Goal: Task Accomplishment & Management: Use online tool/utility

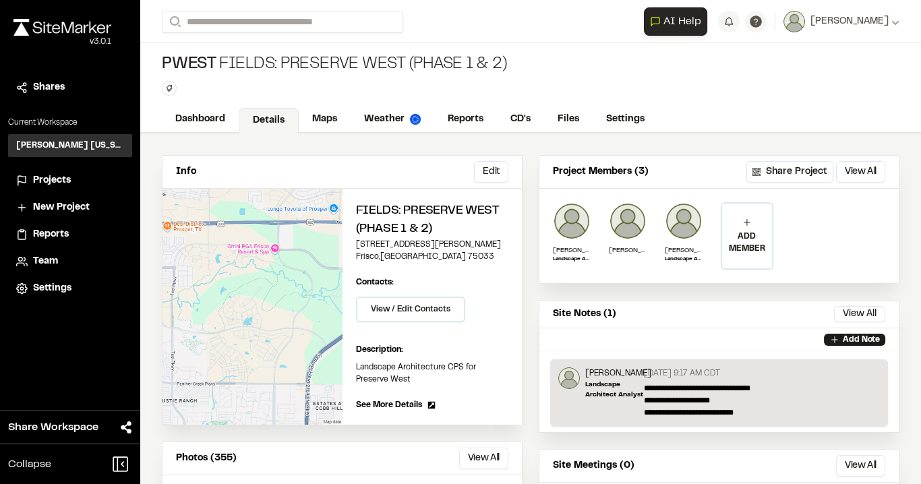
click at [58, 182] on span "Projects" at bounding box center [52, 180] width 38 height 15
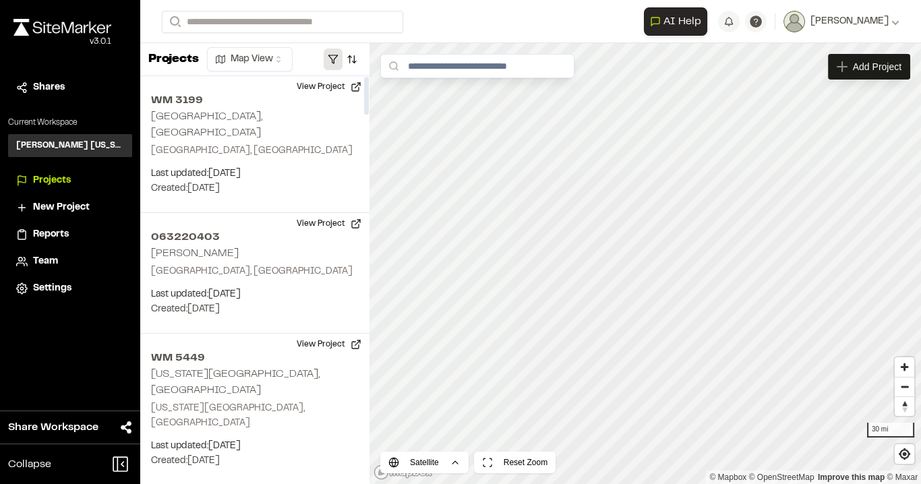
click at [338, 55] on button "button" at bounding box center [333, 60] width 19 height 22
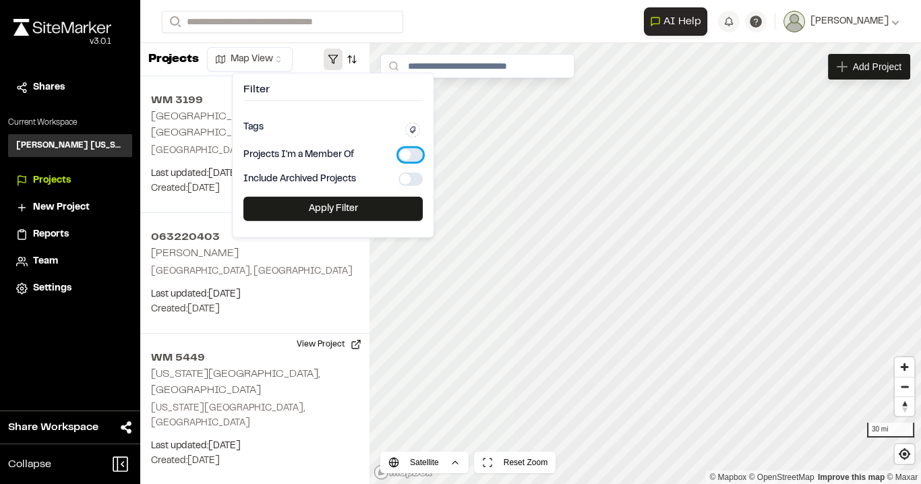
click at [415, 157] on button "button" at bounding box center [410, 154] width 24 height 13
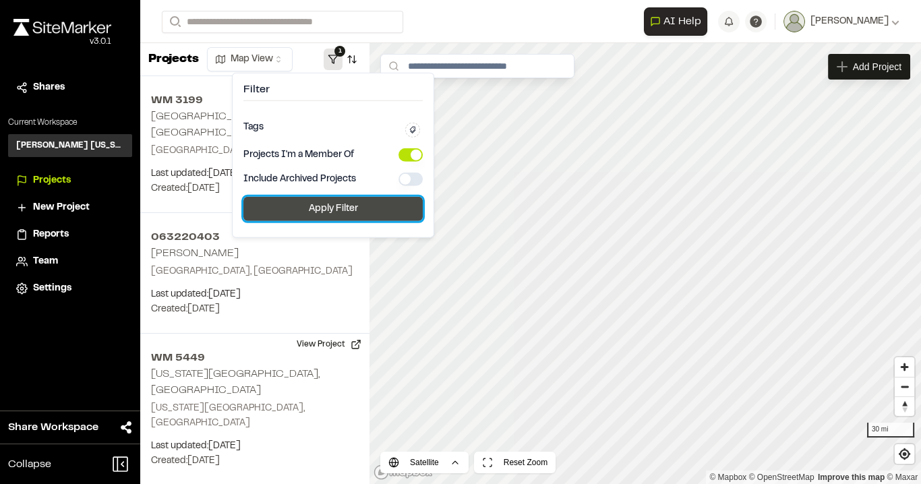
click at [358, 204] on button "Apply Filter" at bounding box center [332, 209] width 179 height 24
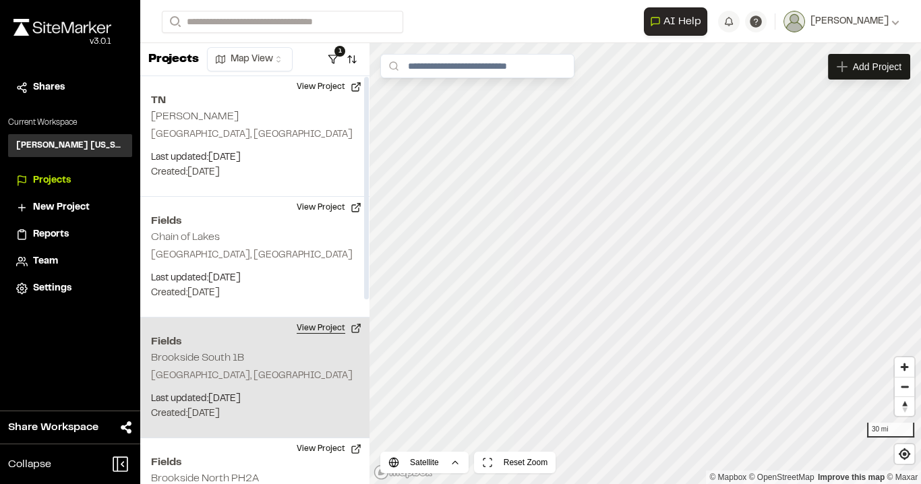
click at [301, 329] on button "View Project" at bounding box center [328, 328] width 81 height 22
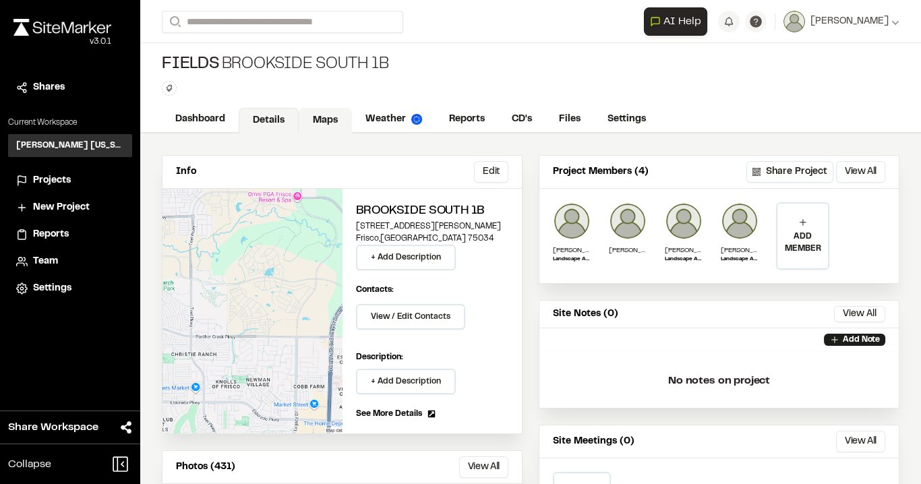
click at [322, 109] on link "Maps" at bounding box center [325, 121] width 53 height 26
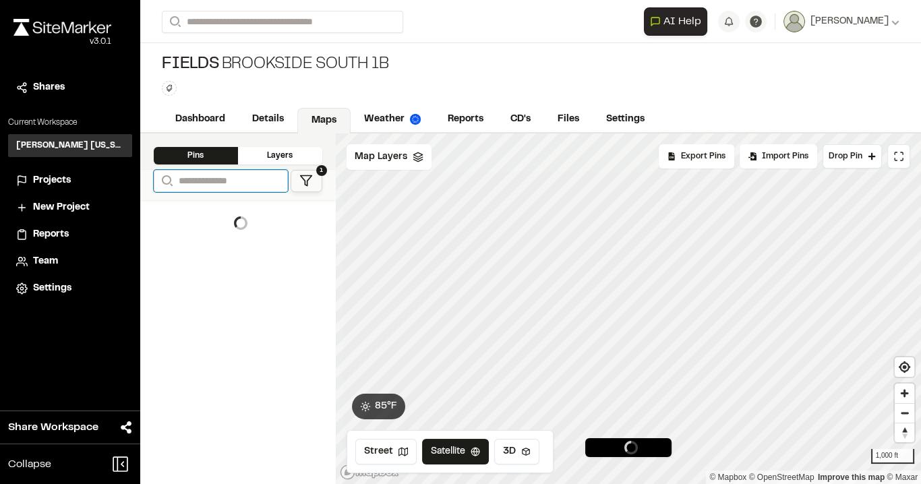
click at [212, 175] on input "Search" at bounding box center [221, 181] width 134 height 22
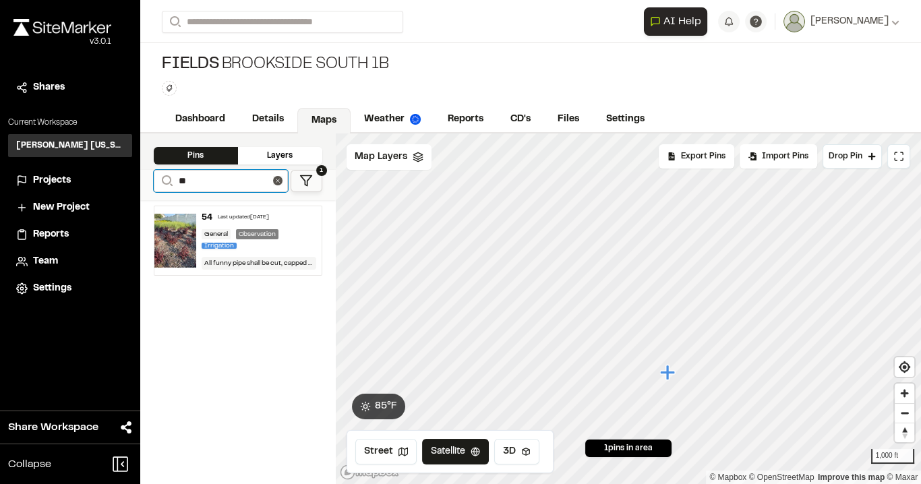
type input "**"
click at [290, 220] on div "54 Last updated [DATE] General Observation Irrigation All funny pipe shall be c…" at bounding box center [258, 240] width 125 height 69
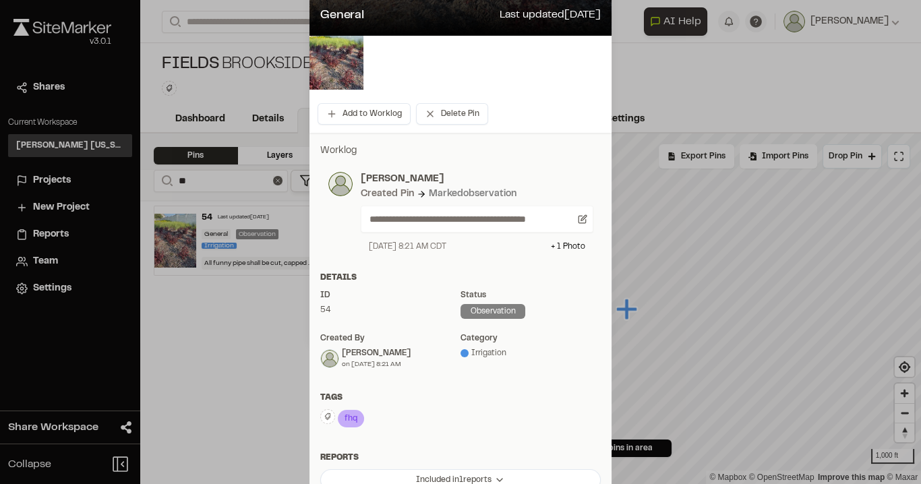
scroll to position [162, 0]
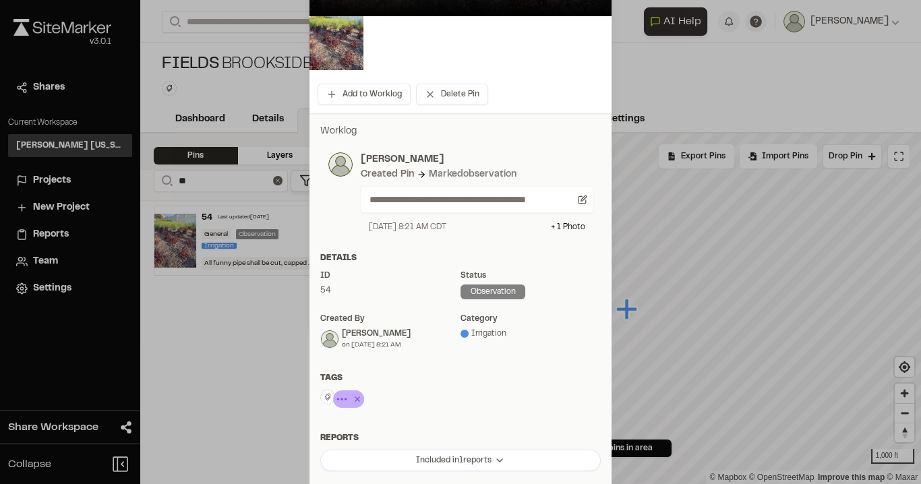
click at [355, 397] on icon at bounding box center [357, 398] width 5 height 5
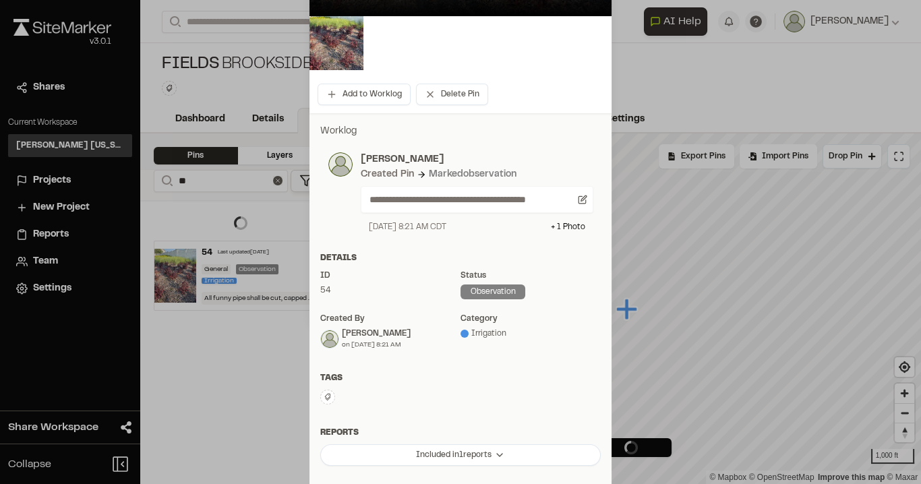
click at [324, 394] on icon at bounding box center [328, 397] width 8 height 8
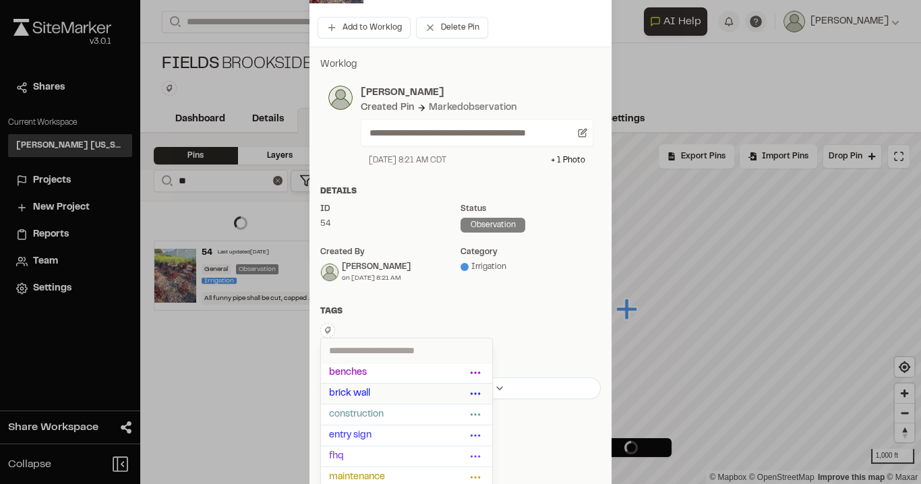
scroll to position [270, 0]
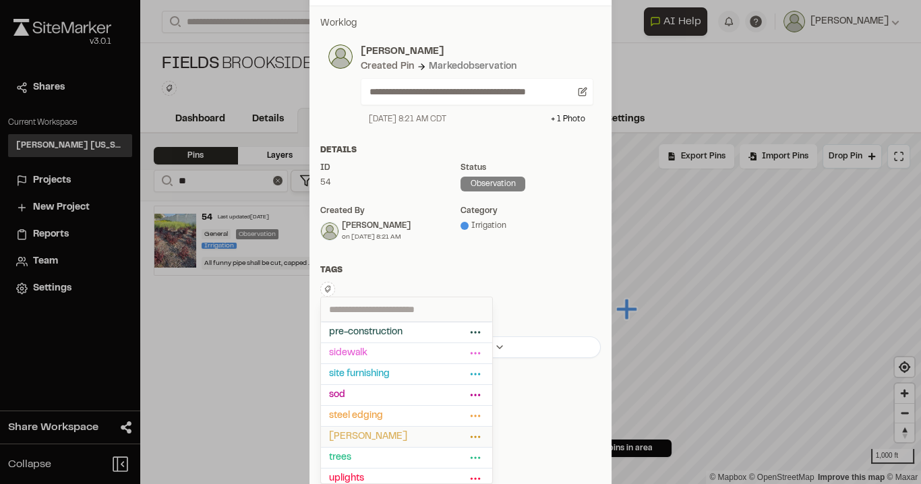
click at [378, 429] on span "[PERSON_NAME]" at bounding box center [397, 436] width 137 height 15
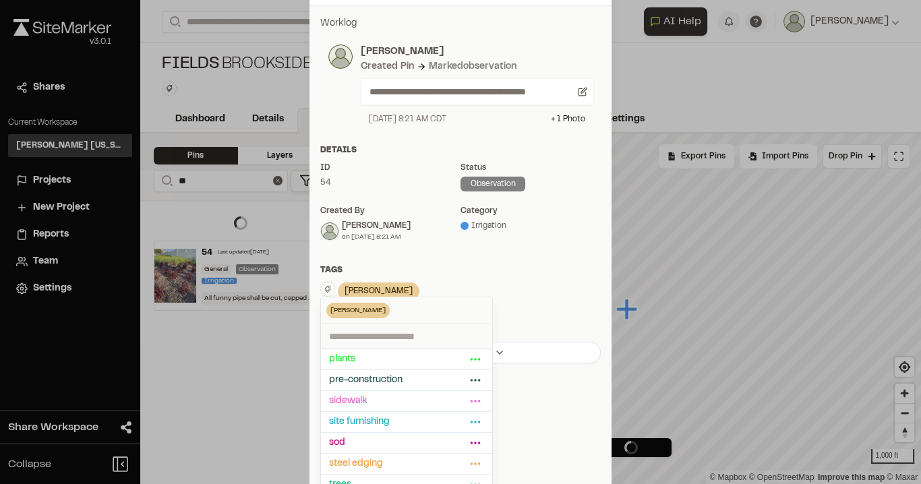
click at [514, 284] on div "[PERSON_NAME] Delete Rename Edit Color Delete Tag Are you sure you want to dele…" at bounding box center [460, 292] width 280 height 21
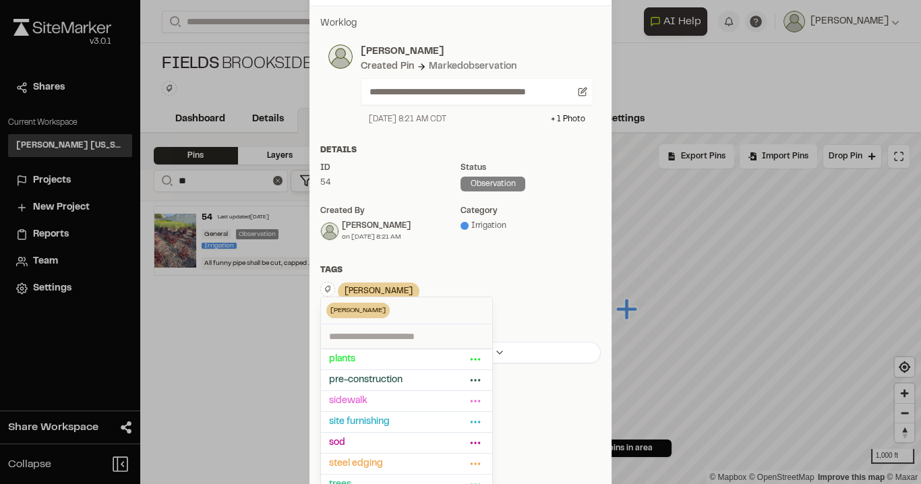
click at [507, 240] on div "category Irrigation" at bounding box center [530, 224] width 140 height 38
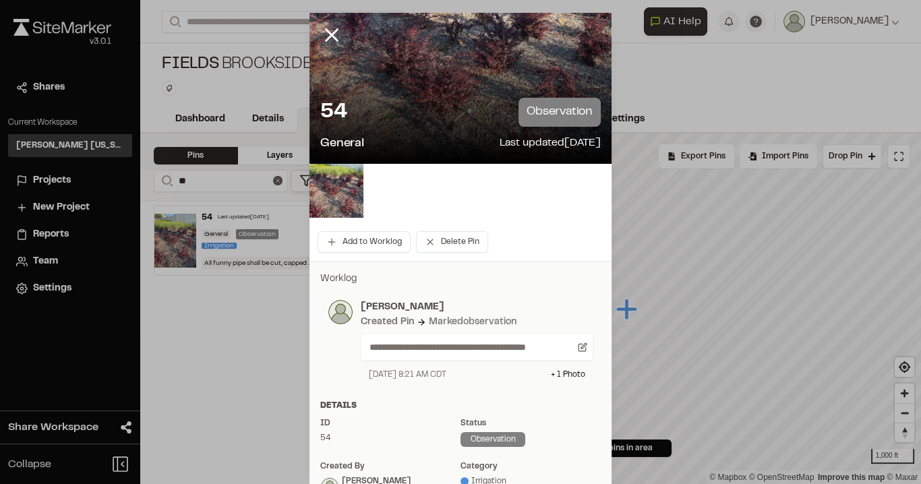
scroll to position [0, 0]
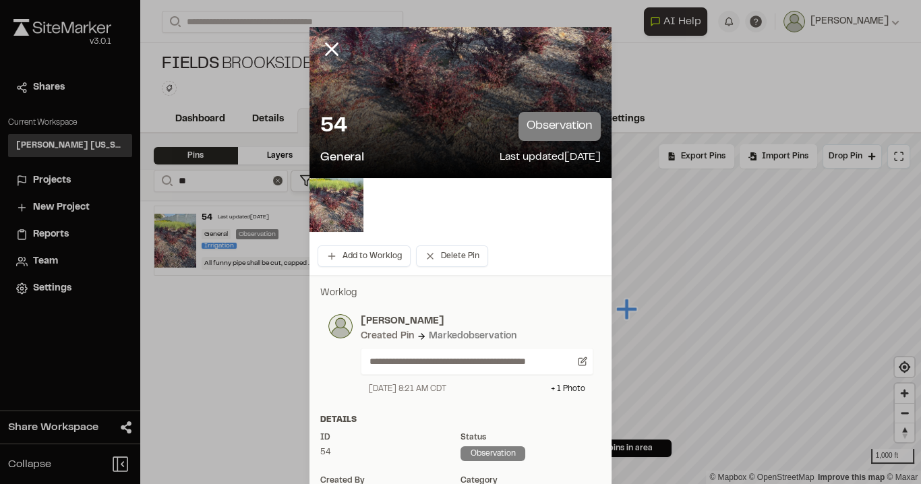
click at [330, 51] on div at bounding box center [460, 242] width 921 height 484
click at [326, 47] on line at bounding box center [331, 49] width 11 height 11
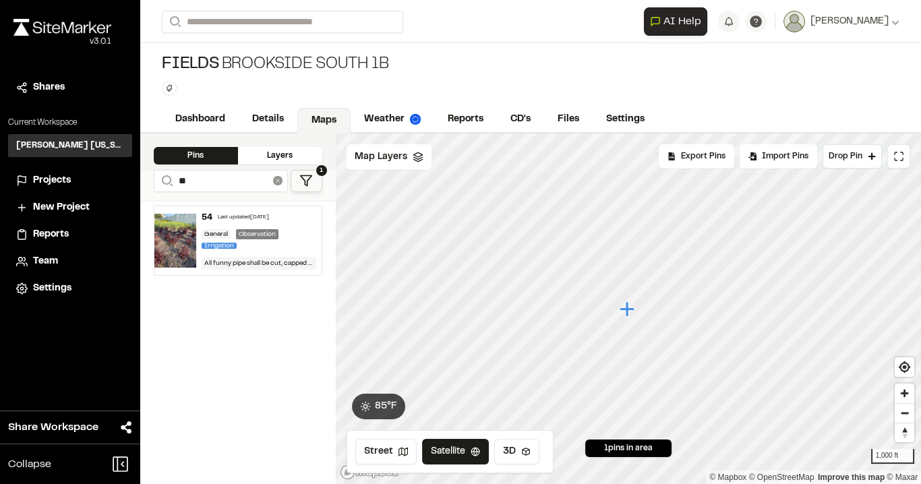
click at [274, 180] on icon at bounding box center [277, 180] width 9 height 9
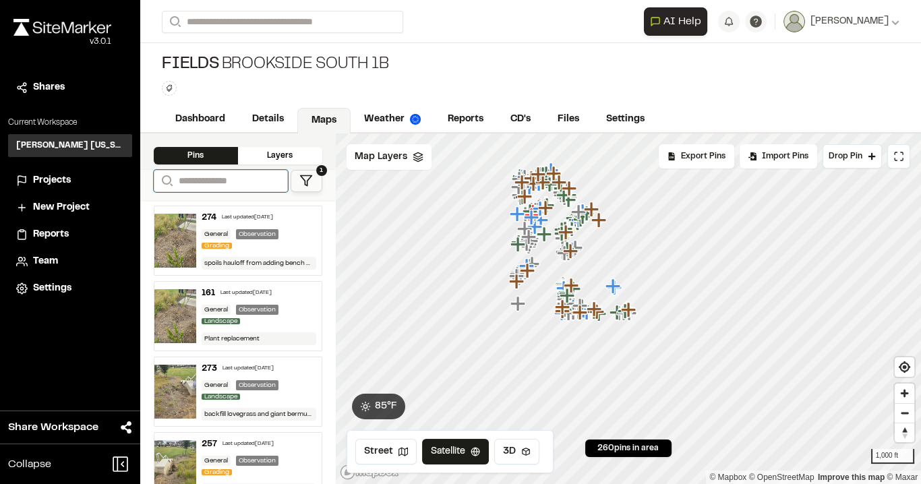
click at [202, 176] on input "Search" at bounding box center [221, 181] width 134 height 22
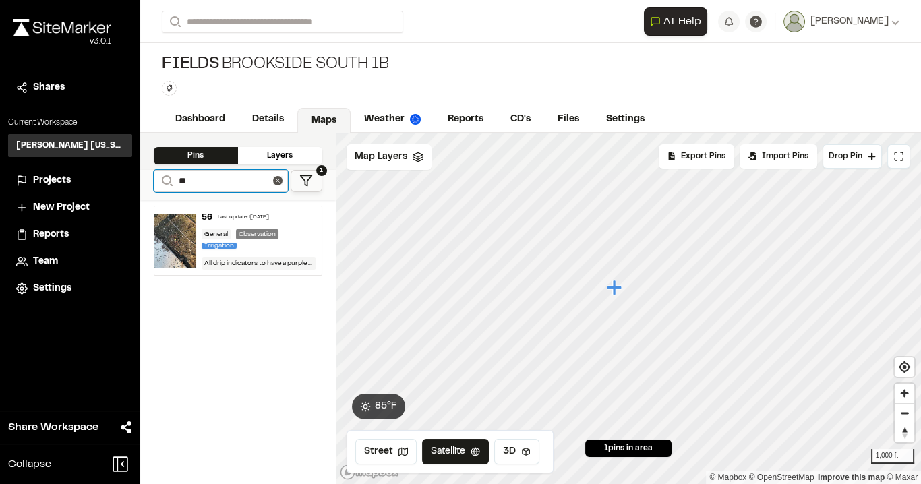
type input "**"
click at [239, 214] on div "Last updated [DATE]" at bounding box center [243, 218] width 51 height 8
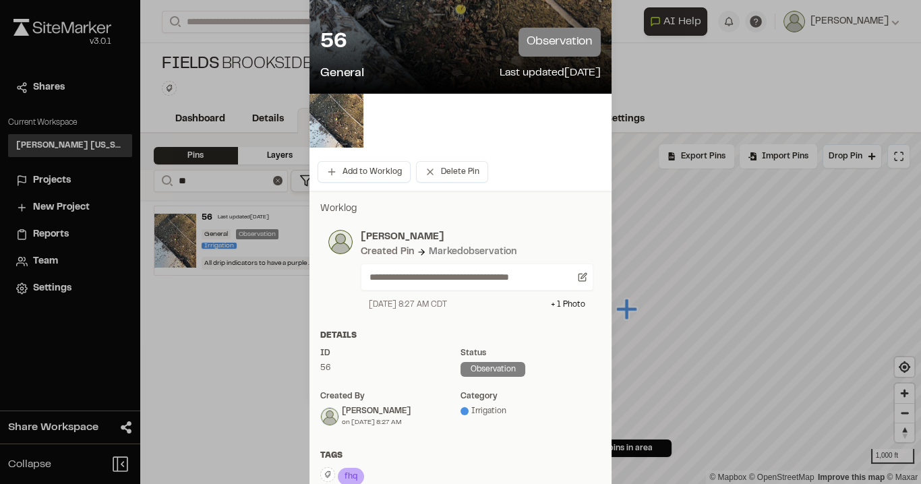
scroll to position [108, 0]
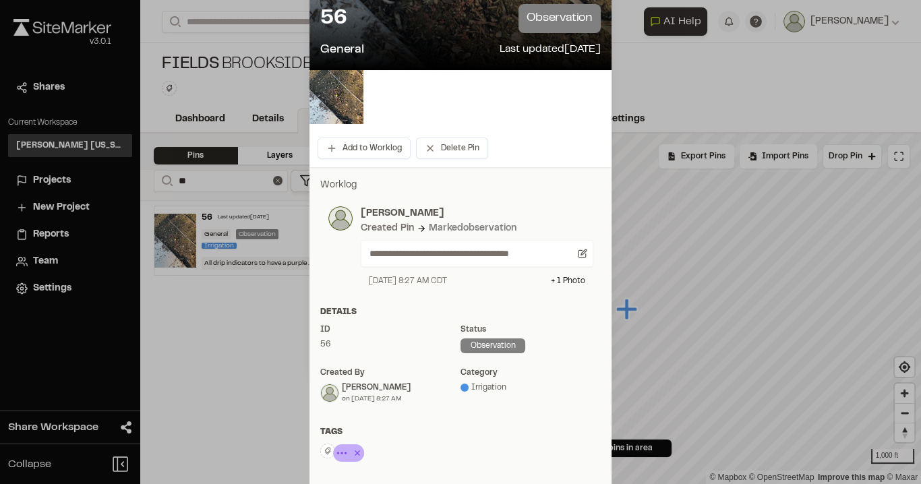
click at [353, 450] on icon at bounding box center [356, 453] width 13 height 16
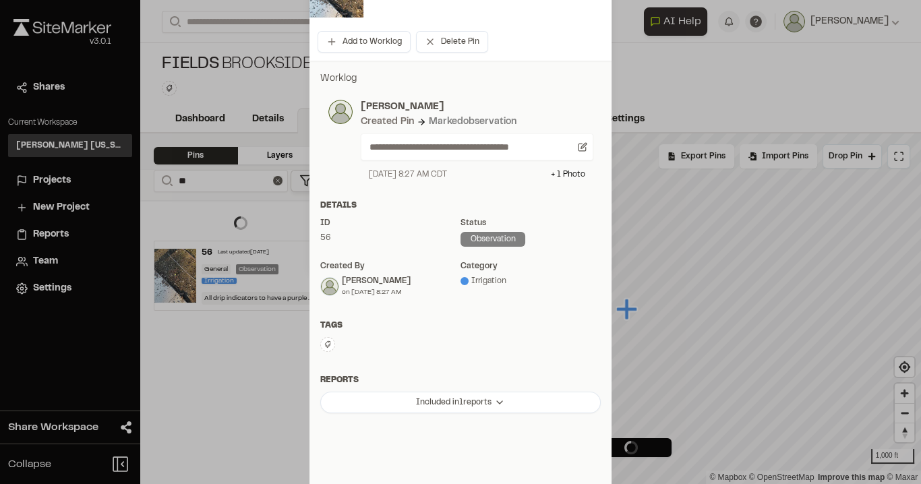
scroll to position [216, 0]
click at [323, 337] on button at bounding box center [327, 343] width 15 height 15
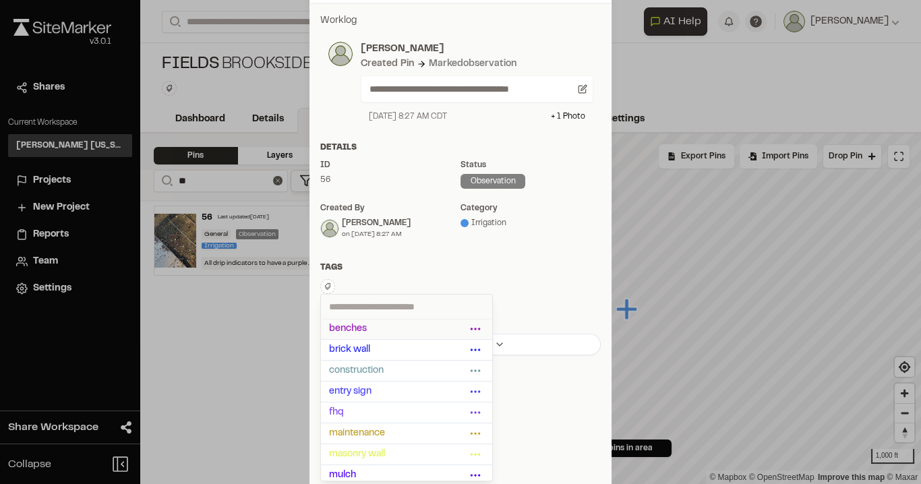
scroll to position [272, 0]
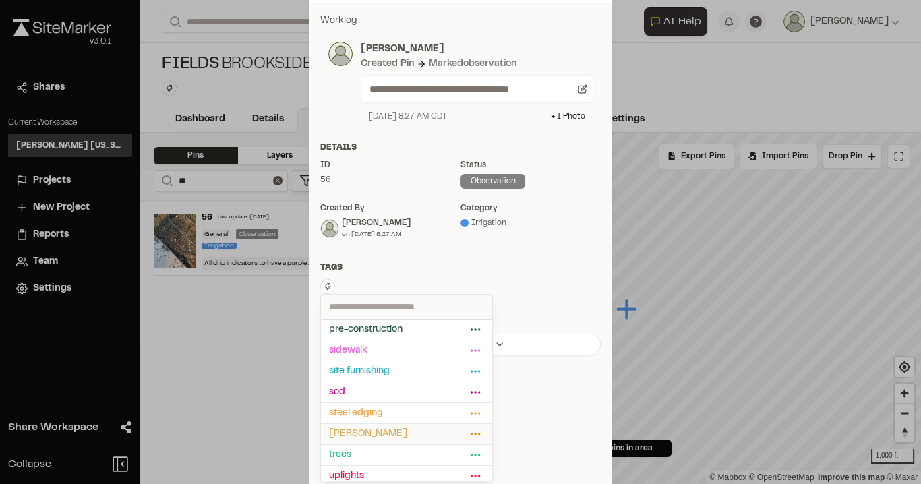
click at [372, 427] on span "[PERSON_NAME]" at bounding box center [397, 434] width 137 height 15
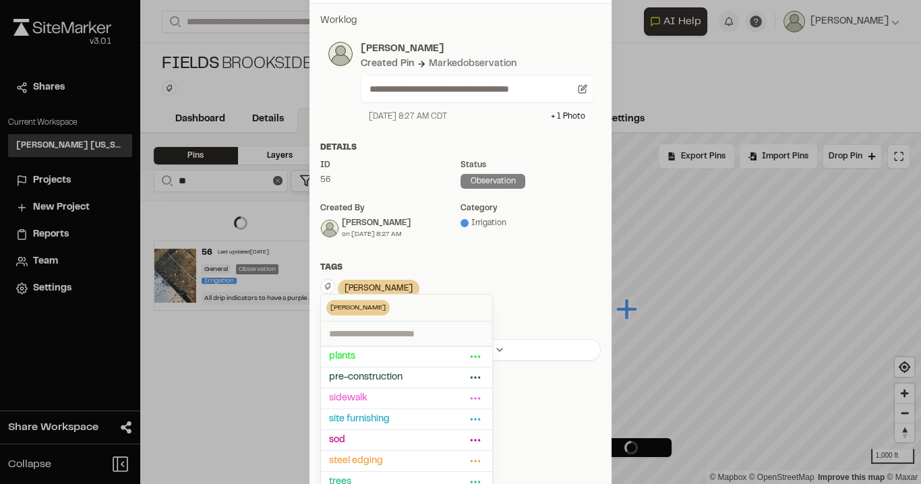
click at [446, 262] on div "Tags" at bounding box center [460, 268] width 280 height 12
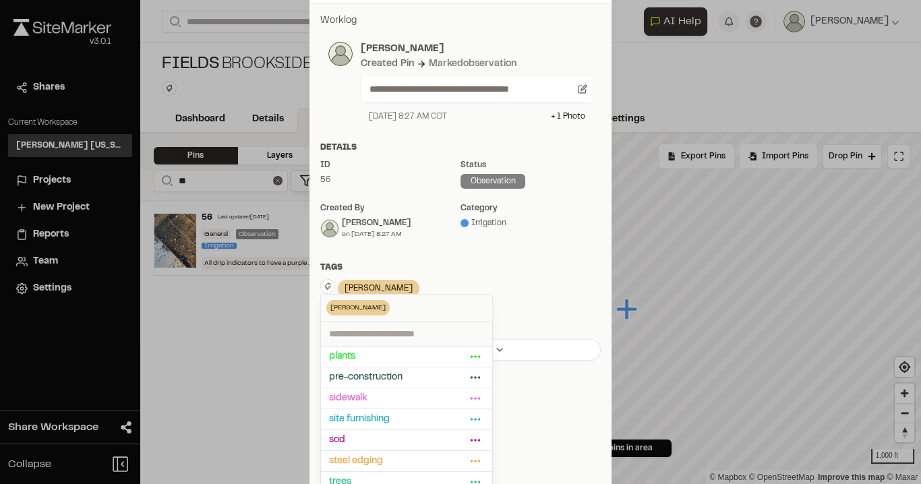
click at [514, 266] on div "Tags" at bounding box center [460, 268] width 280 height 12
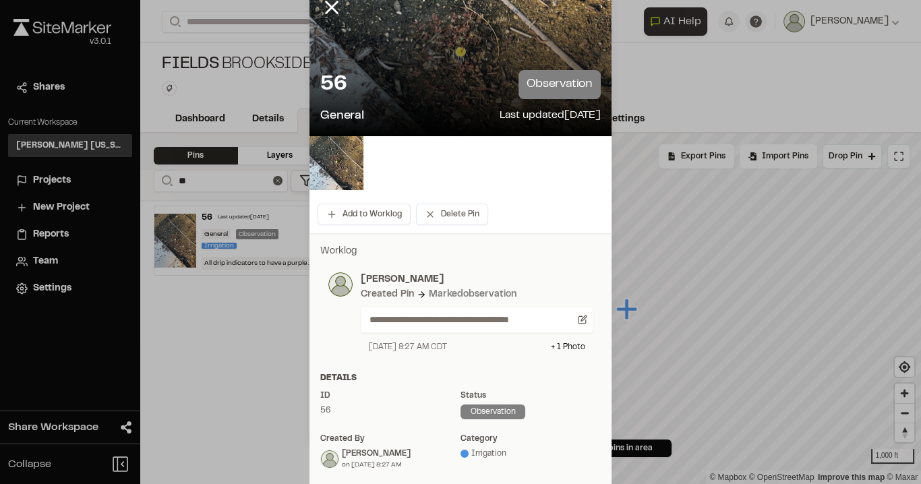
scroll to position [3, 0]
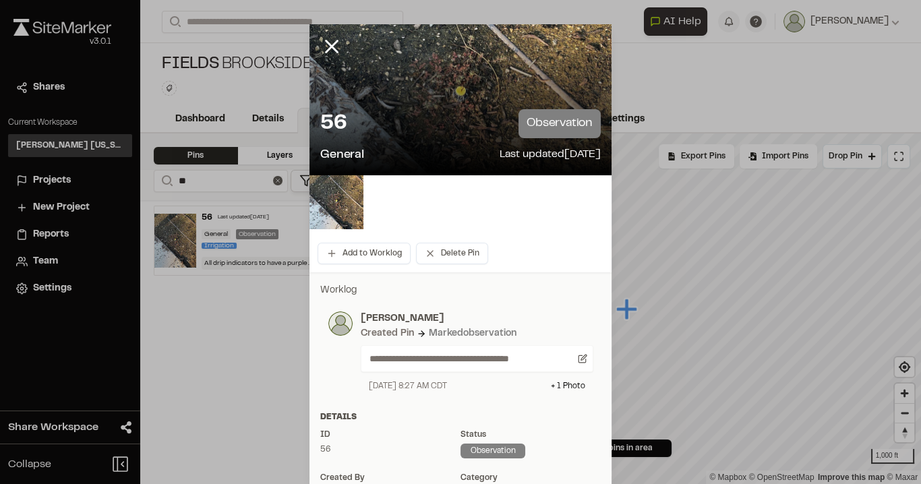
click at [326, 45] on div at bounding box center [460, 239] width 921 height 484
click at [332, 44] on icon at bounding box center [331, 46] width 23 height 23
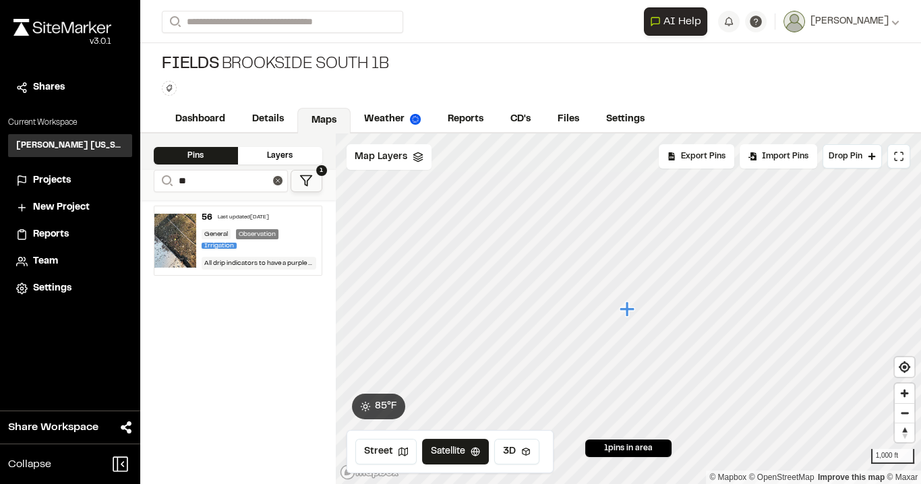
click at [281, 182] on button at bounding box center [277, 180] width 9 height 9
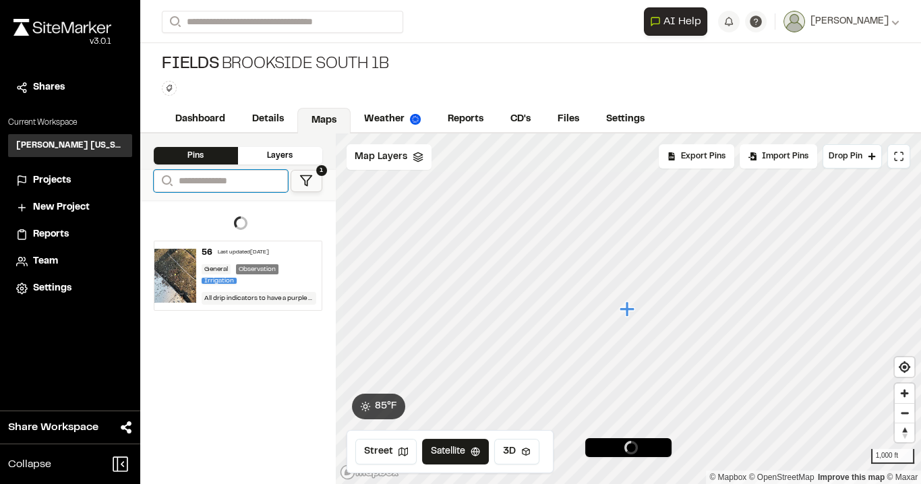
click at [205, 175] on input "Search" at bounding box center [221, 181] width 134 height 22
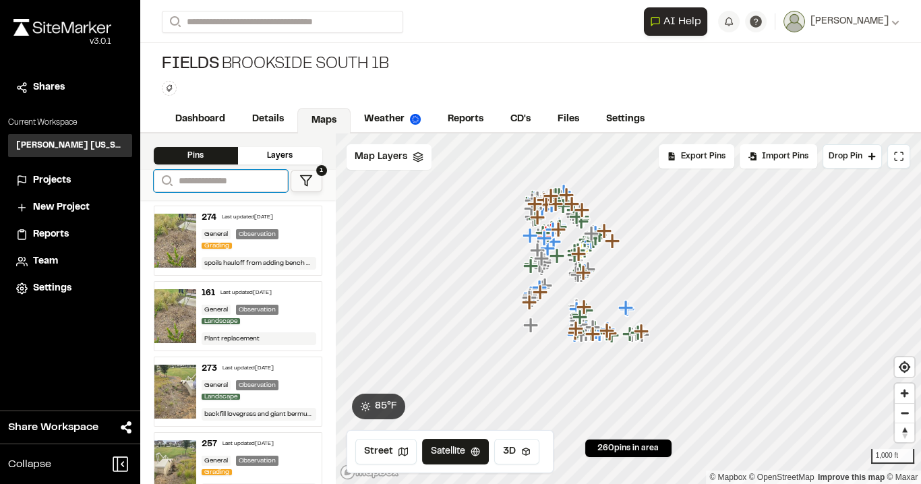
click at [187, 178] on input "Search" at bounding box center [221, 181] width 134 height 22
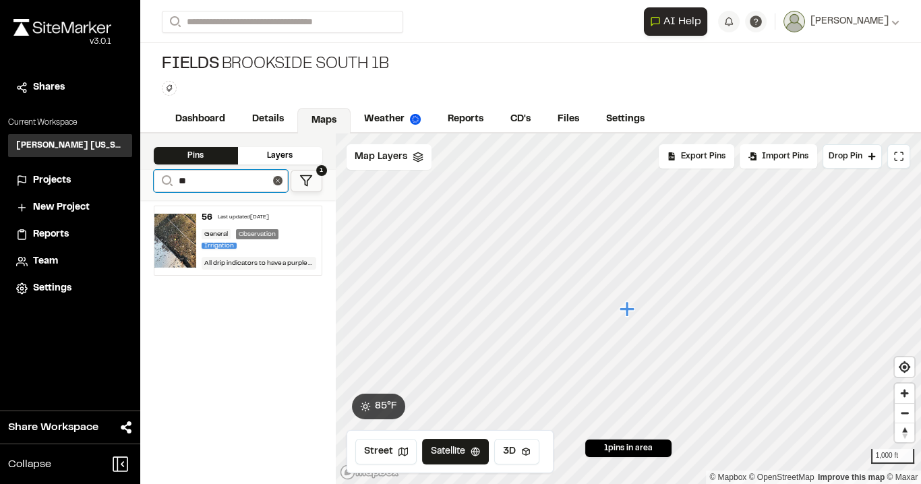
type input "**"
click at [297, 229] on div "General Observation Irrigation" at bounding box center [259, 240] width 115 height 22
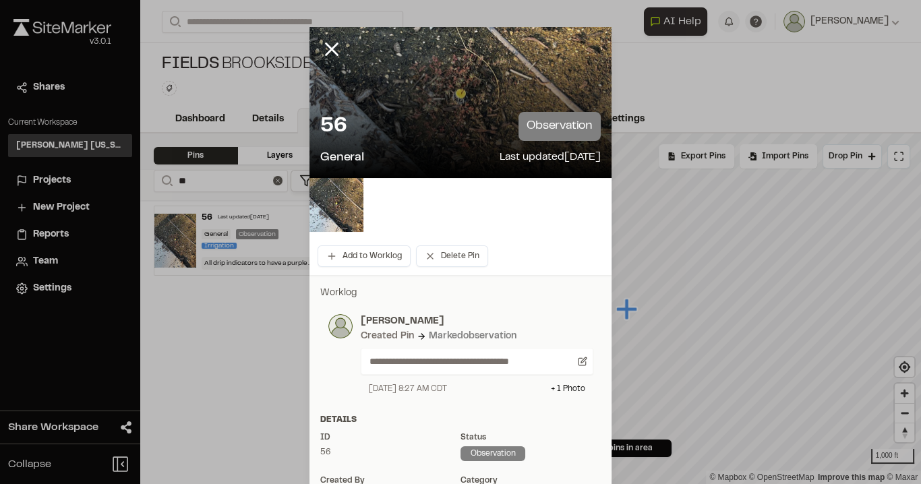
scroll to position [54, 0]
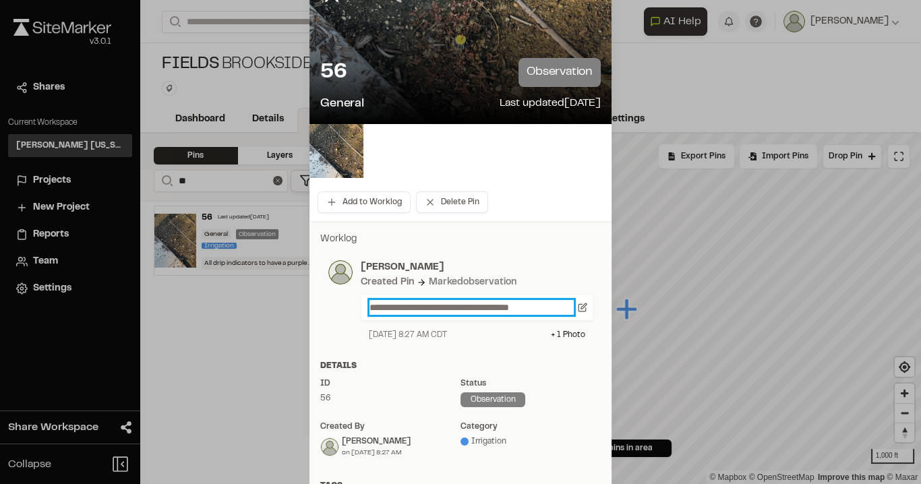
click at [520, 309] on p "**********" at bounding box center [471, 307] width 204 height 15
click at [534, 305] on p "**********" at bounding box center [471, 307] width 204 height 15
click at [537, 350] on div "**********" at bounding box center [460, 405] width 302 height 369
drag, startPoint x: 559, startPoint y: 305, endPoint x: 530, endPoint y: 307, distance: 29.0
click at [530, 307] on p "**********" at bounding box center [471, 307] width 204 height 15
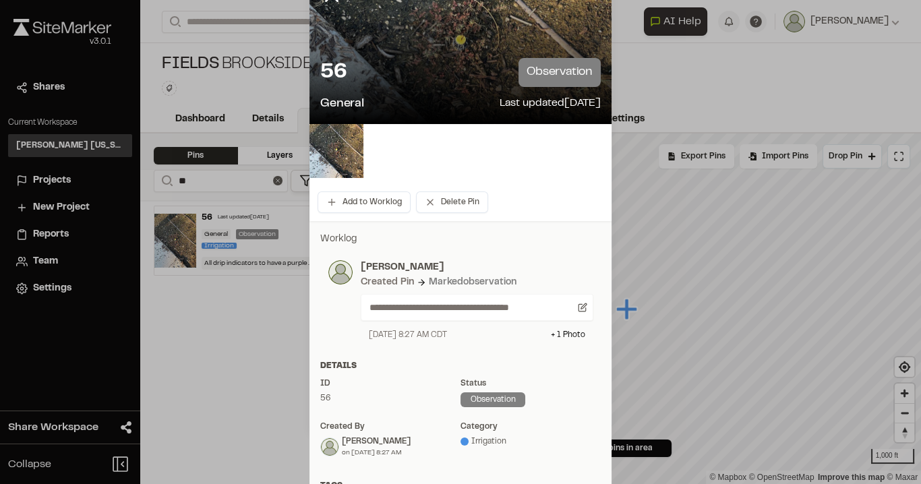
click at [525, 213] on div "Add to Worklog Delete Pin" at bounding box center [460, 202] width 302 height 38
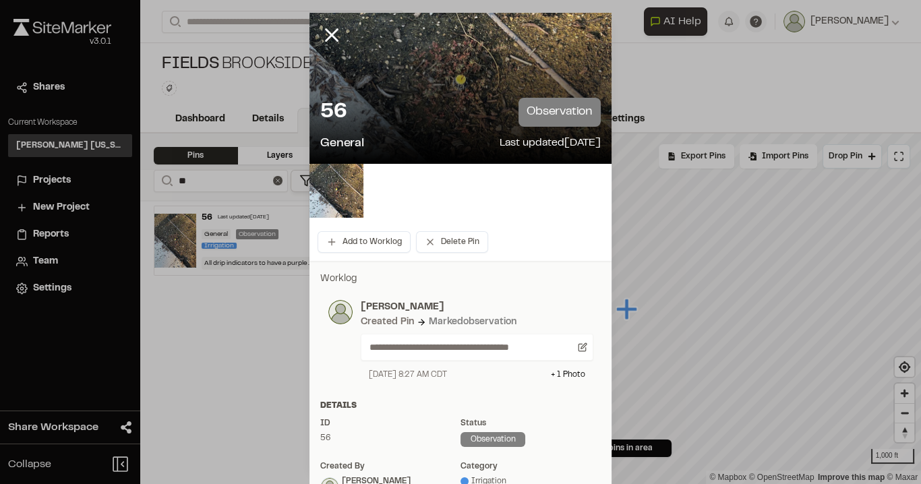
scroll to position [0, 0]
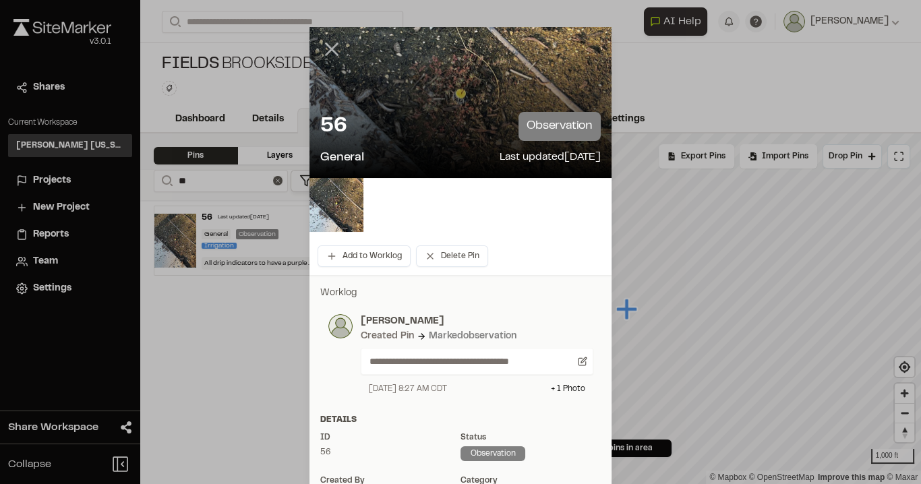
click at [332, 46] on icon at bounding box center [331, 49] width 23 height 23
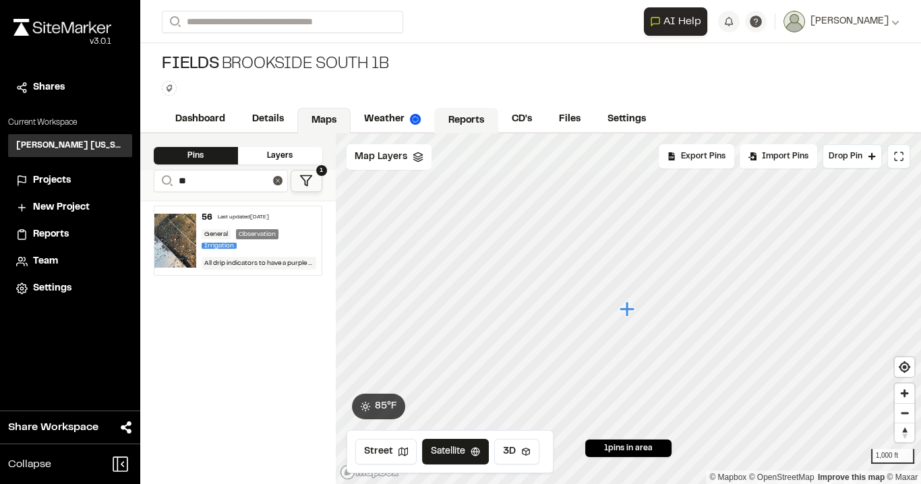
click at [468, 115] on link "Reports" at bounding box center [466, 121] width 64 height 26
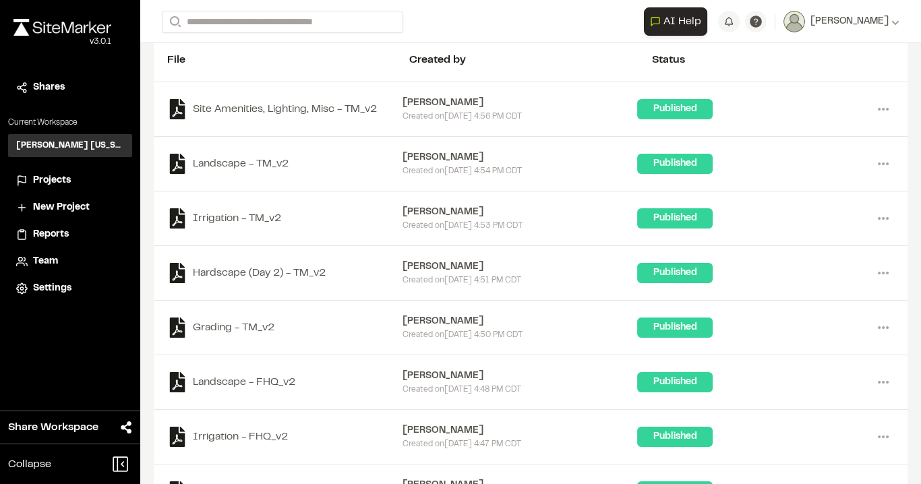
scroll to position [162, 0]
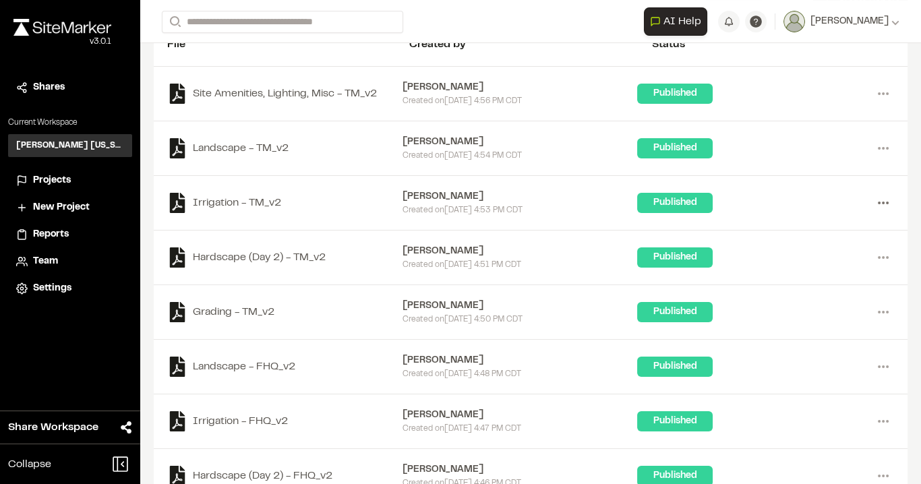
click at [878, 197] on icon at bounding box center [883, 203] width 22 height 22
click at [789, 286] on link "Delete" at bounding box center [834, 292] width 117 height 20
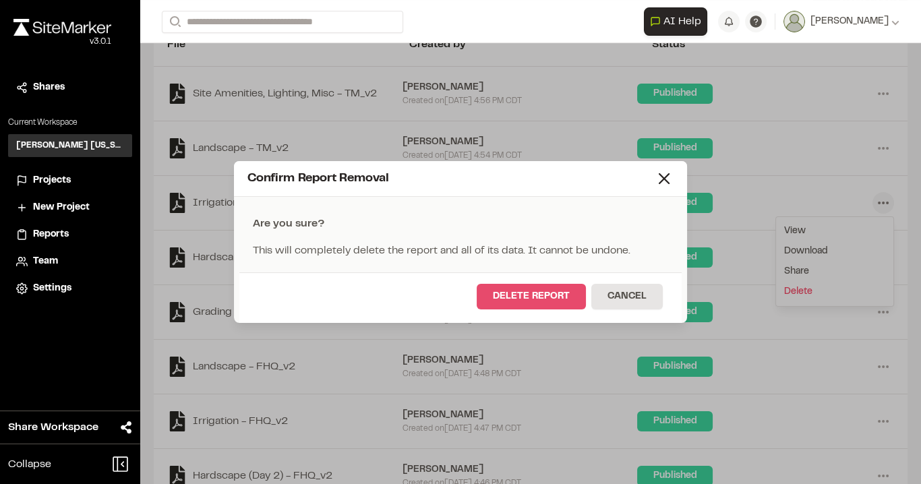
click at [525, 299] on button "Delete Report" at bounding box center [531, 297] width 109 height 26
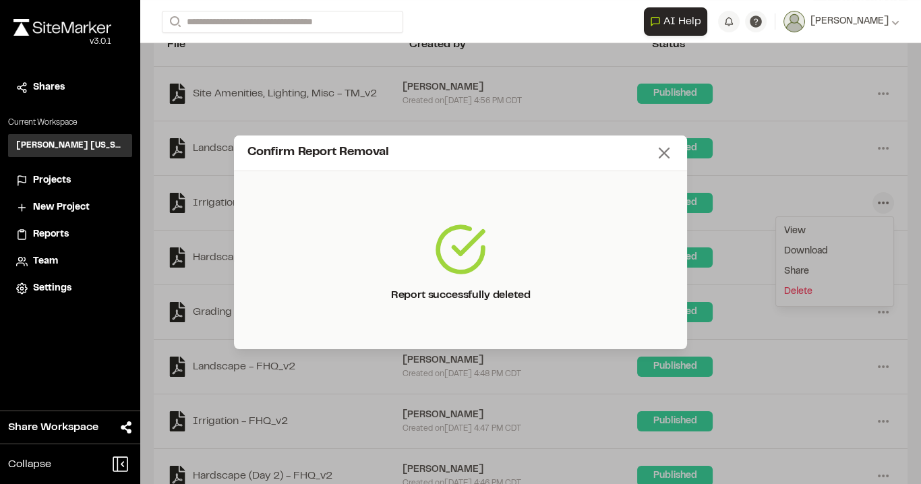
click at [664, 152] on line at bounding box center [663, 152] width 9 height 9
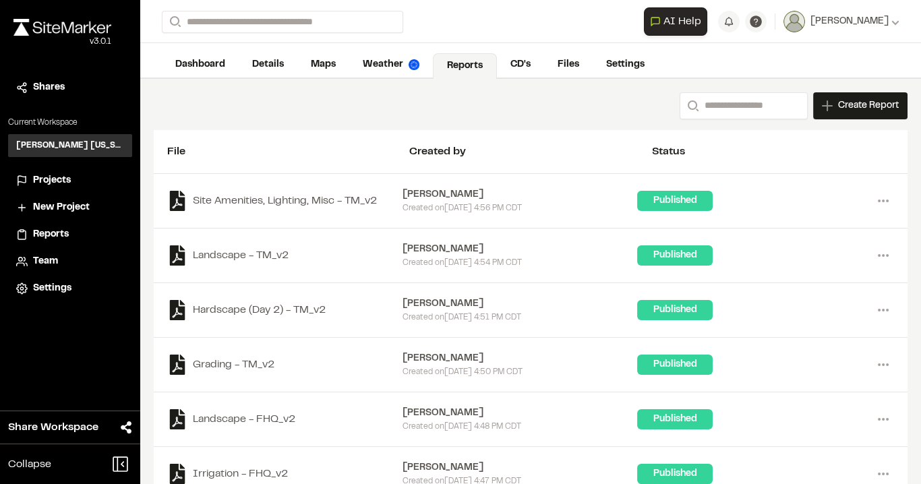
scroll to position [108, 0]
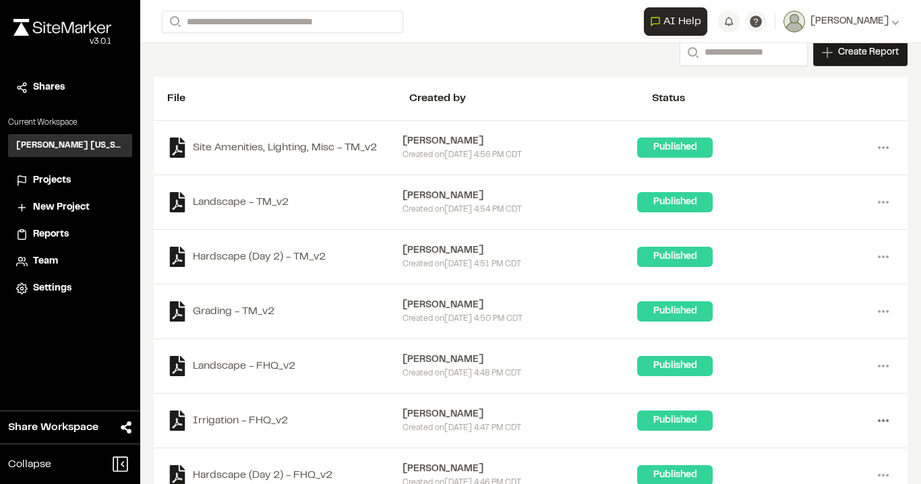
click at [872, 418] on icon at bounding box center [883, 421] width 22 height 22
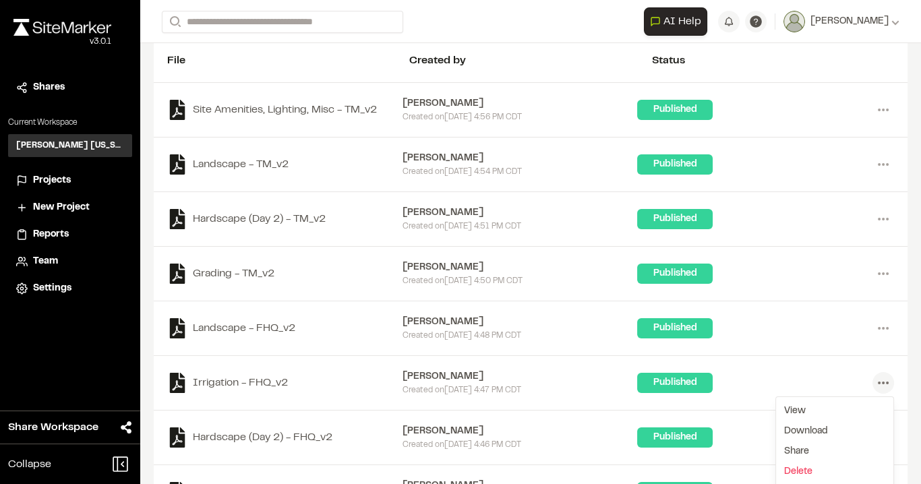
scroll to position [162, 0]
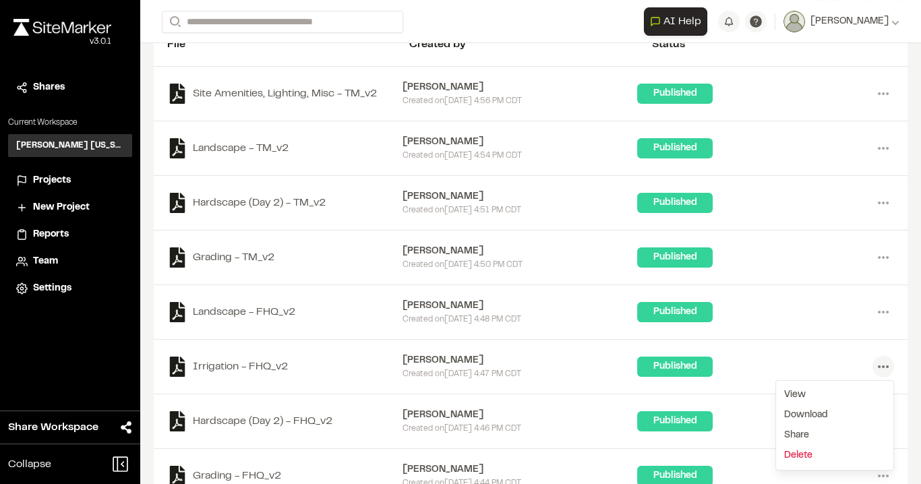
click at [797, 449] on link "Delete" at bounding box center [834, 456] width 117 height 20
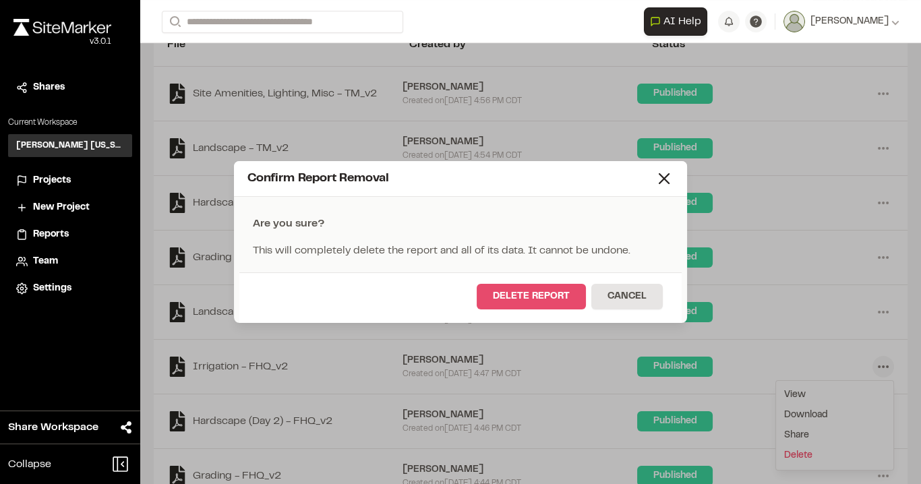
click at [549, 293] on button "Delete Report" at bounding box center [531, 297] width 109 height 26
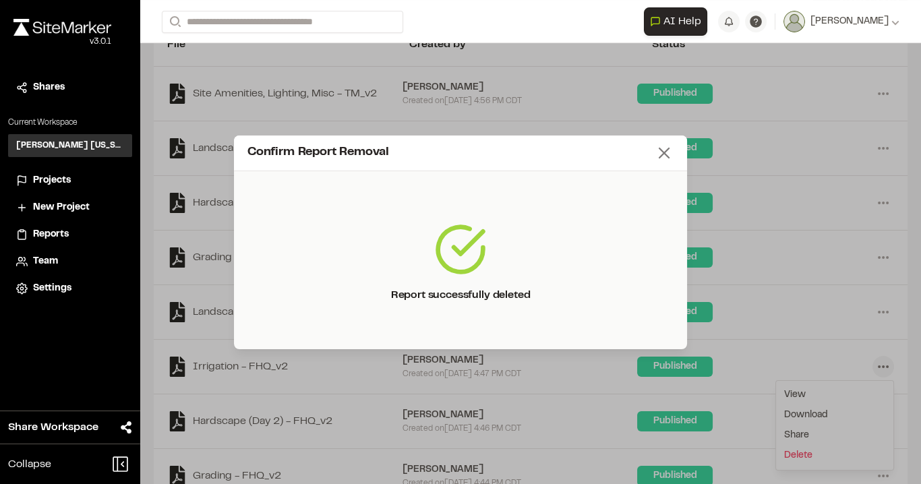
click at [665, 151] on line at bounding box center [663, 152] width 9 height 9
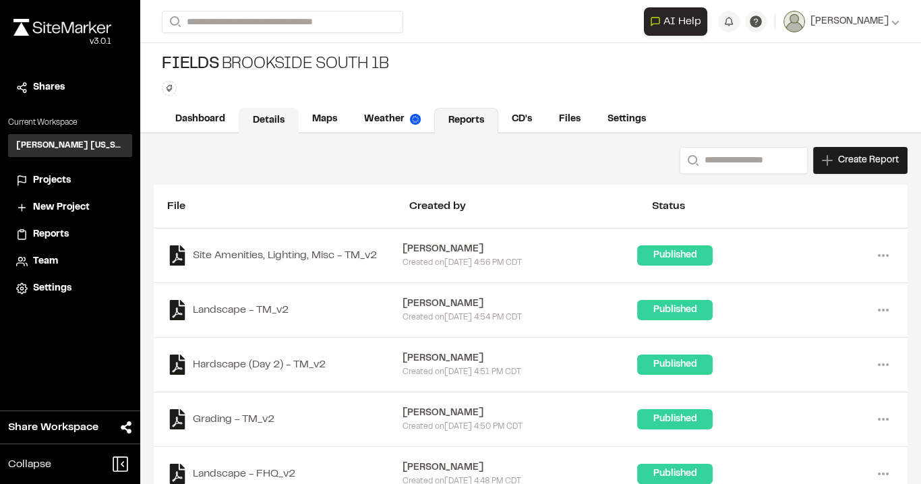
click at [279, 121] on link "Details" at bounding box center [269, 121] width 60 height 26
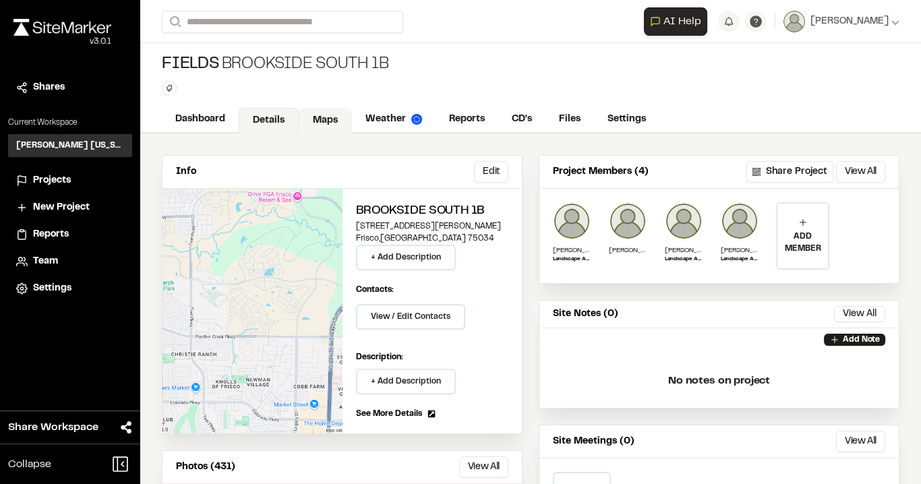
drag, startPoint x: 332, startPoint y: 115, endPoint x: 326, endPoint y: 131, distance: 16.4
click at [332, 115] on link "Maps" at bounding box center [325, 121] width 53 height 26
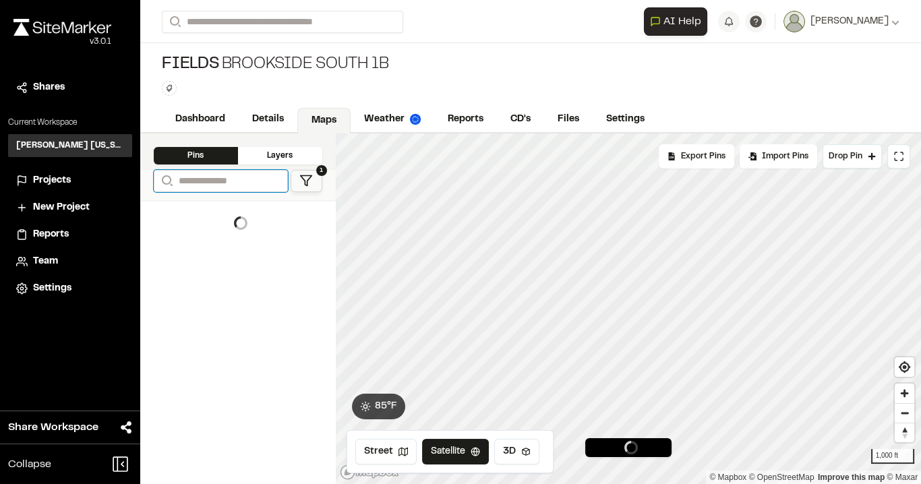
click at [243, 176] on input "Search" at bounding box center [221, 181] width 134 height 22
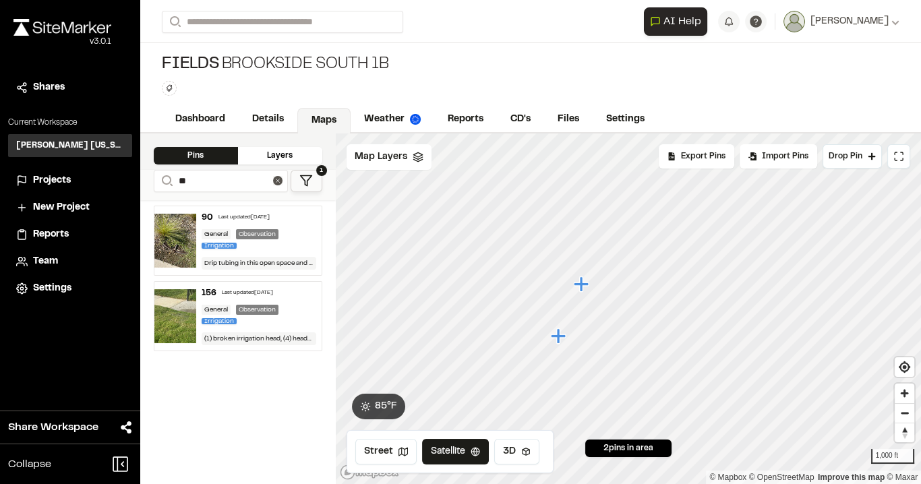
click at [245, 218] on div "Last updated [DATE]" at bounding box center [243, 218] width 51 height 8
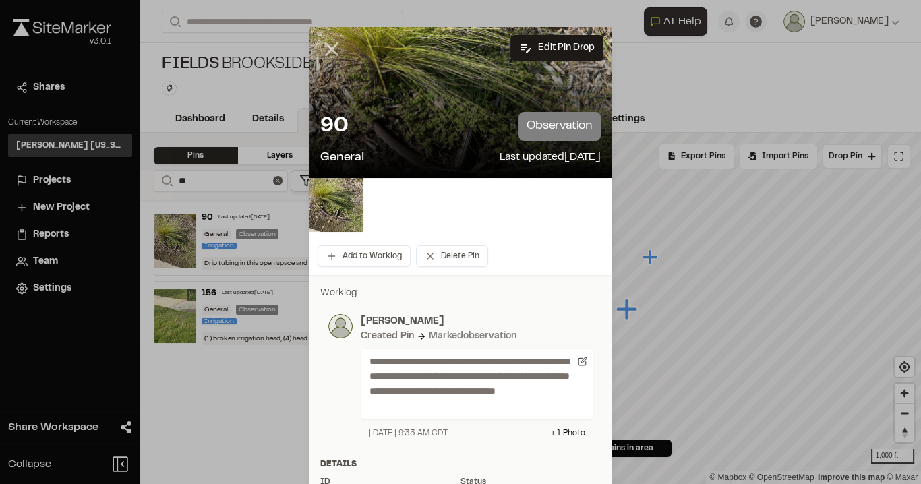
click at [326, 43] on icon at bounding box center [331, 49] width 23 height 23
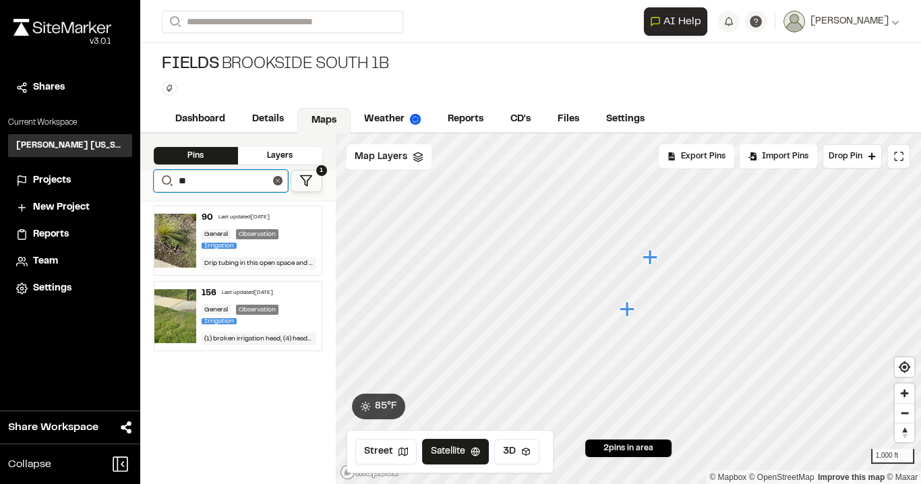
drag, startPoint x: 214, startPoint y: 177, endPoint x: 171, endPoint y: 182, distance: 43.4
click at [171, 182] on form "Search **" at bounding box center [221, 181] width 134 height 22
click at [225, 186] on input "**" at bounding box center [221, 181] width 134 height 22
click at [196, 176] on input "**" at bounding box center [221, 181] width 134 height 22
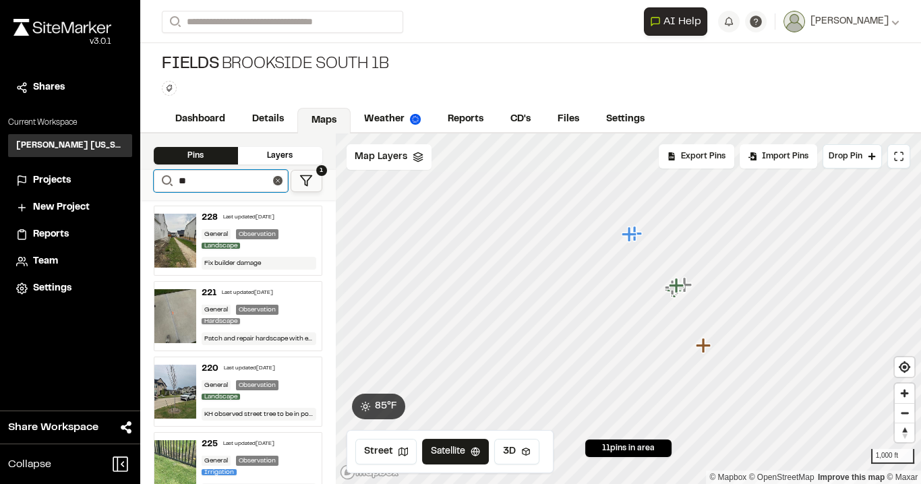
drag, startPoint x: 198, startPoint y: 171, endPoint x: 170, endPoint y: 175, distance: 28.7
click at [170, 175] on form "Search **" at bounding box center [221, 181] width 134 height 22
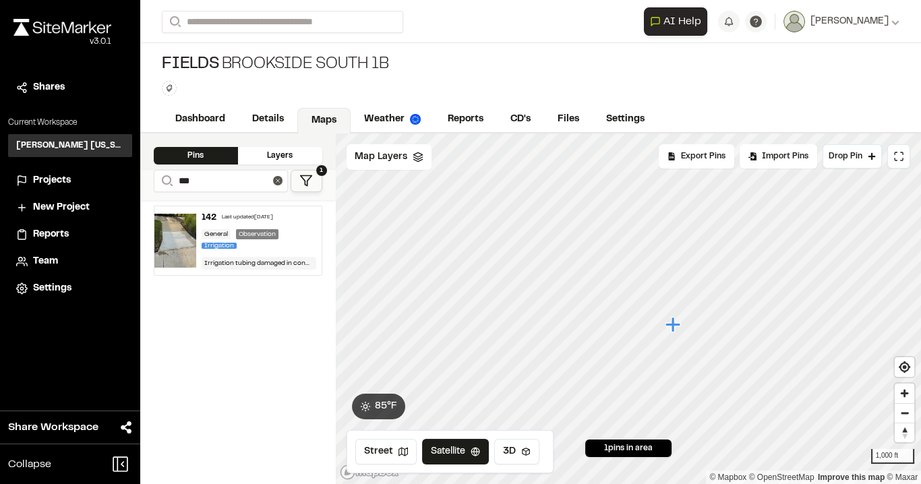
click at [293, 223] on div "142 Last updated [DATE] General Observation Irrigation Irrigation tubing damage…" at bounding box center [258, 240] width 125 height 69
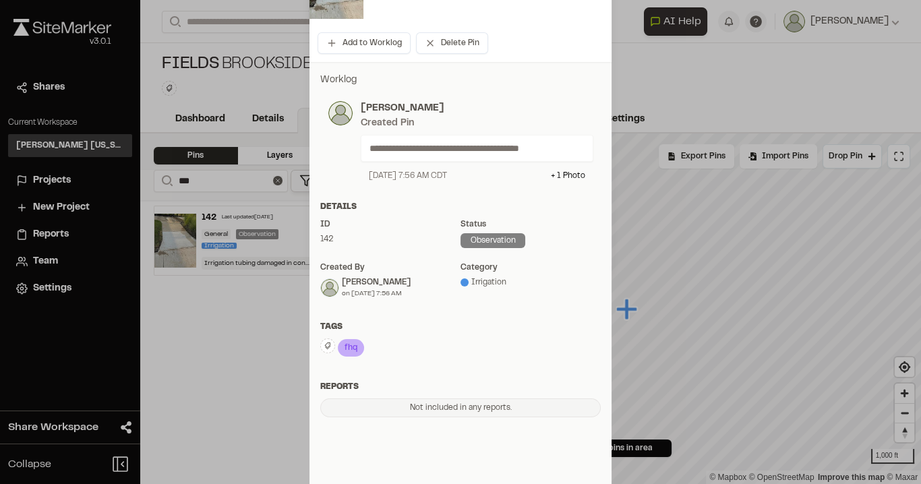
scroll to position [216, 0]
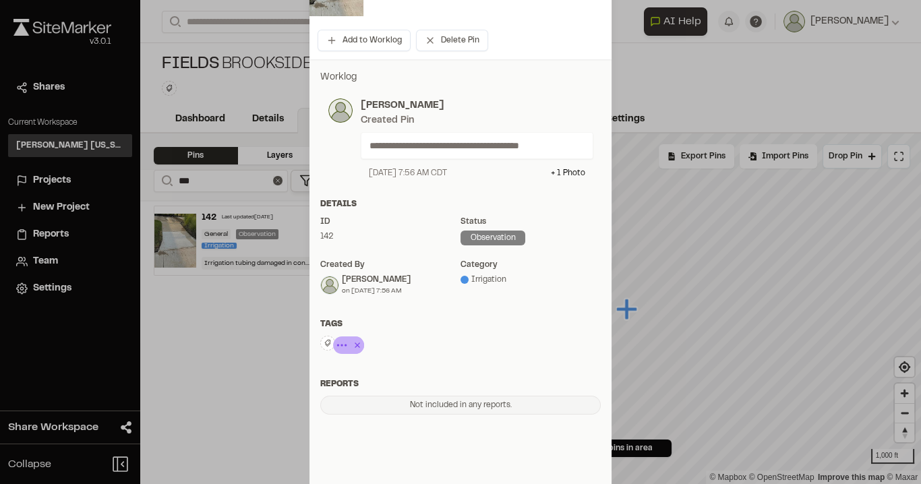
click at [353, 341] on icon at bounding box center [356, 345] width 13 height 16
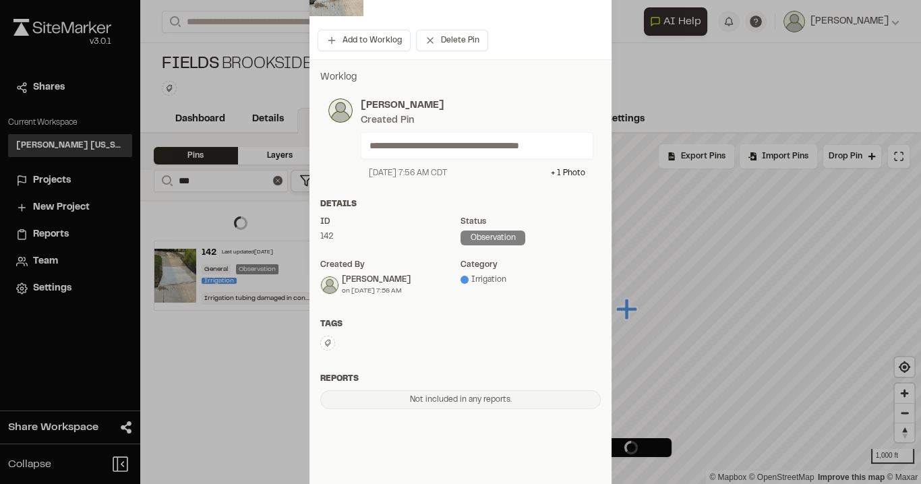
click at [325, 342] on icon at bounding box center [328, 343] width 6 height 7
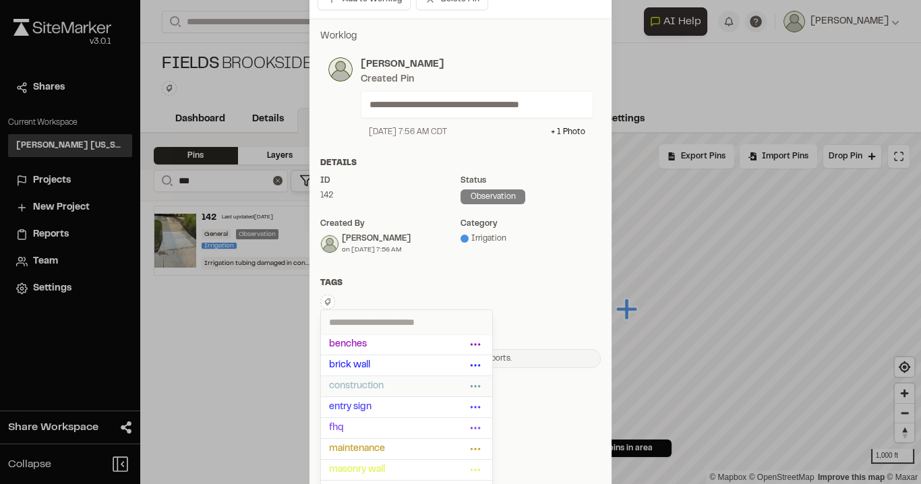
scroll to position [269, 0]
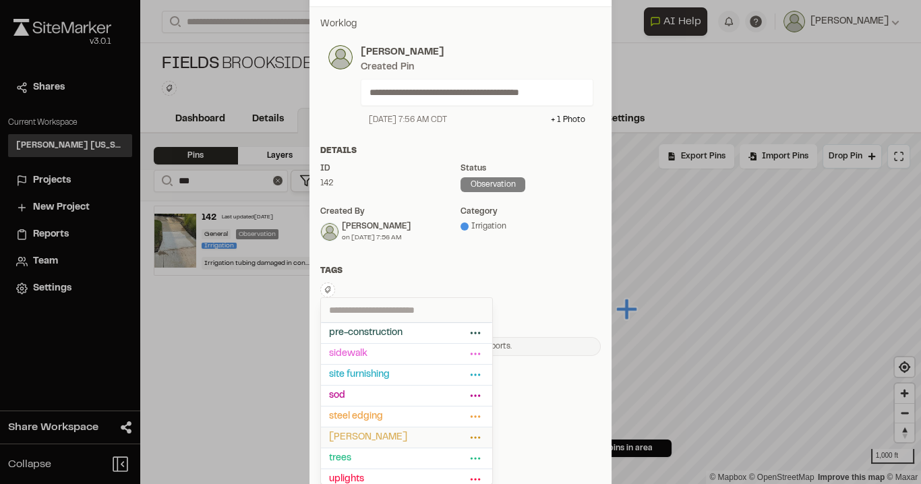
click at [373, 431] on span "[PERSON_NAME]" at bounding box center [397, 437] width 137 height 15
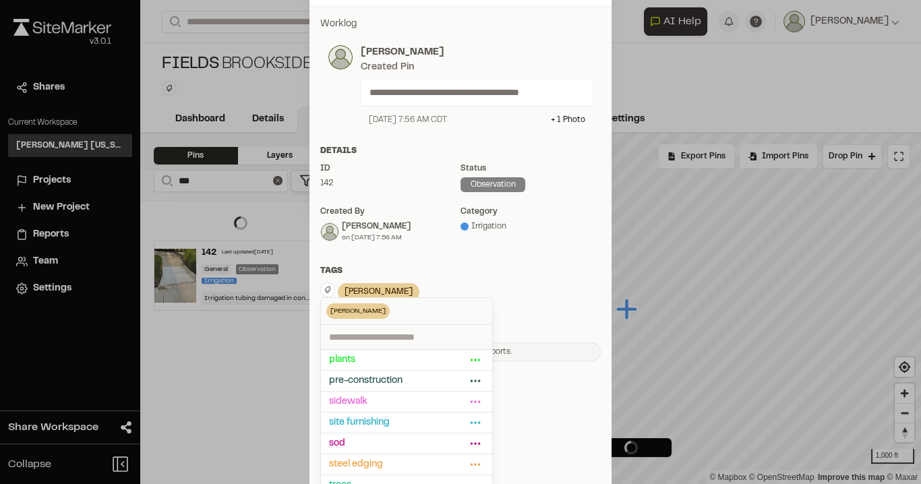
click at [513, 266] on div "Tags" at bounding box center [460, 271] width 280 height 12
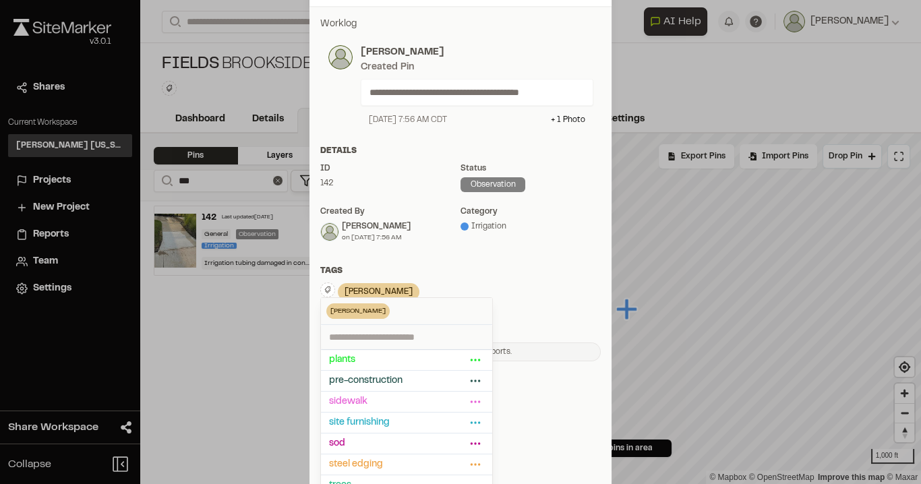
click at [513, 266] on div "Tags" at bounding box center [460, 271] width 280 height 12
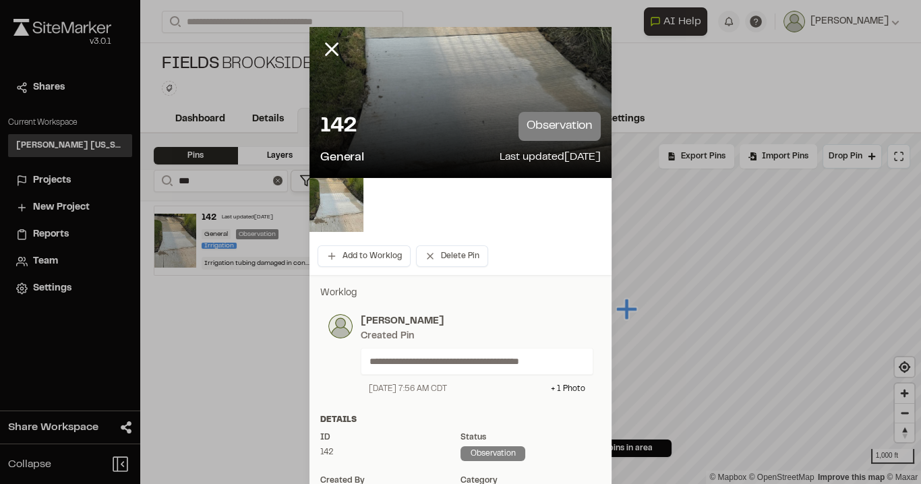
click at [328, 46] on div at bounding box center [460, 242] width 921 height 484
click at [328, 46] on icon at bounding box center [331, 49] width 23 height 23
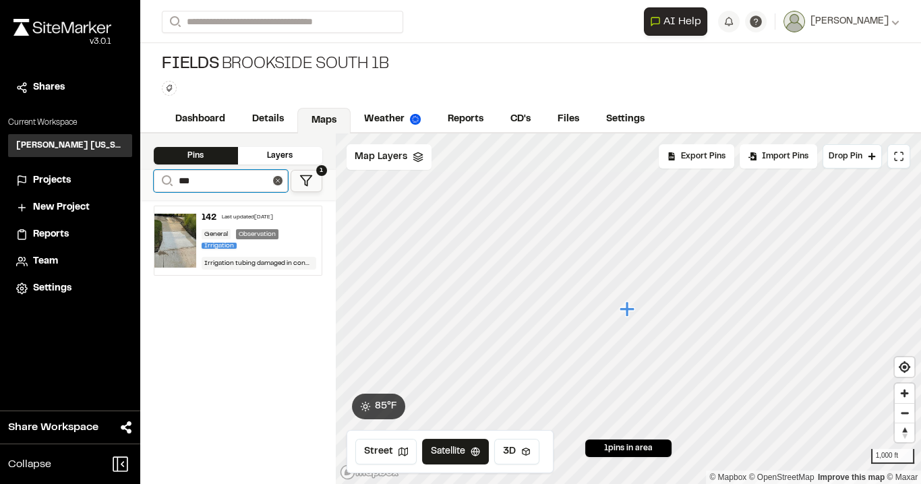
click at [200, 176] on input "***" at bounding box center [221, 181] width 134 height 22
click at [221, 175] on input "***" at bounding box center [221, 181] width 134 height 22
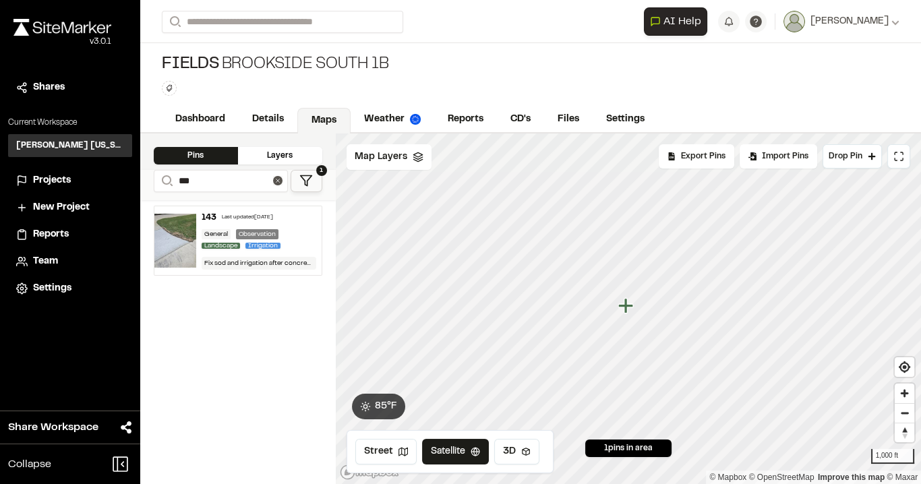
click at [243, 216] on div "Last updated [DATE]" at bounding box center [247, 218] width 51 height 8
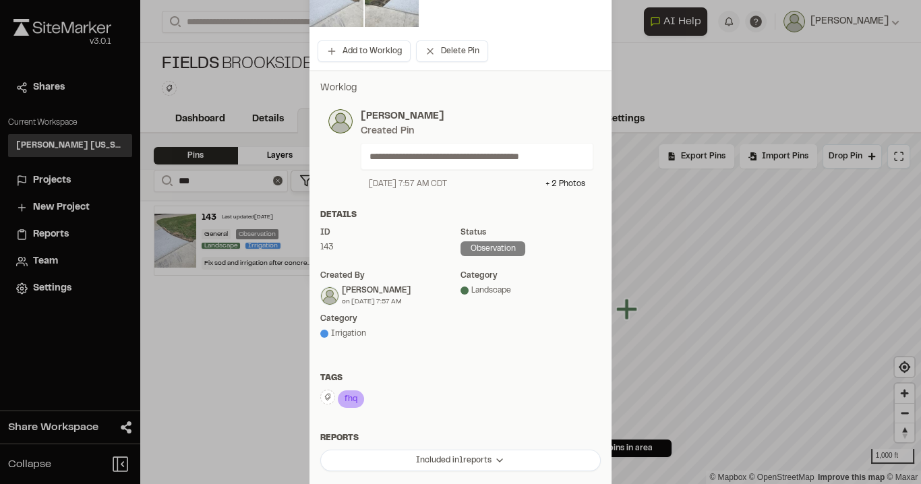
scroll to position [216, 0]
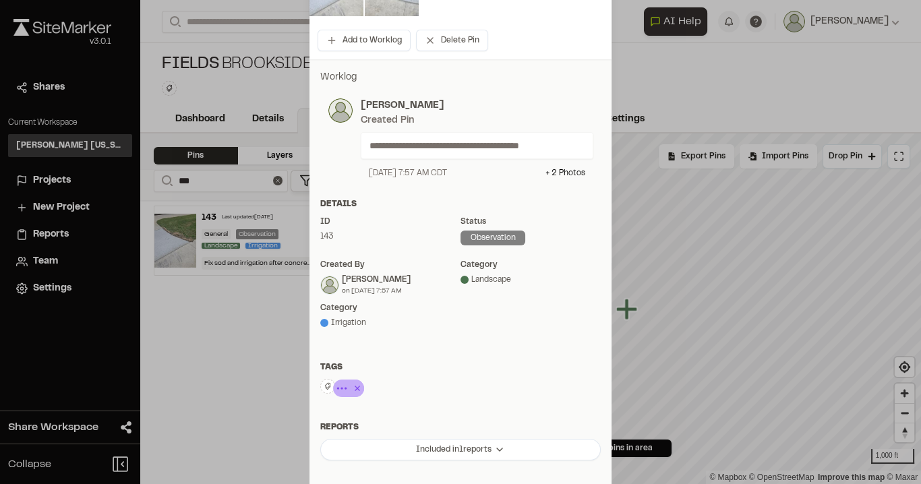
click at [356, 387] on icon at bounding box center [356, 388] width 13 height 16
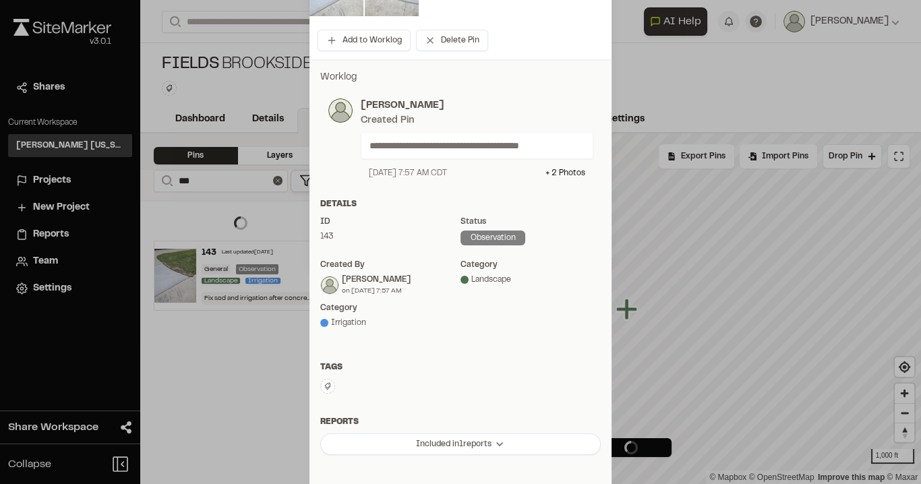
click at [325, 388] on icon at bounding box center [328, 386] width 6 height 7
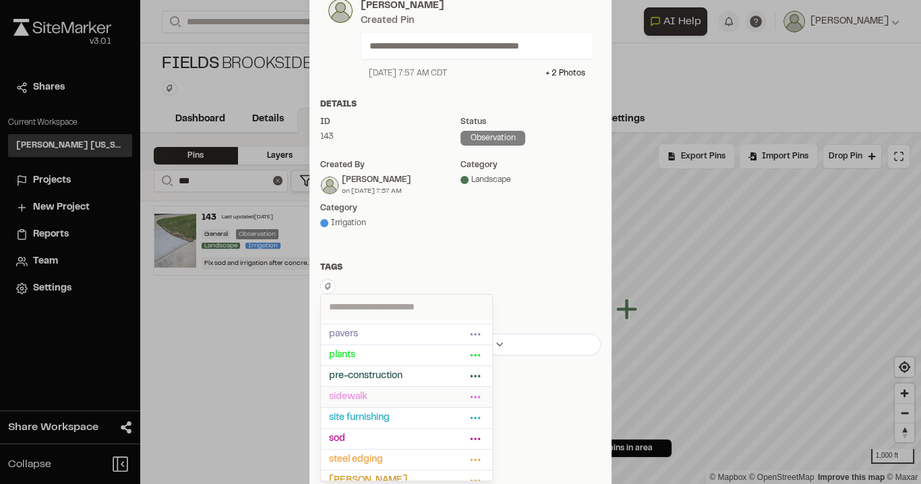
scroll to position [208, 0]
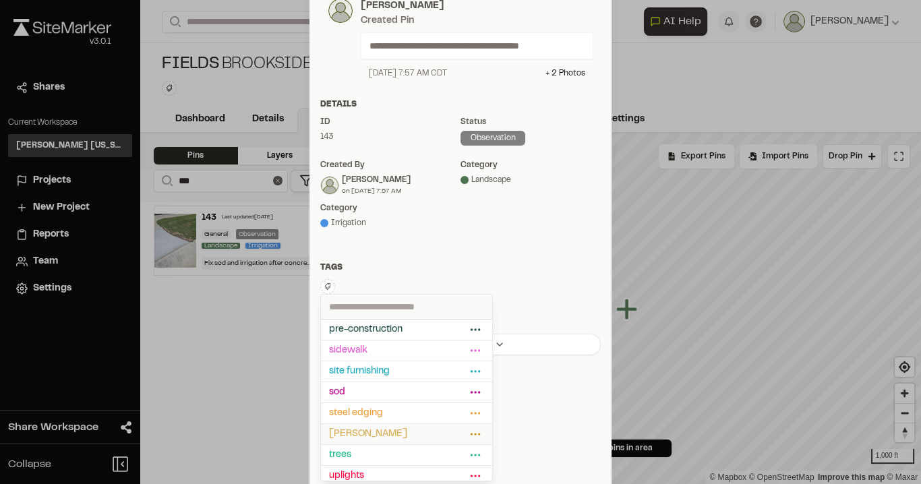
click at [365, 427] on span "[PERSON_NAME]" at bounding box center [397, 434] width 137 height 15
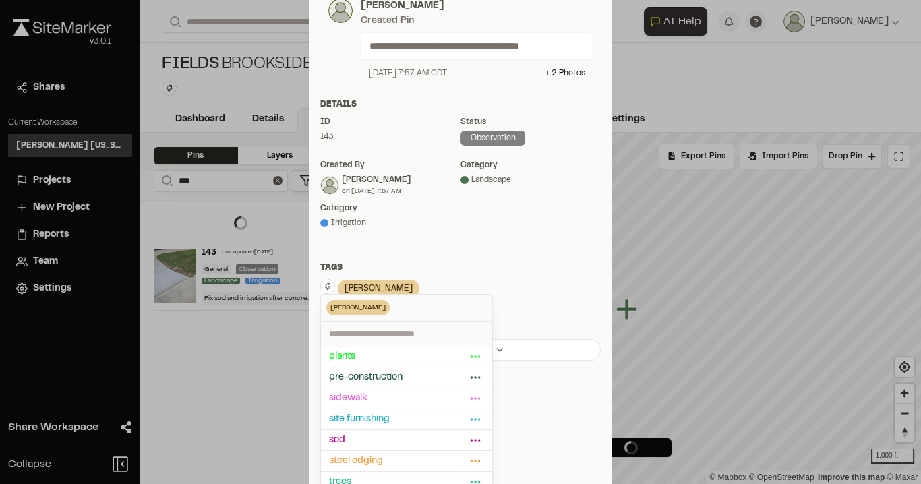
scroll to position [315, 0]
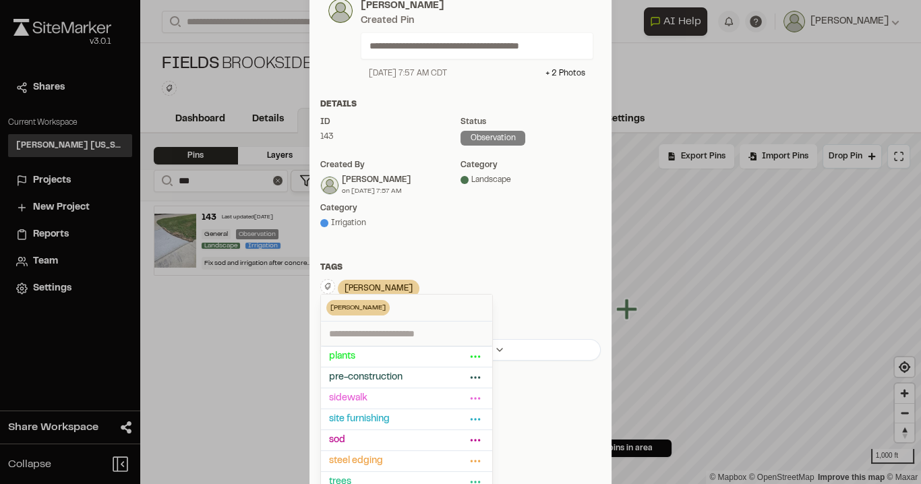
click at [397, 236] on div "category Irrigation" at bounding box center [390, 221] width 140 height 38
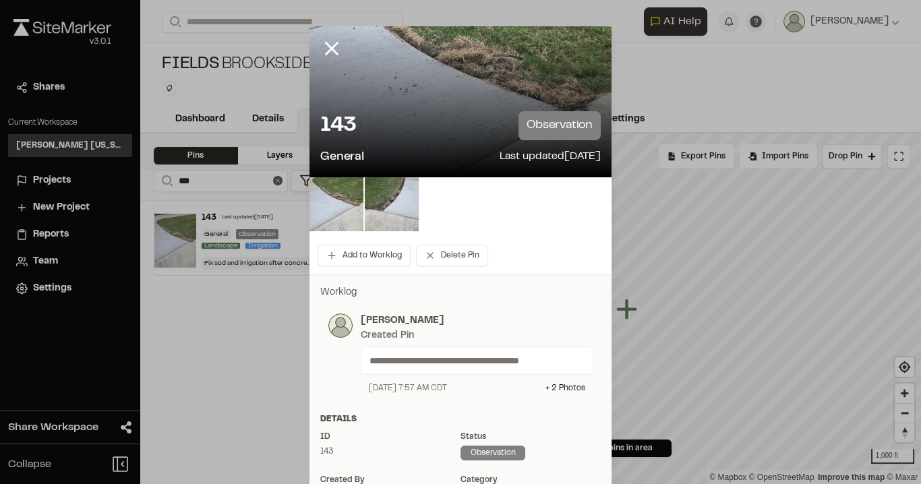
scroll to position [0, 0]
click at [330, 49] on div at bounding box center [460, 242] width 921 height 484
click at [326, 49] on line at bounding box center [331, 49] width 11 height 11
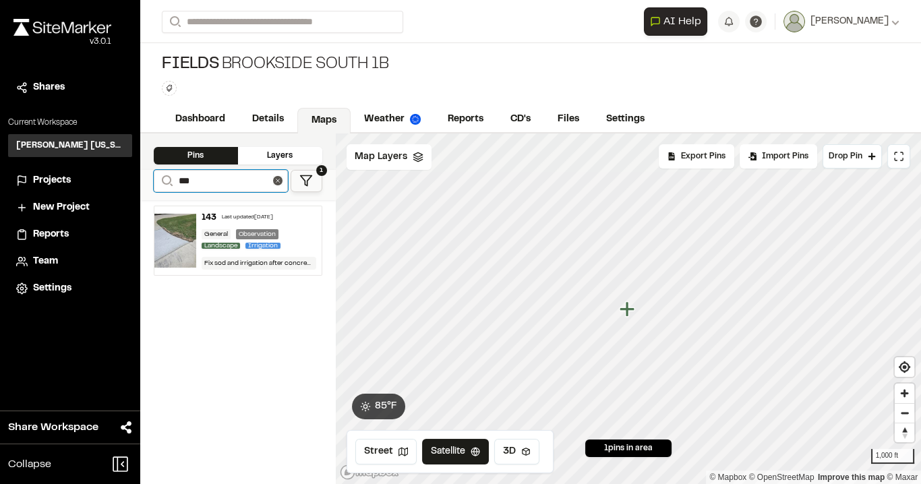
click at [200, 177] on input "***" at bounding box center [221, 181] width 134 height 22
click at [204, 175] on input "***" at bounding box center [221, 181] width 134 height 22
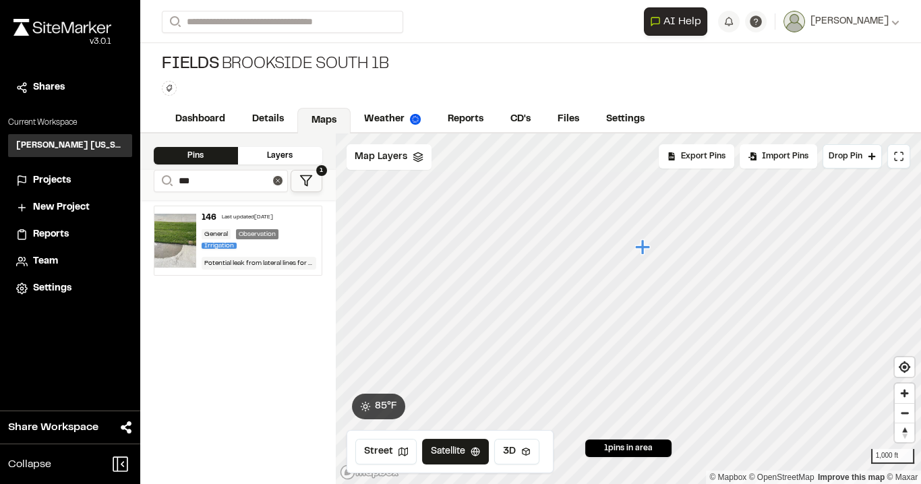
click at [268, 214] on div "Last updated [DATE]" at bounding box center [247, 218] width 51 height 8
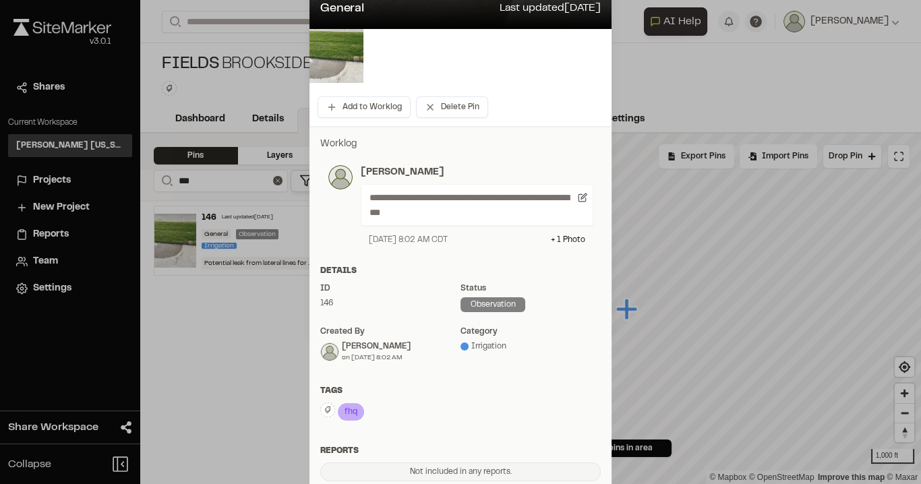
scroll to position [162, 0]
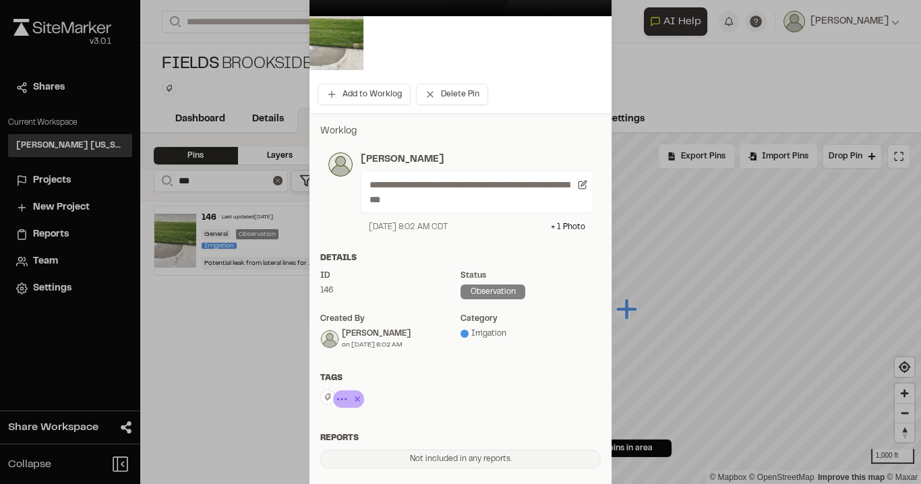
click at [355, 398] on icon at bounding box center [357, 398] width 5 height 5
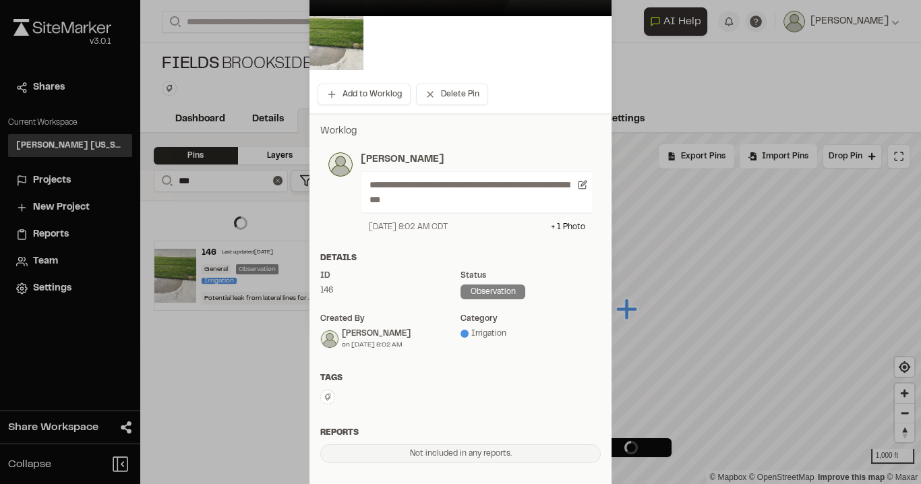
click at [324, 397] on icon at bounding box center [328, 397] width 8 height 8
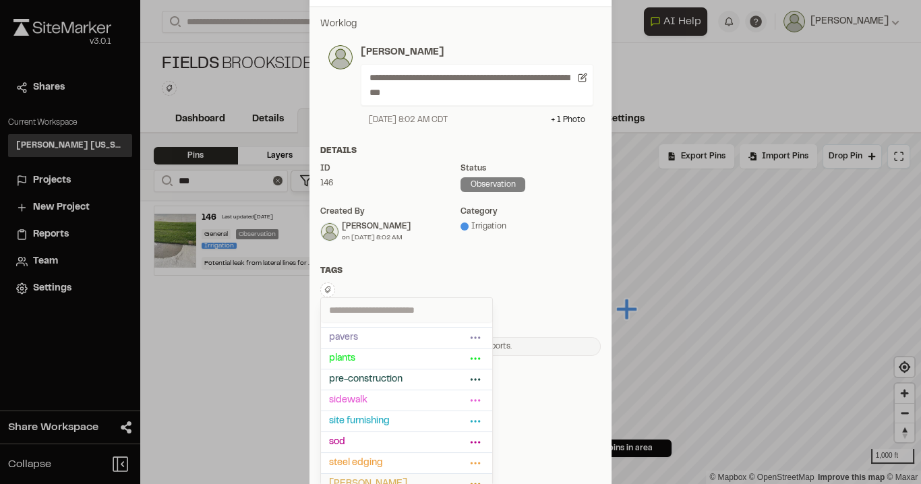
click at [366, 477] on span "[PERSON_NAME]" at bounding box center [397, 484] width 137 height 15
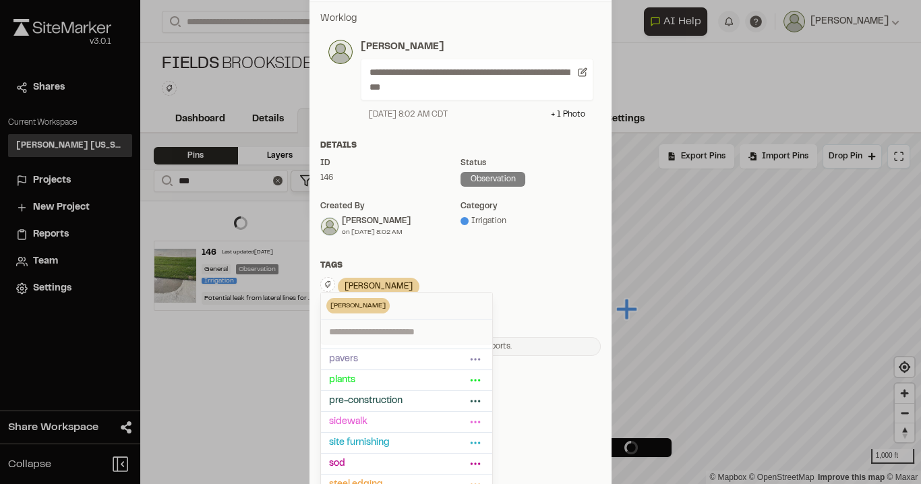
scroll to position [269, 0]
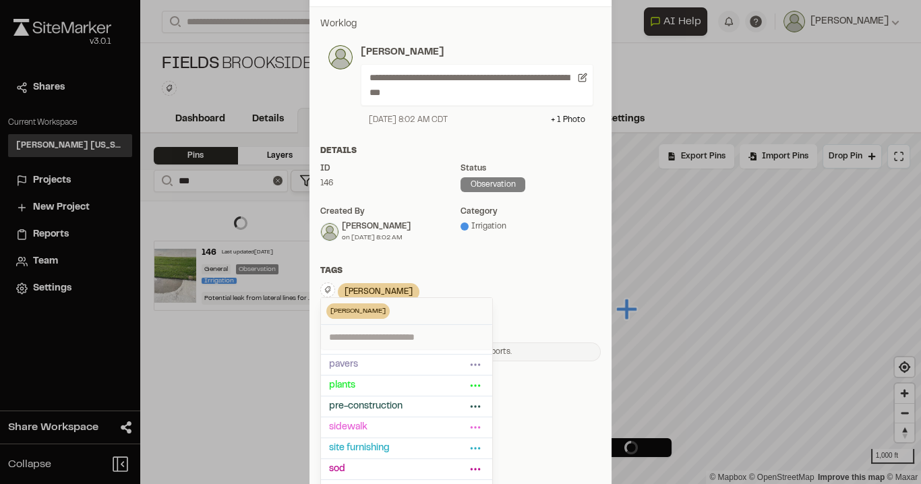
click at [489, 288] on div "[PERSON_NAME] Delete Rename Edit Color Delete Tag Are you sure you want to dele…" at bounding box center [460, 292] width 280 height 21
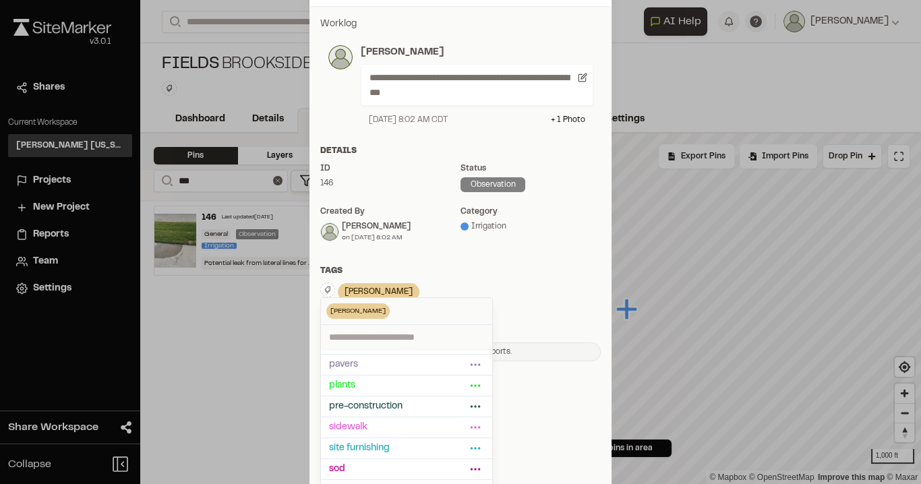
click at [450, 278] on div "Tags [PERSON_NAME] Delete Rename Edit Color Delete Tag Are you sure you want to…" at bounding box center [460, 289] width 302 height 49
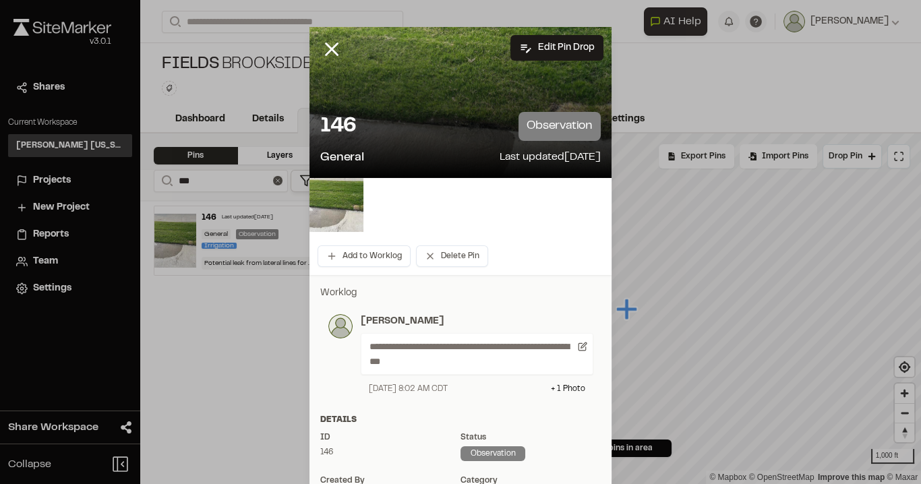
click at [326, 46] on div at bounding box center [460, 242] width 921 height 484
click at [332, 44] on line at bounding box center [331, 49] width 11 height 11
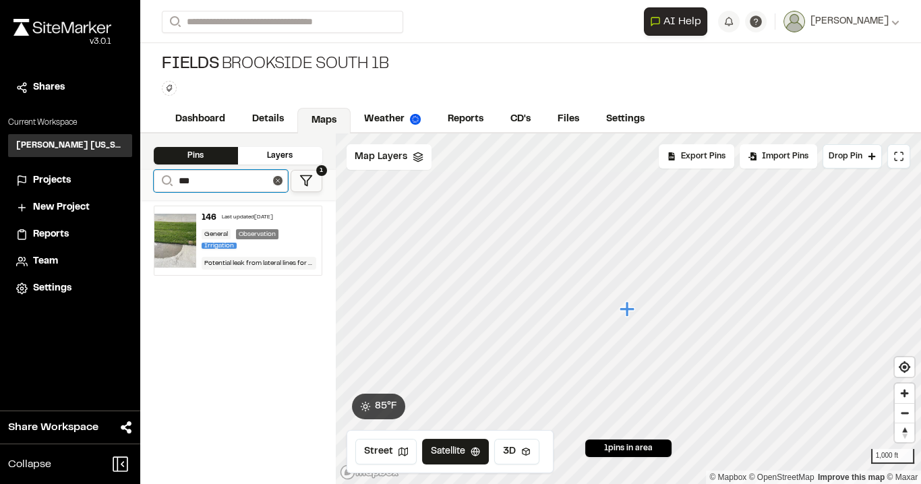
click at [243, 179] on input "***" at bounding box center [221, 181] width 134 height 22
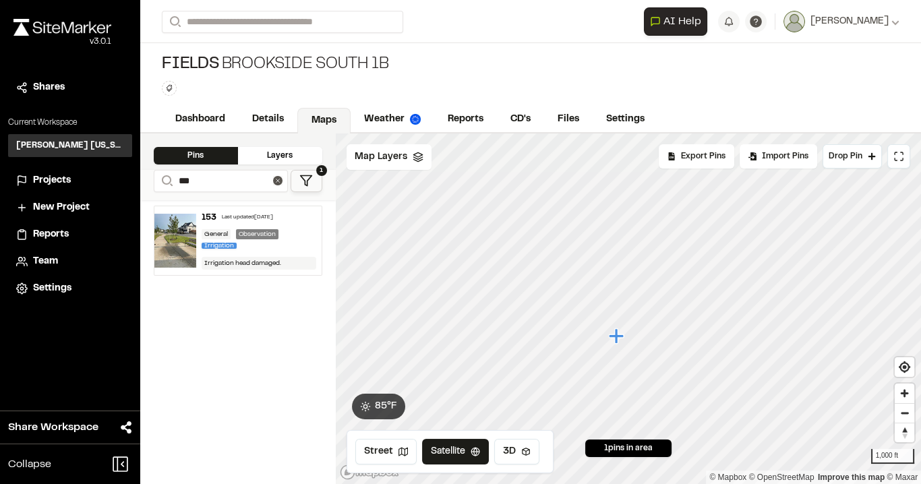
click at [238, 214] on div "Last updated [DATE]" at bounding box center [247, 218] width 51 height 8
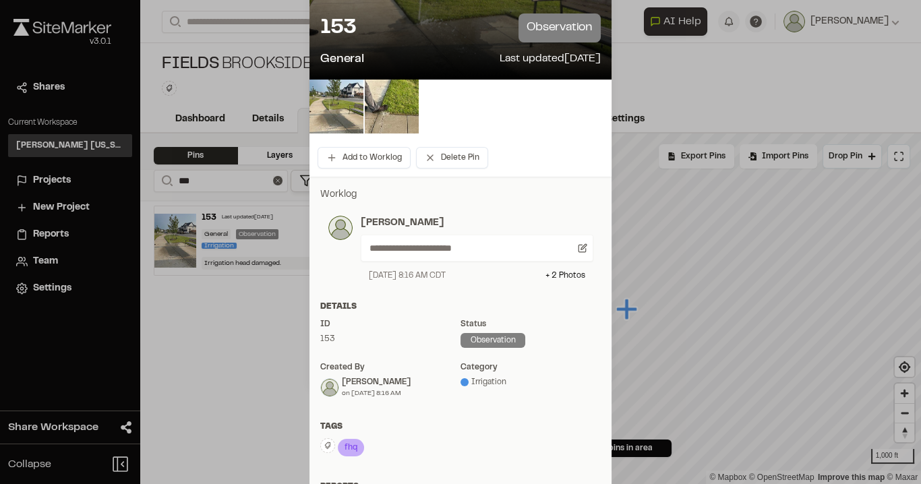
scroll to position [108, 0]
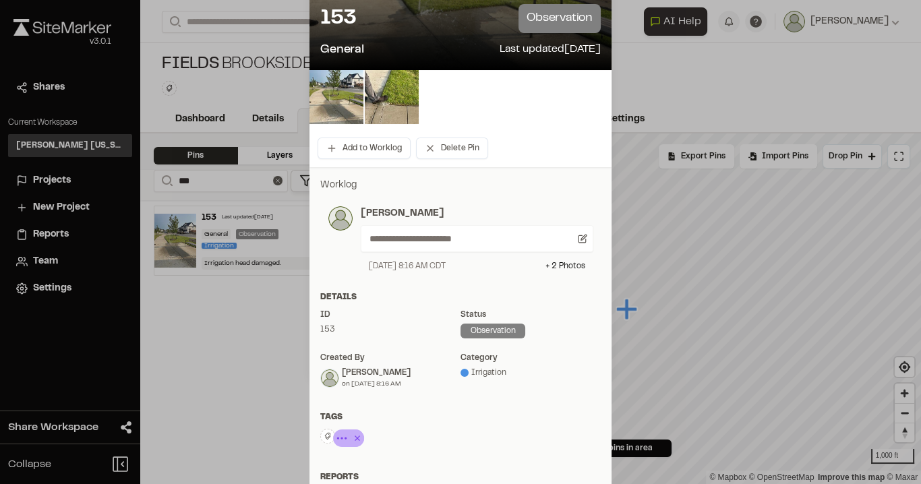
click at [355, 439] on icon at bounding box center [357, 437] width 5 height 5
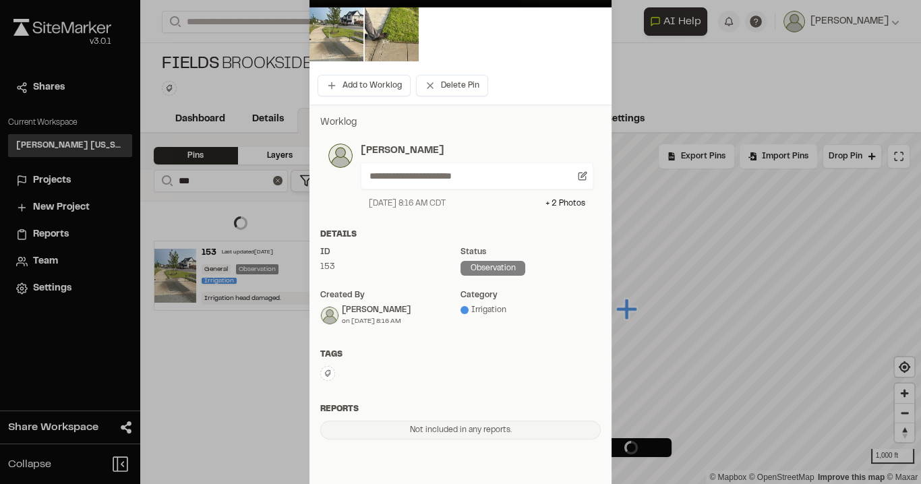
scroll to position [216, 0]
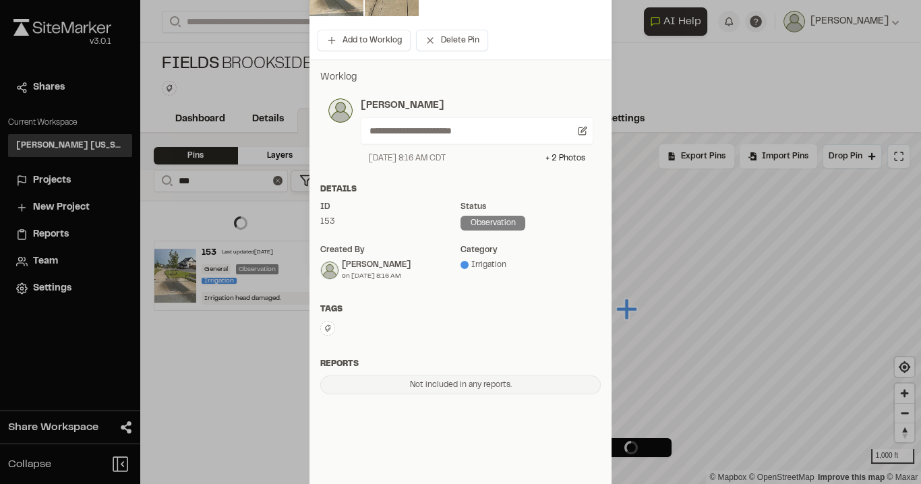
click at [325, 325] on icon at bounding box center [328, 328] width 6 height 7
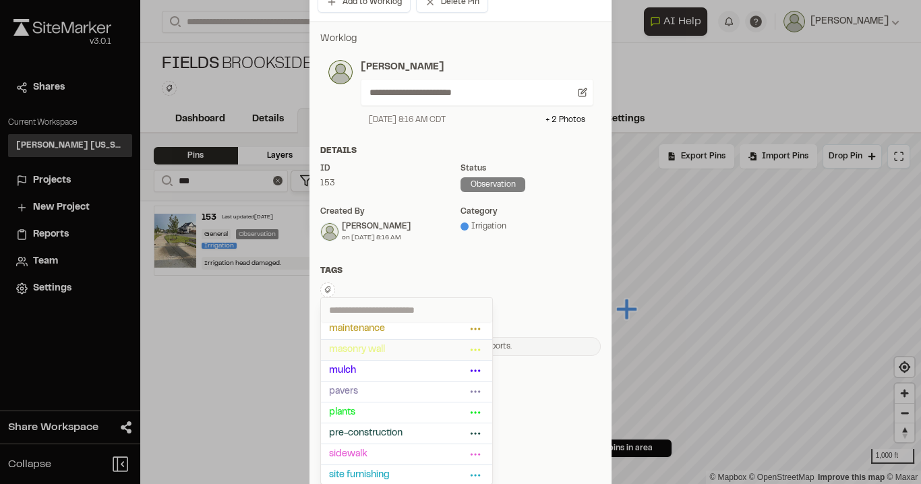
scroll to position [162, 0]
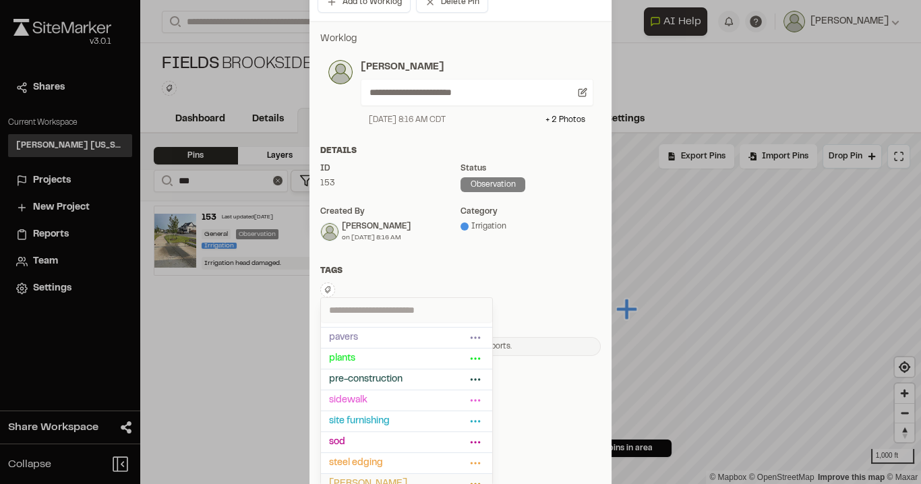
click at [367, 477] on span "[PERSON_NAME]" at bounding box center [397, 484] width 137 height 15
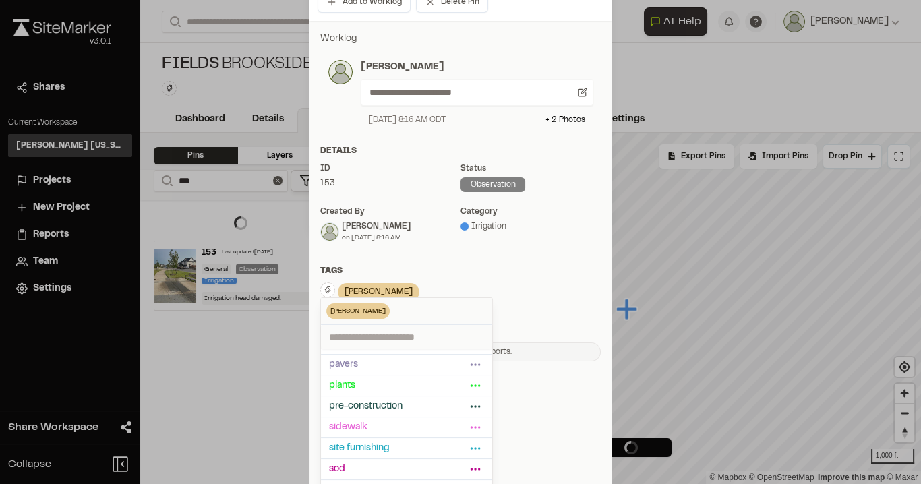
scroll to position [254, 0]
click at [500, 298] on div "[PERSON_NAME] Delete Rename Edit Color Delete Tag Are you sure you want to dele…" at bounding box center [460, 292] width 280 height 21
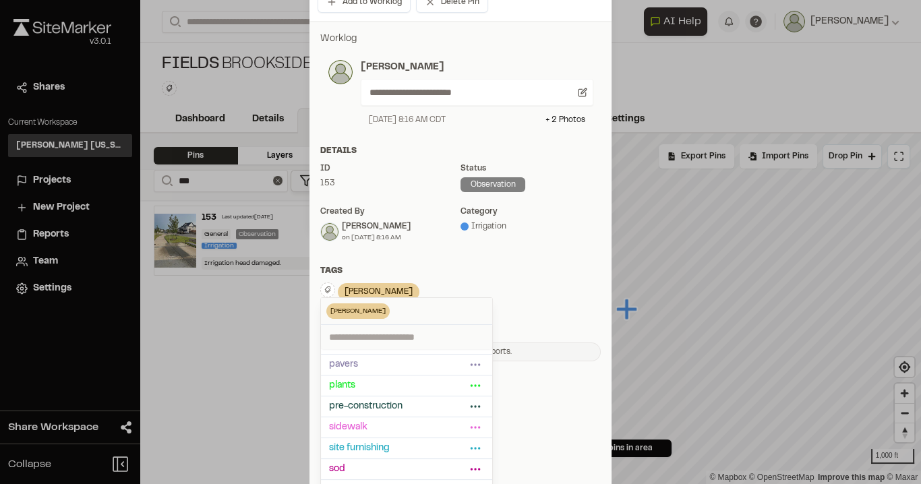
click at [481, 286] on div "[PERSON_NAME] Delete Rename Edit Color Delete Tag Are you sure you want to dele…" at bounding box center [460, 292] width 280 height 21
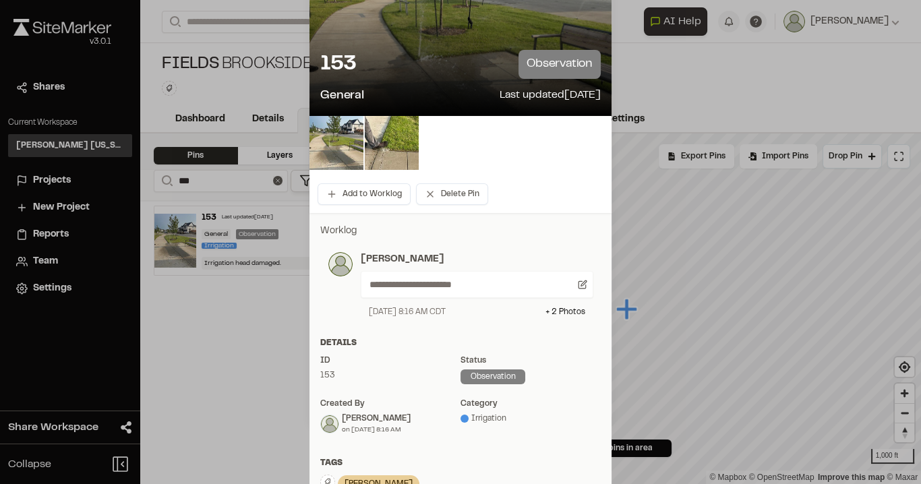
scroll to position [0, 0]
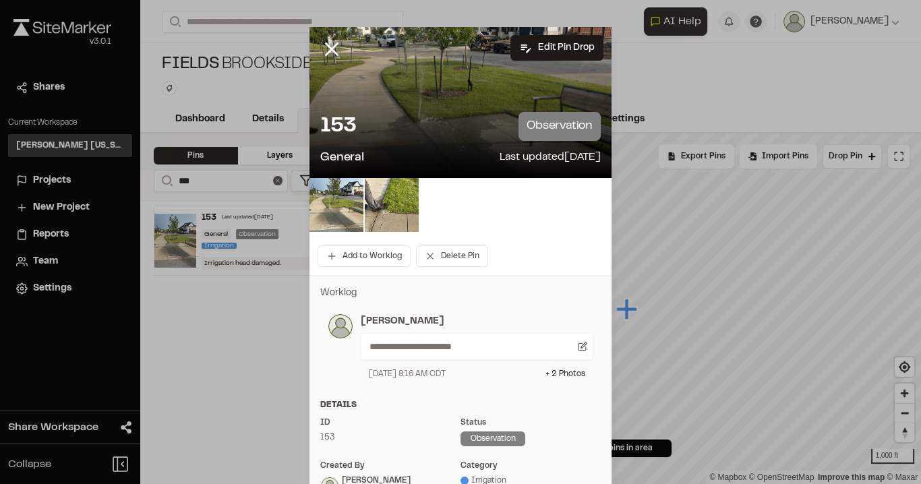
click at [327, 46] on div at bounding box center [460, 242] width 921 height 484
click at [328, 53] on icon at bounding box center [331, 49] width 23 height 23
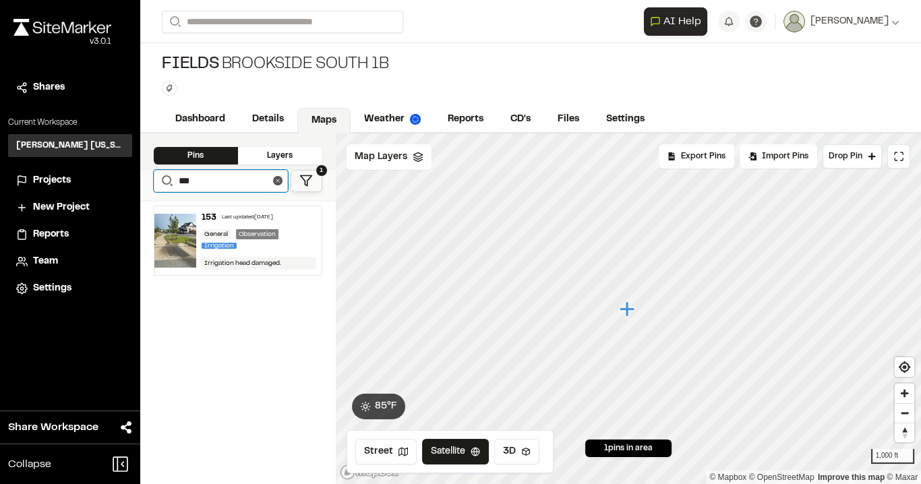
drag, startPoint x: 197, startPoint y: 176, endPoint x: 162, endPoint y: 171, distance: 35.4
click at [156, 172] on form "Search ***" at bounding box center [221, 181] width 134 height 22
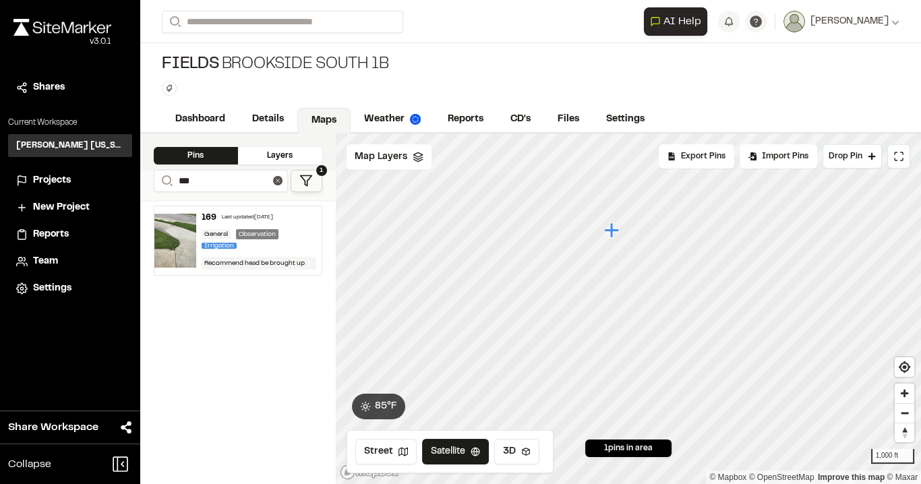
click at [241, 216] on div "Last updated [DATE]" at bounding box center [247, 218] width 51 height 8
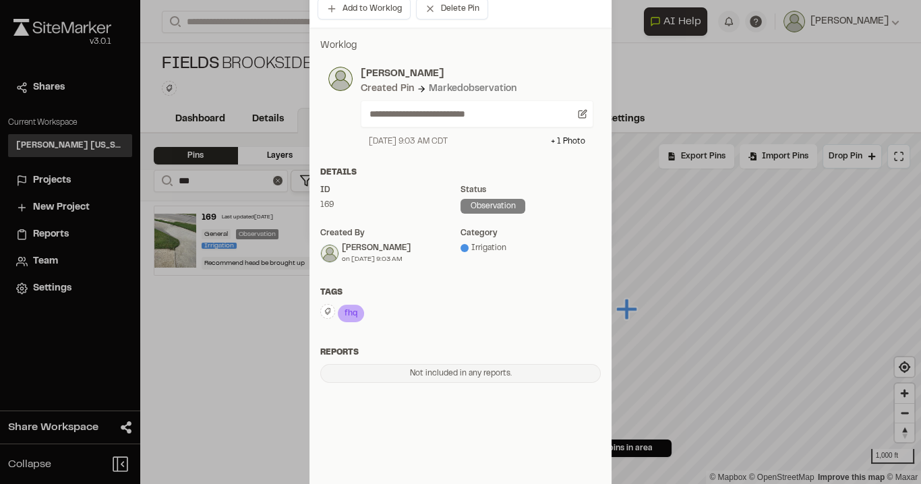
scroll to position [270, 0]
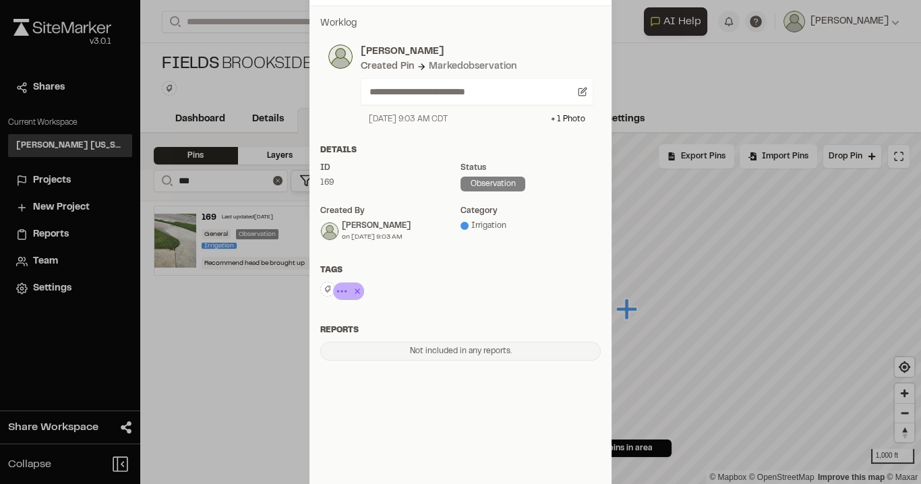
click at [354, 291] on icon at bounding box center [356, 291] width 13 height 16
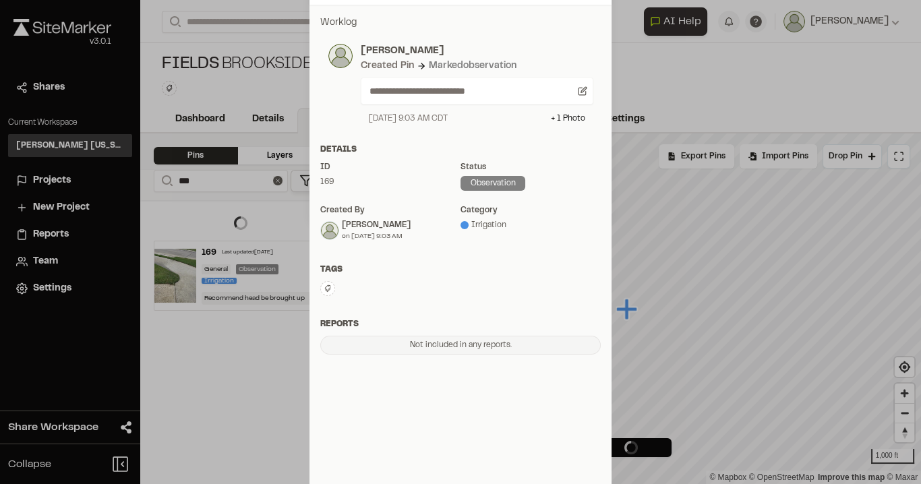
scroll to position [269, 0]
click at [324, 289] on icon at bounding box center [328, 290] width 8 height 8
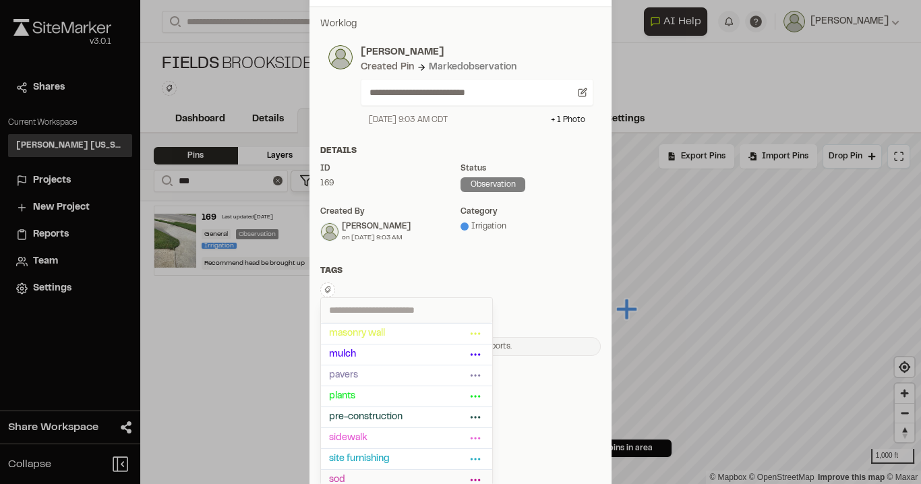
scroll to position [208, 0]
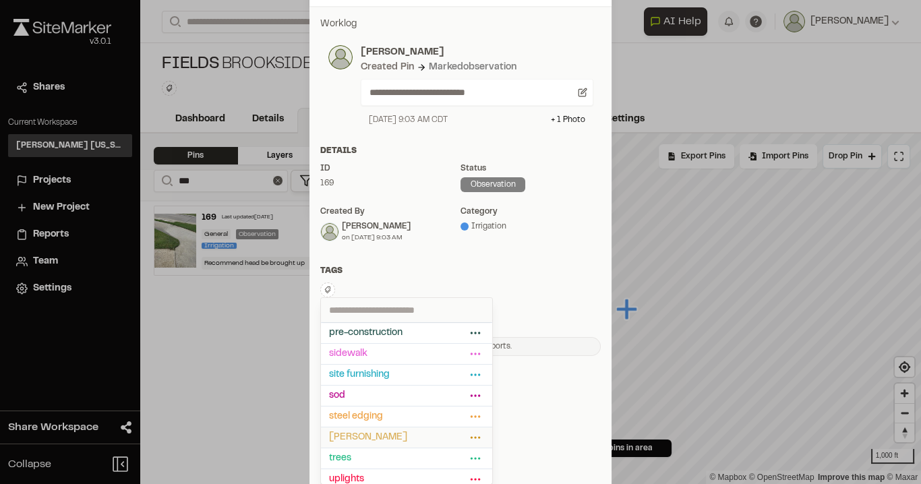
click at [359, 430] on span "[PERSON_NAME]" at bounding box center [397, 437] width 137 height 15
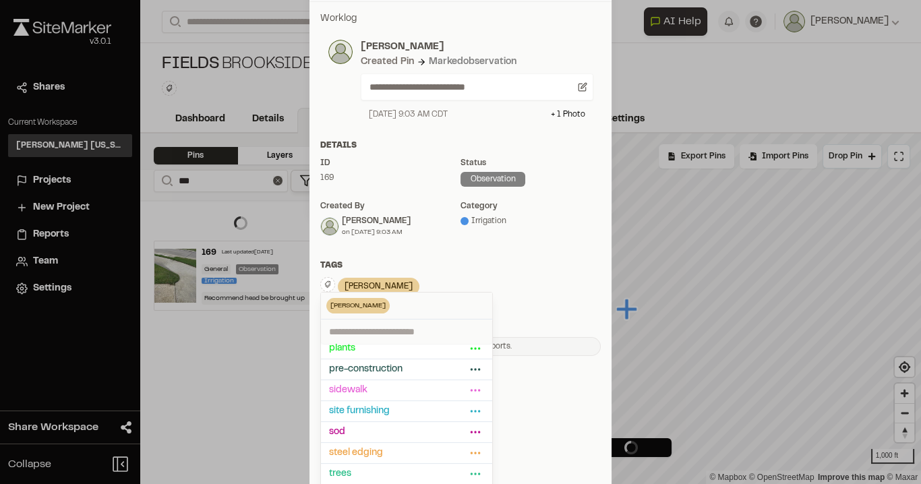
scroll to position [269, 0]
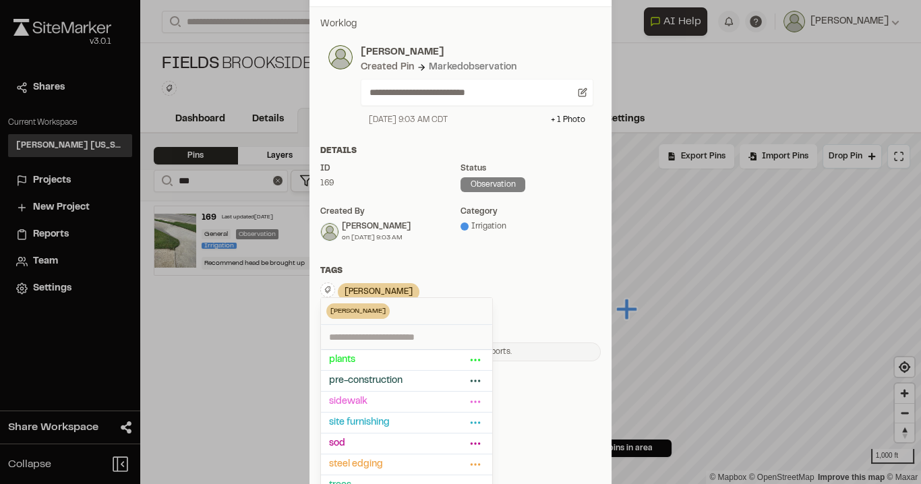
click at [385, 263] on div "**********" at bounding box center [460, 189] width 302 height 366
click at [402, 262] on div "**********" at bounding box center [460, 189] width 302 height 366
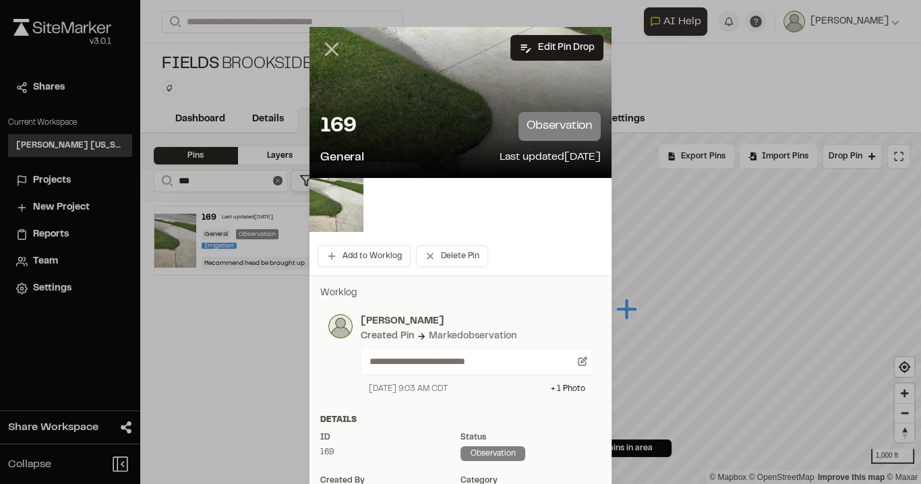
click at [329, 51] on div at bounding box center [460, 242] width 921 height 484
click at [332, 49] on icon at bounding box center [331, 49] width 23 height 23
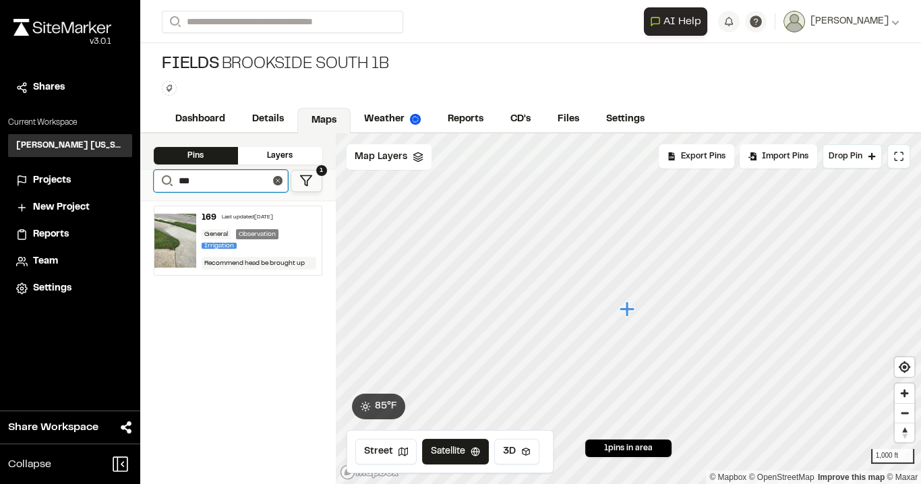
drag, startPoint x: 198, startPoint y: 173, endPoint x: 171, endPoint y: 172, distance: 27.0
click at [171, 172] on form "Search ***" at bounding box center [221, 181] width 134 height 22
click at [296, 234] on div "General Observation Irrigation" at bounding box center [259, 240] width 115 height 22
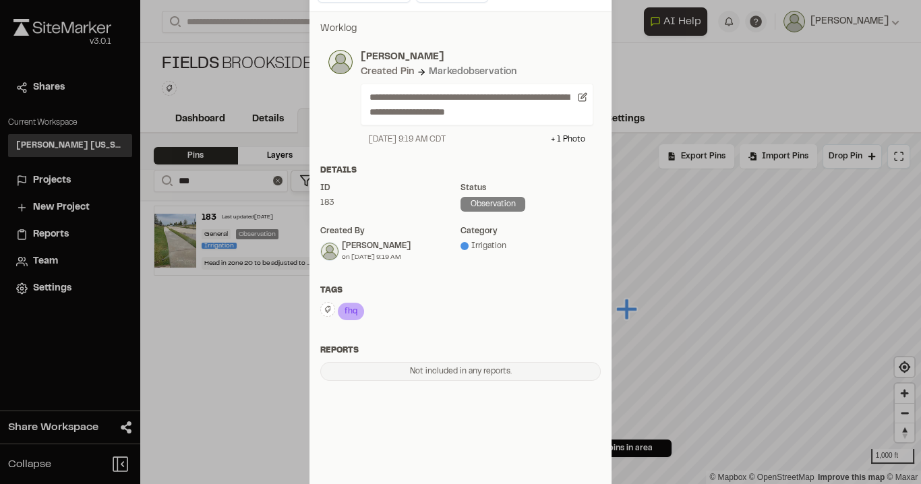
scroll to position [270, 0]
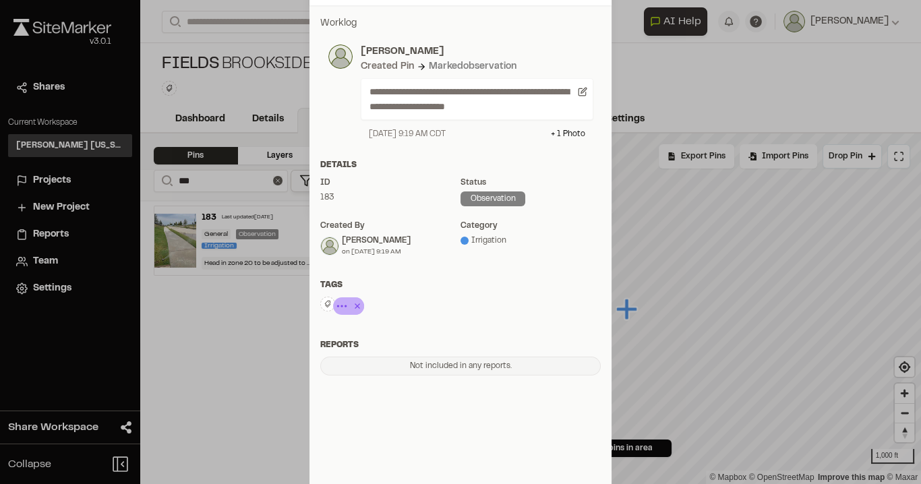
click at [352, 307] on icon at bounding box center [356, 306] width 13 height 16
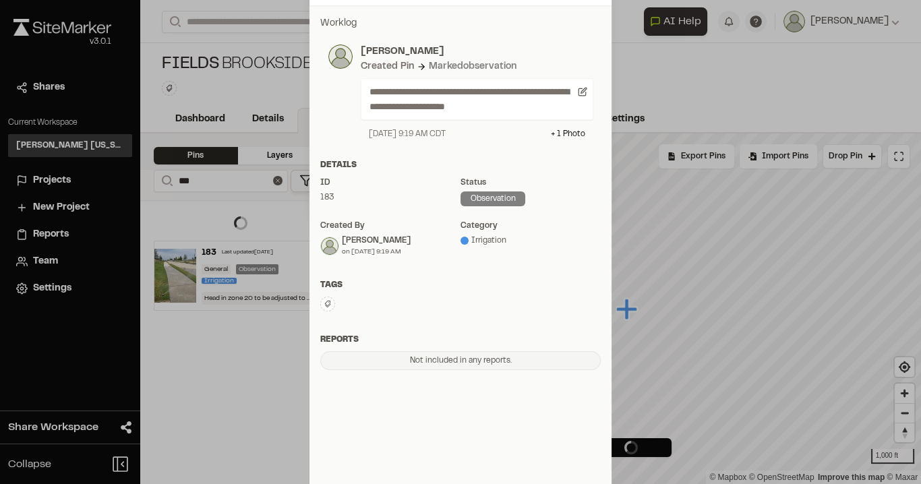
click at [325, 305] on icon at bounding box center [328, 304] width 6 height 7
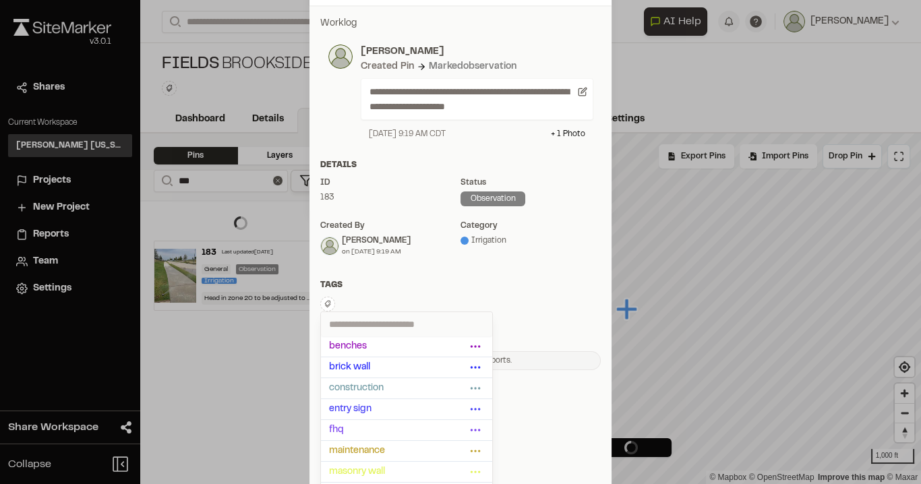
scroll to position [284, 0]
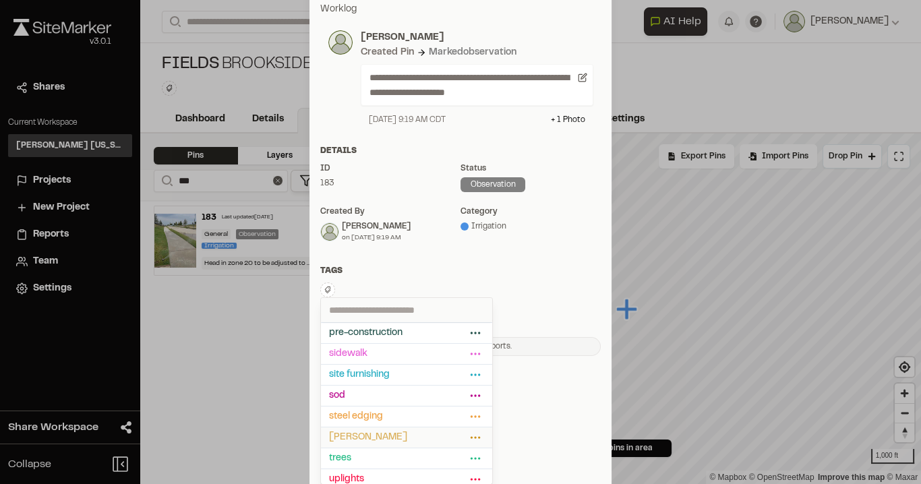
click at [368, 431] on span "[PERSON_NAME]" at bounding box center [397, 437] width 137 height 15
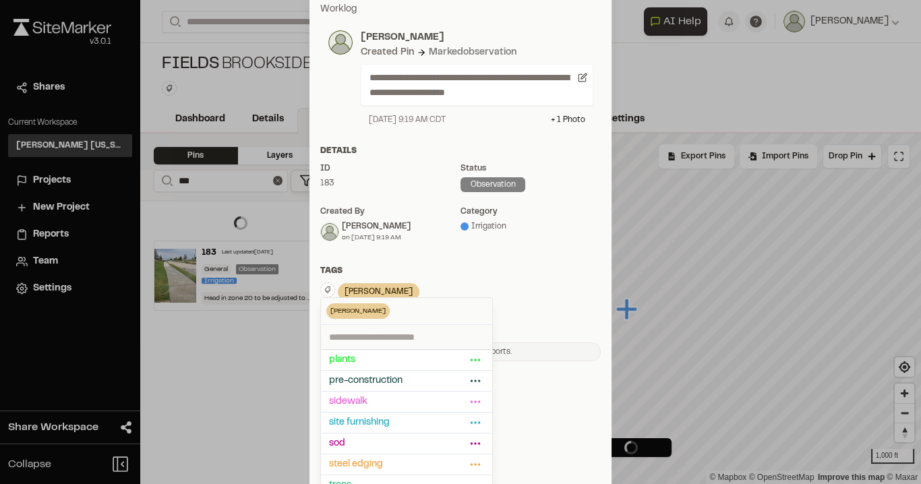
click at [384, 260] on div "**********" at bounding box center [460, 181] width 302 height 381
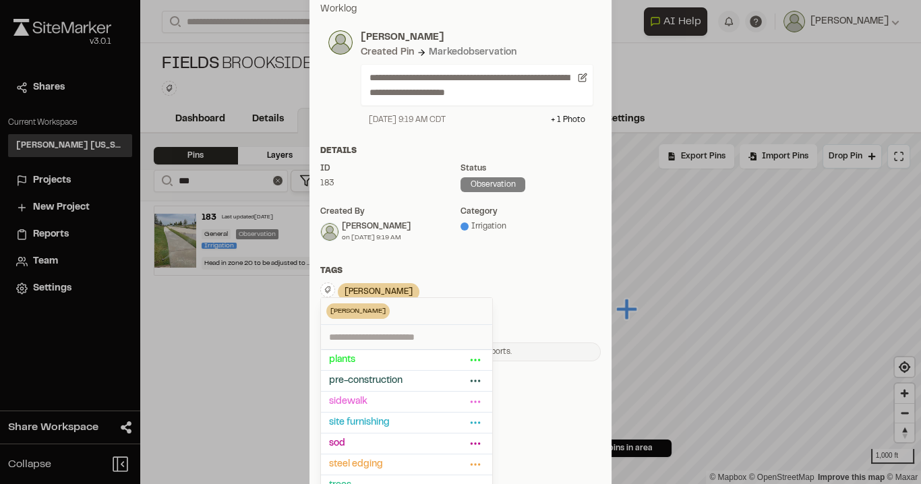
click at [385, 262] on div "**********" at bounding box center [460, 181] width 302 height 381
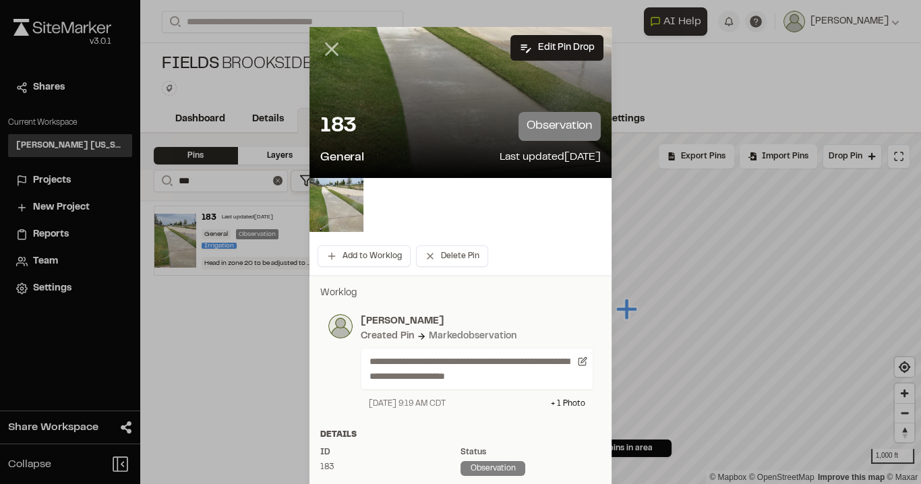
drag, startPoint x: 330, startPoint y: 47, endPoint x: 328, endPoint y: 57, distance: 10.3
click at [331, 47] on div at bounding box center [460, 242] width 921 height 484
click at [328, 48] on icon at bounding box center [331, 49] width 23 height 23
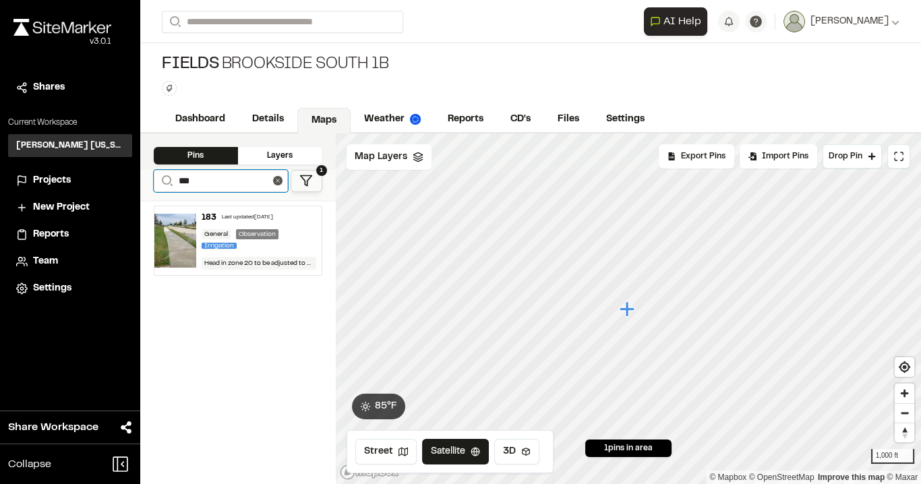
click at [217, 176] on input "***" at bounding box center [221, 181] width 134 height 22
click at [240, 217] on div "Last updated [DATE]" at bounding box center [247, 218] width 51 height 8
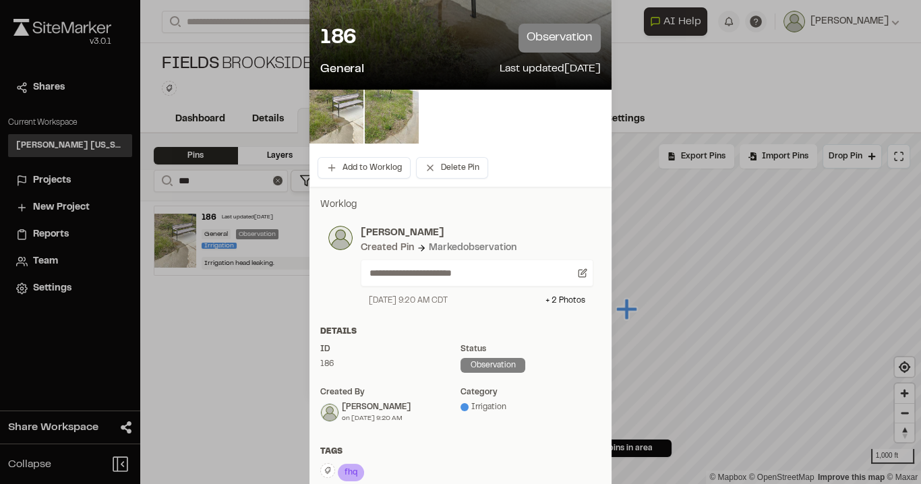
scroll to position [216, 0]
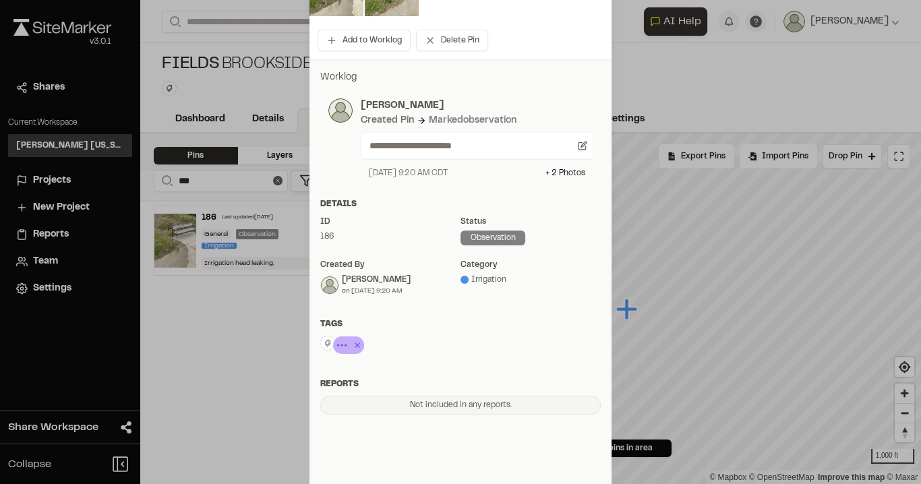
click at [355, 345] on icon at bounding box center [356, 345] width 13 height 16
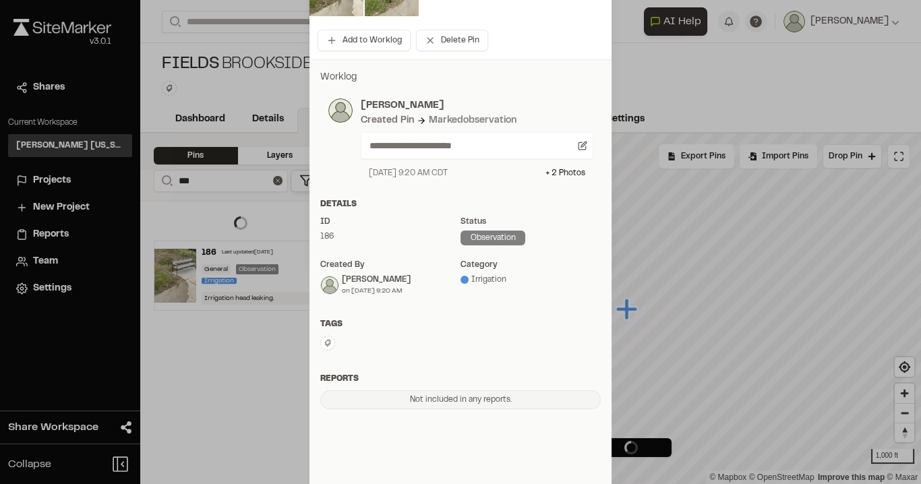
click at [325, 344] on icon at bounding box center [328, 343] width 6 height 7
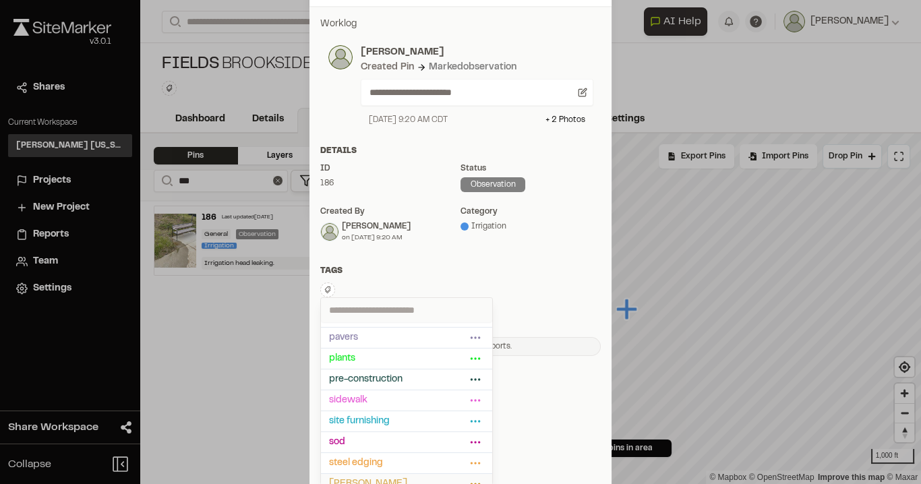
scroll to position [208, 0]
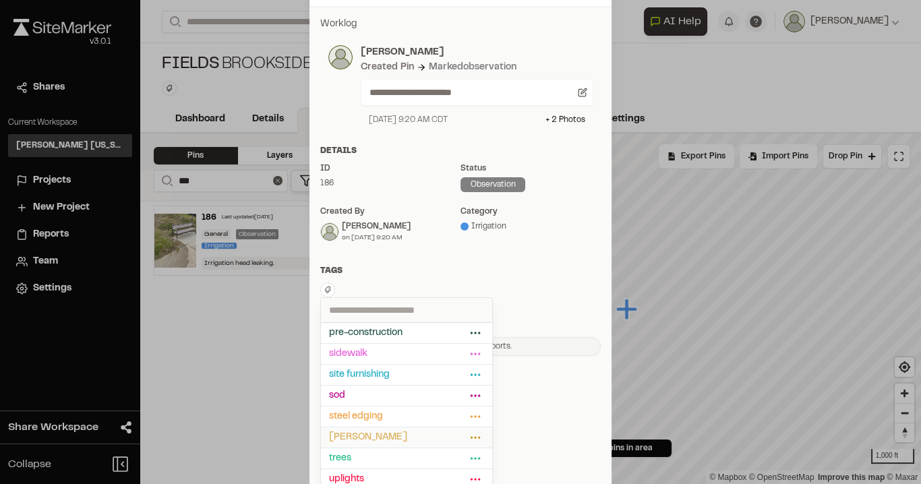
click at [379, 430] on span "[PERSON_NAME]" at bounding box center [397, 437] width 137 height 15
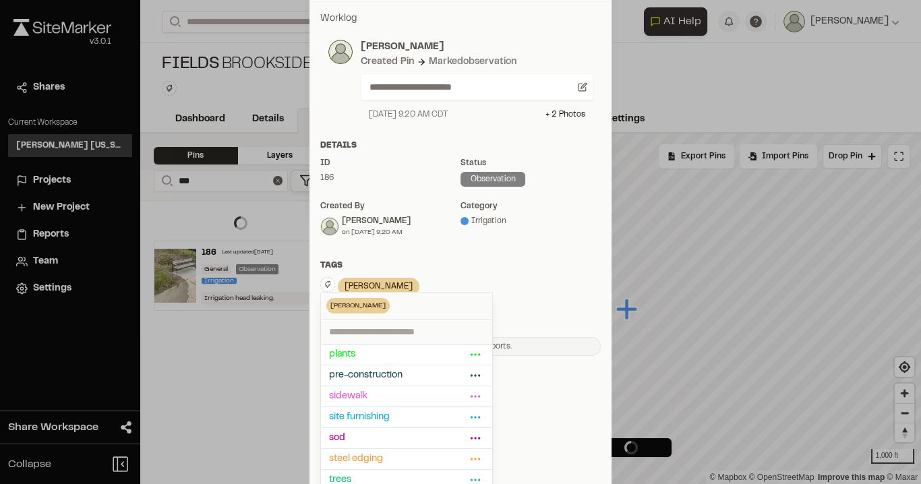
scroll to position [269, 0]
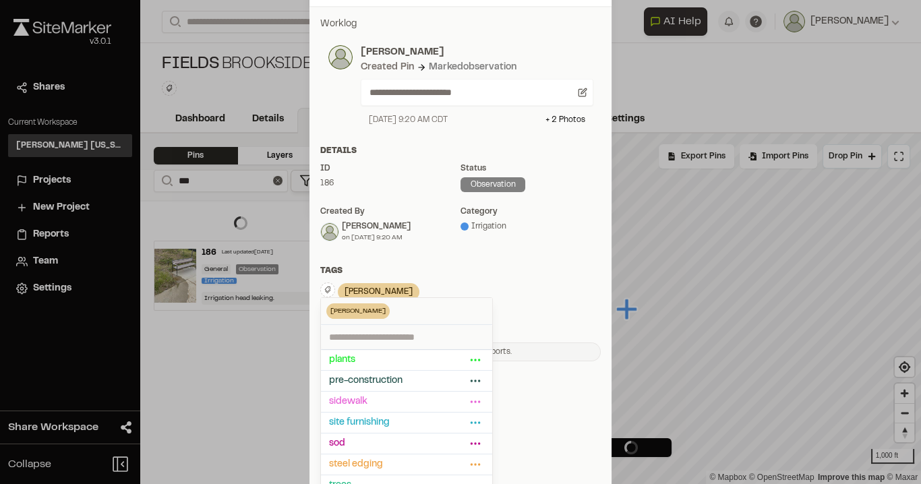
click at [378, 254] on div "**********" at bounding box center [460, 189] width 302 height 366
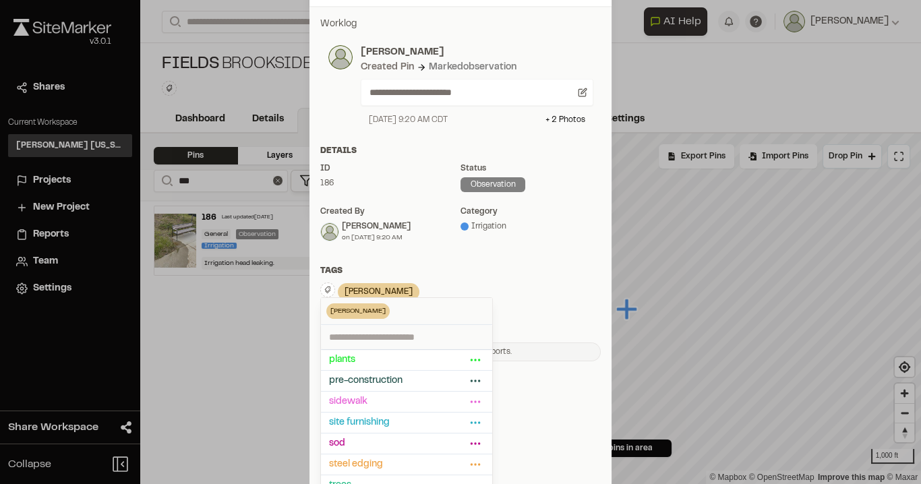
click at [394, 259] on div "**********" at bounding box center [460, 189] width 302 height 366
click at [481, 270] on div "Tags" at bounding box center [460, 271] width 280 height 12
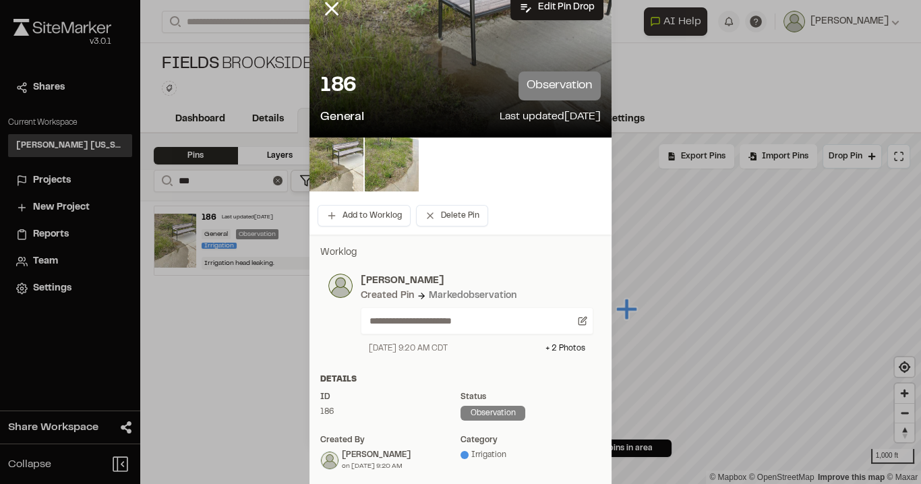
scroll to position [0, 0]
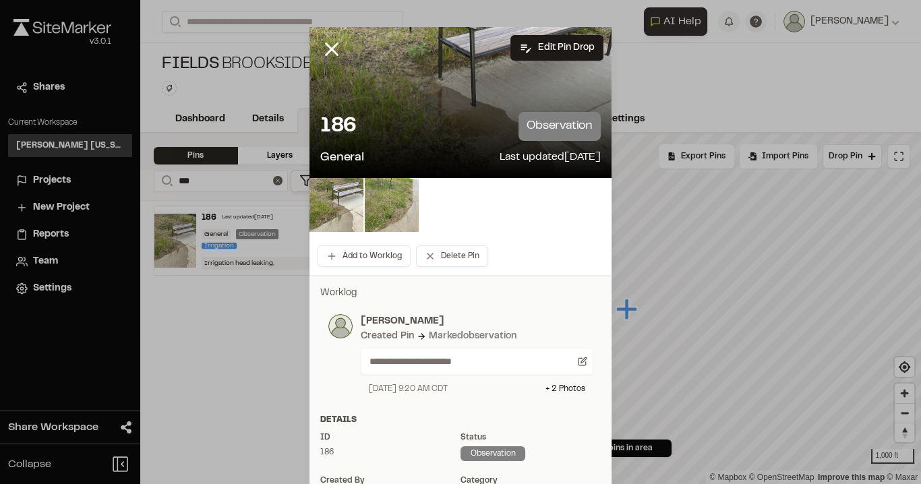
click at [322, 41] on div at bounding box center [460, 242] width 921 height 484
click at [332, 53] on line at bounding box center [331, 49] width 11 height 11
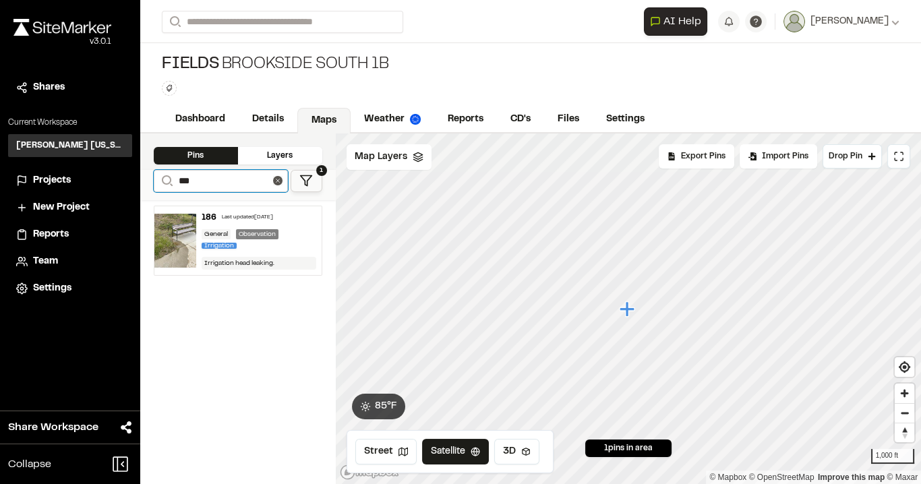
drag, startPoint x: 205, startPoint y: 176, endPoint x: 146, endPoint y: 177, distance: 59.3
click at [146, 177] on div "**********" at bounding box center [237, 185] width 195 height 30
click at [226, 214] on div "Last updated [DATE]" at bounding box center [248, 218] width 51 height 8
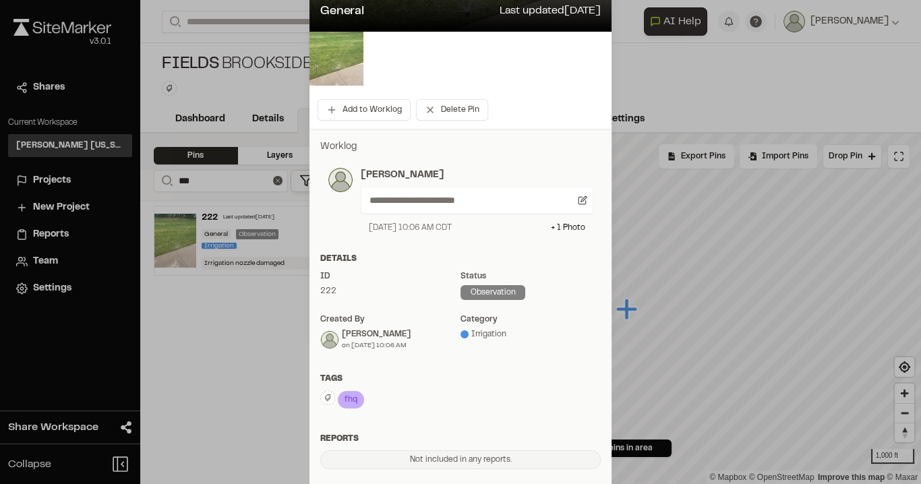
scroll to position [162, 0]
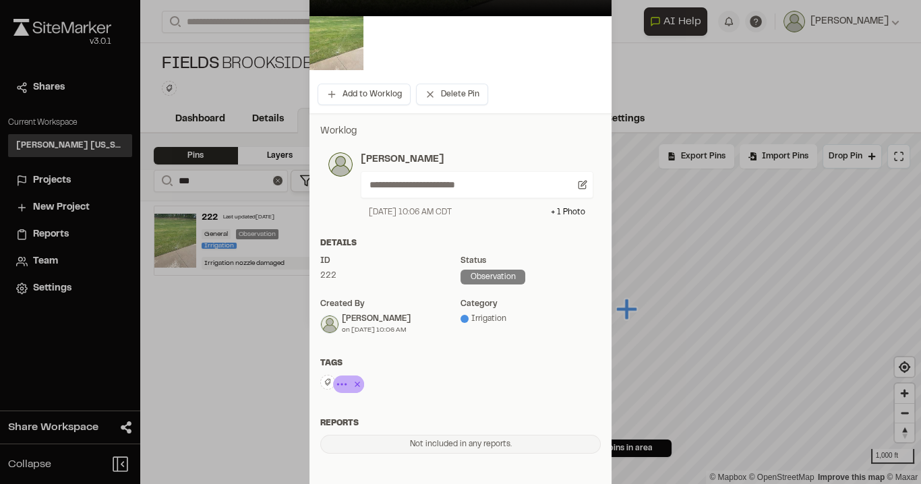
click at [355, 384] on icon at bounding box center [357, 383] width 5 height 5
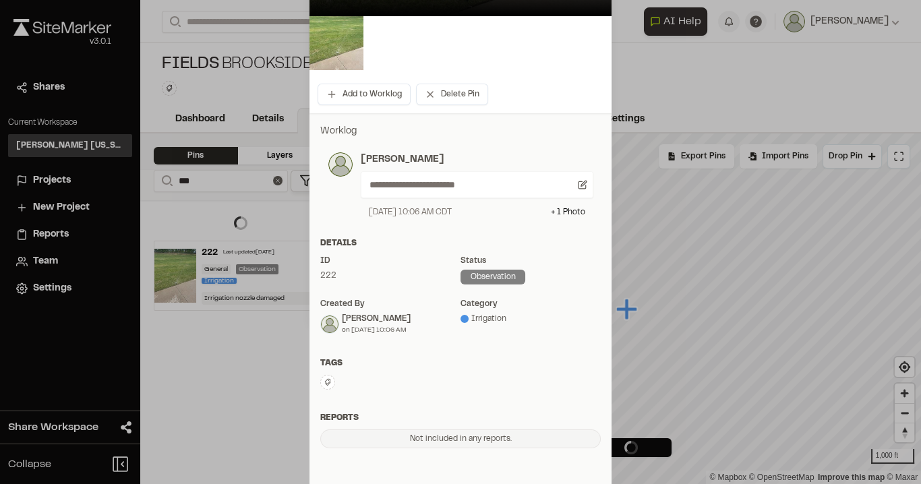
click at [324, 384] on icon at bounding box center [328, 382] width 8 height 8
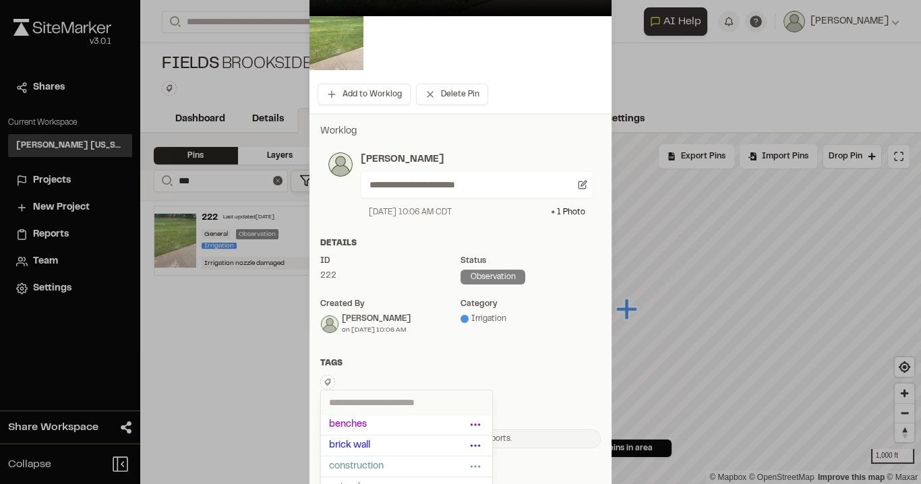
scroll to position [254, 0]
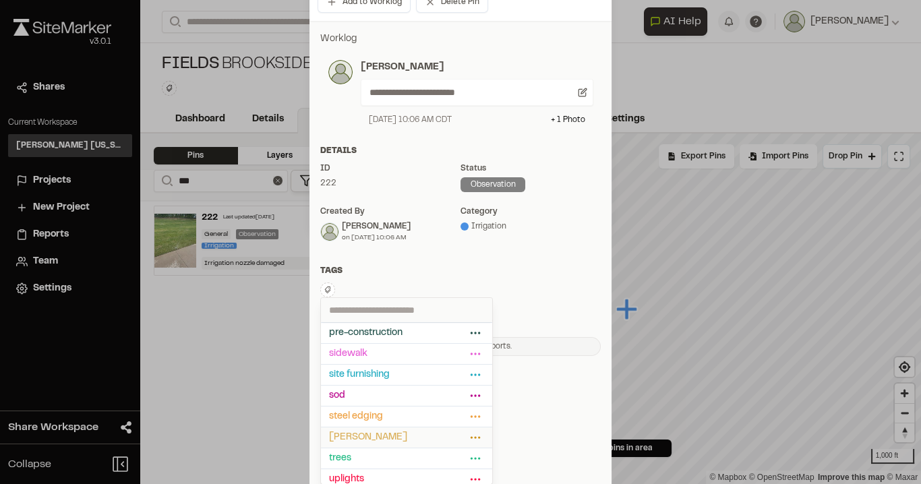
click at [369, 430] on span "[PERSON_NAME]" at bounding box center [397, 437] width 137 height 15
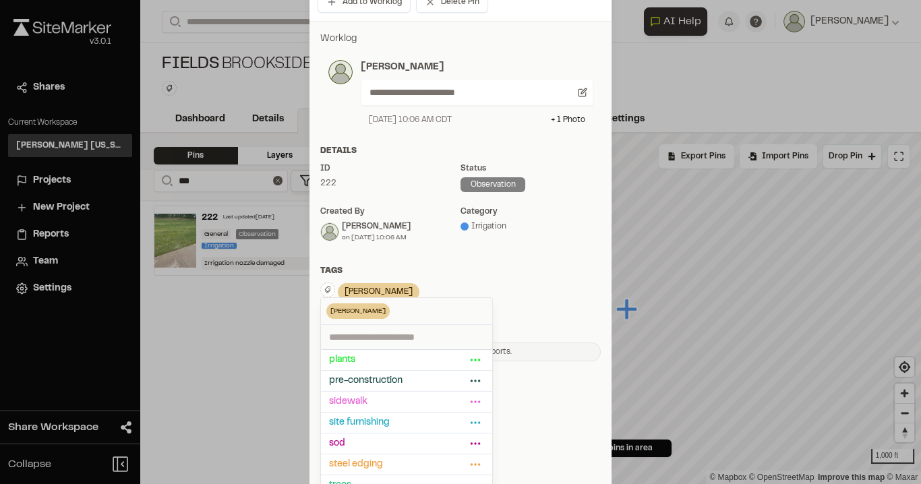
click at [396, 257] on div "**********" at bounding box center [460, 196] width 302 height 351
click at [389, 257] on div "**********" at bounding box center [460, 196] width 302 height 351
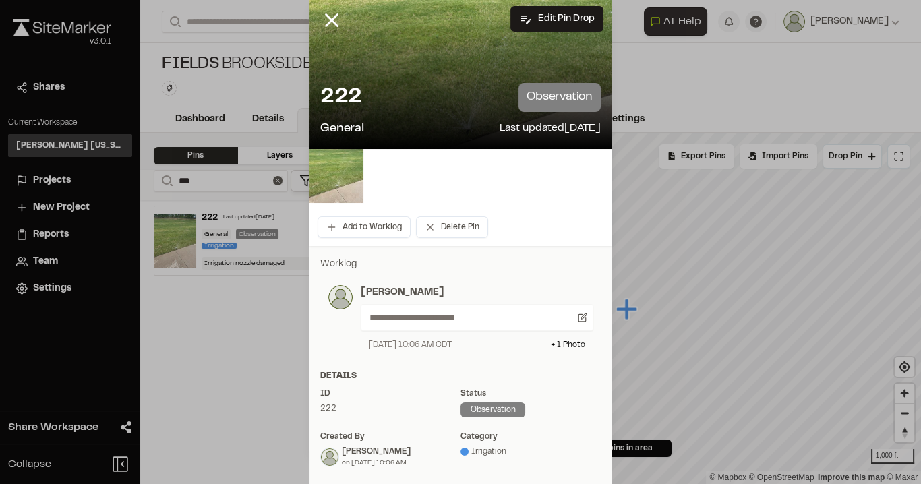
scroll to position [0, 0]
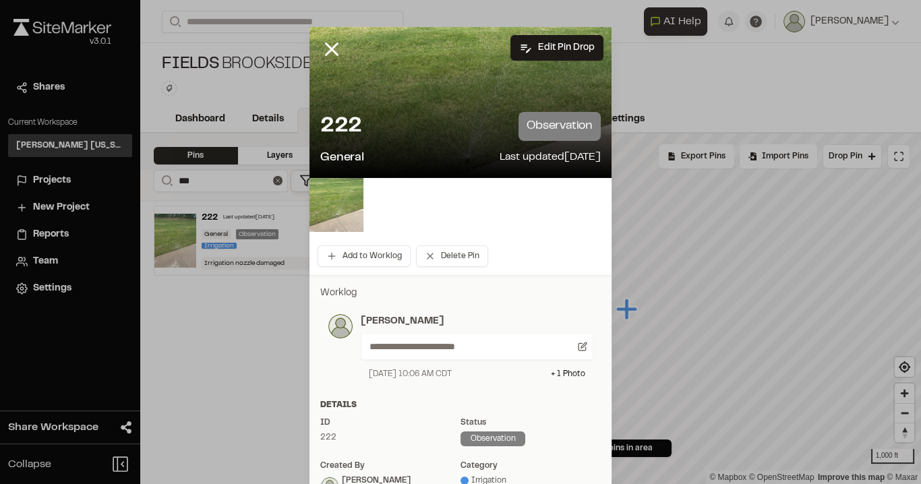
click at [324, 40] on div at bounding box center [460, 242] width 921 height 484
click at [327, 47] on icon at bounding box center [331, 49] width 23 height 23
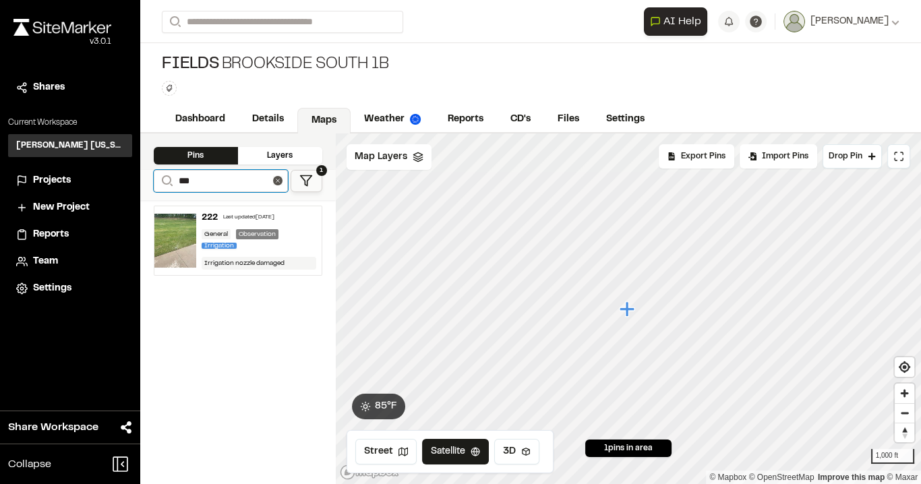
click at [226, 179] on input "***" at bounding box center [221, 181] width 134 height 22
click at [296, 243] on div "General Observation Irrigation" at bounding box center [259, 240] width 115 height 22
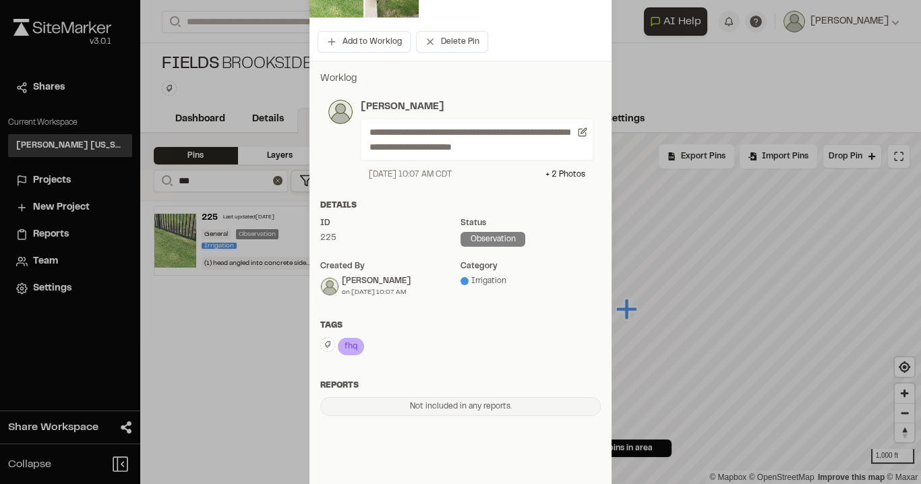
scroll to position [216, 0]
click at [355, 345] on icon at bounding box center [356, 345] width 13 height 16
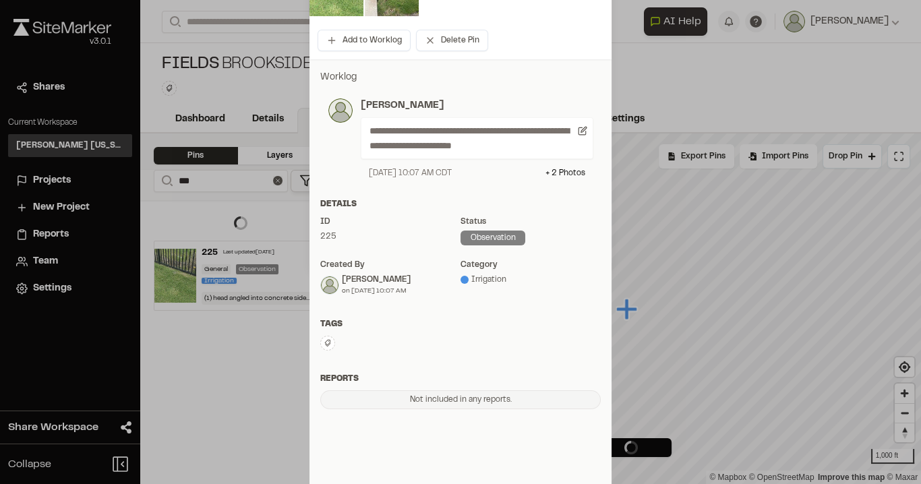
click at [325, 344] on icon at bounding box center [328, 343] width 6 height 7
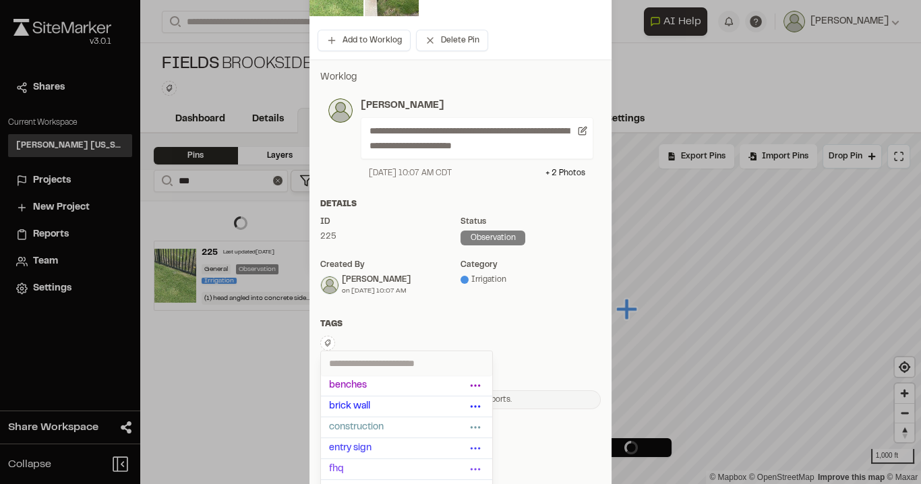
scroll to position [269, 0]
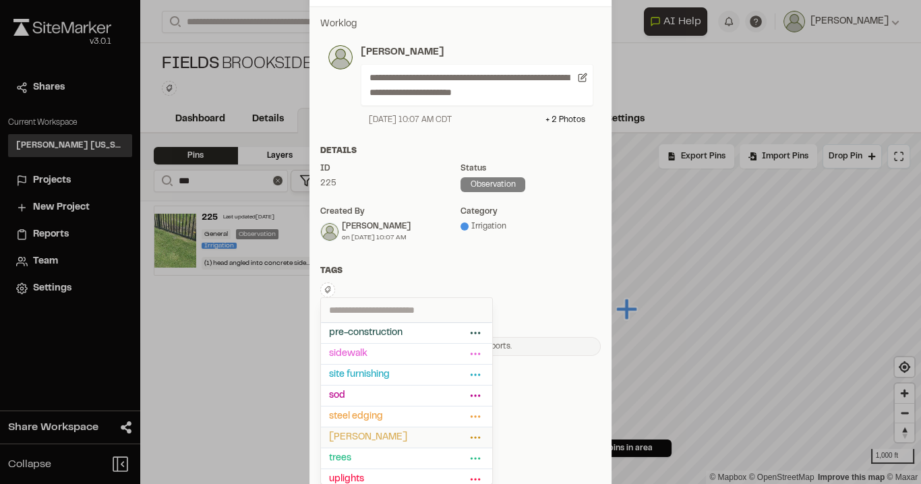
click at [364, 430] on span "[PERSON_NAME]" at bounding box center [397, 437] width 137 height 15
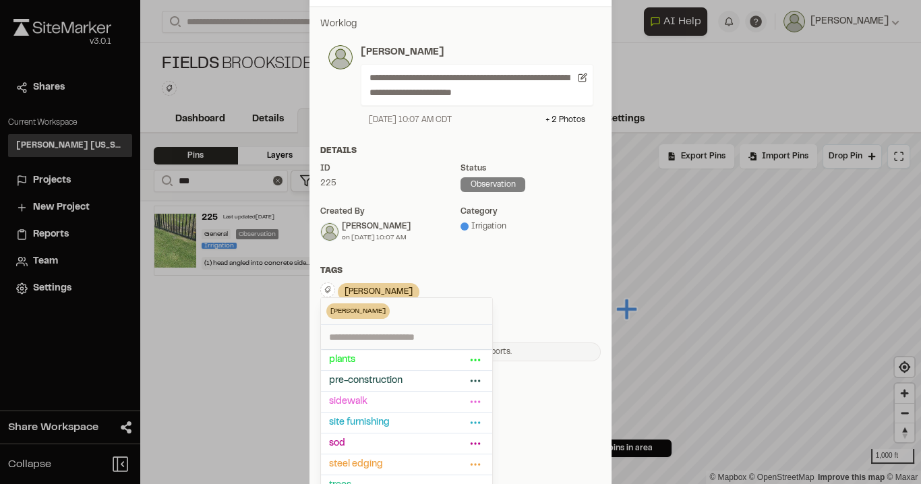
click at [491, 268] on div "Tags" at bounding box center [460, 271] width 280 height 12
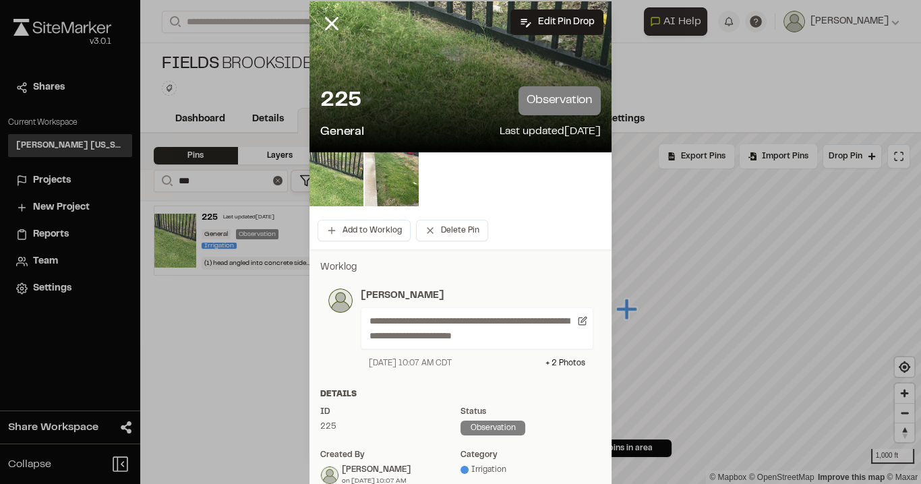
scroll to position [0, 0]
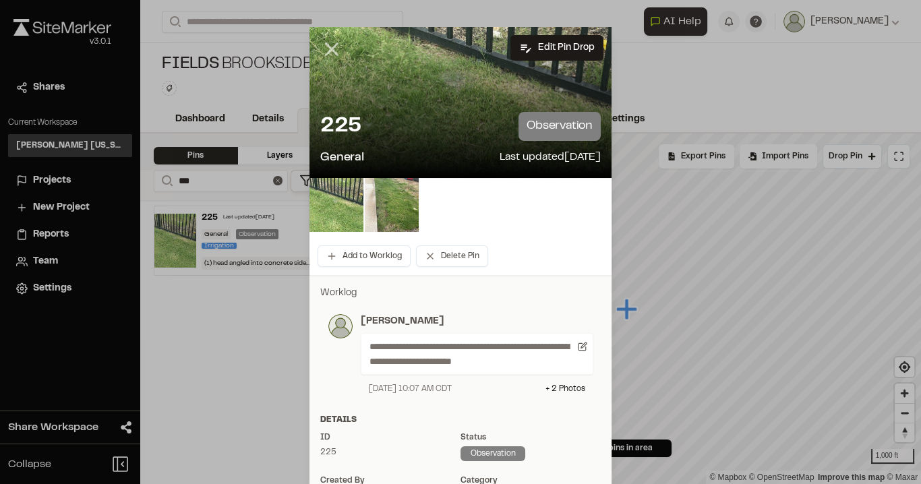
click at [330, 49] on div at bounding box center [460, 242] width 921 height 484
click at [327, 48] on line at bounding box center [331, 49] width 11 height 11
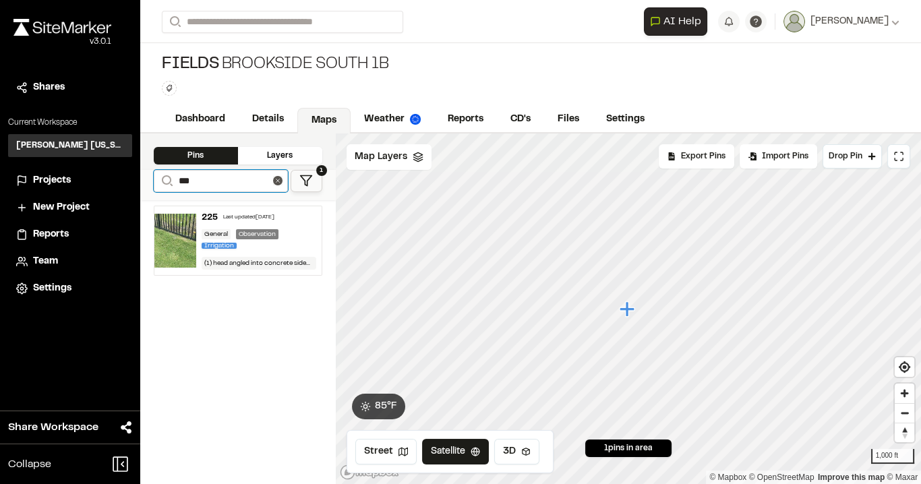
click at [204, 179] on input "***" at bounding box center [221, 181] width 134 height 22
type input "***"
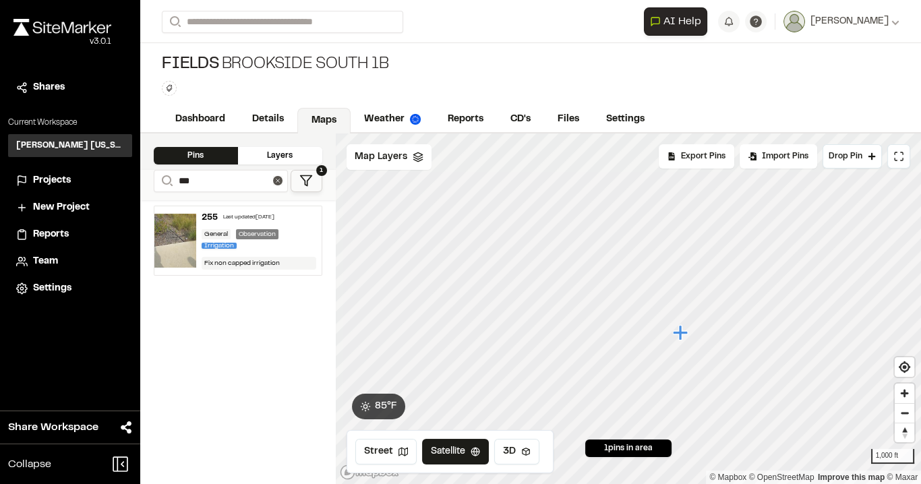
click at [295, 224] on div "255 Last updated [DATE] General Observation Irrigation Fix non capped irrigation" at bounding box center [258, 240] width 125 height 69
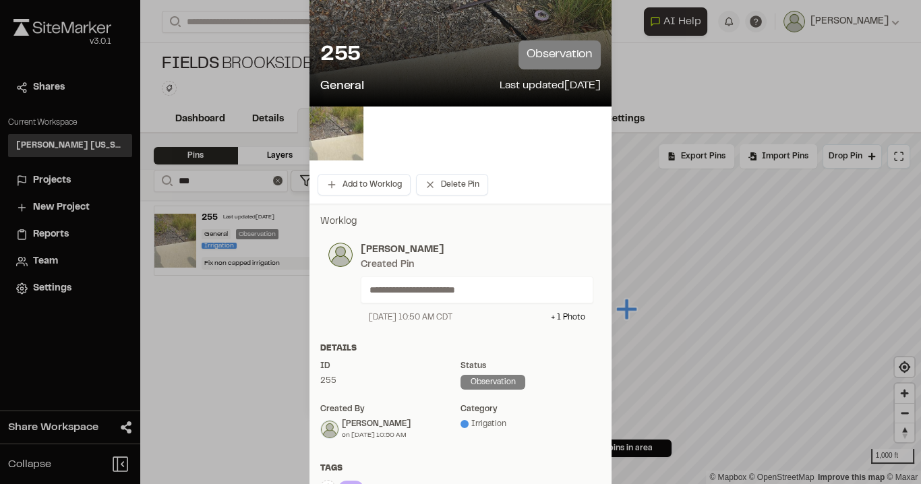
scroll to position [274, 0]
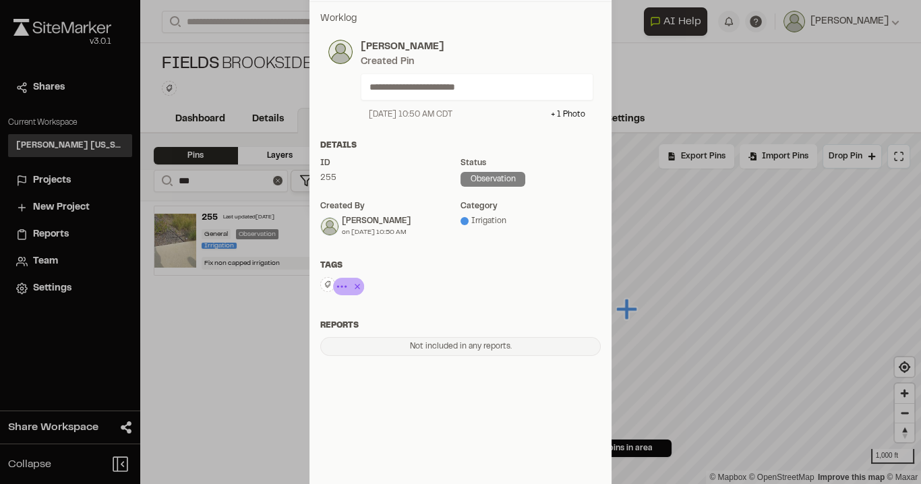
click at [350, 285] on icon at bounding box center [356, 286] width 13 height 16
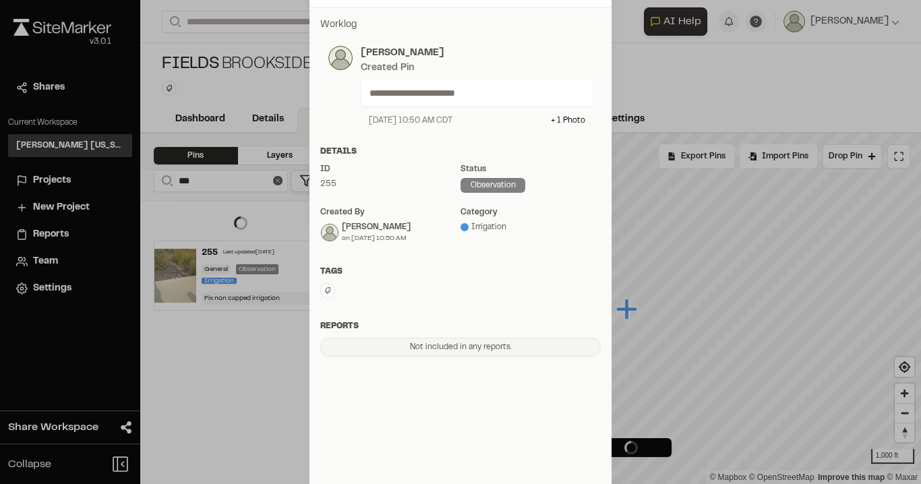
scroll to position [269, 0]
click at [324, 292] on icon at bounding box center [328, 290] width 8 height 8
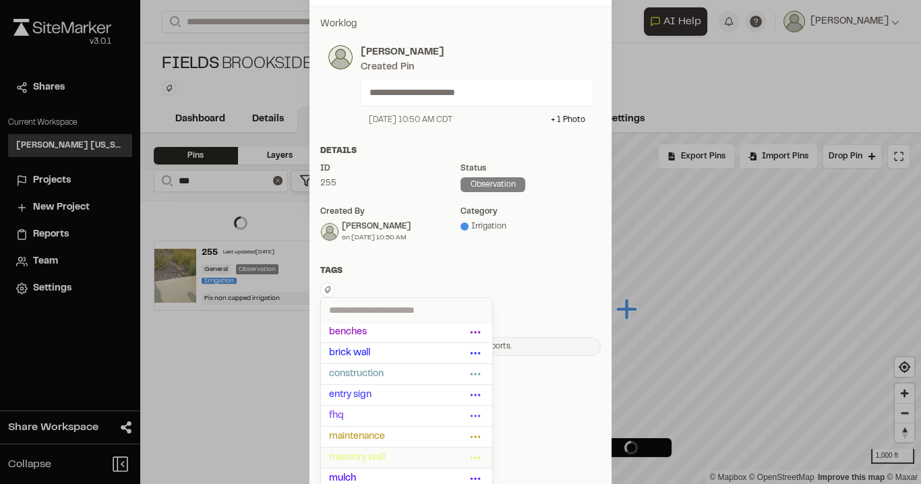
scroll to position [162, 0]
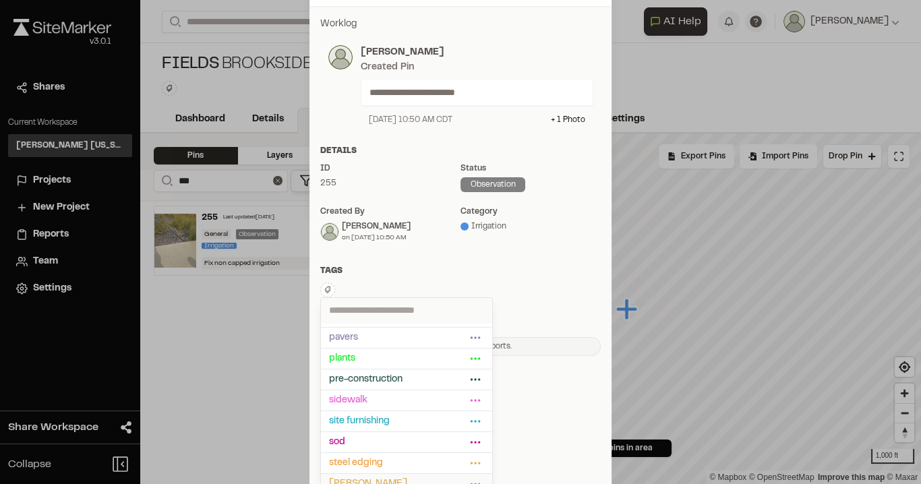
click at [360, 477] on span "[PERSON_NAME]" at bounding box center [397, 484] width 137 height 15
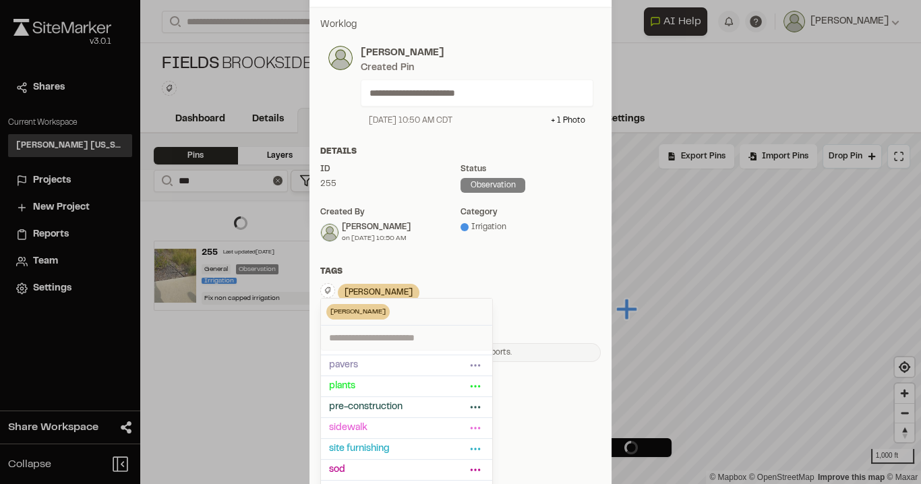
scroll to position [269, 0]
click at [515, 265] on div "Tags" at bounding box center [460, 271] width 280 height 12
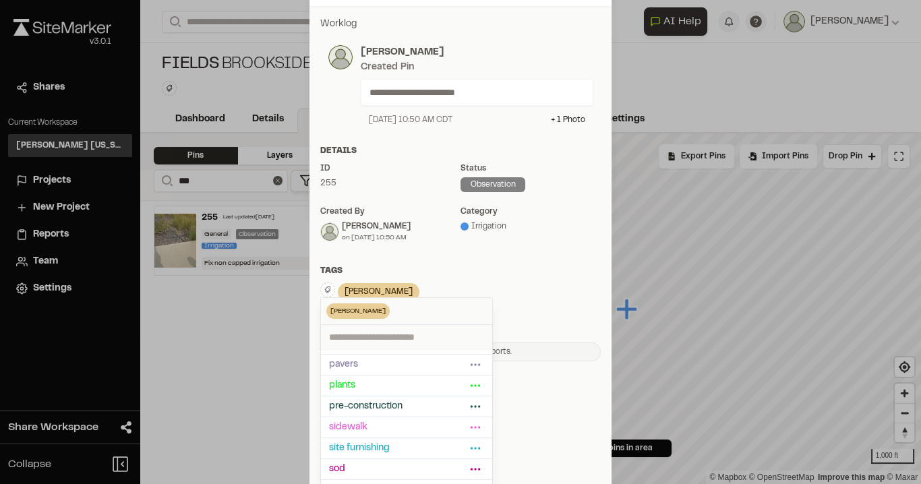
click at [364, 251] on div "Details ID 255 Status observation Created by [PERSON_NAME] on [DATE] 10:50 AM c…" at bounding box center [460, 199] width 302 height 109
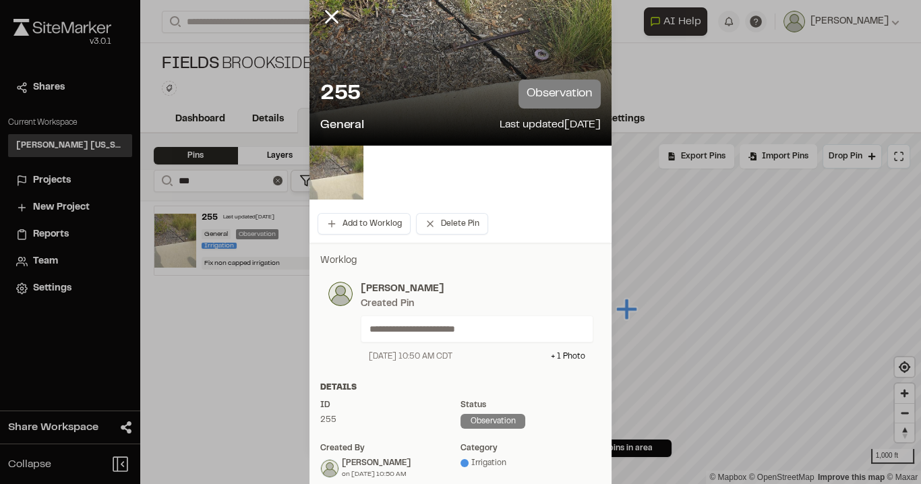
scroll to position [0, 0]
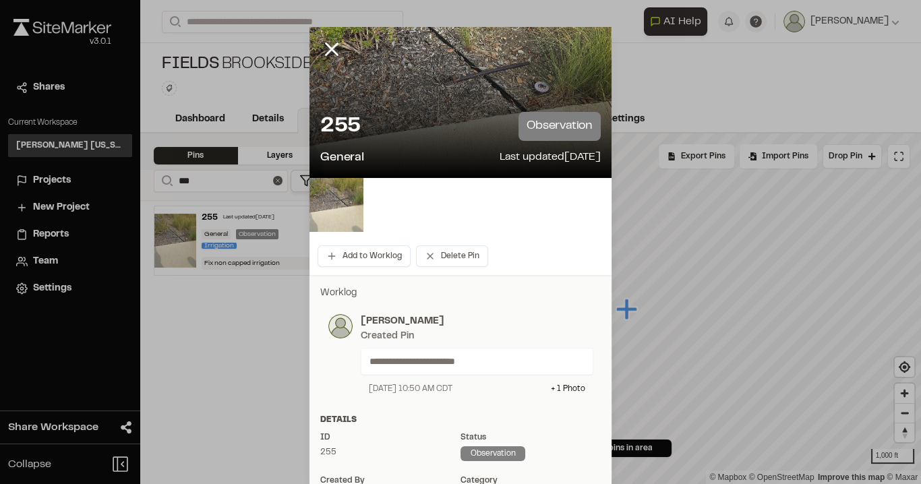
click at [330, 47] on div at bounding box center [460, 242] width 921 height 484
click at [326, 47] on line at bounding box center [331, 49] width 11 height 11
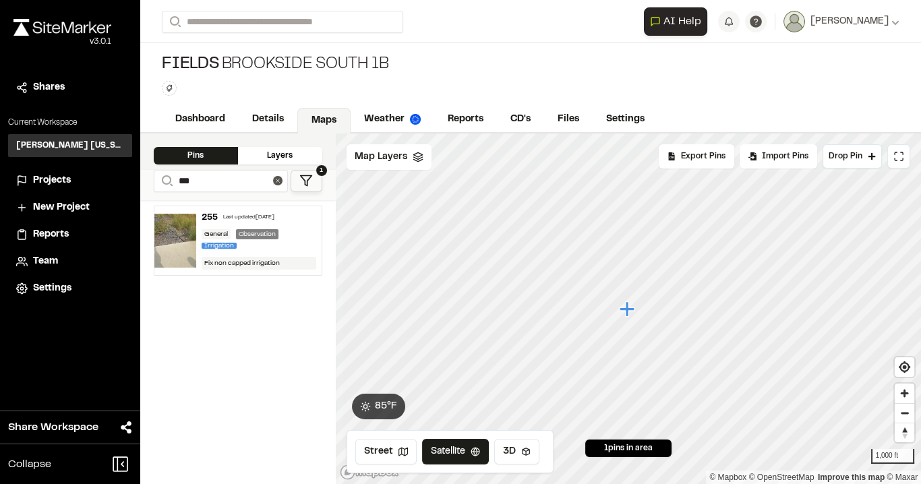
click at [252, 339] on div "255 Last updated [DATE] General Observation Irrigation Fix non capped irrigation" at bounding box center [237, 342] width 195 height 284
click at [280, 180] on icon at bounding box center [277, 180] width 9 height 9
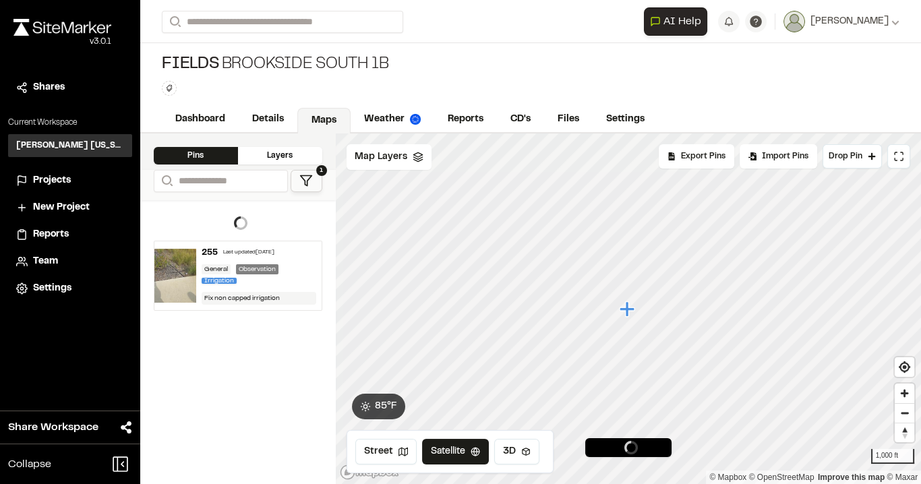
click at [323, 119] on link "Maps" at bounding box center [323, 121] width 53 height 26
click at [190, 121] on link "Dashboard" at bounding box center [201, 121] width 78 height 26
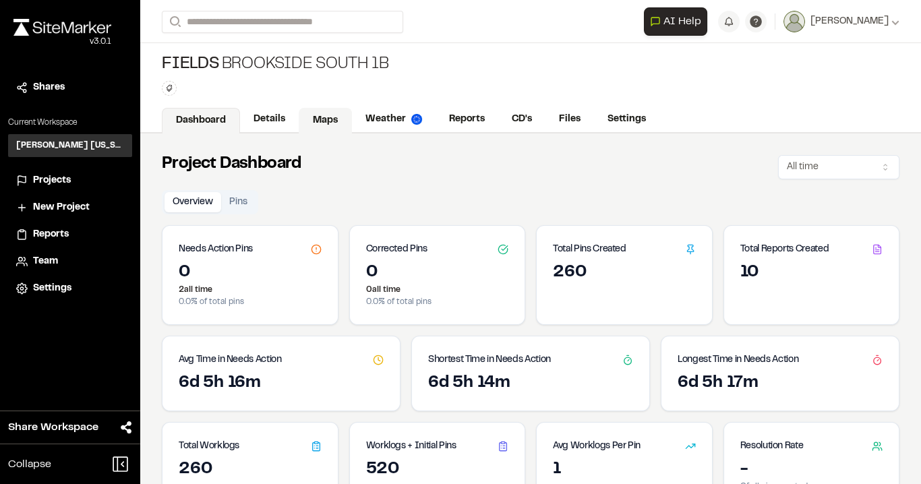
click at [324, 123] on link "Maps" at bounding box center [325, 121] width 53 height 26
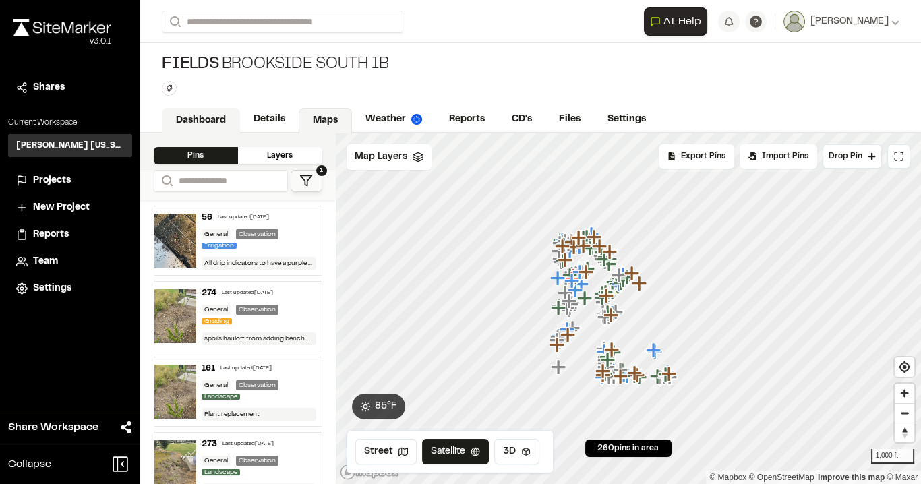
click at [189, 117] on link "Dashboard" at bounding box center [201, 121] width 78 height 26
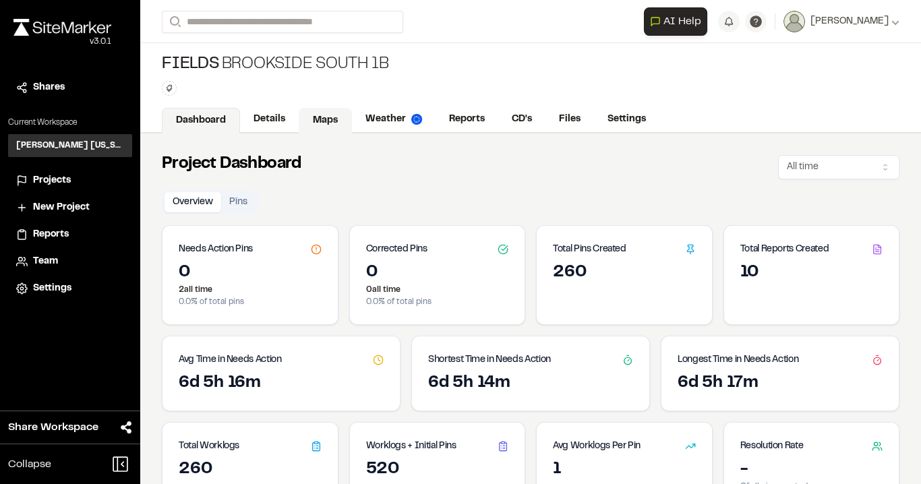
click at [324, 120] on link "Maps" at bounding box center [325, 121] width 53 height 26
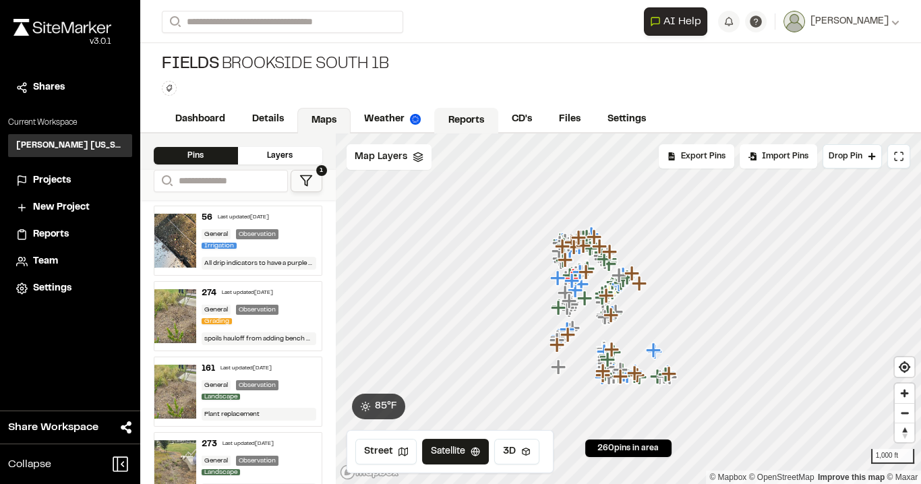
click at [467, 120] on link "Reports" at bounding box center [466, 121] width 64 height 26
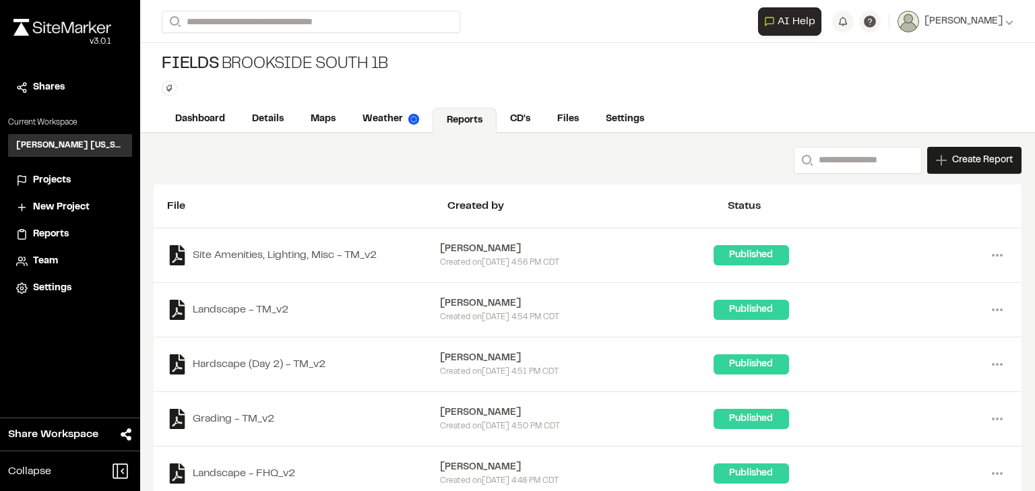
click at [805, 121] on div "Dashboard Details Maps Weather Reports CD's Files Settings" at bounding box center [587, 119] width 895 height 27
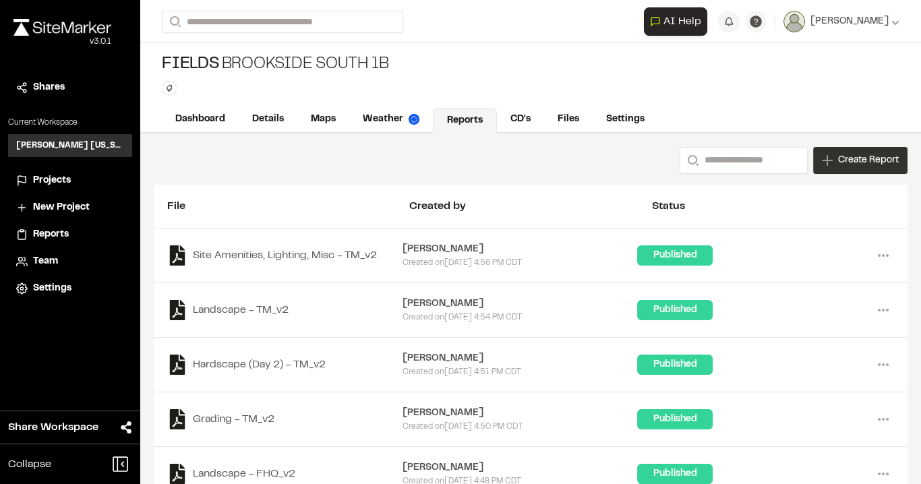
click at [838, 154] on span "Create Report" at bounding box center [868, 160] width 61 height 15
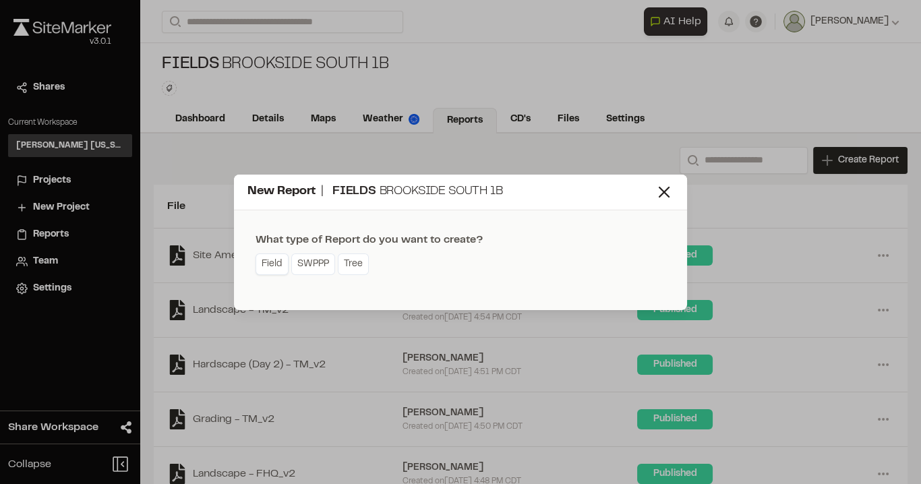
click at [263, 264] on link "Field" at bounding box center [271, 264] width 33 height 22
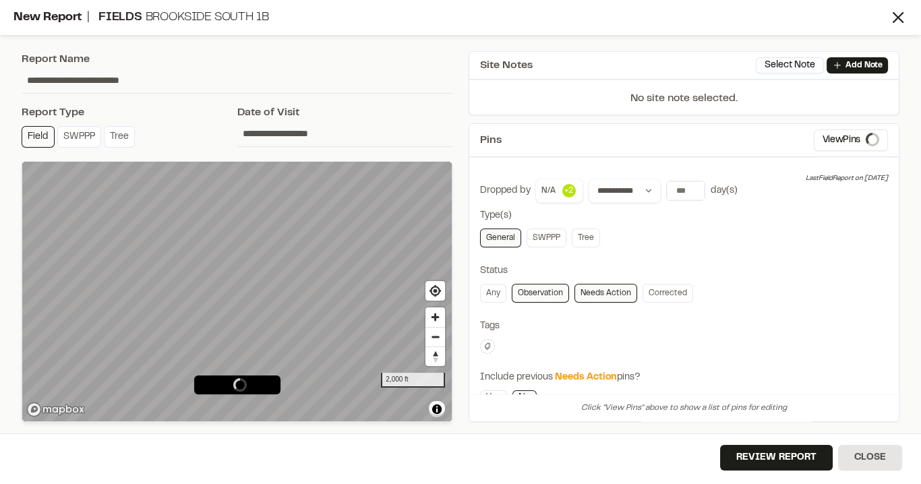
type input "**********"
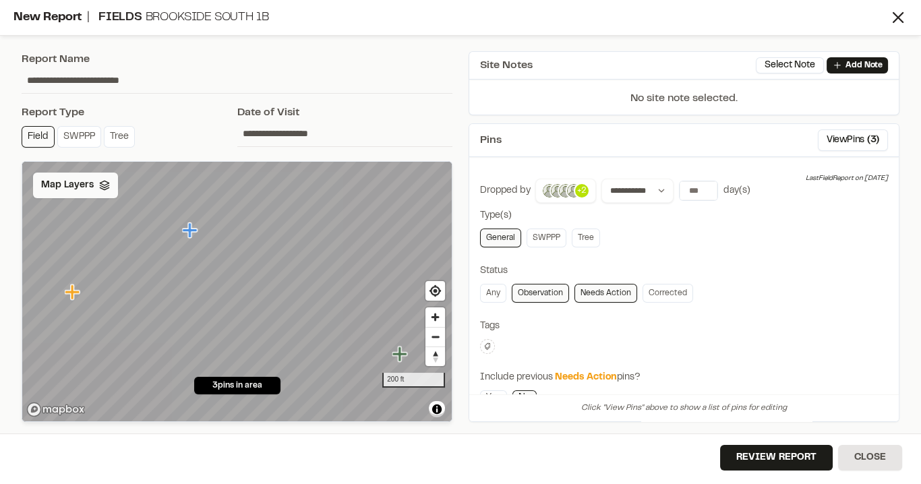
click at [109, 185] on div "Map Layers" at bounding box center [75, 186] width 85 height 26
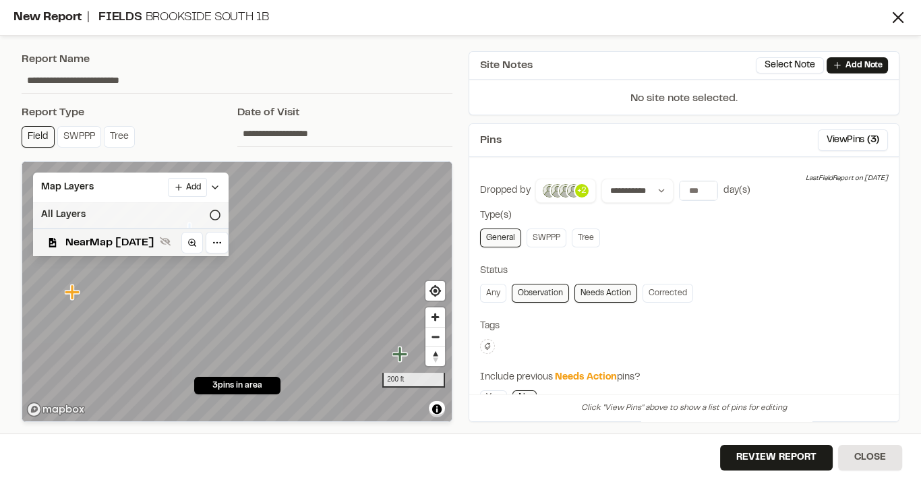
click at [220, 210] on icon at bounding box center [215, 215] width 11 height 11
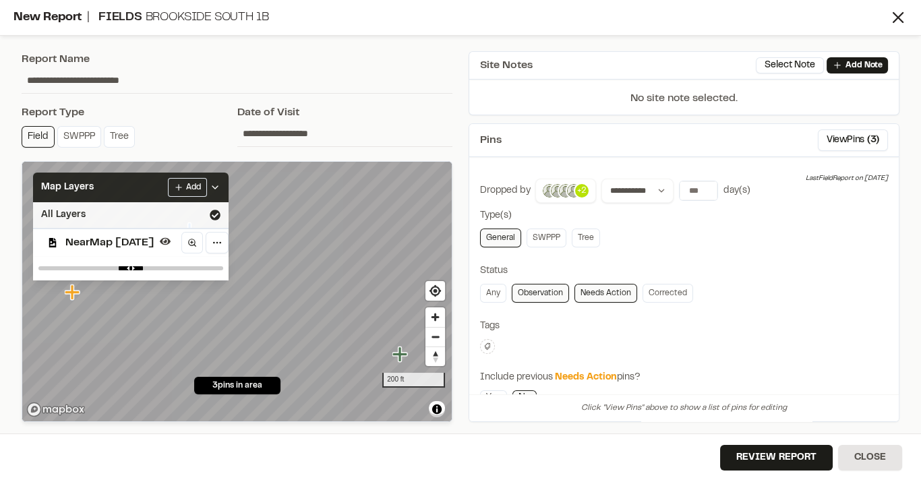
click at [228, 183] on div "Map Layers Add" at bounding box center [130, 188] width 195 height 30
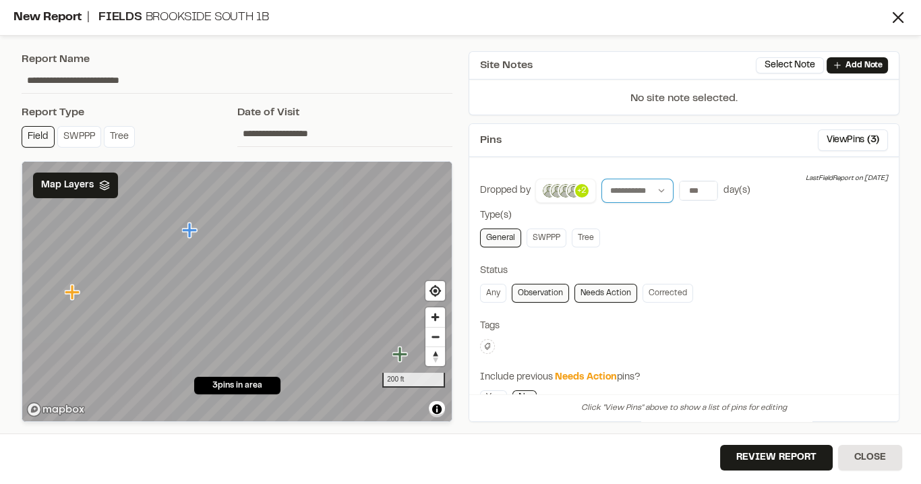
click at [644, 186] on select "**********" at bounding box center [637, 191] width 72 height 24
click at [694, 183] on input "number" at bounding box center [698, 190] width 38 height 19
click at [731, 212] on button "7 days" at bounding box center [735, 219] width 35 height 22
click at [696, 183] on input "number" at bounding box center [698, 190] width 38 height 19
click at [806, 220] on button "All Time" at bounding box center [815, 219] width 41 height 22
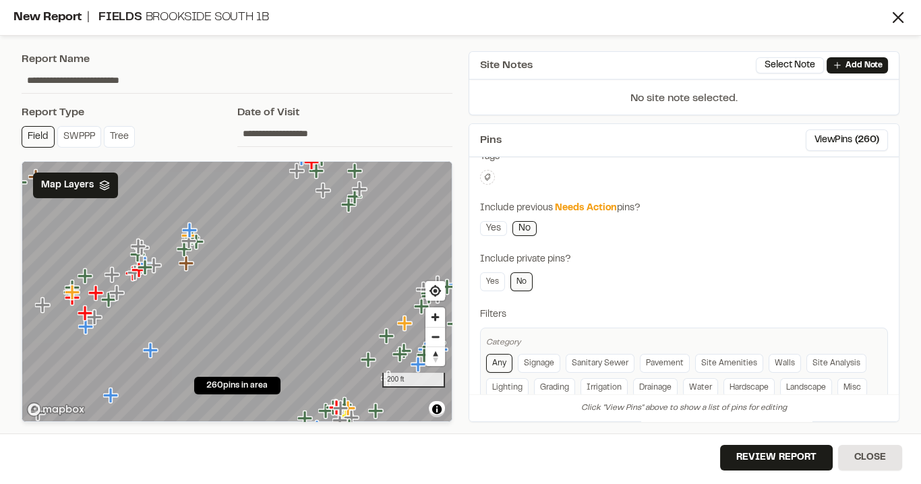
scroll to position [194, 0]
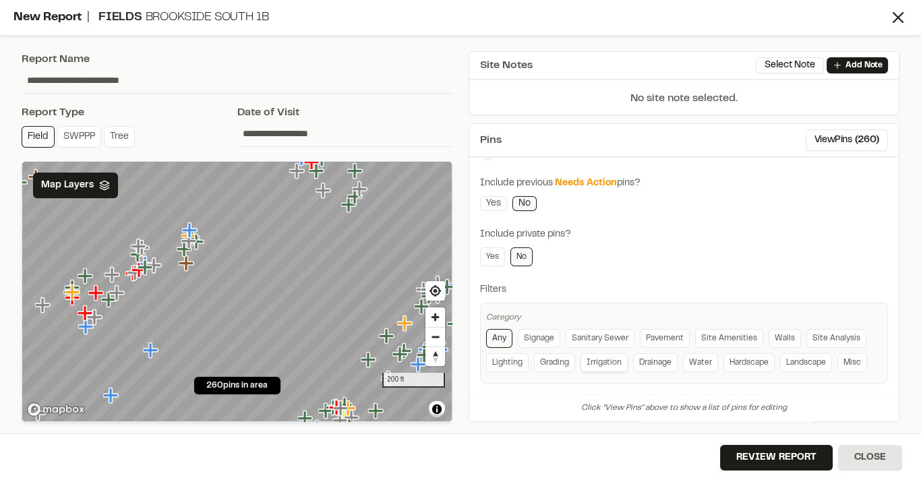
click at [597, 355] on link "Irrigation" at bounding box center [603, 362] width 47 height 19
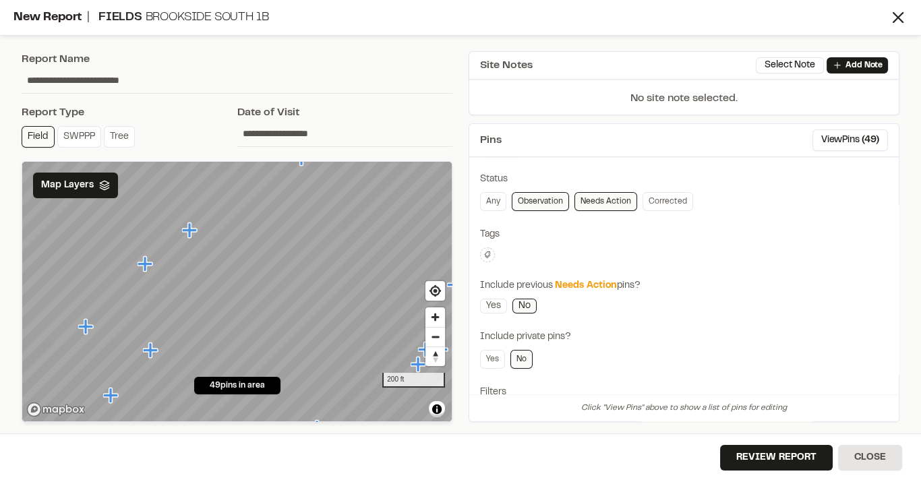
scroll to position [32, 0]
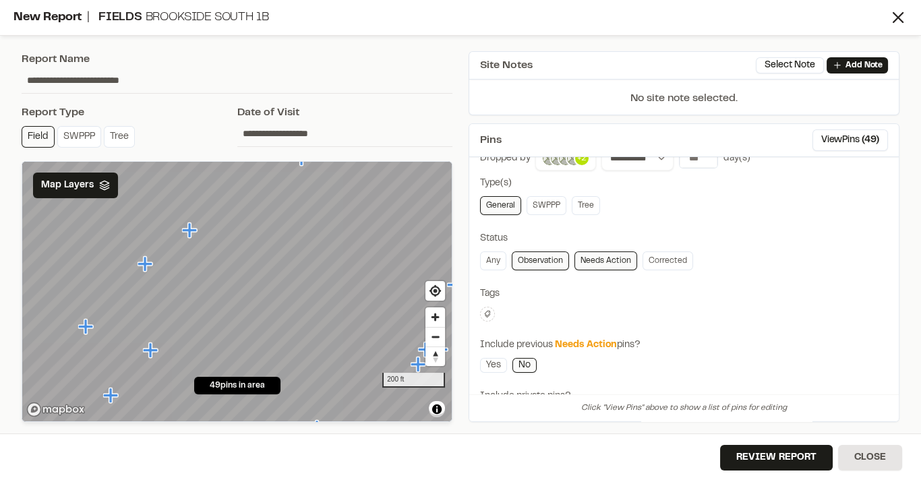
click at [487, 310] on icon at bounding box center [487, 314] width 8 height 8
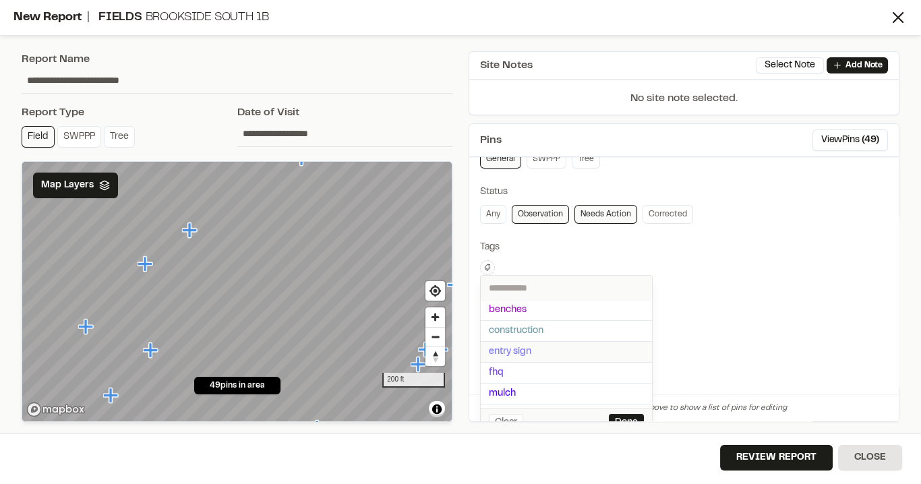
scroll to position [86, 0]
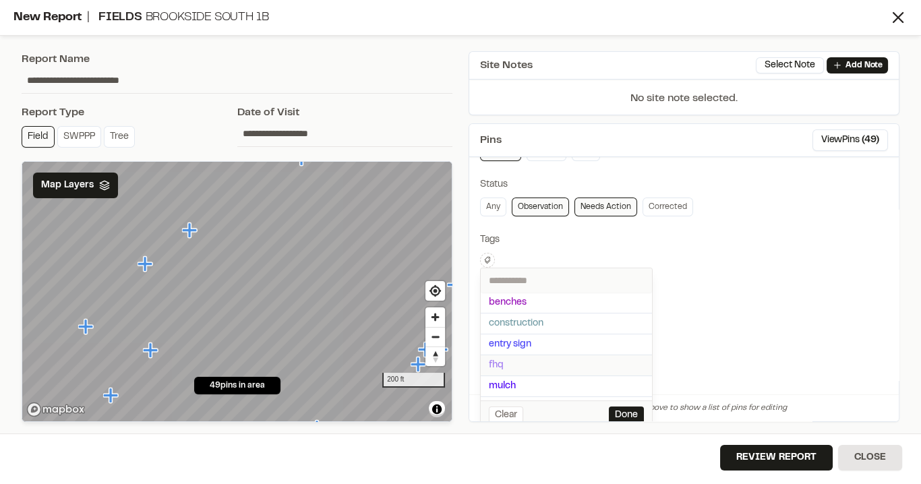
click at [501, 363] on span "fhq" at bounding box center [566, 365] width 155 height 15
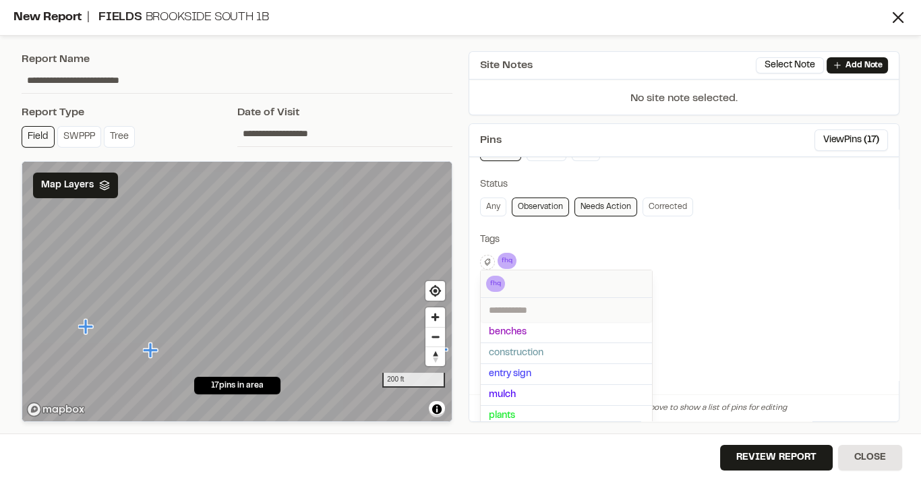
click at [729, 296] on div at bounding box center [460, 242] width 921 height 484
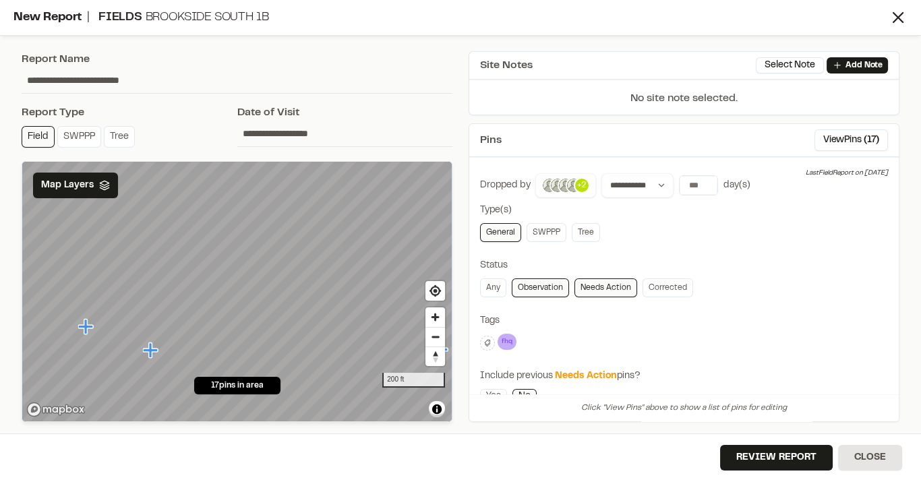
scroll to position [0, 0]
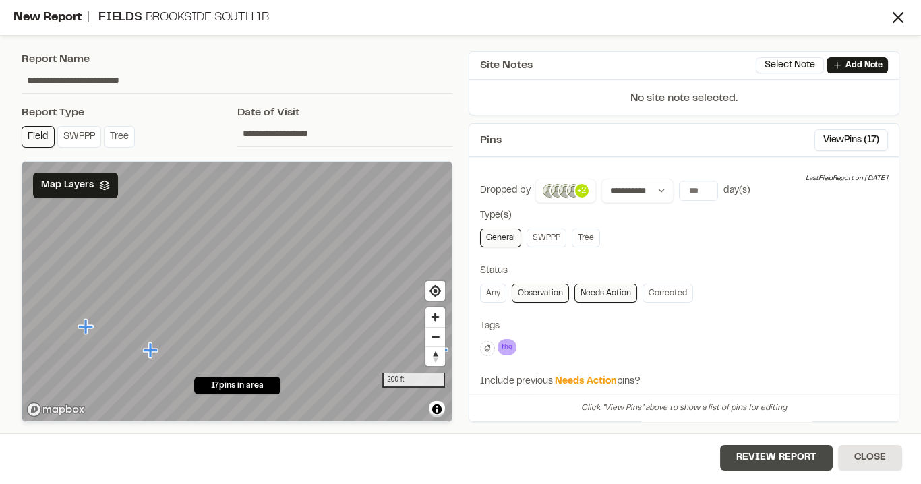
click at [756, 457] on button "Review Report" at bounding box center [776, 458] width 113 height 26
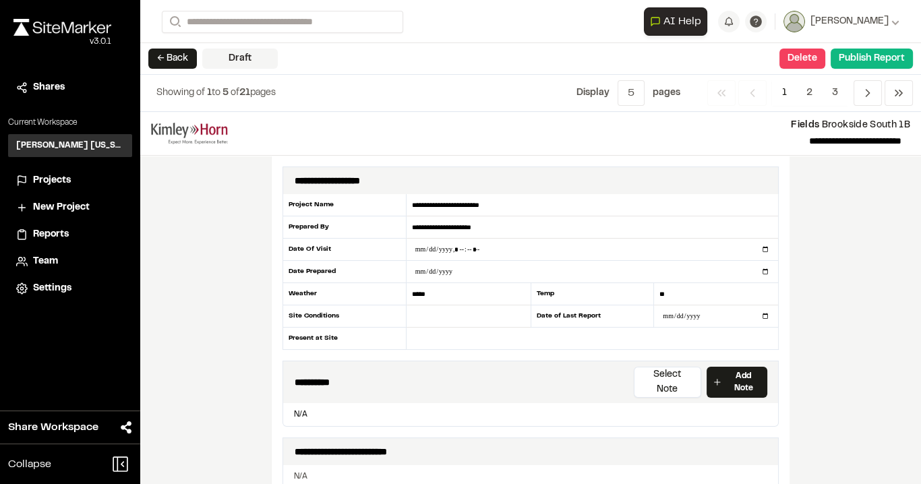
drag, startPoint x: 205, startPoint y: 283, endPoint x: 212, endPoint y: 280, distance: 7.3
click at [205, 283] on div "**********" at bounding box center [530, 298] width 780 height 372
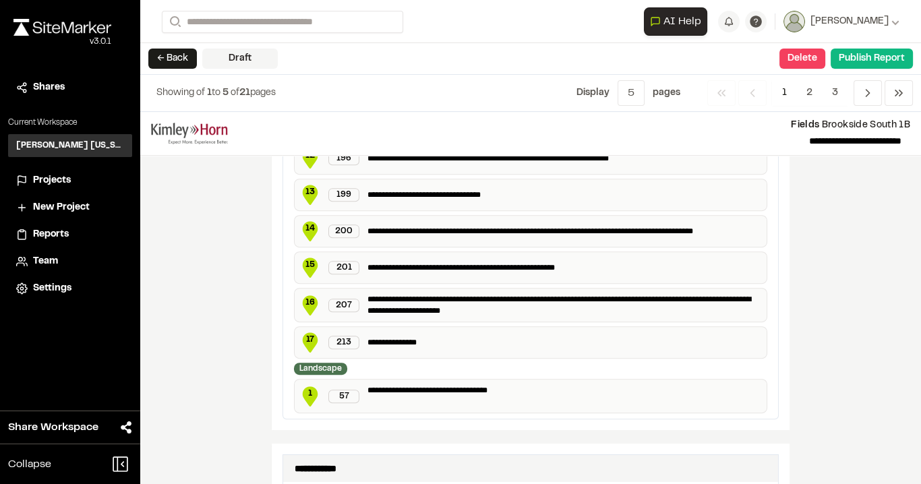
scroll to position [809, 0]
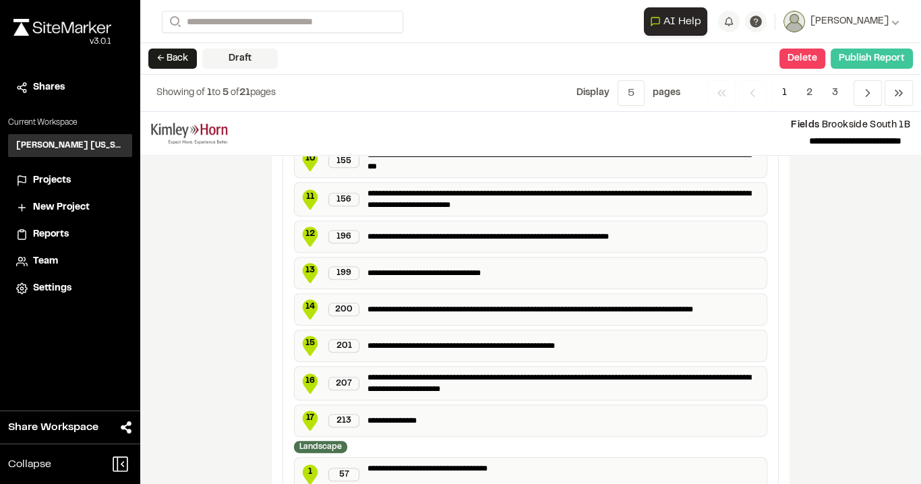
click at [865, 57] on button "Publish Report" at bounding box center [871, 59] width 82 height 20
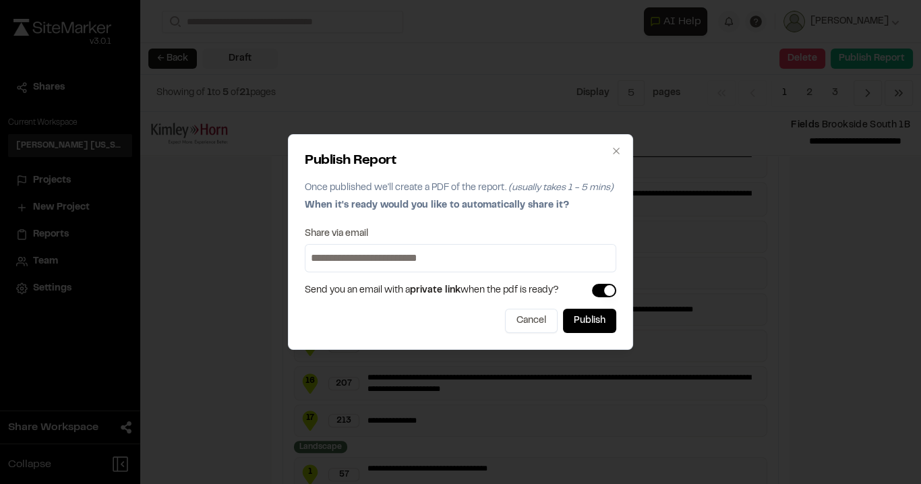
click at [598, 292] on button "button" at bounding box center [604, 290] width 24 height 13
click at [602, 322] on button "Publish" at bounding box center [589, 321] width 53 height 24
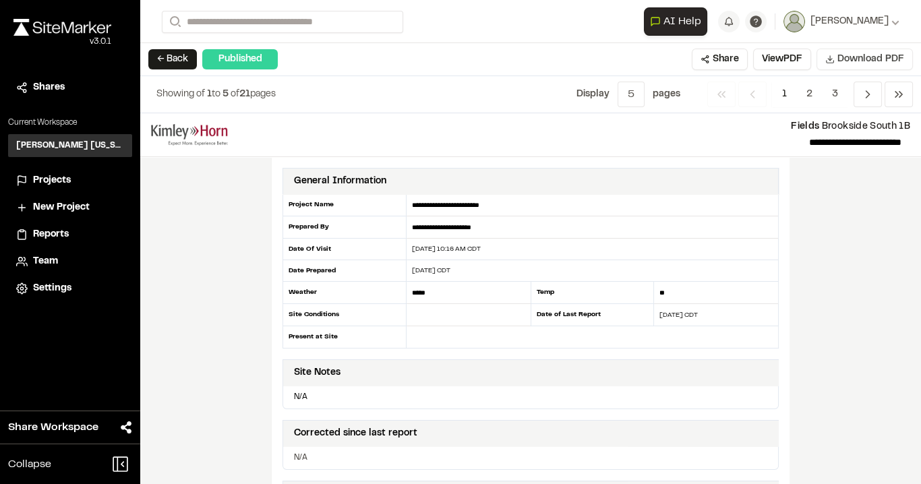
click at [882, 57] on span "Download PDF" at bounding box center [870, 59] width 67 height 15
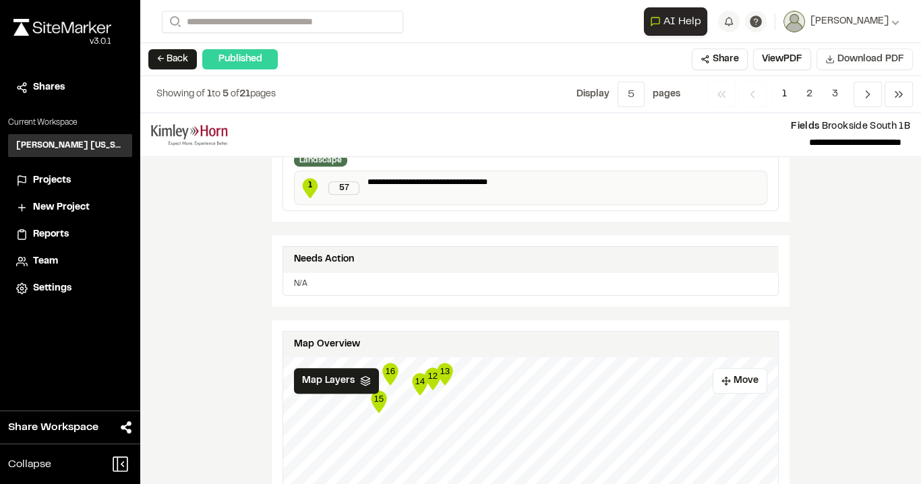
scroll to position [971, 0]
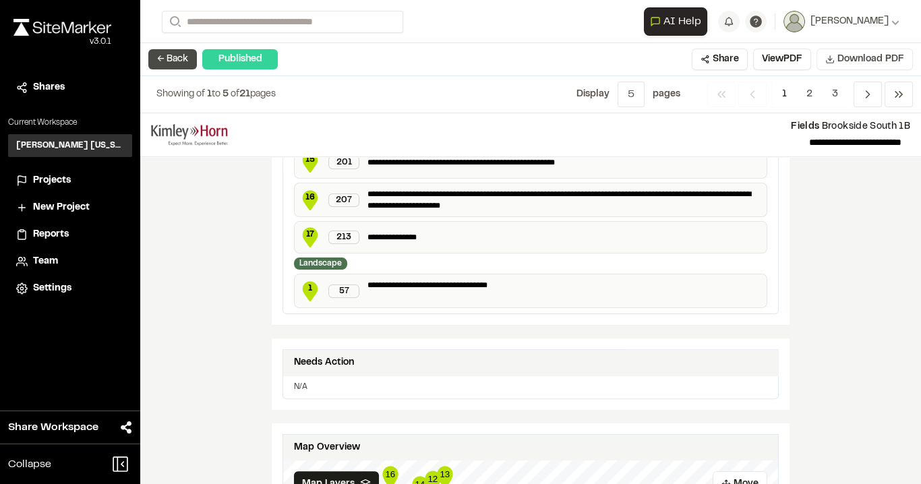
click at [175, 53] on button "← Back" at bounding box center [172, 59] width 49 height 20
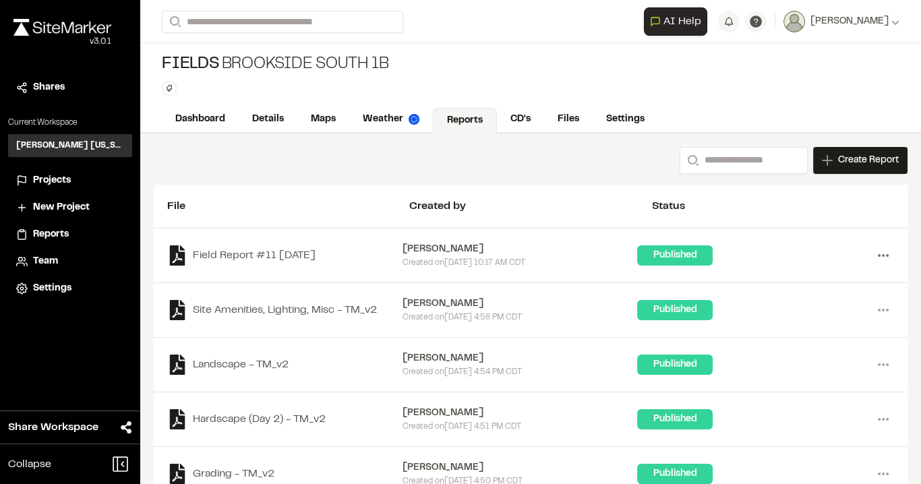
click at [875, 251] on icon at bounding box center [883, 256] width 22 height 22
click at [784, 338] on link "Delete" at bounding box center [834, 344] width 117 height 20
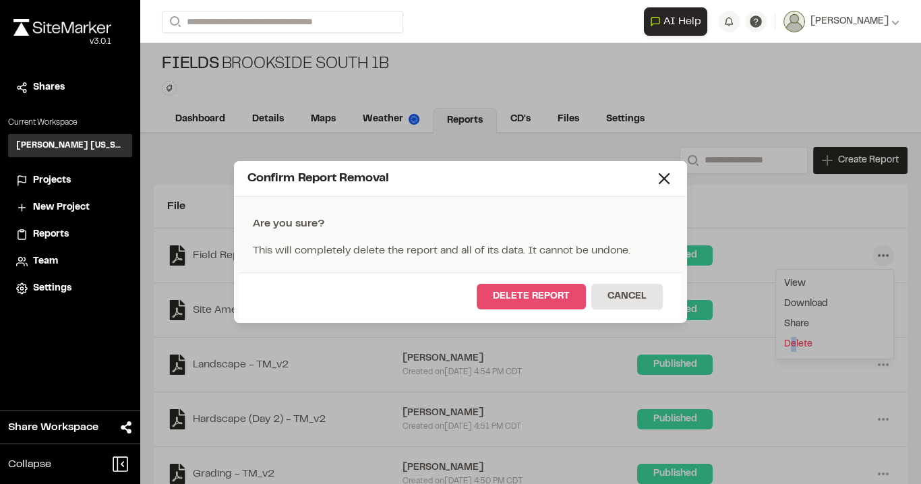
click at [536, 286] on button "Delete Report" at bounding box center [531, 297] width 109 height 26
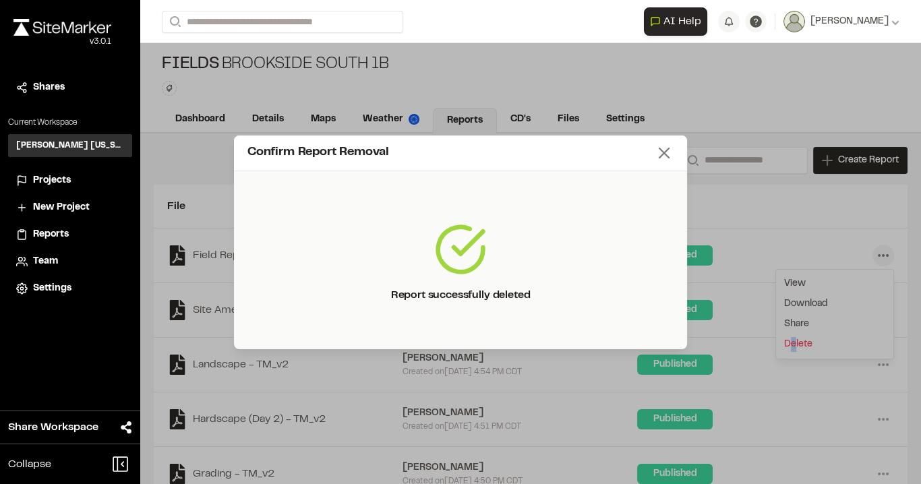
click at [669, 151] on icon at bounding box center [663, 153] width 19 height 19
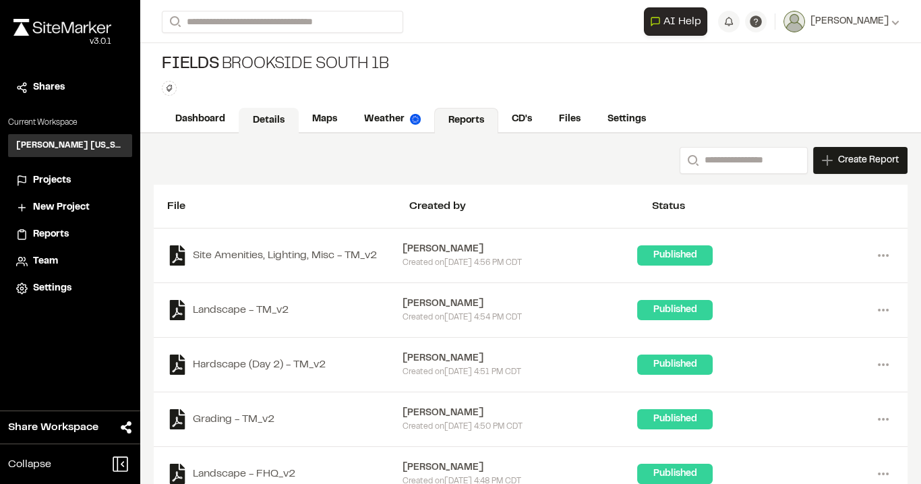
click at [270, 114] on link "Details" at bounding box center [269, 121] width 60 height 26
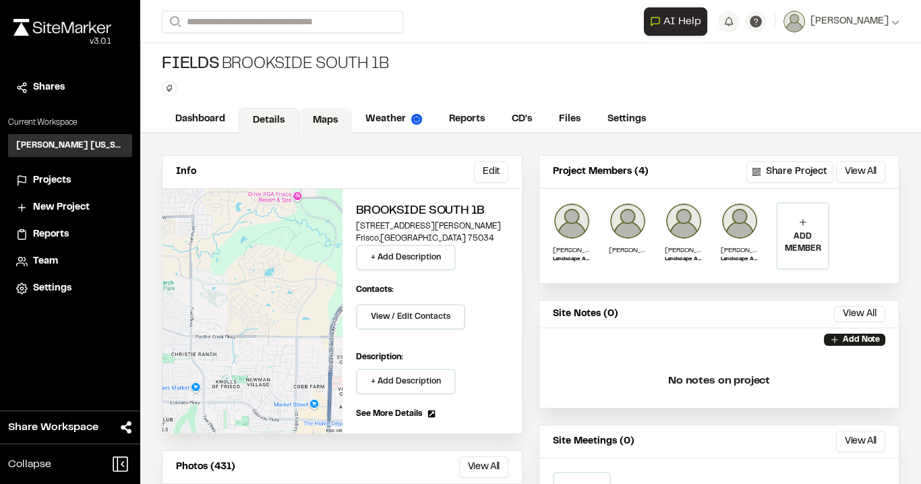
click at [334, 118] on link "Maps" at bounding box center [325, 121] width 53 height 26
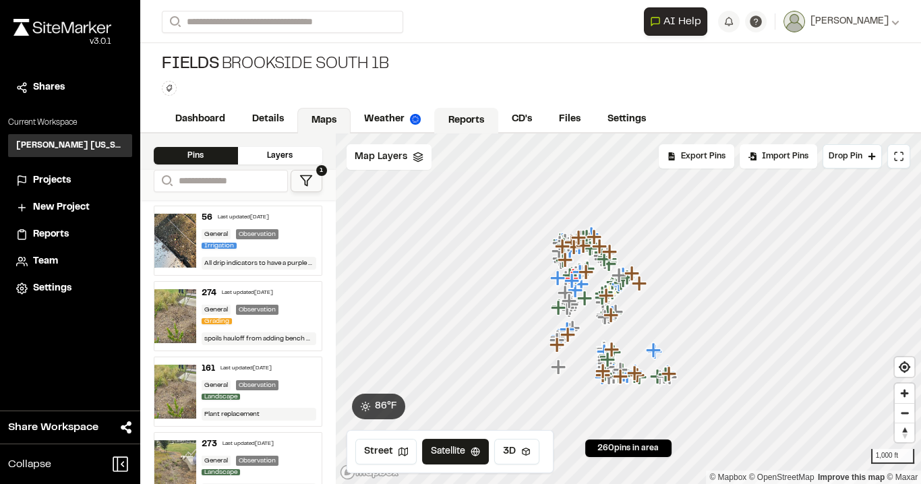
click at [481, 118] on link "Reports" at bounding box center [466, 121] width 64 height 26
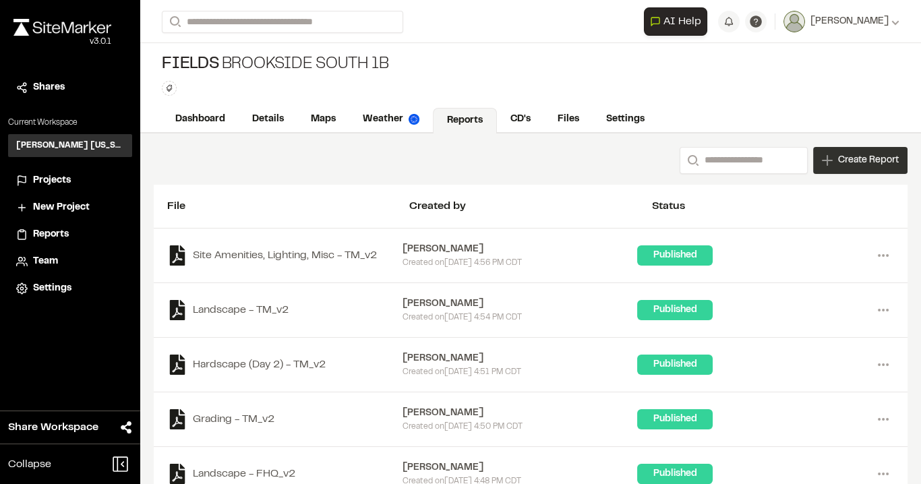
click at [838, 155] on span "Create Report" at bounding box center [868, 160] width 61 height 15
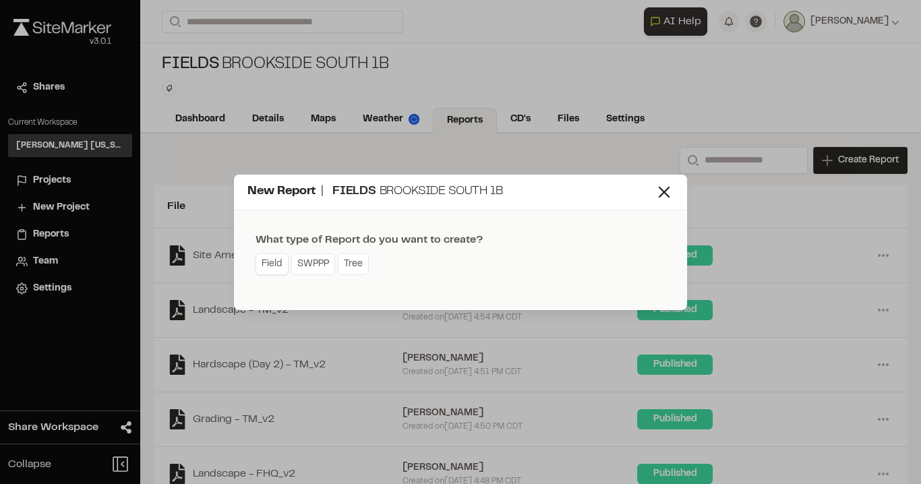
click at [274, 262] on link "Field" at bounding box center [271, 264] width 33 height 22
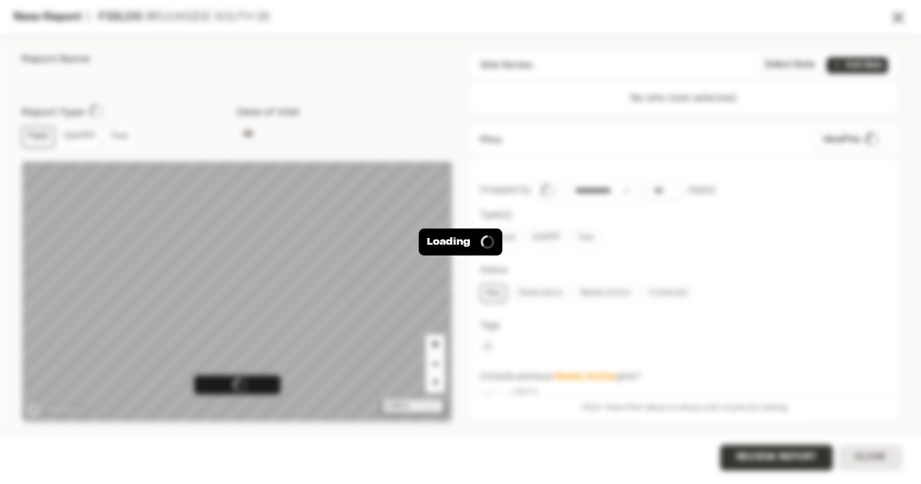
type input "**********"
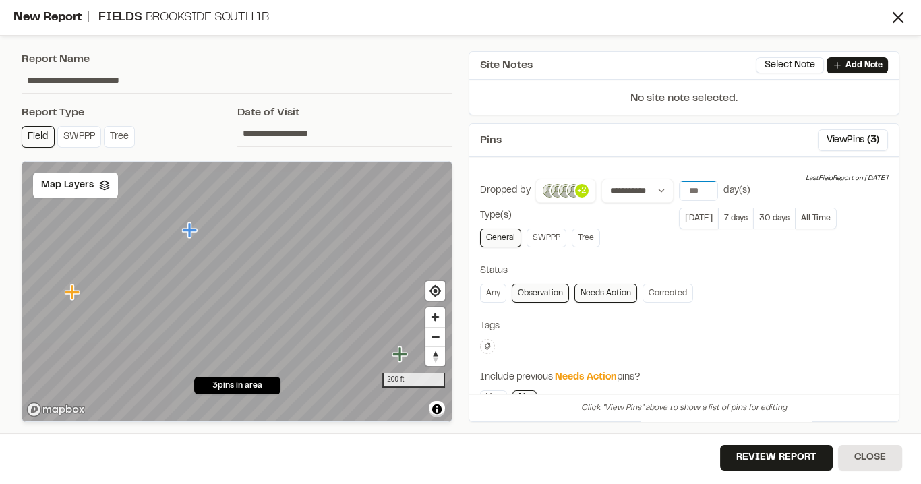
drag, startPoint x: 690, startPoint y: 184, endPoint x: 682, endPoint y: 184, distance: 8.1
click at [681, 184] on input "number" at bounding box center [698, 190] width 38 height 19
click at [799, 210] on button "All Time" at bounding box center [815, 219] width 41 height 22
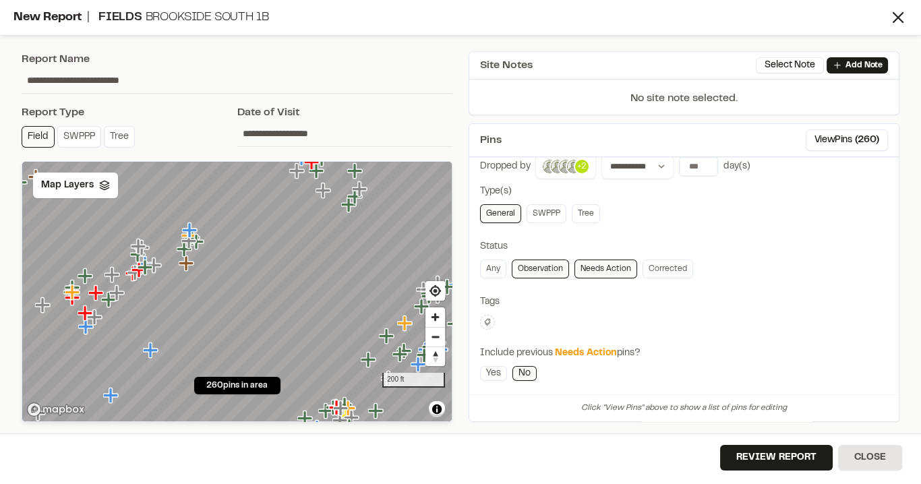
scroll to position [54, 0]
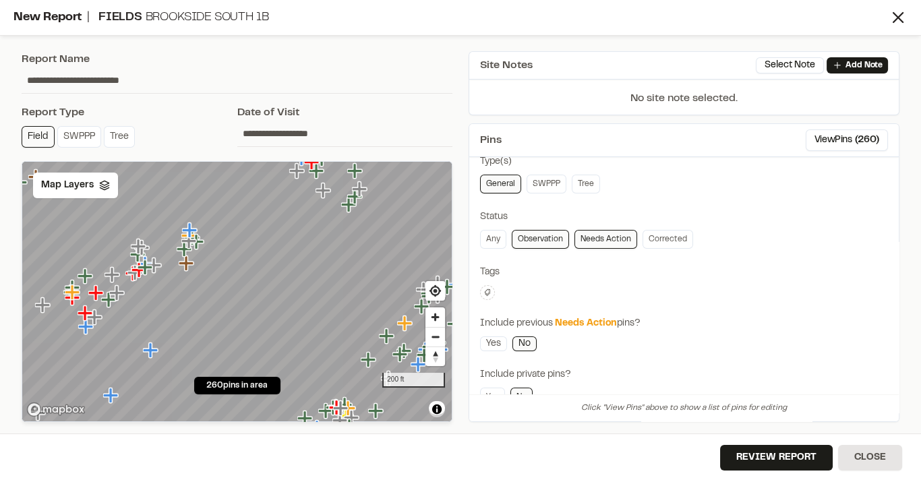
click at [486, 288] on icon at bounding box center [487, 292] width 8 height 8
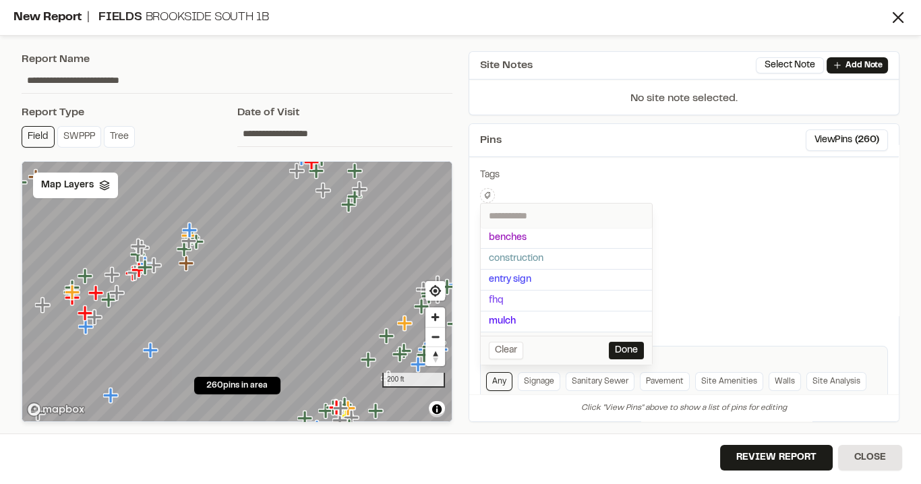
scroll to position [162, 0]
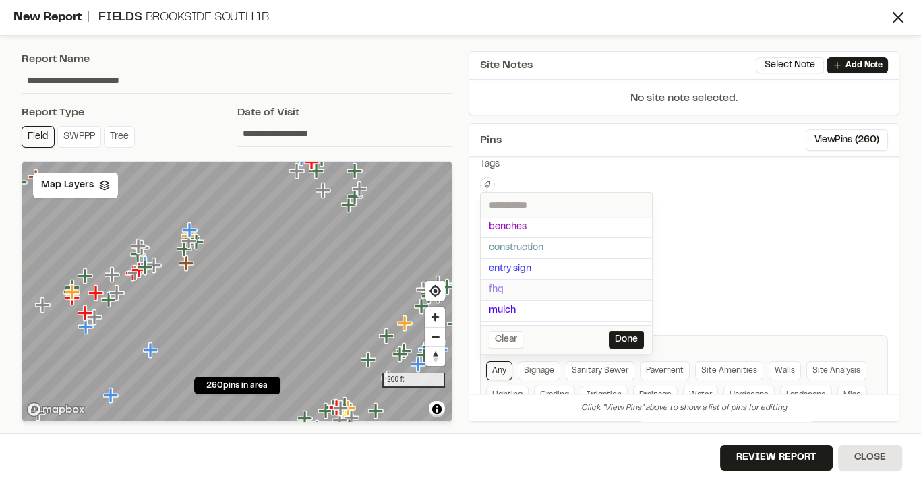
click at [509, 282] on span "fhq" at bounding box center [566, 289] width 155 height 15
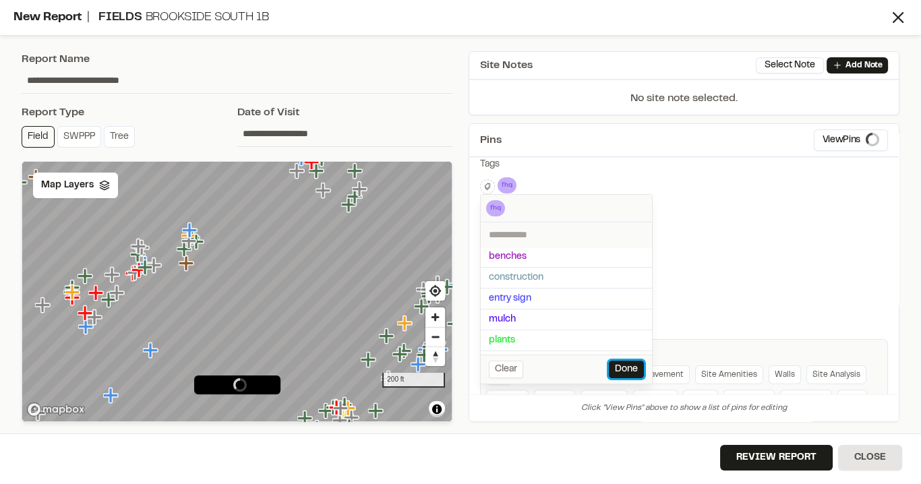
click at [625, 361] on button "Done" at bounding box center [626, 370] width 35 height 18
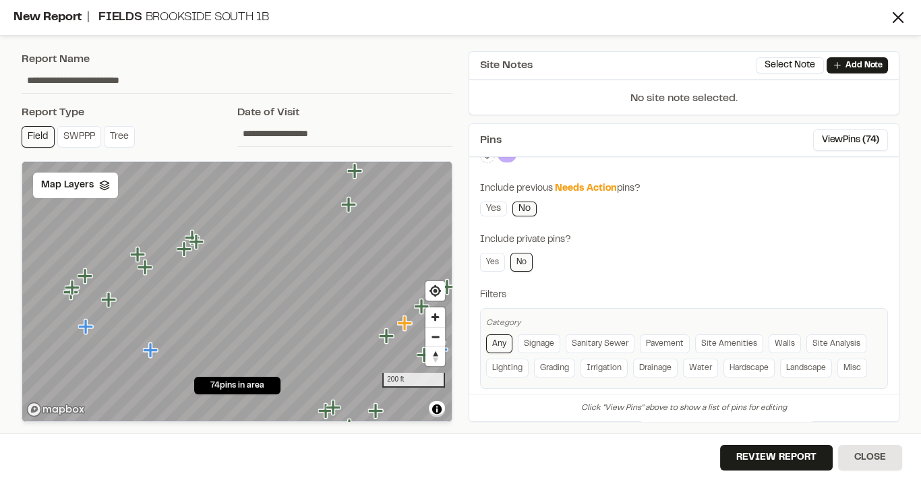
scroll to position [199, 0]
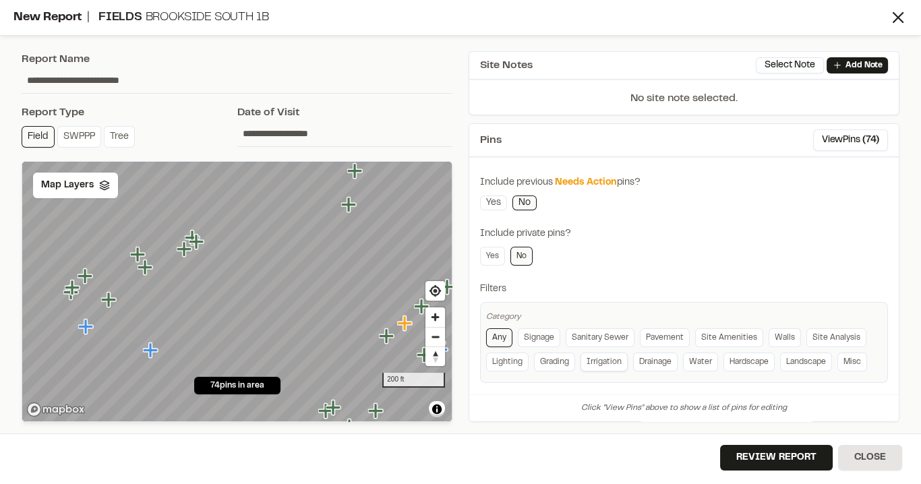
click at [587, 358] on link "Irrigation" at bounding box center [603, 361] width 47 height 19
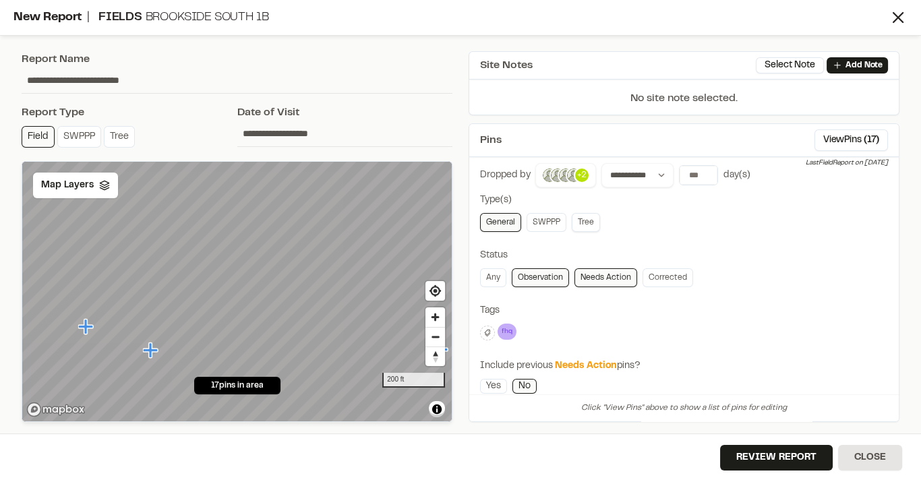
scroll to position [0, 0]
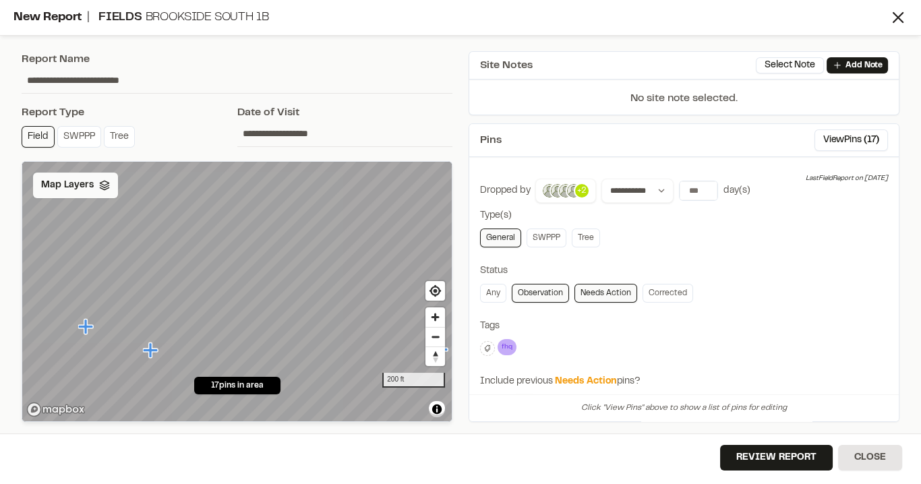
click at [106, 185] on polyline at bounding box center [104, 186] width 9 height 2
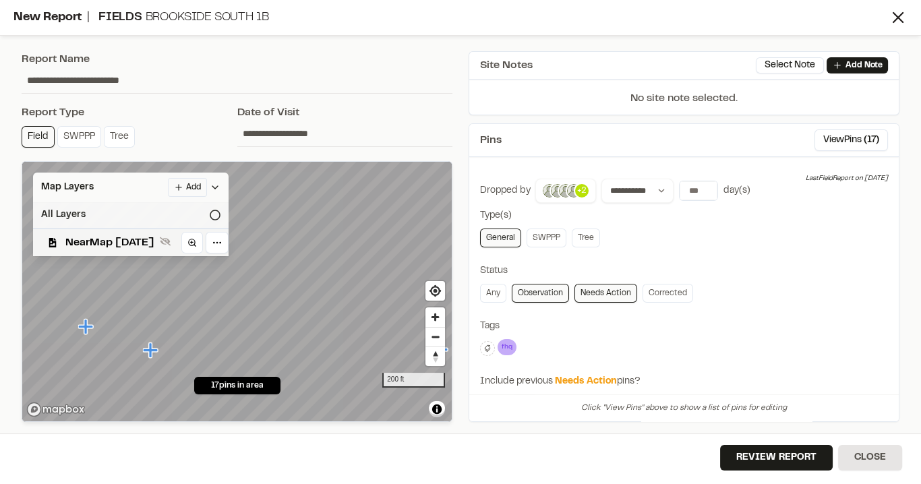
click at [220, 211] on icon at bounding box center [215, 215] width 11 height 11
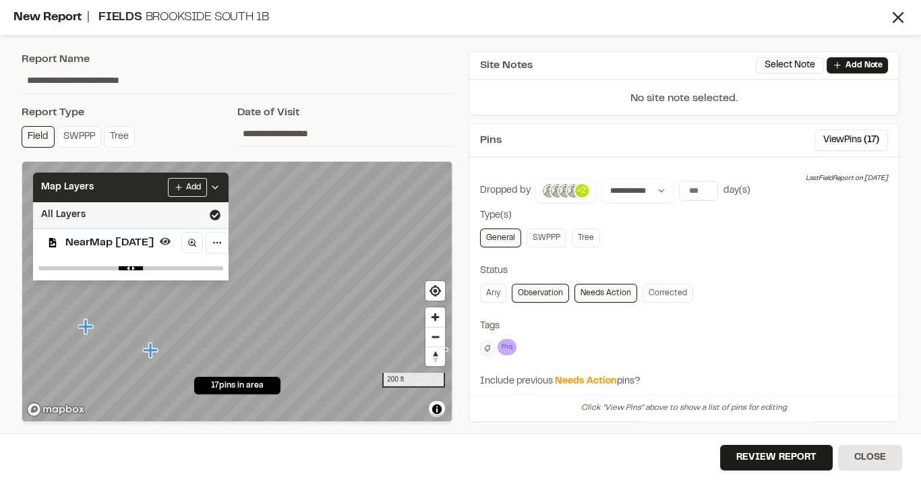
click at [220, 185] on icon at bounding box center [215, 187] width 11 height 11
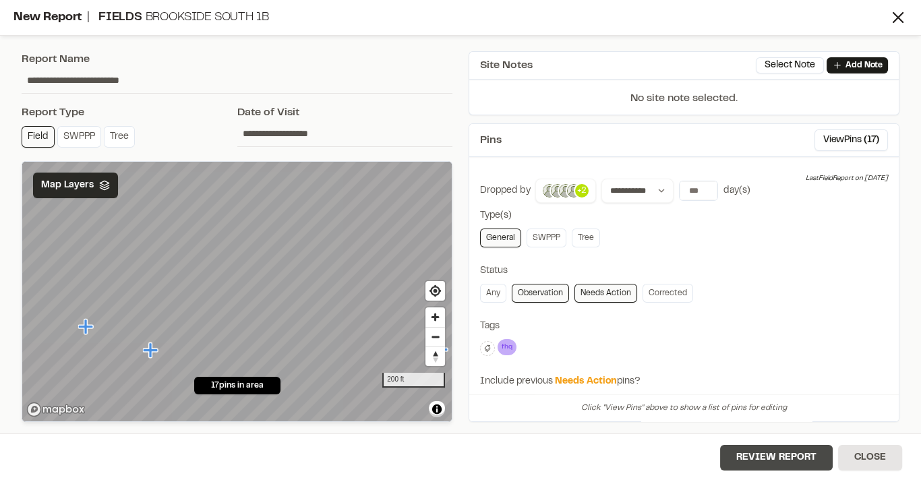
click at [794, 457] on button "Review Report" at bounding box center [776, 458] width 113 height 26
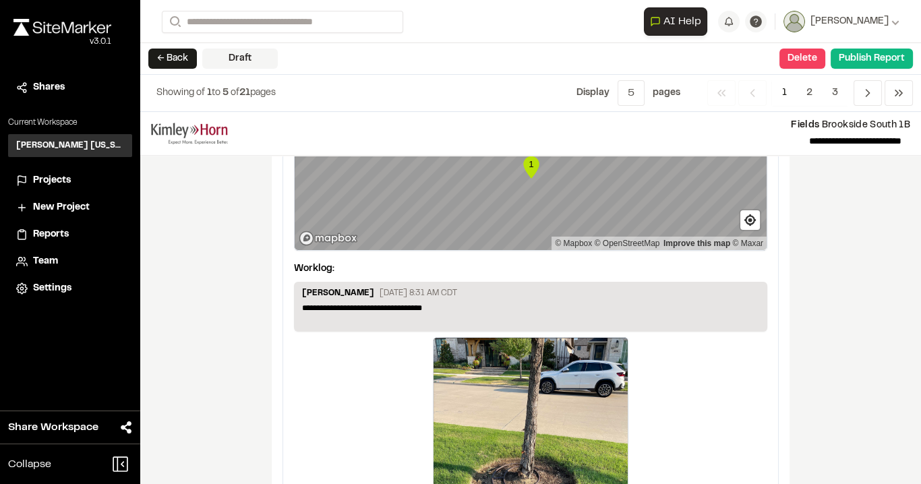
scroll to position [2028, 0]
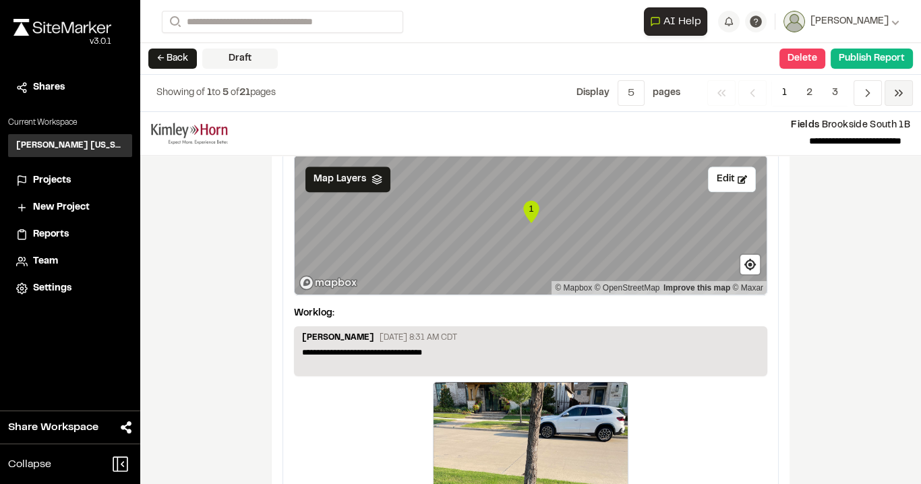
click at [897, 96] on icon "Navigation" at bounding box center [898, 92] width 13 height 13
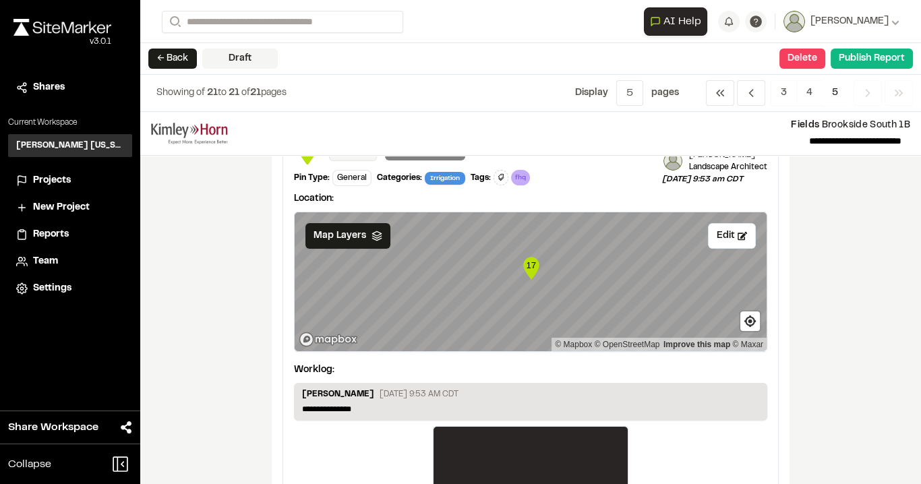
scroll to position [0, 0]
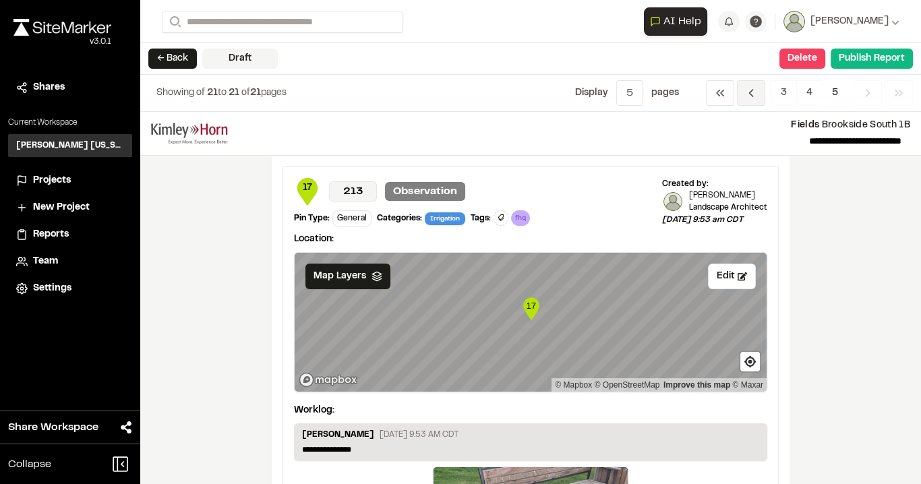
click at [761, 92] on span "Previous" at bounding box center [751, 93] width 28 height 26
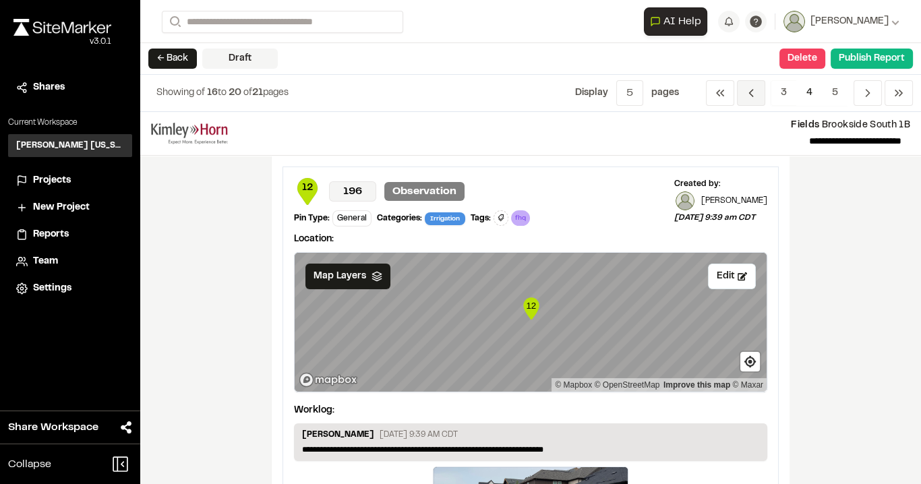
click at [758, 93] on icon "Navigation" at bounding box center [750, 92] width 13 height 13
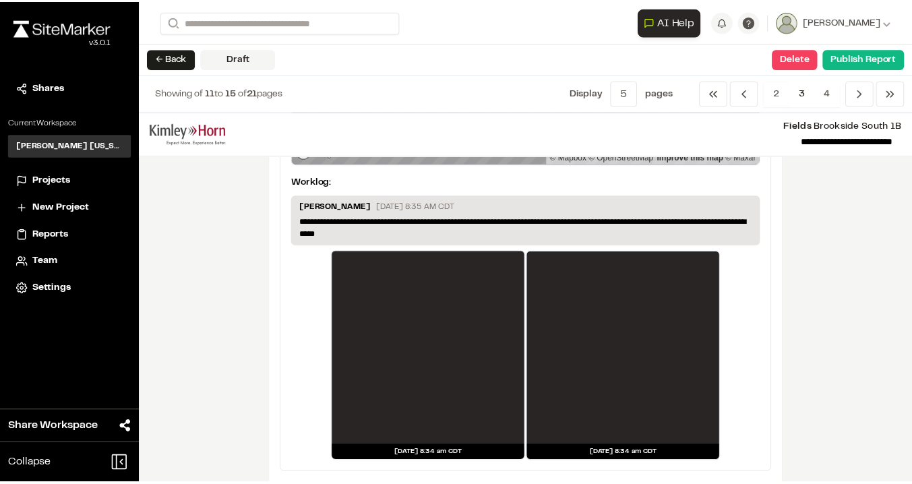
scroll to position [2584, 0]
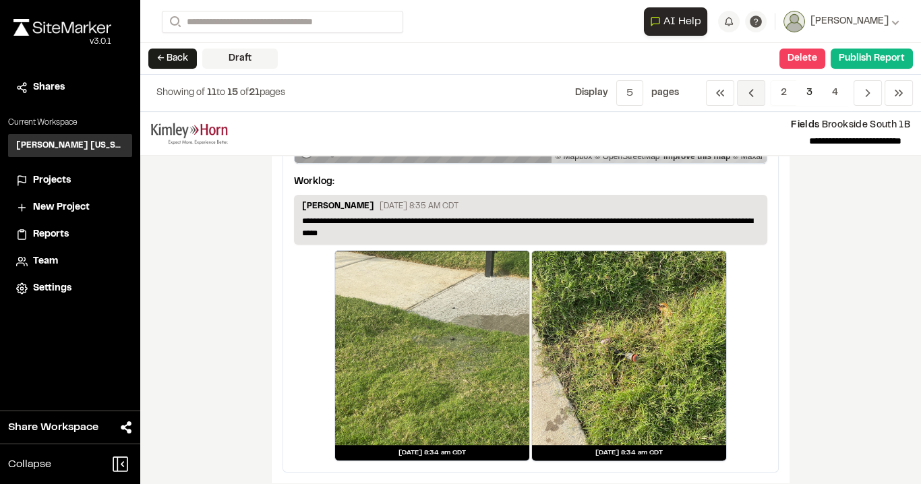
click at [761, 91] on span "Previous" at bounding box center [751, 93] width 28 height 26
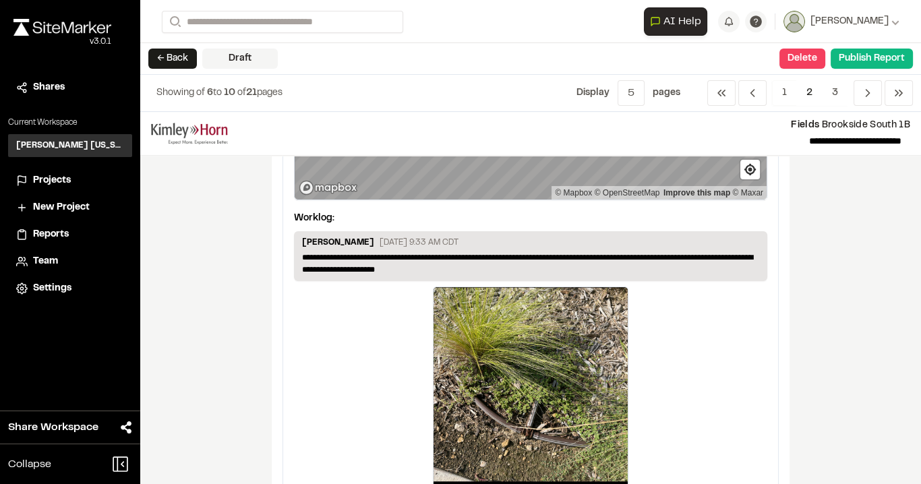
scroll to position [2459, 0]
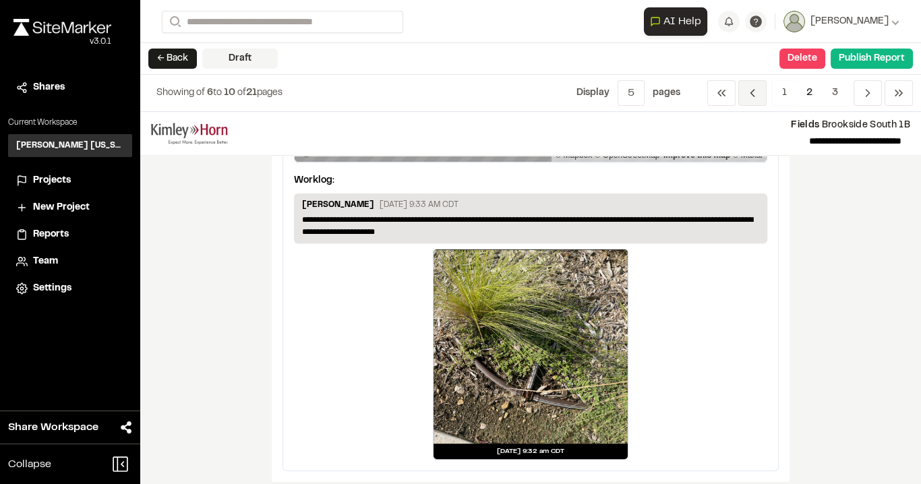
click at [753, 94] on icon "Navigation" at bounding box center [751, 92] width 13 height 13
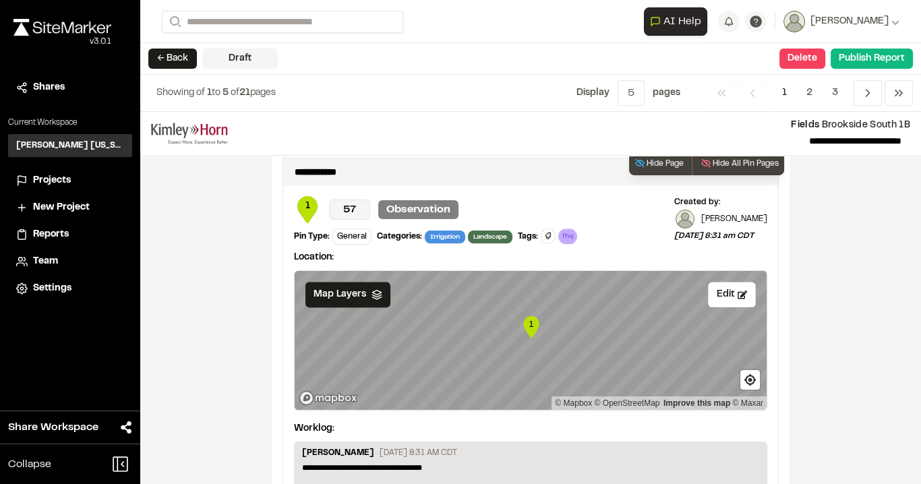
scroll to position [1758, 0]
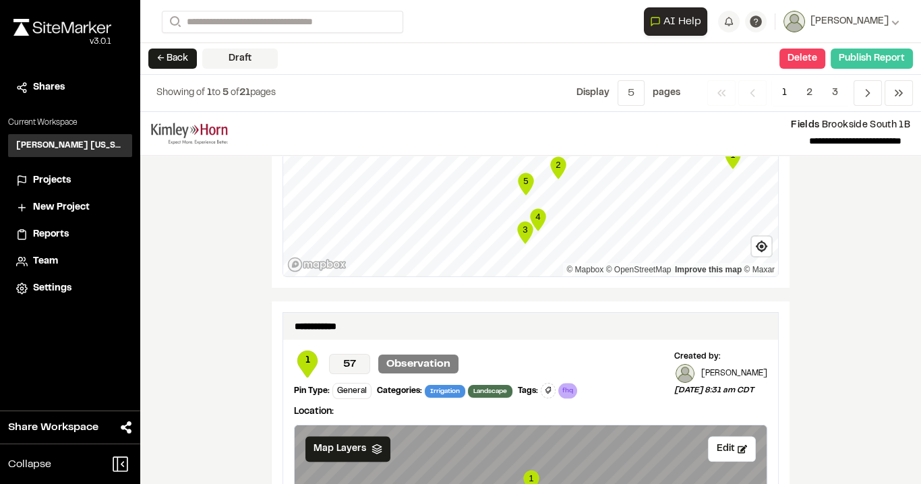
click at [861, 55] on button "Publish Report" at bounding box center [871, 59] width 82 height 20
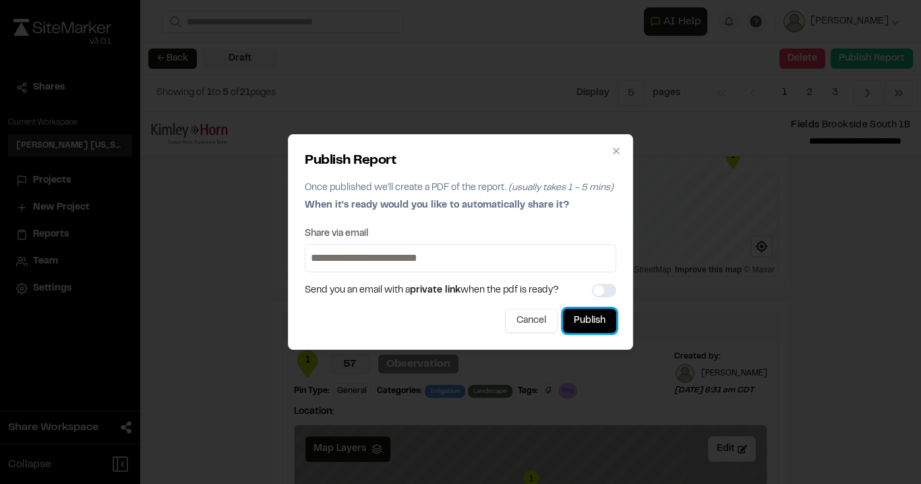
drag, startPoint x: 594, startPoint y: 313, endPoint x: 591, endPoint y: 320, distance: 8.1
click at [594, 313] on button "Publish" at bounding box center [589, 321] width 53 height 24
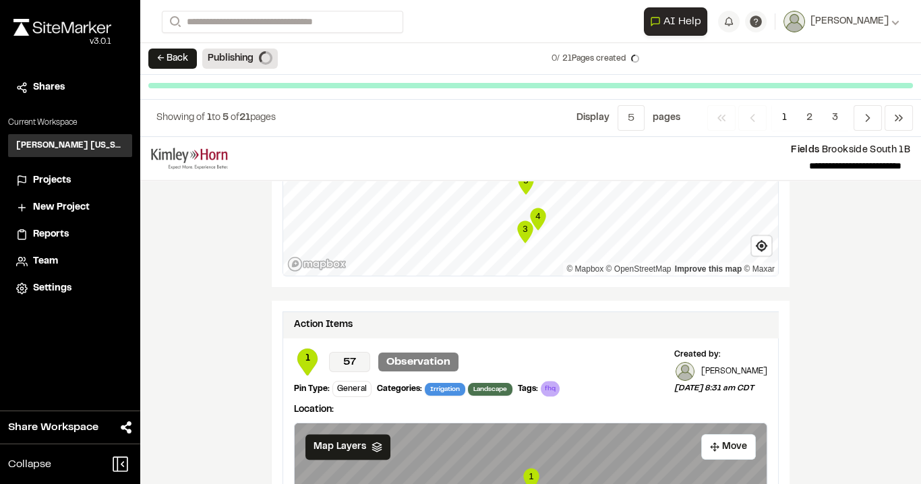
scroll to position [1748, 0]
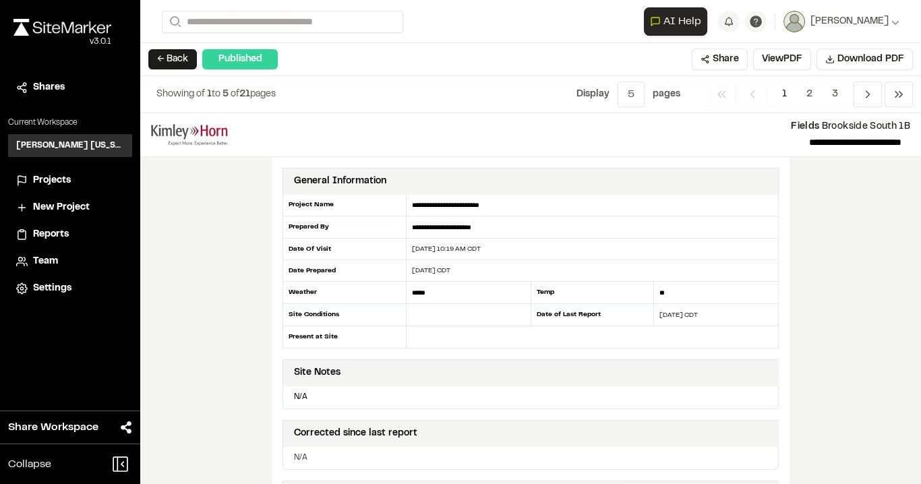
click at [241, 55] on div "Published" at bounding box center [239, 59] width 75 height 20
click at [847, 61] on span "Download PDF" at bounding box center [870, 59] width 67 height 15
click at [170, 54] on button "← Back" at bounding box center [172, 59] width 49 height 20
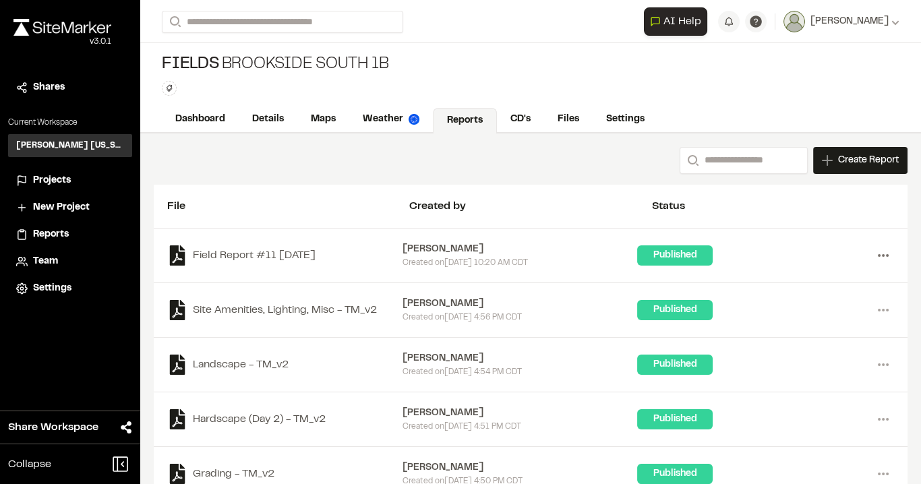
click at [874, 248] on icon at bounding box center [883, 256] width 22 height 22
click at [249, 234] on div "Field Report #11 [DATE] [PERSON_NAME] Created [DATE][DATE] 10:20 AM CDT Publish…" at bounding box center [531, 255] width 754 height 55
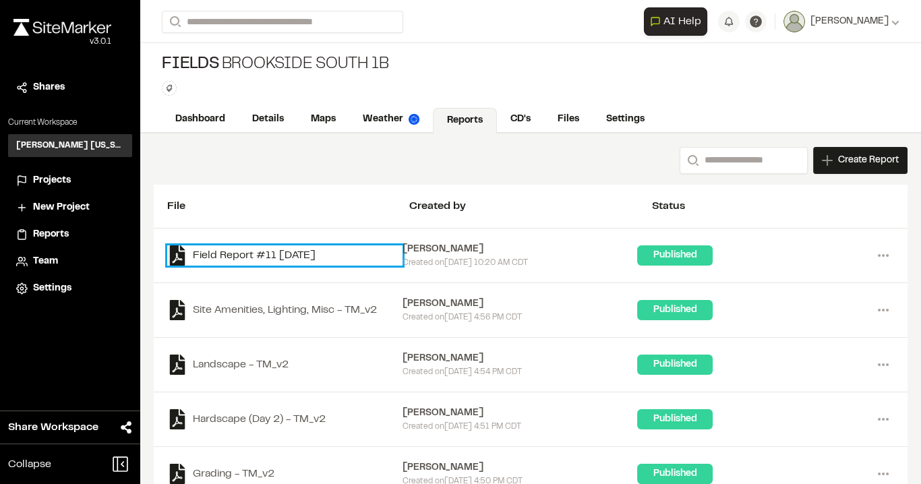
click at [291, 254] on link "Field Report #11 [DATE]" at bounding box center [284, 255] width 235 height 20
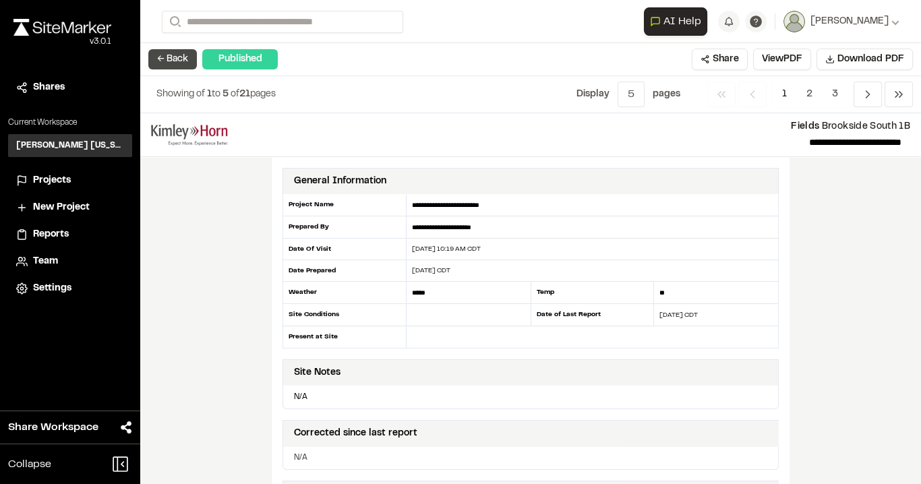
click at [164, 55] on button "← Back" at bounding box center [172, 59] width 49 height 20
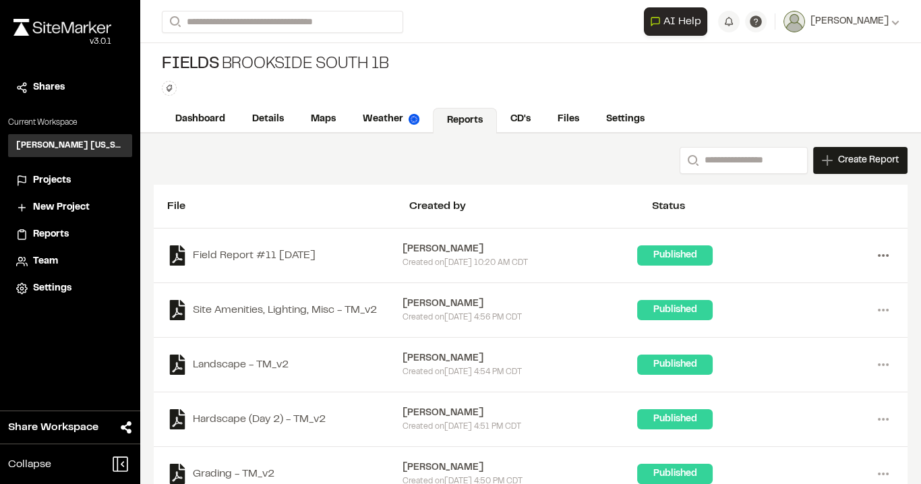
click at [876, 251] on icon at bounding box center [883, 256] width 22 height 22
click at [760, 245] on div "Published" at bounding box center [754, 255] width 235 height 20
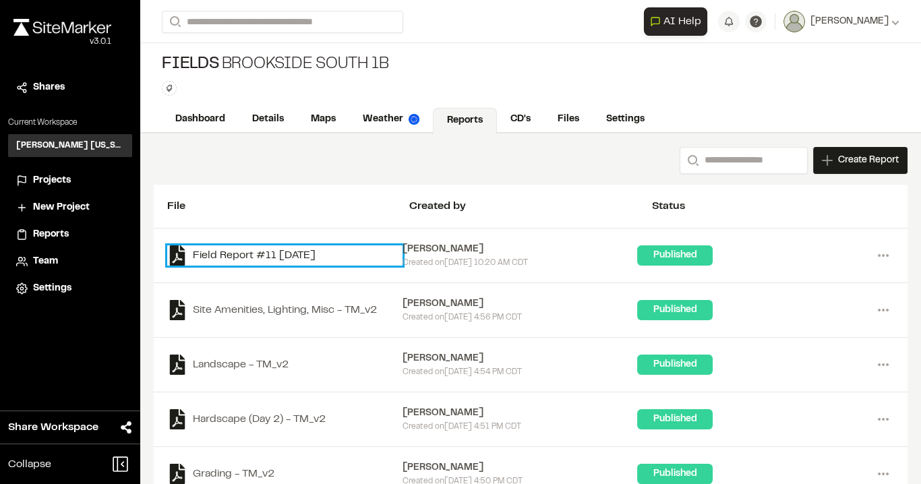
click at [381, 246] on link "Field Report #11 [DATE]" at bounding box center [284, 255] width 235 height 20
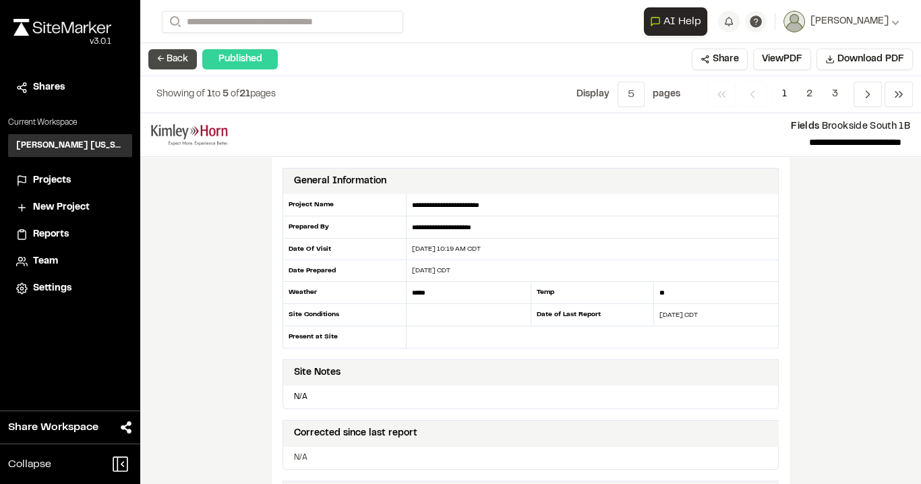
click at [155, 56] on button "← Back" at bounding box center [172, 59] width 49 height 20
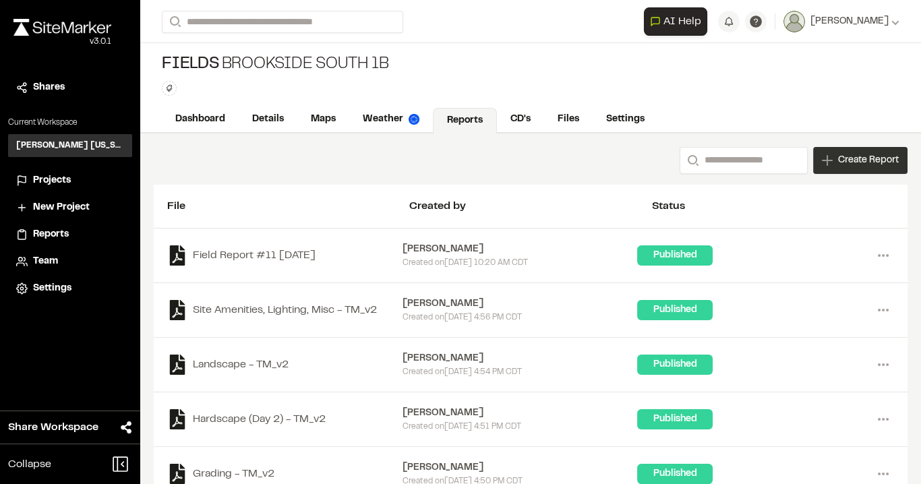
click at [865, 158] on span "Create Report" at bounding box center [868, 160] width 61 height 15
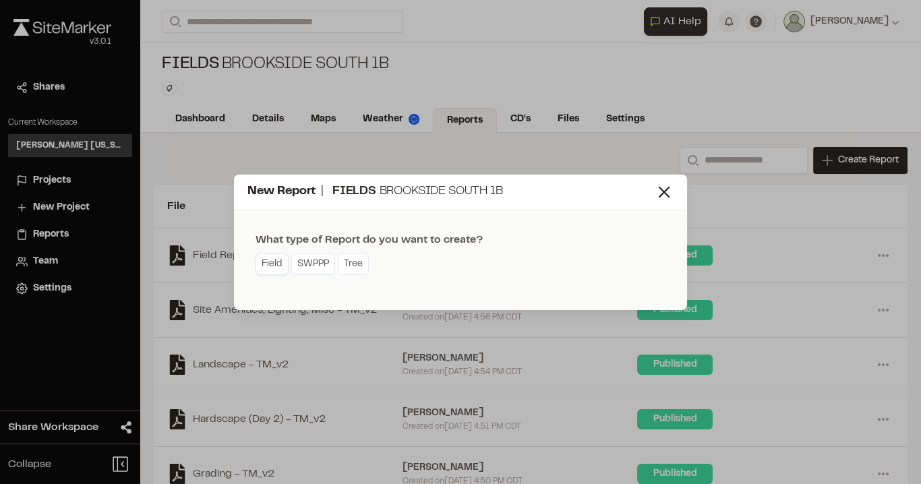
click at [270, 264] on link "Field" at bounding box center [271, 264] width 33 height 22
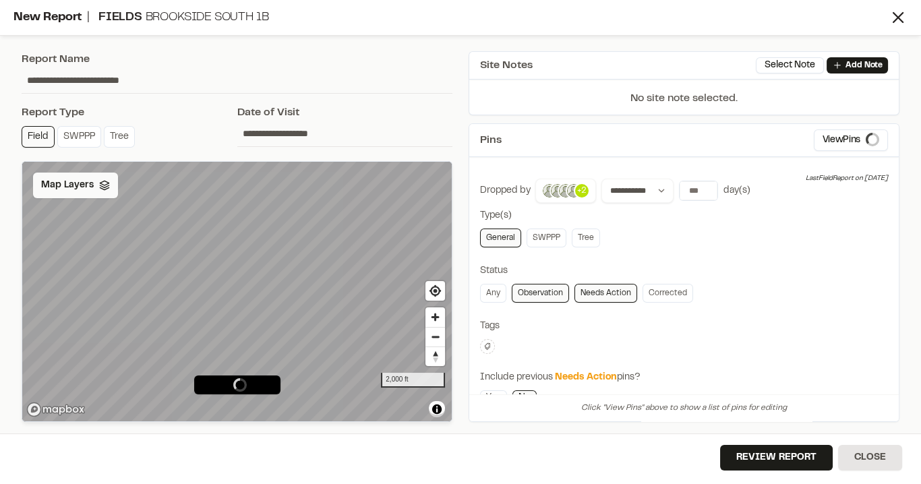
click at [105, 187] on polyline at bounding box center [104, 188] width 9 height 2
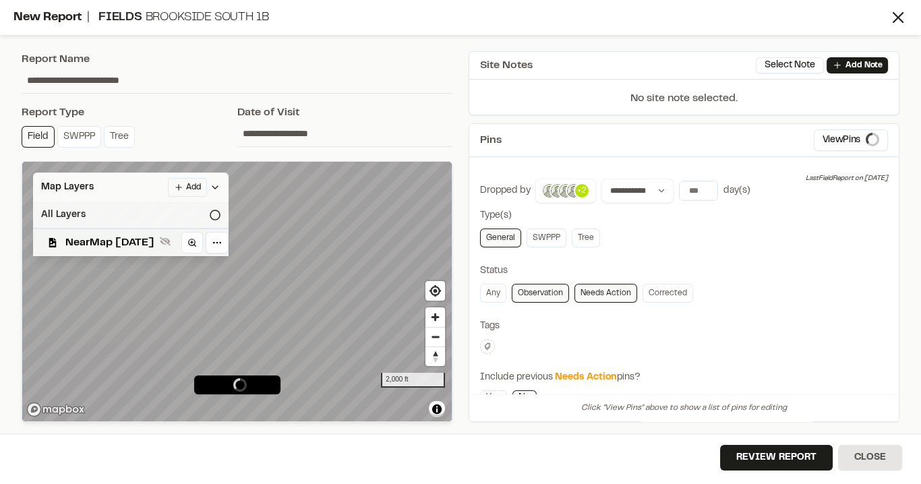
click at [220, 212] on icon at bounding box center [215, 215] width 11 height 11
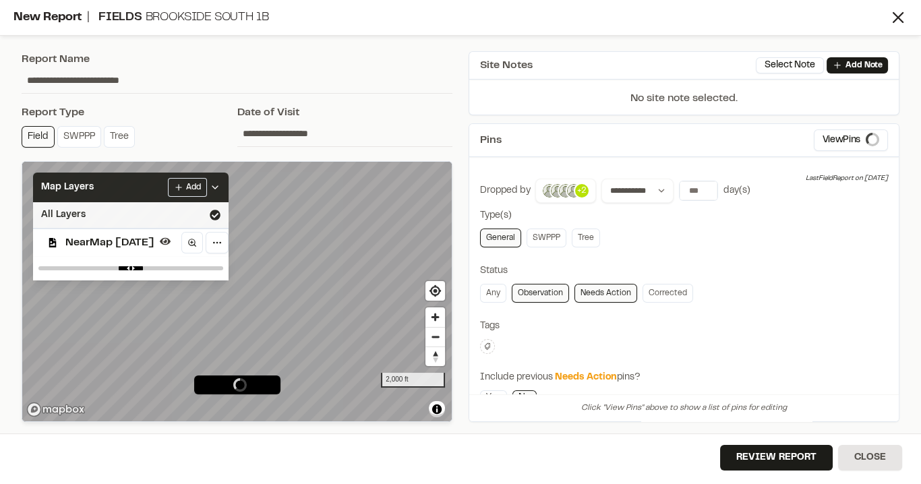
click at [220, 185] on icon at bounding box center [215, 187] width 11 height 11
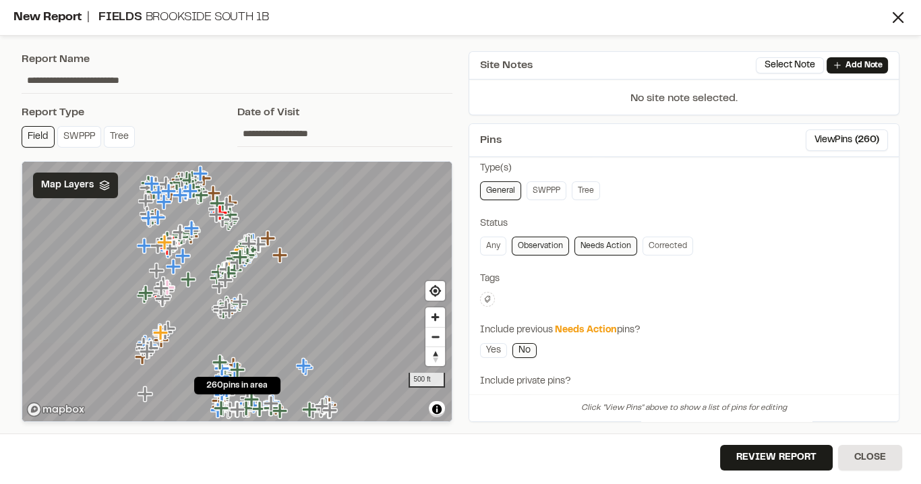
scroll to position [54, 0]
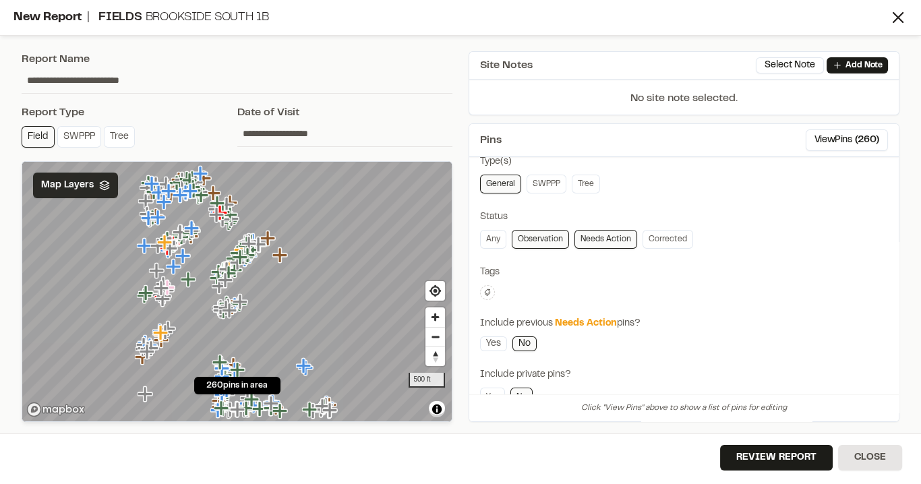
click at [487, 288] on icon at bounding box center [487, 292] width 8 height 8
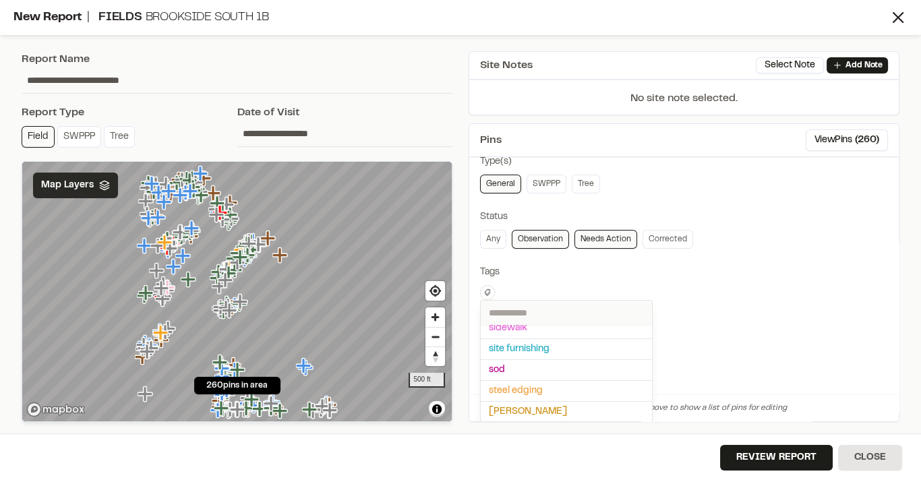
scroll to position [159, 0]
drag, startPoint x: 547, startPoint y: 375, endPoint x: 677, endPoint y: 311, distance: 144.4
click at [547, 377] on span "[PERSON_NAME]" at bounding box center [566, 384] width 155 height 15
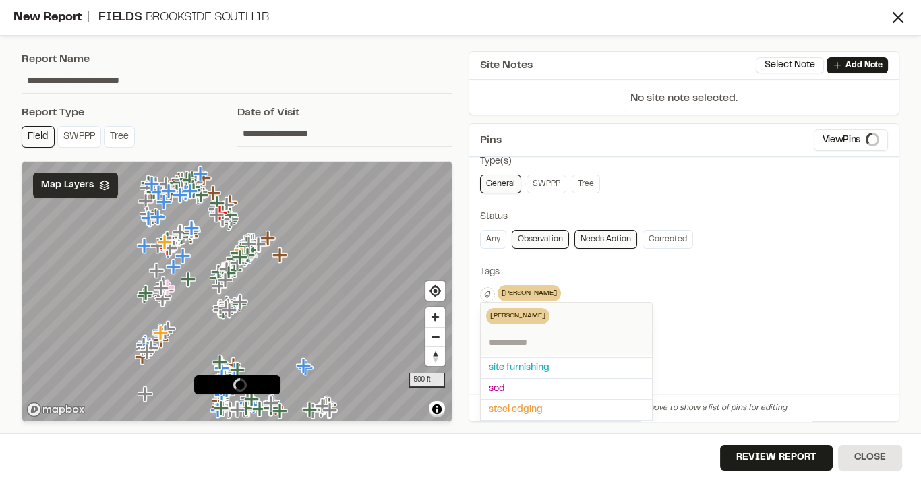
scroll to position [139, 0]
click at [753, 271] on div at bounding box center [460, 242] width 921 height 484
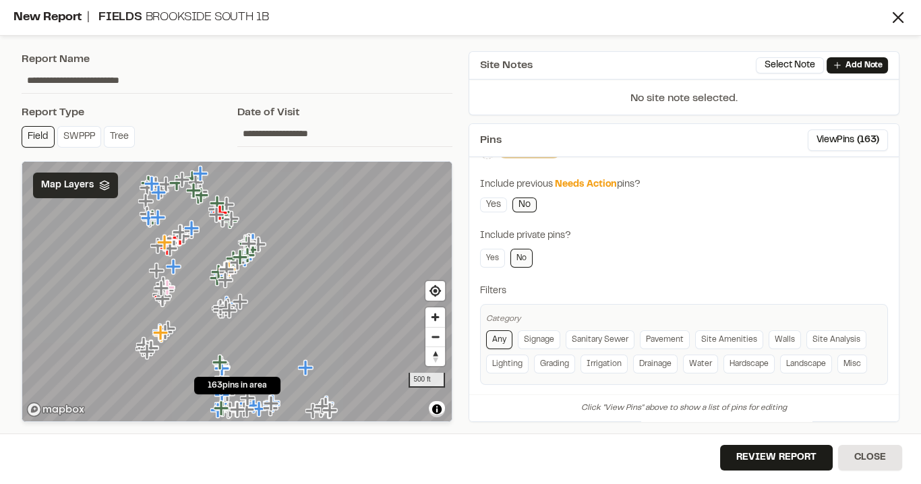
scroll to position [199, 0]
click at [592, 361] on link "Irrigation" at bounding box center [603, 361] width 47 height 19
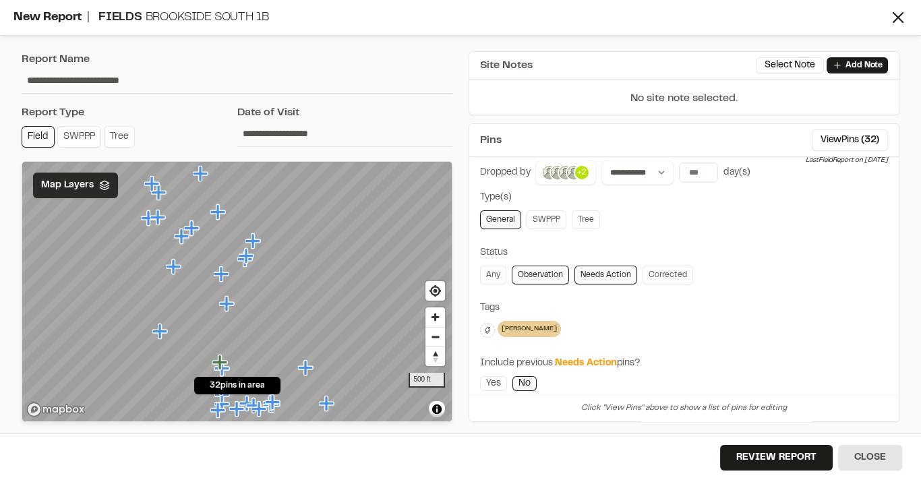
scroll to position [0, 0]
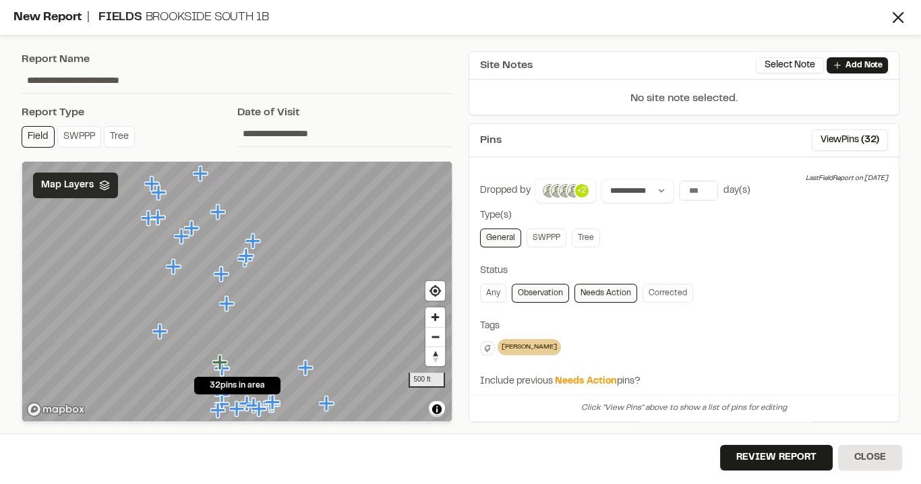
click at [94, 78] on input "**********" at bounding box center [237, 80] width 431 height 26
drag, startPoint x: 177, startPoint y: 82, endPoint x: 78, endPoint y: 80, distance: 99.1
click at [78, 80] on input "**********" at bounding box center [237, 80] width 431 height 26
type input "*"
drag, startPoint x: 72, startPoint y: 85, endPoint x: 63, endPoint y: 75, distance: 13.8
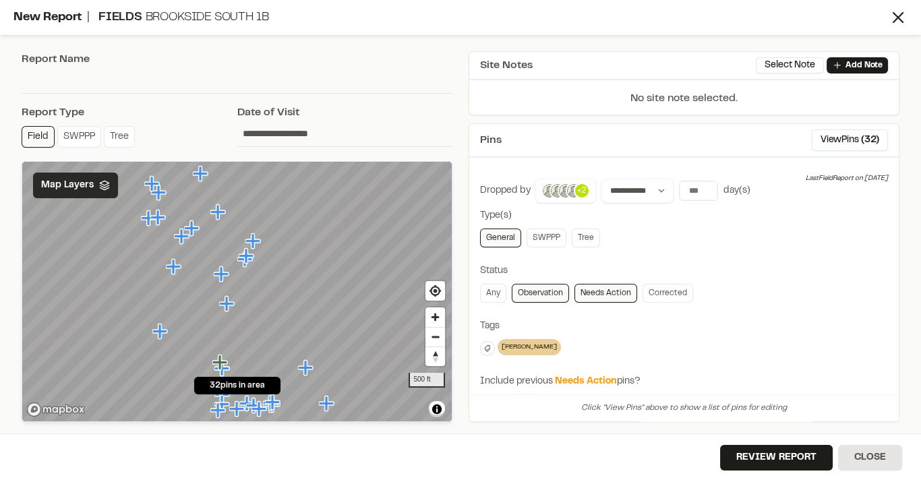
click at [71, 84] on input "text" at bounding box center [237, 80] width 431 height 26
paste input "**********"
drag, startPoint x: 82, startPoint y: 77, endPoint x: 98, endPoint y: 76, distance: 16.2
click at [98, 76] on input "**********" at bounding box center [237, 80] width 431 height 26
type input "**********"
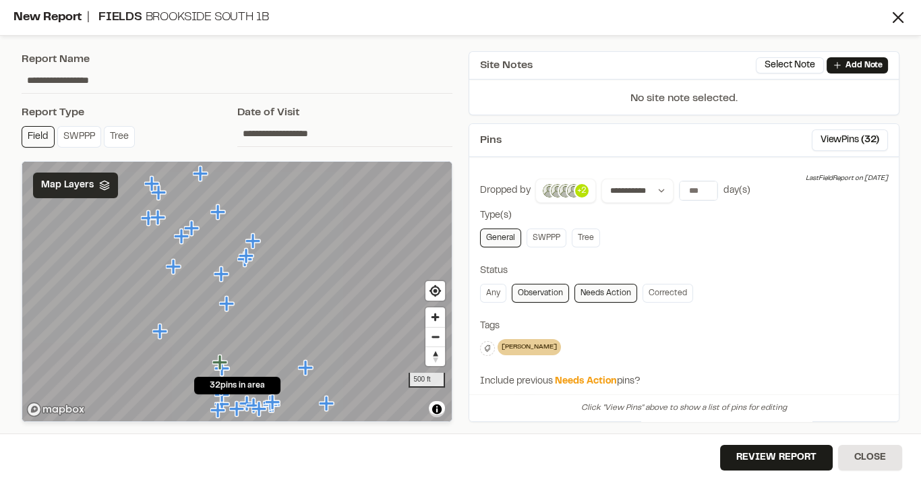
click at [234, 59] on div "Report Name" at bounding box center [237, 59] width 431 height 16
click at [785, 456] on button "Review Report" at bounding box center [776, 458] width 113 height 26
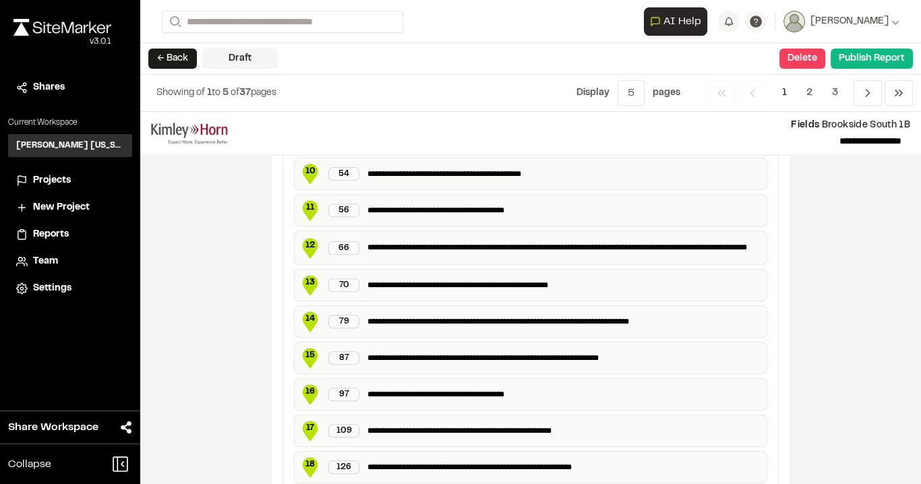
scroll to position [737, 0]
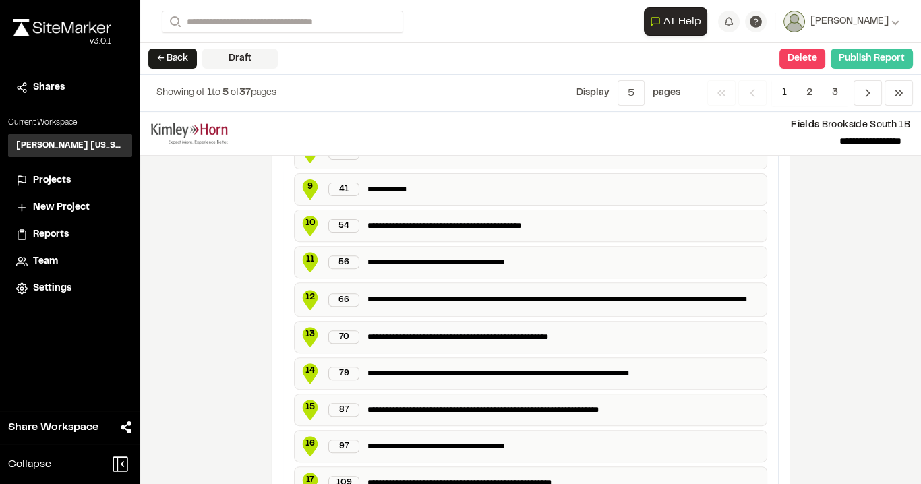
click at [878, 57] on button "Publish Report" at bounding box center [871, 59] width 82 height 20
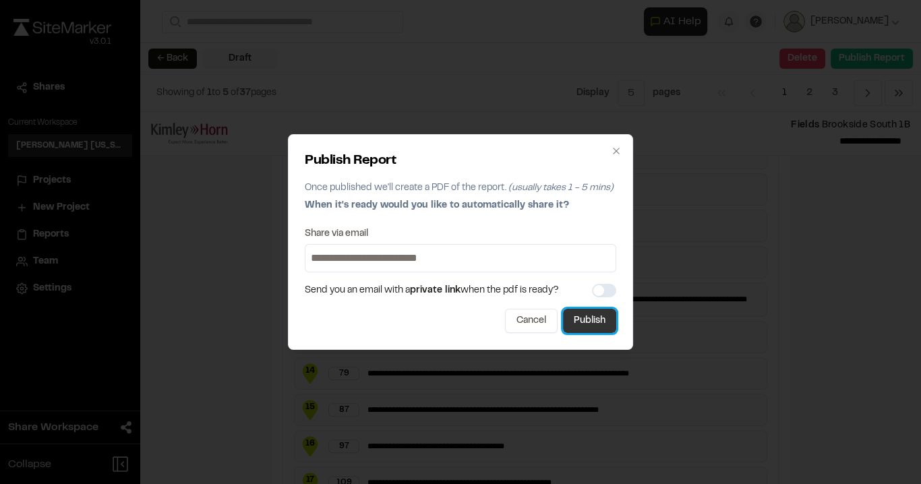
click at [600, 315] on button "Publish" at bounding box center [589, 321] width 53 height 24
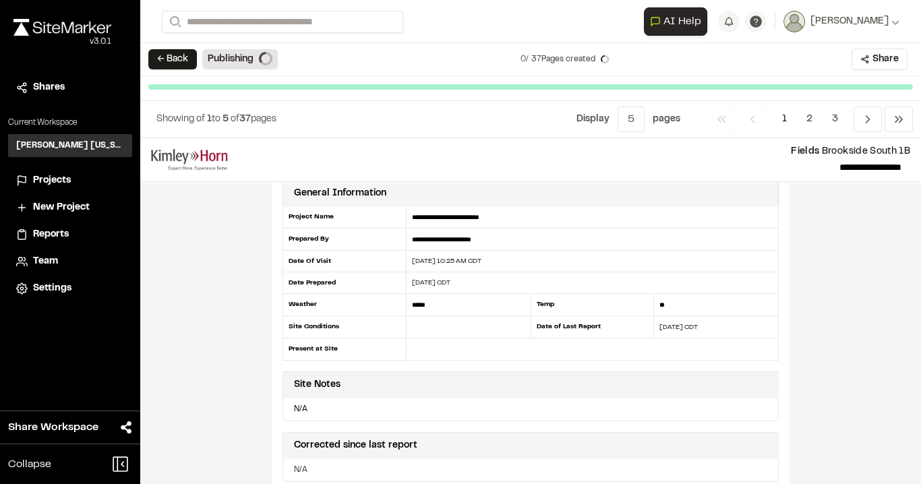
scroll to position [0, 0]
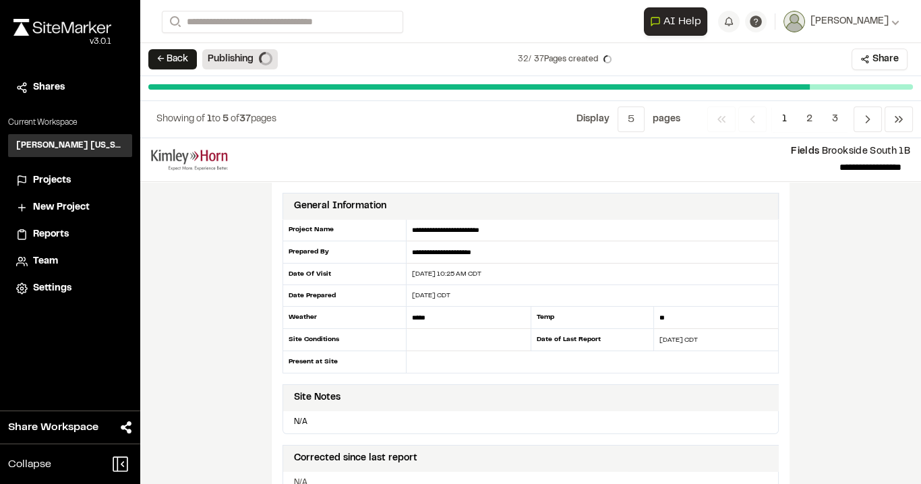
click at [194, 271] on div "**********" at bounding box center [530, 311] width 780 height 346
click at [439, 132] on div "Showing of 1 to 5 of 37 pages Display Menu 5 1 5 10 All page s Previous Previou…" at bounding box center [530, 119] width 780 height 37
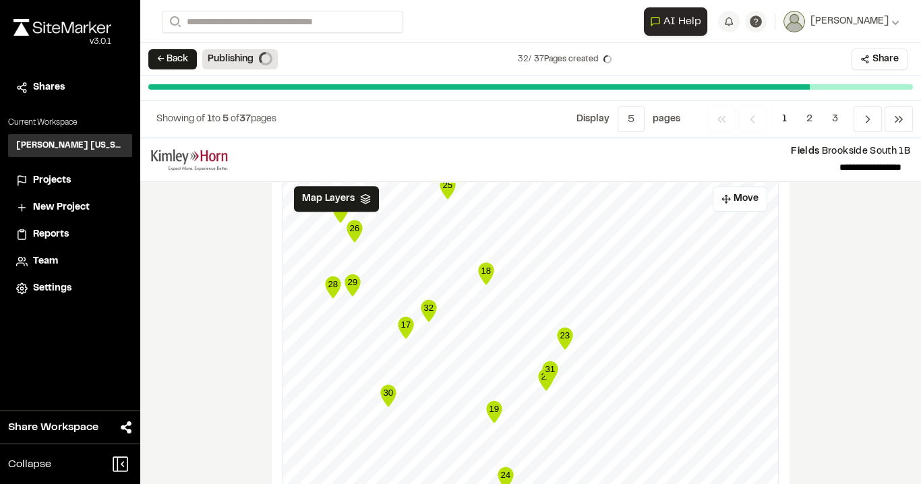
scroll to position [2152, 0]
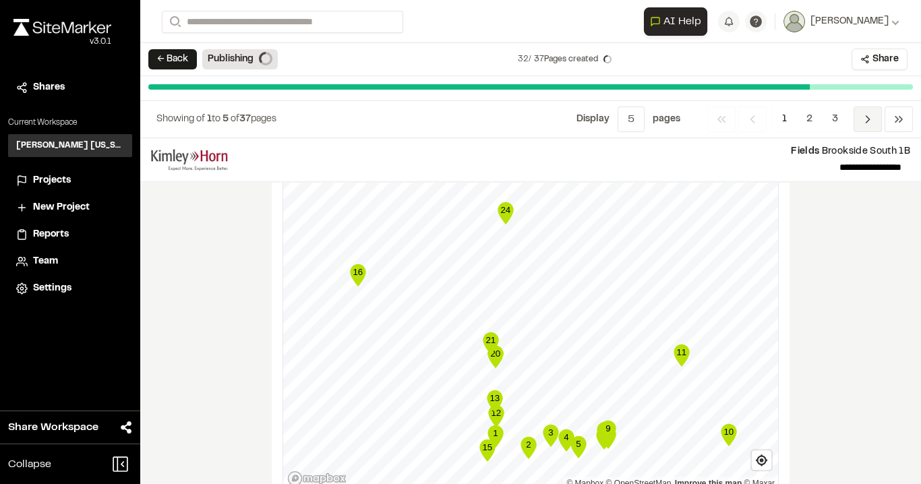
click at [861, 119] on icon "Navigation" at bounding box center [867, 119] width 13 height 13
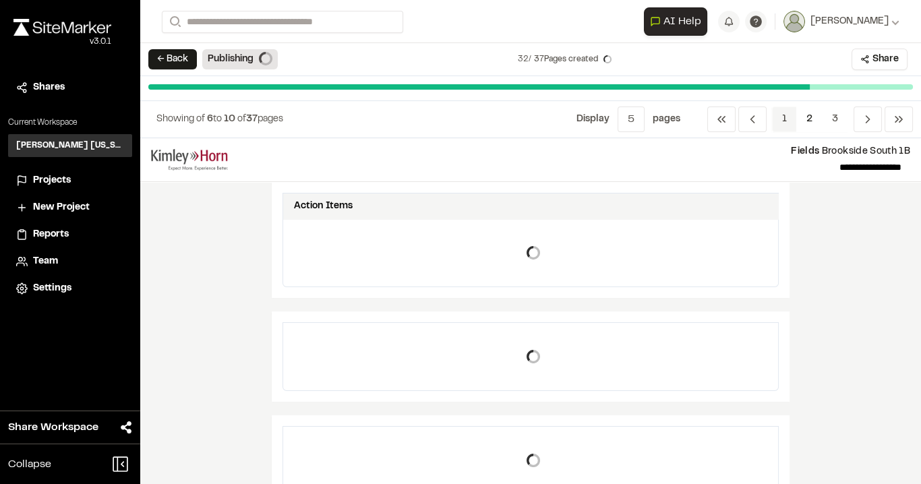
click at [787, 117] on span "1" at bounding box center [784, 119] width 25 height 26
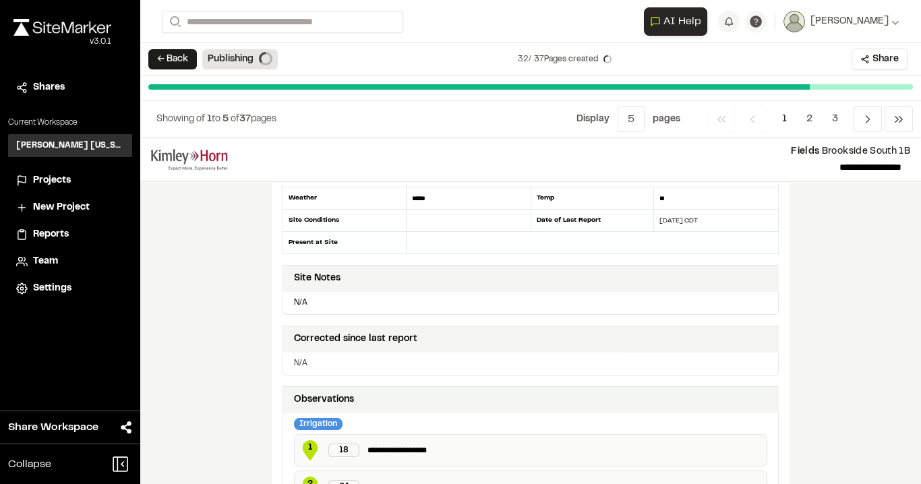
scroll to position [324, 0]
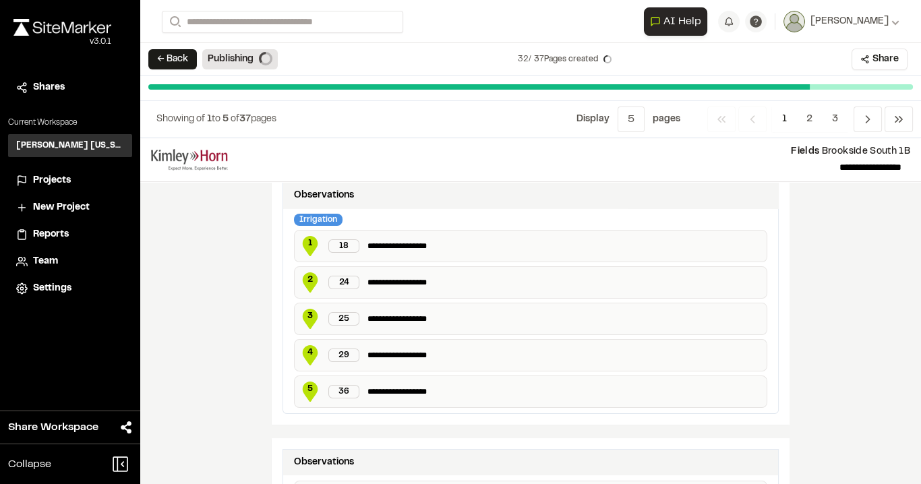
click at [454, 126] on div "Showing of 1 to 5 of 37 pages Display Menu 5 1 5 10 All page s Previous Previou…" at bounding box center [530, 119] width 780 height 37
click at [224, 246] on div "**********" at bounding box center [530, 311] width 780 height 346
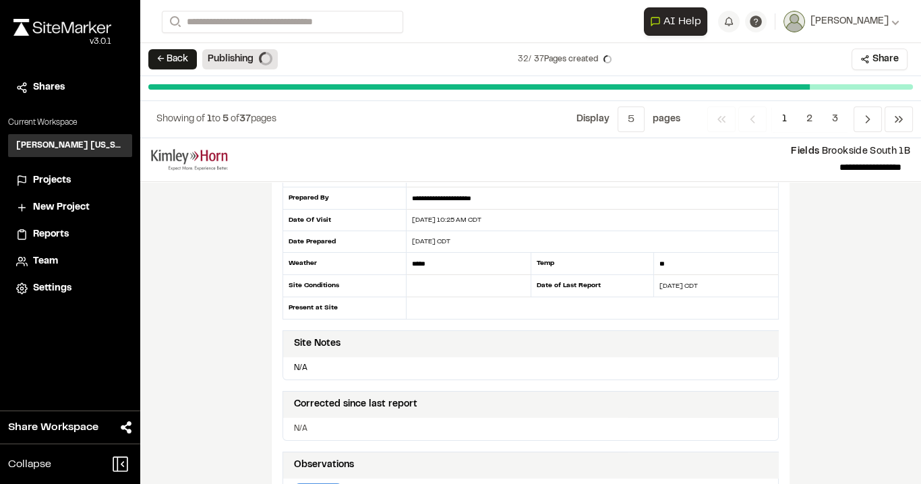
scroll to position [0, 0]
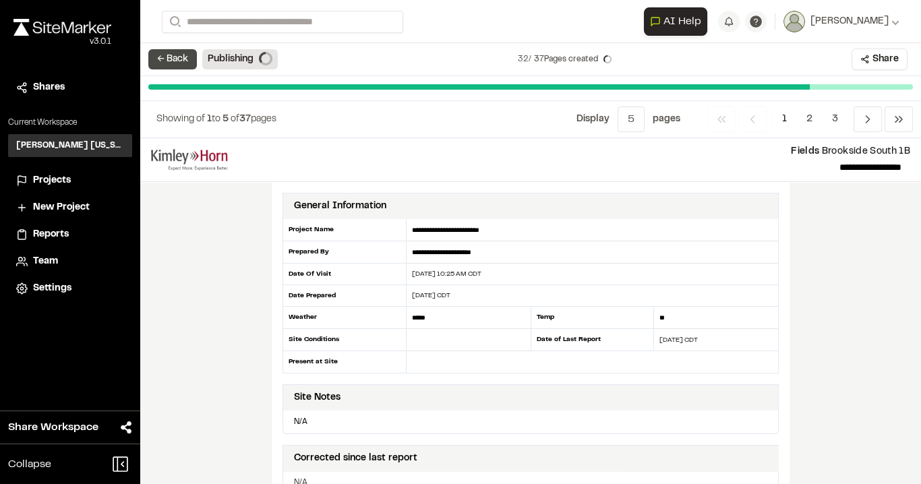
click at [171, 59] on button "← Back" at bounding box center [172, 59] width 49 height 20
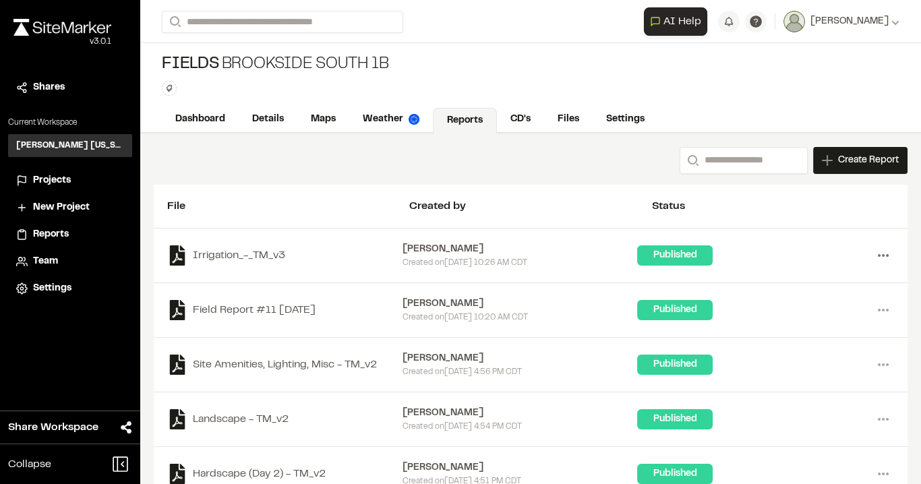
click at [876, 257] on icon at bounding box center [883, 256] width 22 height 22
click at [801, 339] on link "Delete" at bounding box center [834, 344] width 117 height 20
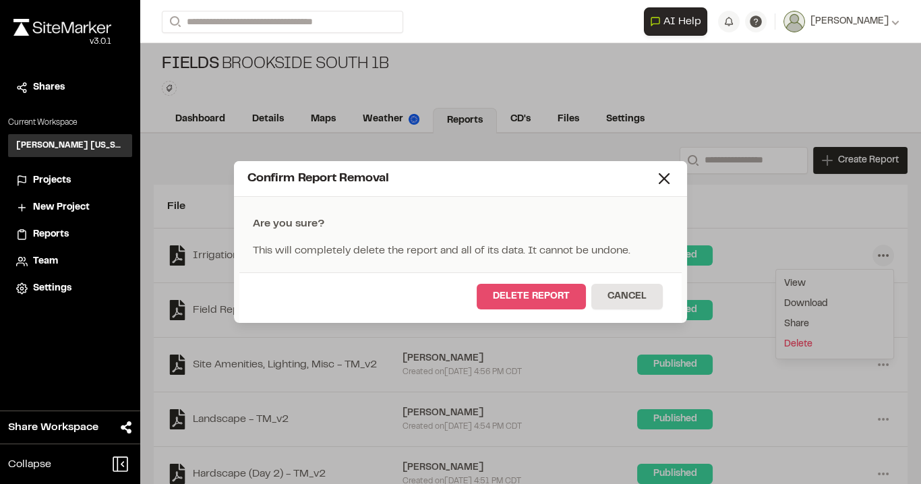
click at [537, 293] on button "Delete Report" at bounding box center [531, 297] width 109 height 26
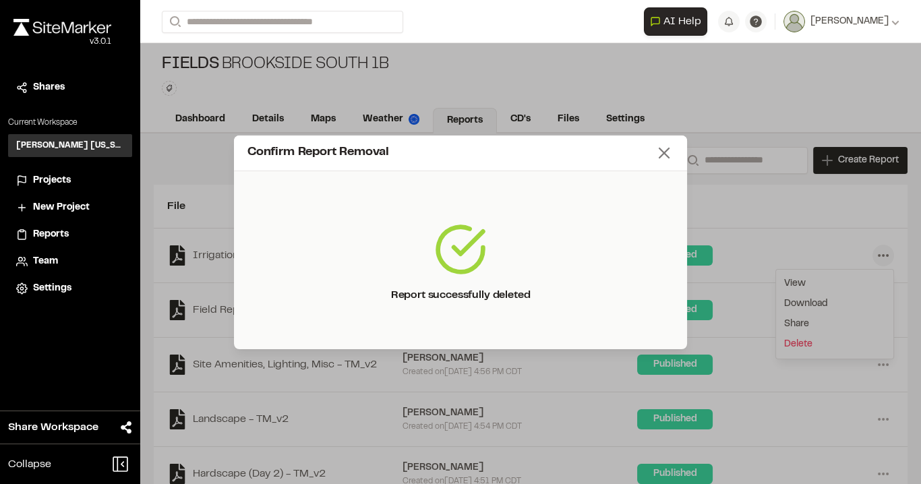
click at [665, 151] on line at bounding box center [663, 152] width 9 height 9
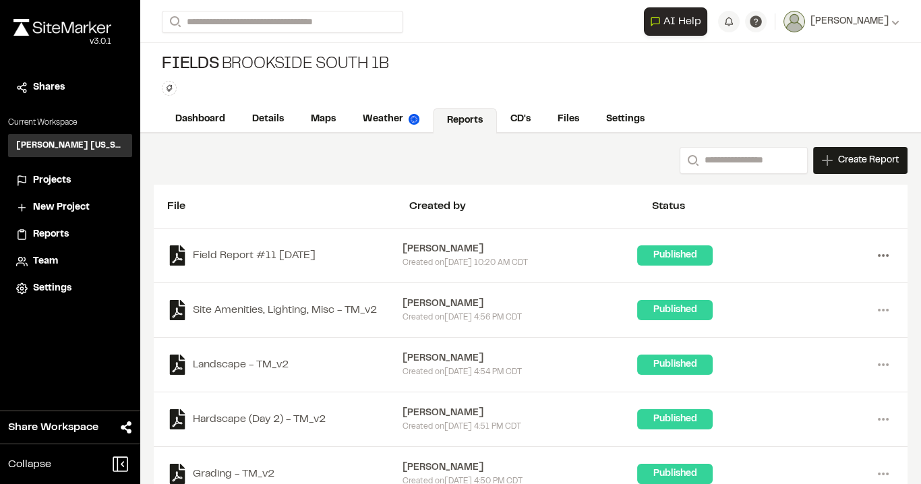
click at [872, 251] on icon at bounding box center [883, 256] width 22 height 22
click at [794, 343] on link "Delete" at bounding box center [834, 344] width 117 height 20
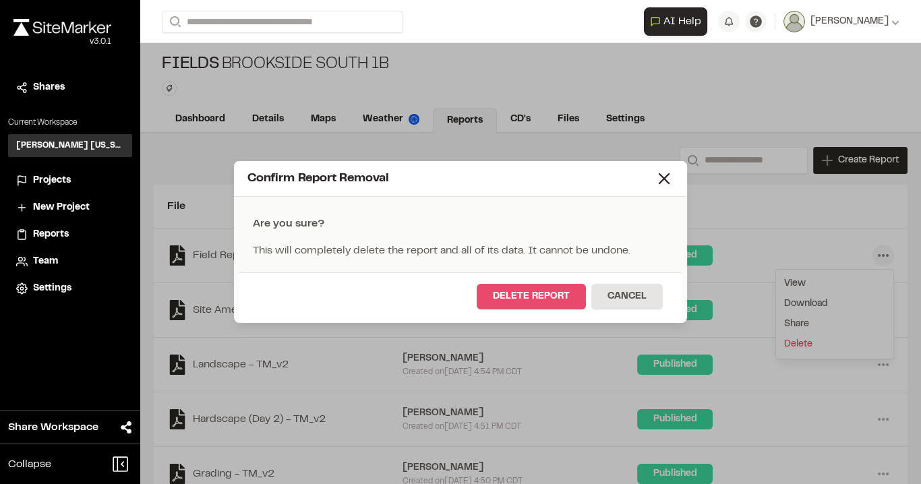
click at [557, 285] on button "Delete Report" at bounding box center [531, 297] width 109 height 26
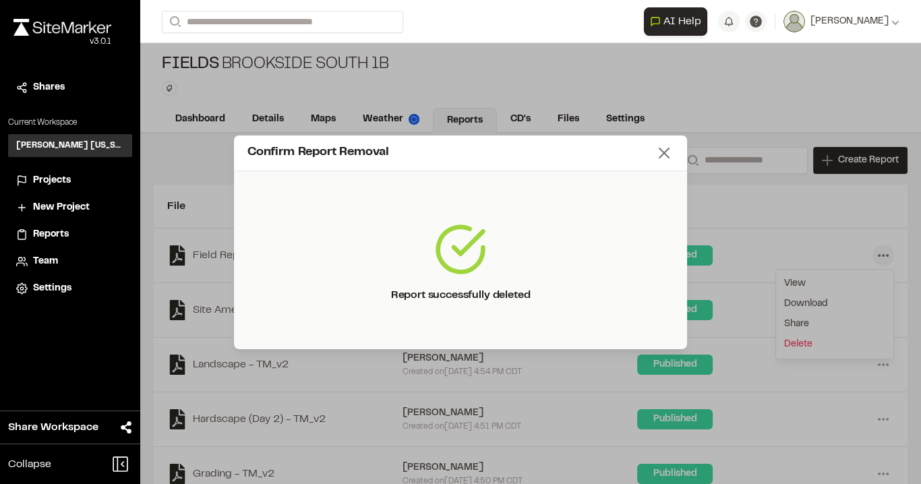
click at [667, 152] on icon at bounding box center [663, 153] width 19 height 19
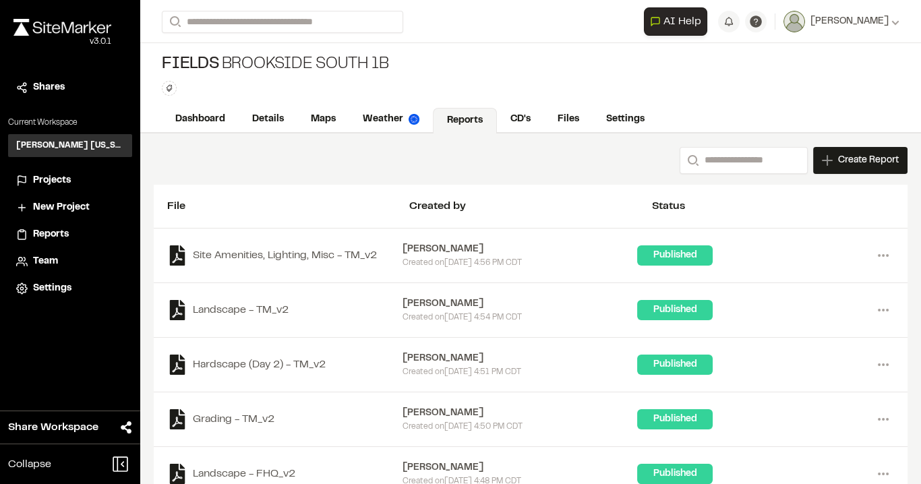
click at [352, 178] on div "Search Create Report New Report | Fields [GEOGRAPHIC_DATA] South 1B What type o…" at bounding box center [530, 460] width 780 height 654
click at [340, 111] on link "Maps" at bounding box center [323, 121] width 53 height 26
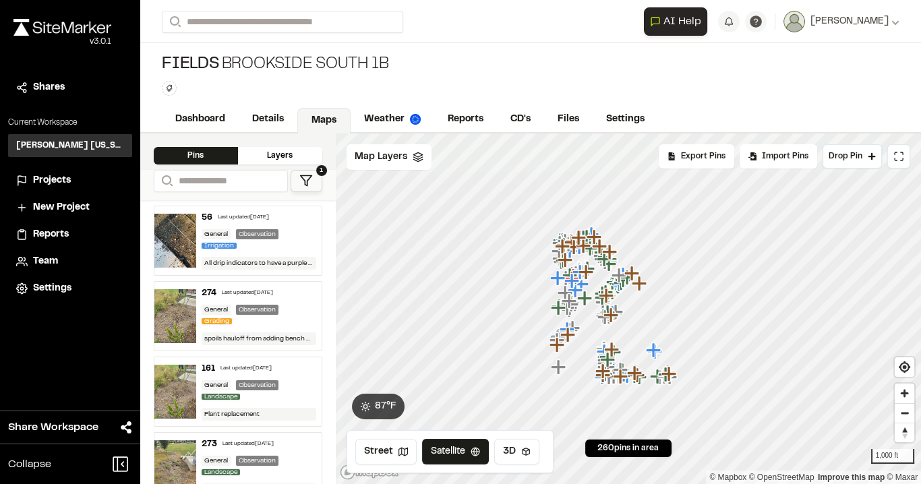
click at [305, 176] on polygon at bounding box center [306, 181] width 11 height 10
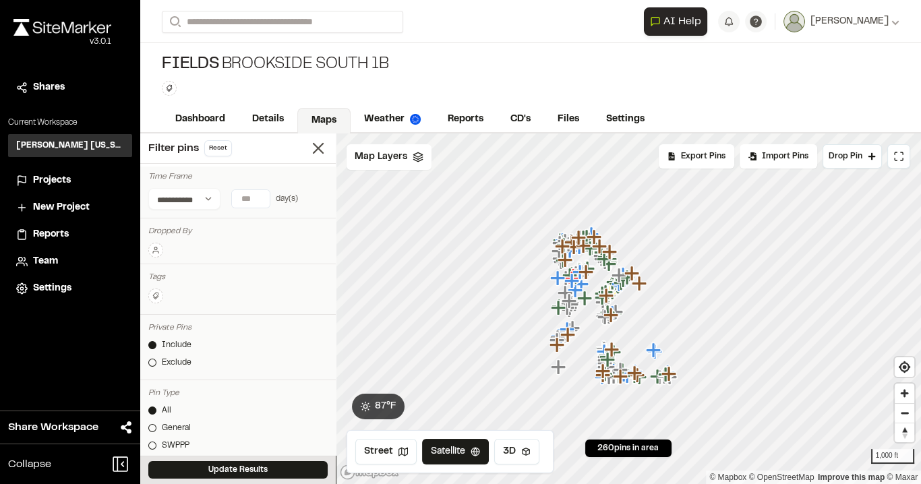
click at [154, 293] on icon at bounding box center [156, 296] width 8 height 8
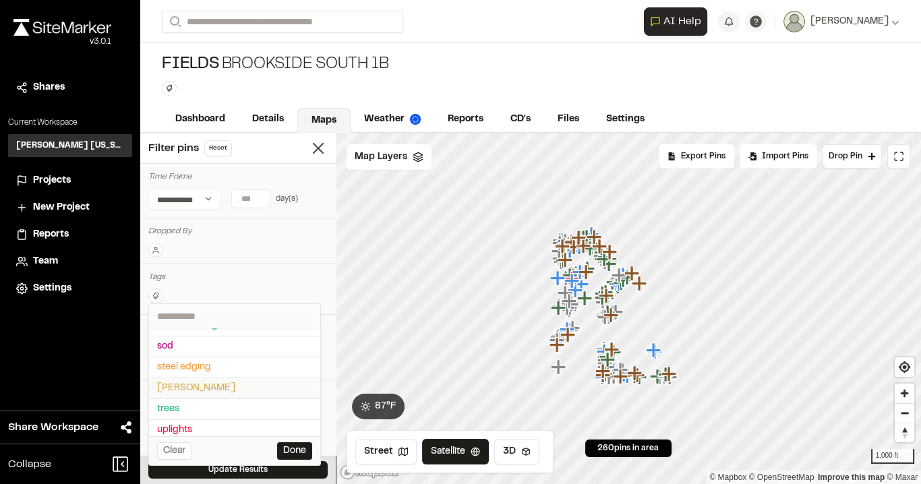
click at [211, 381] on span "[PERSON_NAME]" at bounding box center [234, 388] width 155 height 15
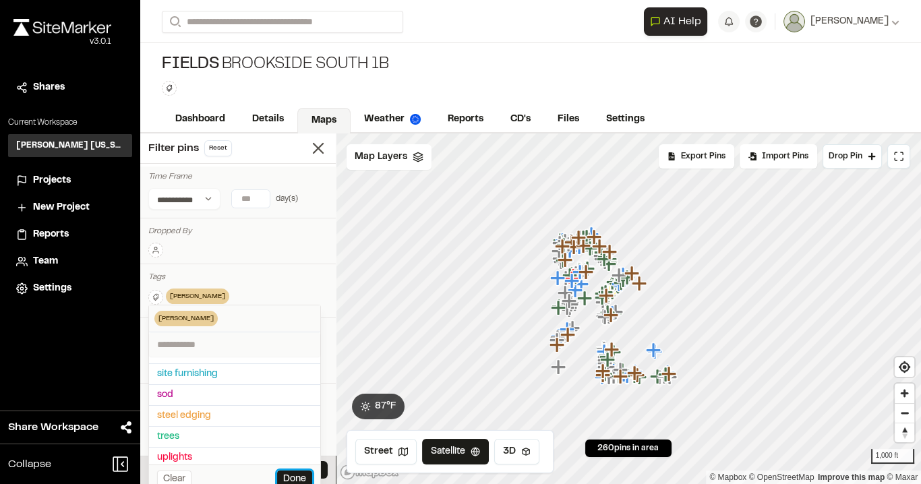
click at [297, 477] on button "Done" at bounding box center [294, 479] width 35 height 18
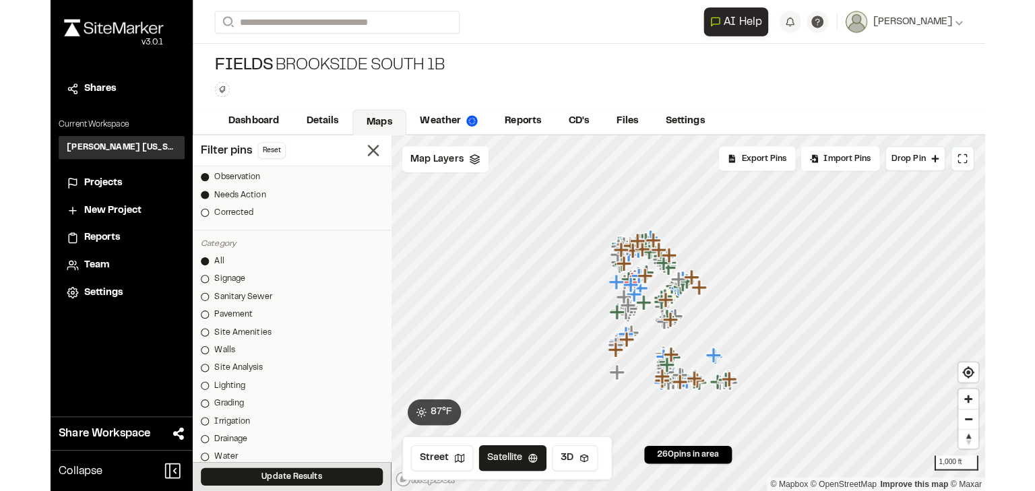
scroll to position [377, 0]
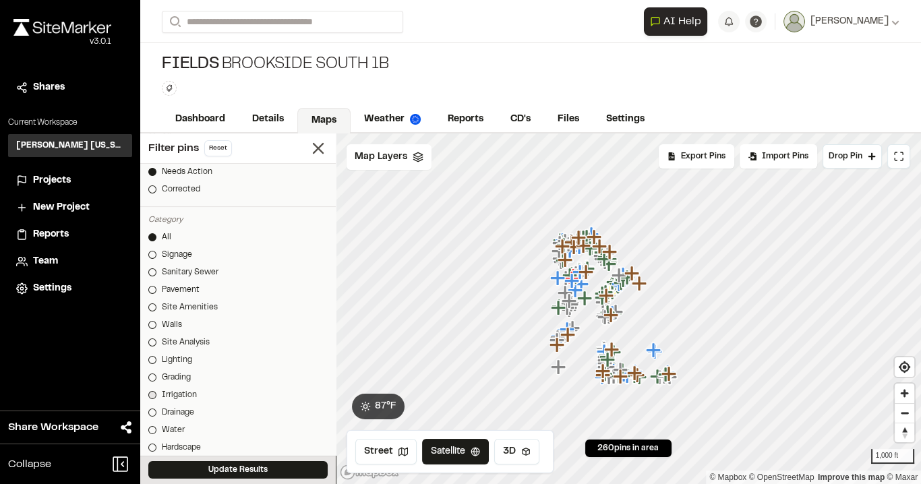
click at [187, 392] on div "Irrigation" at bounding box center [179, 395] width 35 height 12
click at [224, 467] on button "Update Results" at bounding box center [237, 470] width 179 height 18
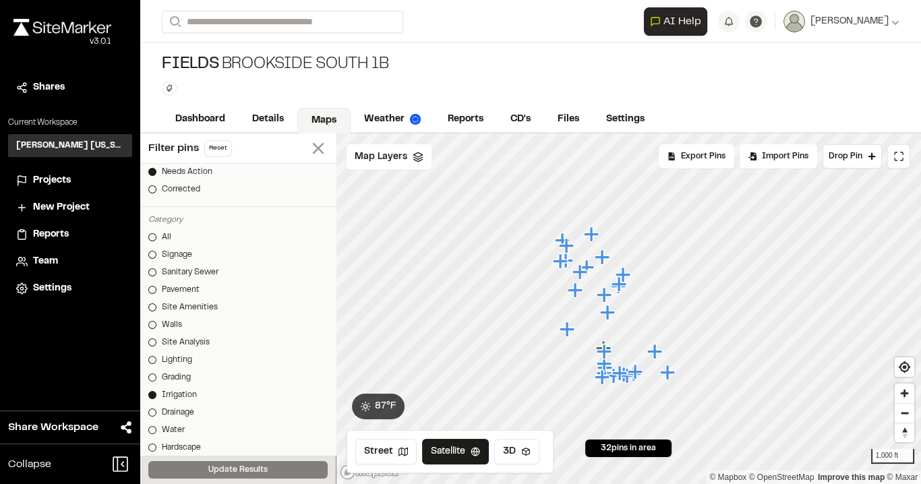
click at [313, 148] on line at bounding box center [317, 148] width 9 height 9
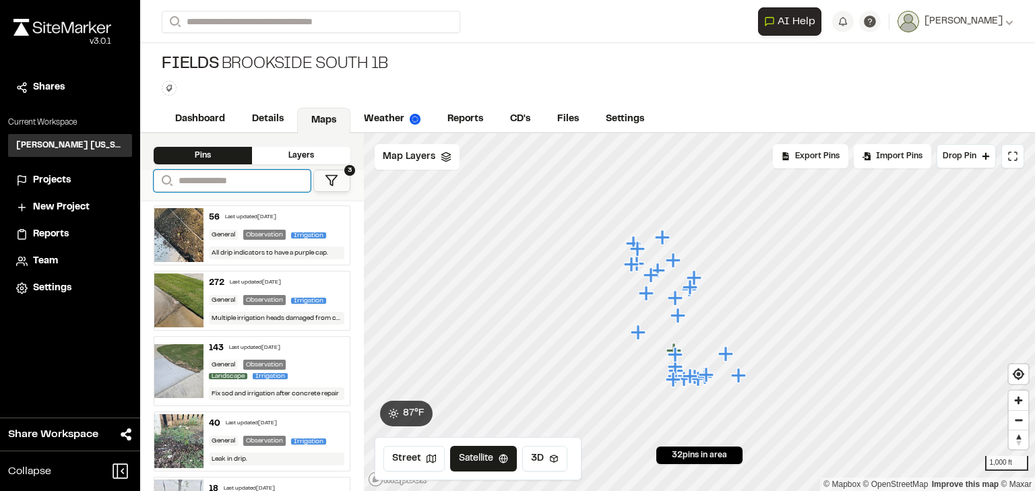
click at [251, 180] on input "Search" at bounding box center [232, 181] width 157 height 22
click at [335, 180] on icon at bounding box center [331, 180] width 13 height 13
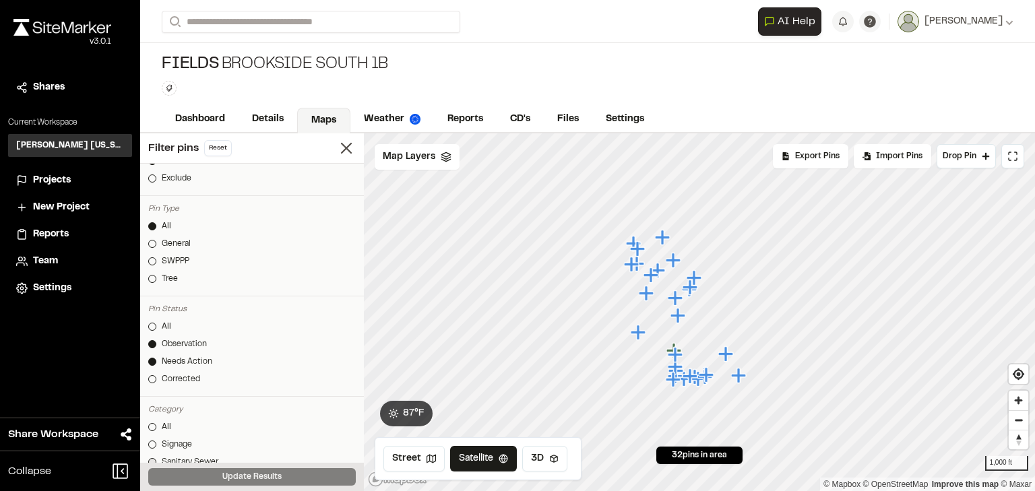
scroll to position [189, 0]
click at [340, 151] on icon at bounding box center [346, 148] width 19 height 19
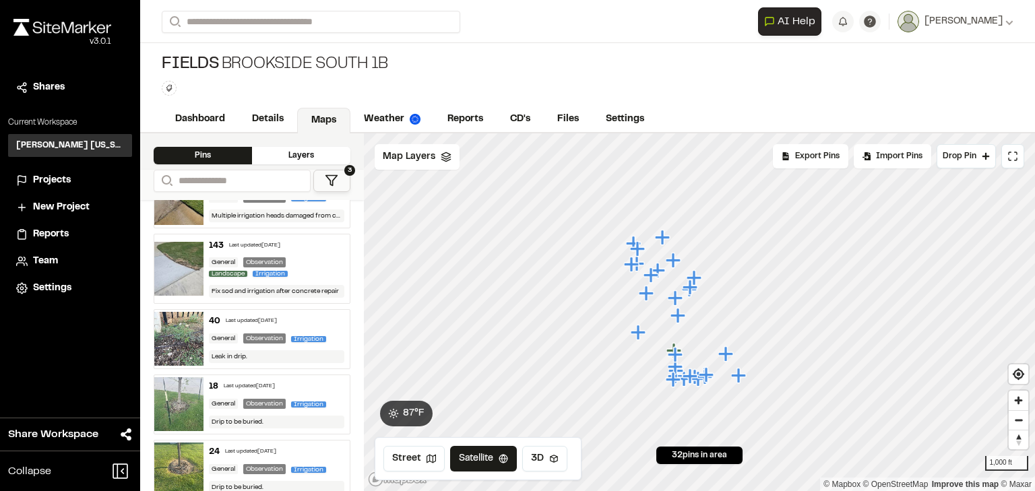
scroll to position [0, 0]
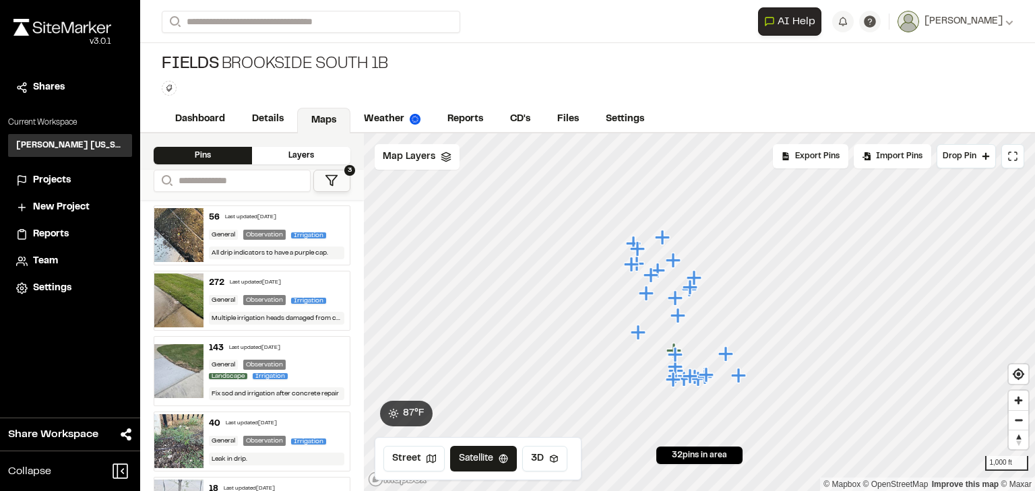
click at [231, 283] on div "Last updated [DATE]" at bounding box center [255, 283] width 51 height 8
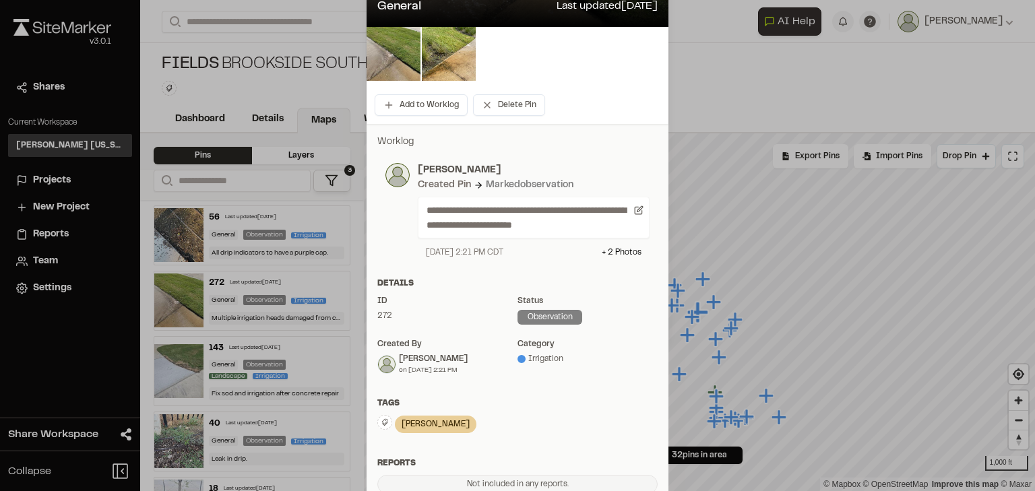
scroll to position [216, 0]
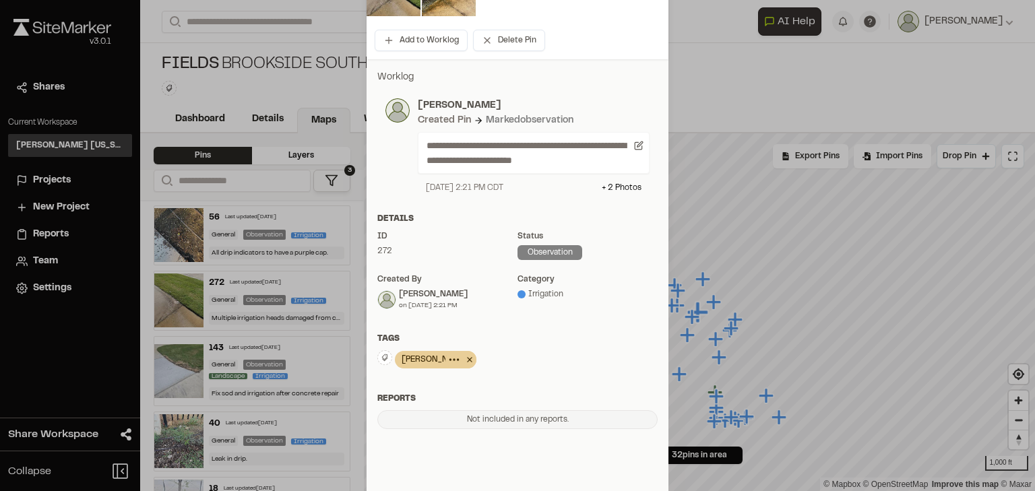
click at [463, 361] on icon at bounding box center [469, 360] width 13 height 16
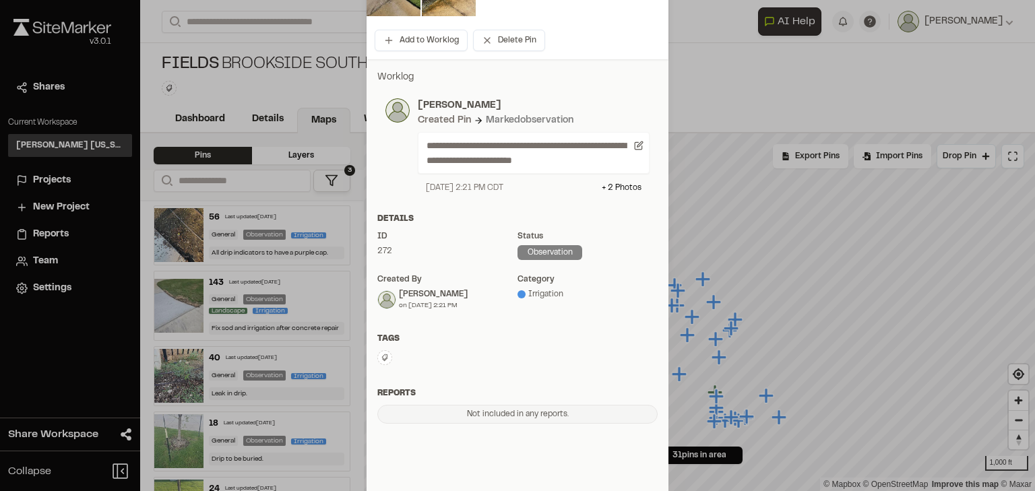
click at [383, 361] on icon at bounding box center [385, 358] width 8 height 8
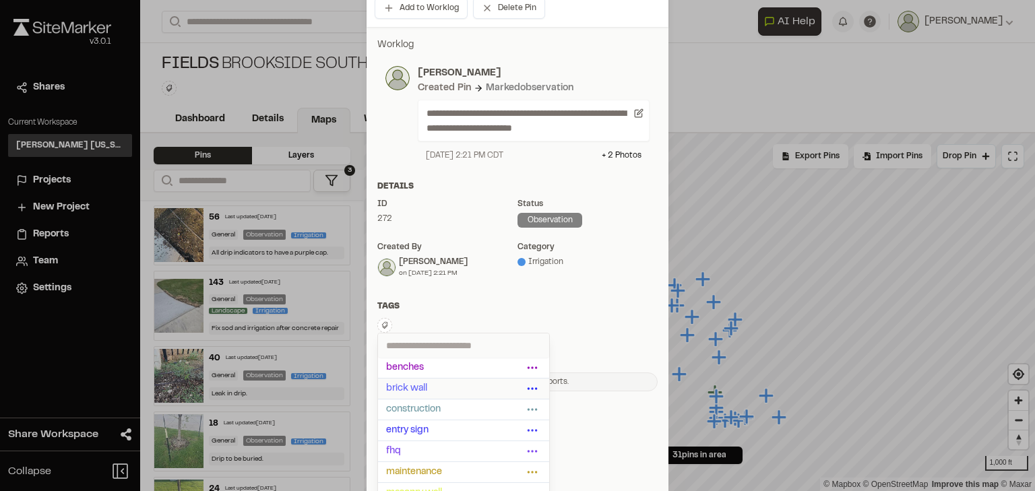
scroll to position [278, 0]
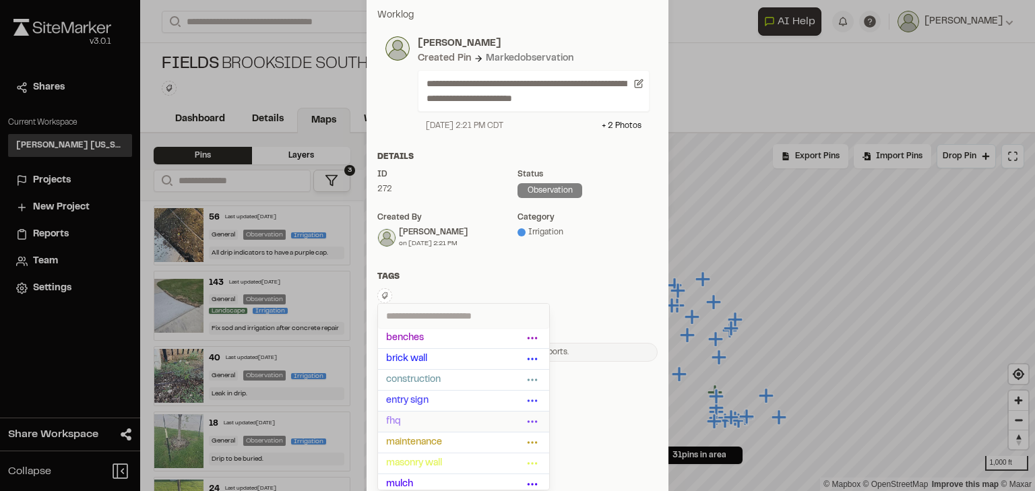
click at [415, 417] on span "fhq" at bounding box center [454, 422] width 137 height 15
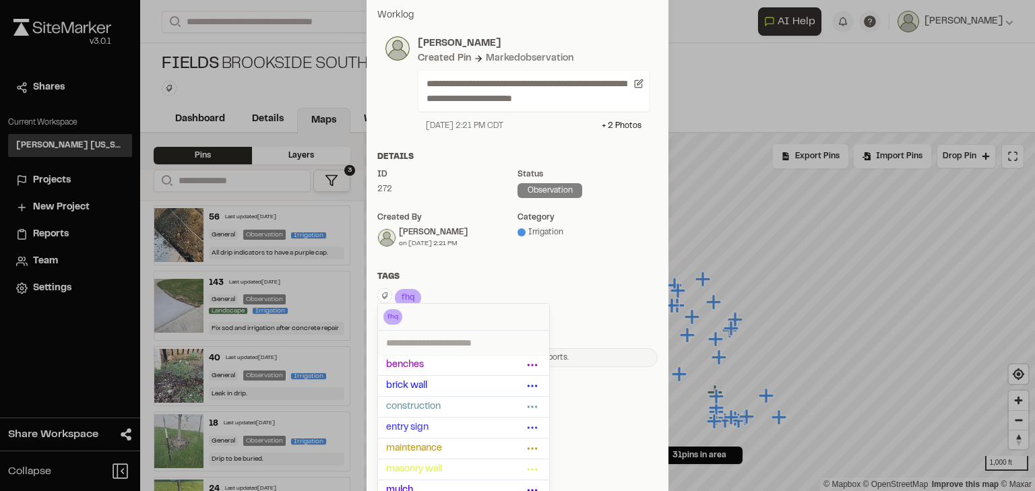
click at [559, 274] on div "Tags" at bounding box center [517, 277] width 280 height 12
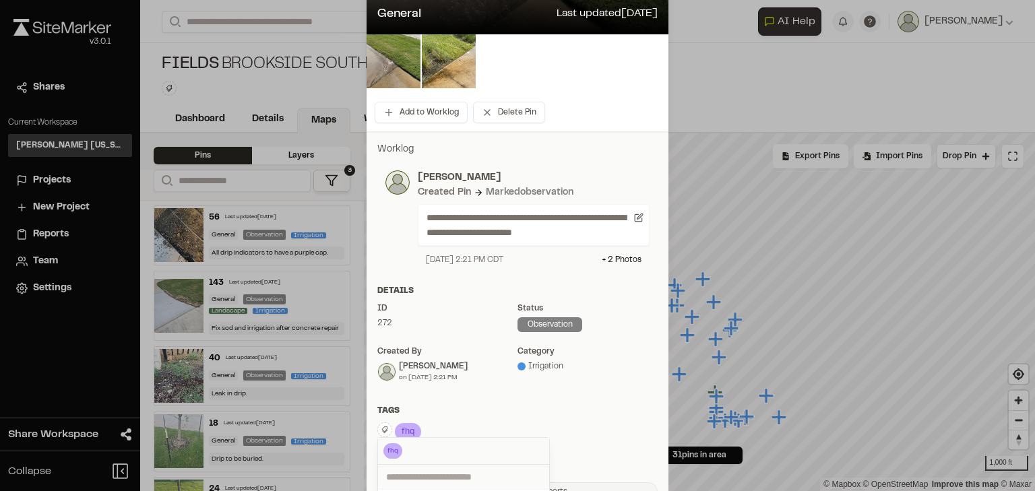
scroll to position [8, 0]
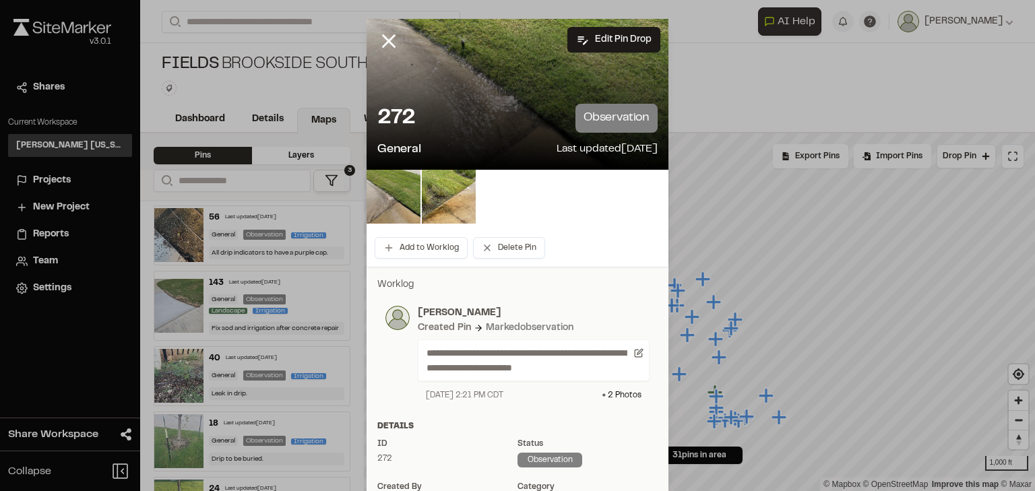
click at [385, 36] on div at bounding box center [517, 237] width 1035 height 491
click at [385, 39] on line at bounding box center [389, 41] width 11 height 11
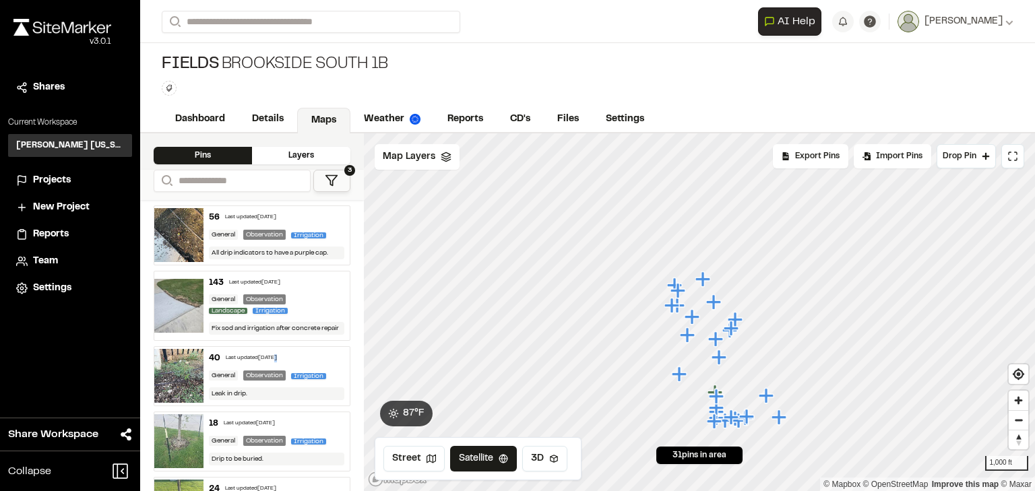
click at [272, 359] on div "Last updated [DATE]" at bounding box center [251, 359] width 51 height 8
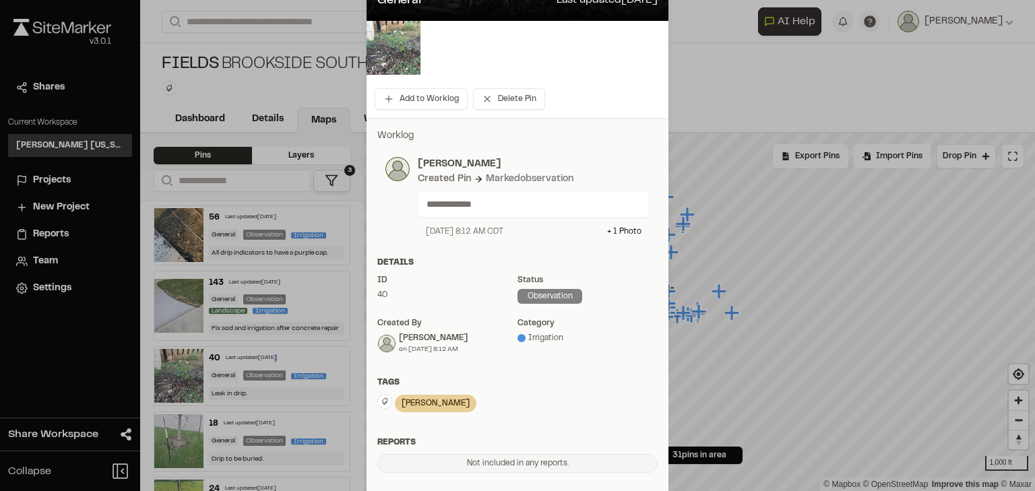
scroll to position [162, 0]
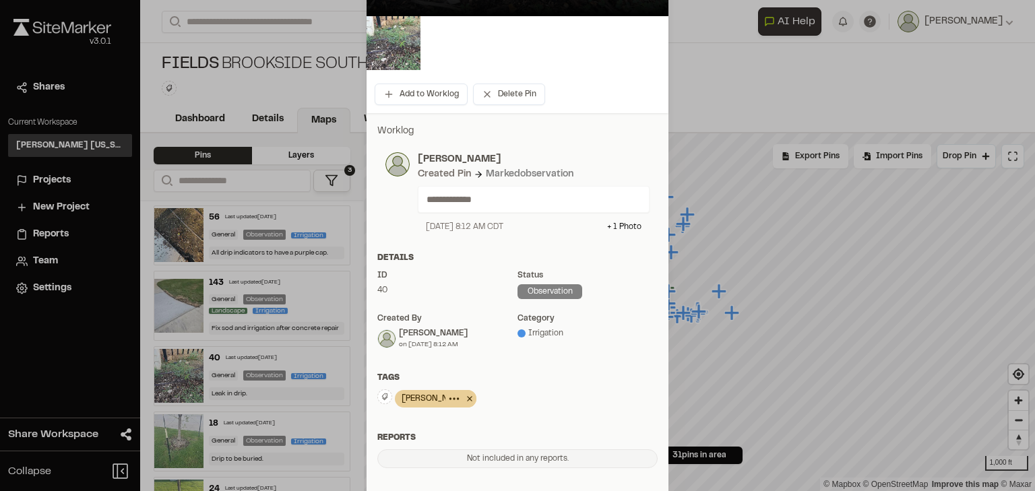
click at [463, 399] on icon at bounding box center [469, 399] width 13 height 16
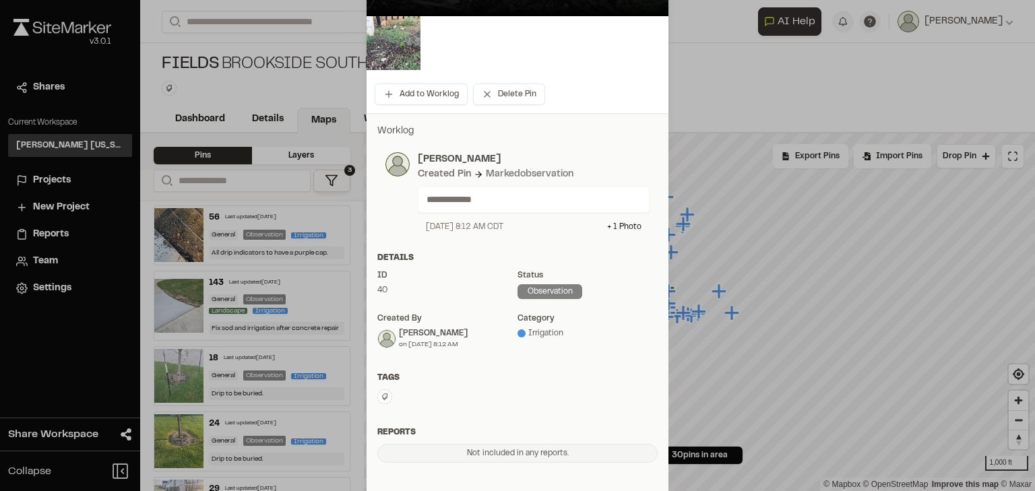
click at [384, 402] on button at bounding box center [384, 397] width 15 height 15
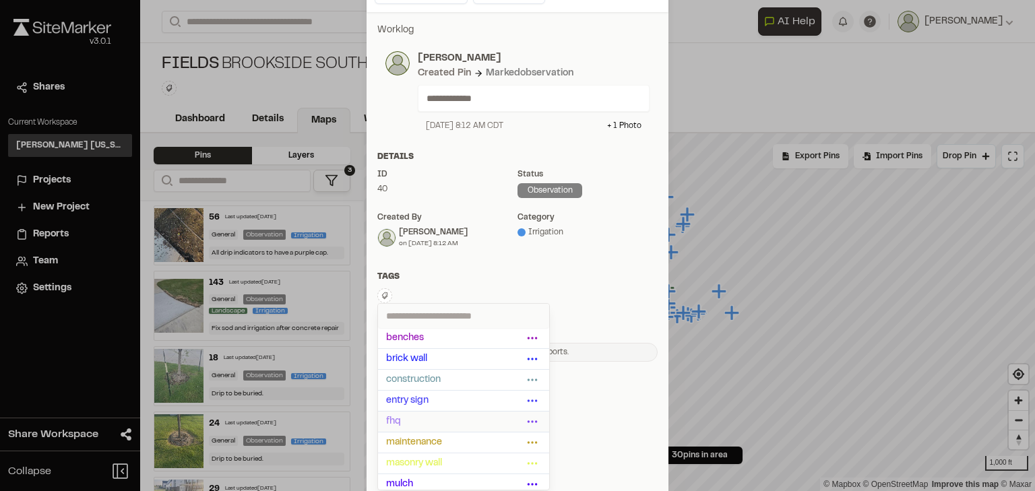
click at [410, 417] on span "fhq" at bounding box center [454, 422] width 137 height 15
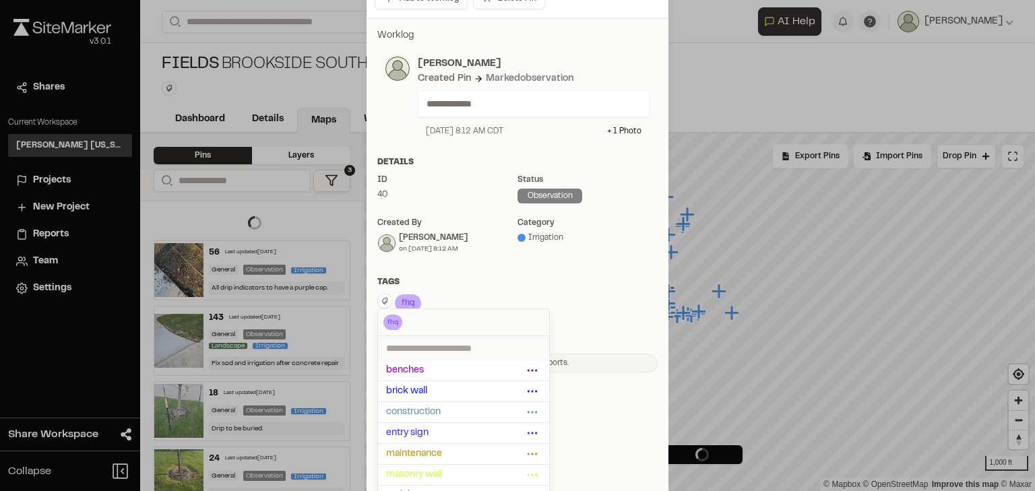
scroll to position [264, 0]
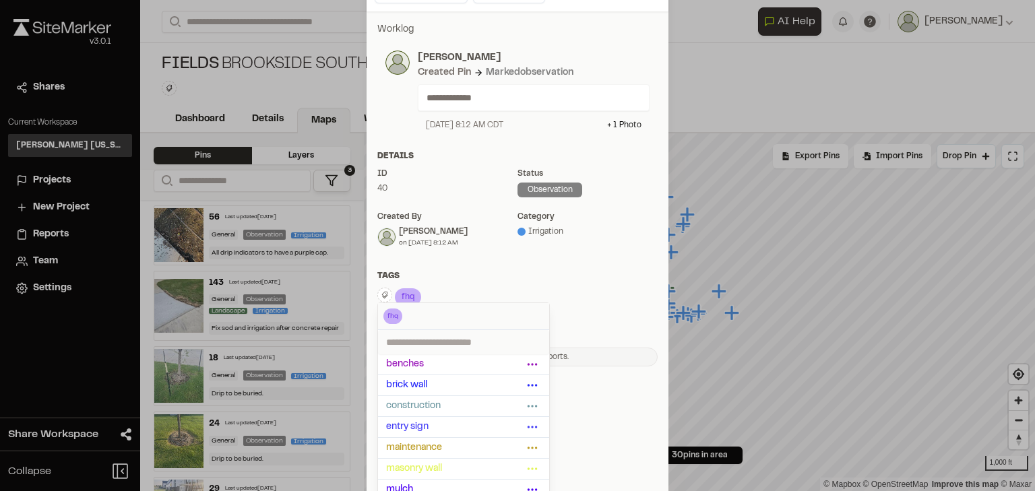
click at [474, 275] on div "Tags" at bounding box center [517, 276] width 280 height 12
click at [417, 268] on div "**********" at bounding box center [518, 194] width 302 height 366
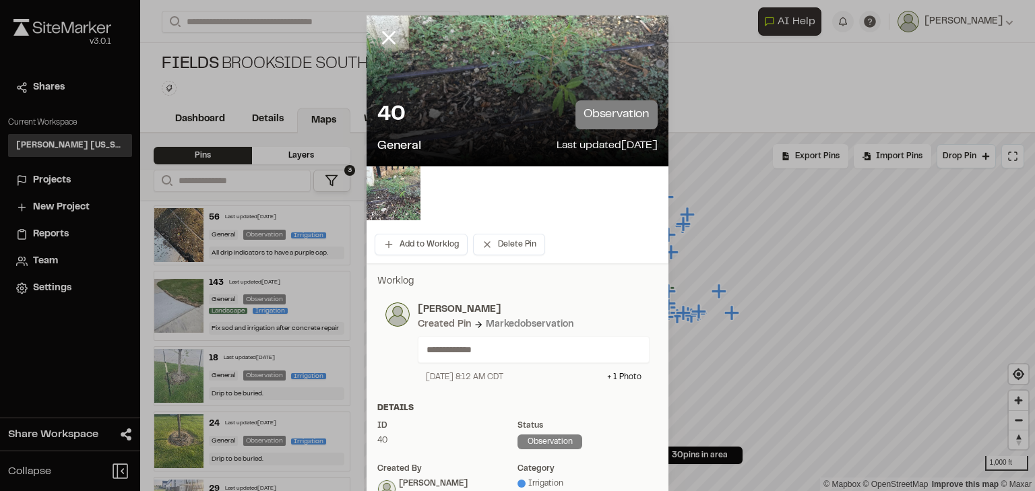
scroll to position [0, 0]
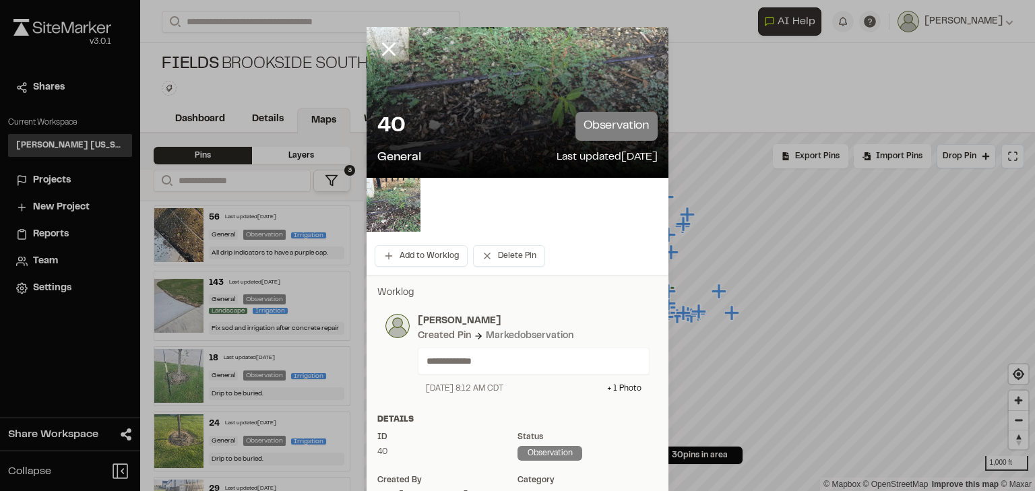
click at [385, 49] on div at bounding box center [517, 245] width 1035 height 491
click at [384, 53] on icon at bounding box center [388, 49] width 23 height 23
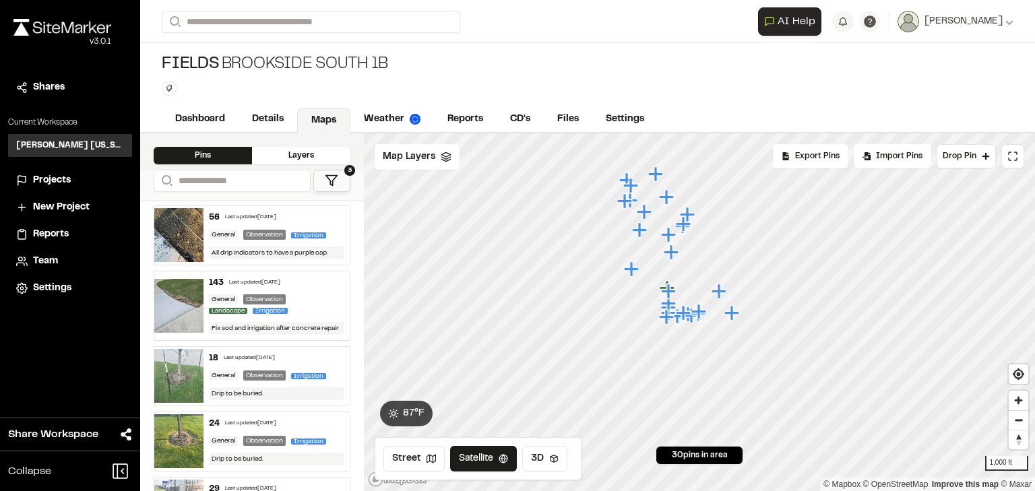
click at [303, 348] on div "18 Last updated [DATE] General Observation Irrigation Drip to be buried." at bounding box center [277, 376] width 147 height 59
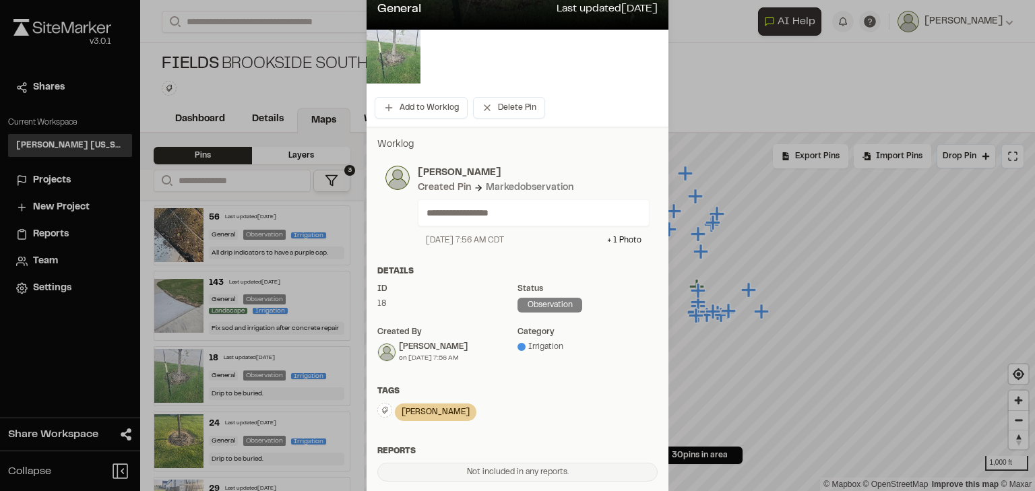
scroll to position [216, 0]
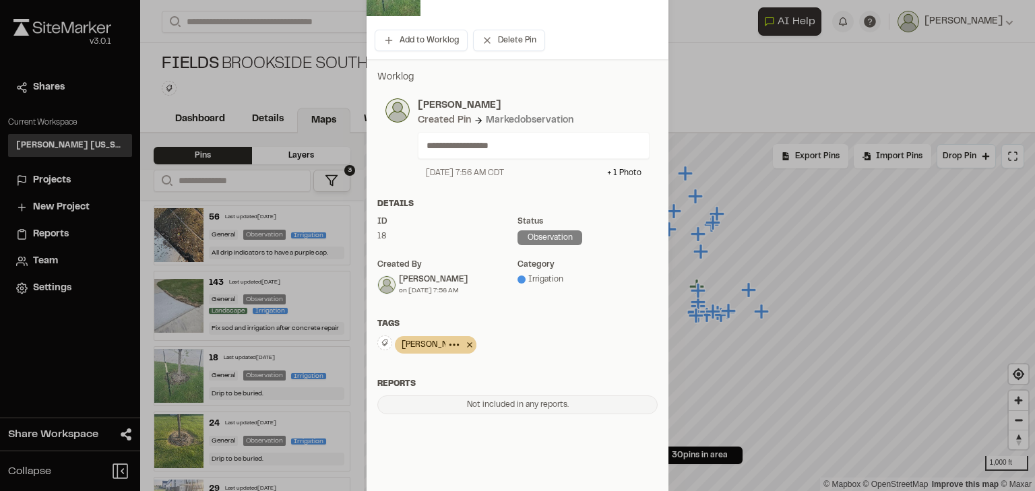
click at [463, 346] on icon at bounding box center [469, 345] width 13 height 16
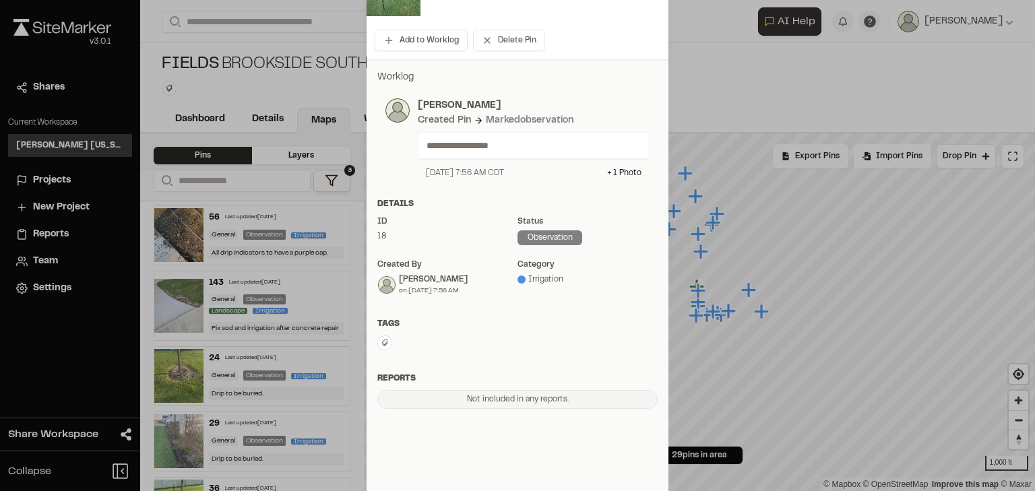
click at [381, 346] on icon at bounding box center [385, 343] width 8 height 8
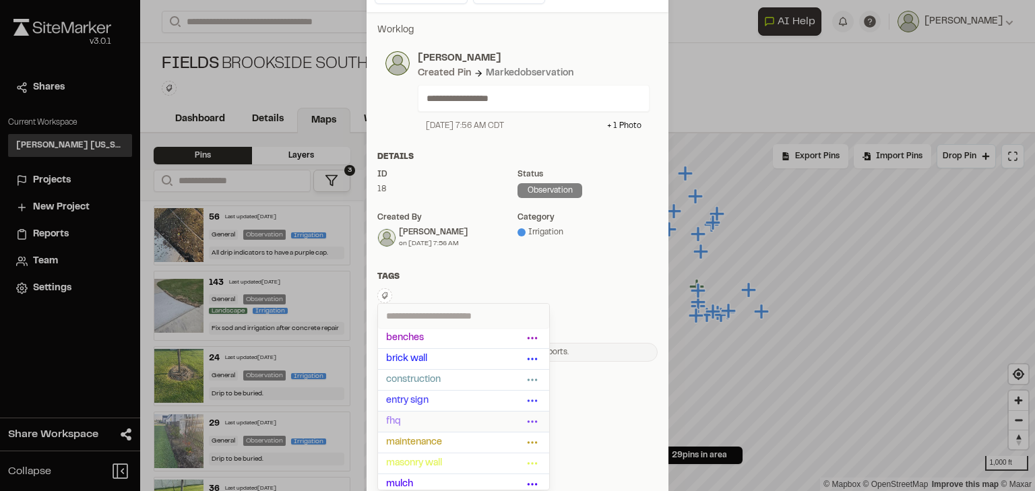
click at [400, 419] on span "fhq" at bounding box center [454, 422] width 137 height 15
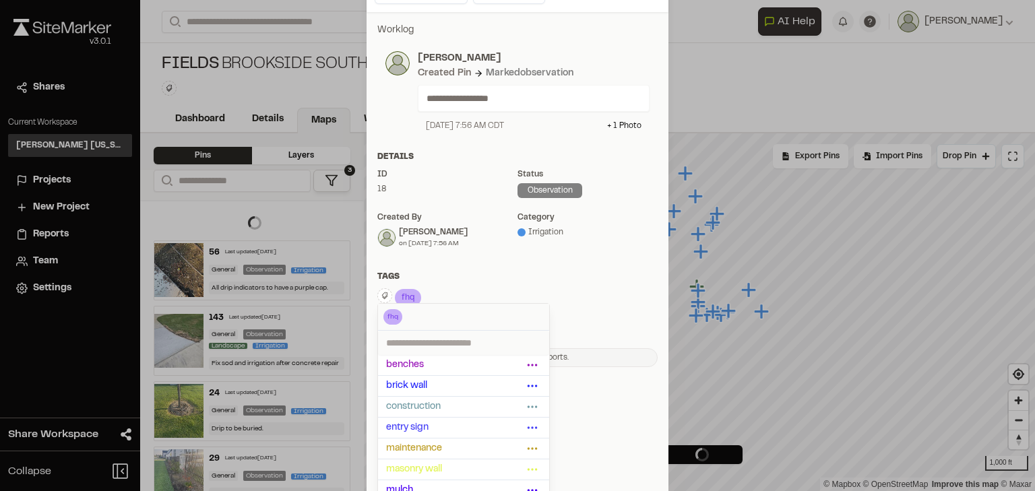
scroll to position [264, 0]
click at [497, 278] on div "Tags" at bounding box center [517, 276] width 280 height 12
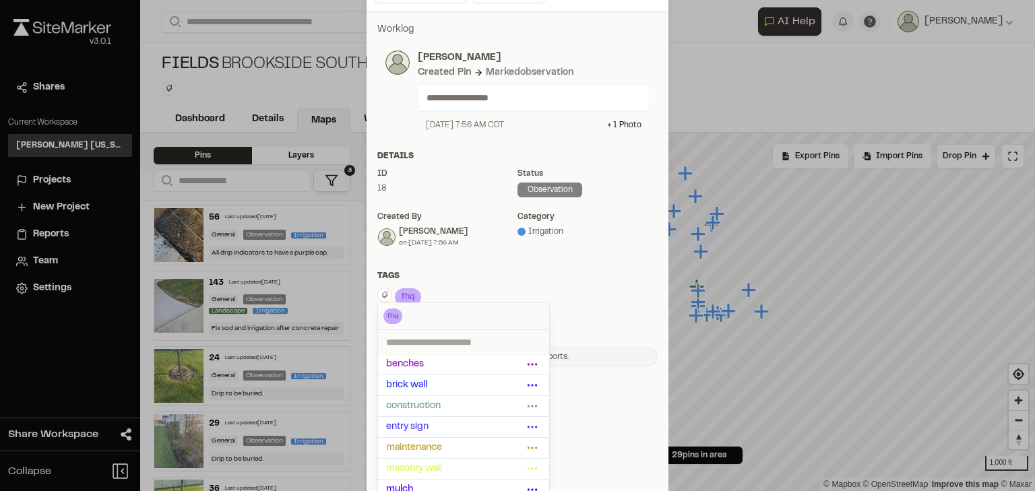
click at [421, 261] on div "**********" at bounding box center [518, 194] width 302 height 366
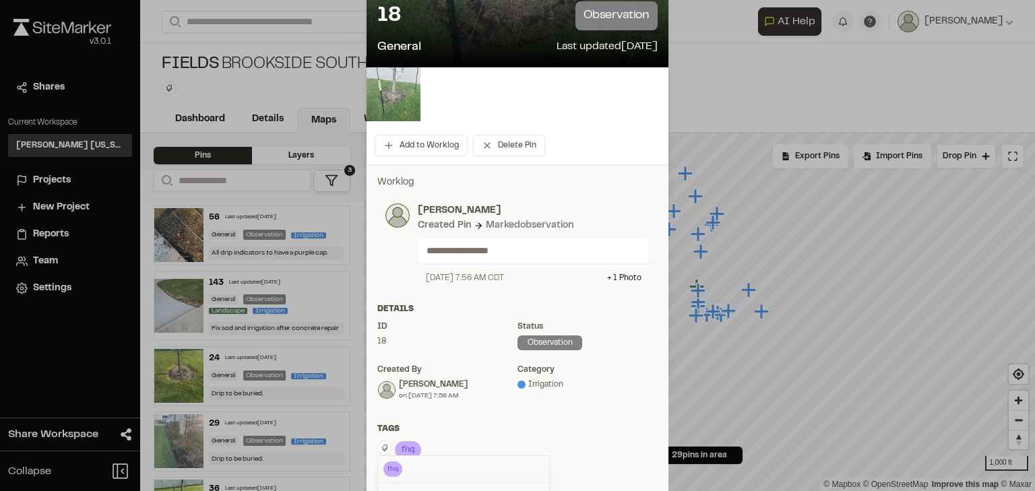
scroll to position [0, 0]
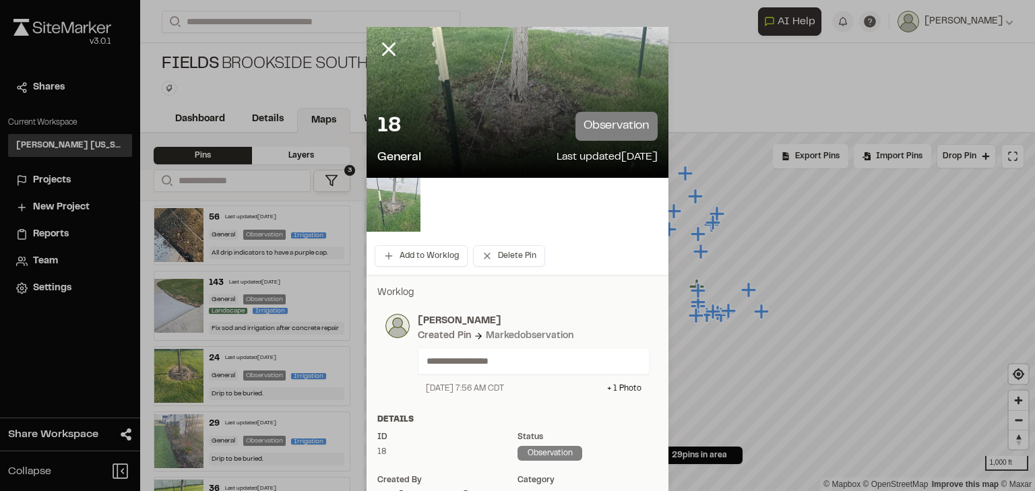
click at [386, 47] on div at bounding box center [517, 245] width 1035 height 491
click at [384, 49] on line at bounding box center [389, 49] width 11 height 11
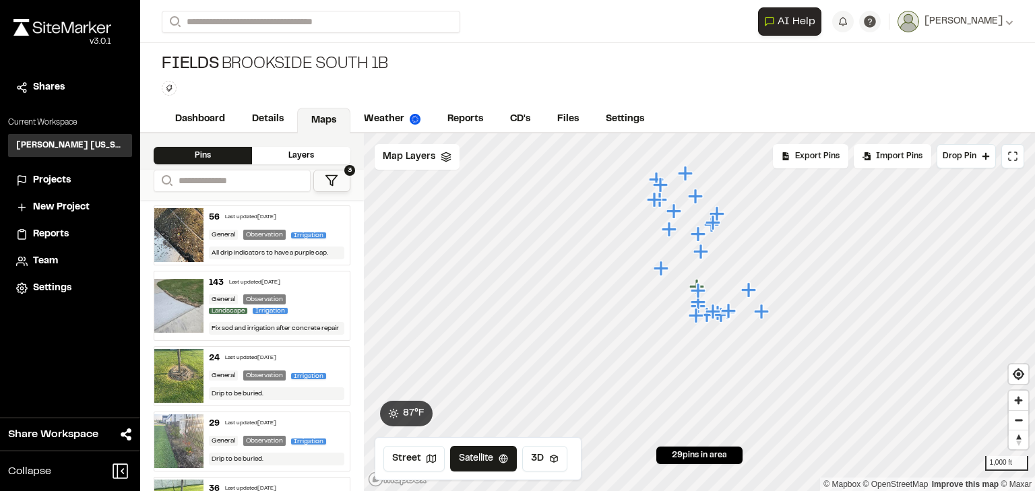
click at [271, 355] on div "Last updated [DATE]" at bounding box center [250, 359] width 51 height 8
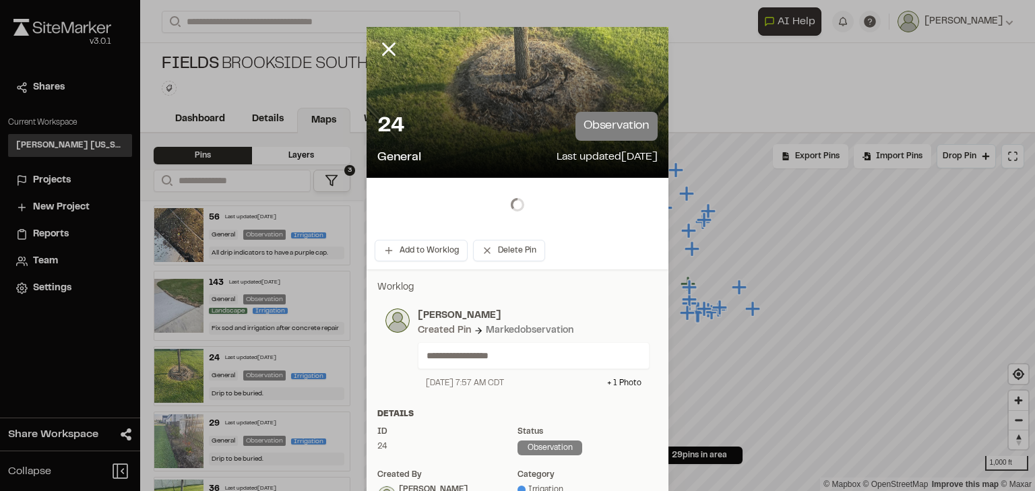
scroll to position [162, 0]
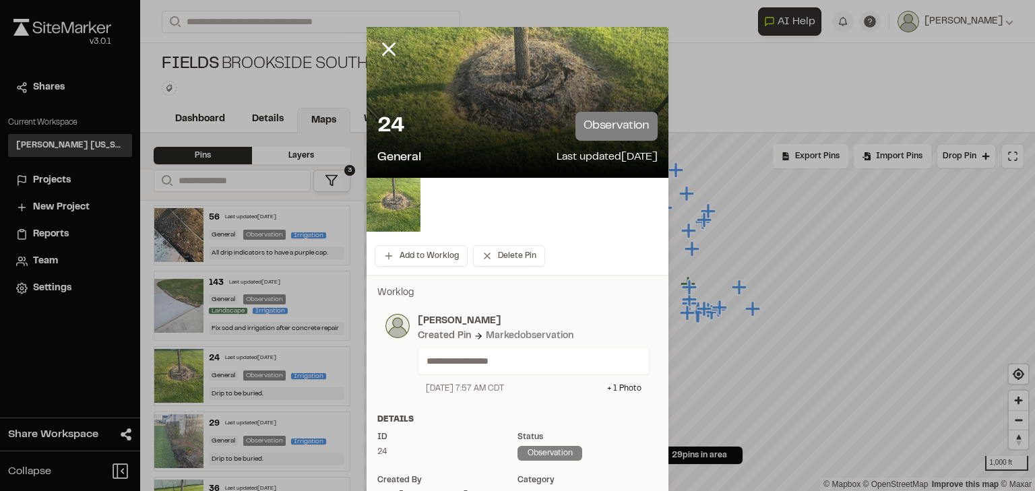
scroll to position [162, 0]
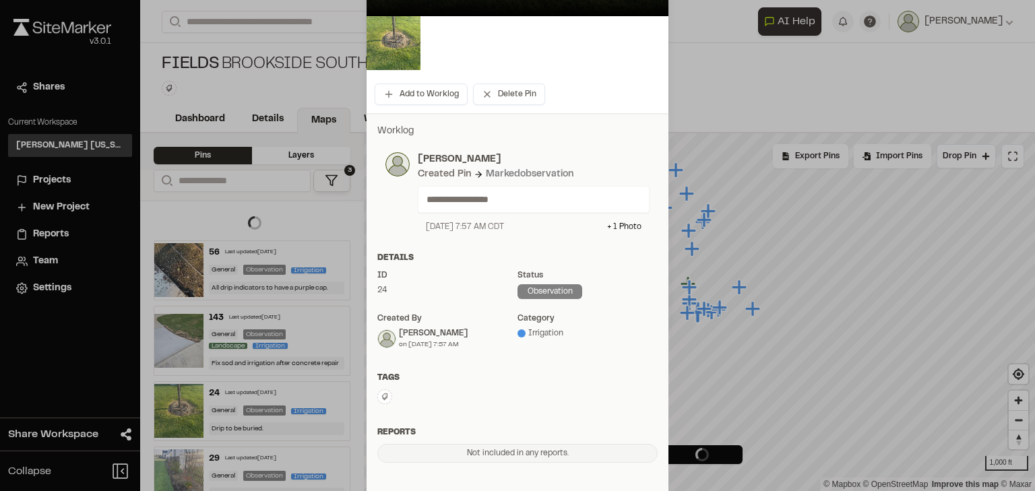
click at [383, 400] on icon at bounding box center [385, 397] width 8 height 8
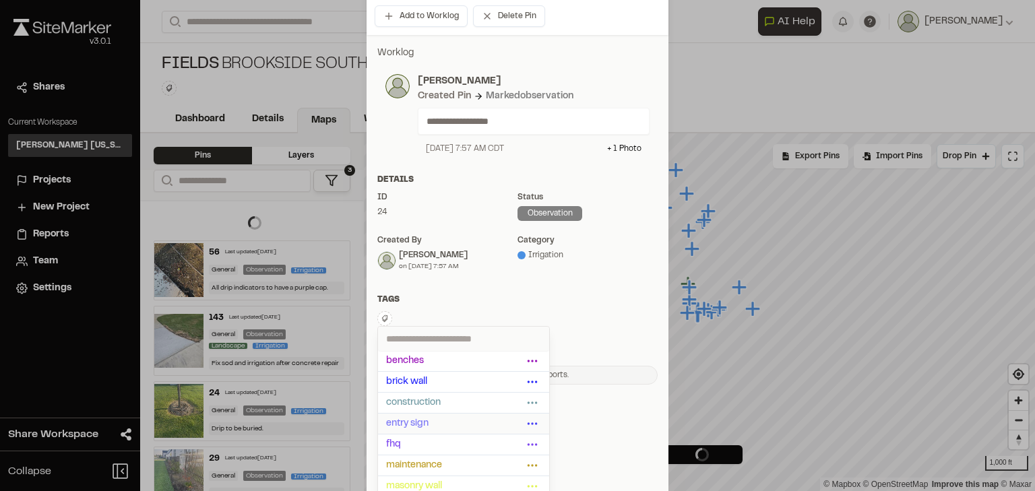
scroll to position [264, 0]
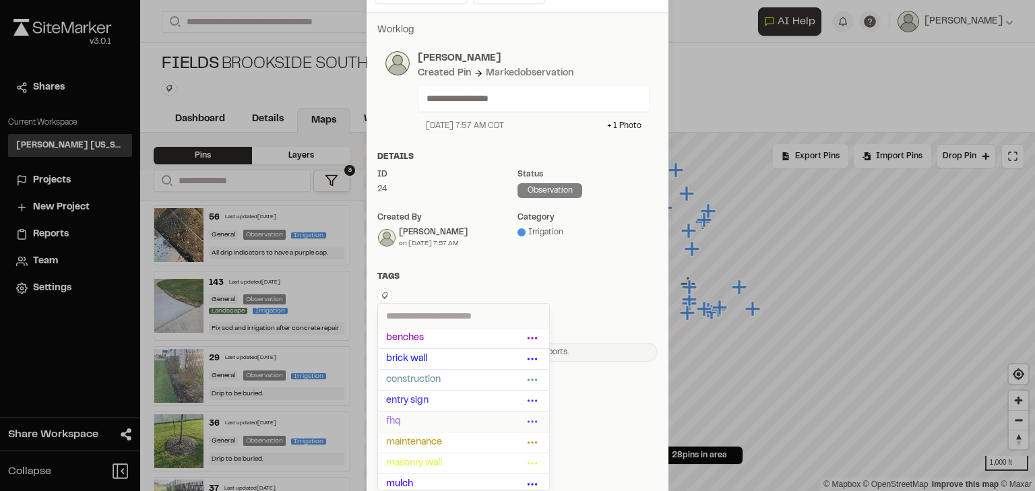
click at [404, 417] on span "fhq" at bounding box center [454, 422] width 137 height 15
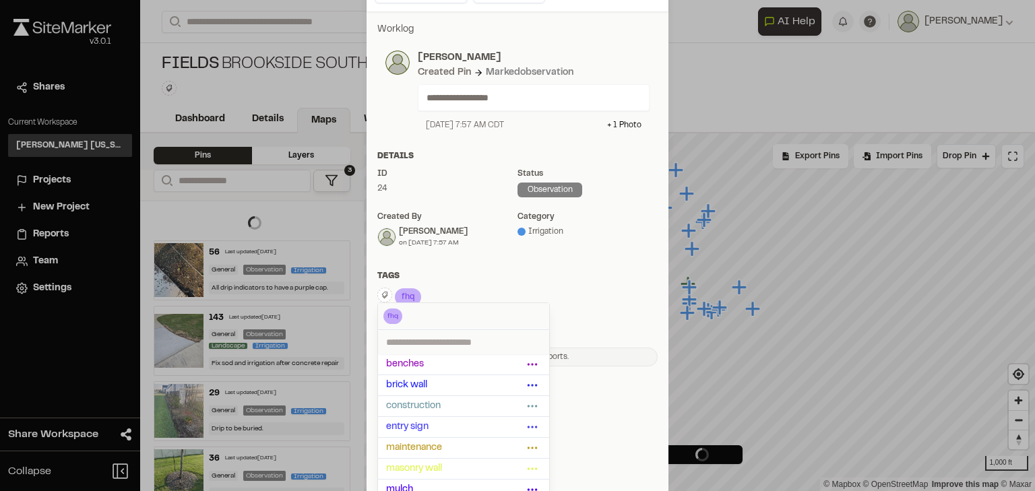
click at [415, 264] on div "**********" at bounding box center [518, 194] width 302 height 366
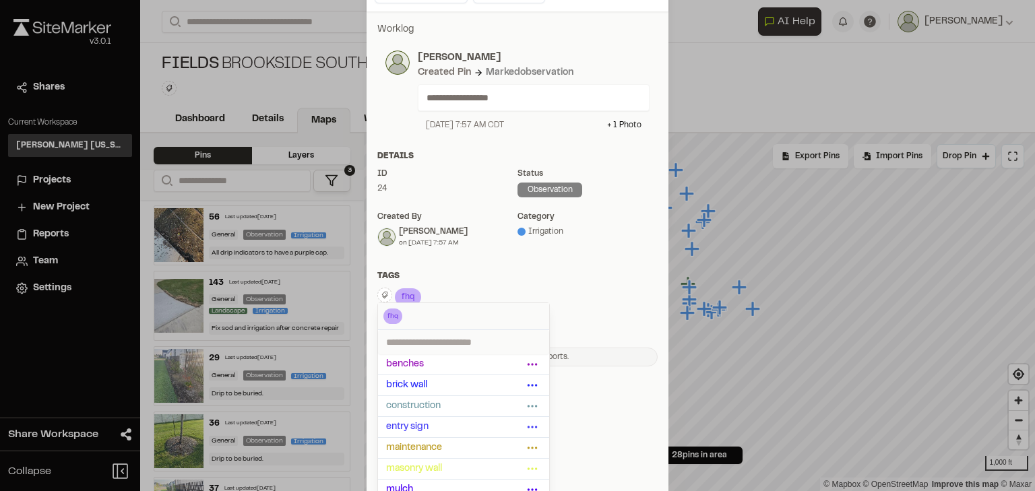
scroll to position [0, 0]
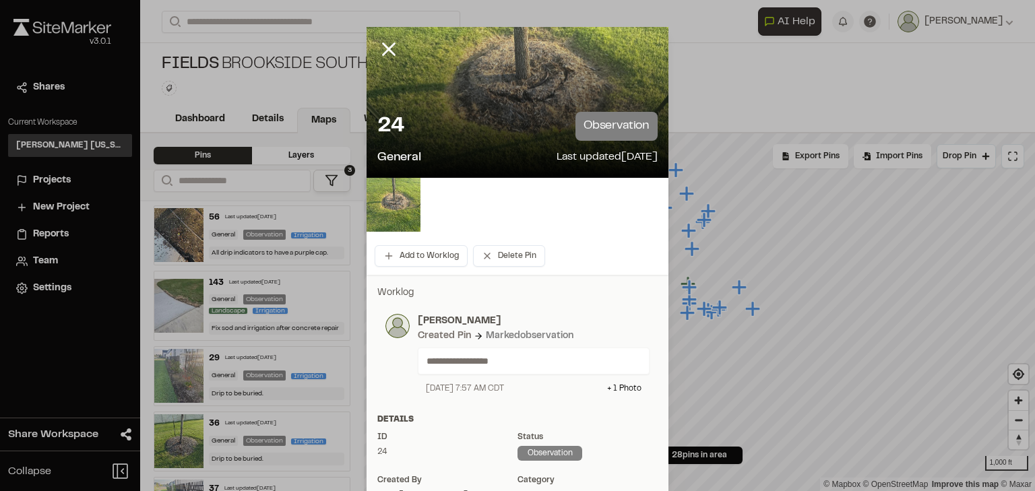
click at [381, 46] on div at bounding box center [517, 245] width 1035 height 491
click at [384, 50] on line at bounding box center [389, 49] width 11 height 11
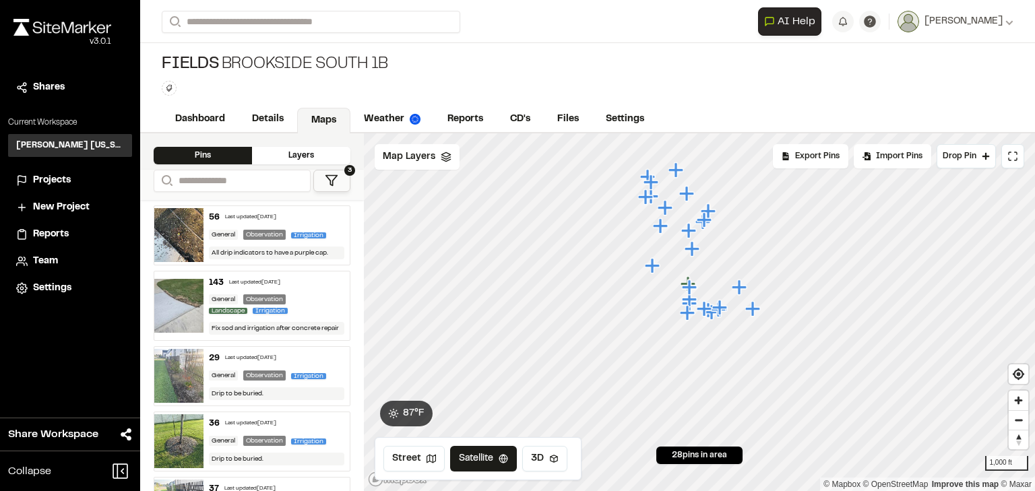
click at [307, 358] on div "29 Last updated Aug 14, 2025" at bounding box center [277, 358] width 136 height 12
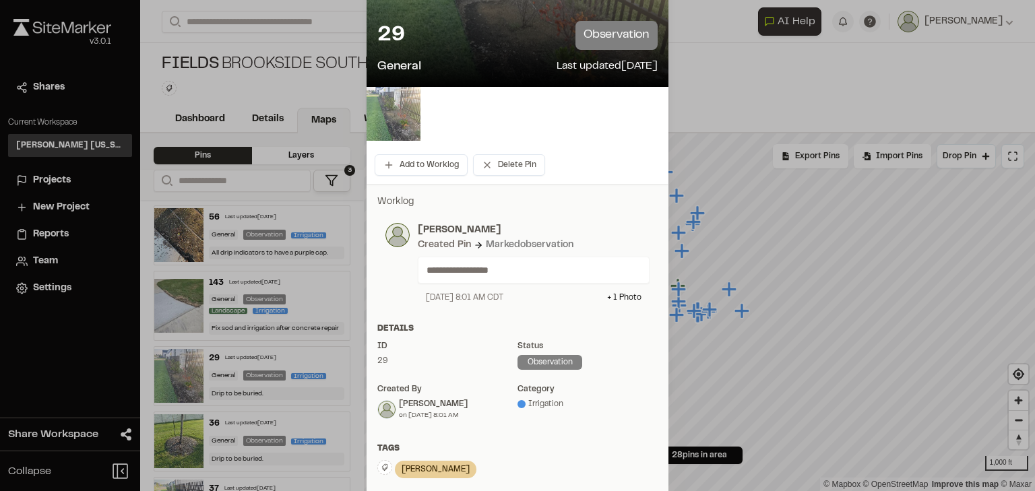
scroll to position [162, 0]
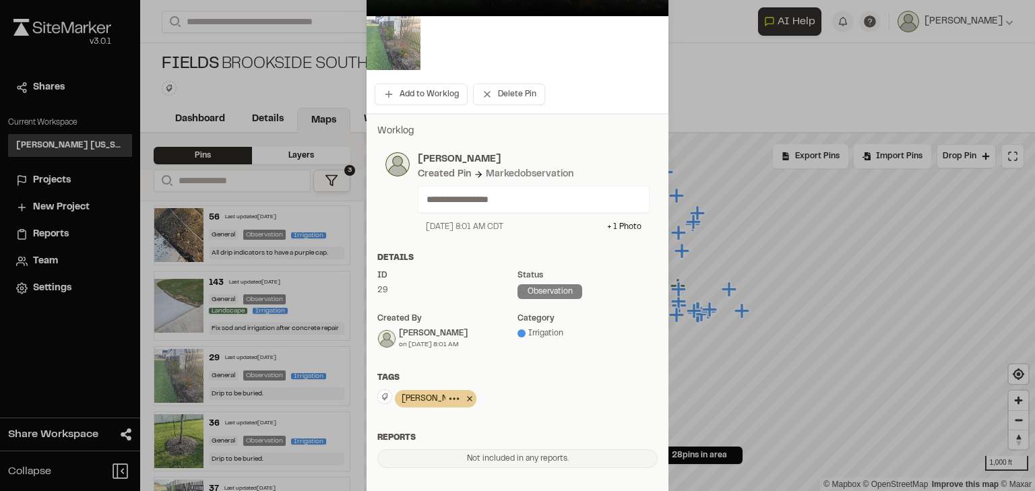
click at [463, 398] on icon at bounding box center [469, 399] width 13 height 16
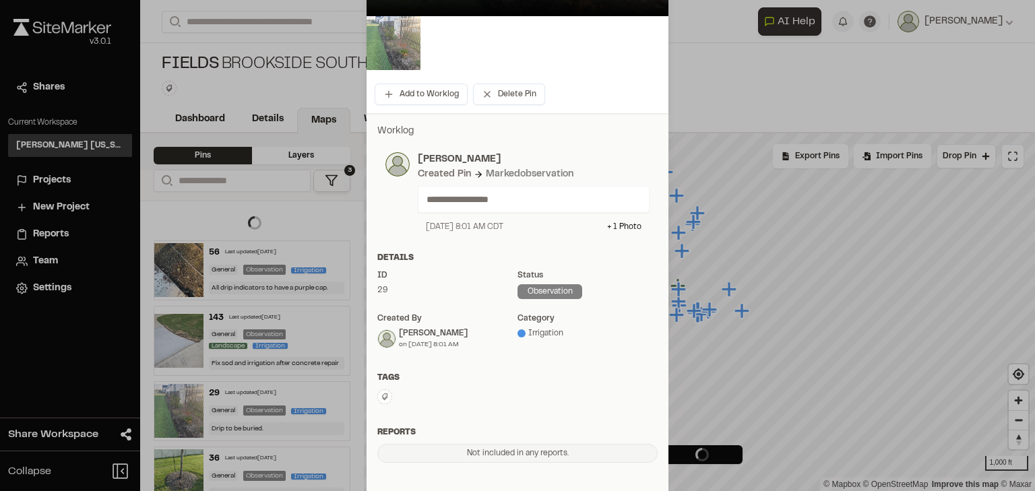
click at [382, 398] on icon at bounding box center [385, 397] width 6 height 7
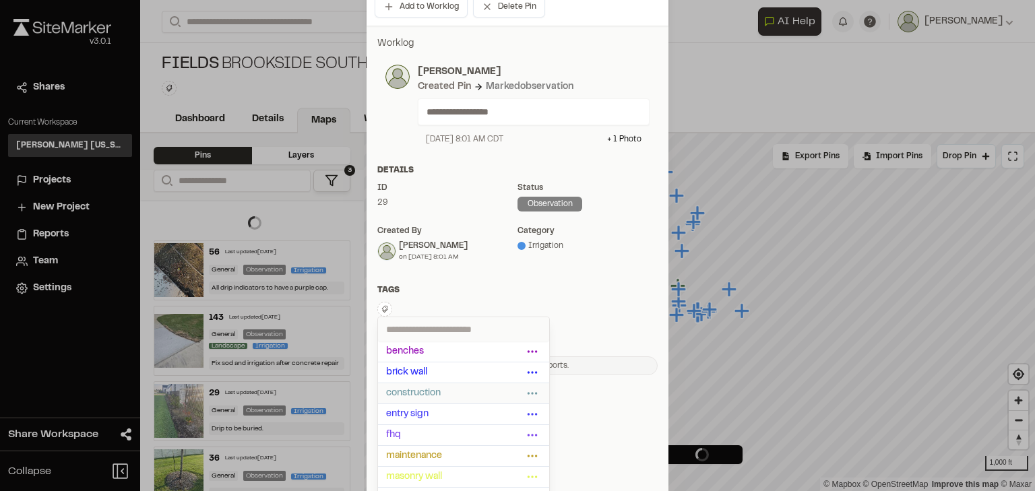
scroll to position [264, 0]
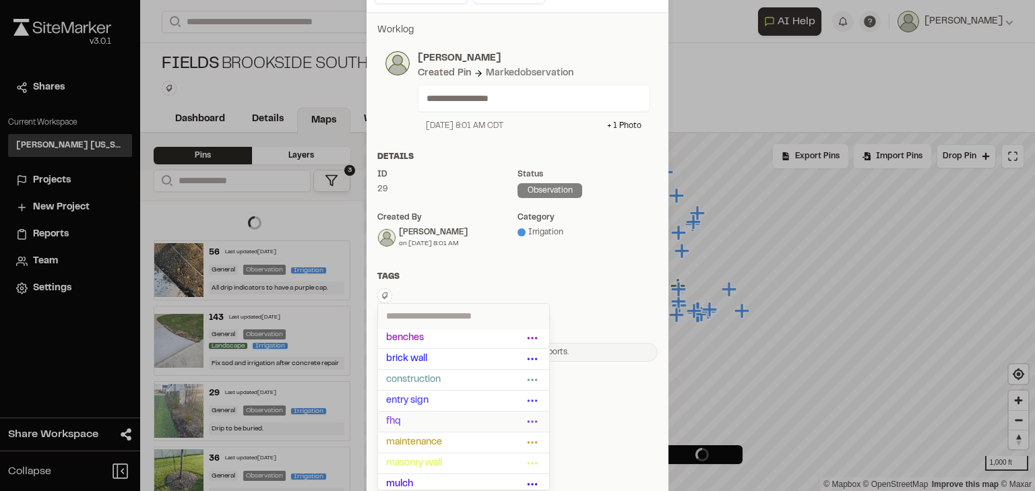
click at [415, 412] on li "fhq" at bounding box center [463, 422] width 171 height 21
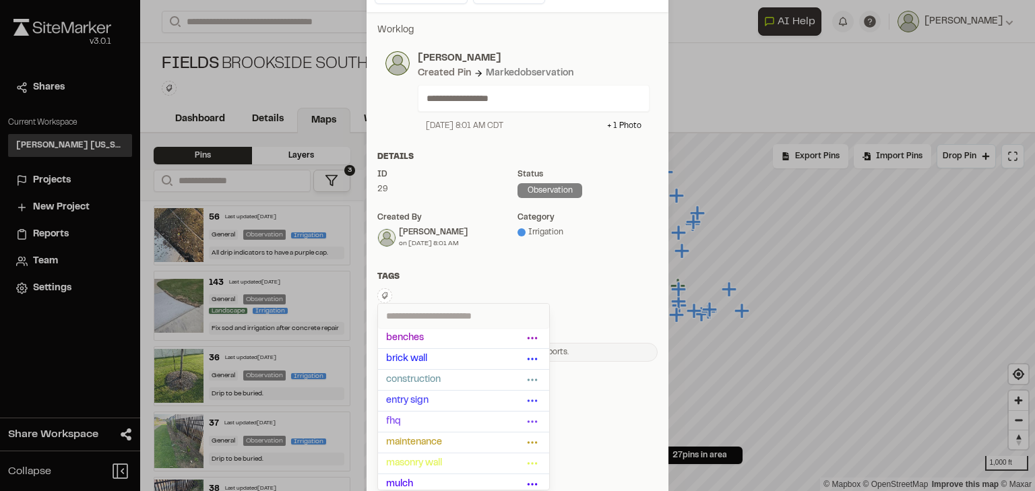
click at [574, 270] on div "**********" at bounding box center [518, 192] width 302 height 361
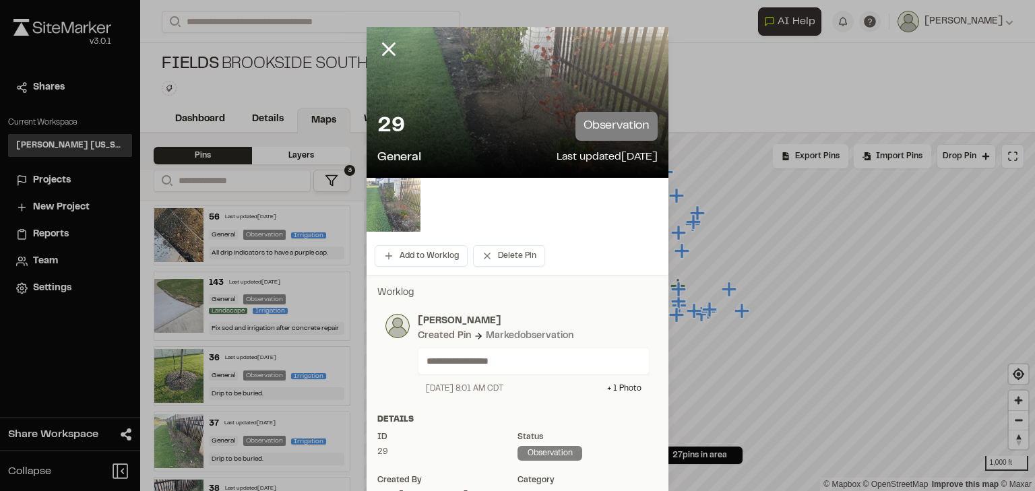
click at [390, 49] on div at bounding box center [517, 245] width 1035 height 491
click at [386, 49] on line at bounding box center [389, 49] width 11 height 11
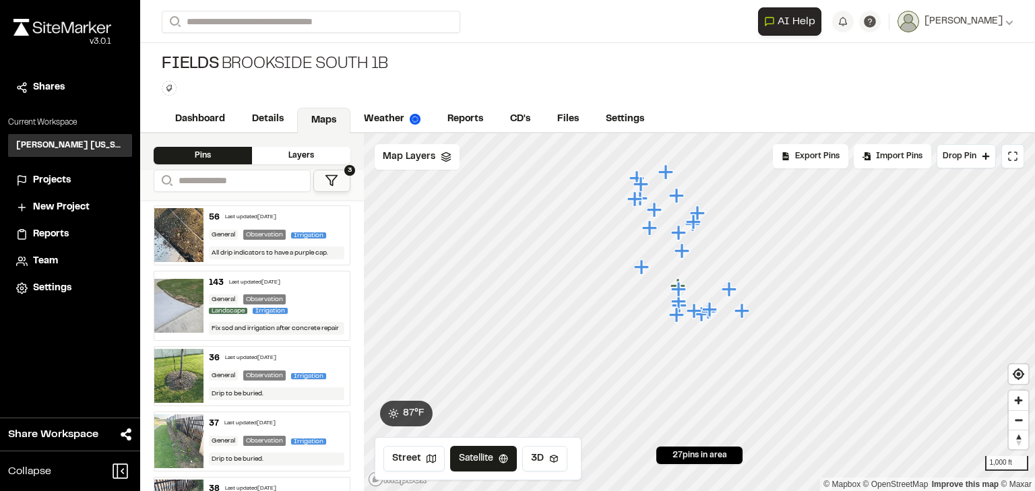
click at [241, 360] on div "Last updated [DATE]" at bounding box center [250, 359] width 51 height 8
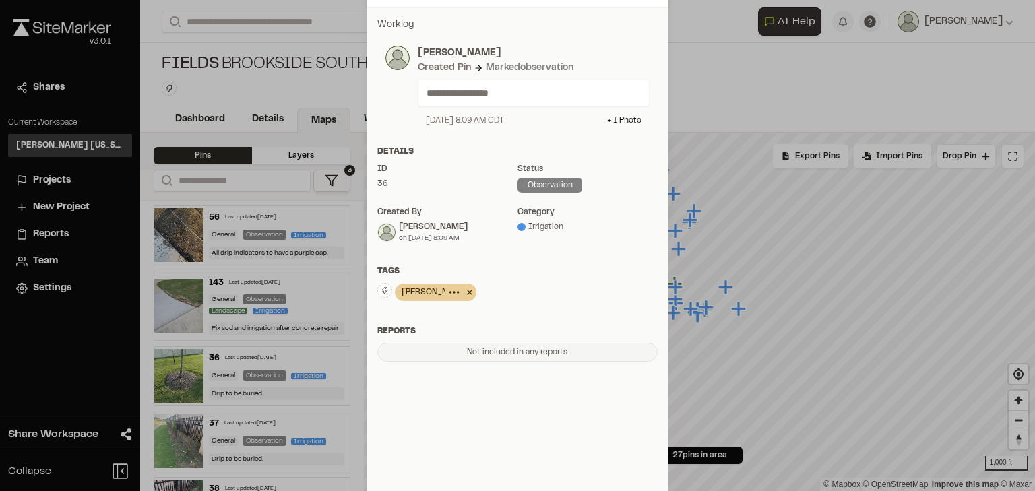
click at [463, 294] on icon at bounding box center [469, 292] width 13 height 16
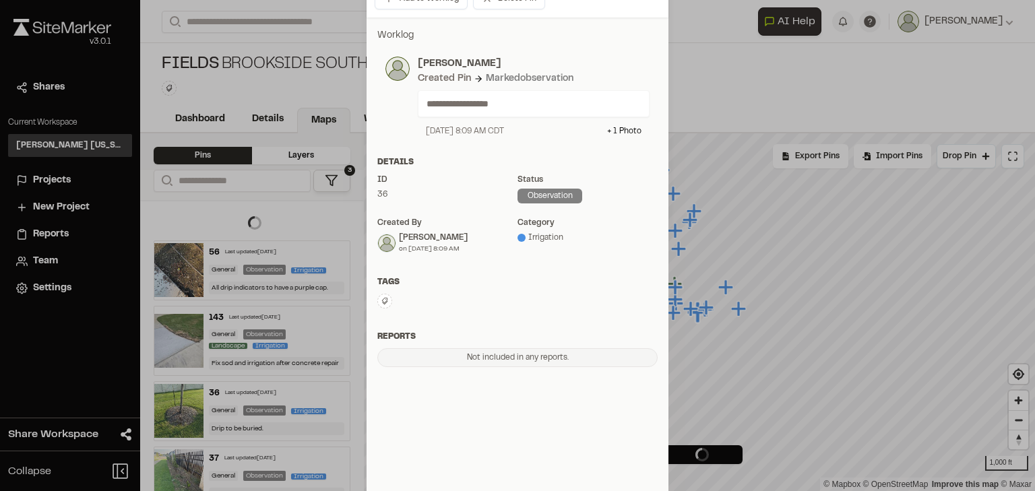
scroll to position [264, 0]
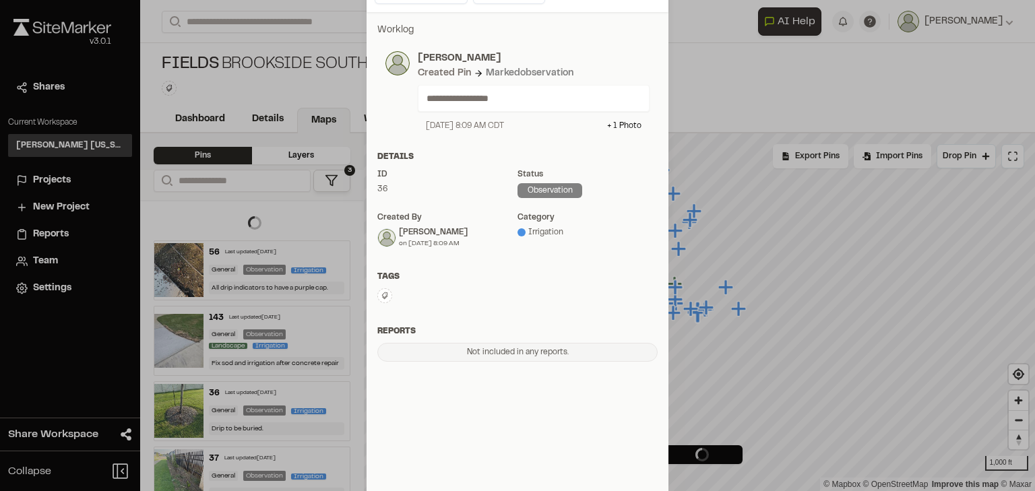
click at [379, 301] on button at bounding box center [384, 295] width 15 height 15
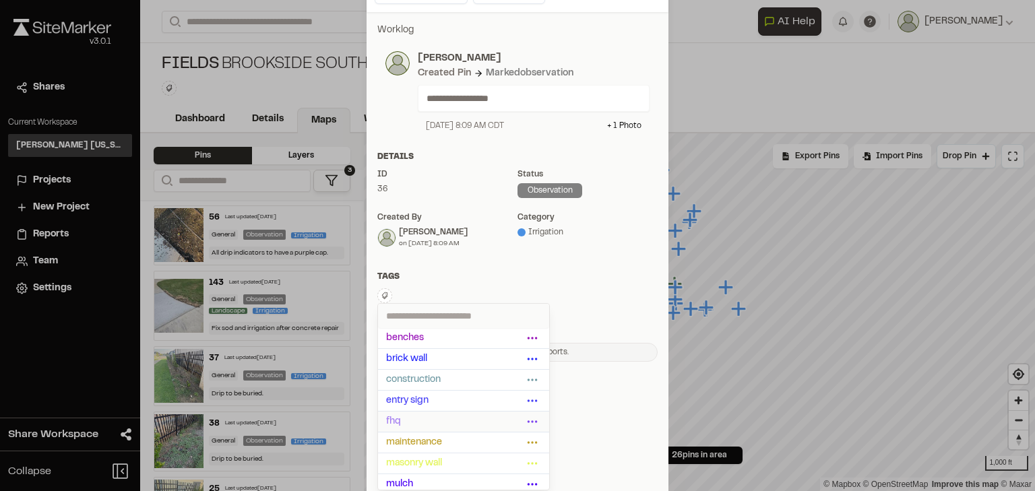
click at [406, 417] on span "fhq" at bounding box center [454, 422] width 137 height 15
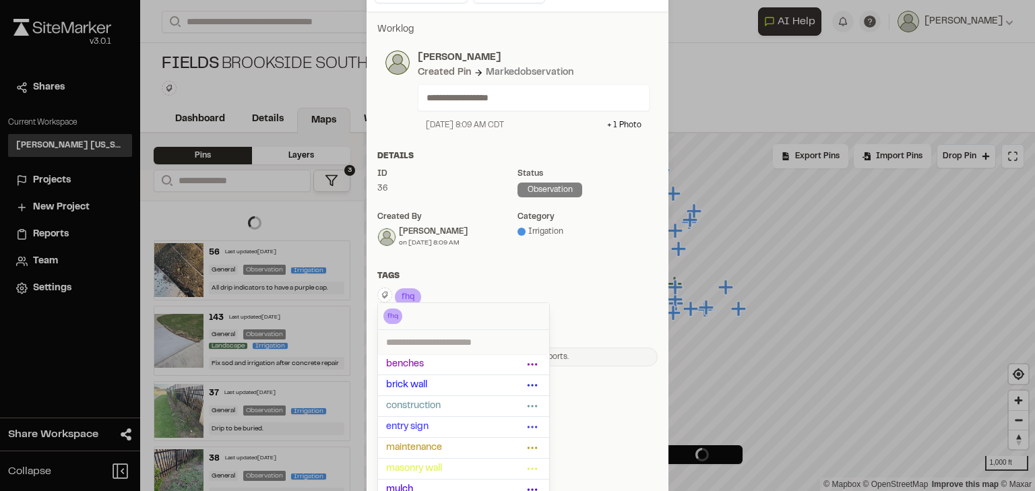
click at [439, 266] on div "**********" at bounding box center [518, 194] width 302 height 366
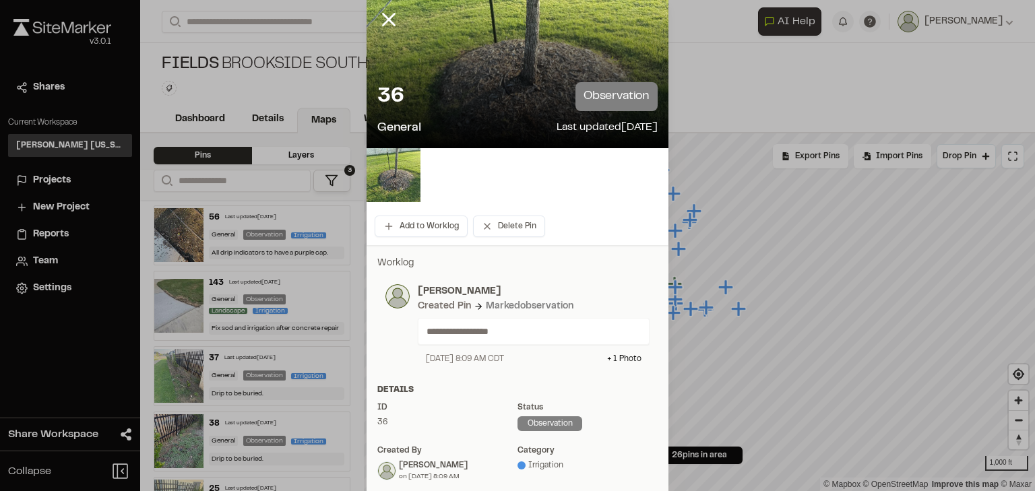
scroll to position [0, 0]
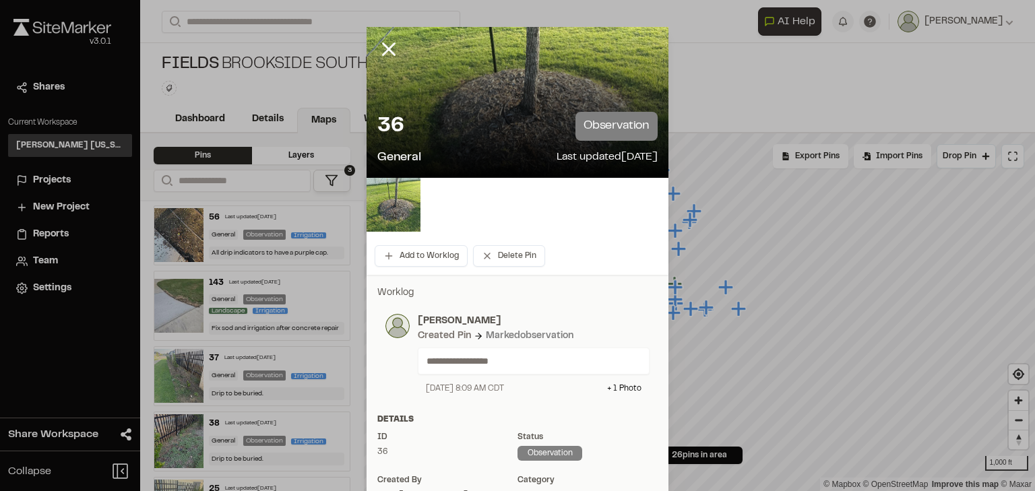
click at [389, 48] on div at bounding box center [517, 245] width 1035 height 491
click at [386, 50] on line at bounding box center [389, 49] width 11 height 11
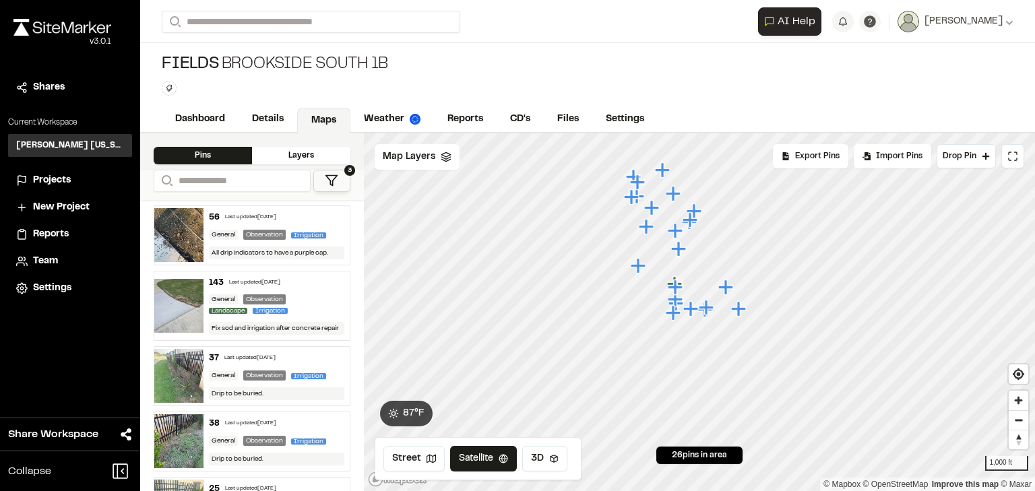
click at [266, 355] on div "Last updated [DATE]" at bounding box center [249, 359] width 51 height 8
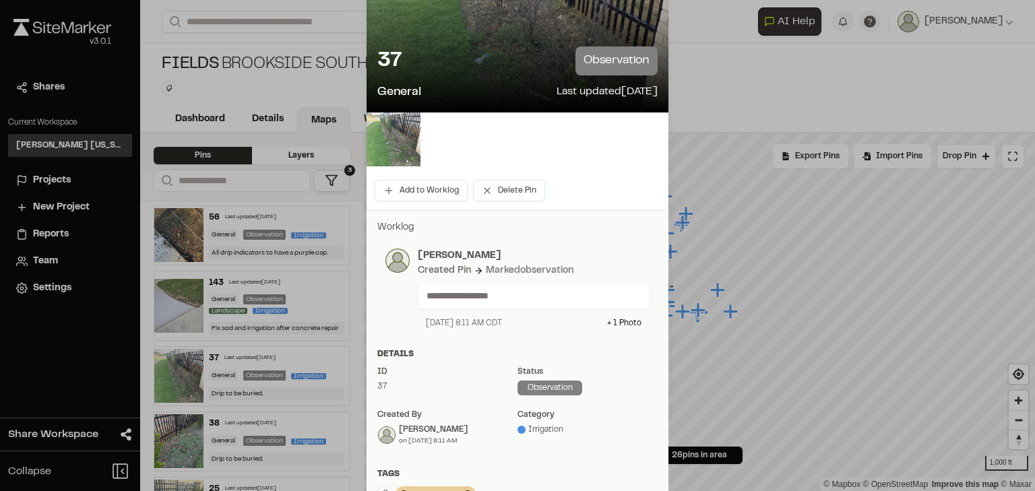
scroll to position [108, 0]
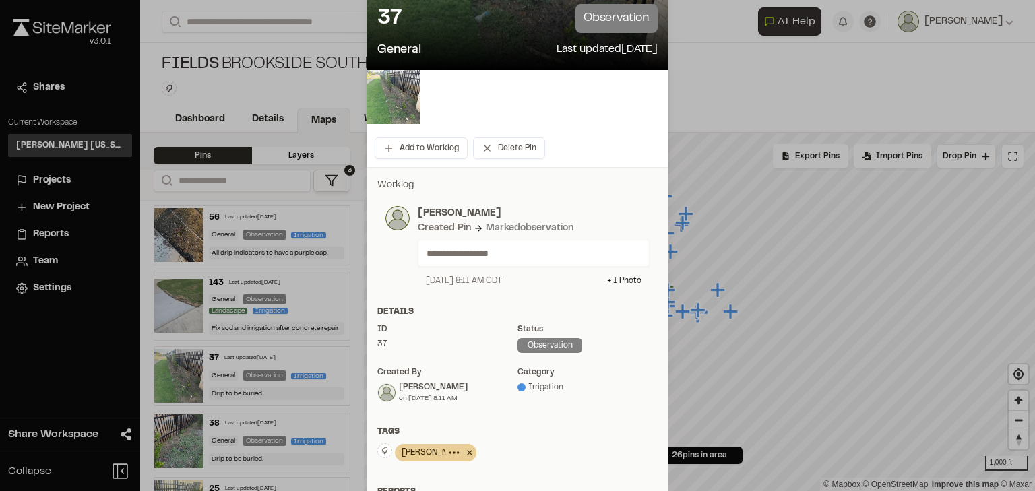
click at [463, 456] on icon at bounding box center [469, 453] width 13 height 16
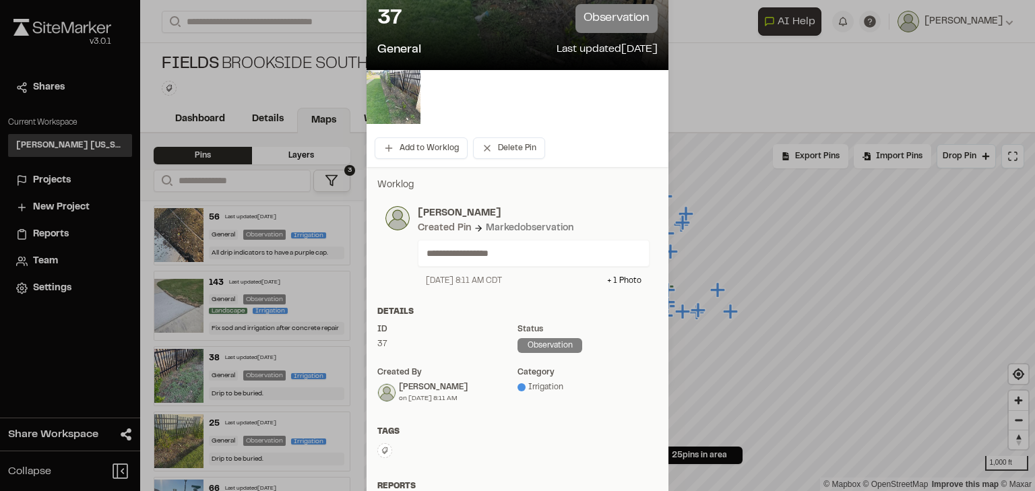
click at [383, 454] on icon at bounding box center [385, 451] width 8 height 8
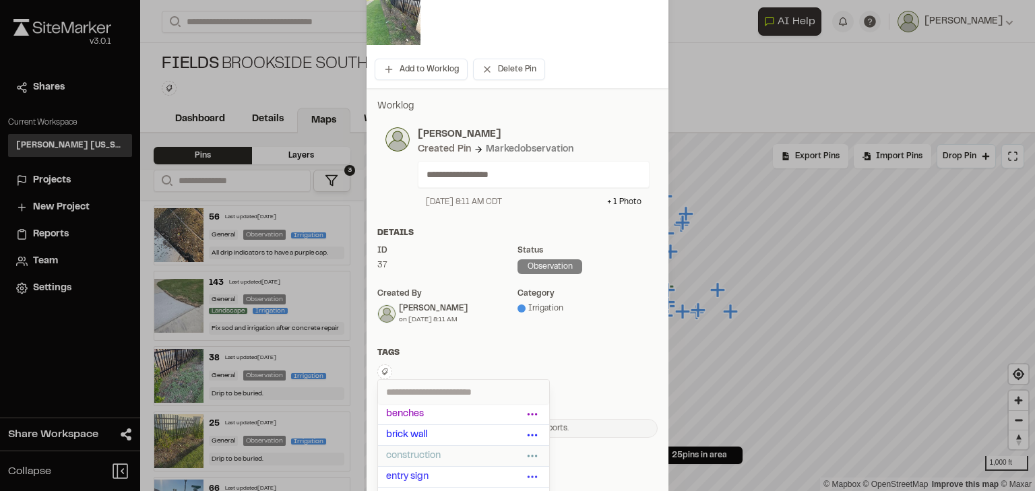
scroll to position [216, 0]
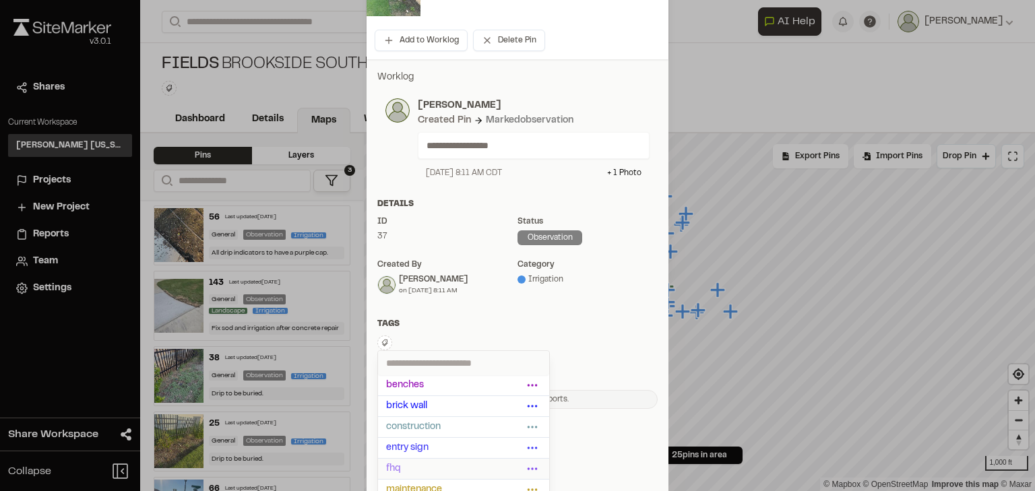
click at [402, 464] on span "fhq" at bounding box center [454, 469] width 137 height 15
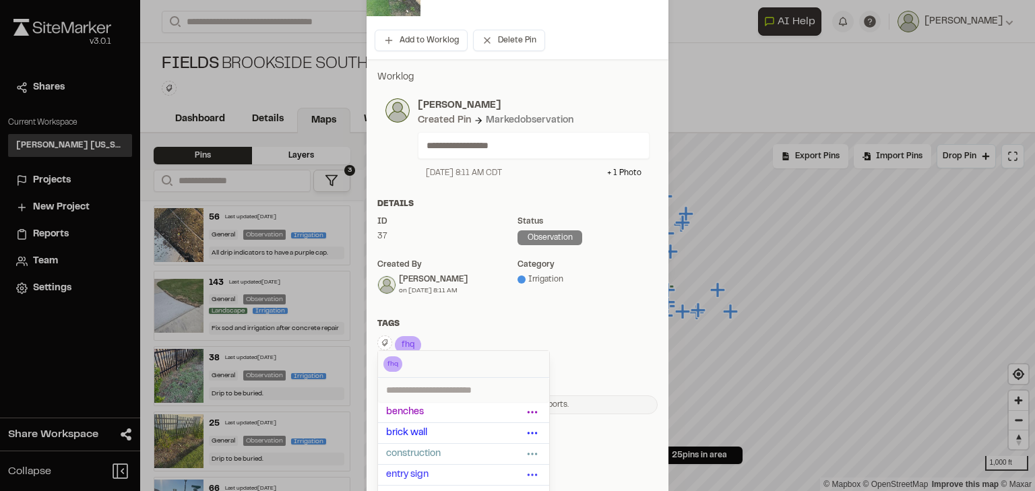
click at [460, 319] on div "Tags" at bounding box center [517, 324] width 280 height 12
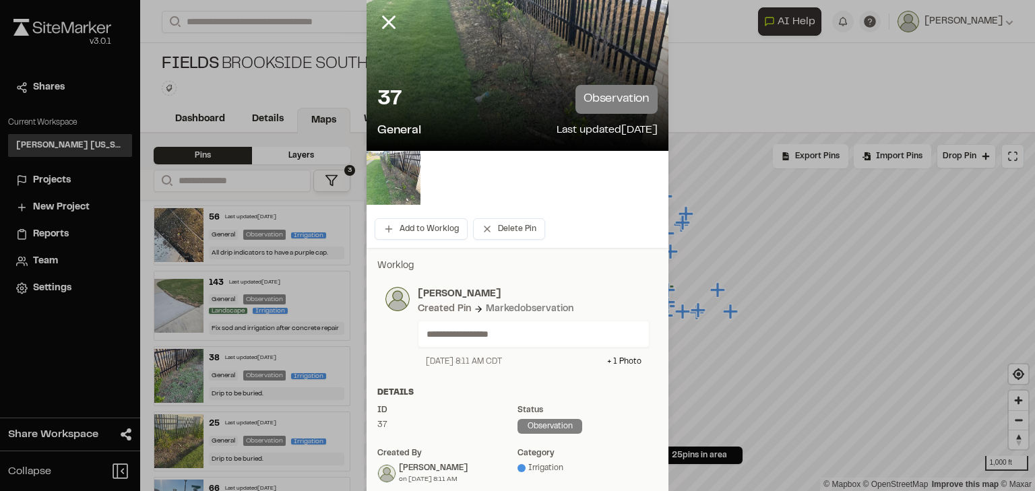
scroll to position [0, 0]
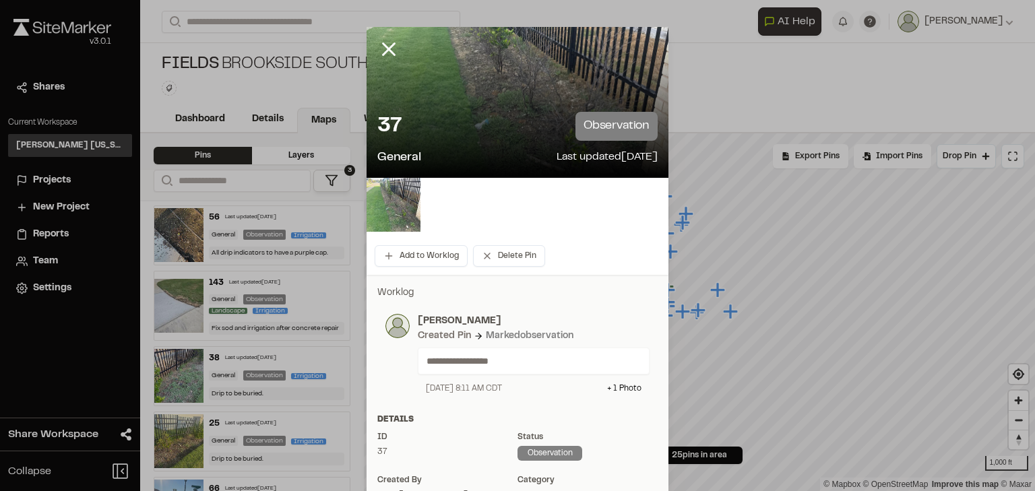
click at [388, 54] on div at bounding box center [517, 245] width 1035 height 491
click at [384, 48] on line at bounding box center [389, 49] width 11 height 11
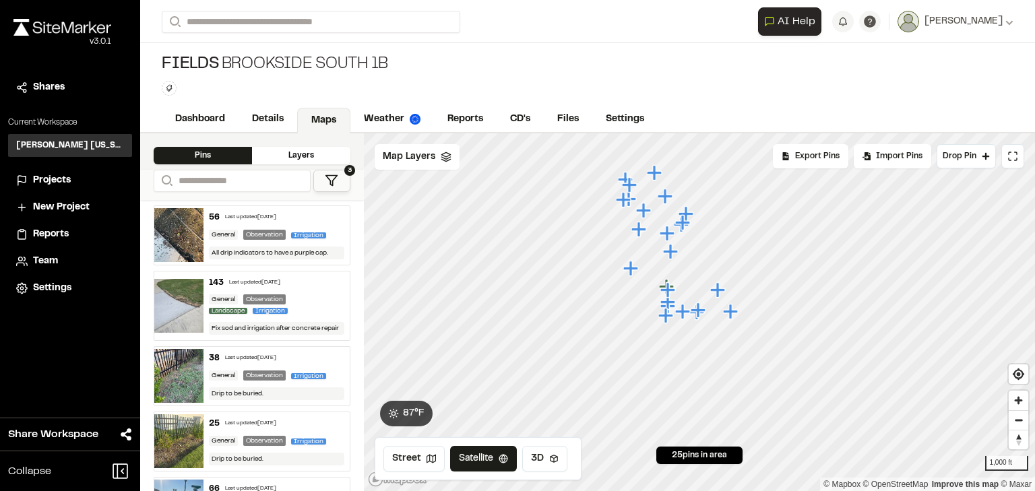
click at [276, 356] on div "Last updated [DATE]" at bounding box center [250, 359] width 51 height 8
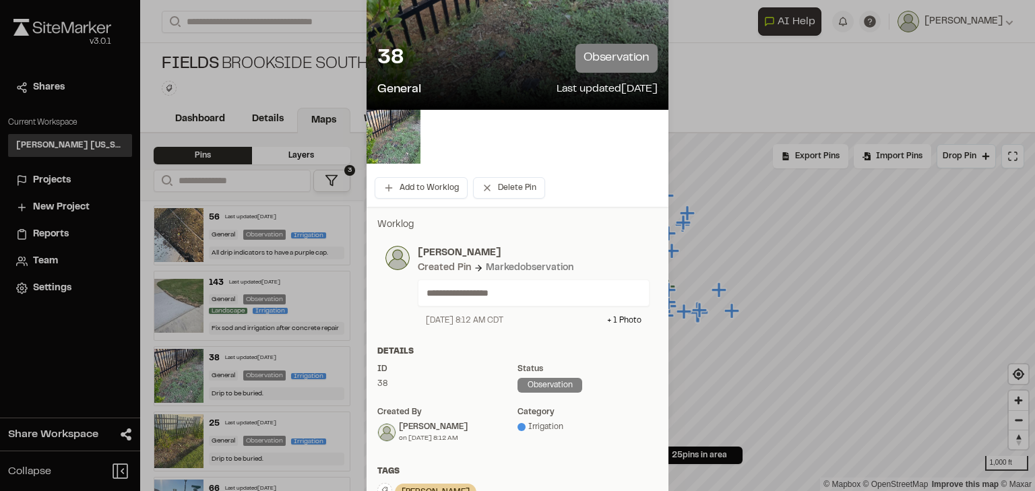
scroll to position [269, 0]
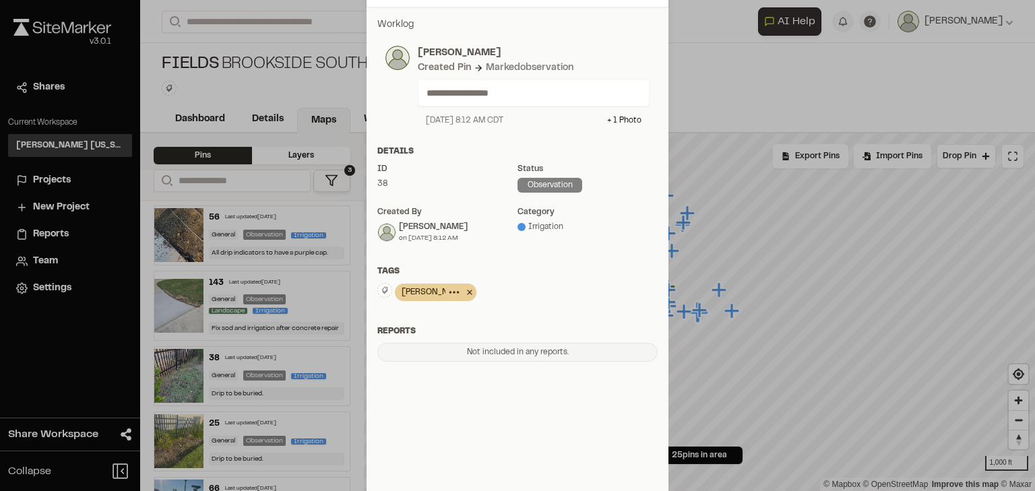
click at [463, 291] on icon at bounding box center [469, 292] width 13 height 16
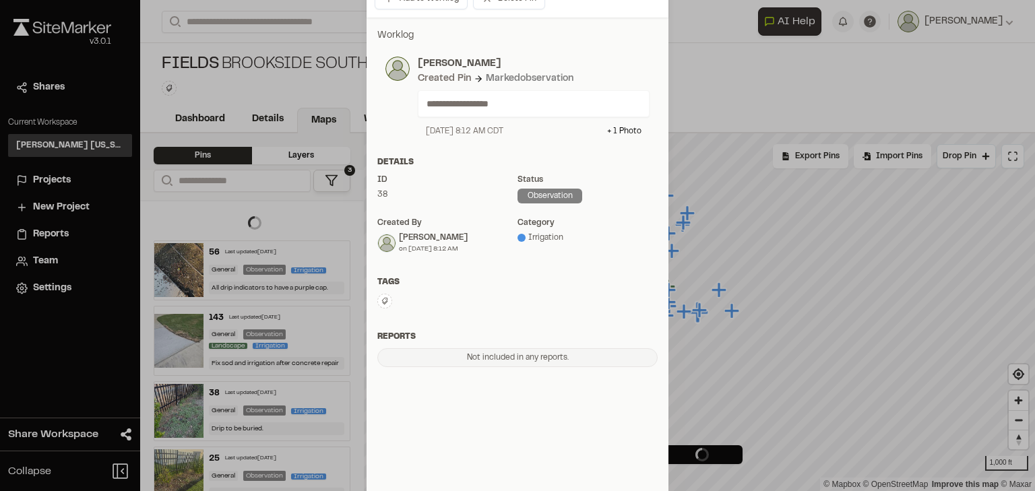
scroll to position [264, 0]
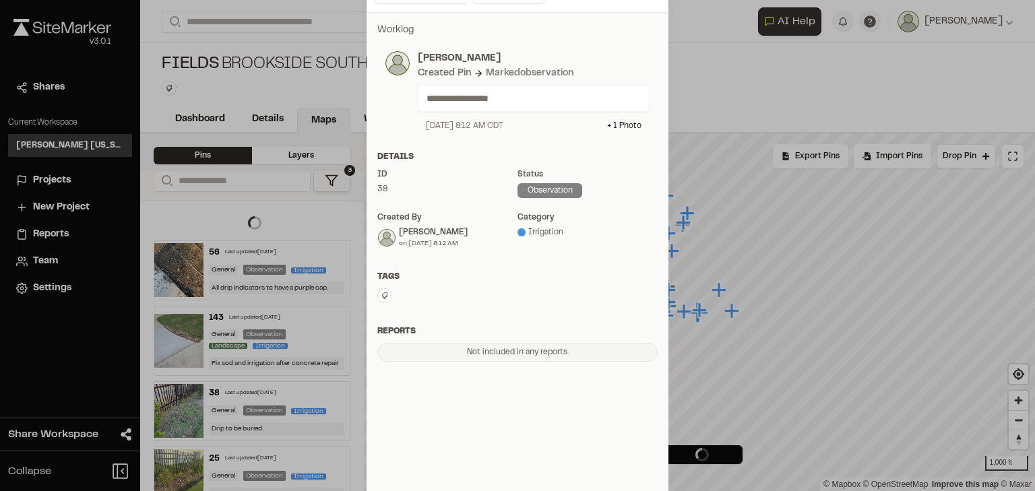
click at [378, 300] on button at bounding box center [384, 295] width 15 height 15
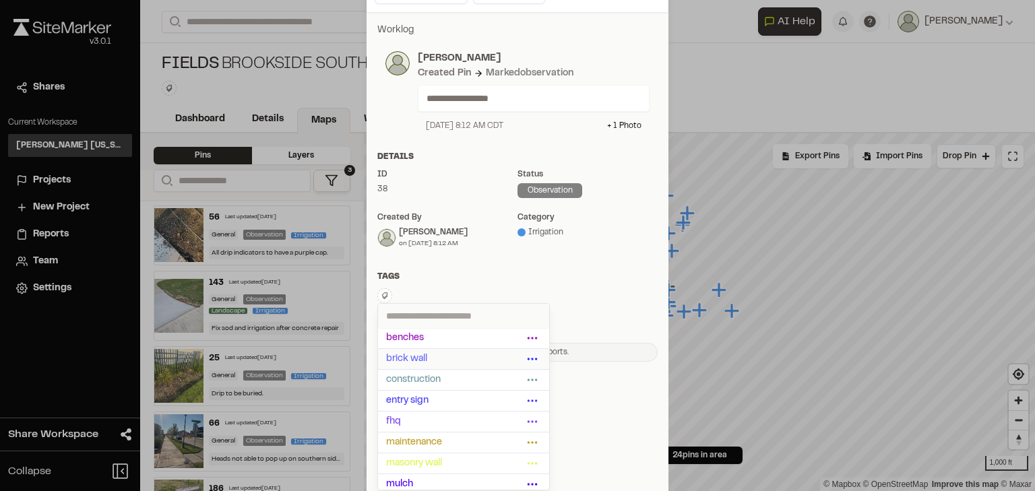
scroll to position [54, 0]
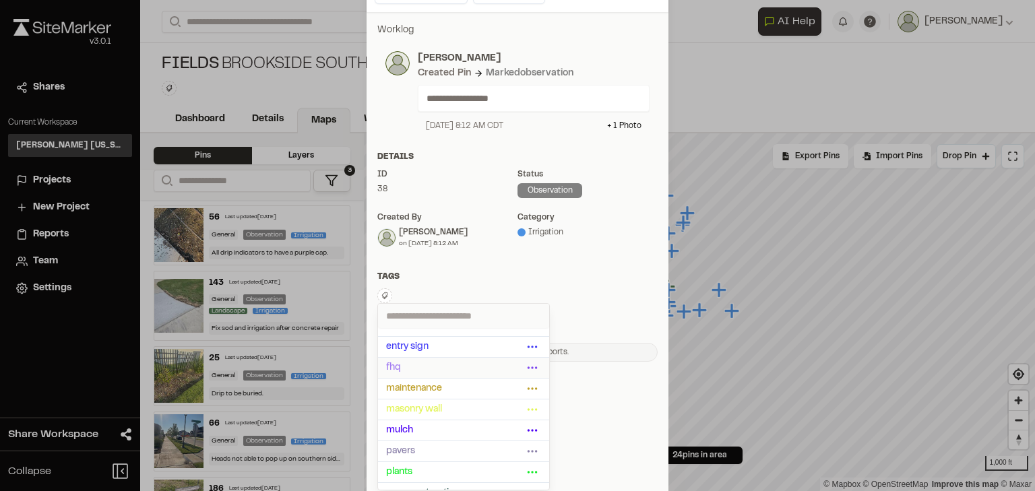
click at [410, 363] on span "fhq" at bounding box center [454, 368] width 137 height 15
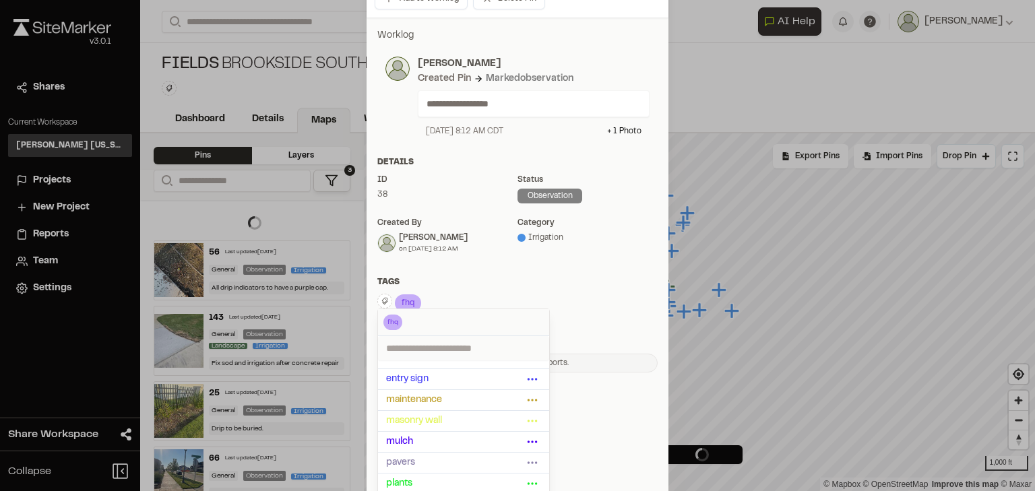
scroll to position [264, 0]
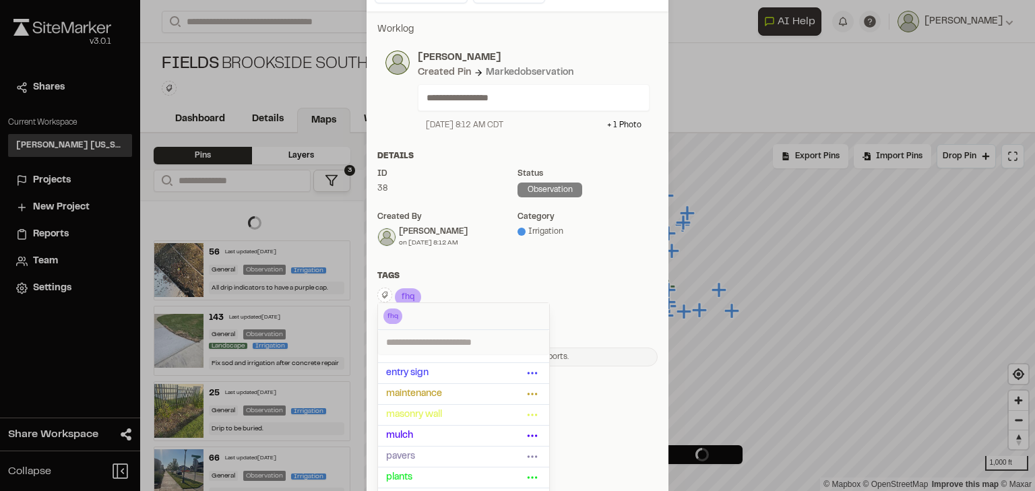
click at [464, 264] on div "**********" at bounding box center [518, 194] width 302 height 366
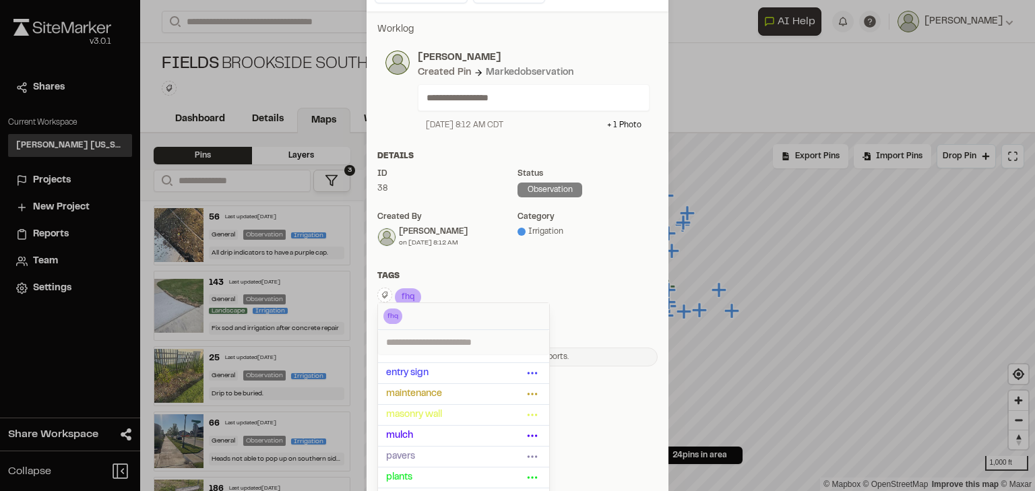
click at [425, 269] on div "**********" at bounding box center [518, 194] width 302 height 366
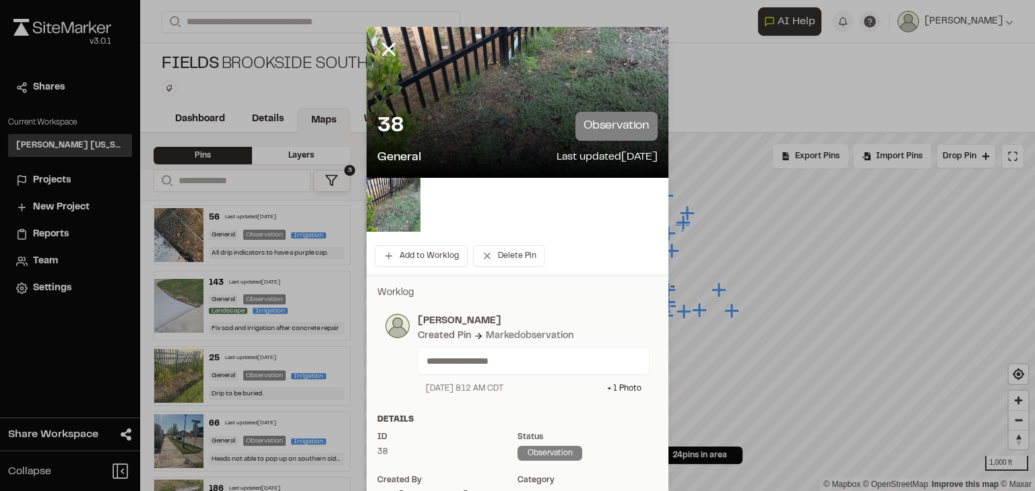
click at [386, 44] on div at bounding box center [517, 245] width 1035 height 491
click at [384, 50] on line at bounding box center [389, 49] width 11 height 11
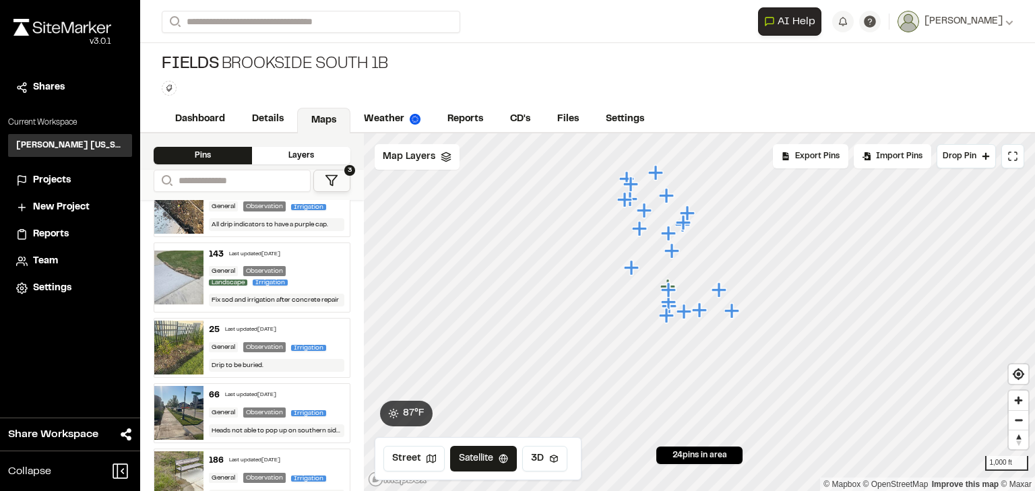
scroll to position [54, 0]
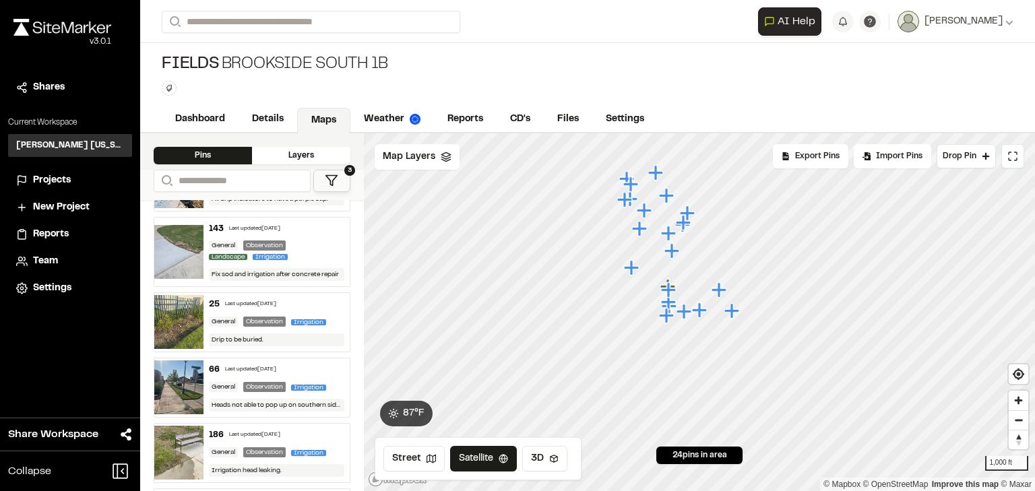
click at [291, 301] on div "25 Last updated Aug 14, 2025" at bounding box center [277, 305] width 136 height 12
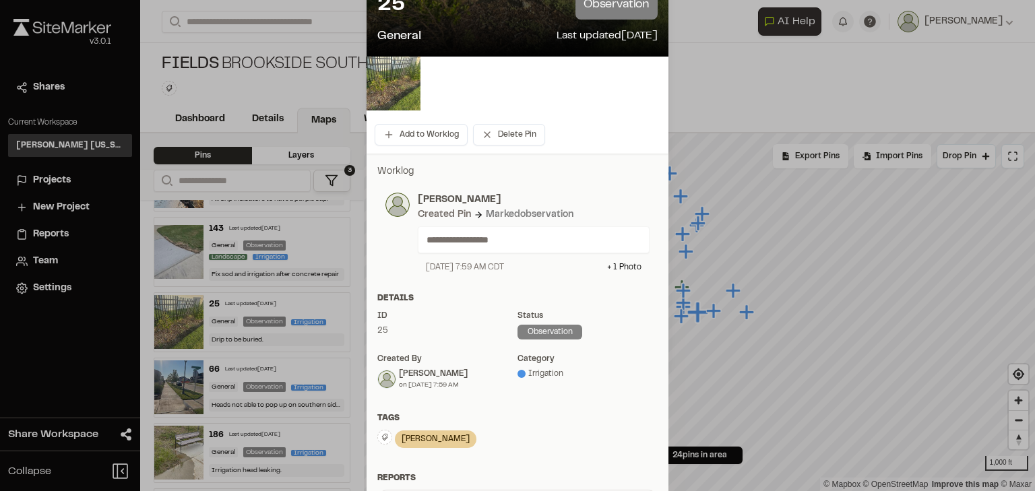
scroll to position [216, 0]
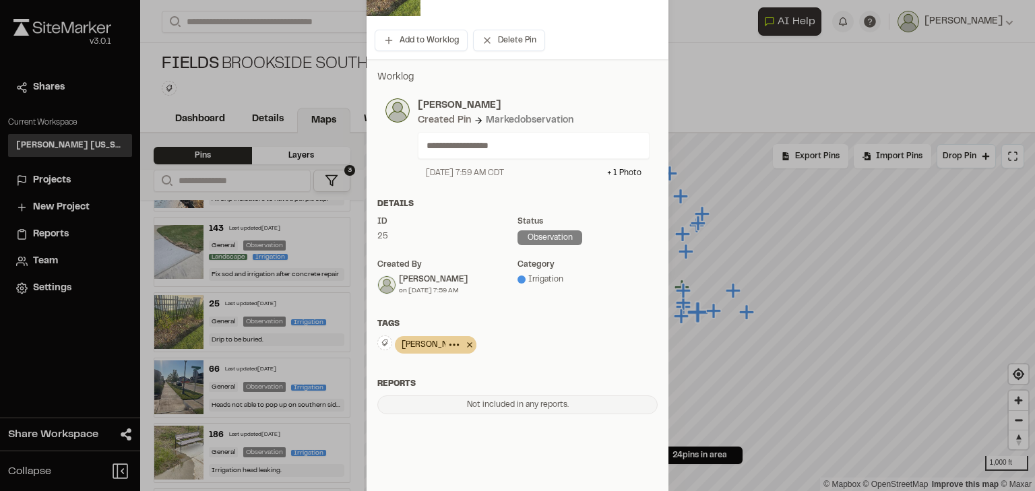
click at [467, 343] on icon at bounding box center [469, 344] width 5 height 5
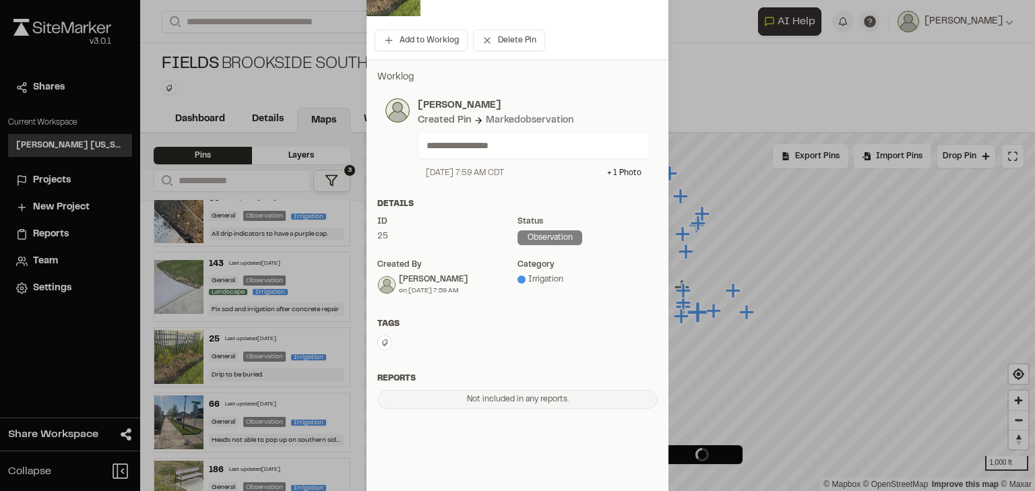
click at [384, 348] on button at bounding box center [384, 343] width 15 height 15
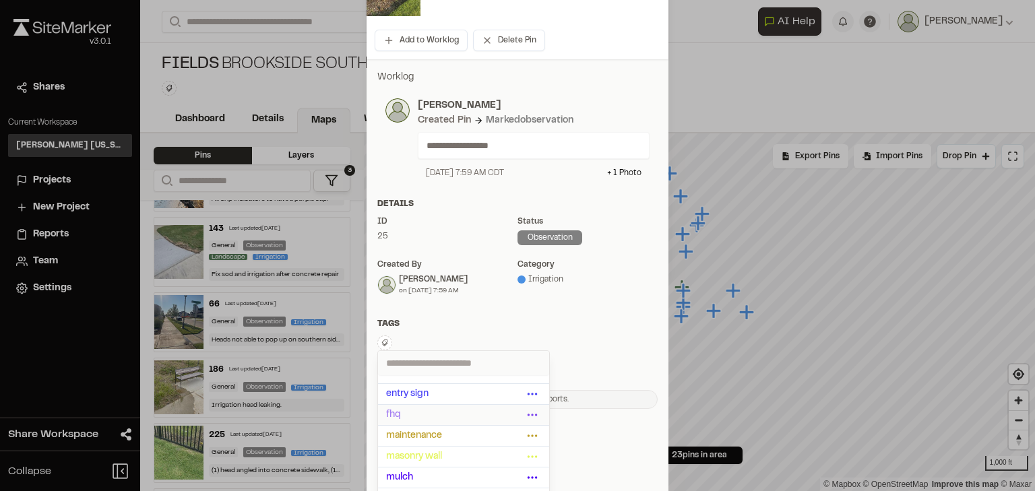
click at [394, 410] on span "fhq" at bounding box center [454, 415] width 137 height 15
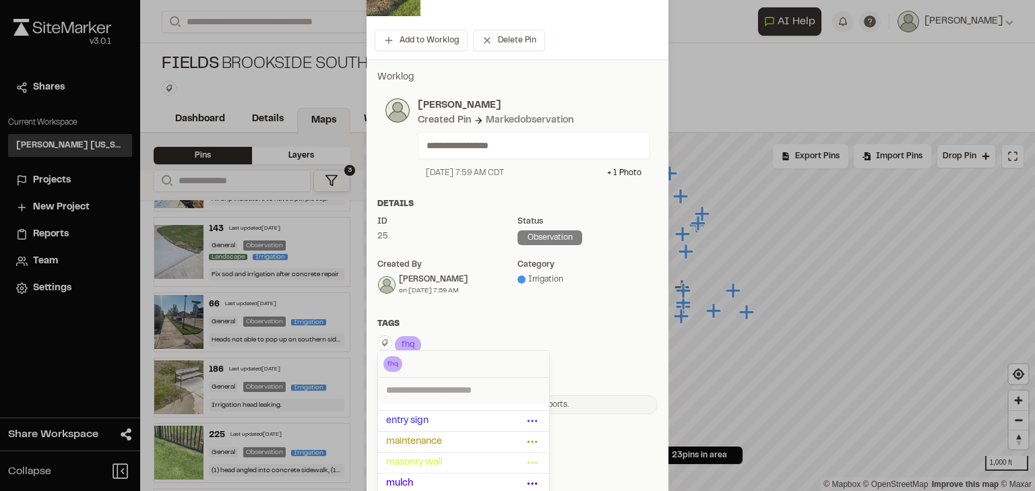
click at [534, 318] on div "Tags" at bounding box center [517, 324] width 280 height 12
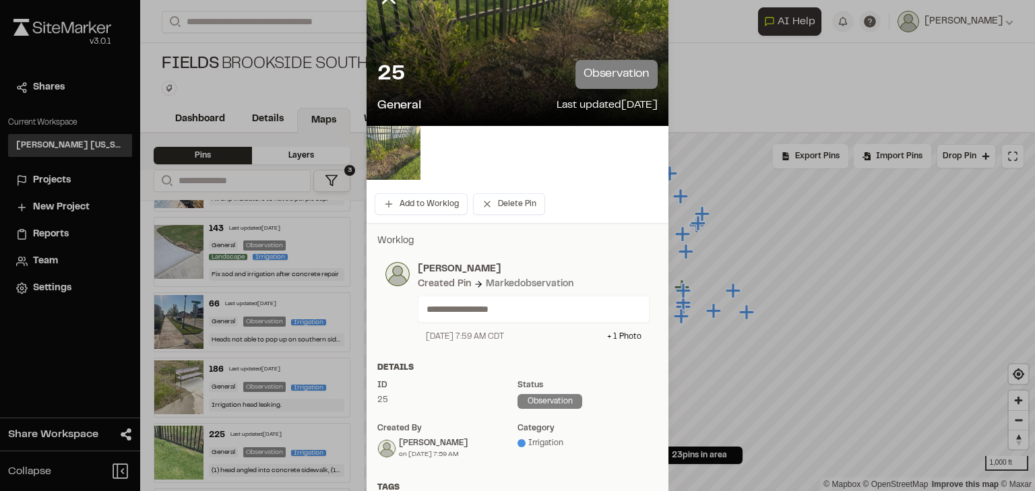
scroll to position [0, 0]
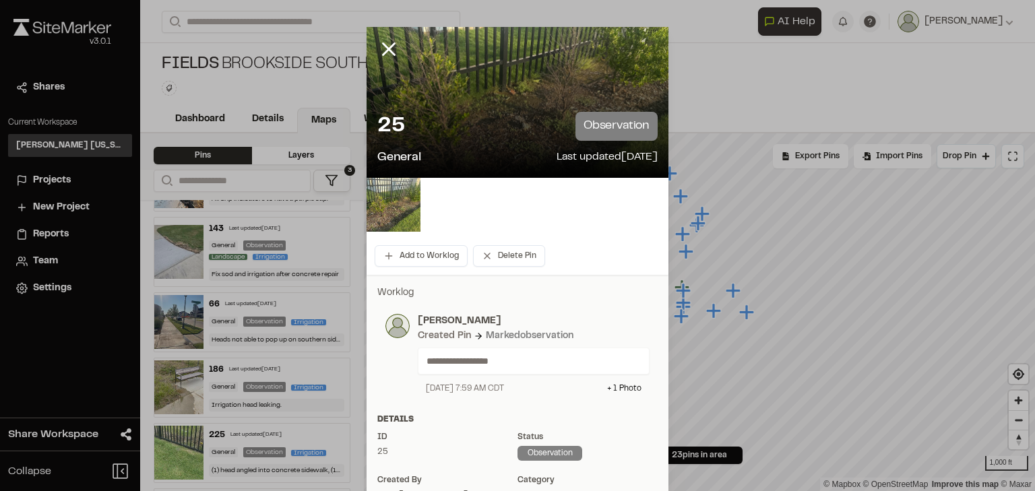
click at [389, 52] on div at bounding box center [517, 245] width 1035 height 491
click at [384, 49] on line at bounding box center [389, 49] width 11 height 11
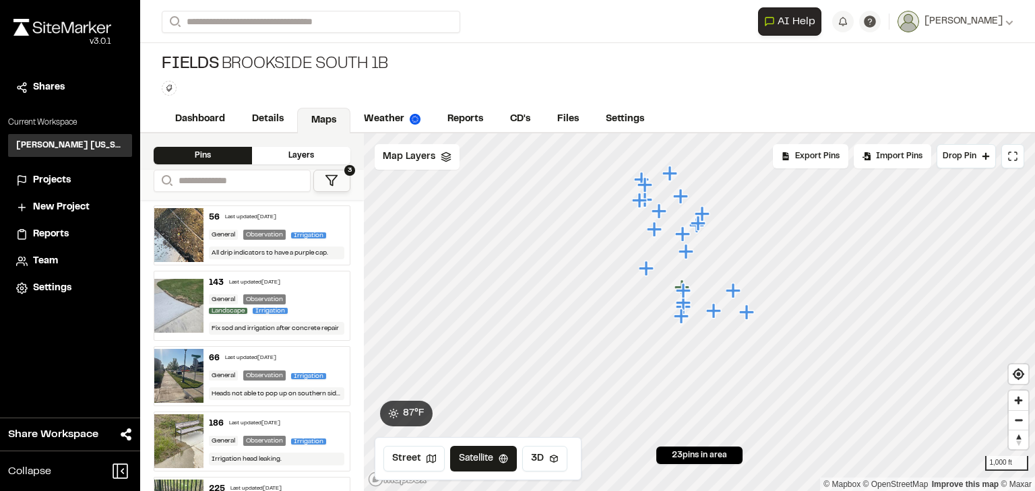
click at [307, 362] on div "66 Last updated Aug 14, 2025" at bounding box center [277, 358] width 136 height 12
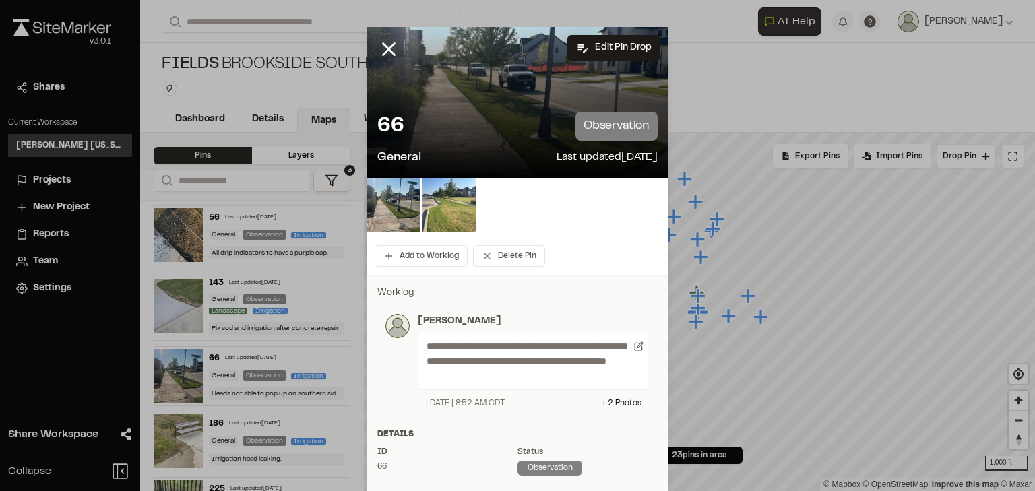
scroll to position [108, 0]
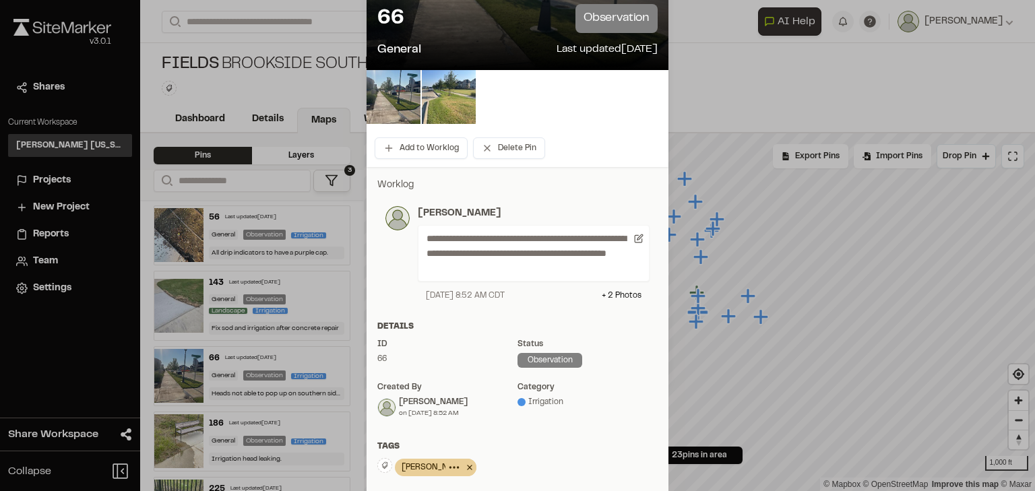
click at [463, 470] on icon at bounding box center [469, 468] width 13 height 16
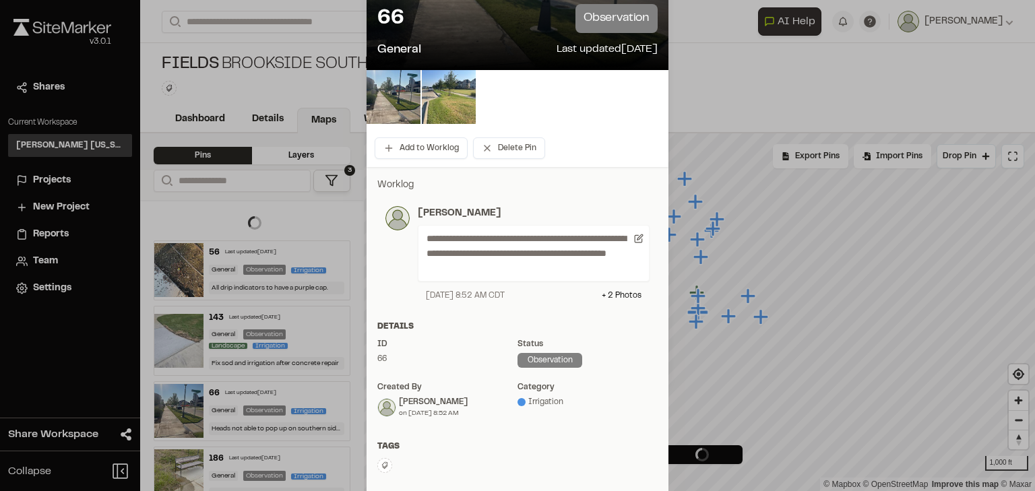
click at [382, 466] on icon at bounding box center [385, 466] width 8 height 8
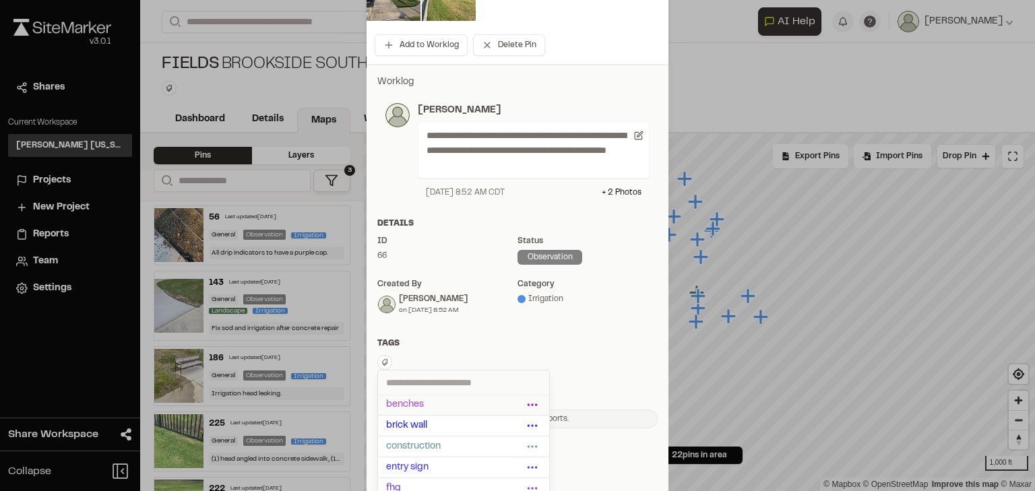
scroll to position [216, 0]
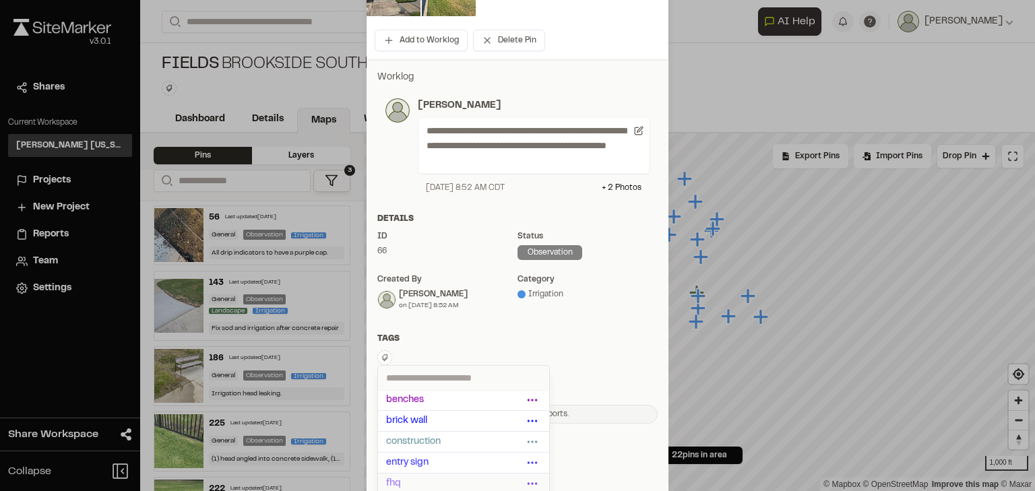
click at [405, 483] on span "fhq" at bounding box center [454, 484] width 137 height 15
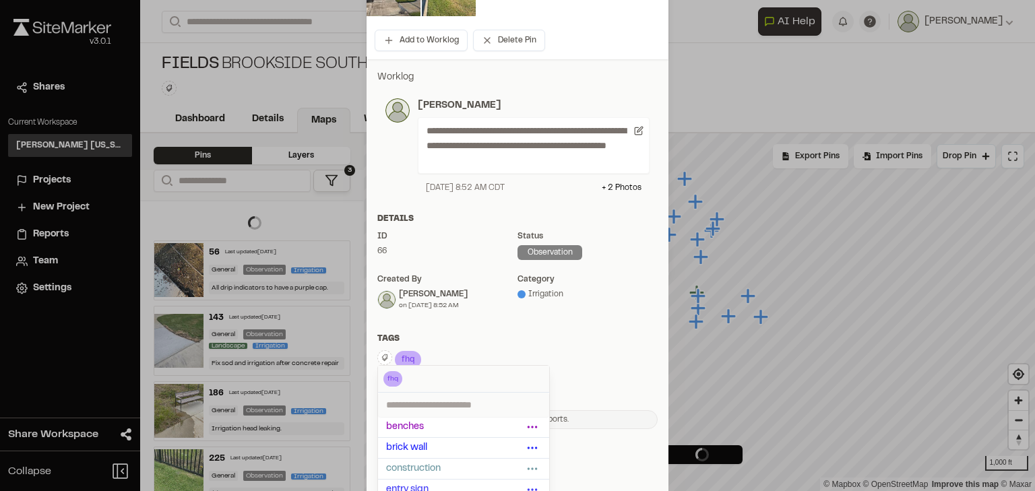
click at [437, 330] on div "**********" at bounding box center [518, 249] width 302 height 381
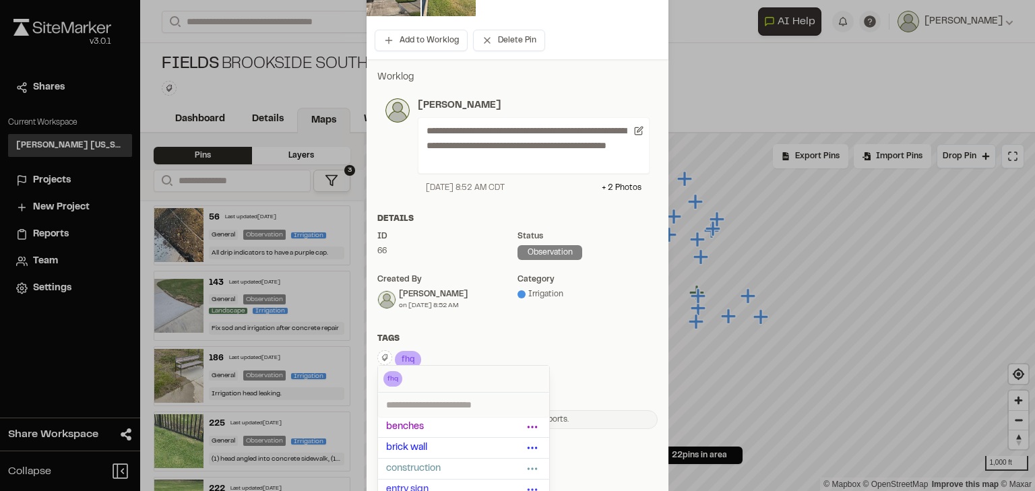
click at [410, 331] on div "**********" at bounding box center [518, 249] width 302 height 381
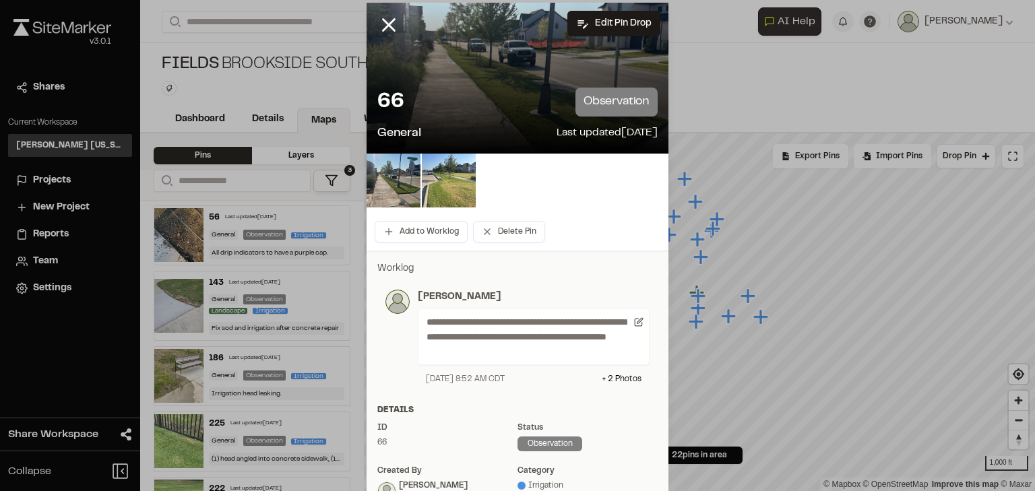
scroll to position [0, 0]
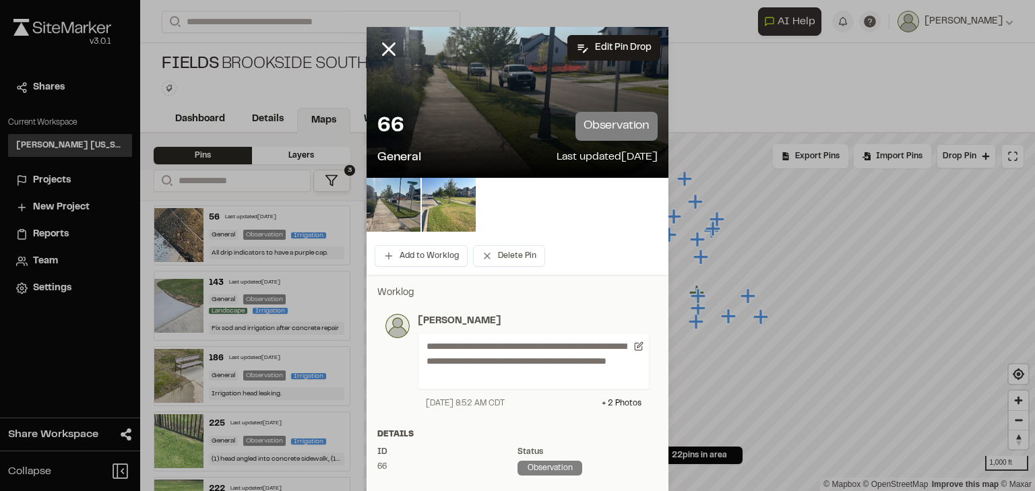
click at [389, 50] on div at bounding box center [517, 245] width 1035 height 491
click at [384, 51] on line at bounding box center [389, 49] width 11 height 11
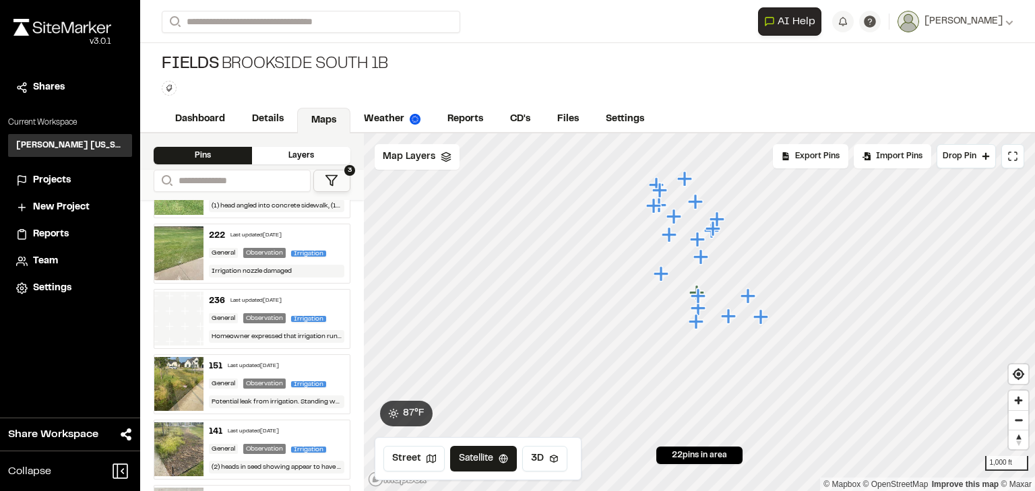
scroll to position [270, 0]
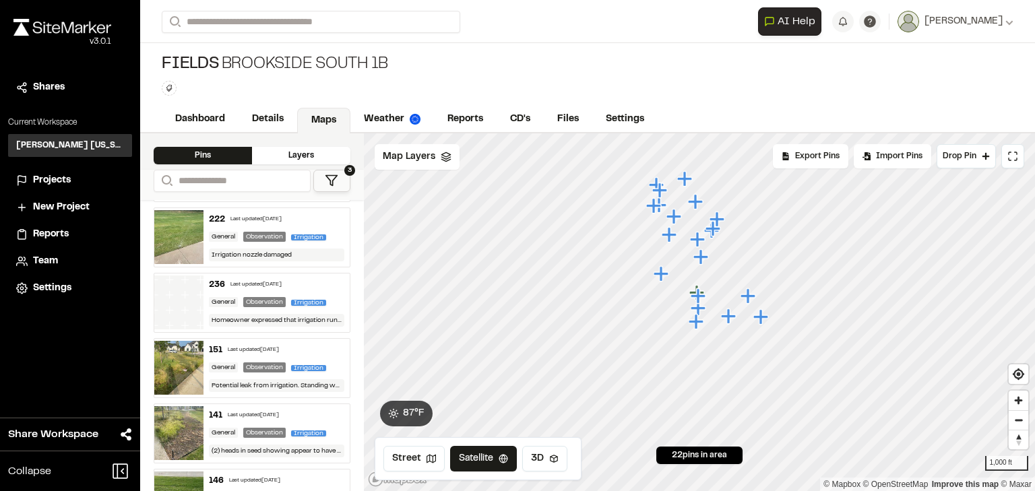
click at [247, 275] on div "236 Last updated Aug 12, 2025 General Observation Irrigation Homeowner expresse…" at bounding box center [277, 303] width 147 height 59
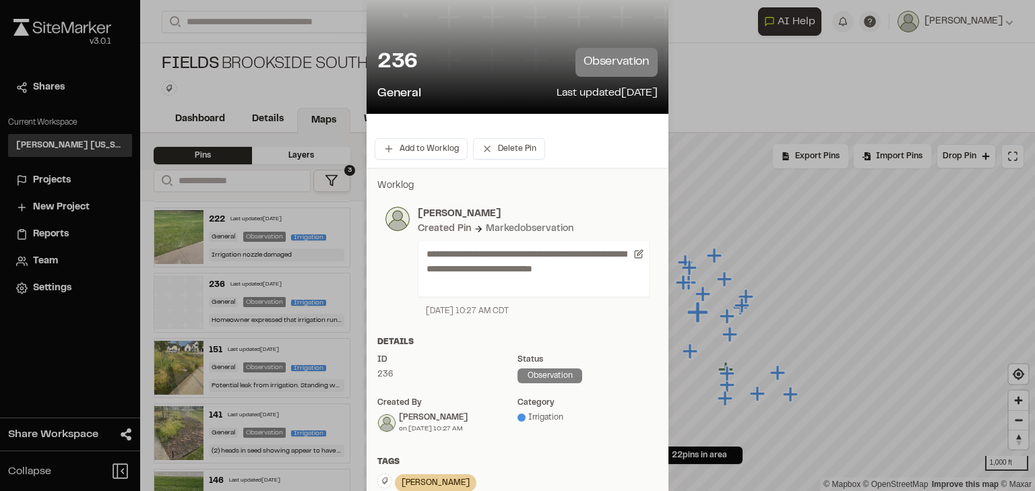
scroll to position [216, 0]
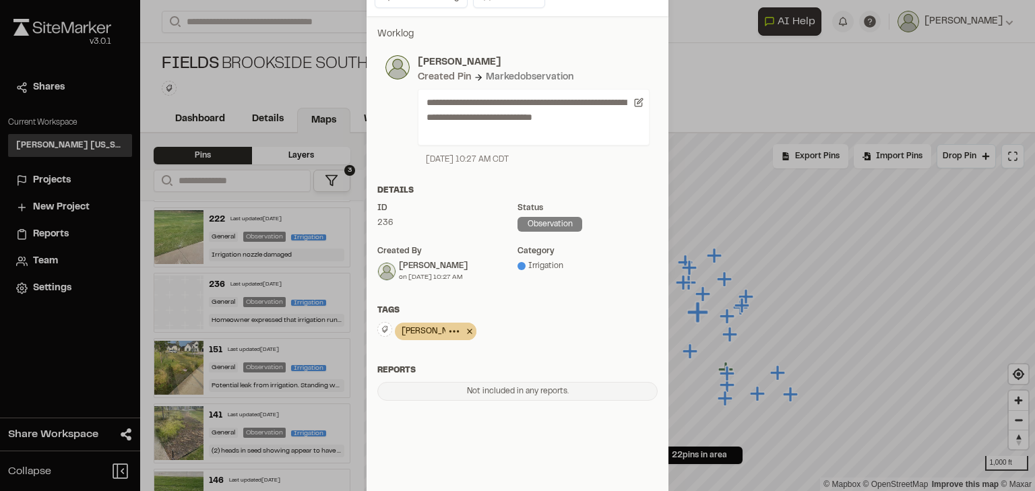
click at [463, 332] on icon at bounding box center [469, 332] width 13 height 16
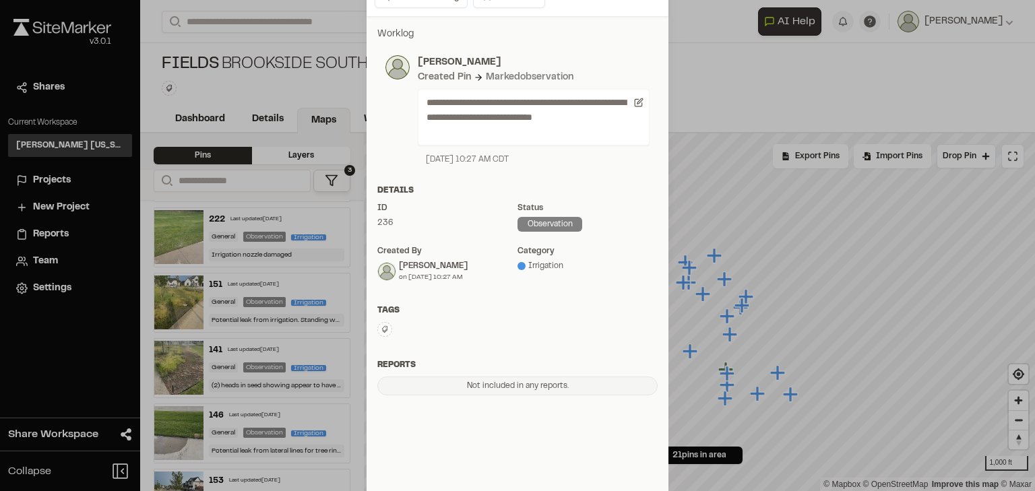
click at [383, 326] on icon at bounding box center [385, 329] width 6 height 7
click at [410, 453] on span "fhq" at bounding box center [454, 455] width 137 height 15
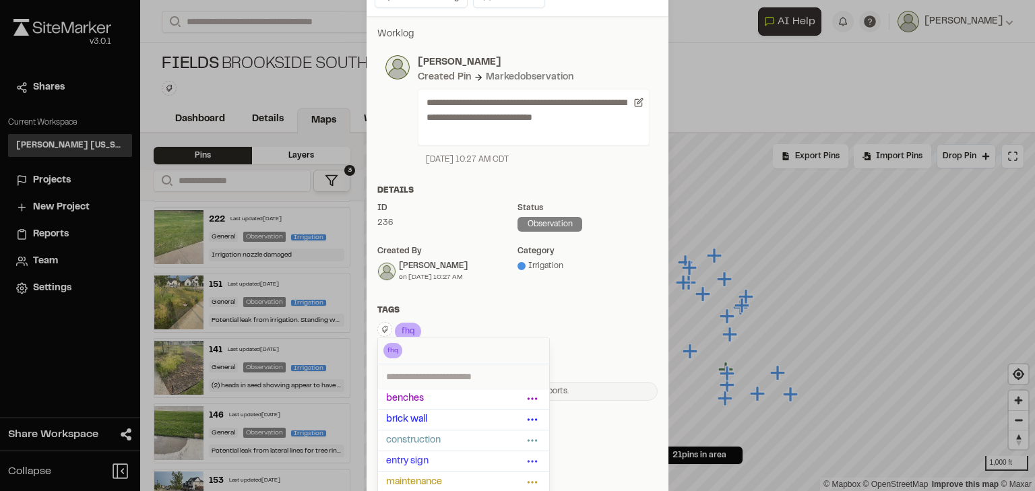
click at [409, 298] on div "**********" at bounding box center [518, 214] width 302 height 396
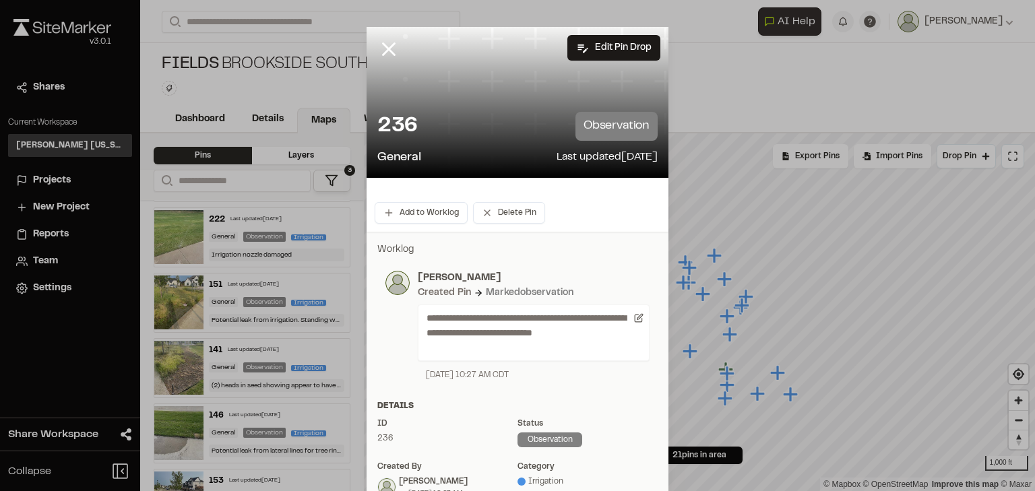
click at [387, 42] on div at bounding box center [517, 245] width 1035 height 491
click at [380, 47] on icon at bounding box center [388, 49] width 23 height 23
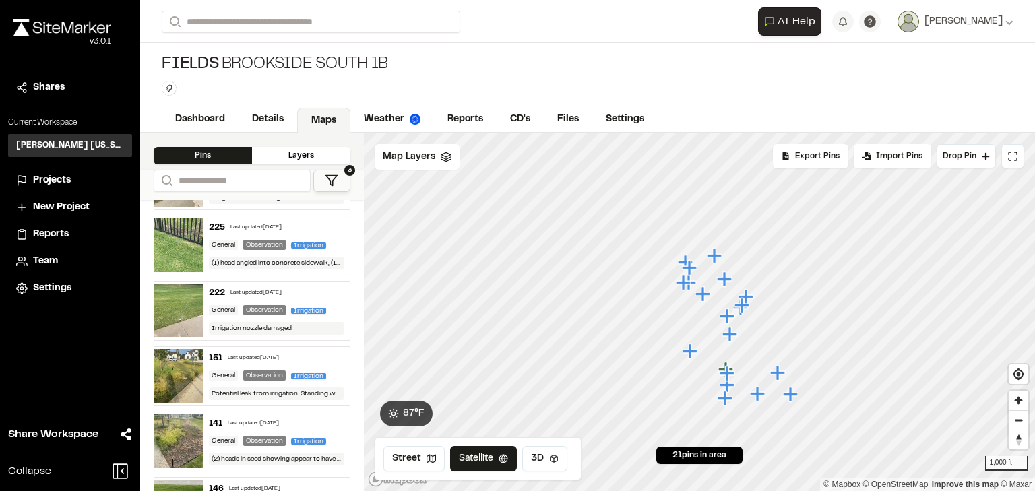
scroll to position [216, 0]
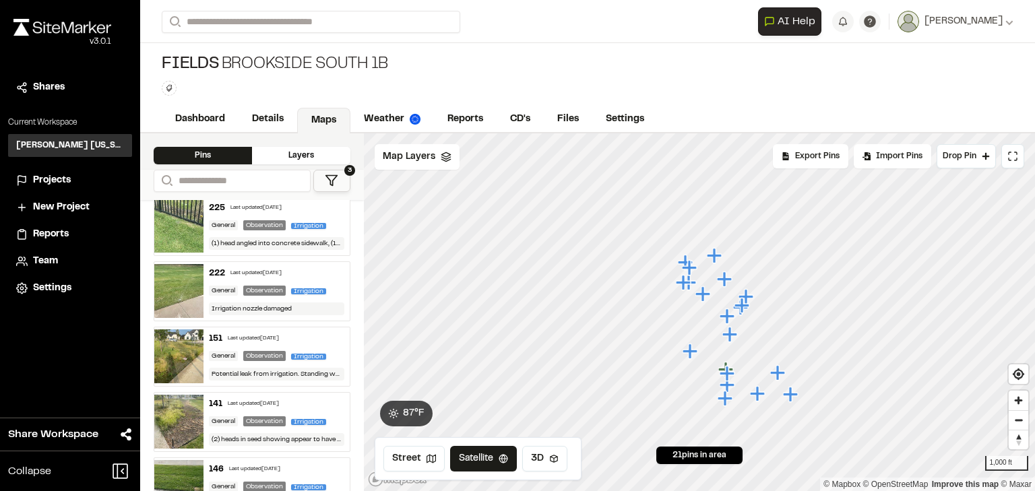
click at [267, 339] on div "Last updated [DATE]" at bounding box center [253, 339] width 51 height 8
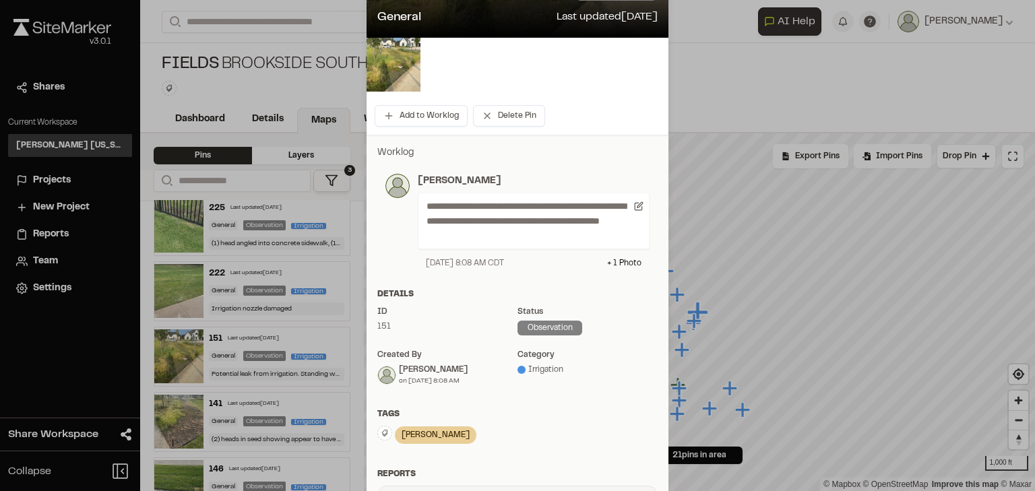
scroll to position [162, 0]
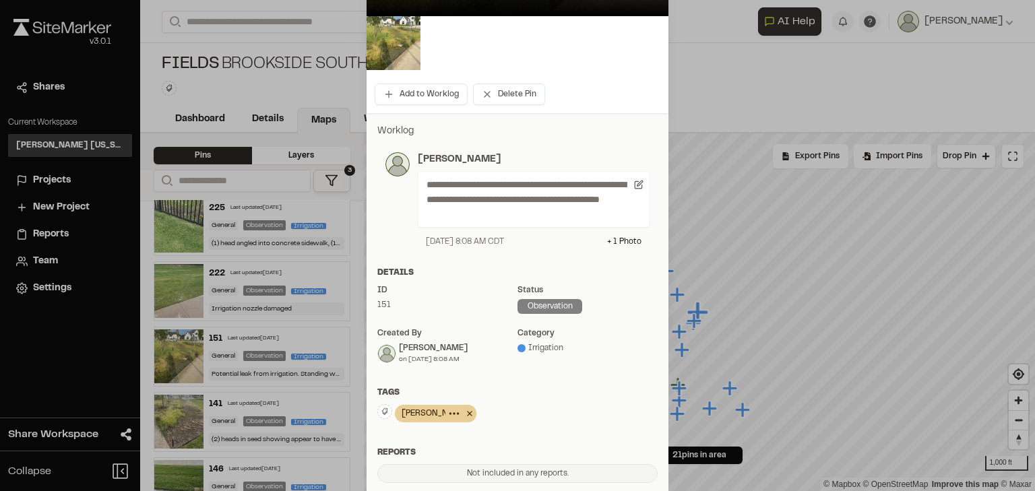
click at [463, 417] on icon at bounding box center [469, 414] width 13 height 16
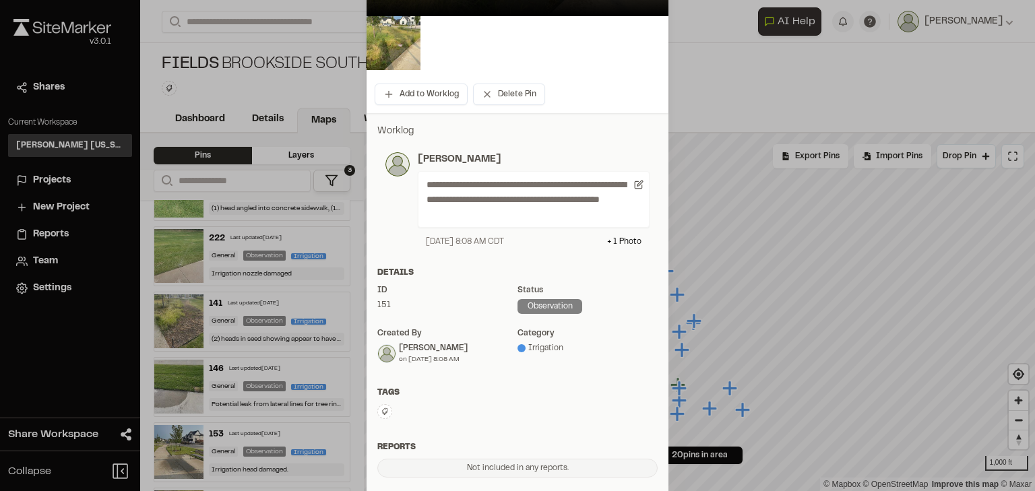
scroll to position [216, 0]
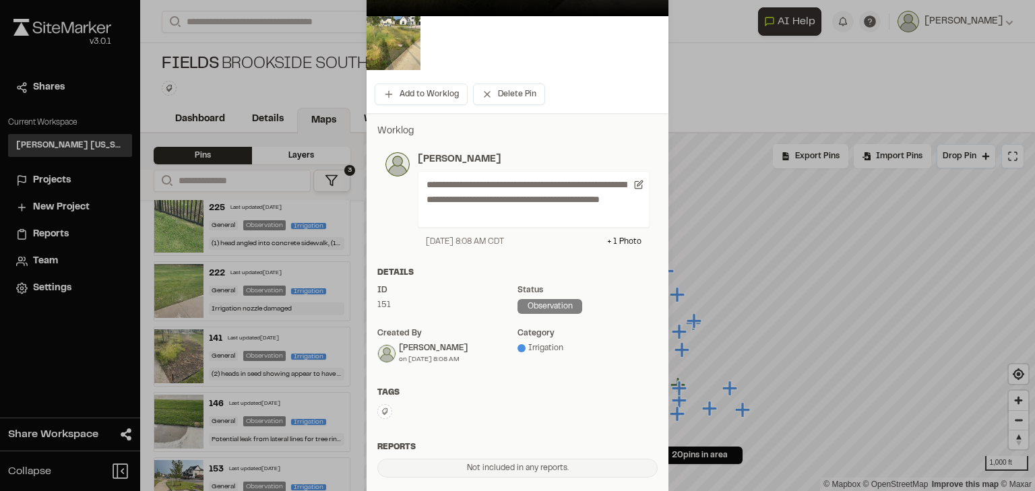
click at [384, 417] on button at bounding box center [384, 411] width 15 height 15
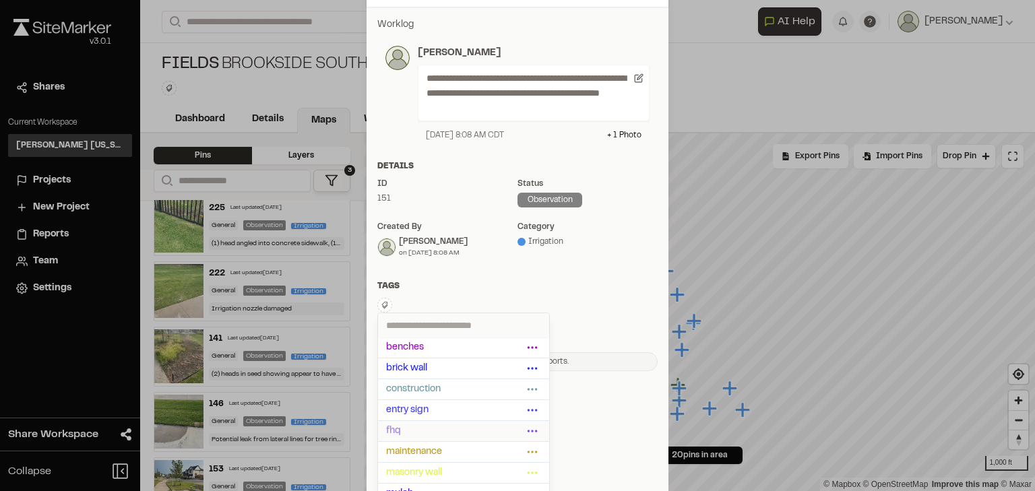
scroll to position [270, 0]
click at [400, 428] on span "fhq" at bounding box center [454, 430] width 137 height 15
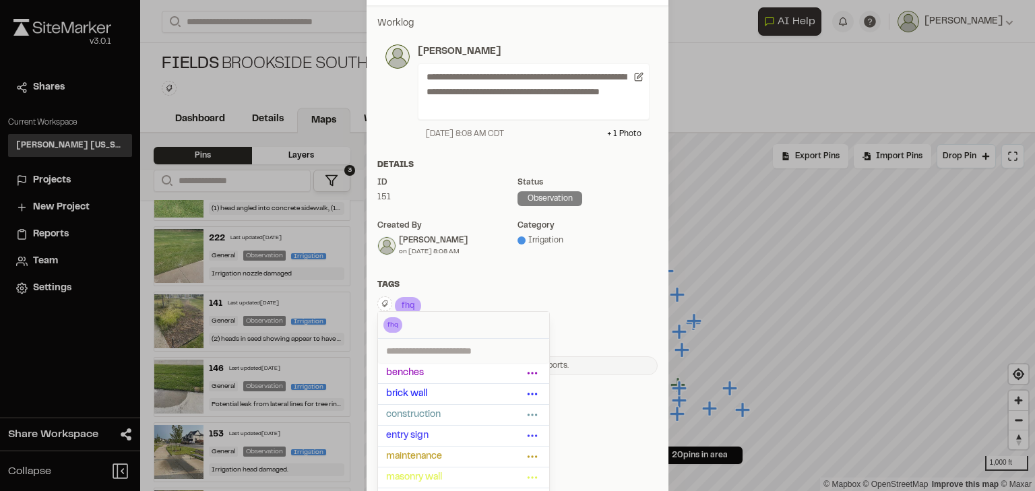
scroll to position [0, 0]
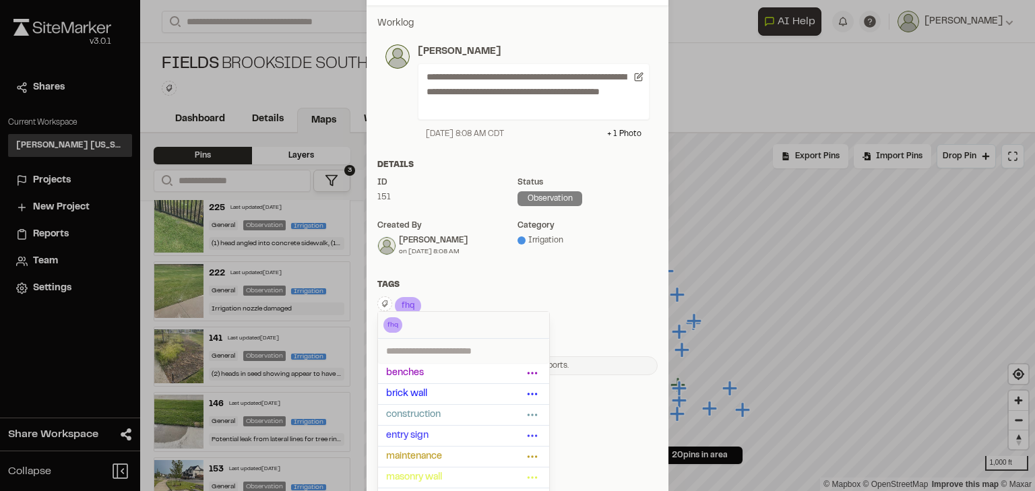
click at [437, 272] on div "**********" at bounding box center [518, 195] width 302 height 381
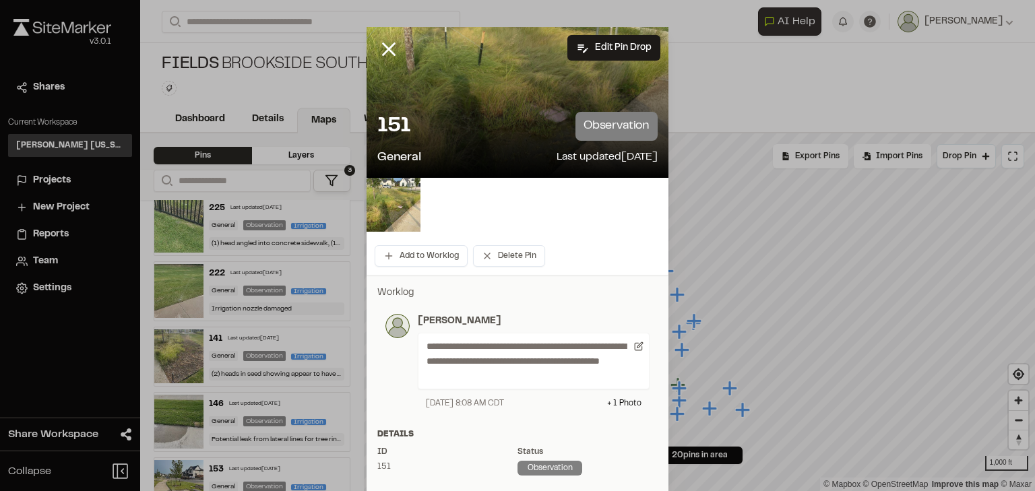
click at [389, 46] on div at bounding box center [517, 245] width 1035 height 491
click at [386, 46] on icon at bounding box center [388, 49] width 23 height 23
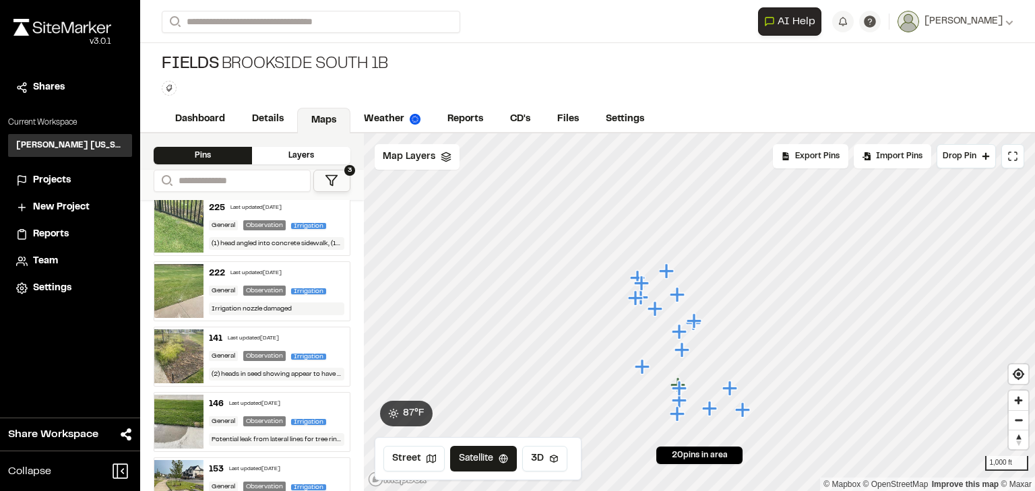
click at [245, 336] on div "Last updated [DATE]" at bounding box center [253, 339] width 51 height 8
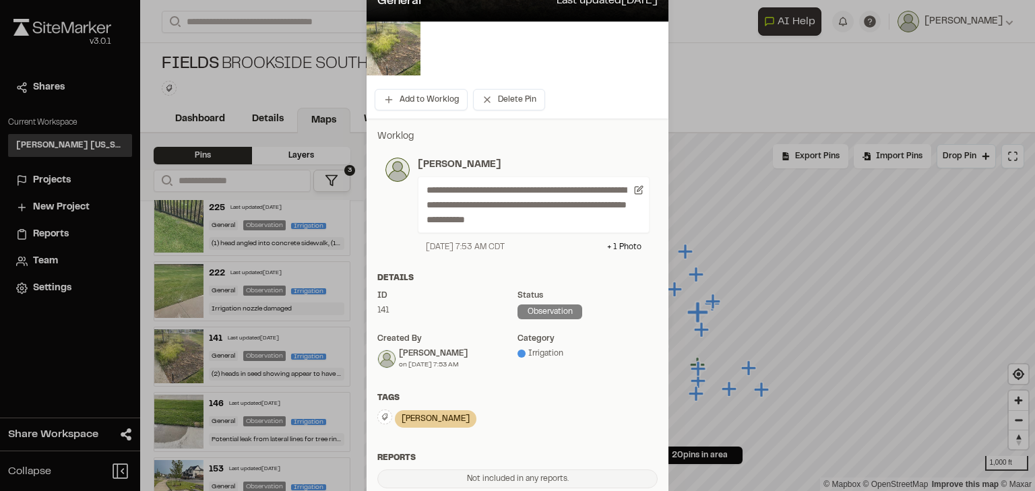
scroll to position [162, 0]
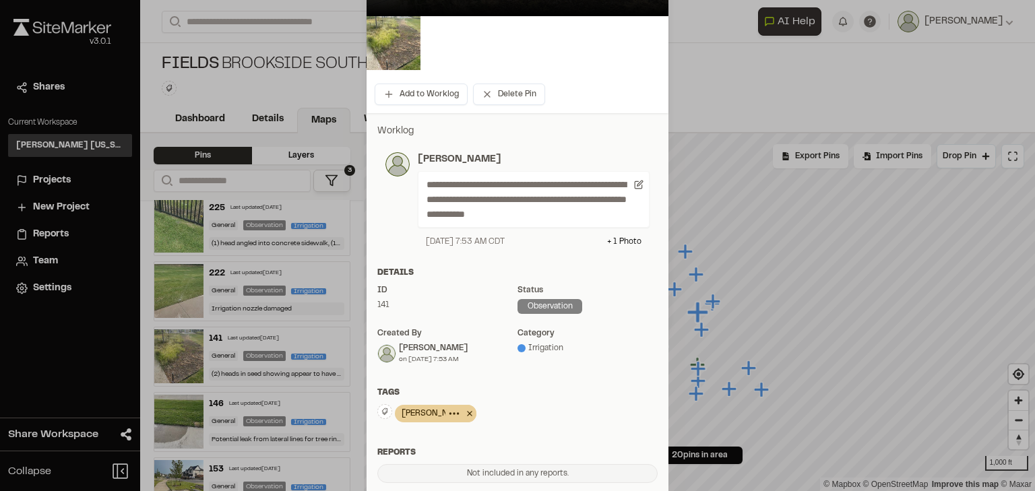
click at [463, 418] on icon at bounding box center [469, 414] width 13 height 16
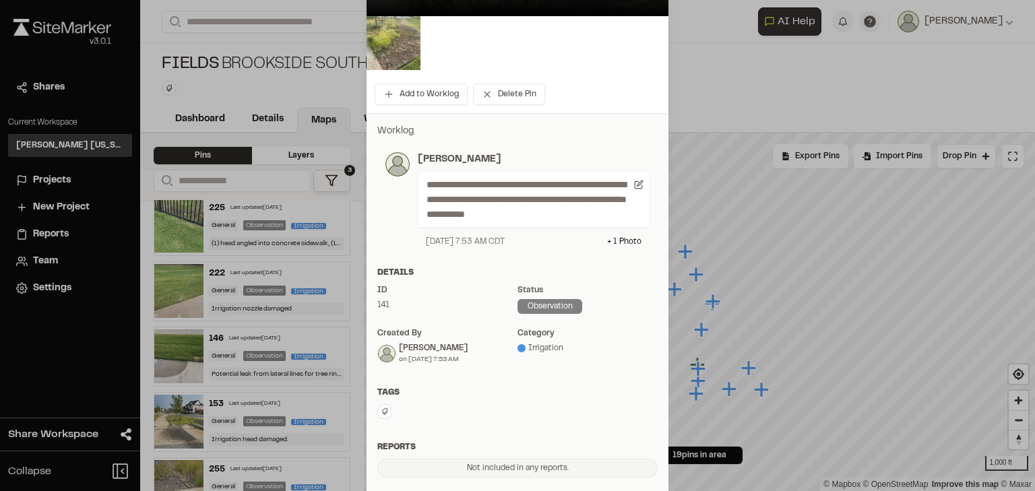
click at [382, 414] on icon at bounding box center [385, 411] width 6 height 7
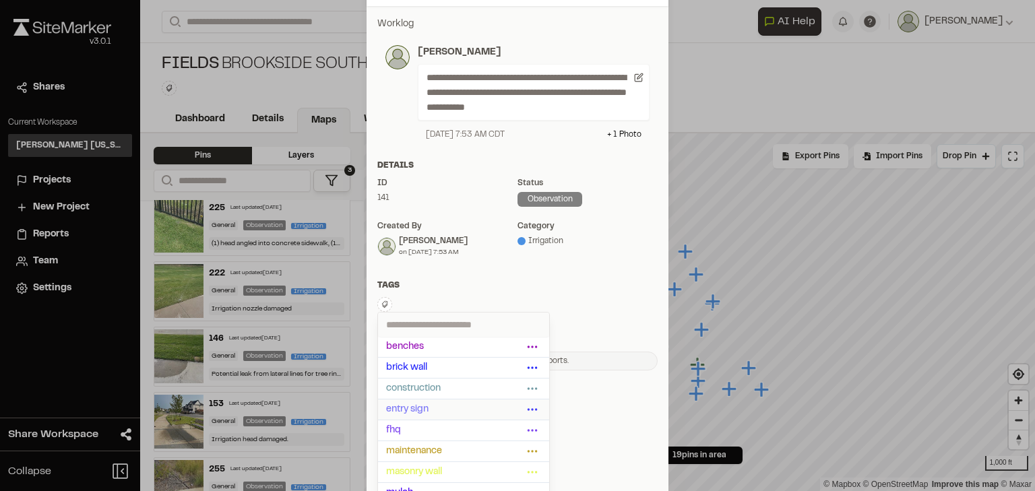
scroll to position [270, 0]
click at [403, 429] on span "fhq" at bounding box center [454, 430] width 137 height 15
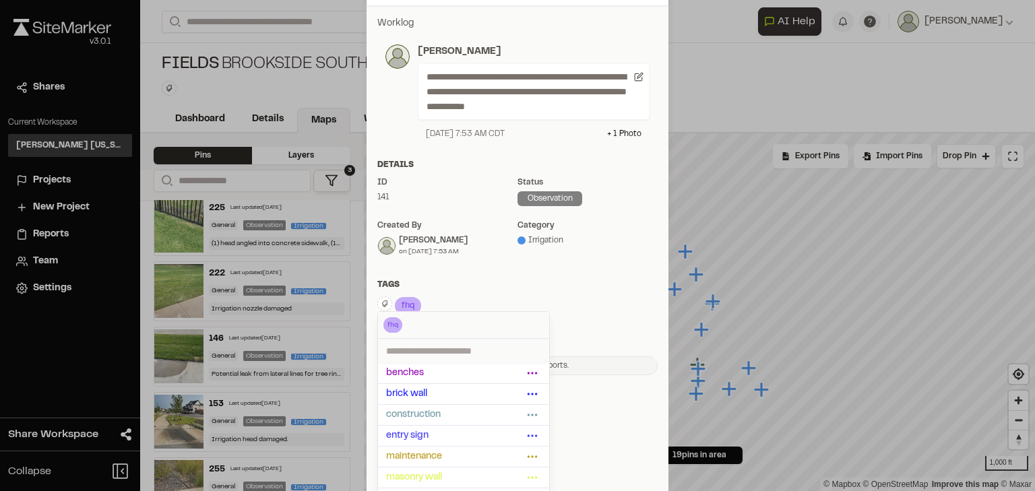
click at [402, 272] on div "**********" at bounding box center [518, 195] width 302 height 381
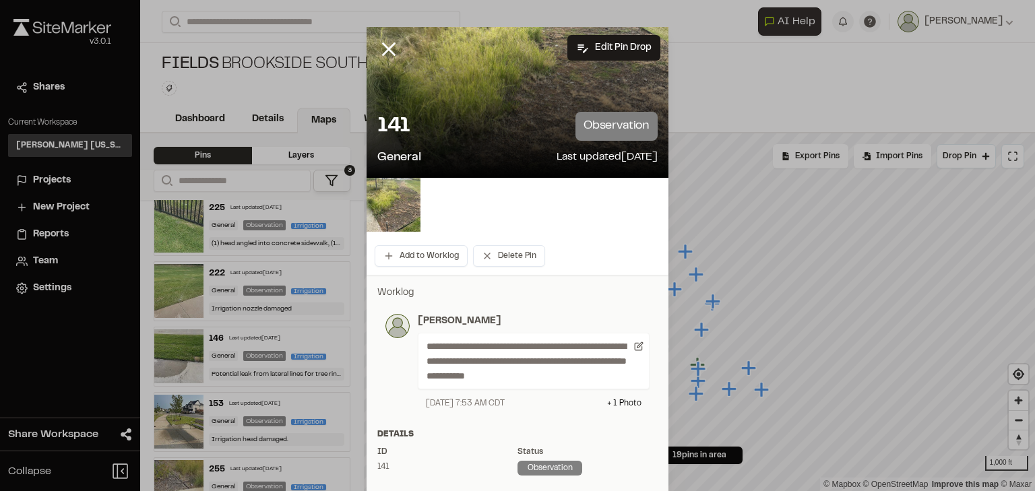
click at [386, 40] on div at bounding box center [517, 245] width 1035 height 491
click at [385, 49] on line at bounding box center [389, 49] width 11 height 11
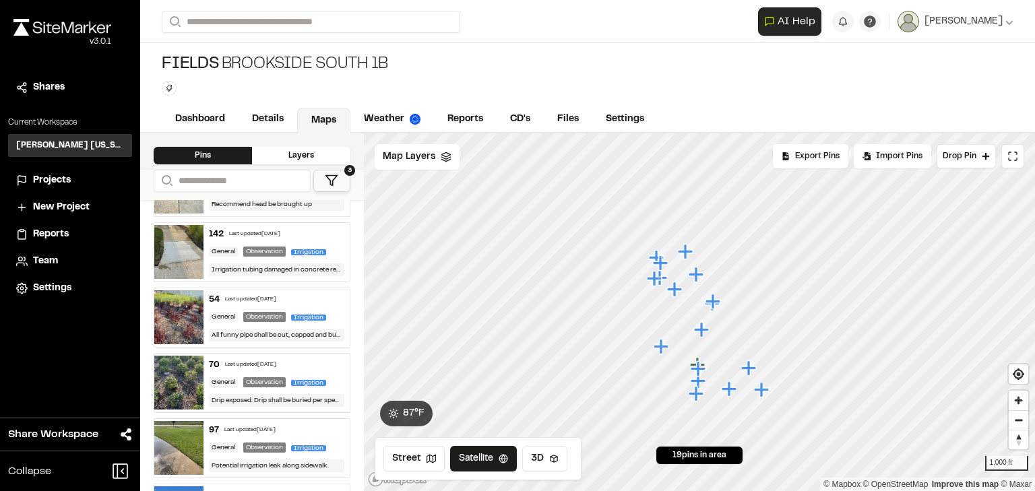
click at [249, 296] on div "Last updated [DATE]" at bounding box center [250, 300] width 51 height 8
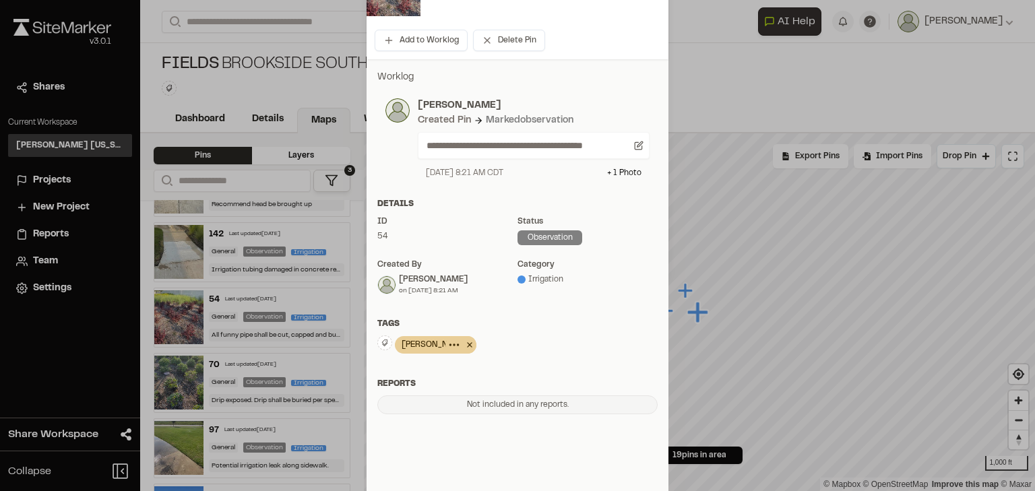
click at [463, 342] on icon at bounding box center [469, 345] width 13 height 16
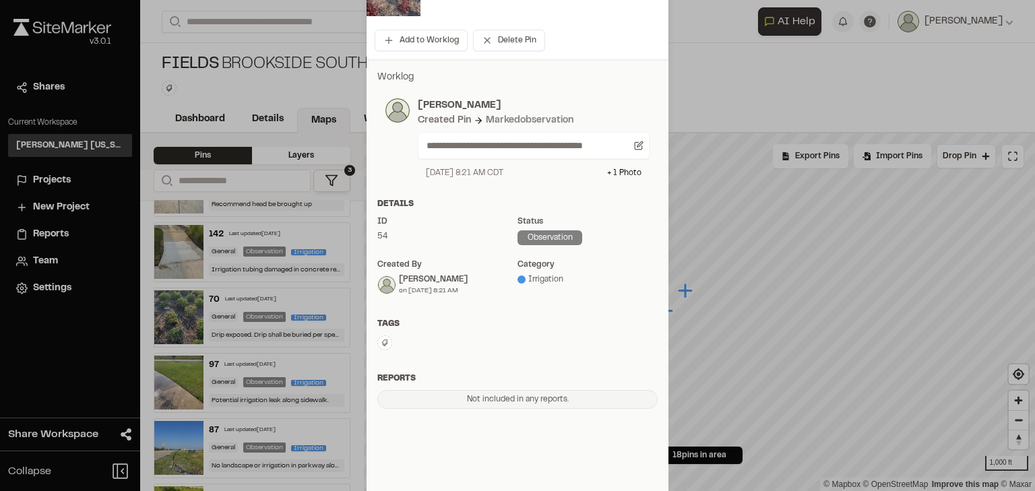
click at [386, 345] on button at bounding box center [384, 343] width 15 height 15
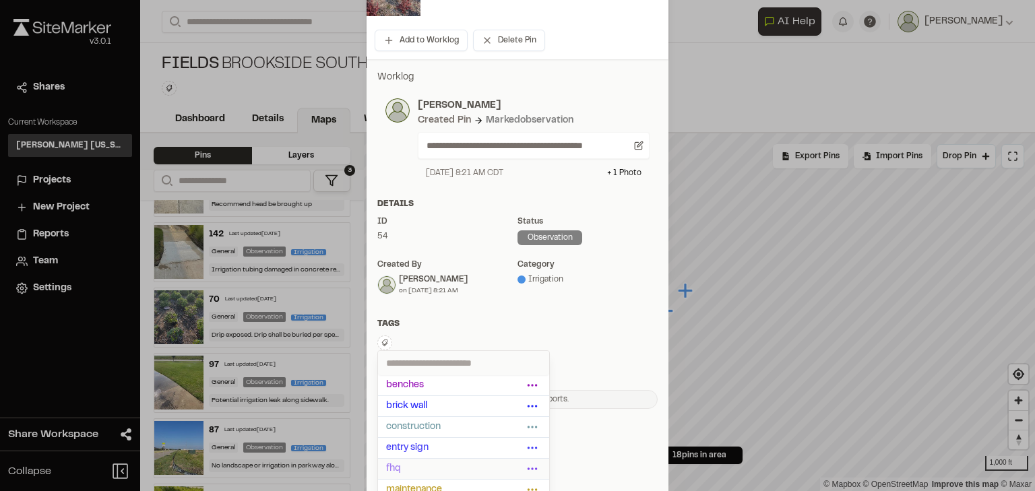
click at [410, 468] on span "fhq" at bounding box center [454, 469] width 137 height 15
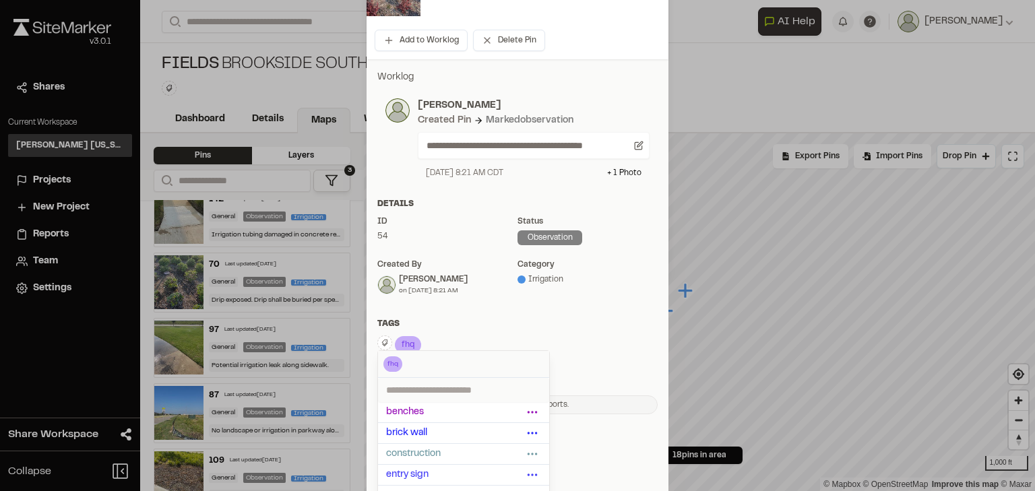
scroll to position [647, 0]
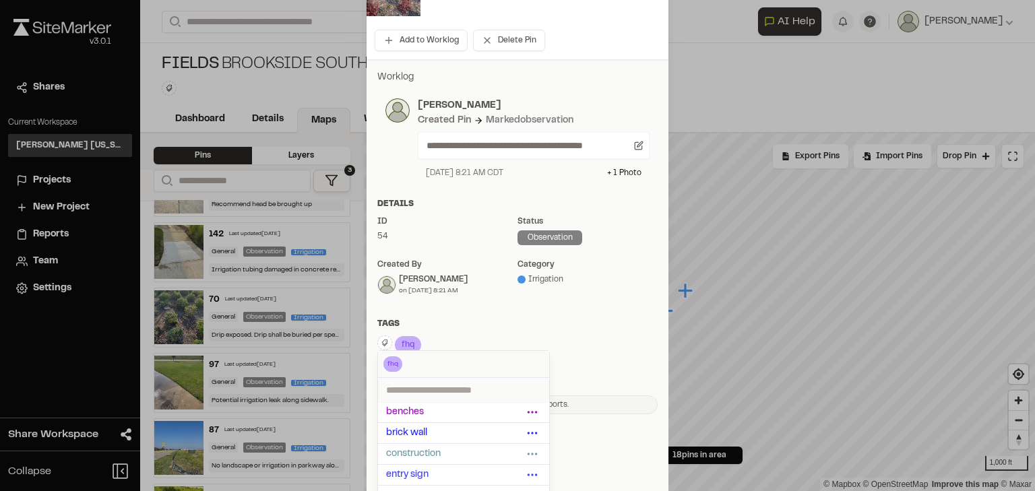
click at [431, 326] on div "Tags" at bounding box center [517, 324] width 280 height 12
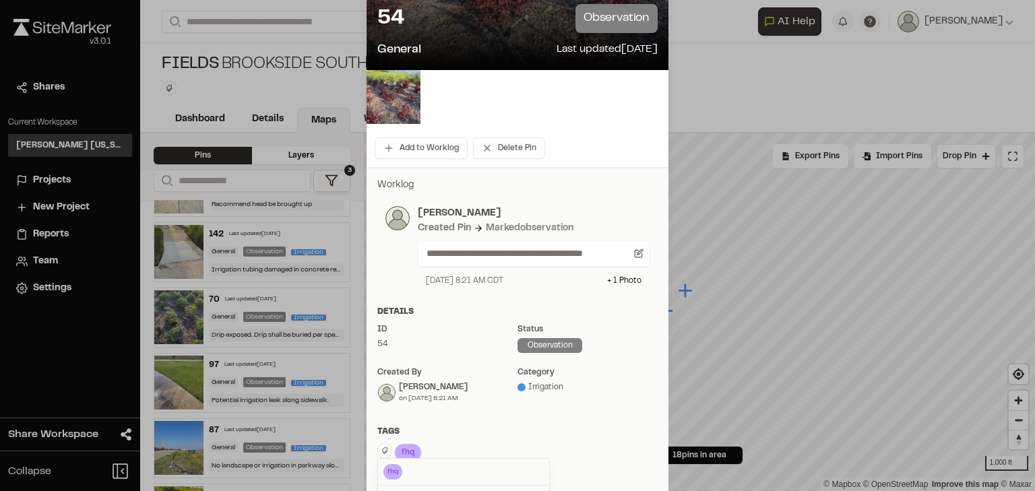
scroll to position [0, 0]
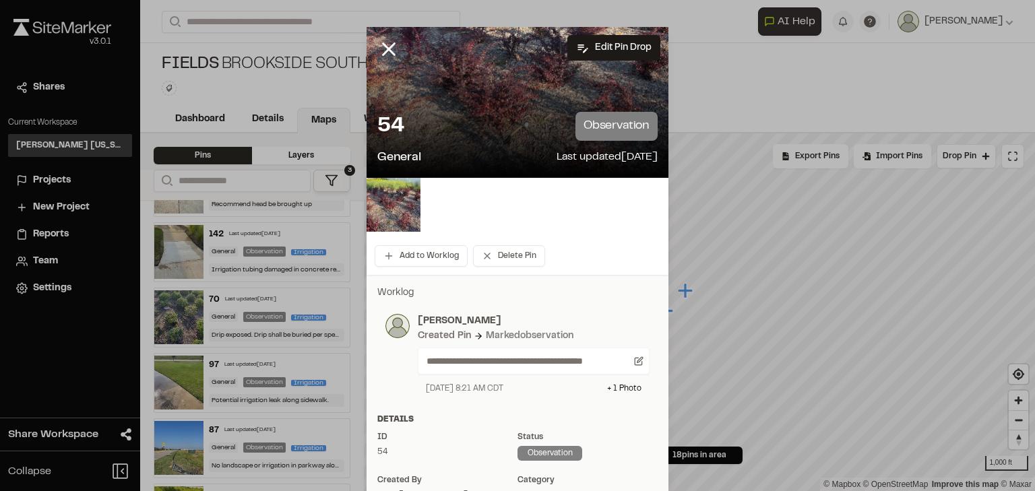
click at [388, 41] on div at bounding box center [517, 245] width 1035 height 491
click at [386, 47] on line at bounding box center [389, 49] width 11 height 11
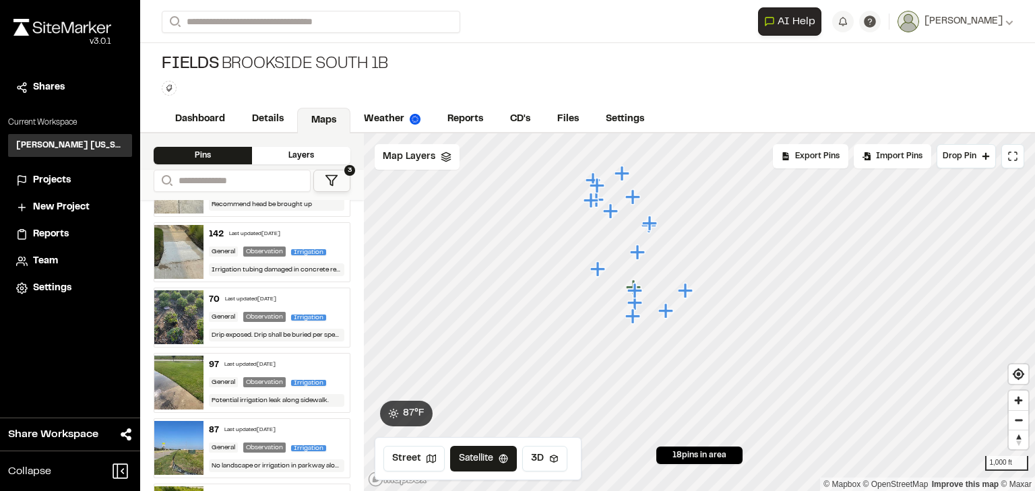
click at [259, 296] on div "Last updated [DATE]" at bounding box center [250, 300] width 51 height 8
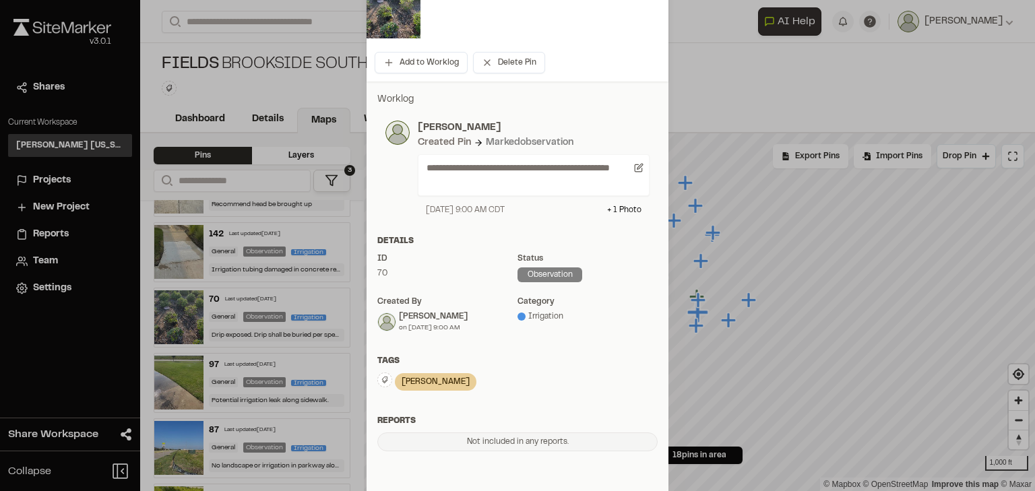
scroll to position [283, 0]
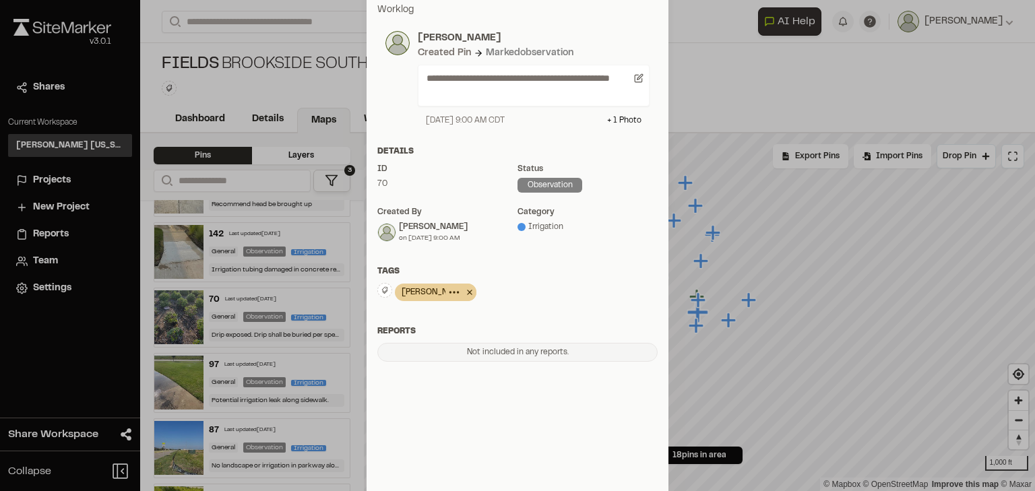
click at [463, 294] on icon at bounding box center [469, 292] width 13 height 16
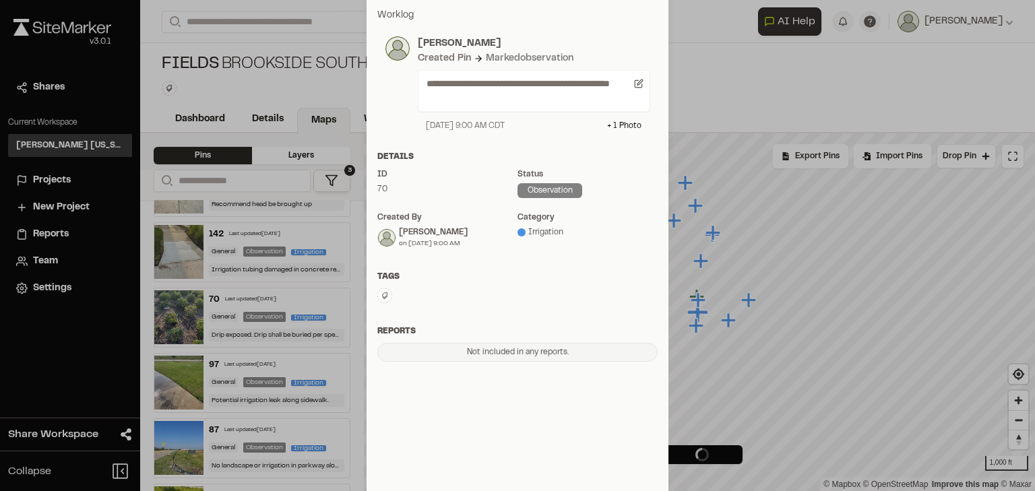
scroll to position [278, 0]
click at [383, 297] on icon at bounding box center [385, 296] width 8 height 8
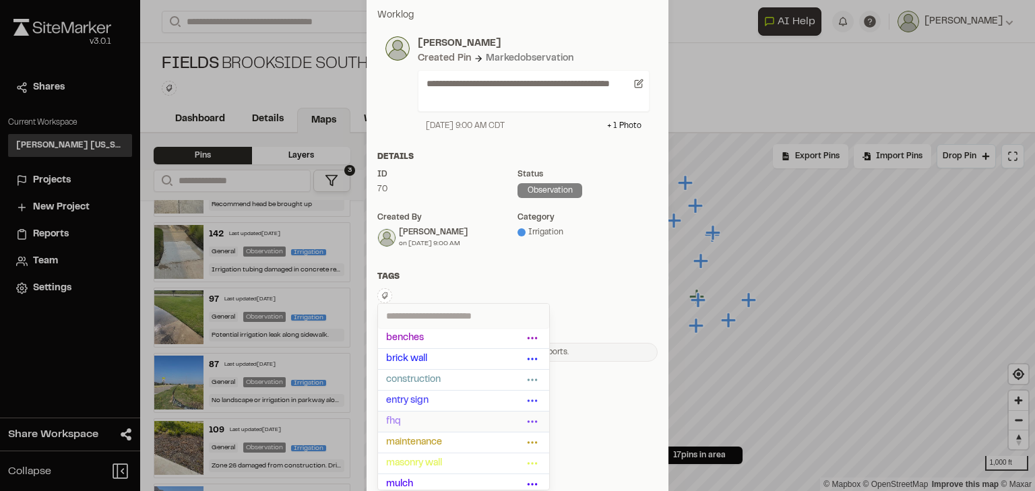
click at [404, 415] on span "fhq" at bounding box center [454, 422] width 137 height 15
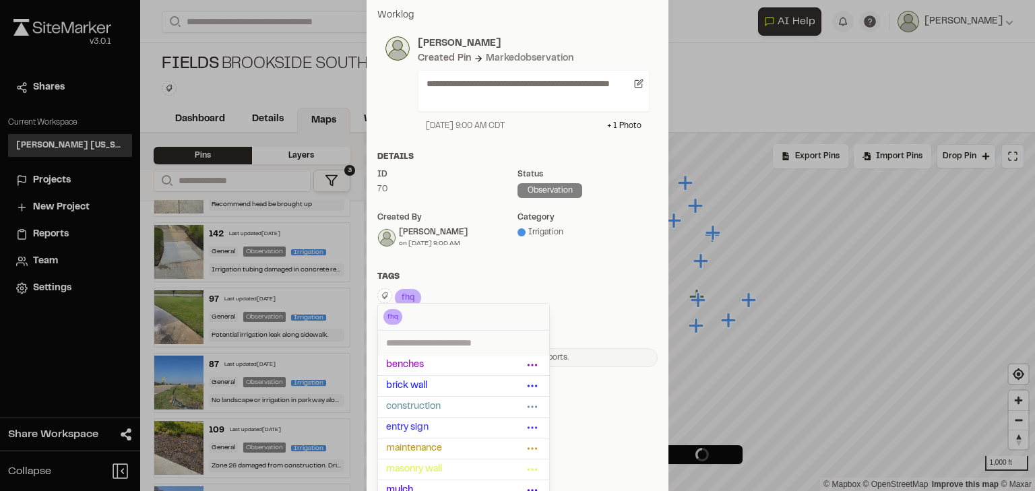
click at [426, 257] on div "Details ID 70 Status observation Created by Samantha Steinkirchner on 08/5/25 a…" at bounding box center [518, 205] width 302 height 109
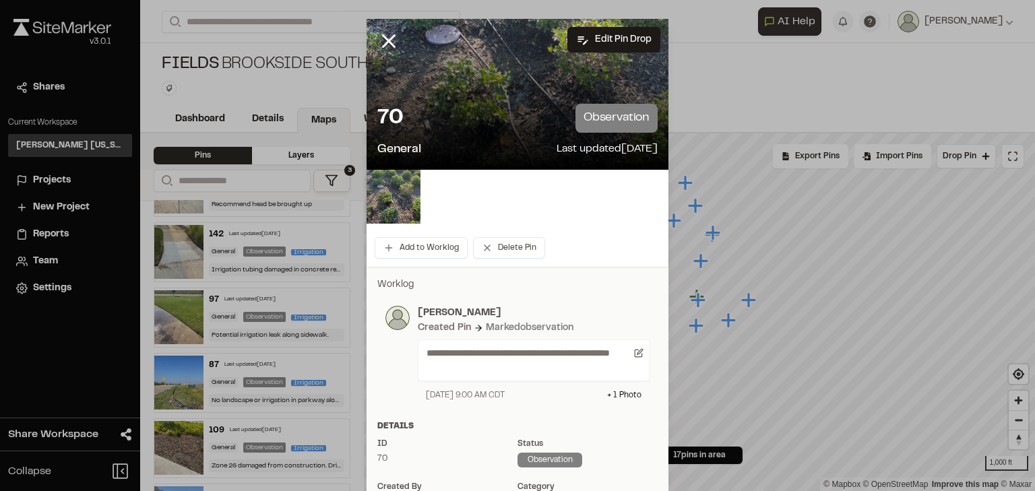
click at [396, 43] on div at bounding box center [517, 237] width 1035 height 491
click at [389, 41] on icon at bounding box center [388, 41] width 23 height 23
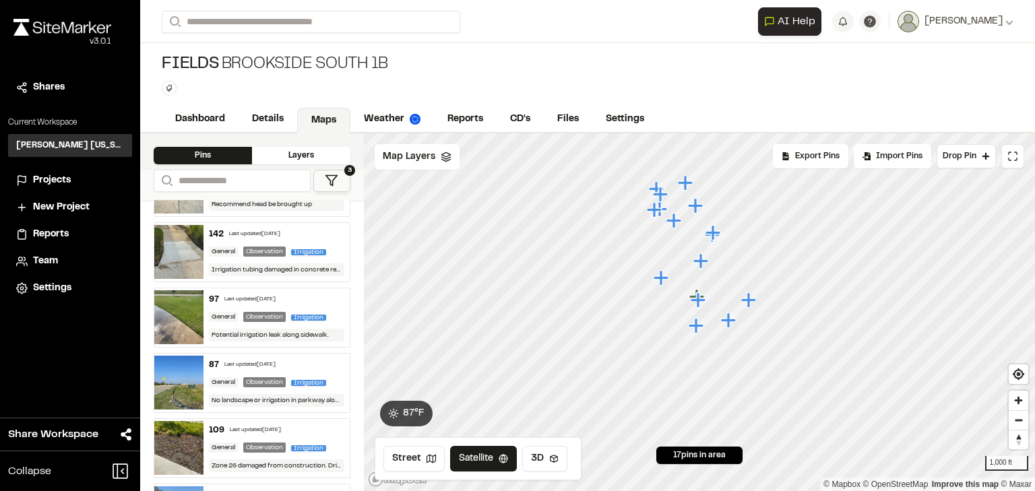
click at [276, 296] on div "Last updated [DATE]" at bounding box center [249, 300] width 51 height 8
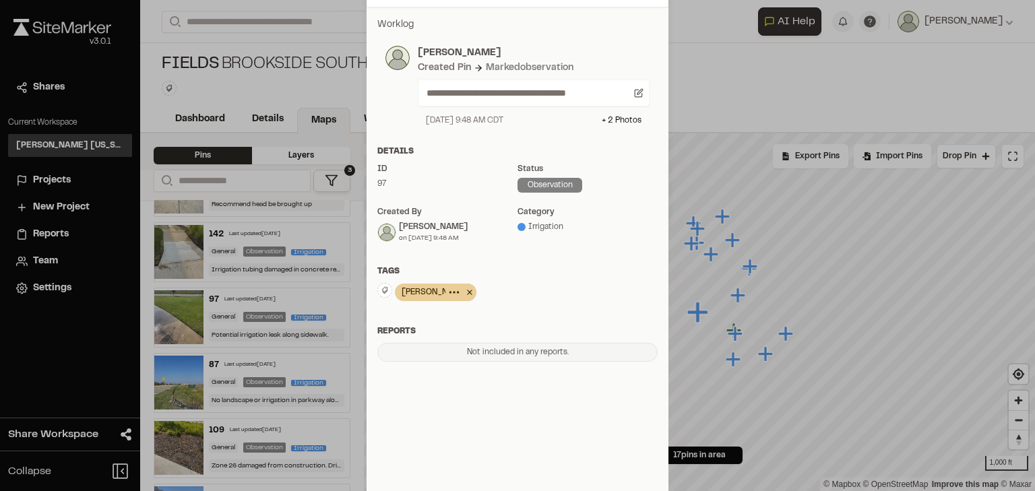
click at [463, 290] on icon at bounding box center [469, 292] width 13 height 16
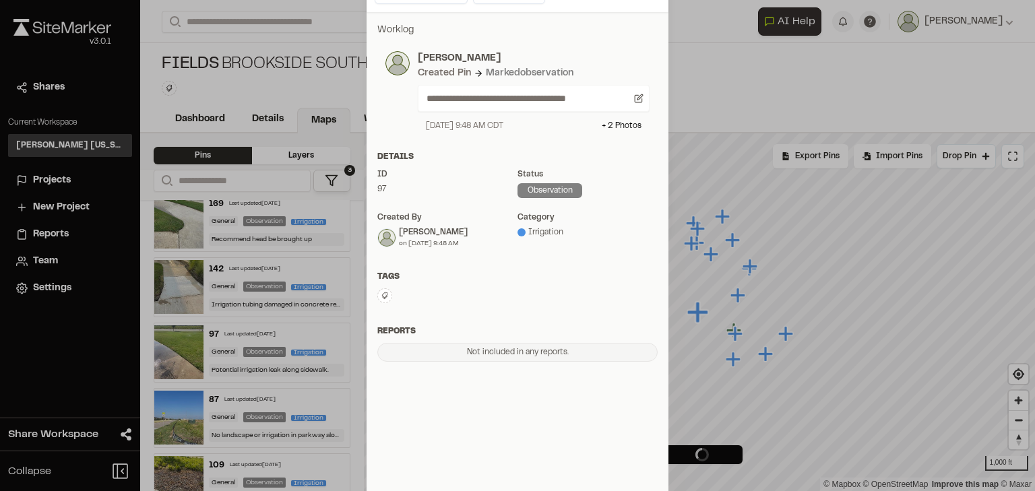
scroll to position [257, 0]
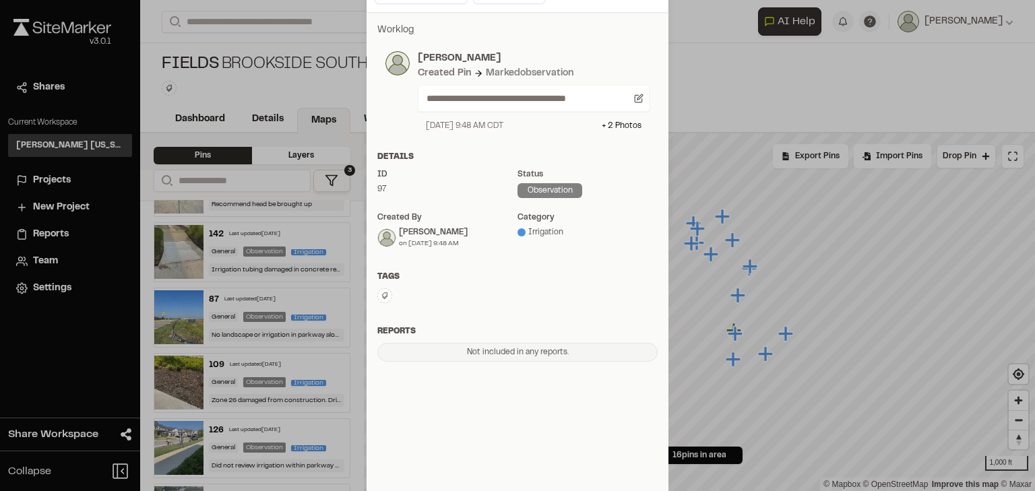
click at [377, 293] on button at bounding box center [384, 295] width 15 height 15
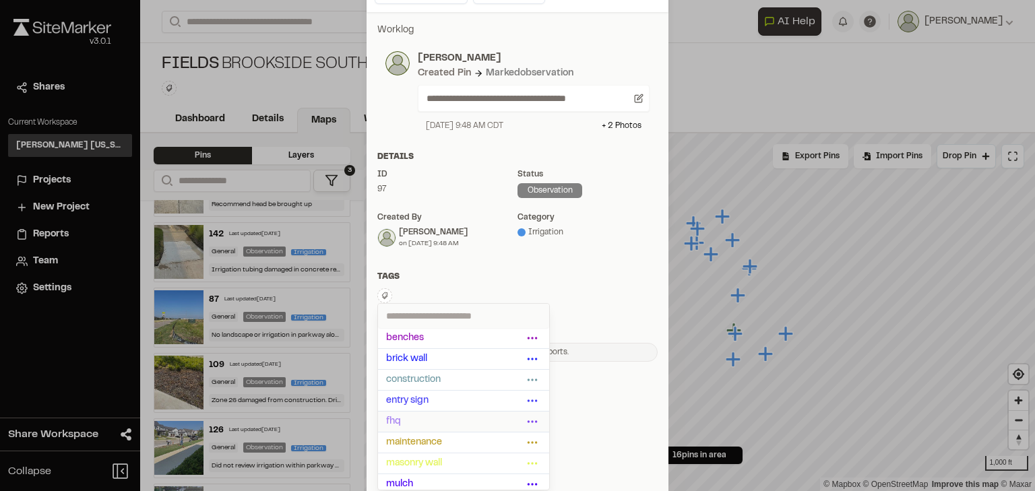
click at [407, 421] on span "fhq" at bounding box center [454, 422] width 137 height 15
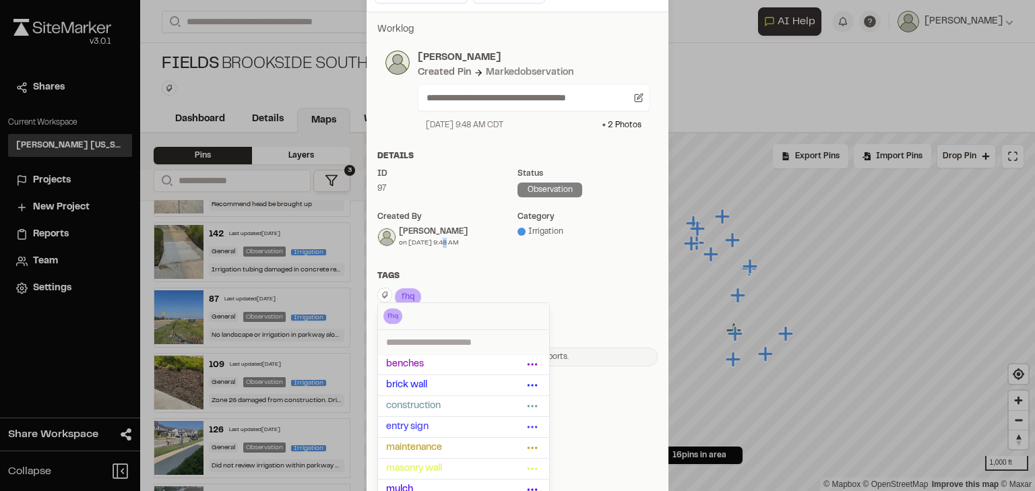
click at [437, 257] on div "Details ID 97 Status observation Created by Samantha Steinkirchner on 08/5/25 a…" at bounding box center [518, 204] width 302 height 109
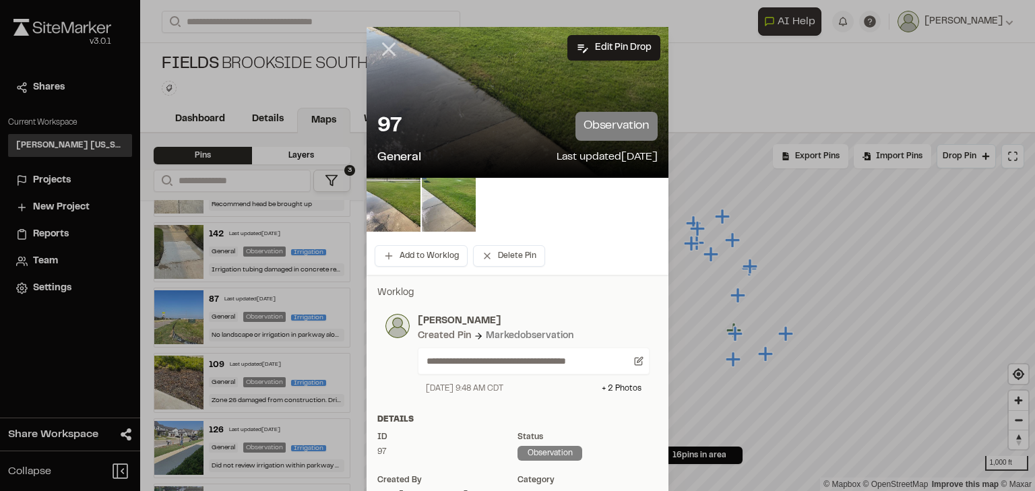
click at [388, 49] on div at bounding box center [517, 245] width 1035 height 491
click at [384, 47] on line at bounding box center [389, 49] width 11 height 11
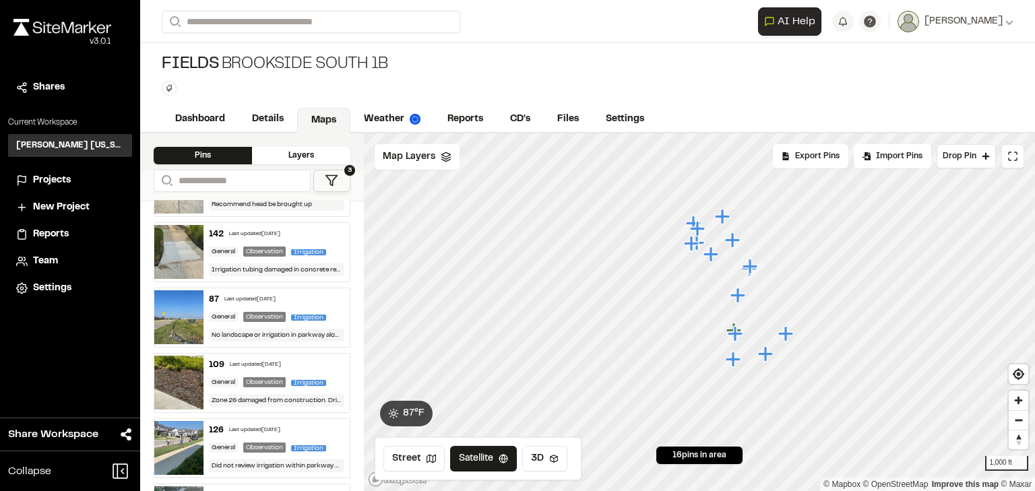
click at [270, 296] on div "Last updated [DATE]" at bounding box center [249, 300] width 51 height 8
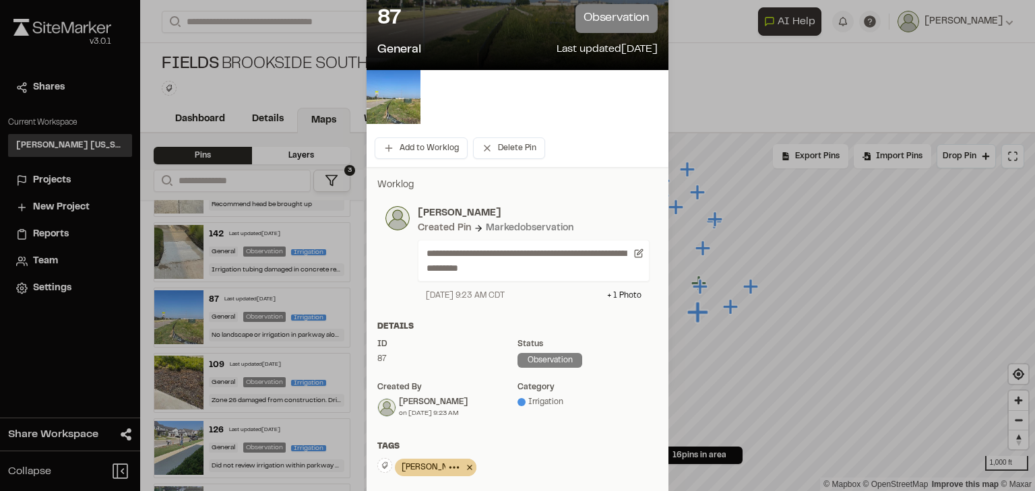
click at [463, 468] on icon at bounding box center [469, 468] width 13 height 16
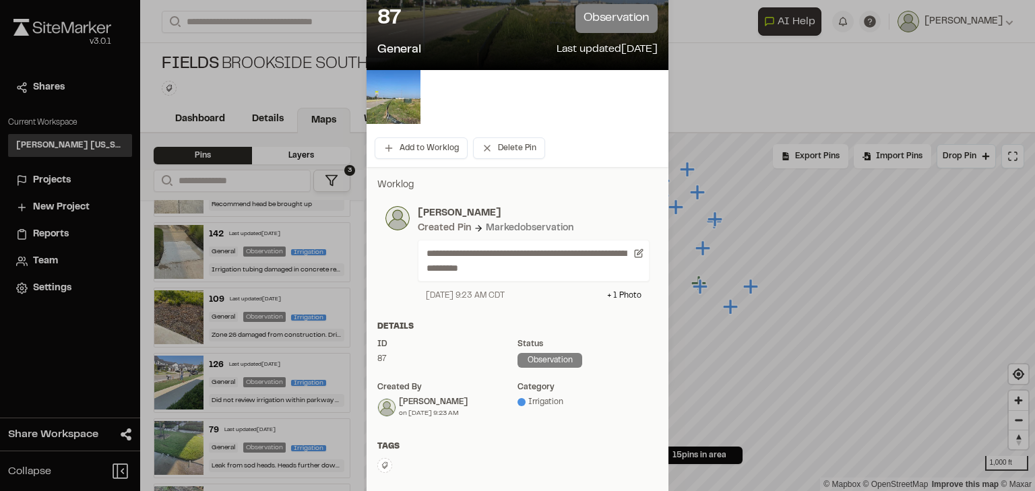
click at [383, 464] on icon at bounding box center [385, 465] width 6 height 7
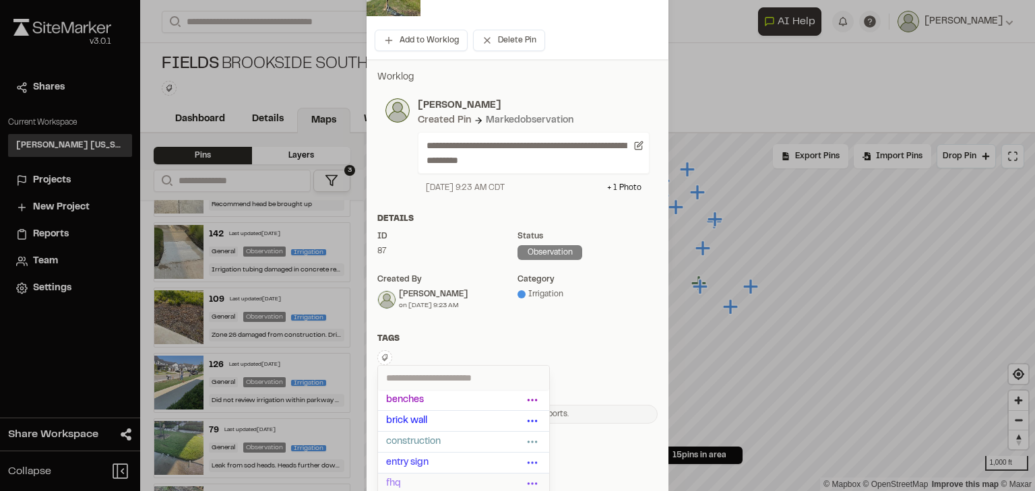
click at [396, 481] on span "fhq" at bounding box center [454, 484] width 137 height 15
click at [551, 342] on div "Tags" at bounding box center [517, 339] width 280 height 12
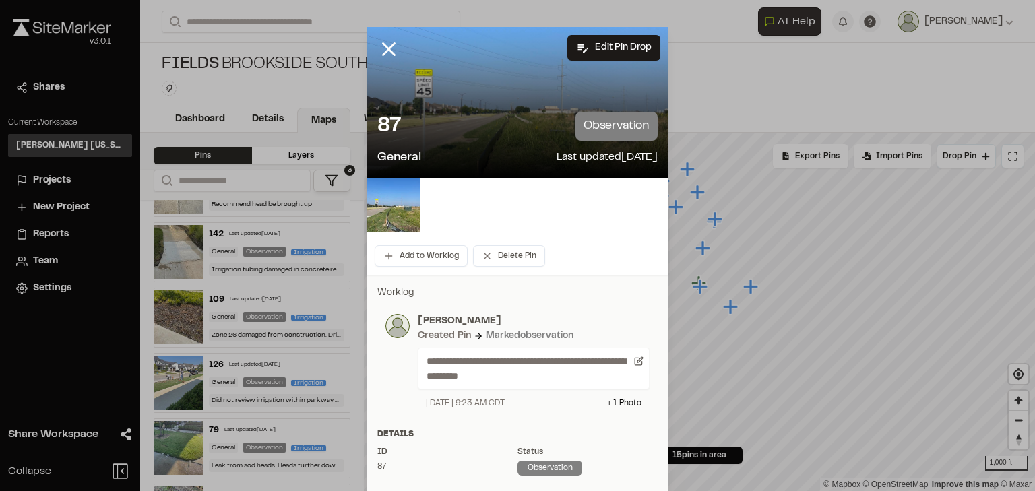
click at [386, 49] on div at bounding box center [517, 245] width 1035 height 491
click at [379, 49] on icon at bounding box center [388, 49] width 23 height 23
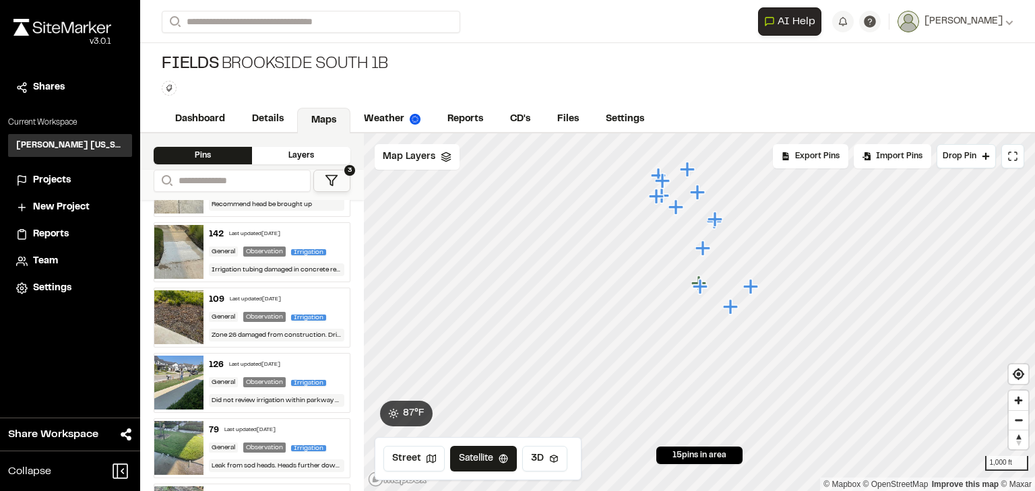
click at [281, 296] on div "Last updated [DATE]" at bounding box center [255, 300] width 51 height 8
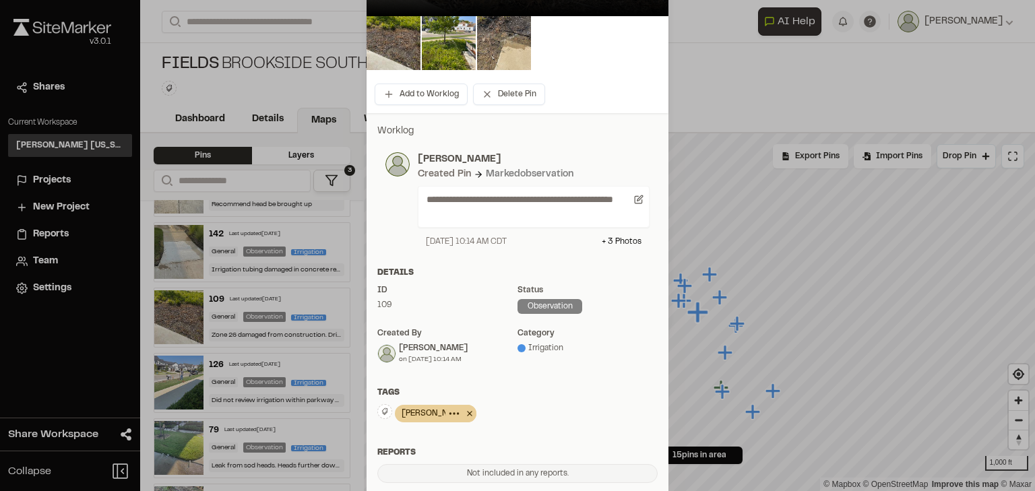
click at [463, 418] on icon at bounding box center [469, 414] width 13 height 16
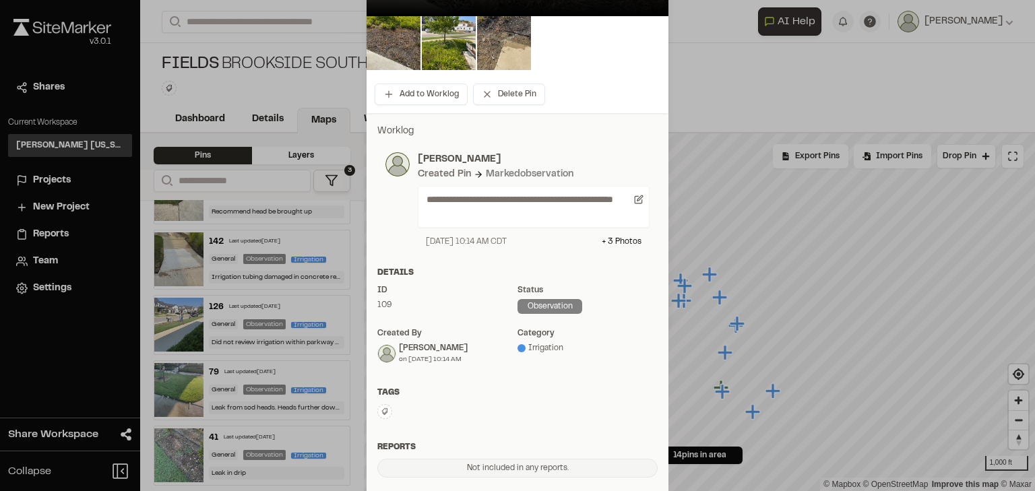
click at [380, 417] on button at bounding box center [384, 411] width 15 height 15
click at [408, 481] on span "fhq" at bounding box center [454, 484] width 137 height 15
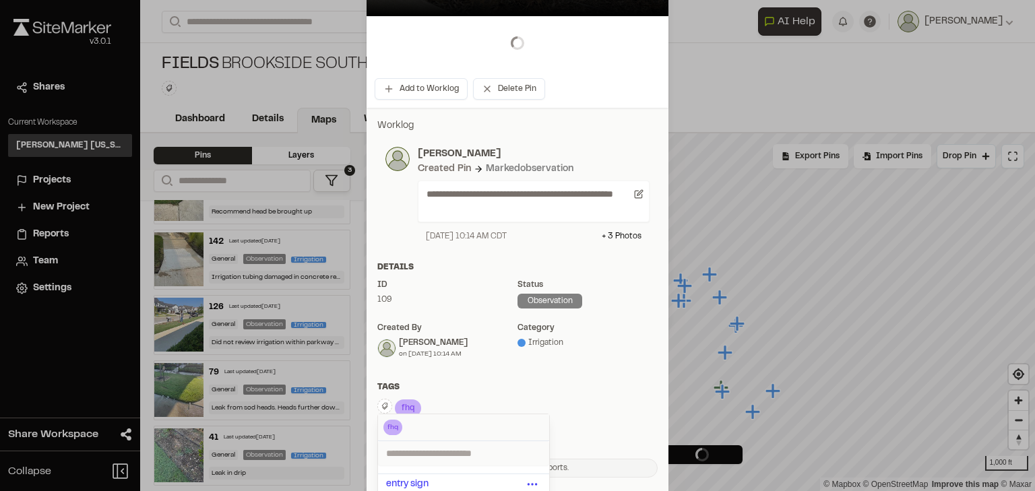
click at [423, 376] on div "**********" at bounding box center [518, 298] width 302 height 381
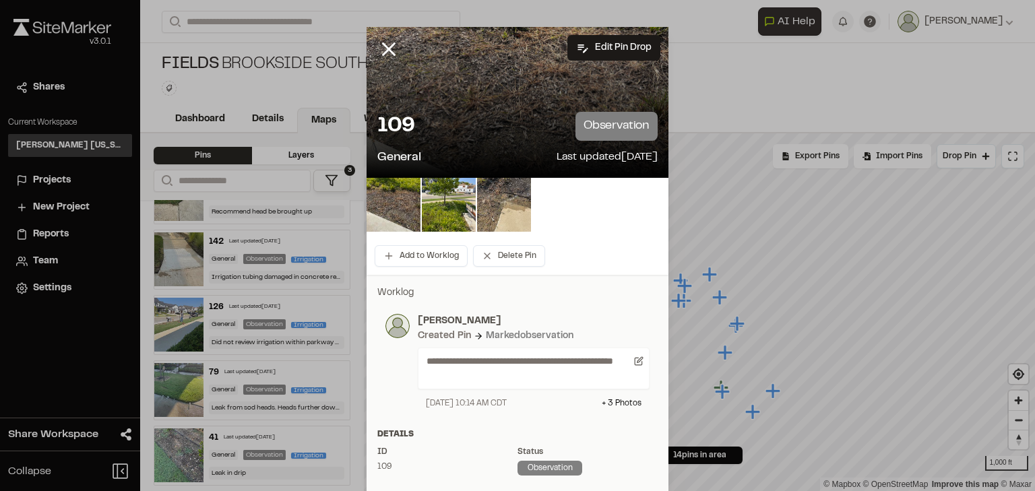
click at [381, 47] on div at bounding box center [517, 245] width 1035 height 491
click at [384, 46] on icon at bounding box center [388, 49] width 23 height 23
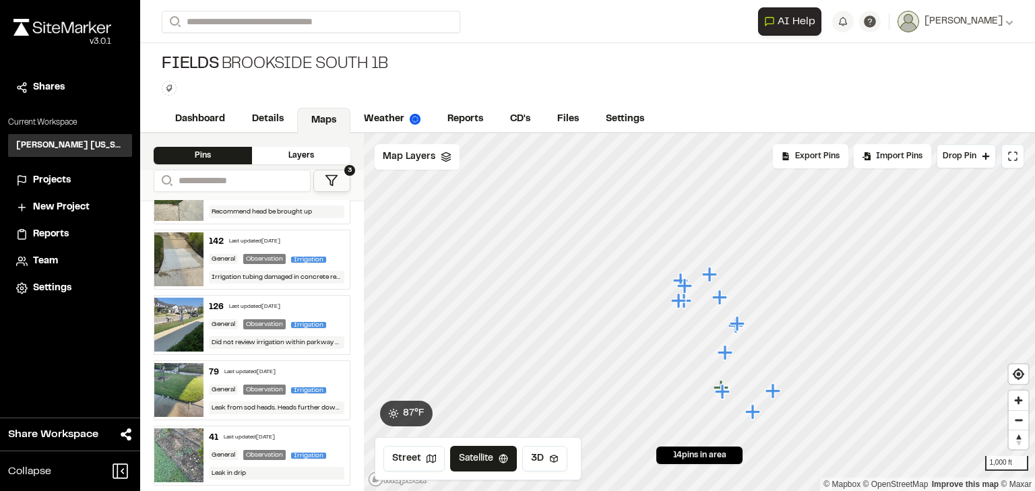
click at [270, 303] on div "Last updated [DATE]" at bounding box center [254, 307] width 51 height 8
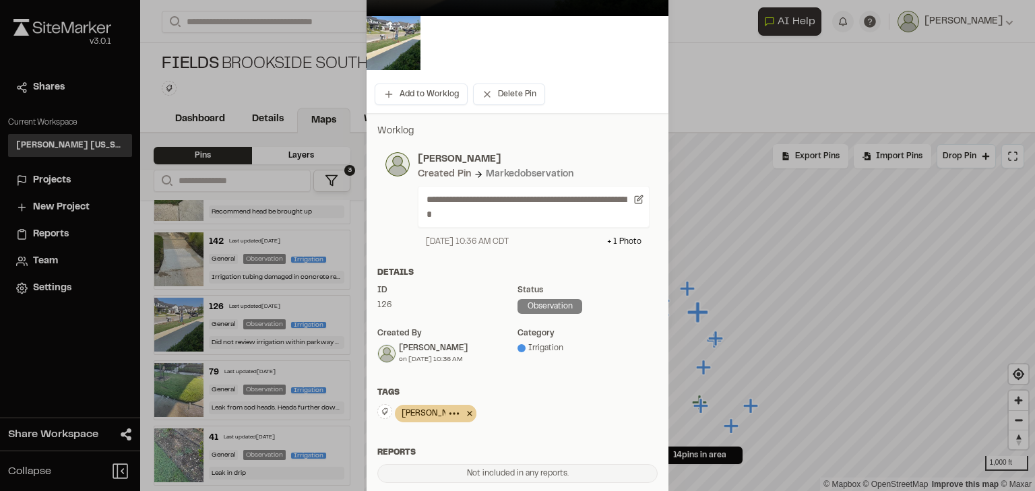
click at [463, 417] on icon at bounding box center [469, 414] width 13 height 16
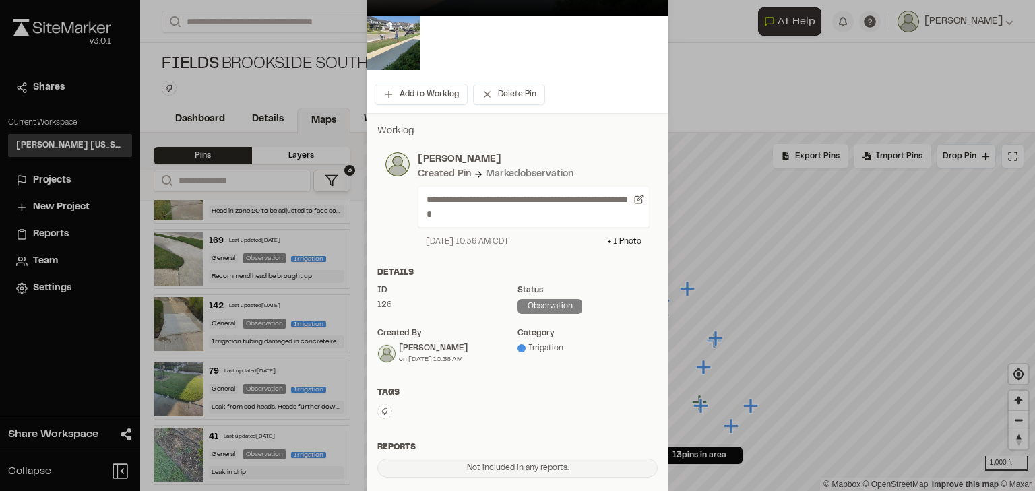
click at [379, 417] on button at bounding box center [384, 411] width 15 height 15
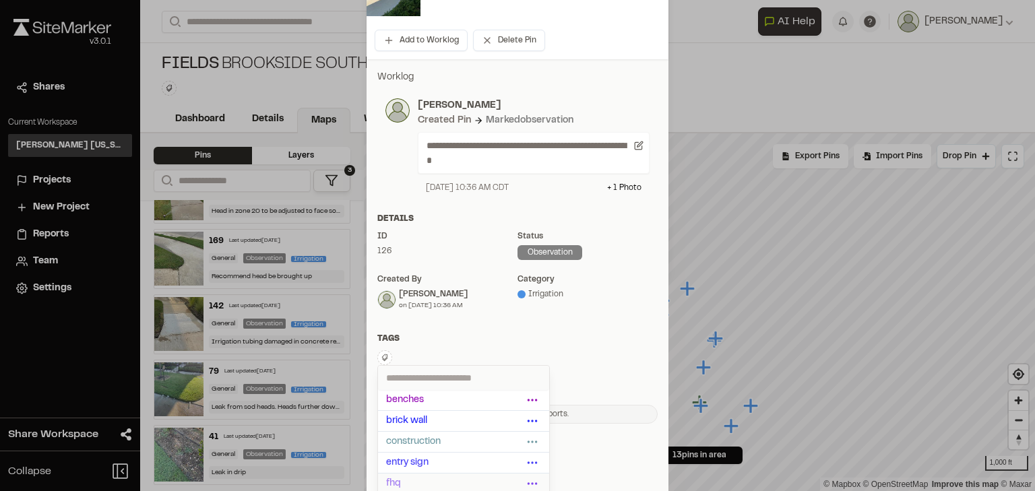
click at [399, 477] on span "fhq" at bounding box center [454, 484] width 137 height 15
click at [439, 334] on div "Tags" at bounding box center [517, 339] width 280 height 12
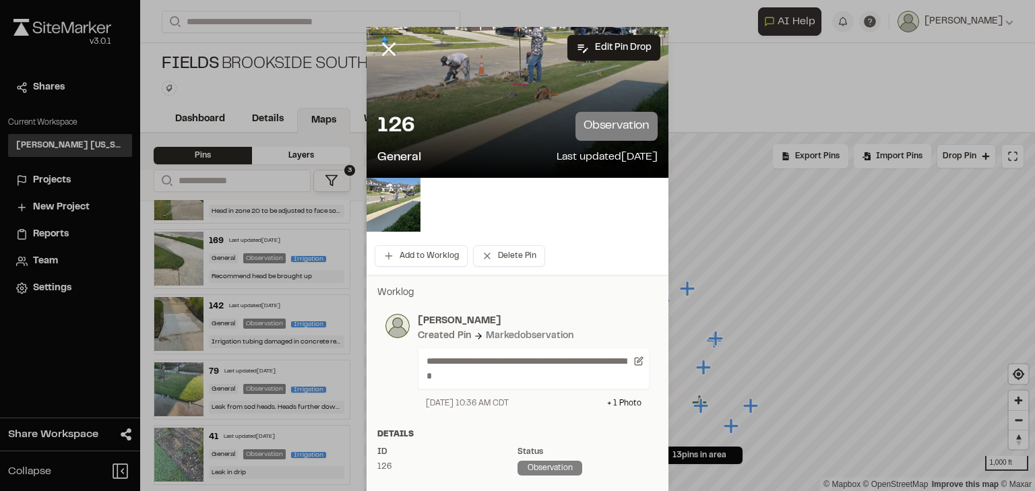
click at [385, 42] on div at bounding box center [517, 245] width 1035 height 491
click at [383, 43] on icon at bounding box center [388, 49] width 23 height 23
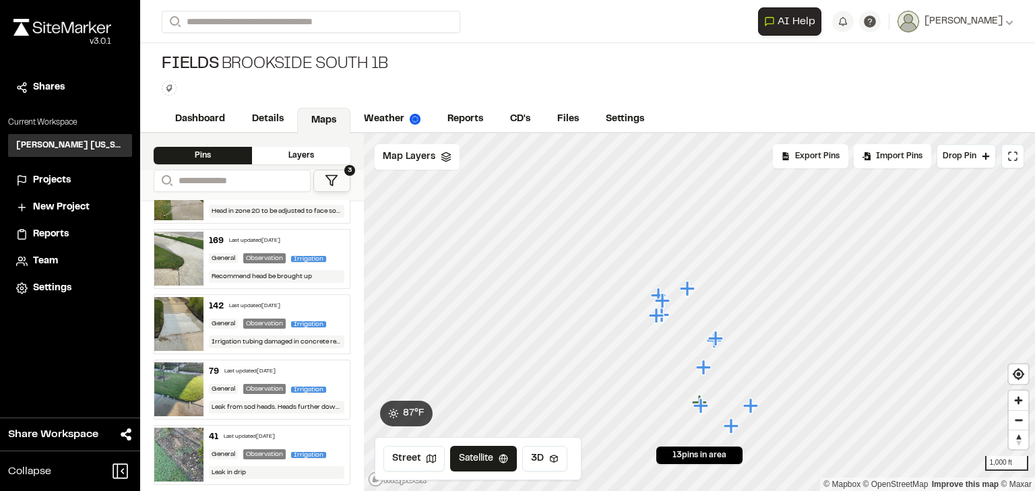
click at [259, 368] on div "Last updated Aug 5, 2025" at bounding box center [249, 372] width 51 height 8
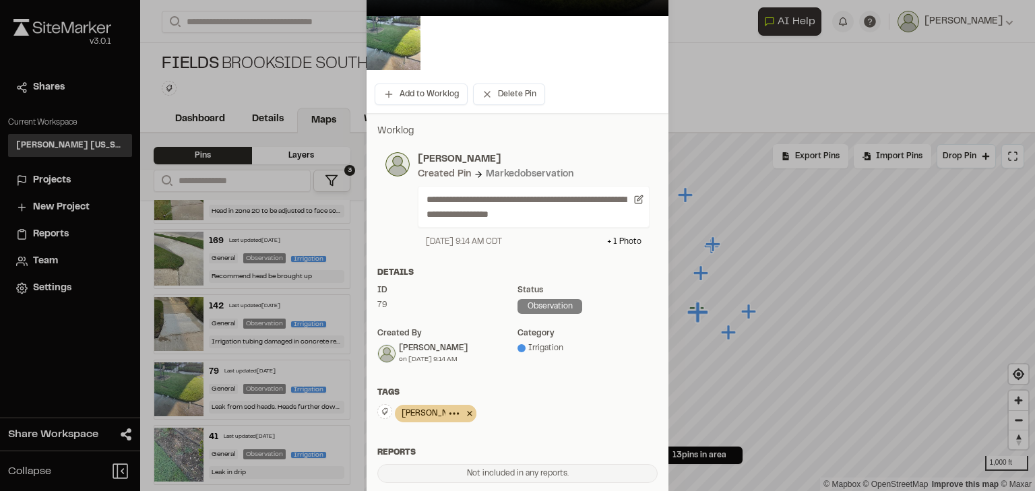
click at [463, 412] on icon at bounding box center [469, 414] width 13 height 16
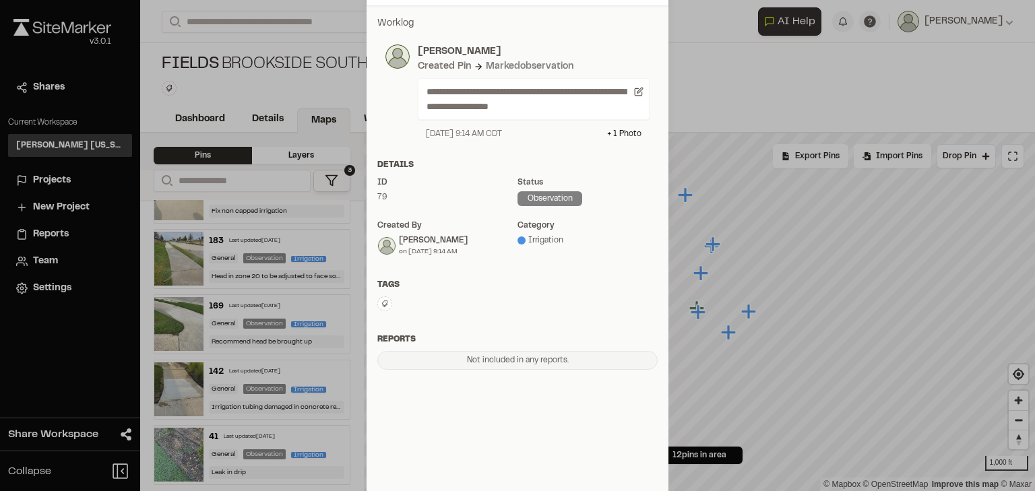
click at [384, 299] on button at bounding box center [384, 304] width 15 height 15
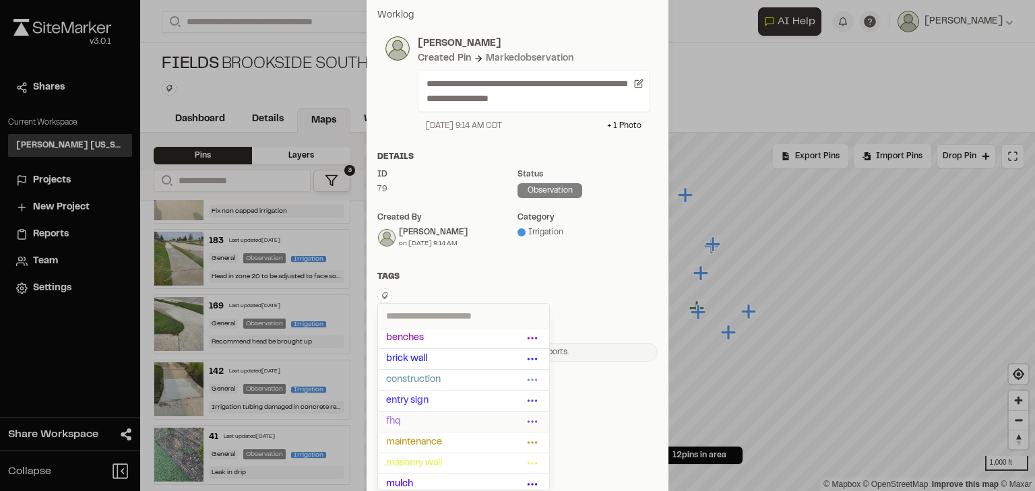
click at [407, 417] on span "fhq" at bounding box center [454, 422] width 137 height 15
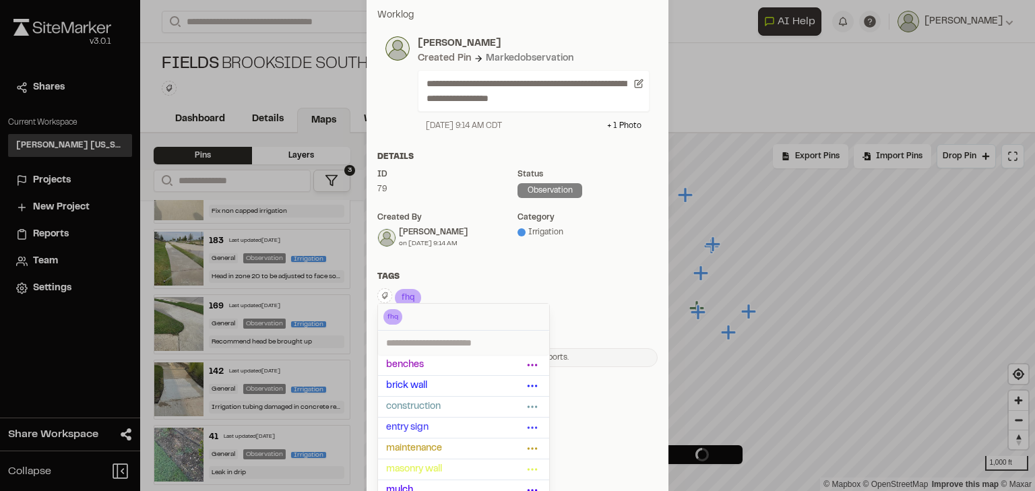
click at [431, 256] on div "Details ID 79 Status observation Created by Samantha Steinkirchner on 08/5/25 a…" at bounding box center [518, 205] width 302 height 109
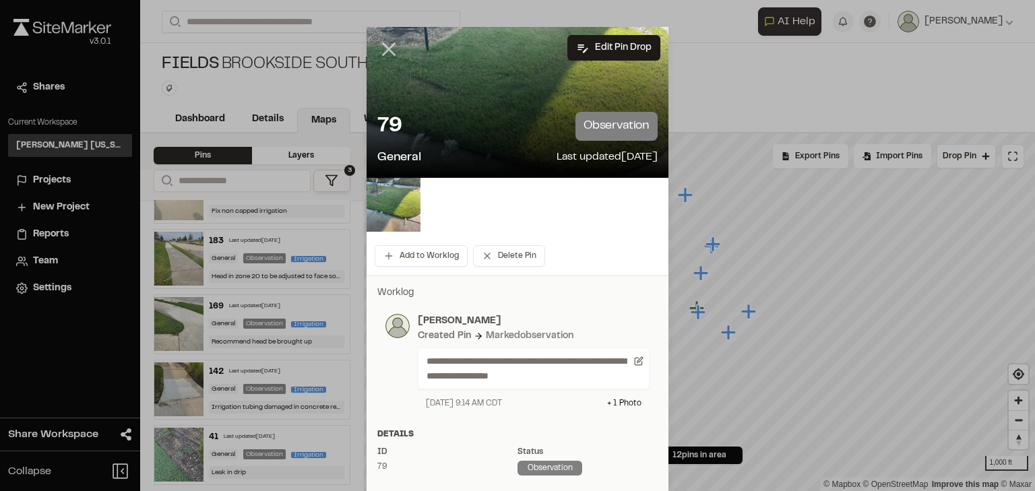
drag, startPoint x: 391, startPoint y: 58, endPoint x: 386, endPoint y: 49, distance: 10.9
click at [389, 55] on div at bounding box center [517, 245] width 1035 height 491
click at [386, 49] on line at bounding box center [389, 49] width 11 height 11
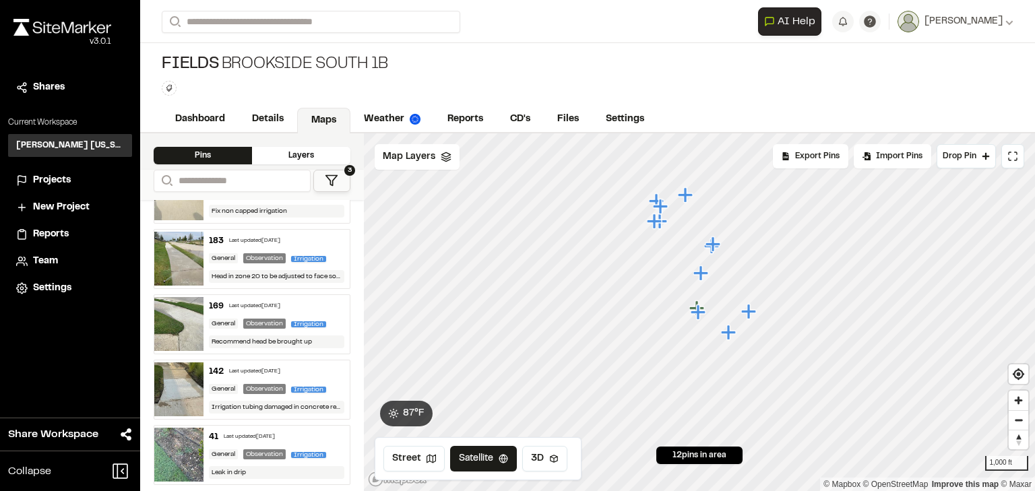
click at [274, 431] on div "41 Last updated Aug 5, 2025" at bounding box center [277, 437] width 136 height 12
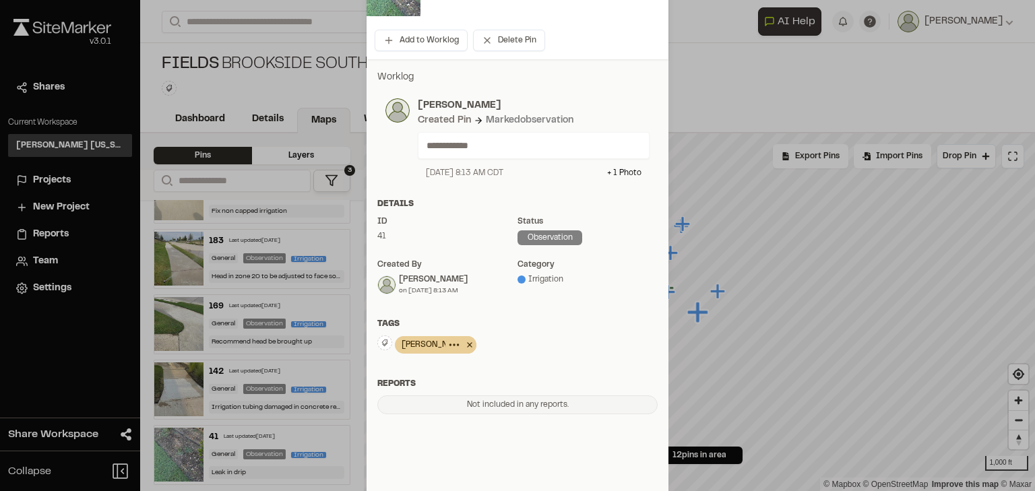
click at [467, 344] on icon at bounding box center [469, 344] width 5 height 5
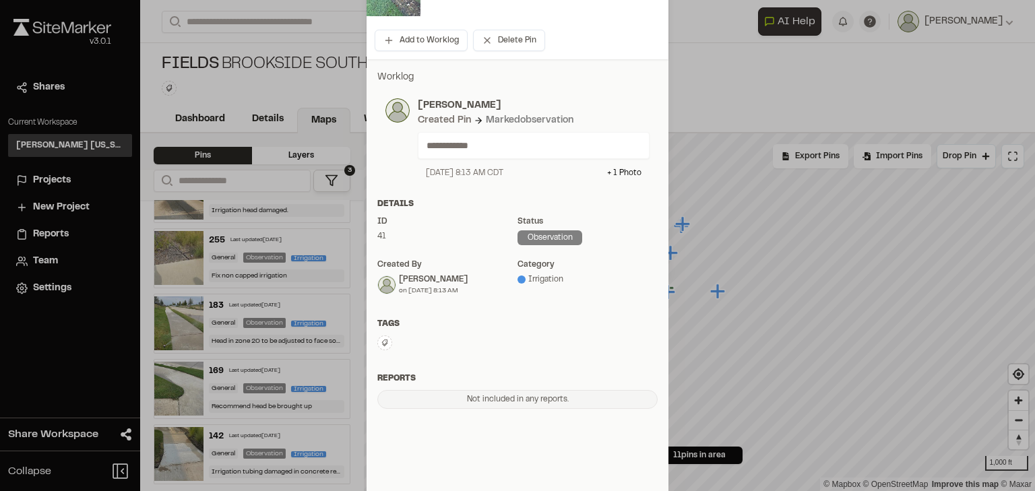
click at [381, 346] on icon at bounding box center [385, 343] width 8 height 8
click at [397, 412] on span "fhq" at bounding box center [454, 415] width 137 height 15
click at [462, 329] on div "Tags" at bounding box center [517, 324] width 280 height 12
click at [429, 313] on div "**********" at bounding box center [518, 242] width 302 height 366
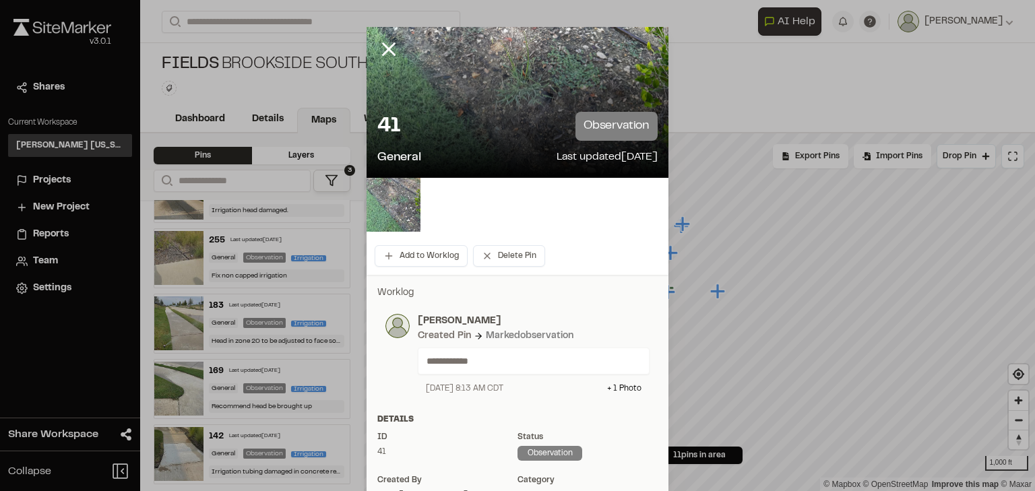
click at [380, 44] on div at bounding box center [517, 245] width 1035 height 491
click at [384, 51] on line at bounding box center [389, 49] width 11 height 11
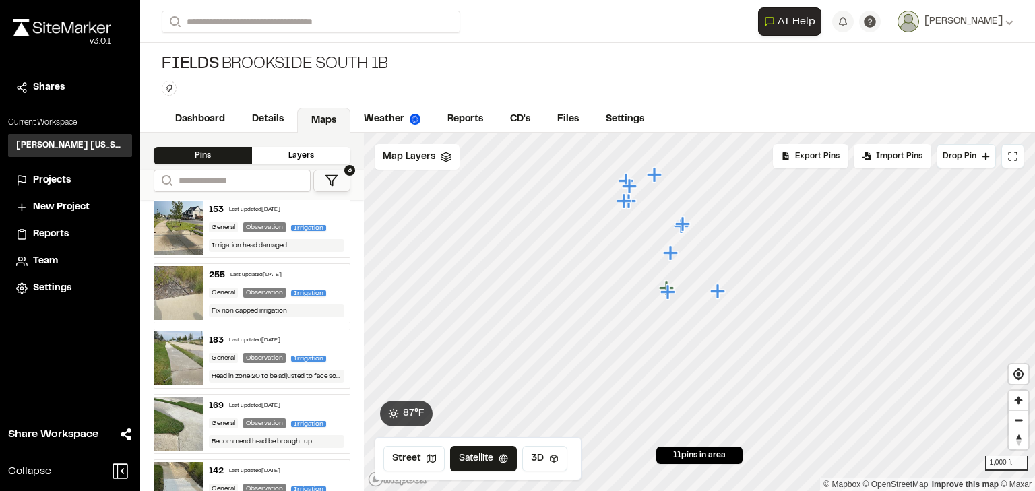
scroll to position [391, 0]
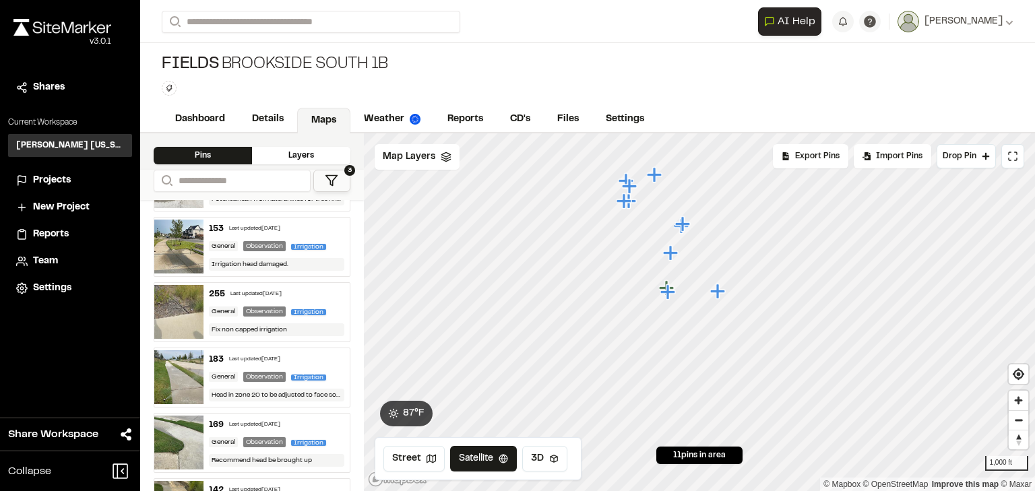
click at [350, 176] on button "3" at bounding box center [331, 181] width 37 height 22
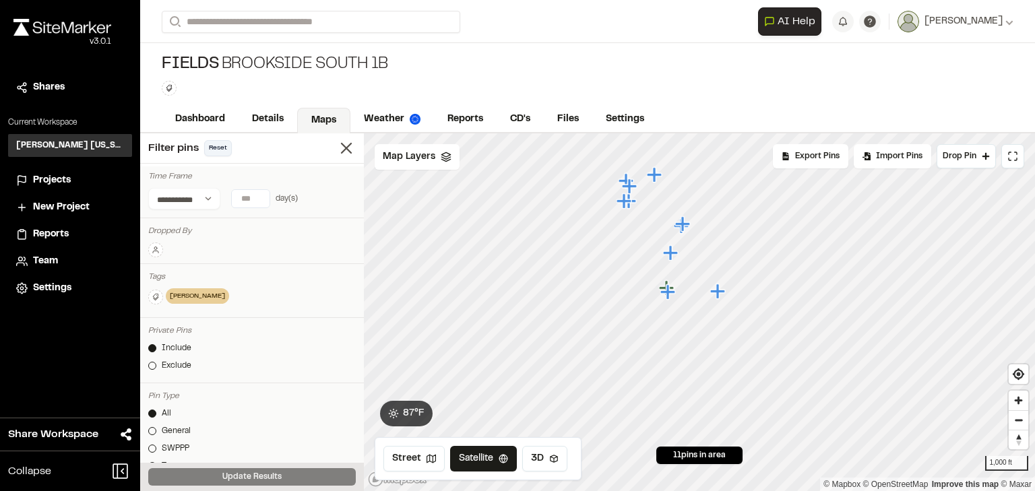
click at [210, 148] on button "Reset" at bounding box center [218, 148] width 28 height 16
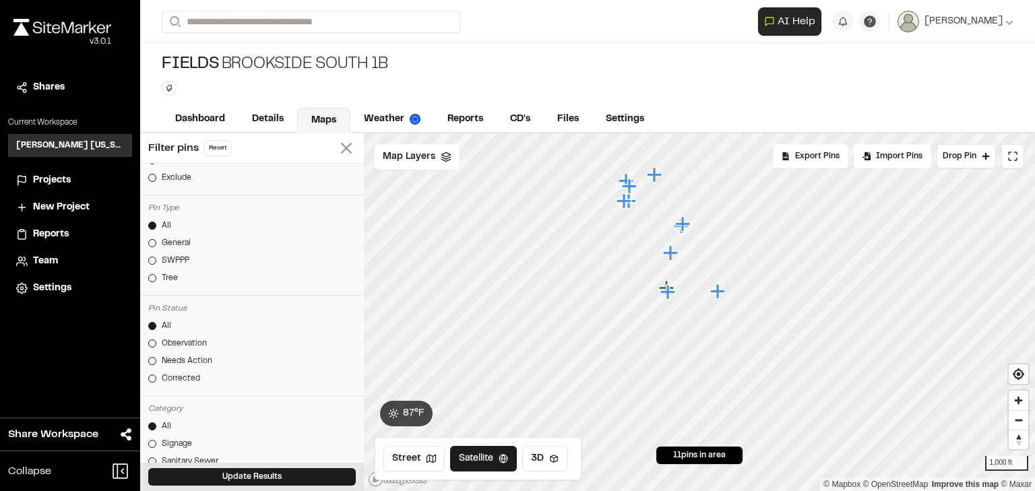
click at [342, 149] on line at bounding box center [346, 148] width 9 height 9
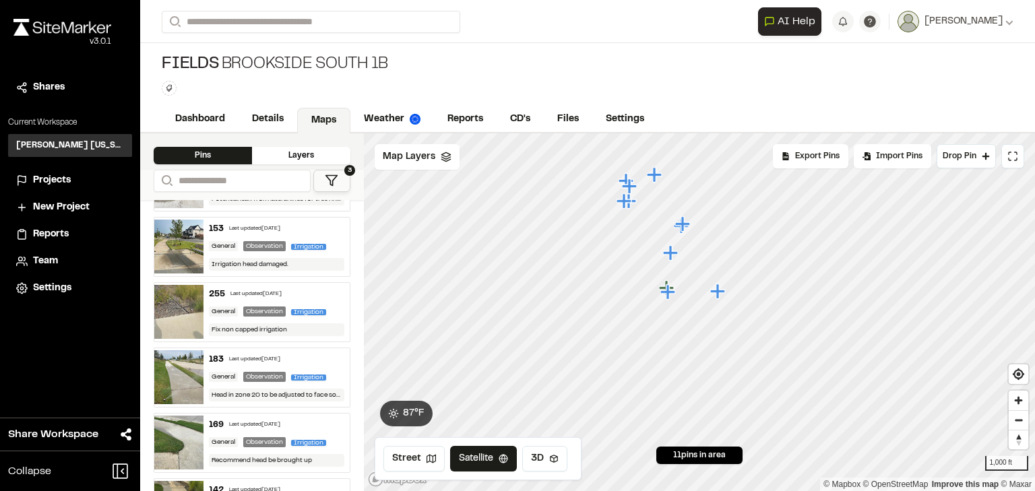
click at [340, 179] on button "3" at bounding box center [331, 181] width 37 height 22
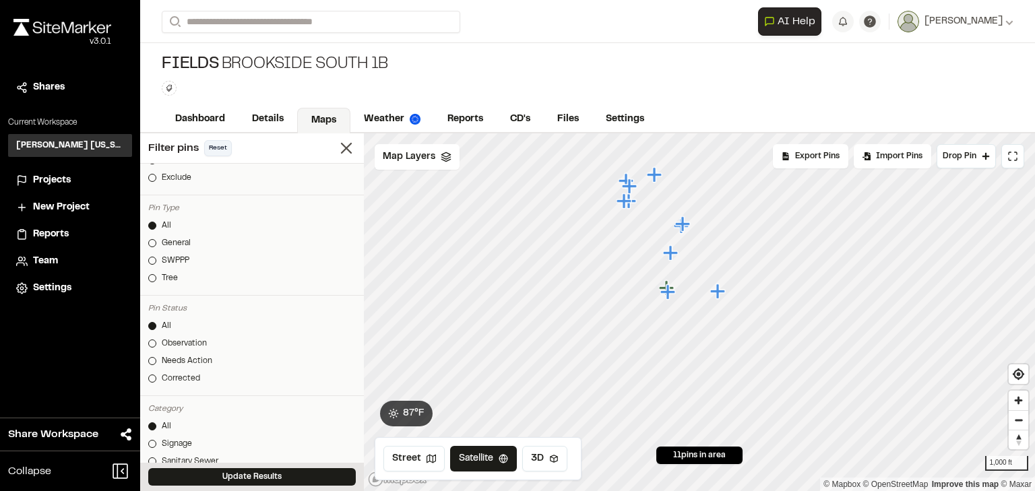
click at [216, 147] on button "Reset" at bounding box center [218, 148] width 28 height 16
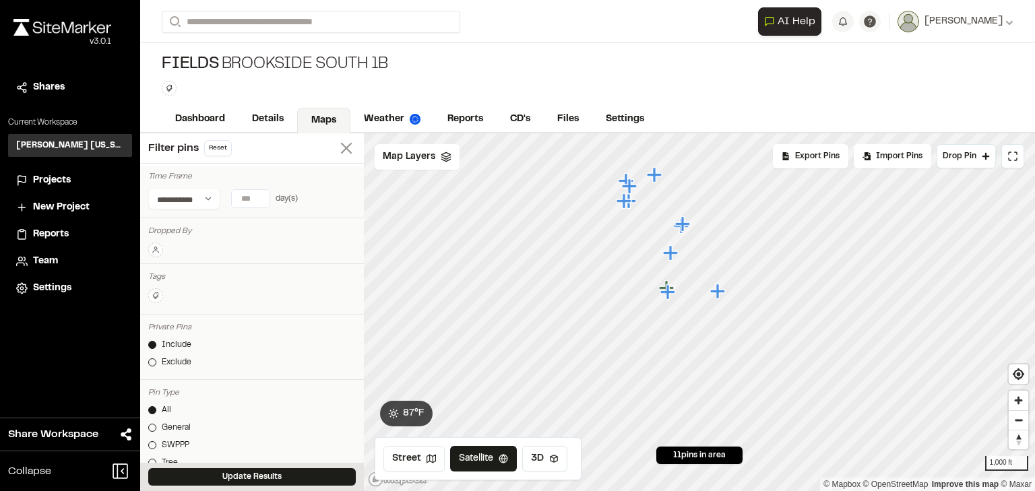
click at [342, 146] on line at bounding box center [346, 148] width 9 height 9
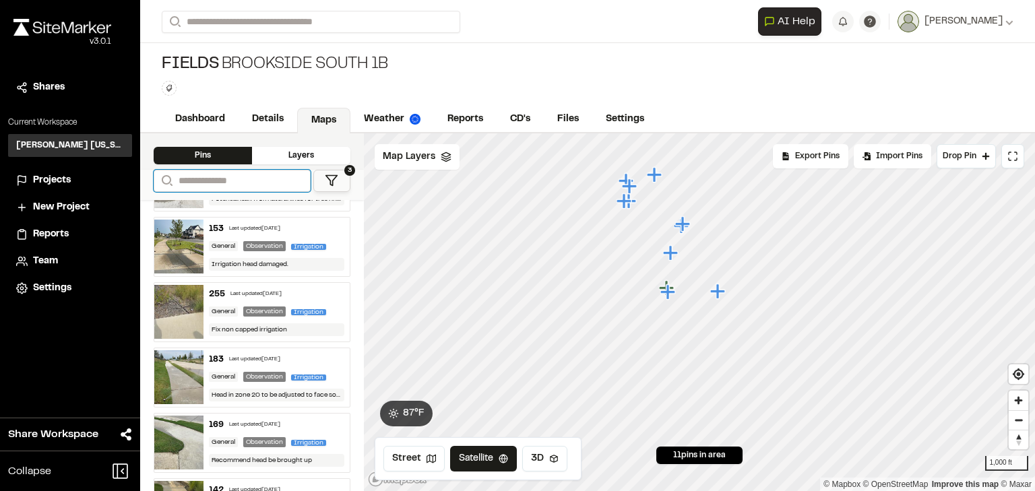
click at [221, 183] on input "Search" at bounding box center [232, 181] width 157 height 22
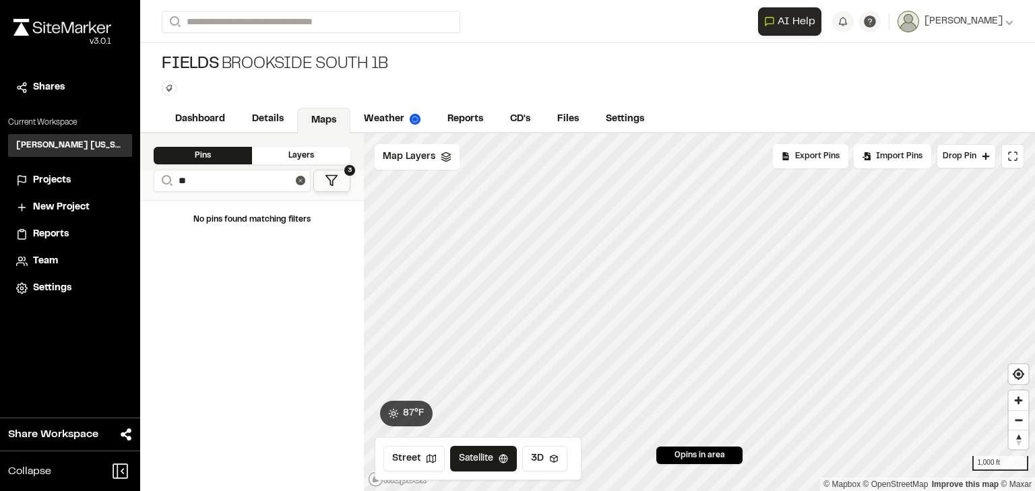
click at [330, 181] on polygon at bounding box center [331, 181] width 11 height 10
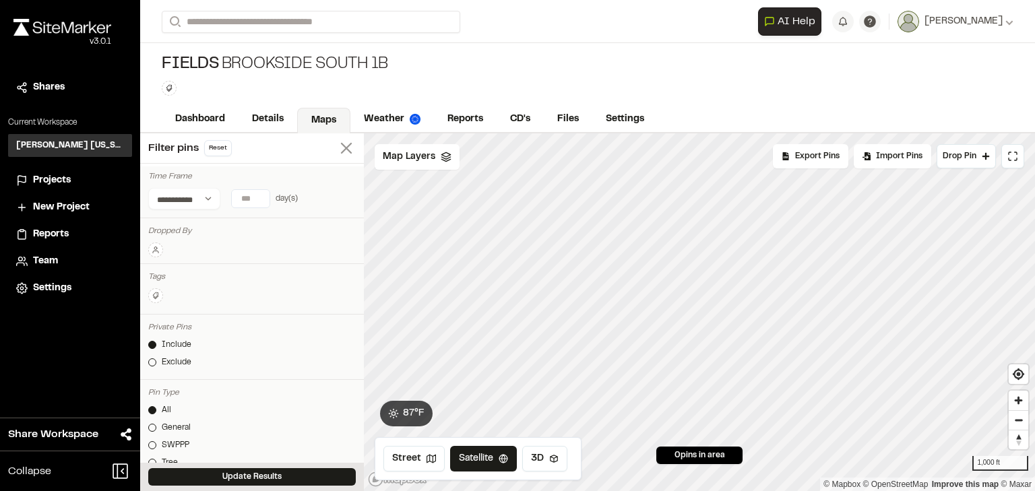
click at [342, 146] on line at bounding box center [346, 148] width 9 height 9
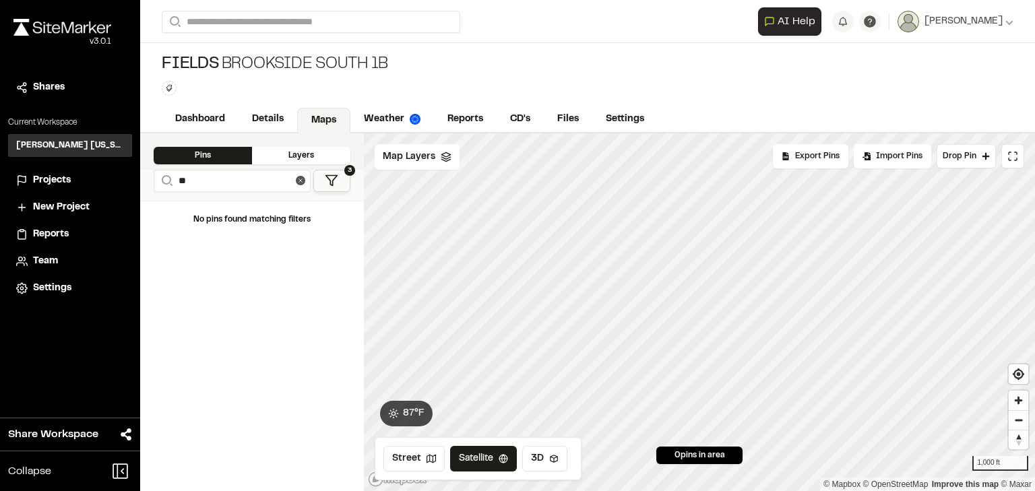
click at [517, 53] on div "Fields Brookside South 1B Type Enter or comma to add tag." at bounding box center [587, 74] width 895 height 63
click at [226, 180] on input "**" at bounding box center [232, 181] width 157 height 22
type input "*"
type input "**"
click at [301, 183] on icon at bounding box center [300, 180] width 9 height 9
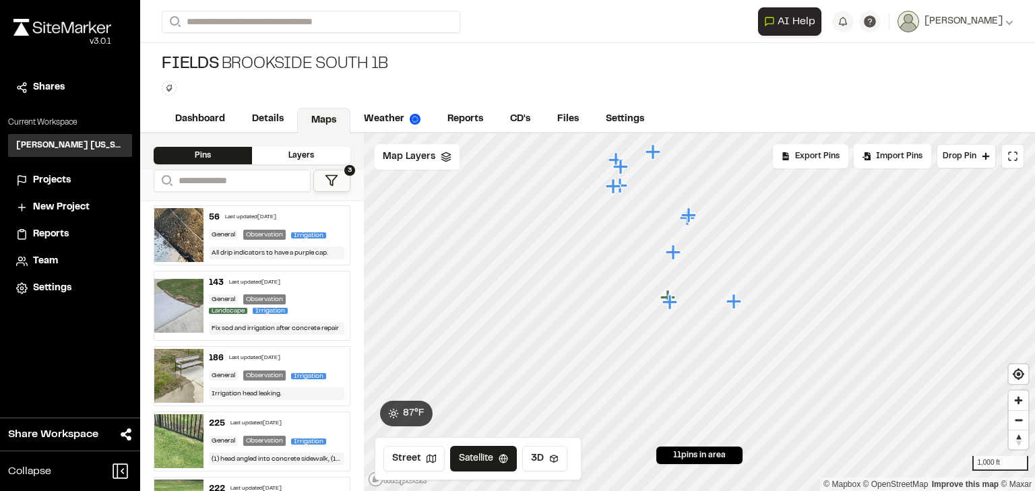
click at [338, 179] on icon at bounding box center [331, 180] width 13 height 13
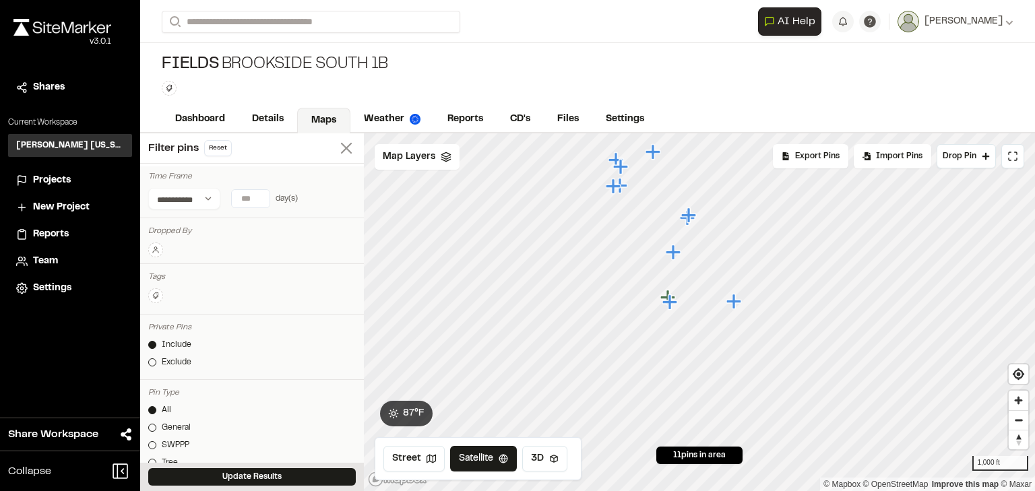
click at [341, 148] on icon at bounding box center [346, 148] width 19 height 19
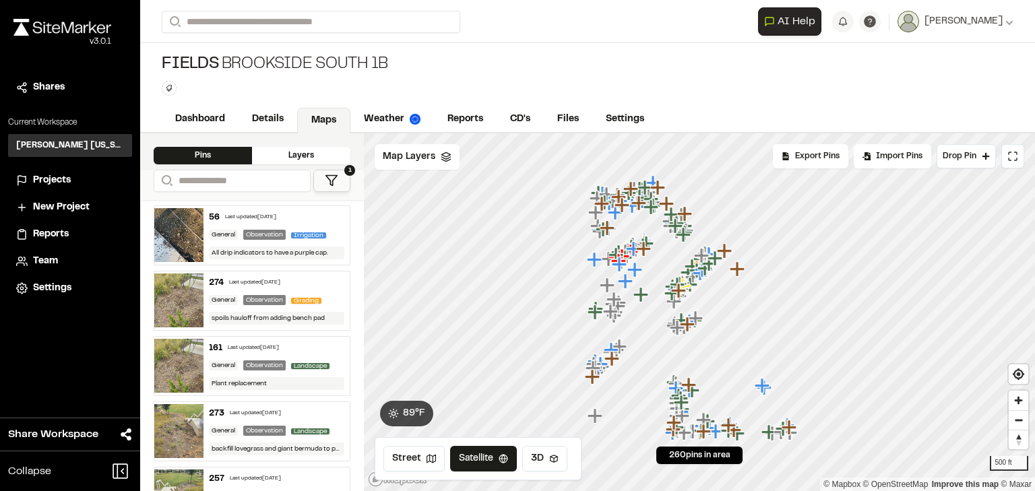
click at [335, 182] on icon at bounding box center [331, 180] width 13 height 13
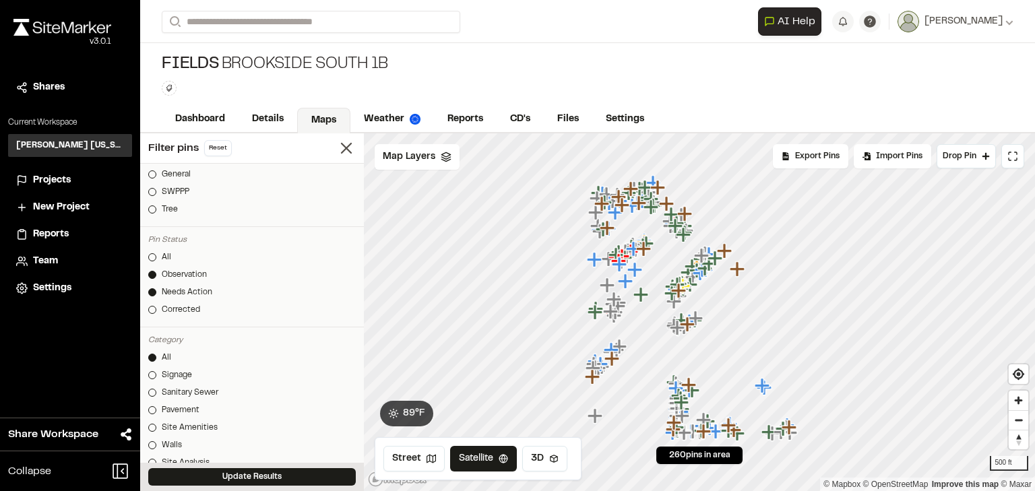
scroll to position [324, 0]
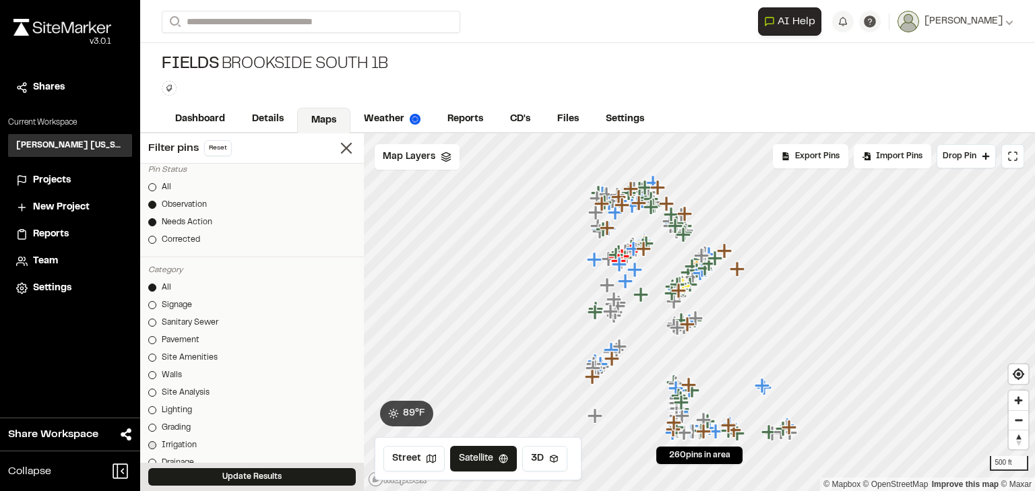
click at [183, 439] on div "Irrigation" at bounding box center [179, 445] width 35 height 12
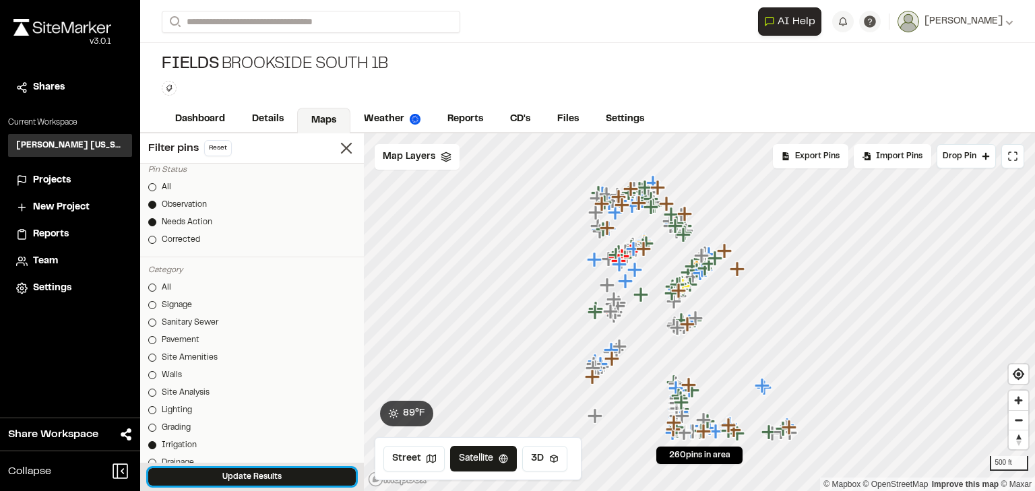
click at [249, 473] on button "Update Results" at bounding box center [252, 477] width 208 height 18
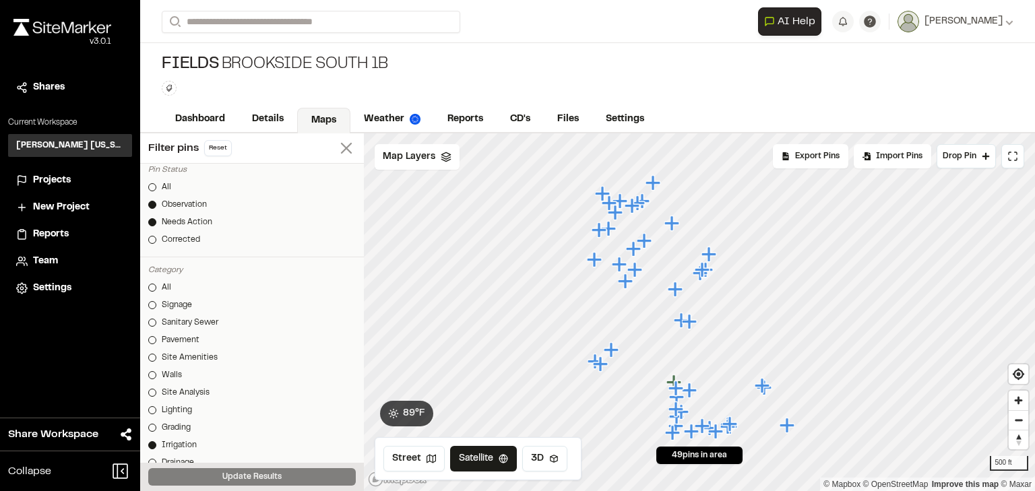
click at [337, 150] on icon at bounding box center [346, 148] width 19 height 19
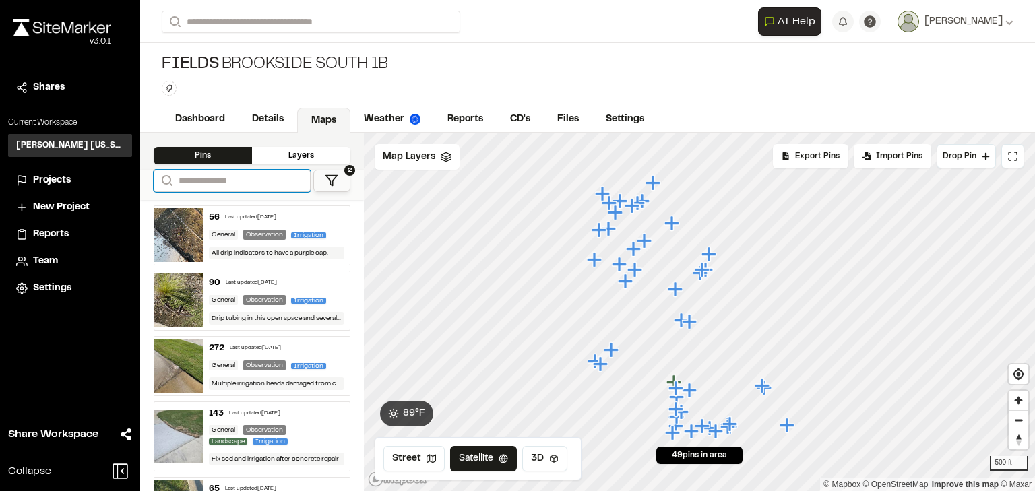
click at [215, 177] on input "Search" at bounding box center [232, 181] width 157 height 22
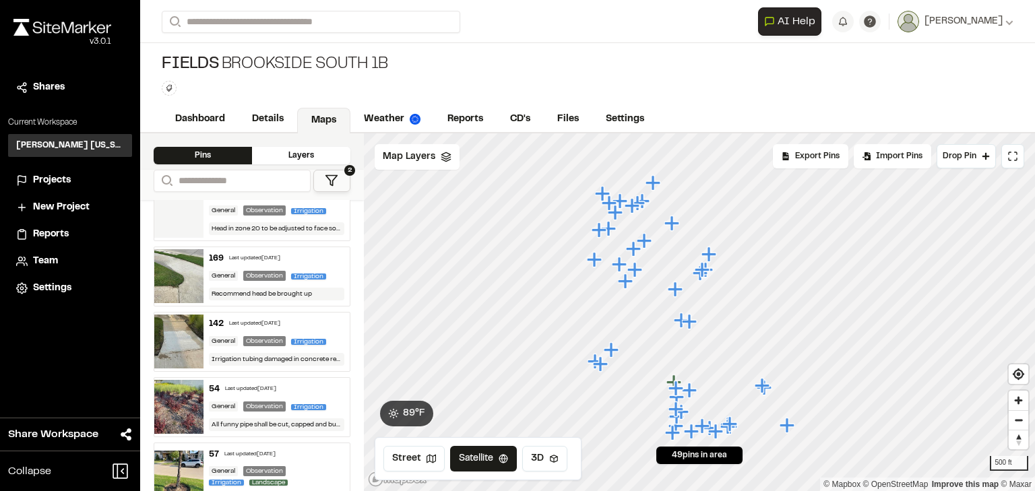
scroll to position [2319, 0]
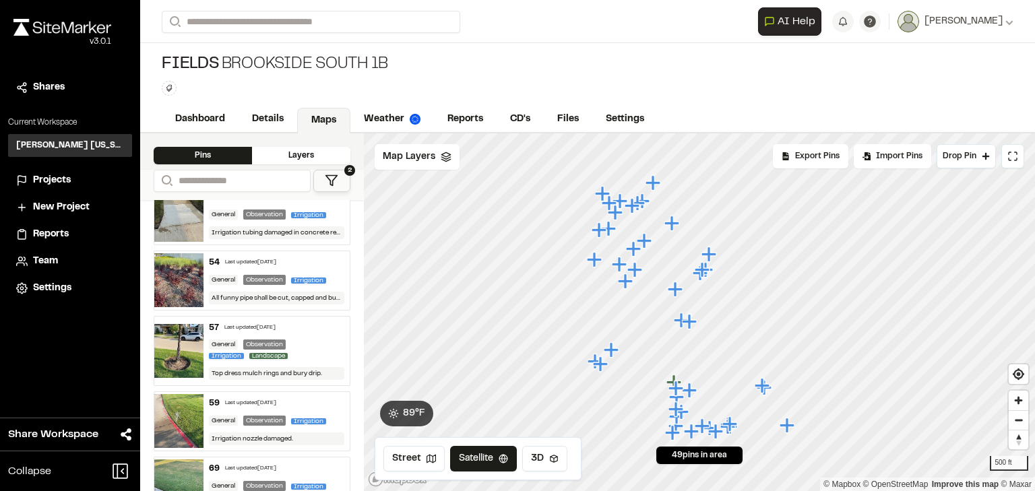
click at [333, 178] on icon at bounding box center [331, 180] width 13 height 13
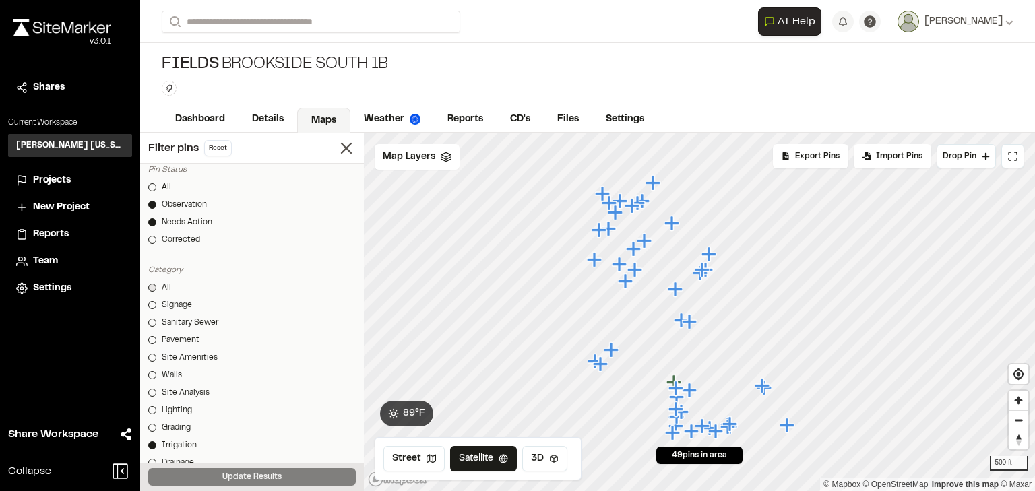
click at [168, 284] on div "All" at bounding box center [166, 288] width 9 height 12
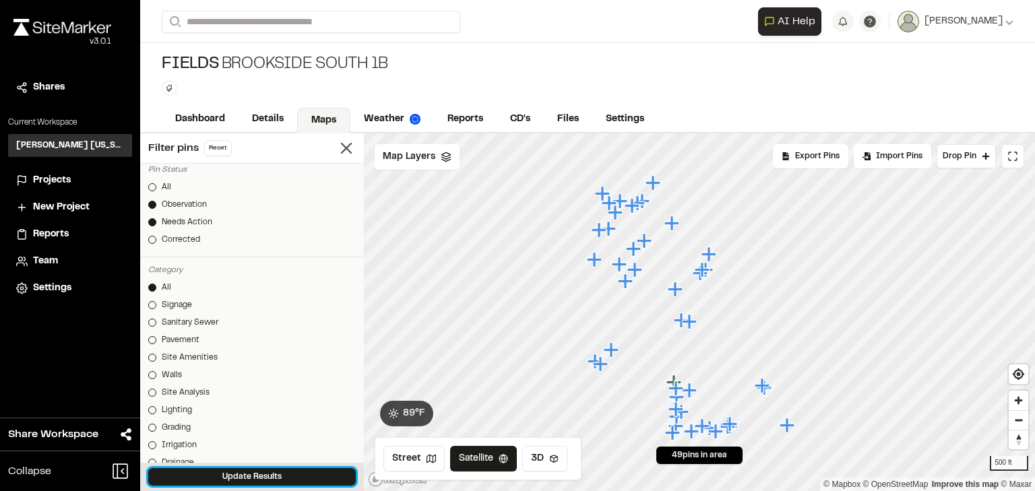
click at [268, 480] on button "Update Results" at bounding box center [252, 477] width 208 height 18
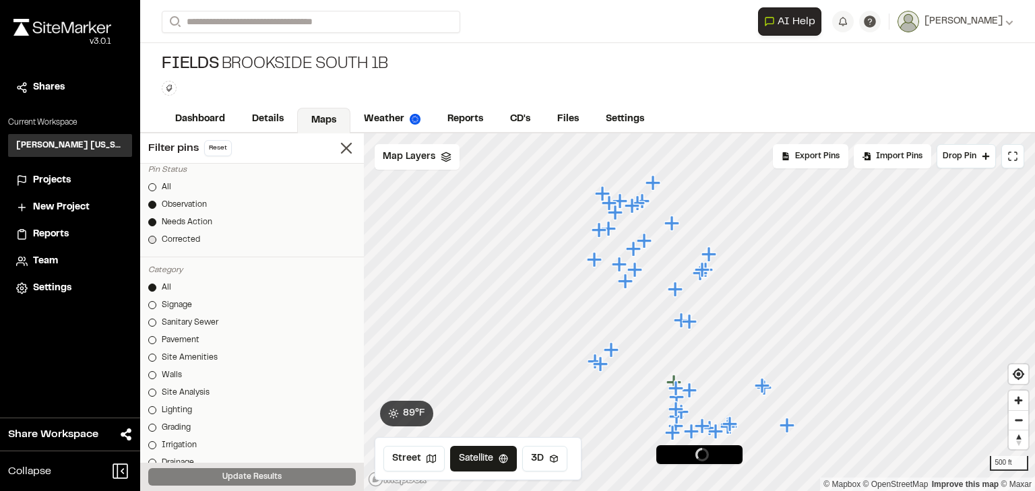
scroll to position [2354, 0]
click at [342, 145] on line at bounding box center [346, 148] width 9 height 9
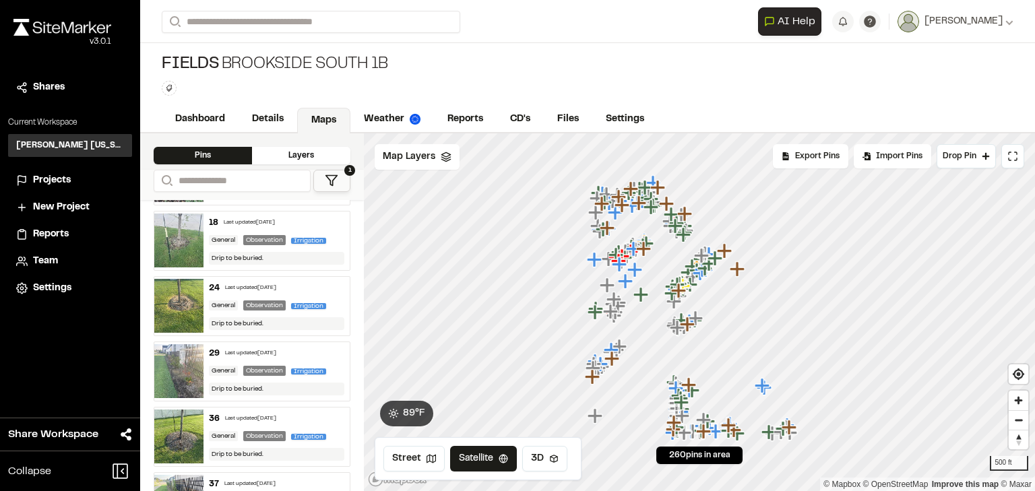
scroll to position [9983, 0]
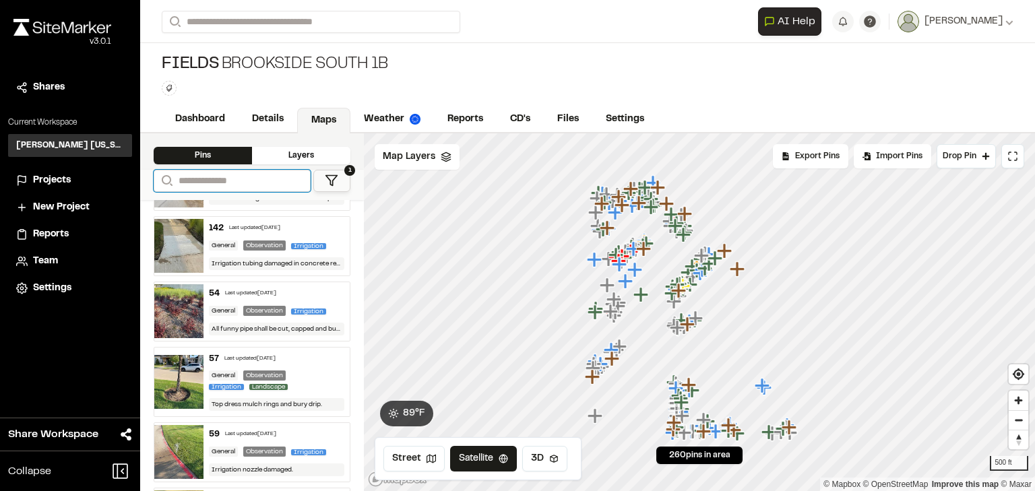
click at [231, 178] on input "Search" at bounding box center [232, 181] width 157 height 22
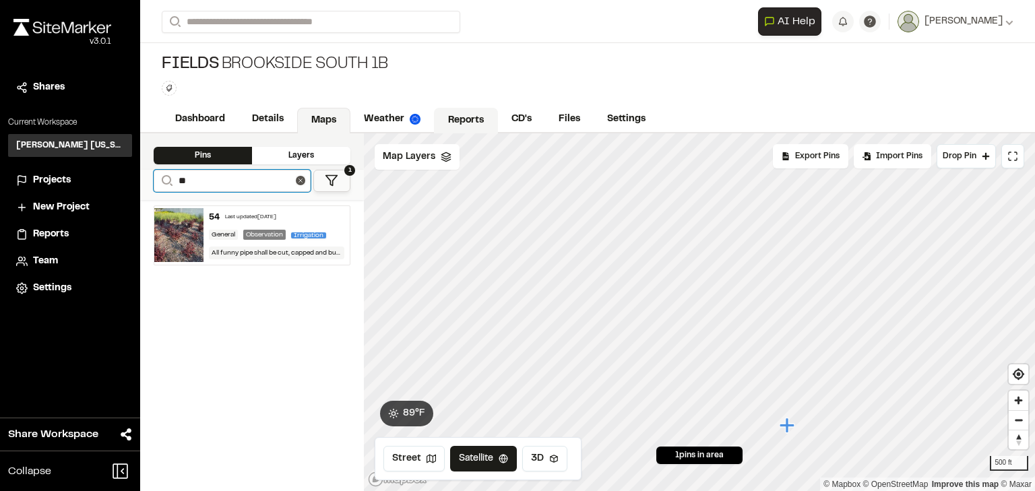
scroll to position [0, 0]
type input "**"
click at [279, 402] on div "54 Last updated [DATE] General Observation Irrigation All funny pipe shall be c…" at bounding box center [252, 345] width 224 height 291
click at [258, 214] on div "Last updated [DATE]" at bounding box center [250, 218] width 51 height 8
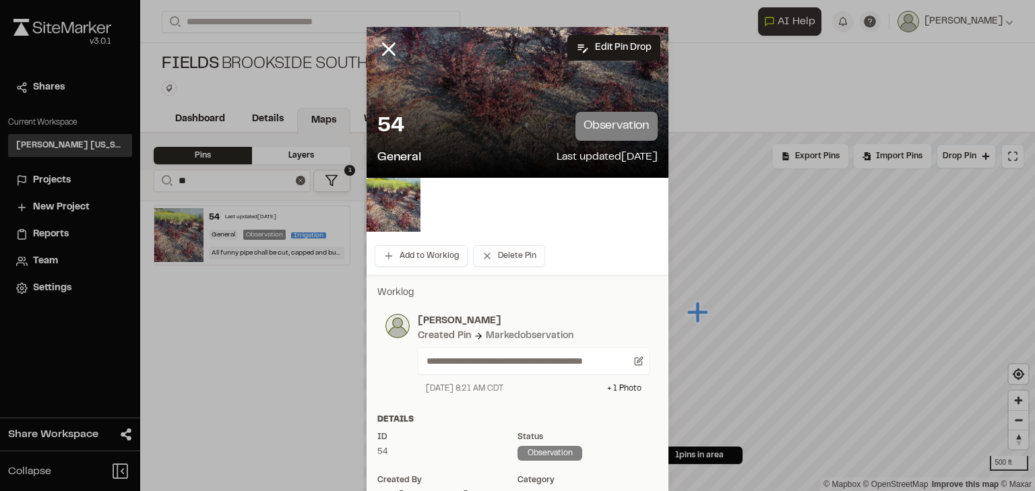
scroll to position [162, 0]
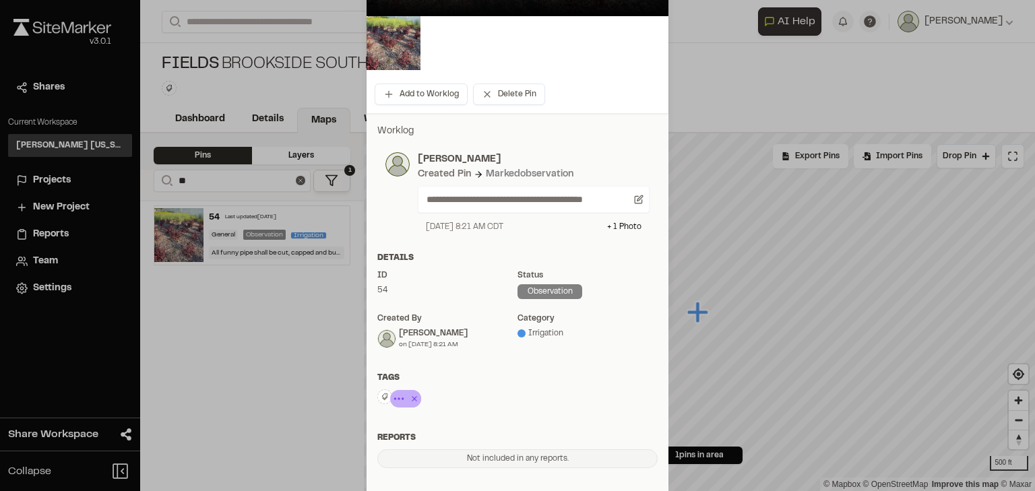
click at [412, 402] on icon at bounding box center [414, 399] width 13 height 16
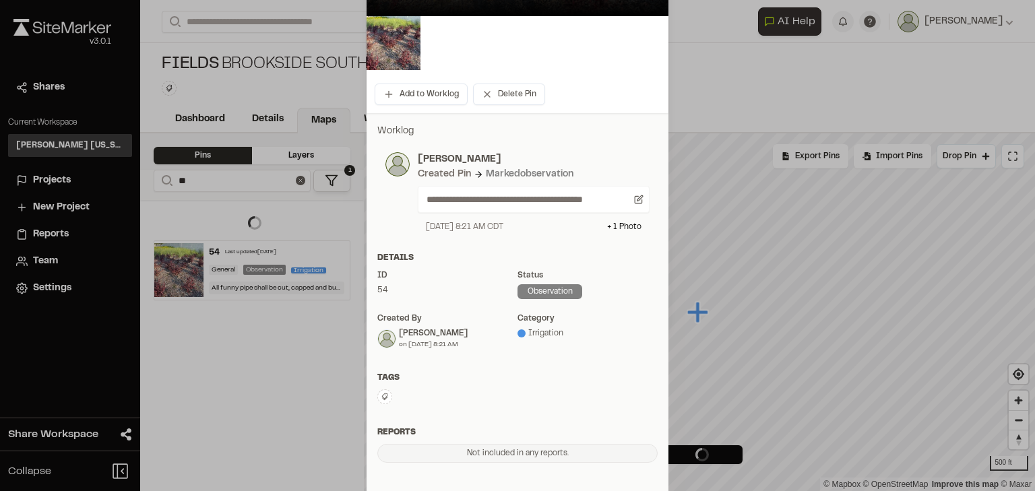
click at [381, 396] on icon at bounding box center [385, 397] width 8 height 8
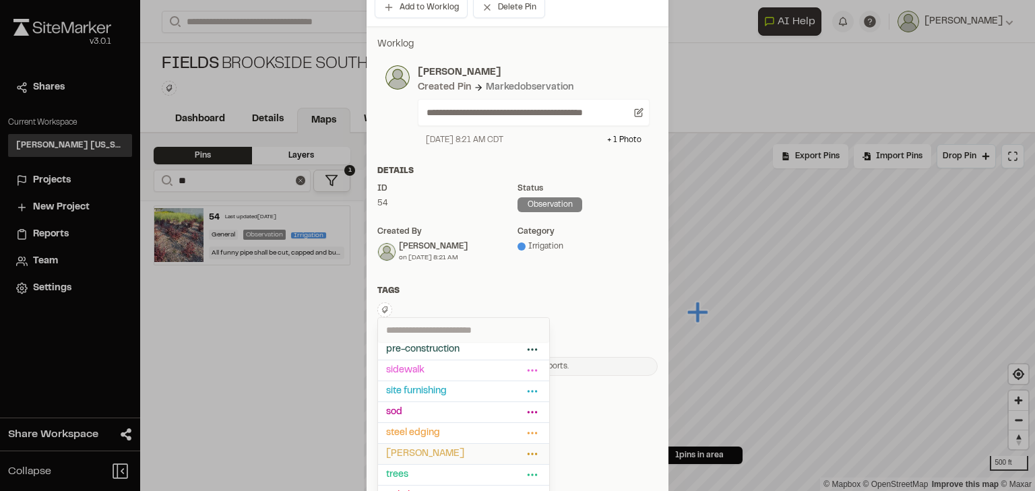
scroll to position [264, 0]
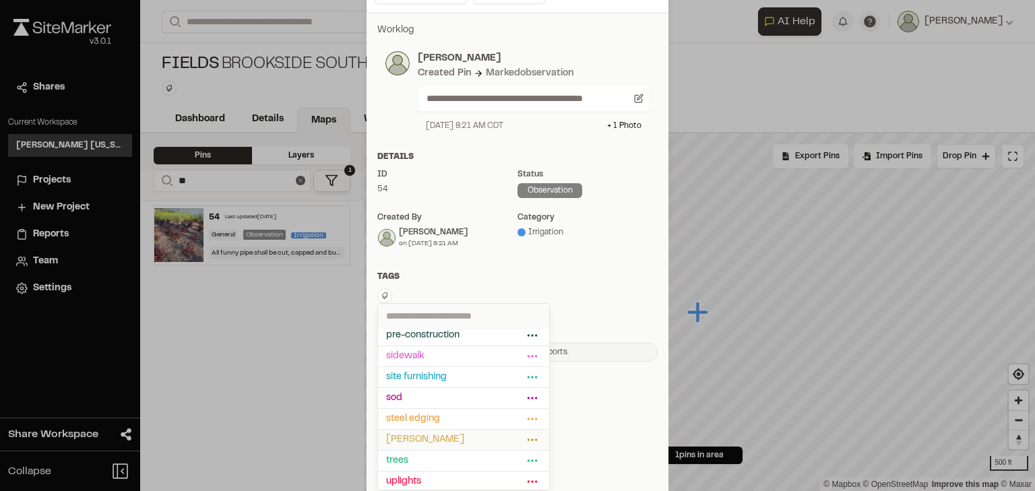
click at [442, 434] on span "[PERSON_NAME]" at bounding box center [454, 440] width 137 height 15
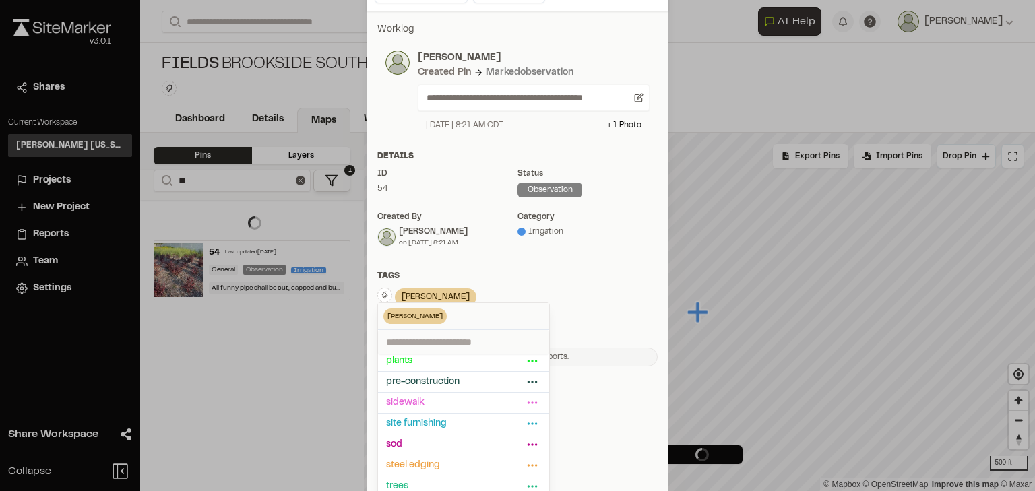
click at [574, 277] on div "Tags" at bounding box center [517, 276] width 280 height 12
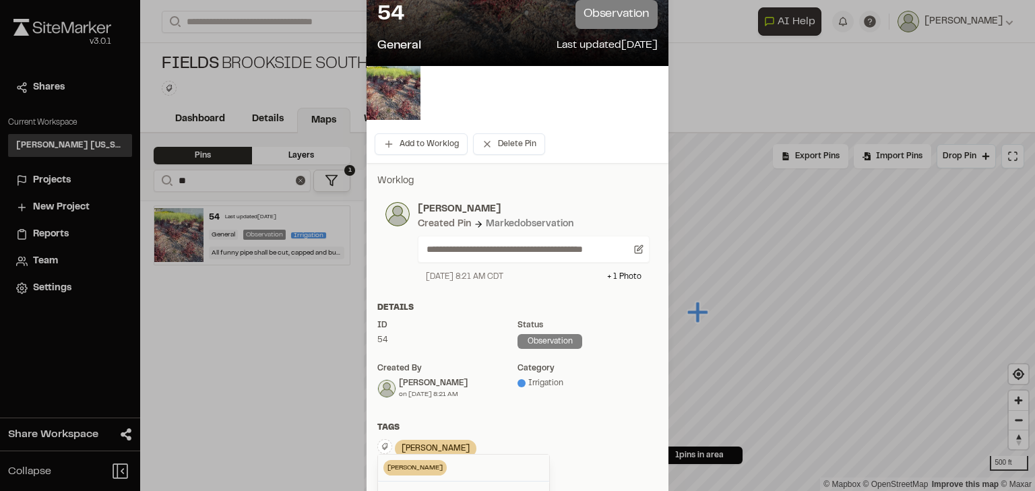
scroll to position [0, 0]
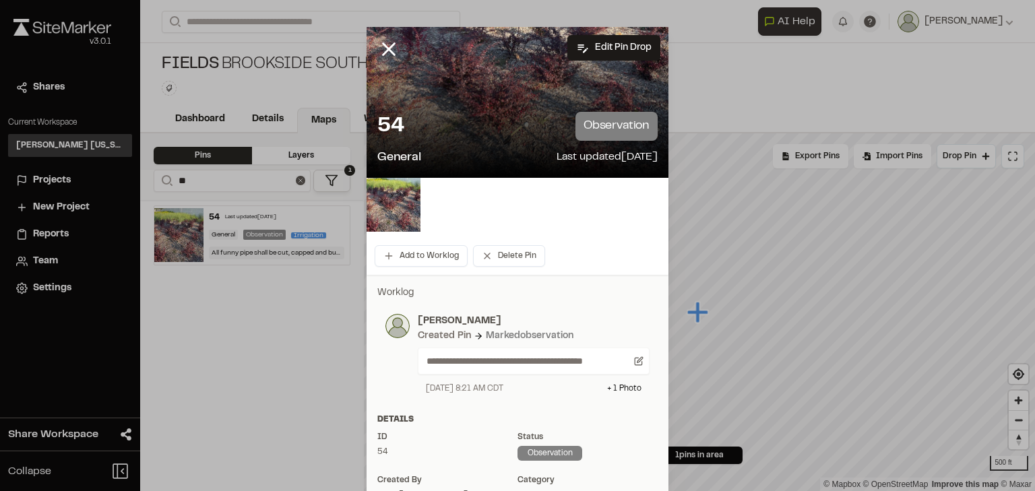
click at [390, 43] on div at bounding box center [517, 245] width 1035 height 491
click at [388, 44] on line at bounding box center [389, 49] width 11 height 11
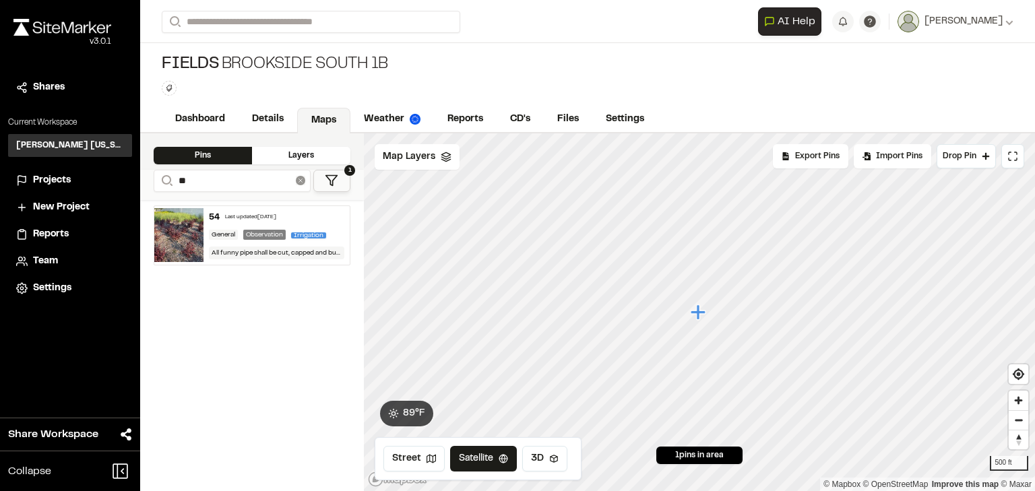
click at [301, 181] on line at bounding box center [300, 180] width 3 height 3
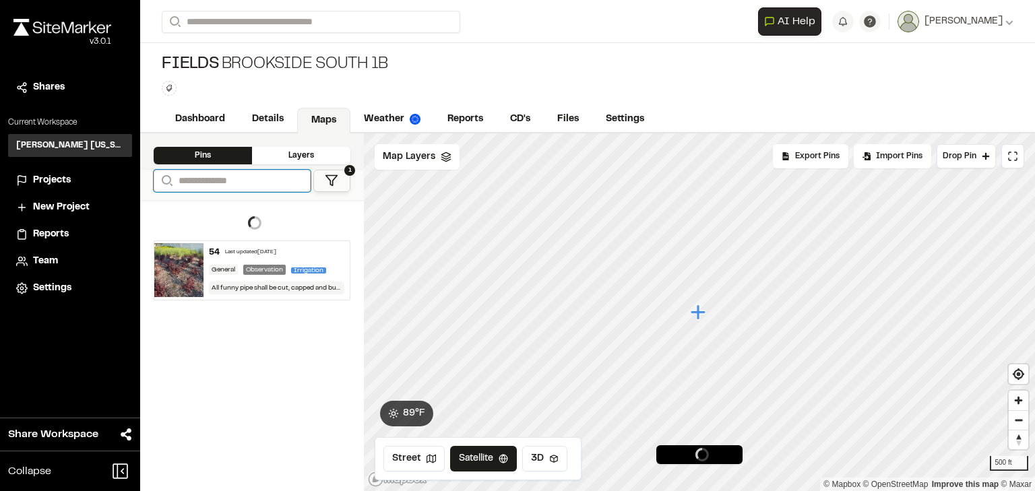
click at [249, 183] on input "Search" at bounding box center [232, 181] width 157 height 22
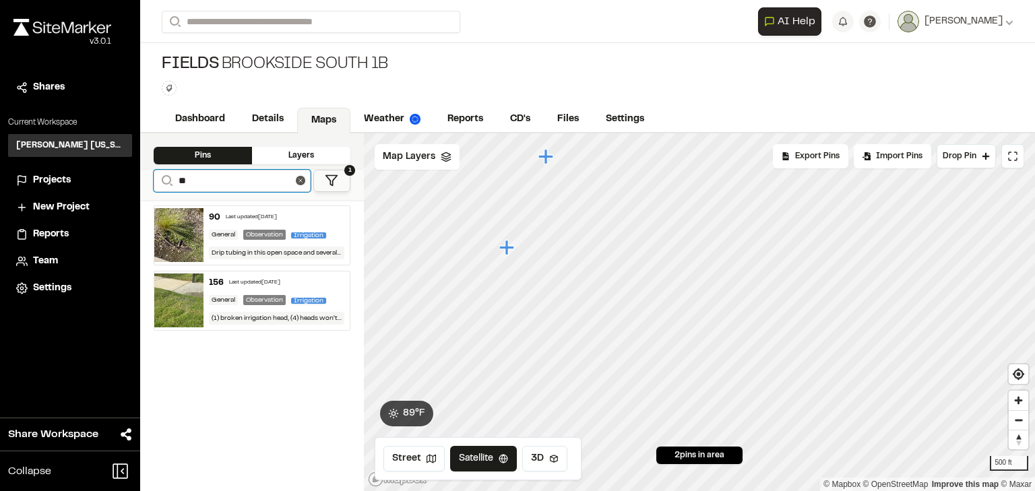
type input "**"
click at [254, 218] on div "Last updated [DATE]" at bounding box center [251, 218] width 51 height 8
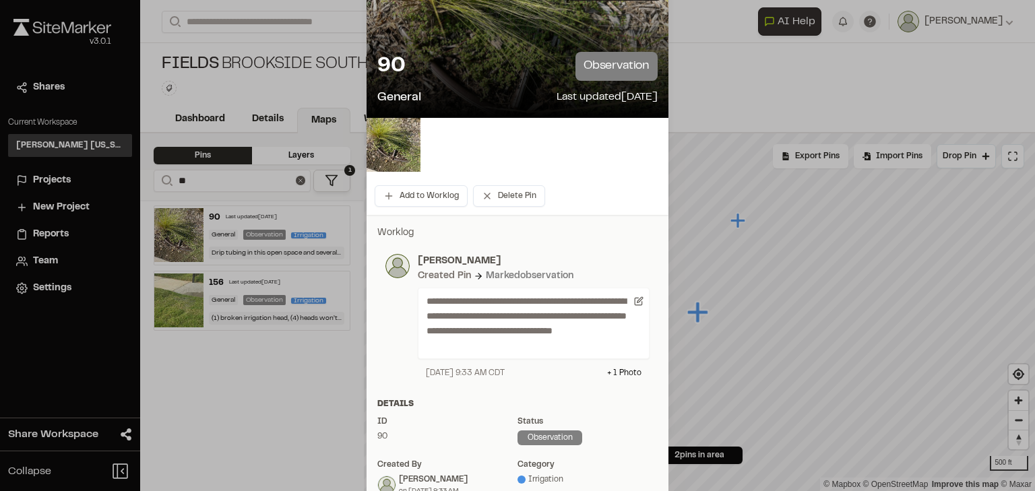
scroll to position [162, 0]
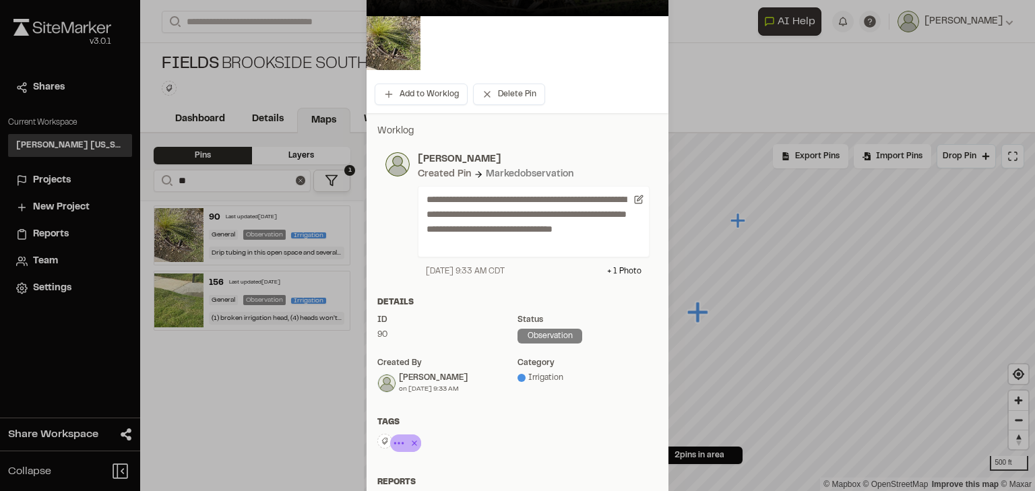
click at [412, 443] on icon at bounding box center [414, 443] width 13 height 16
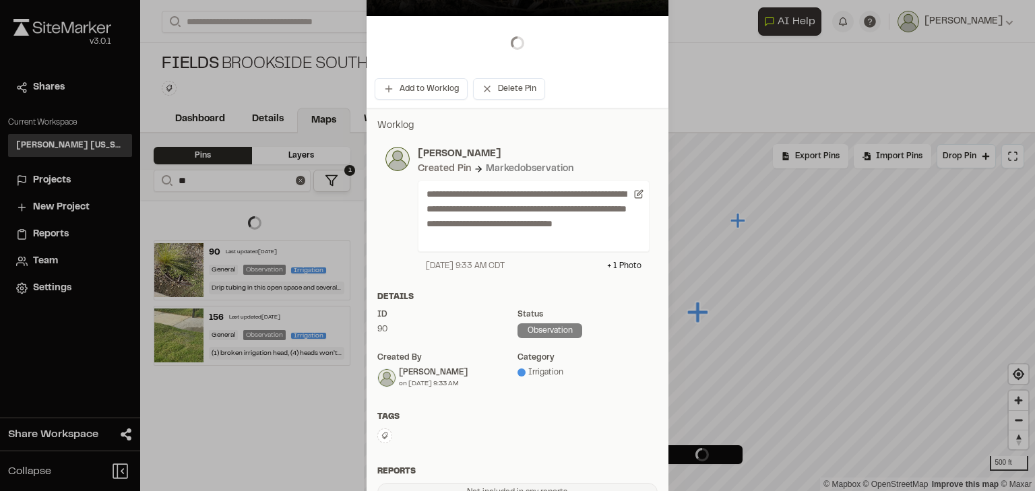
click at [383, 441] on button at bounding box center [384, 436] width 15 height 15
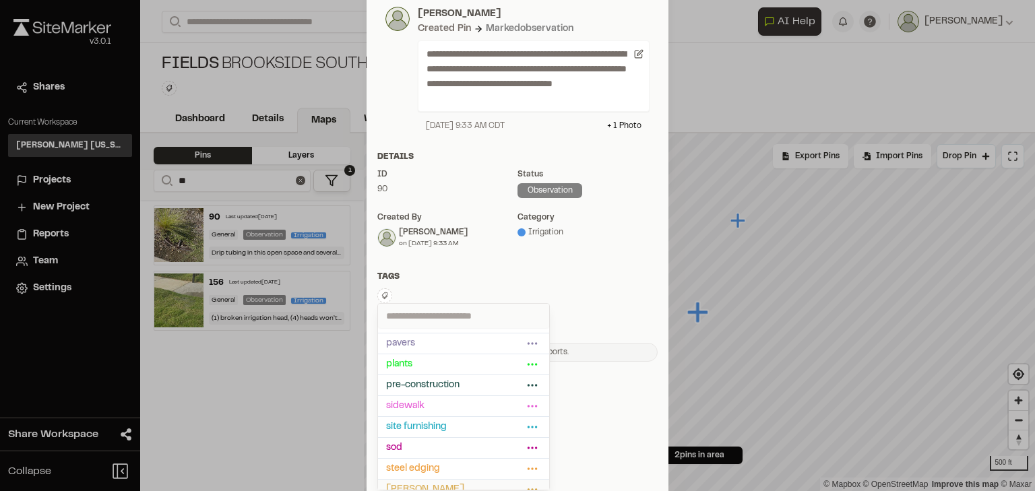
click at [433, 483] on span "[PERSON_NAME]" at bounding box center [454, 490] width 137 height 15
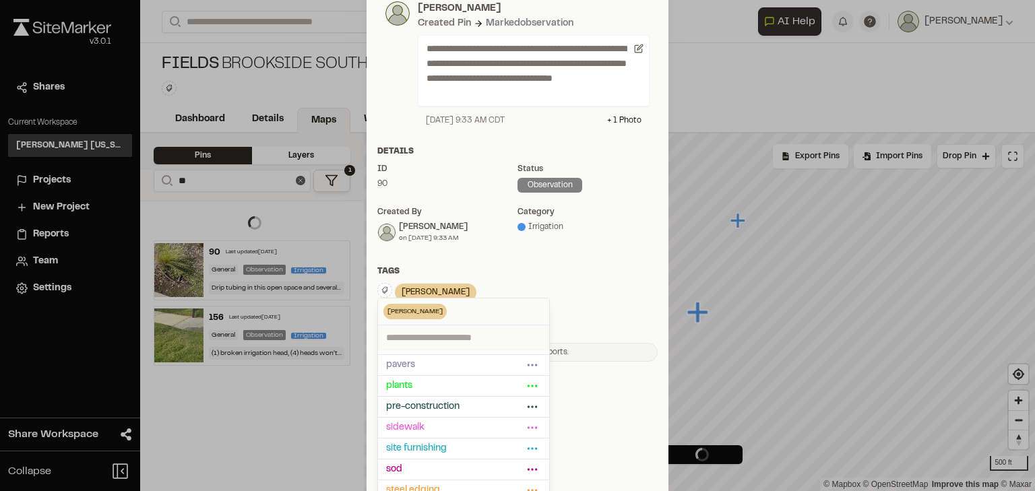
scroll to position [307, 0]
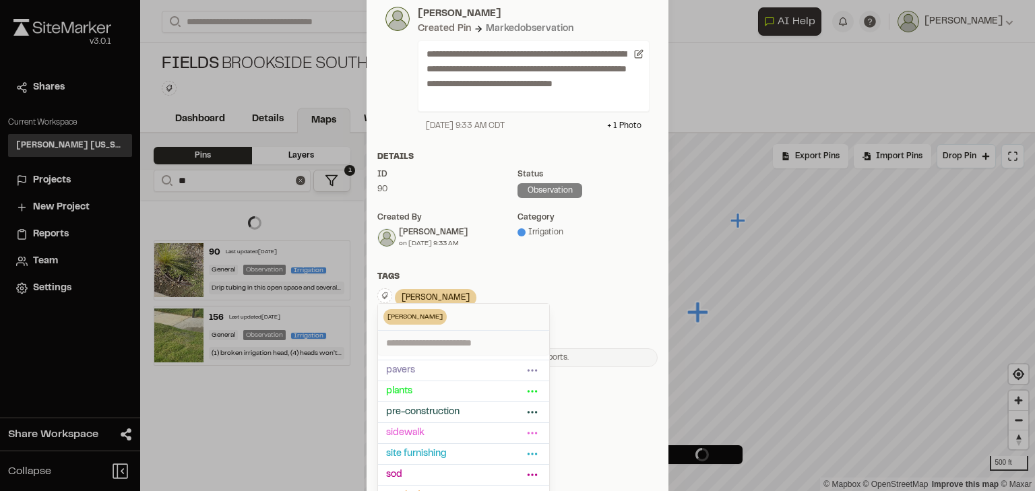
click at [523, 270] on div "**********" at bounding box center [518, 173] width 302 height 410
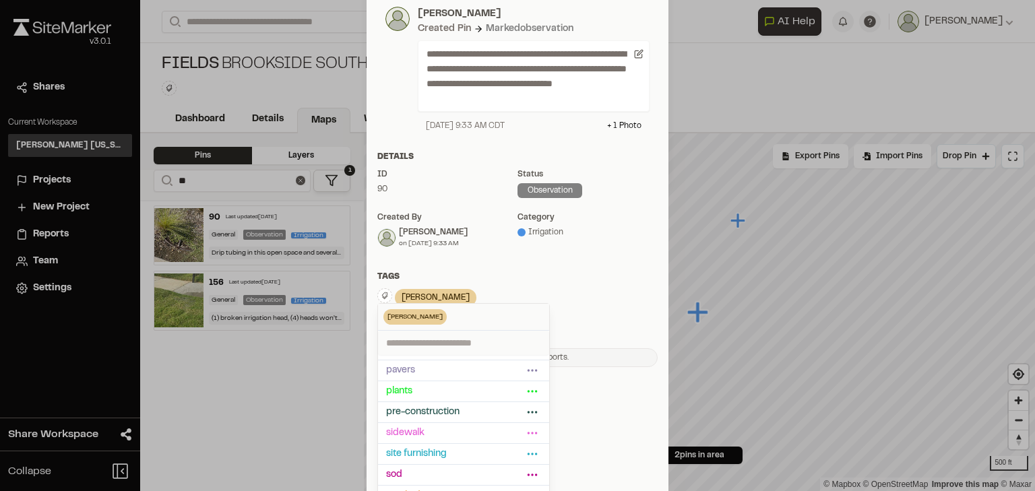
click at [592, 242] on div "category Irrigation" at bounding box center [588, 231] width 140 height 38
click at [510, 272] on div "Tags" at bounding box center [517, 277] width 280 height 12
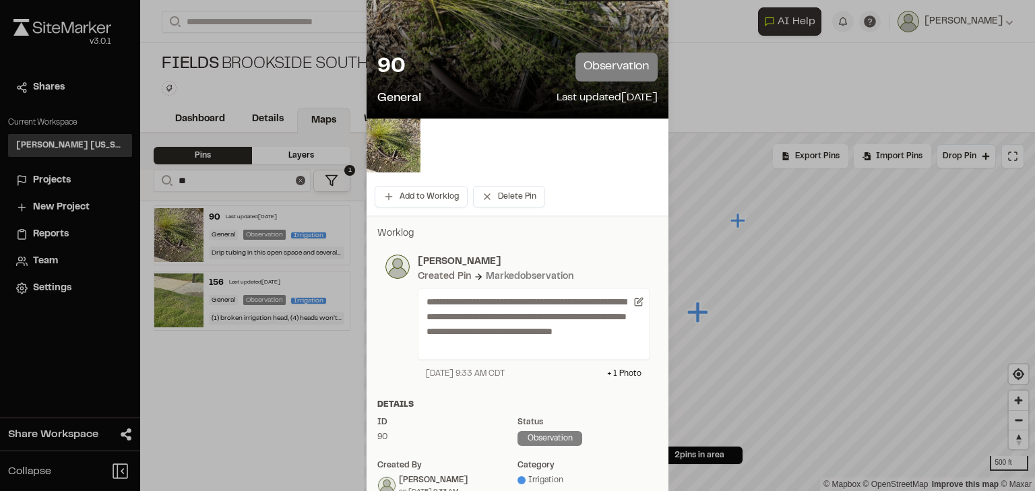
scroll to position [0, 0]
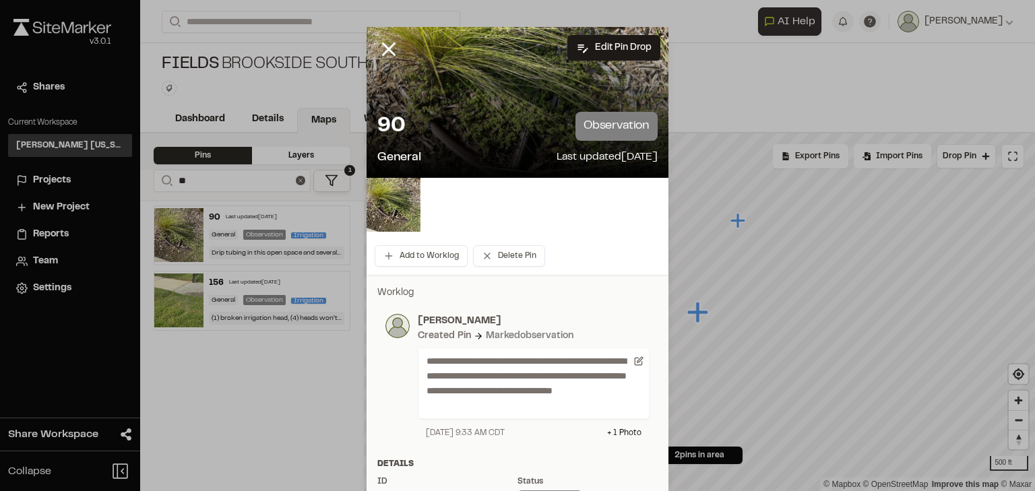
click at [388, 45] on div at bounding box center [517, 245] width 1035 height 491
click at [385, 46] on icon at bounding box center [388, 49] width 23 height 23
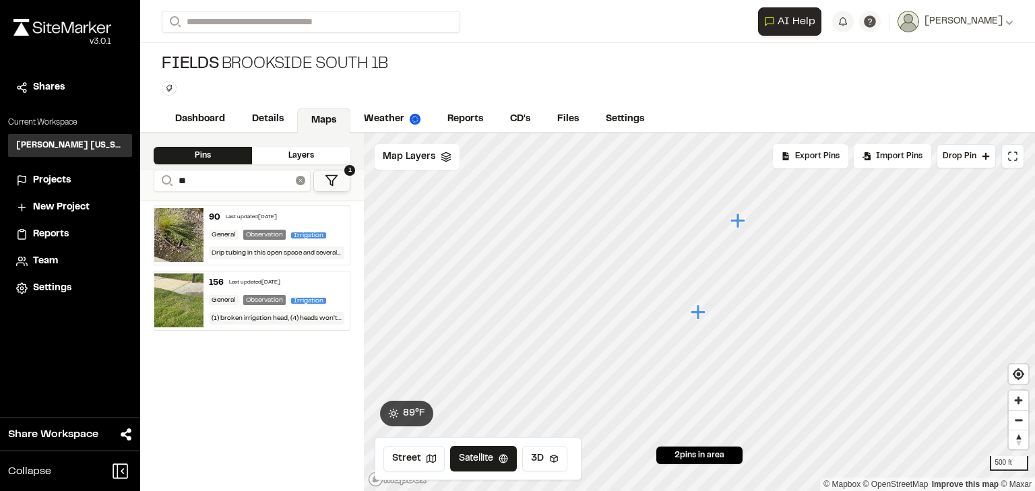
click at [301, 182] on icon at bounding box center [300, 180] width 9 height 9
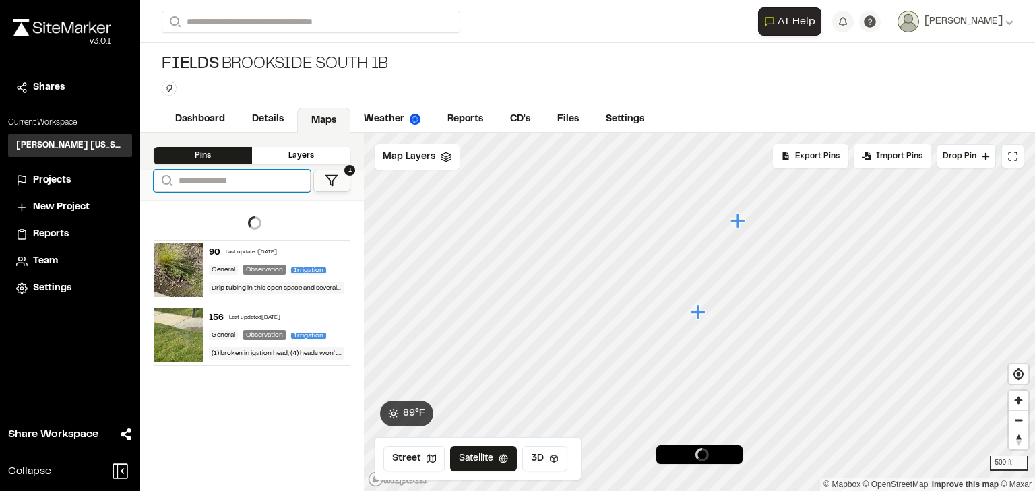
click at [255, 182] on input "Search" at bounding box center [232, 181] width 157 height 22
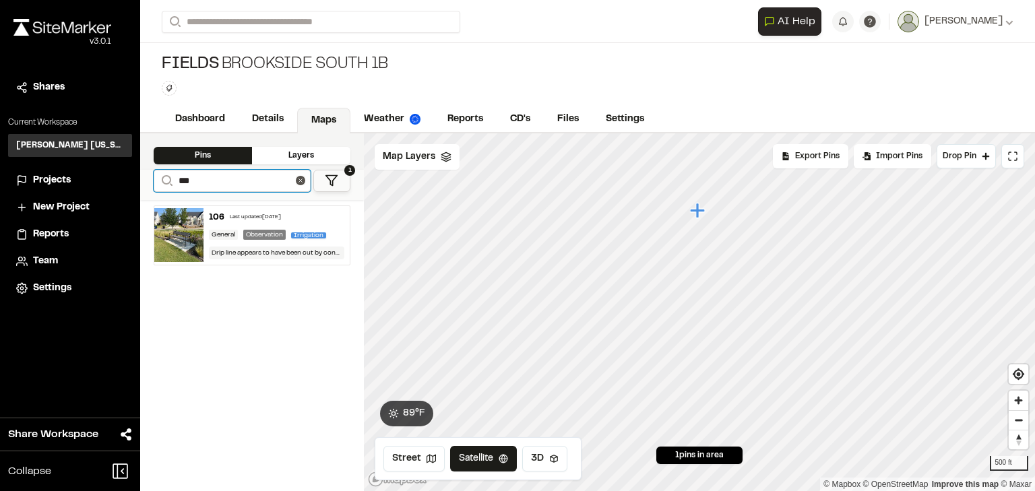
type input "***"
click at [251, 221] on div "106 Last updated Aug 8, 2025" at bounding box center [277, 218] width 136 height 12
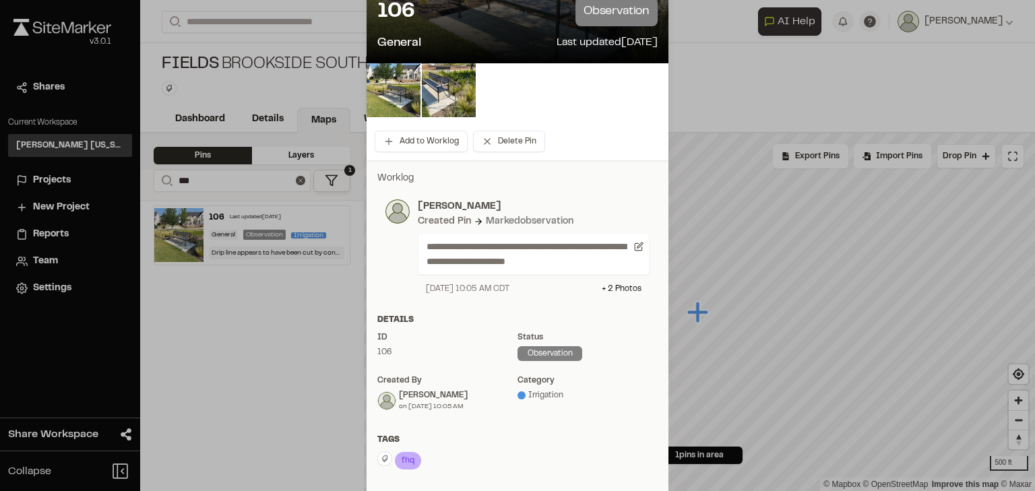
scroll to position [270, 0]
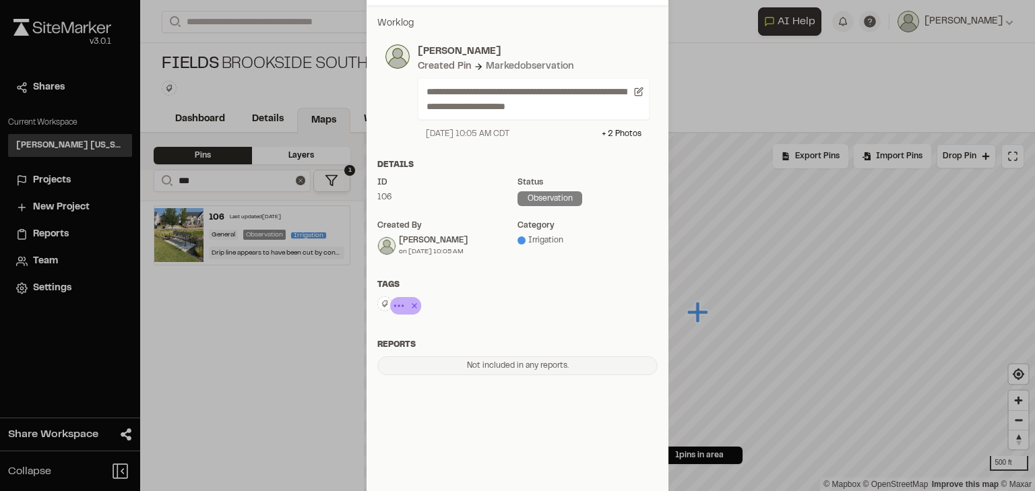
click at [412, 303] on icon at bounding box center [414, 306] width 13 height 16
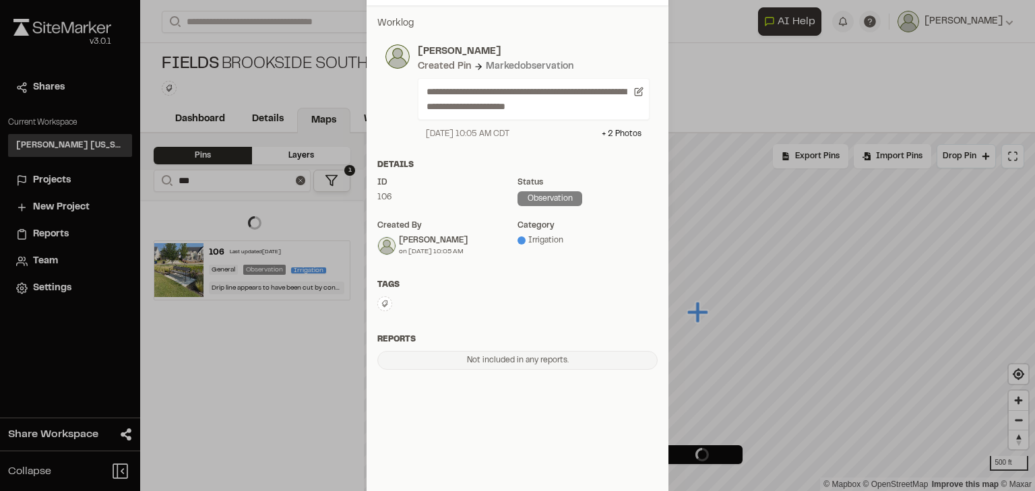
click at [382, 305] on icon at bounding box center [385, 304] width 6 height 7
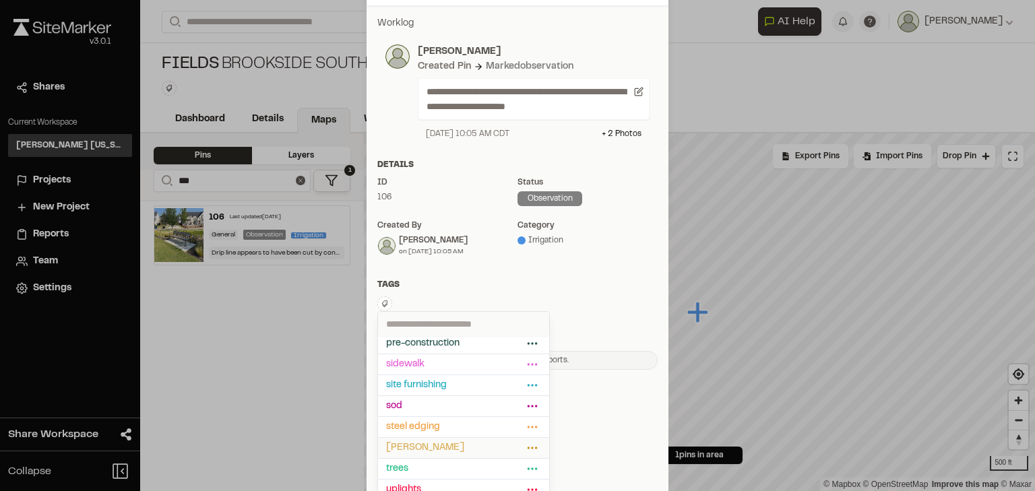
click at [427, 448] on span "[PERSON_NAME]" at bounding box center [454, 448] width 137 height 15
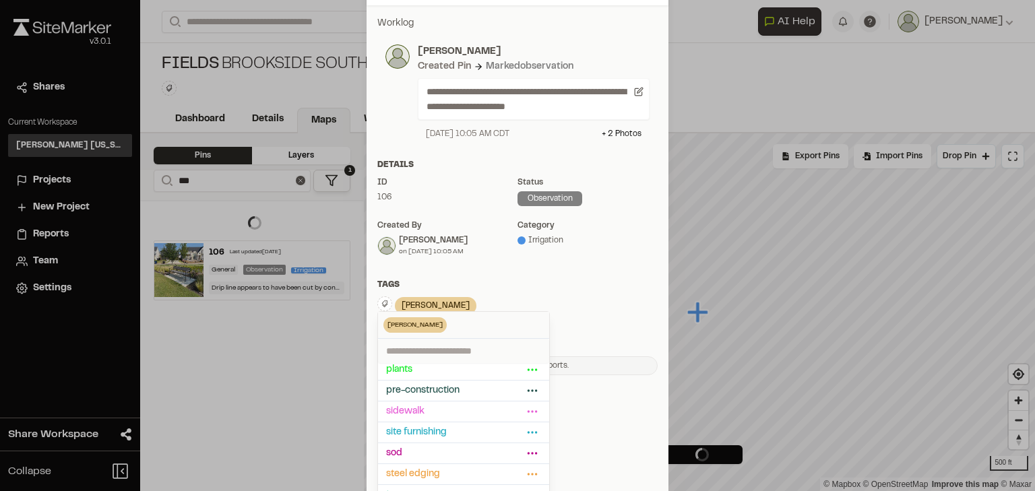
click at [478, 282] on div "Tags" at bounding box center [517, 285] width 280 height 12
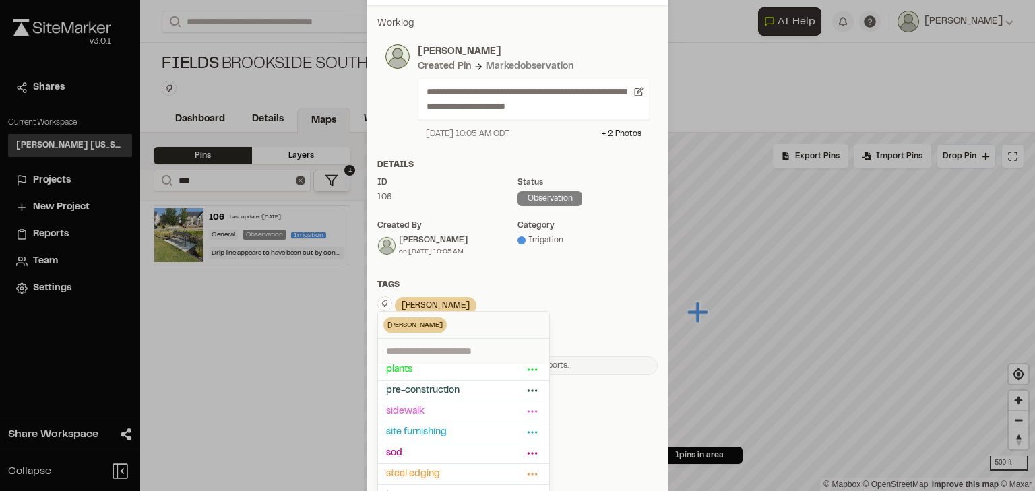
click at [468, 275] on div "**********" at bounding box center [518, 195] width 302 height 381
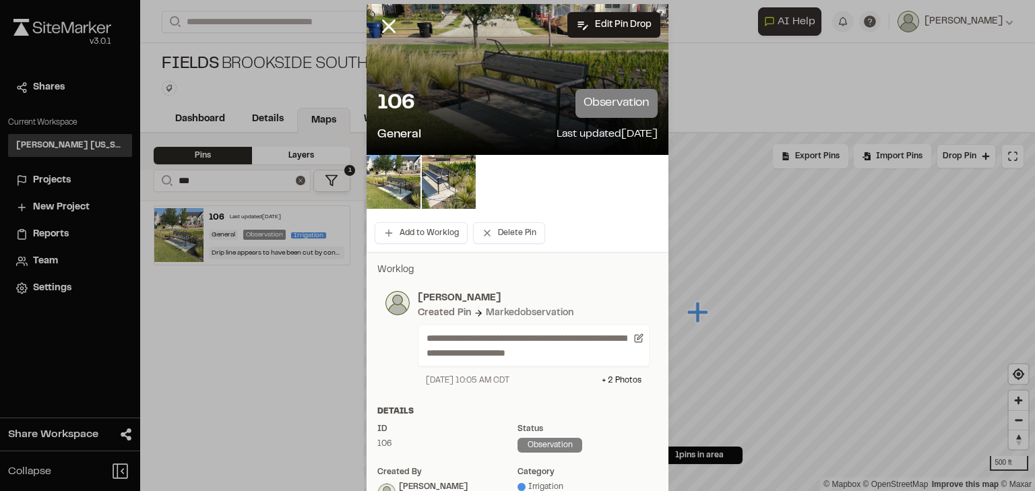
scroll to position [0, 0]
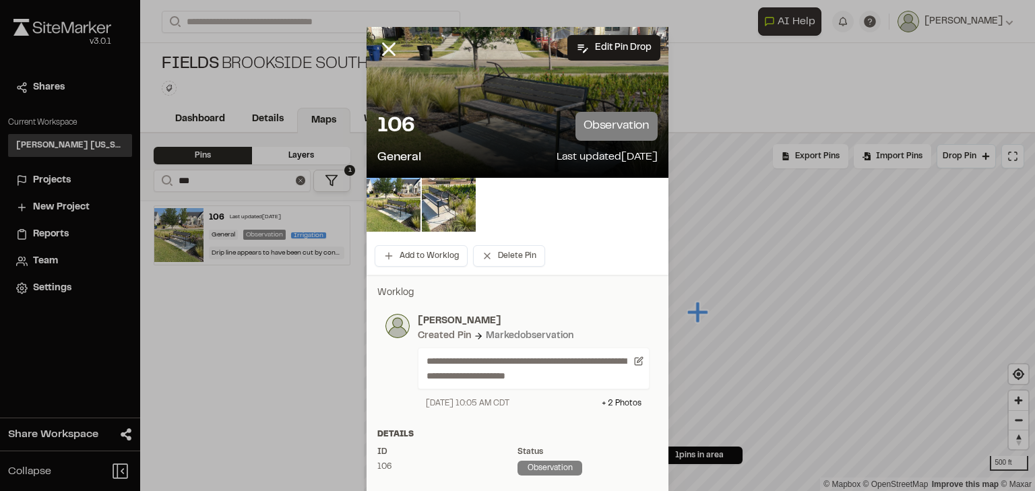
click at [380, 43] on div at bounding box center [517, 245] width 1035 height 491
click at [385, 48] on line at bounding box center [389, 49] width 11 height 11
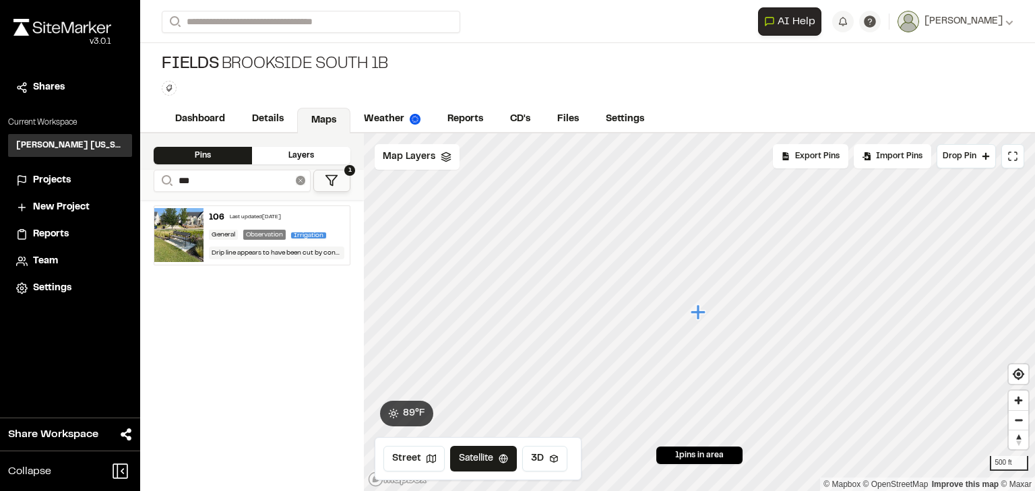
click at [303, 179] on icon at bounding box center [300, 180] width 9 height 9
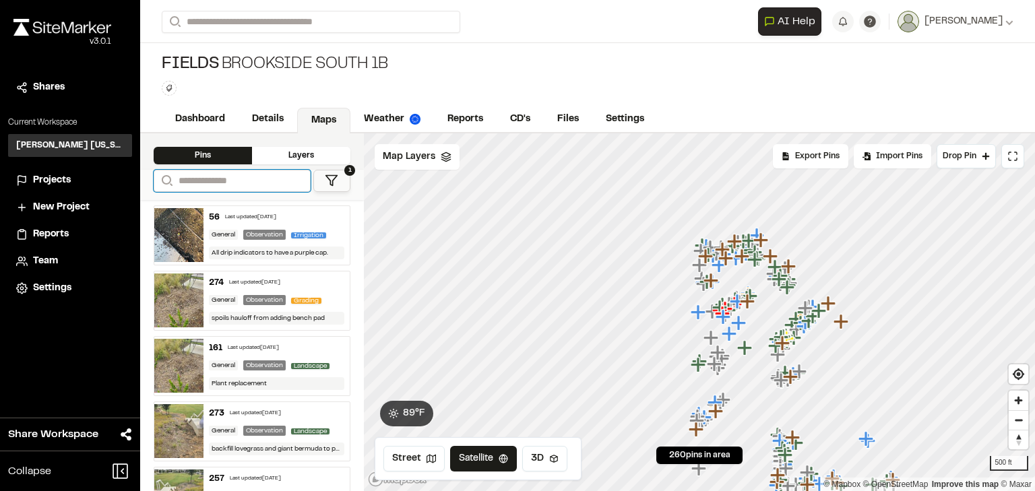
click at [278, 183] on input "Search" at bounding box center [232, 181] width 157 height 22
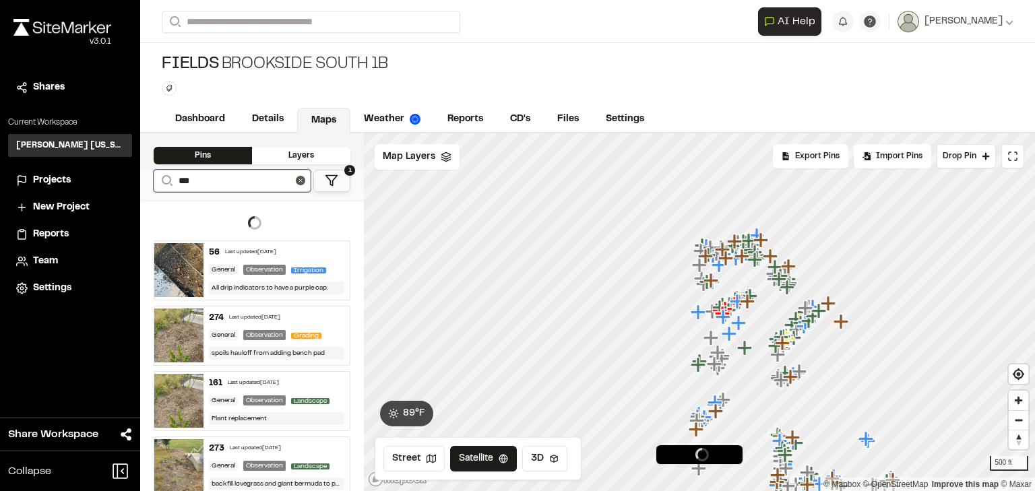
type input "***"
click at [303, 178] on icon at bounding box center [300, 180] width 9 height 9
click at [330, 179] on polygon at bounding box center [331, 181] width 11 height 10
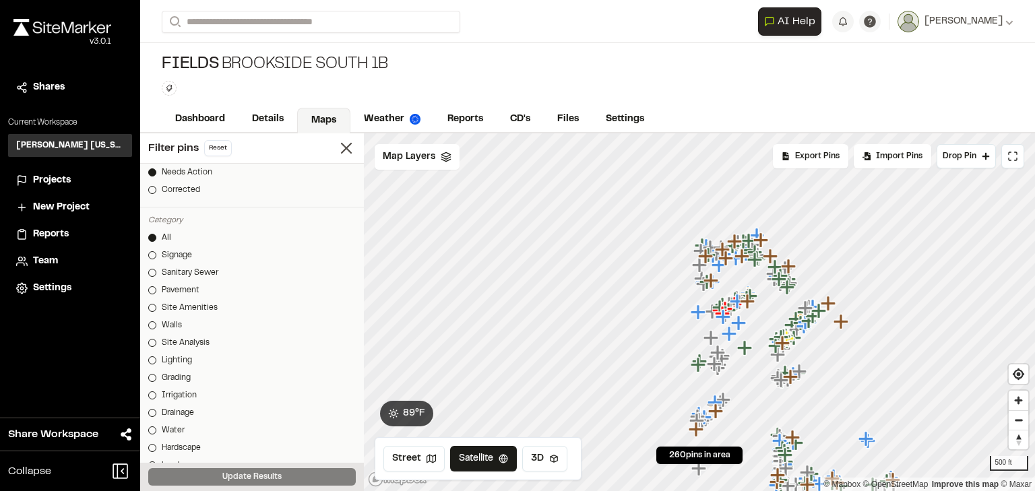
scroll to position [350, 0]
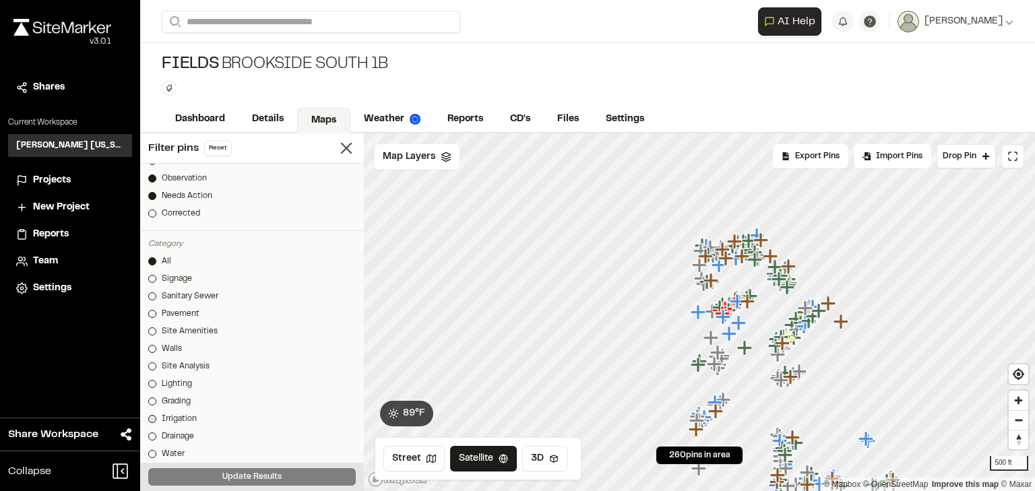
click at [186, 415] on div "Irrigation" at bounding box center [179, 419] width 35 height 12
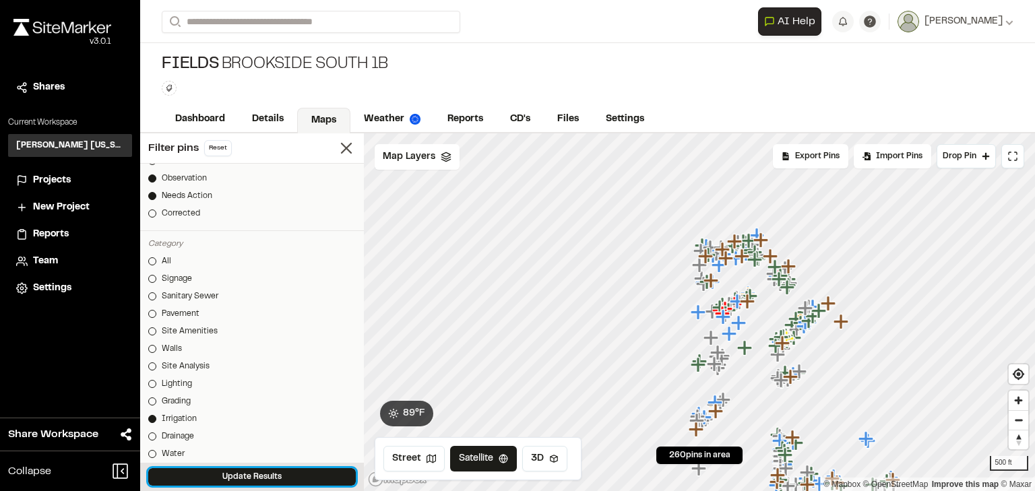
click at [241, 474] on button "Update Results" at bounding box center [252, 477] width 208 height 18
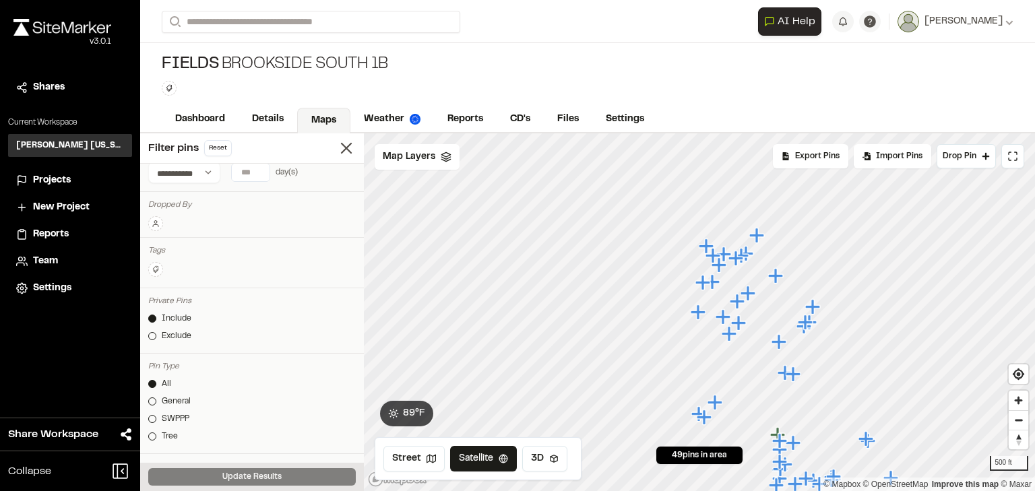
scroll to position [0, 0]
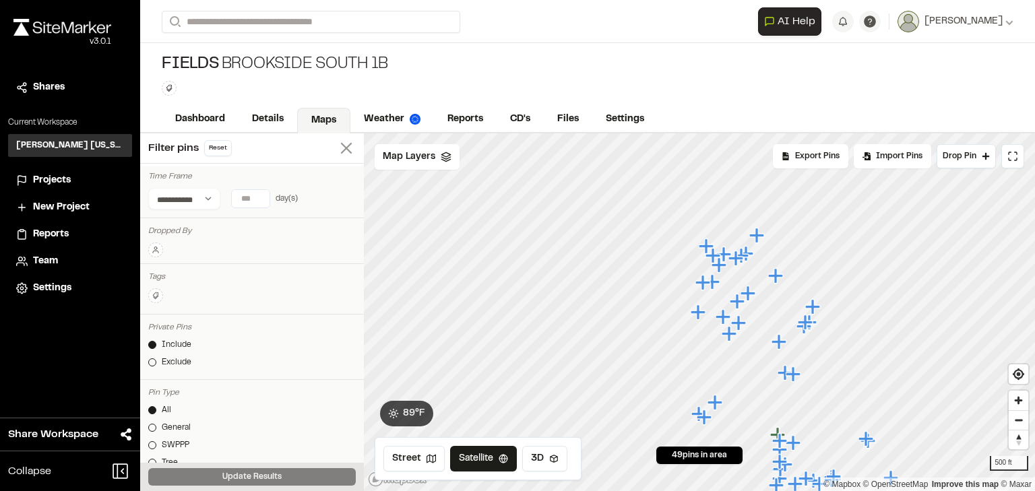
click at [342, 149] on line at bounding box center [346, 148] width 9 height 9
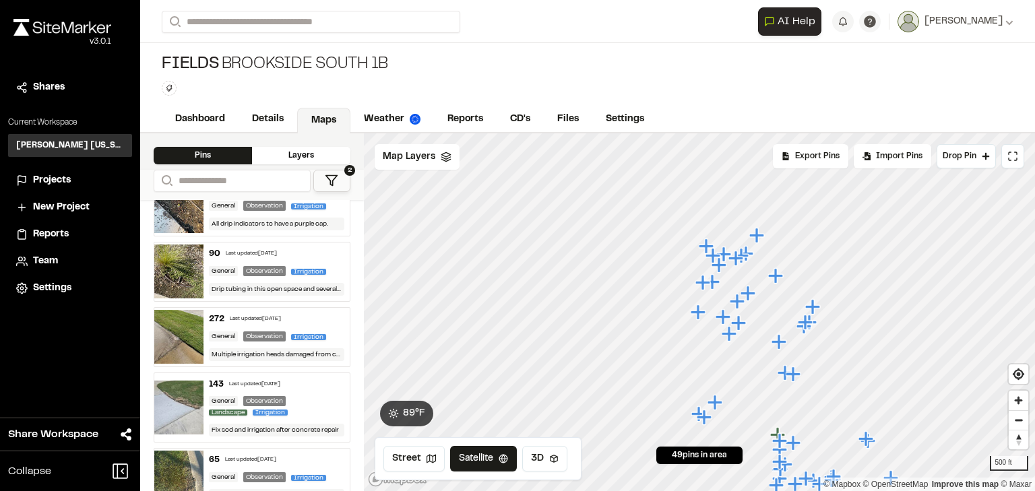
scroll to position [54, 0]
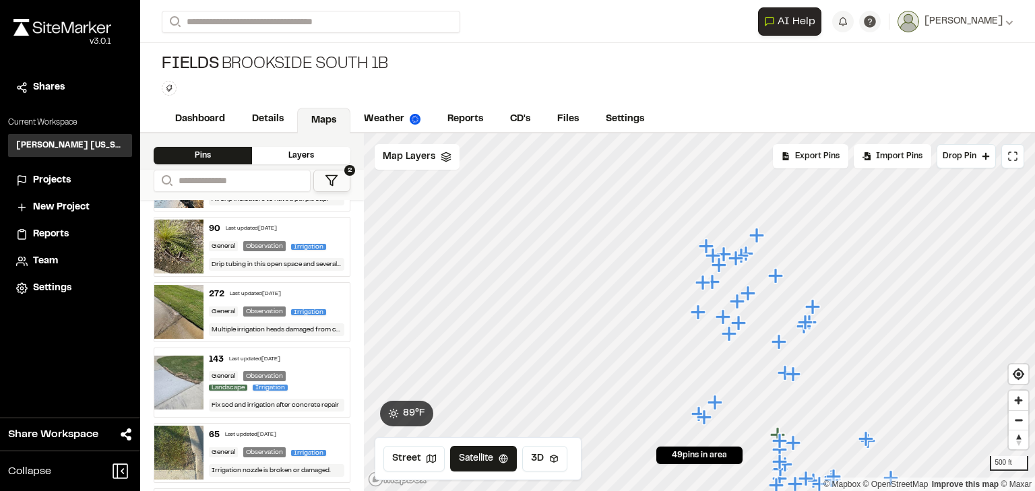
click at [251, 296] on div "Last updated [DATE]" at bounding box center [255, 294] width 51 height 8
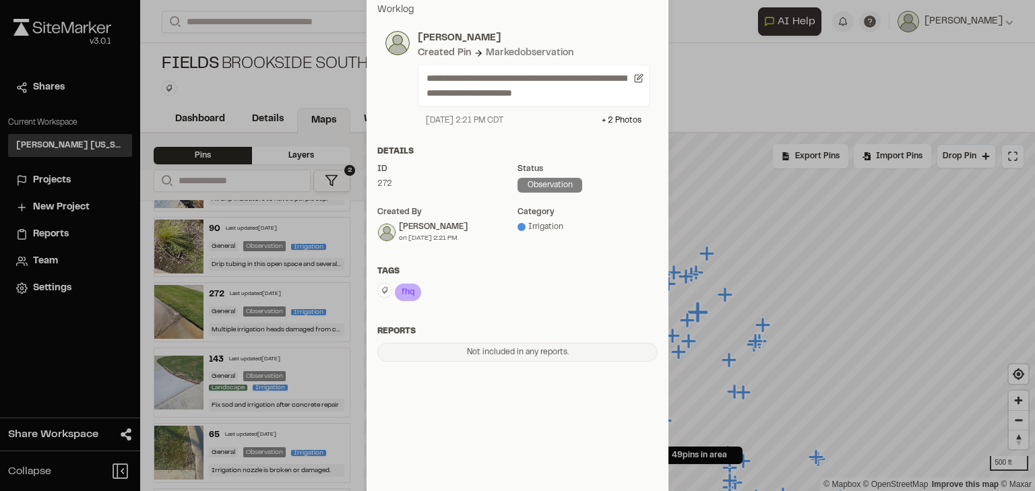
scroll to position [0, 0]
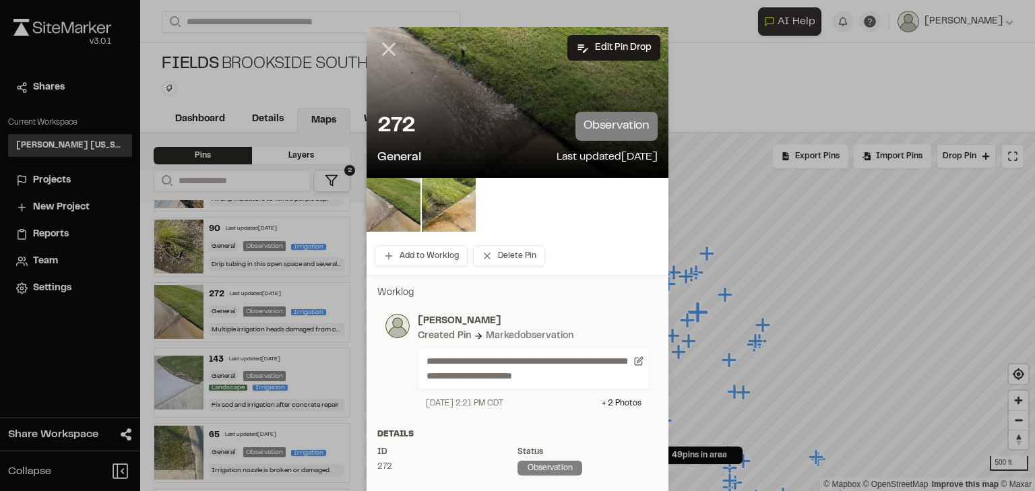
click at [384, 50] on line at bounding box center [389, 49] width 11 height 11
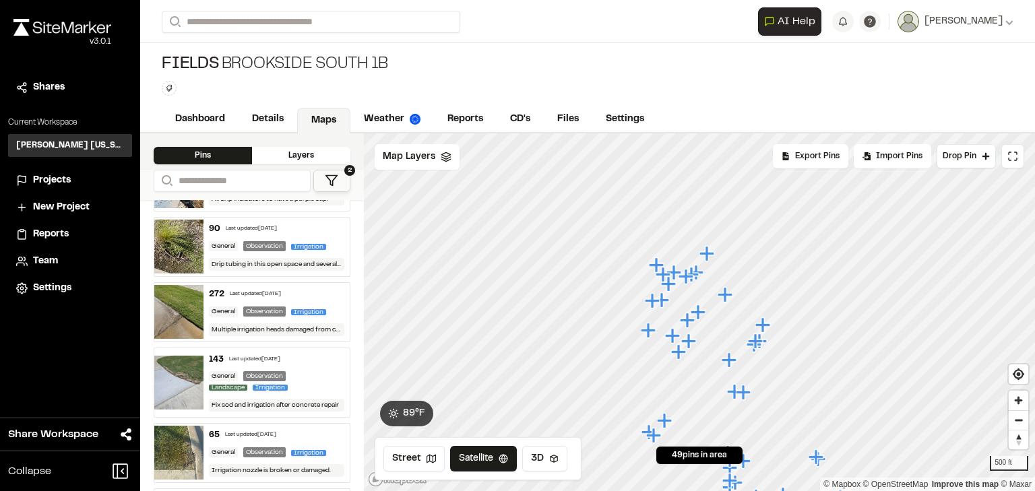
click at [340, 181] on button "2" at bounding box center [331, 181] width 37 height 22
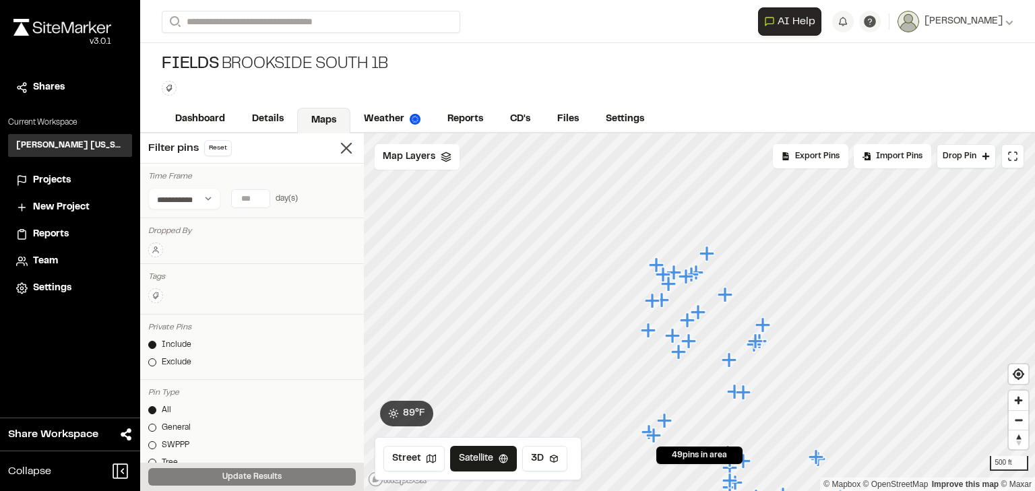
click at [152, 294] on icon at bounding box center [156, 296] width 8 height 8
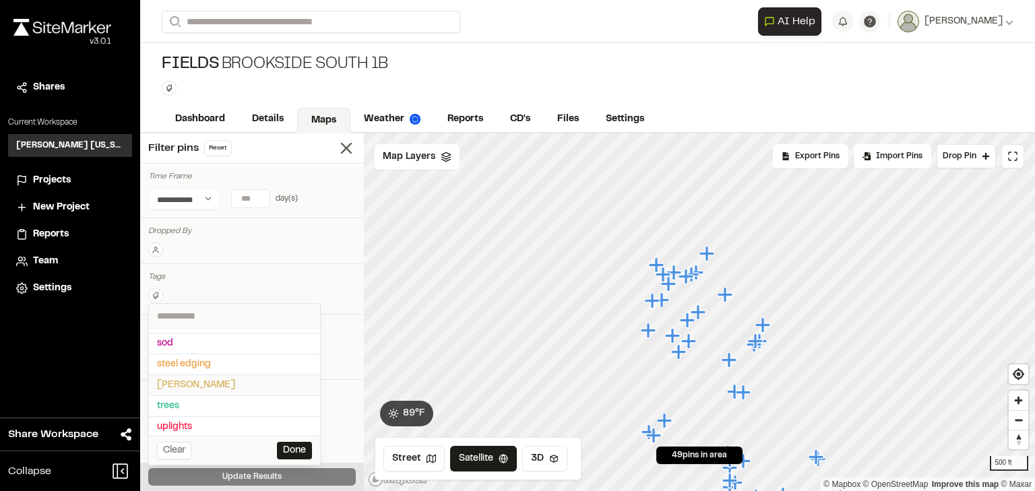
click at [197, 378] on span "[PERSON_NAME]" at bounding box center [234, 385] width 155 height 15
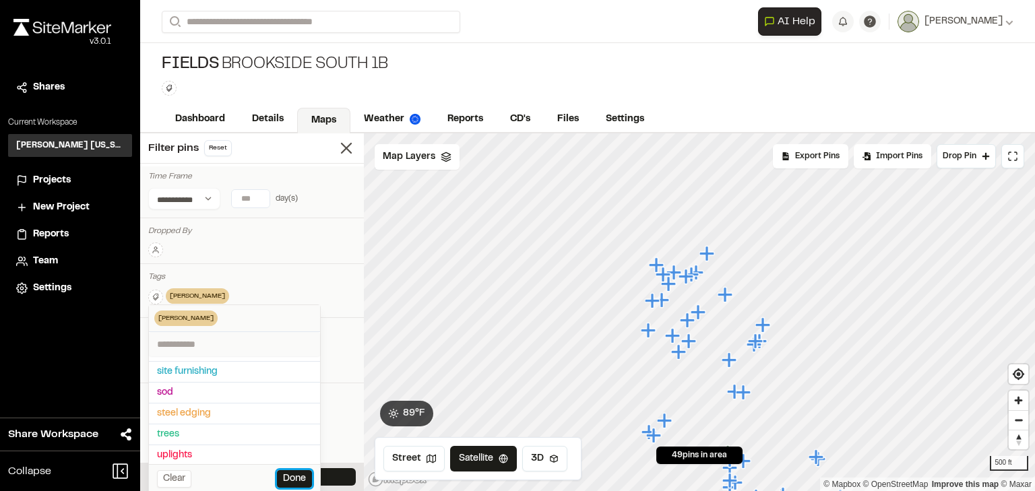
click at [301, 475] on button "Done" at bounding box center [294, 479] width 35 height 18
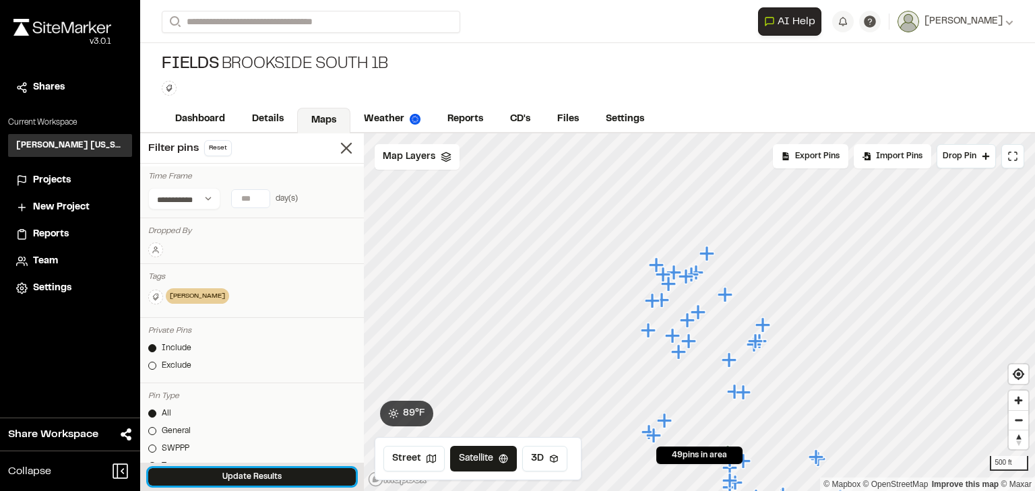
click at [269, 477] on button "Update Results" at bounding box center [252, 477] width 208 height 18
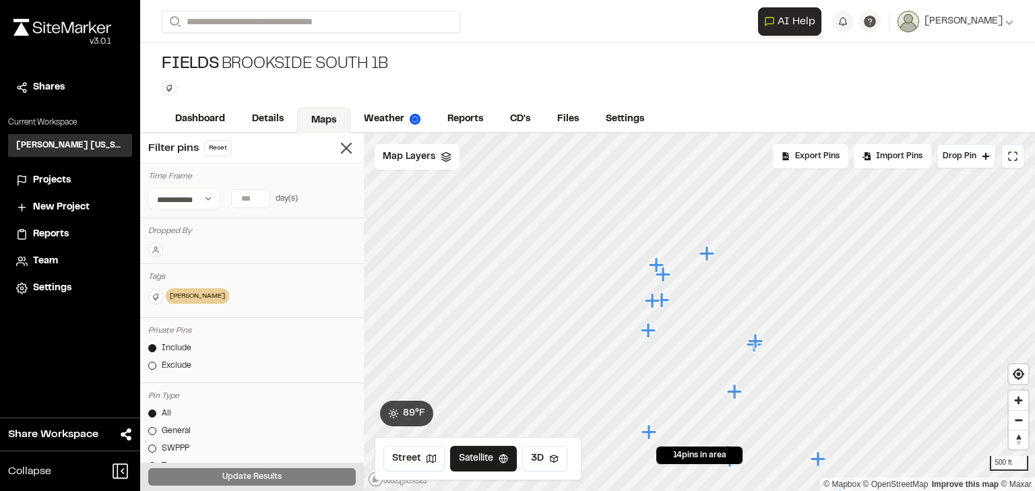
scroll to position [54, 0]
click at [342, 146] on line at bounding box center [346, 148] width 9 height 9
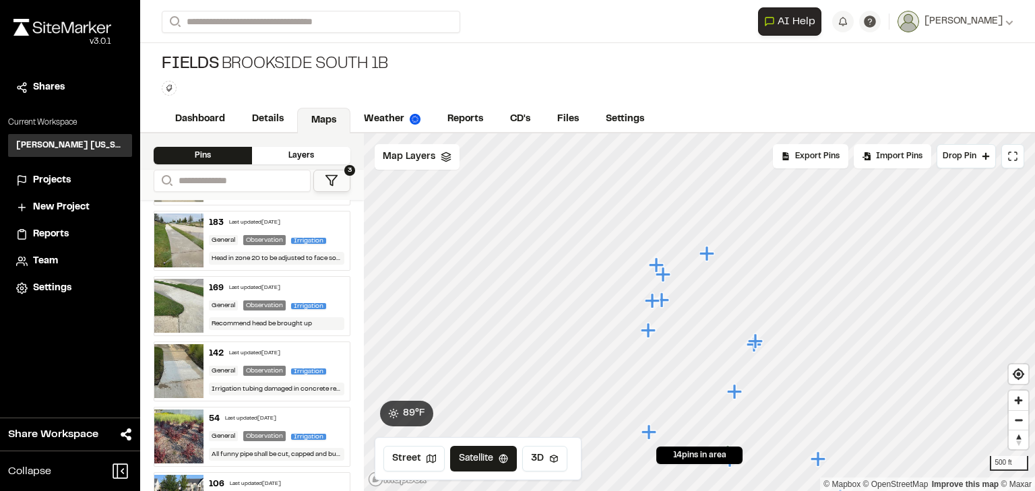
scroll to position [640, 0]
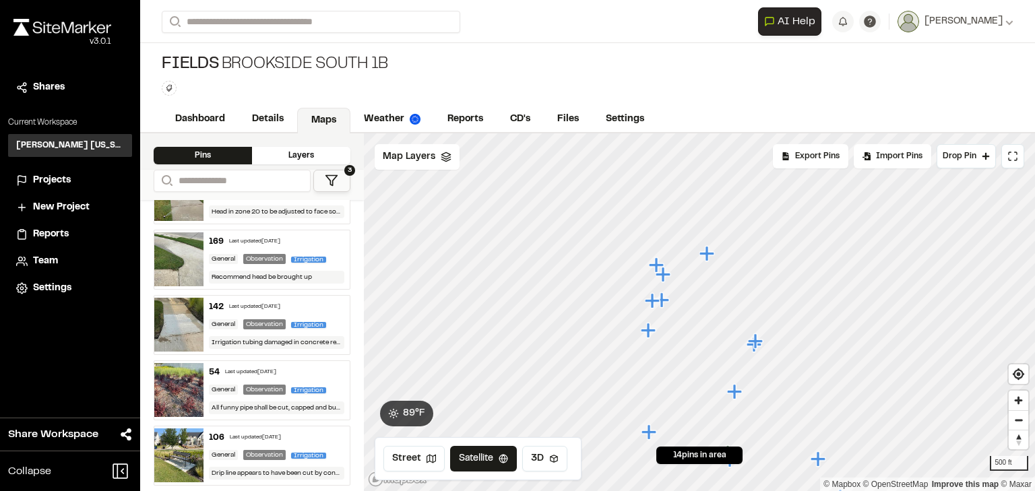
click at [326, 178] on icon at bounding box center [331, 180] width 13 height 13
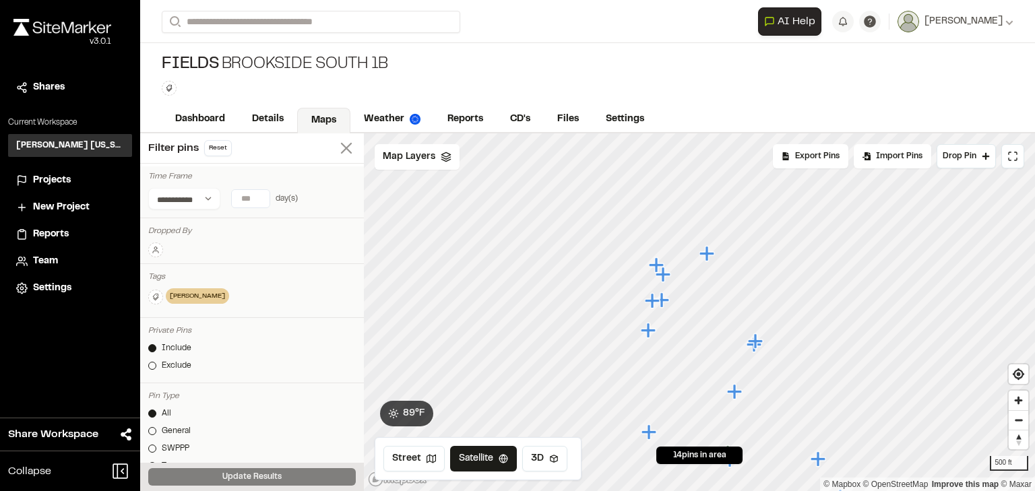
click at [347, 150] on icon at bounding box center [346, 148] width 19 height 19
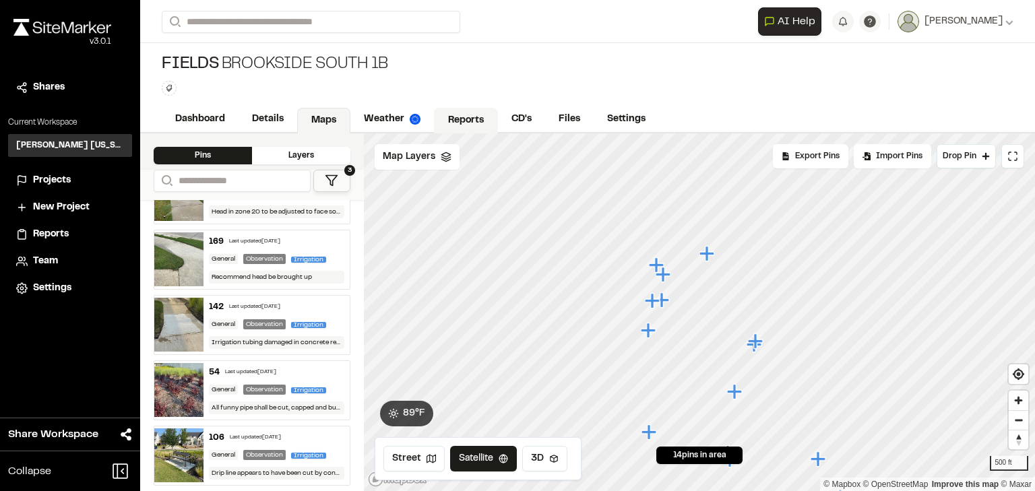
click at [454, 116] on link "Reports" at bounding box center [466, 121] width 64 height 26
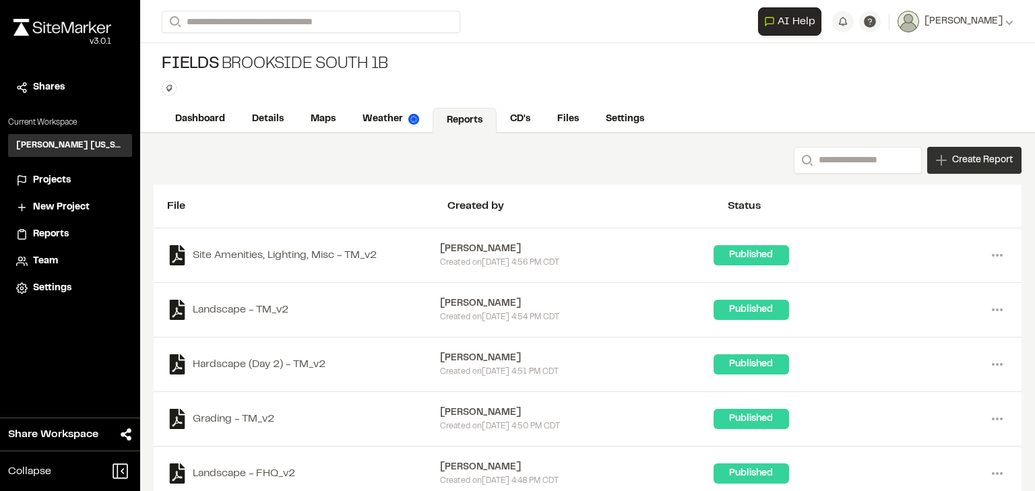
click at [963, 159] on span "Create Report" at bounding box center [982, 160] width 61 height 15
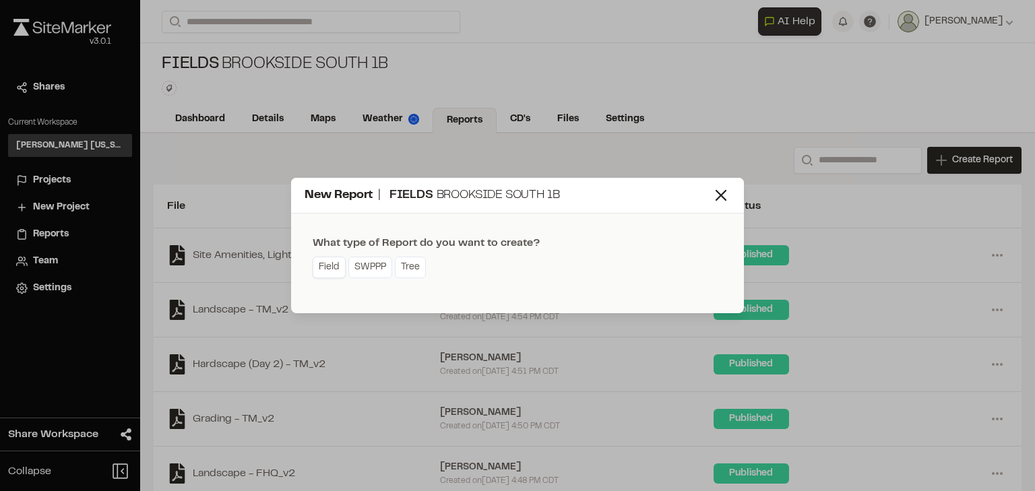
click at [333, 264] on link "Field" at bounding box center [329, 268] width 33 height 22
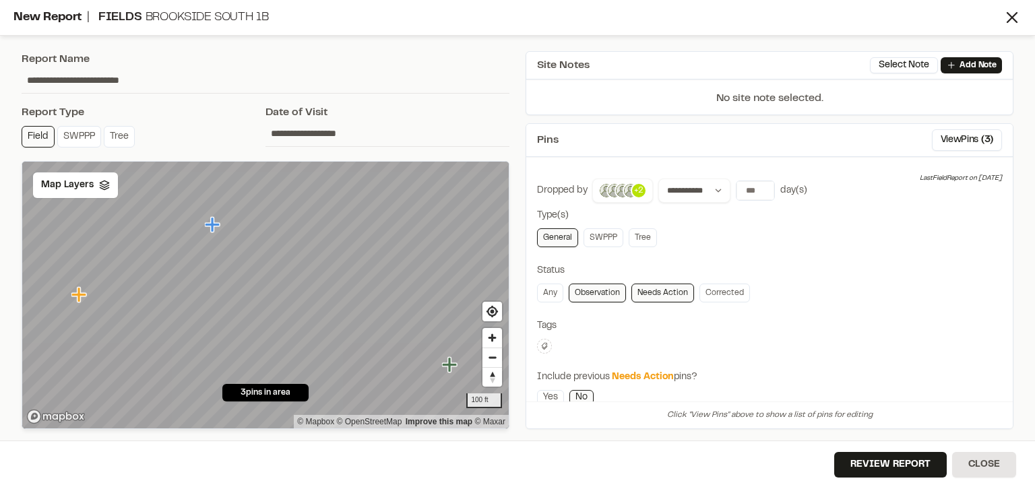
click at [160, 75] on input "**********" at bounding box center [266, 80] width 488 height 26
drag, startPoint x: 170, startPoint y: 78, endPoint x: 22, endPoint y: 75, distance: 148.3
click at [23, 75] on input "**********" at bounding box center [266, 80] width 488 height 26
paste input "text"
type input "**********"
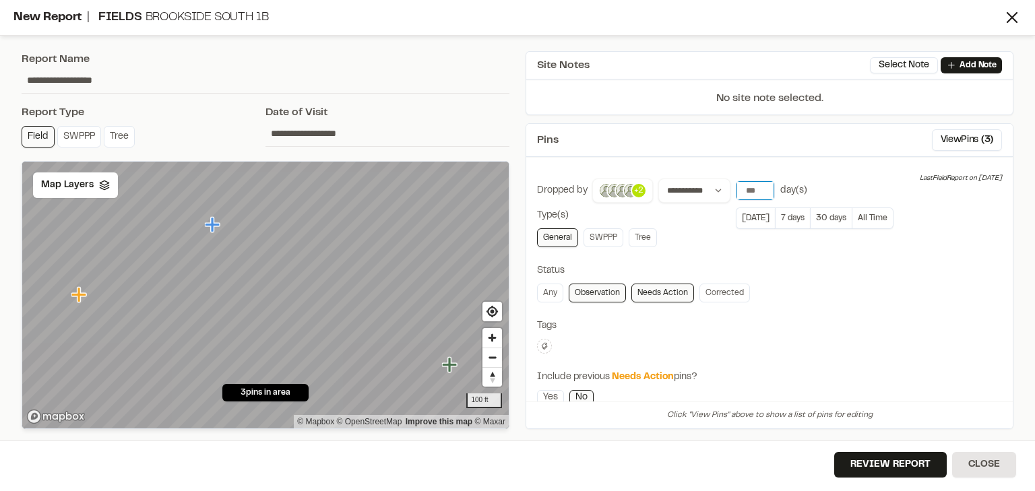
click at [755, 186] on input "*" at bounding box center [756, 190] width 38 height 19
click at [863, 215] on button "All Time" at bounding box center [873, 219] width 41 height 22
click at [749, 189] on input "*" at bounding box center [756, 190] width 38 height 19
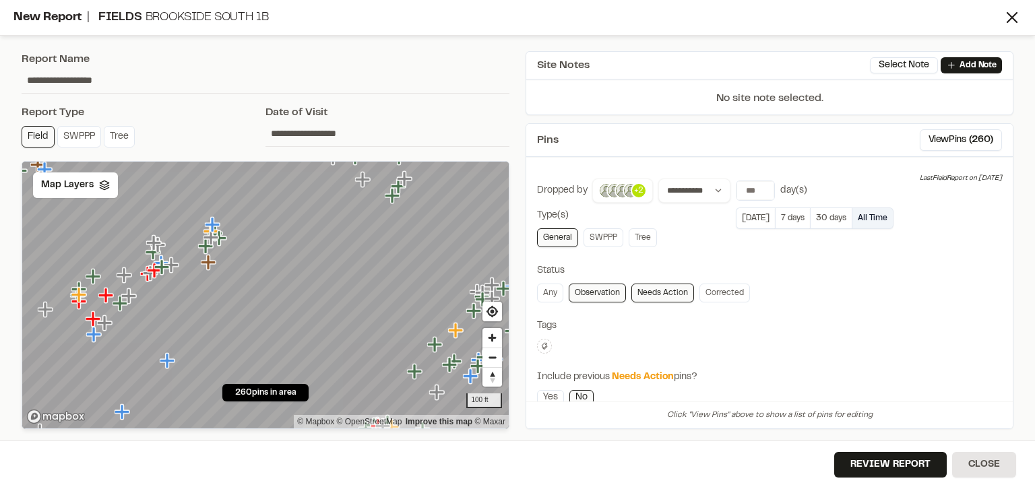
click at [865, 220] on button "All Time" at bounding box center [873, 219] width 41 height 22
drag, startPoint x: 754, startPoint y: 191, endPoint x: 738, endPoint y: 190, distance: 16.2
click at [738, 190] on input "*" at bounding box center [756, 190] width 38 height 19
click at [760, 184] on input "*" at bounding box center [756, 190] width 38 height 19
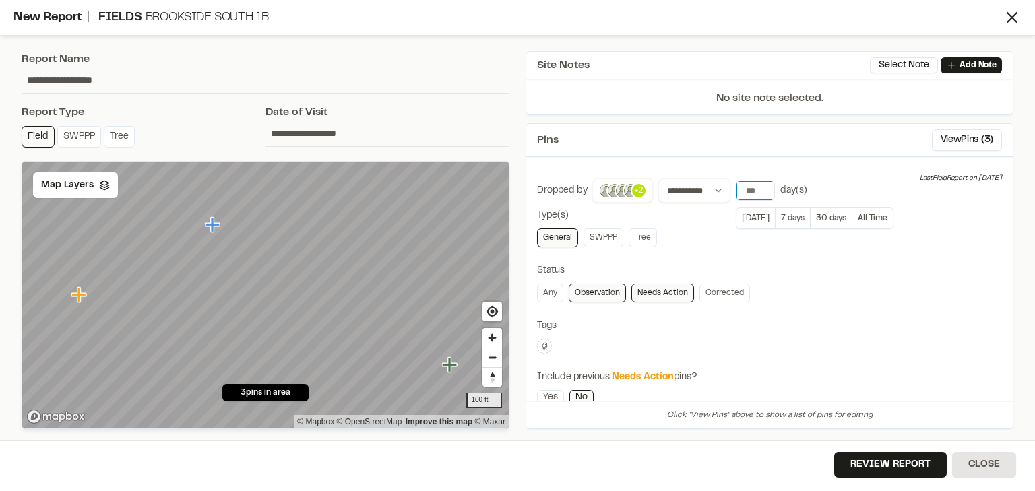
click at [760, 184] on input "*" at bounding box center [756, 190] width 38 height 19
click at [862, 218] on button "All Time" at bounding box center [873, 219] width 41 height 22
click at [760, 187] on input "*" at bounding box center [756, 190] width 38 height 19
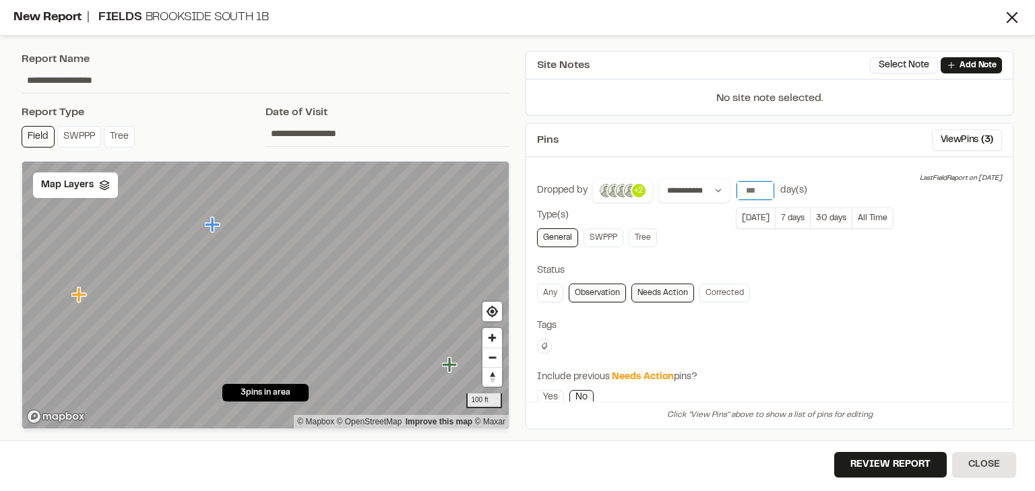
click at [760, 187] on input "*" at bounding box center [756, 190] width 38 height 19
click at [760, 187] on input "**" at bounding box center [756, 190] width 38 height 19
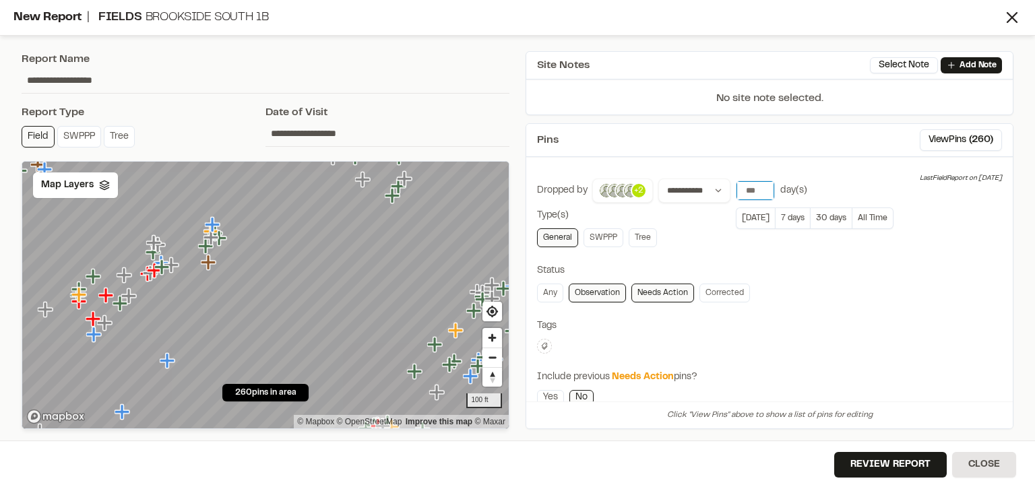
click at [760, 187] on input "**" at bounding box center [756, 190] width 38 height 19
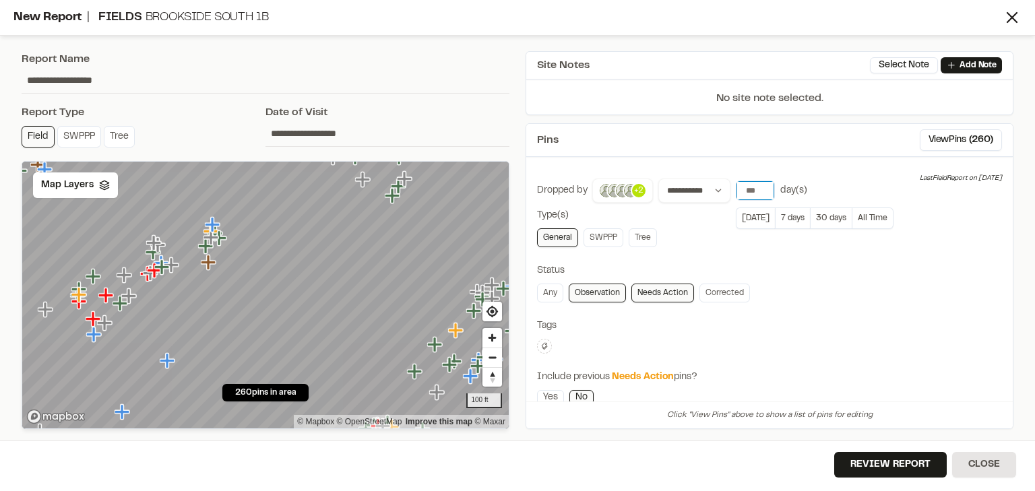
click at [760, 187] on input "**" at bounding box center [756, 190] width 38 height 19
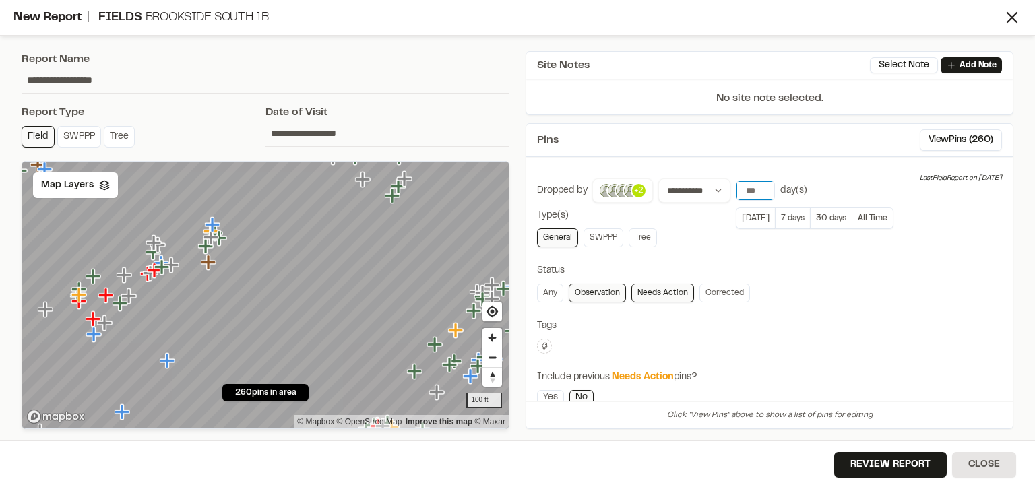
click at [760, 187] on input "**" at bounding box center [756, 190] width 38 height 19
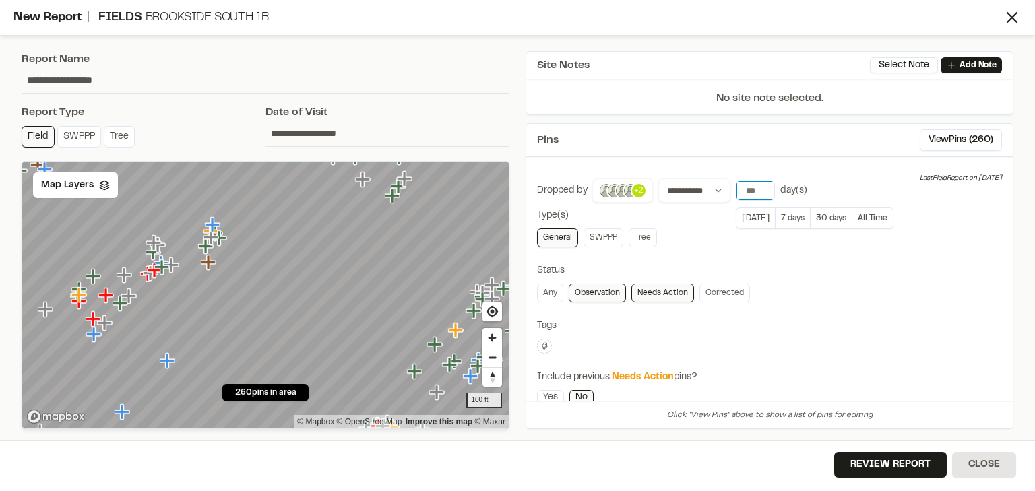
click at [760, 187] on input "**" at bounding box center [756, 190] width 38 height 19
type input "**"
click at [760, 187] on input "**" at bounding box center [756, 190] width 38 height 19
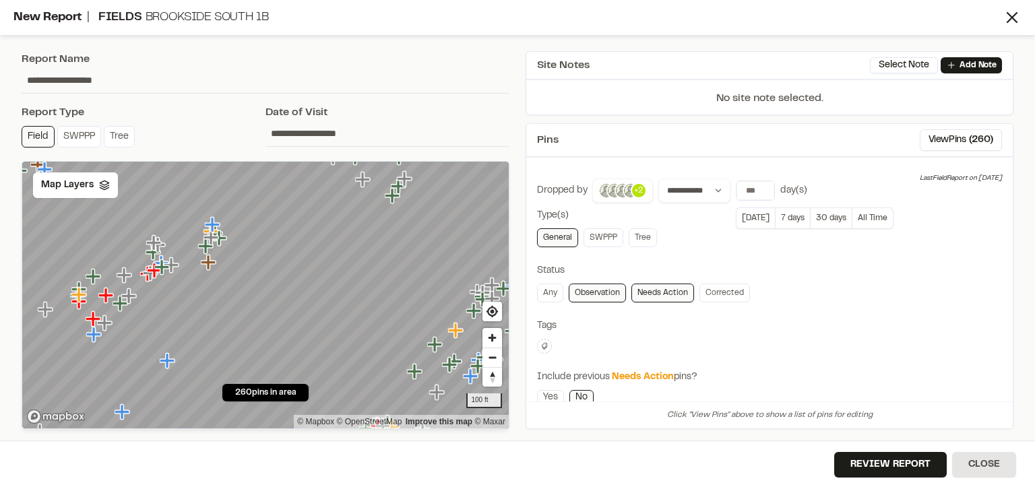
click at [714, 156] on div "**********" at bounding box center [770, 276] width 488 height 306
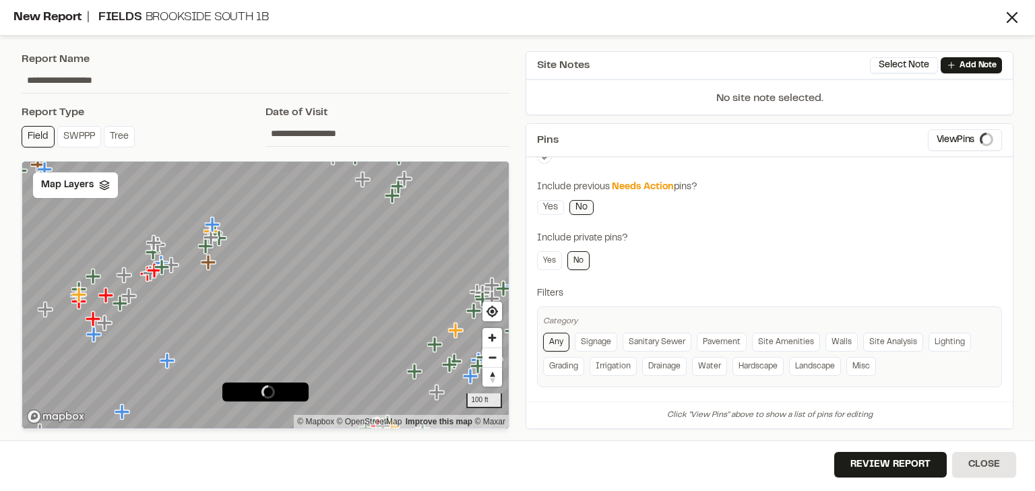
scroll to position [191, 0]
click at [614, 364] on link "Irrigation" at bounding box center [613, 365] width 47 height 19
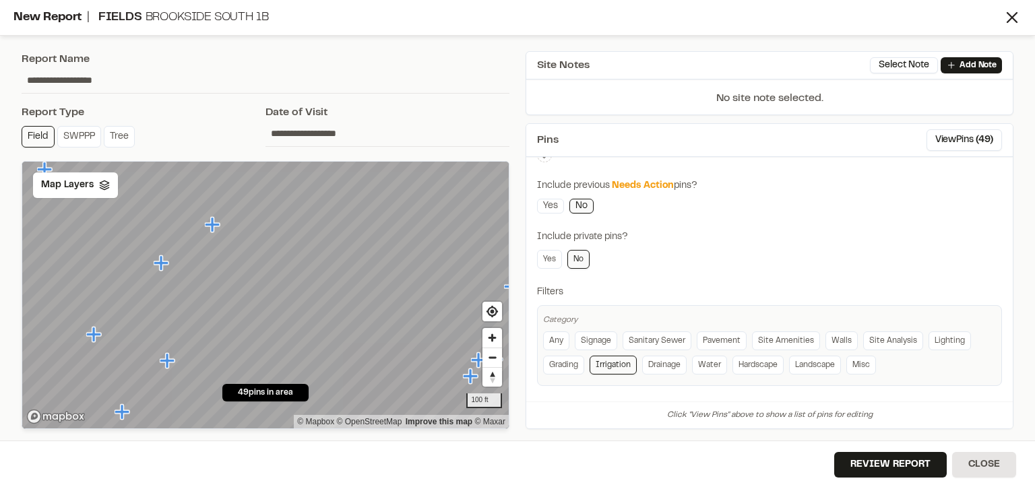
scroll to position [137, 0]
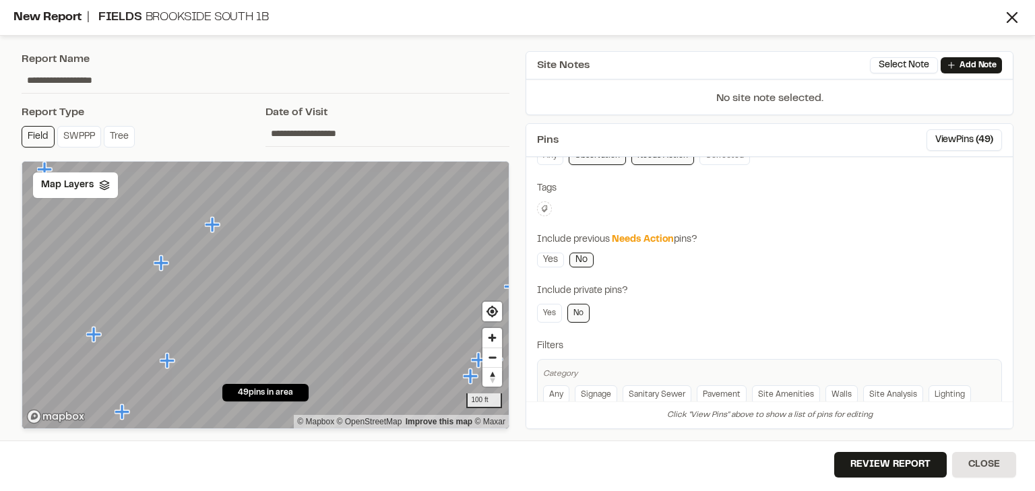
click at [545, 202] on button at bounding box center [544, 209] width 15 height 15
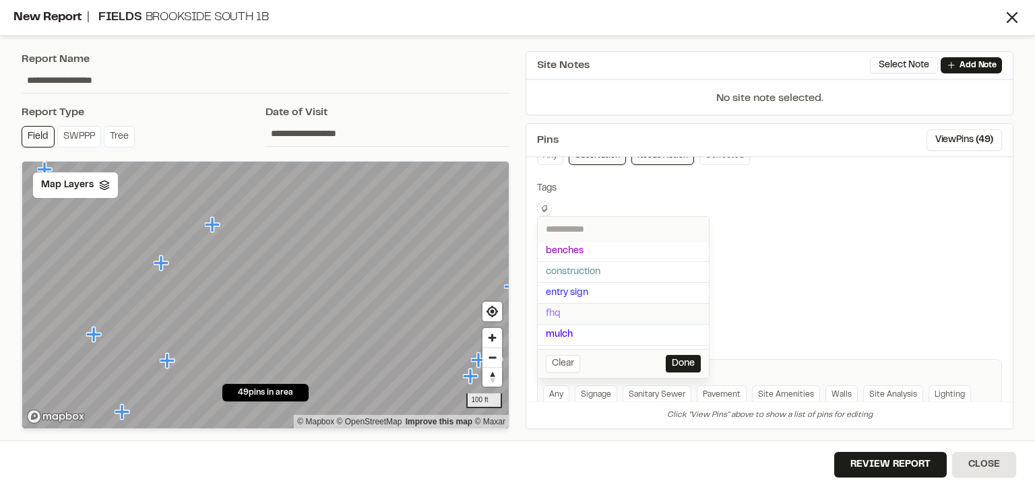
click at [568, 314] on span "fhq" at bounding box center [623, 314] width 155 height 15
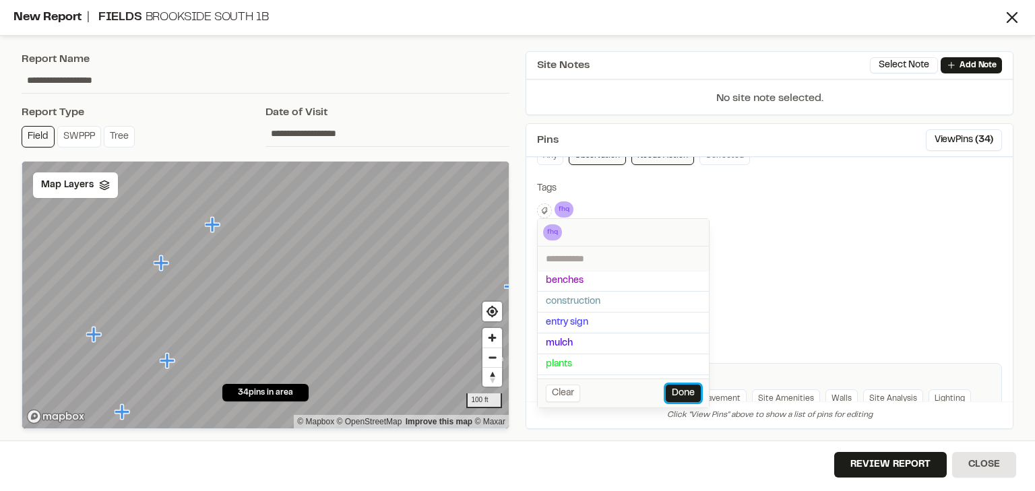
click at [686, 390] on button "Done" at bounding box center [683, 394] width 35 height 18
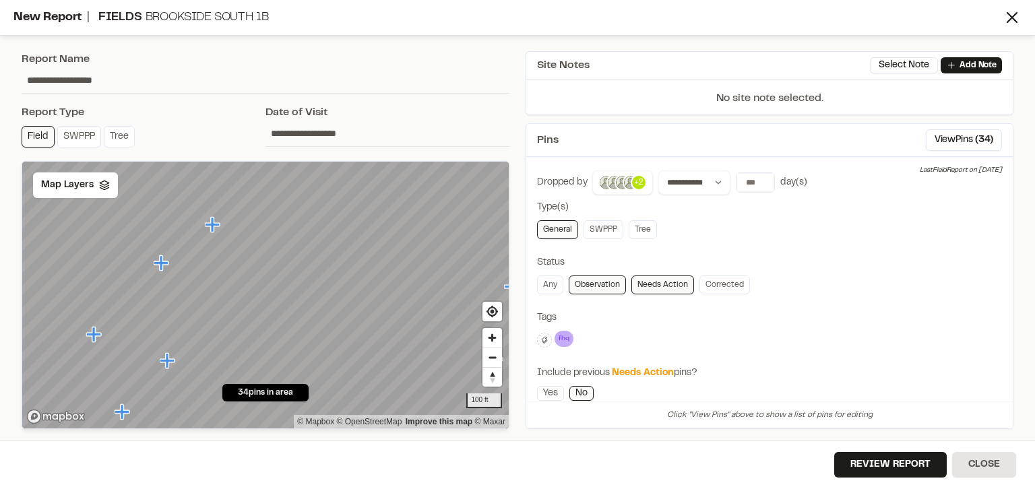
scroll to position [0, 0]
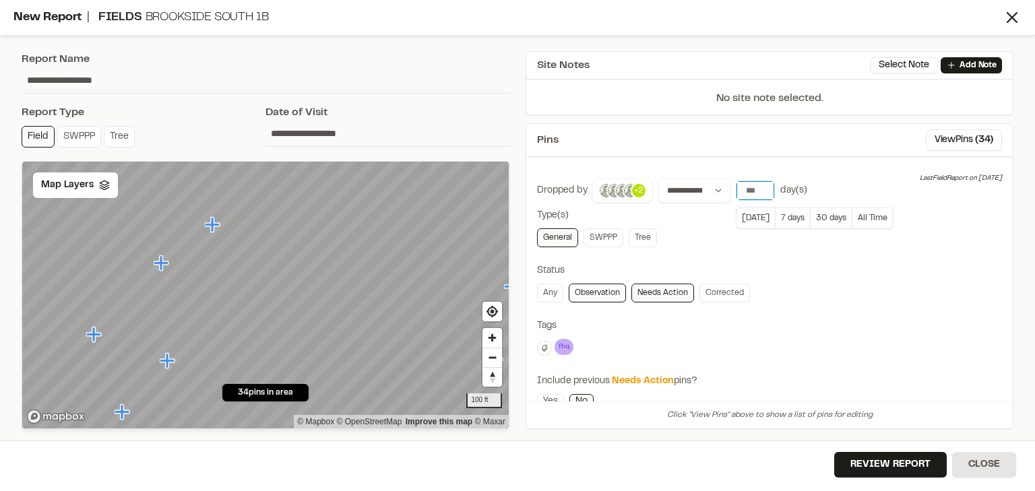
click at [750, 191] on input "**" at bounding box center [756, 190] width 38 height 19
click at [870, 214] on button "All Time" at bounding box center [873, 219] width 41 height 22
drag, startPoint x: 743, startPoint y: 184, endPoint x: 763, endPoint y: 187, distance: 20.4
click at [763, 187] on input "**" at bounding box center [756, 190] width 38 height 19
click at [862, 215] on button "All Time" at bounding box center [873, 219] width 41 height 22
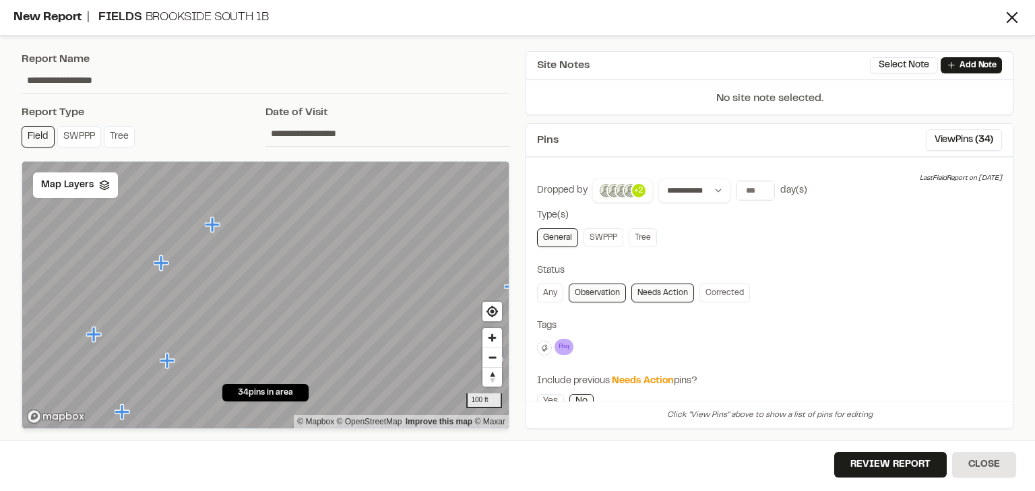
click at [766, 230] on div "General SWPPP Tree" at bounding box center [769, 237] width 465 height 19
click at [890, 464] on button "Review Report" at bounding box center [890, 465] width 113 height 26
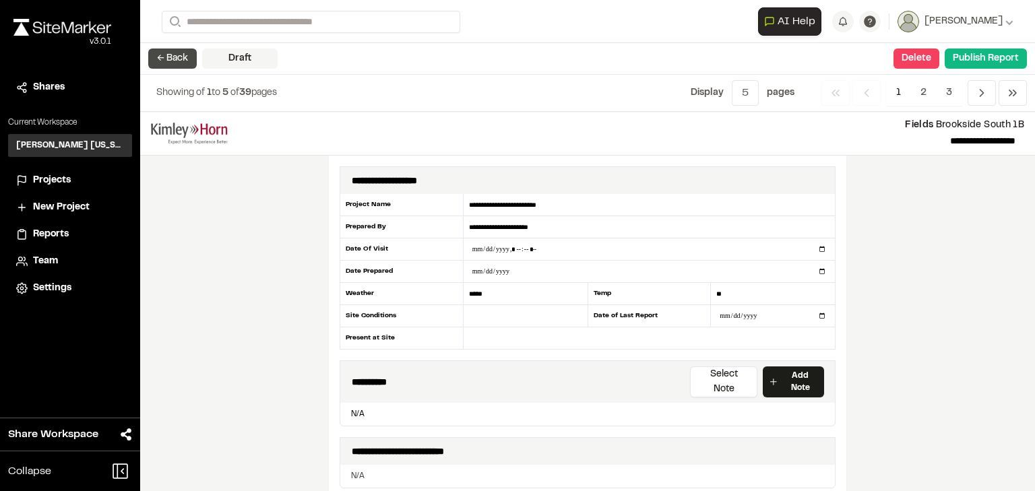
click at [163, 57] on button "← Back" at bounding box center [172, 59] width 49 height 20
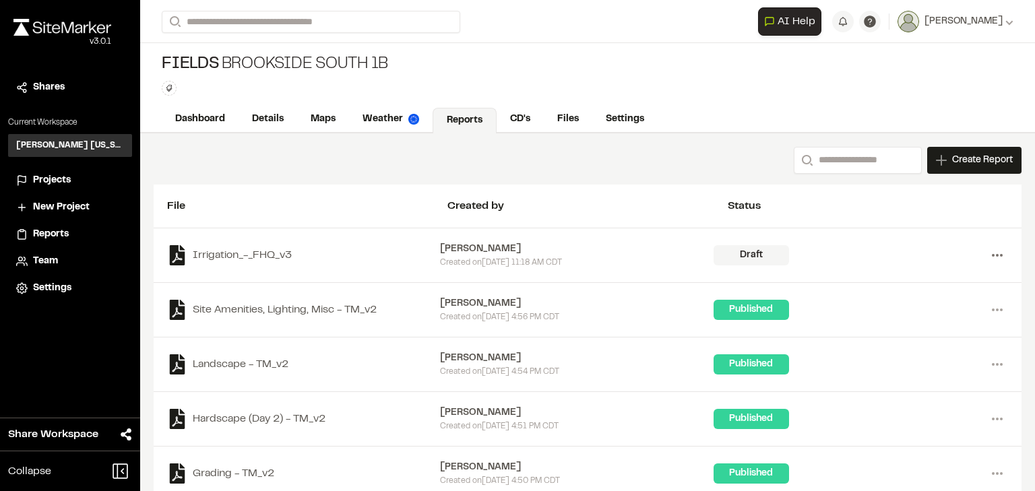
click at [989, 257] on icon at bounding box center [998, 256] width 22 height 22
click at [911, 303] on link "Delete" at bounding box center [948, 304] width 117 height 20
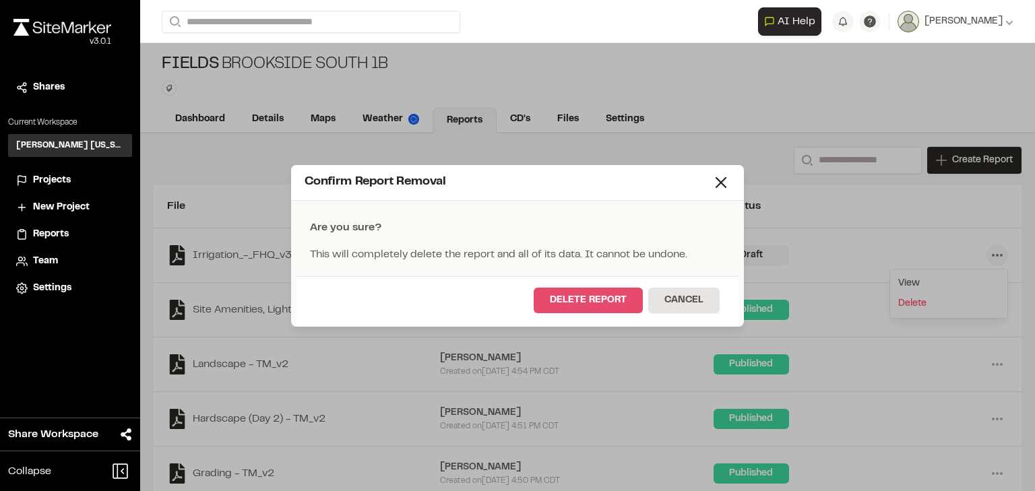
click at [570, 299] on button "Delete Report" at bounding box center [588, 301] width 109 height 26
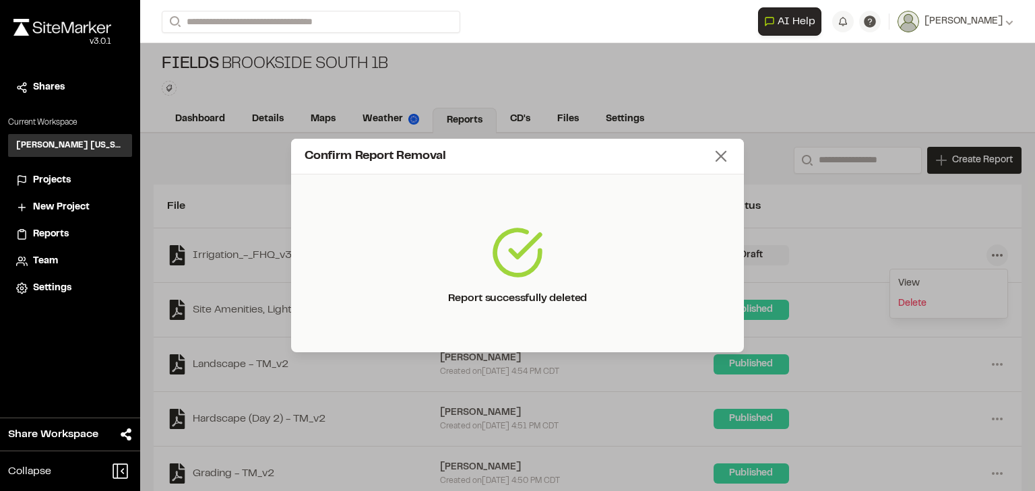
click at [722, 152] on icon at bounding box center [721, 156] width 19 height 19
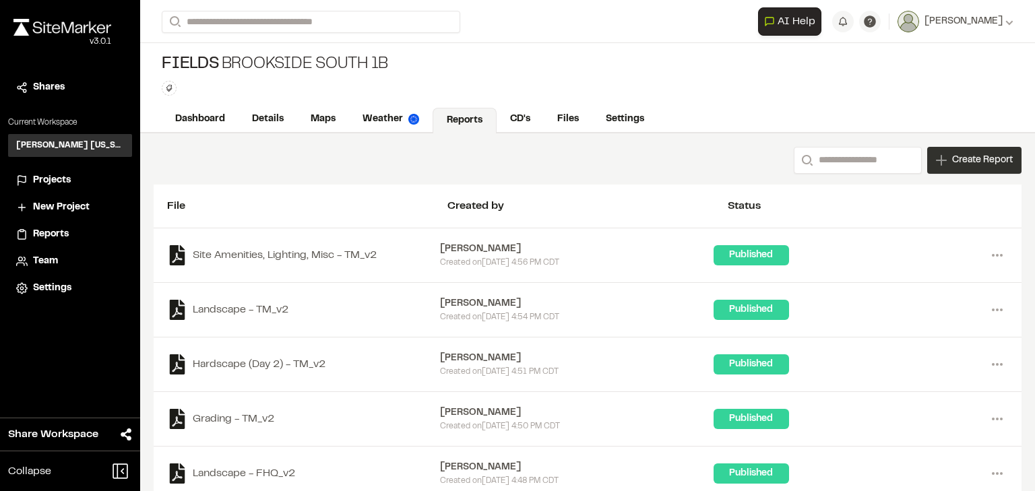
click at [979, 162] on span "Create Report" at bounding box center [982, 160] width 61 height 15
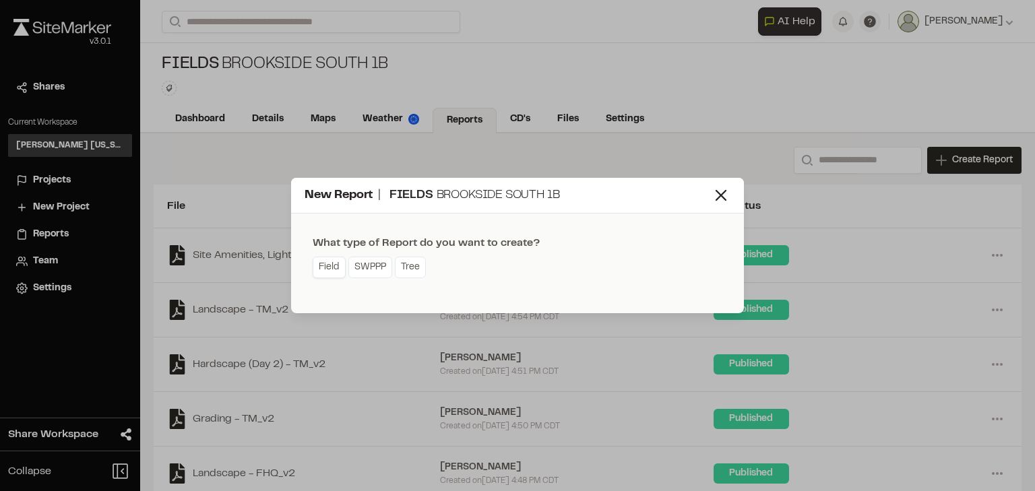
click at [330, 268] on link "Field" at bounding box center [329, 268] width 33 height 22
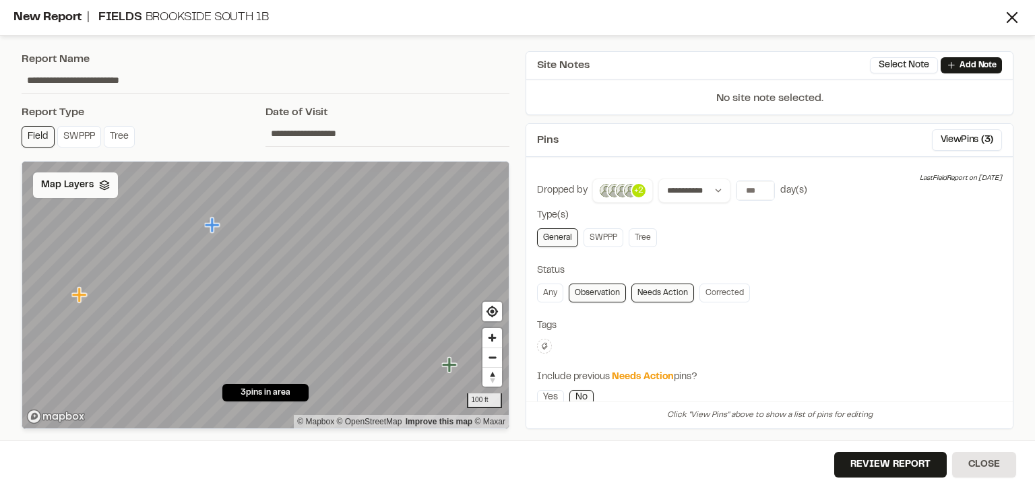
click at [100, 186] on polyline at bounding box center [104, 186] width 9 height 2
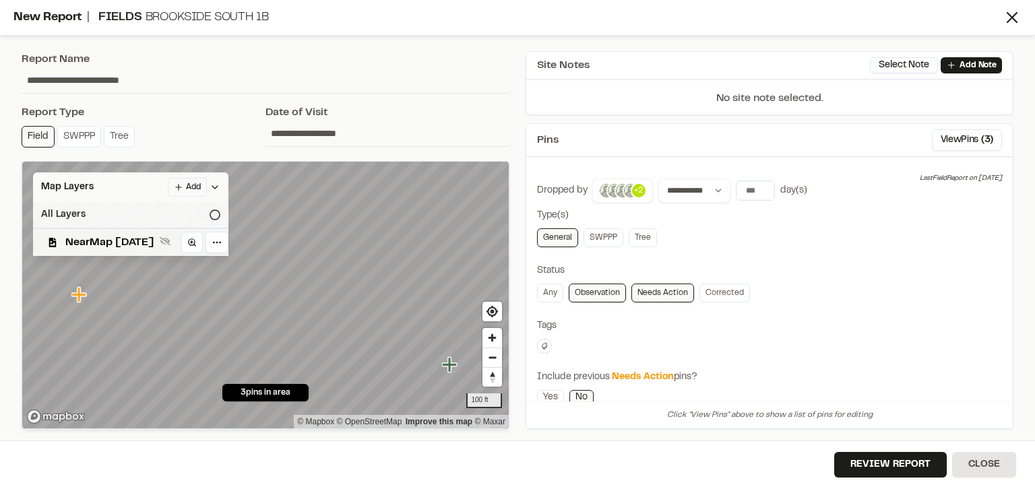
click at [220, 213] on icon at bounding box center [215, 215] width 11 height 11
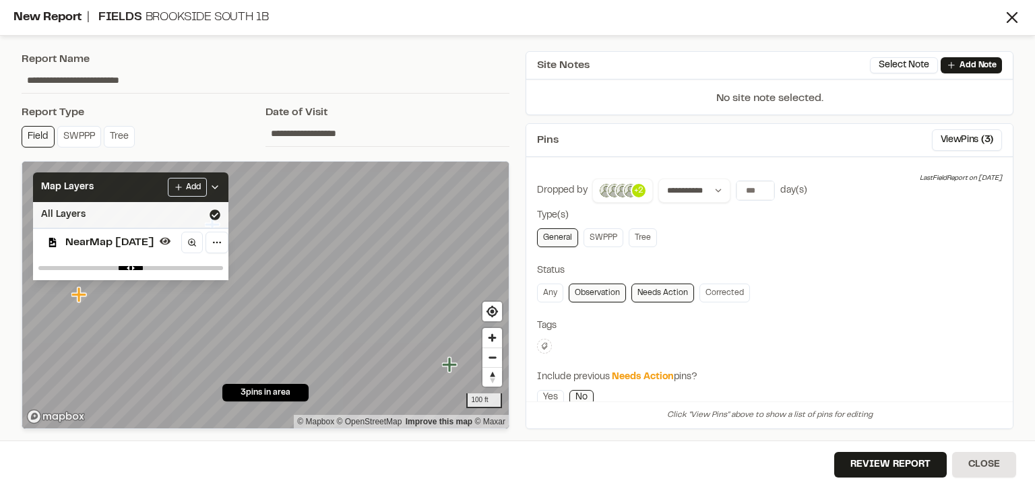
click at [220, 185] on icon at bounding box center [215, 187] width 11 height 11
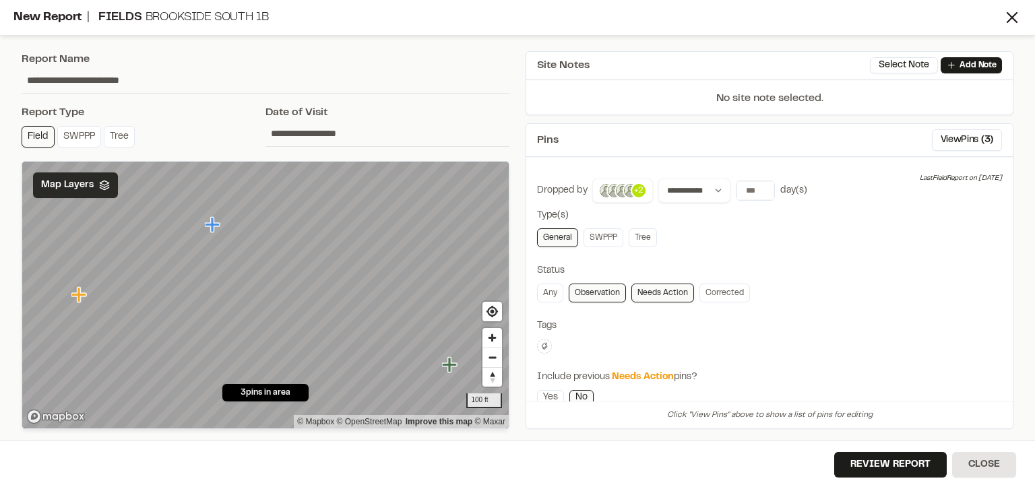
click at [119, 83] on input "**********" at bounding box center [266, 80] width 488 height 26
drag, startPoint x: 152, startPoint y: 78, endPoint x: 0, endPoint y: 86, distance: 151.8
click at [0, 86] on div "**********" at bounding box center [517, 245] width 1035 height 491
paste input "text"
type input "**********"
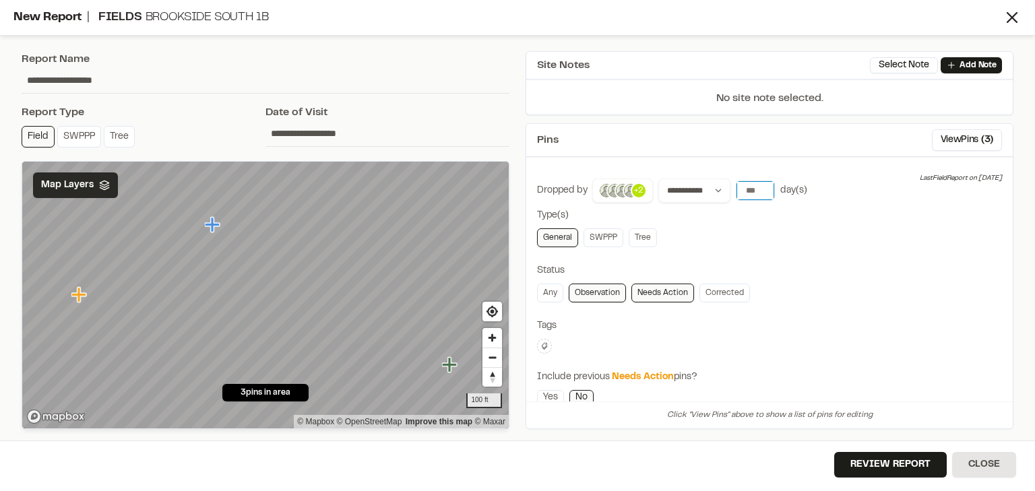
click at [749, 191] on input "number" at bounding box center [756, 190] width 38 height 19
click at [865, 214] on button "All Time" at bounding box center [873, 219] width 41 height 22
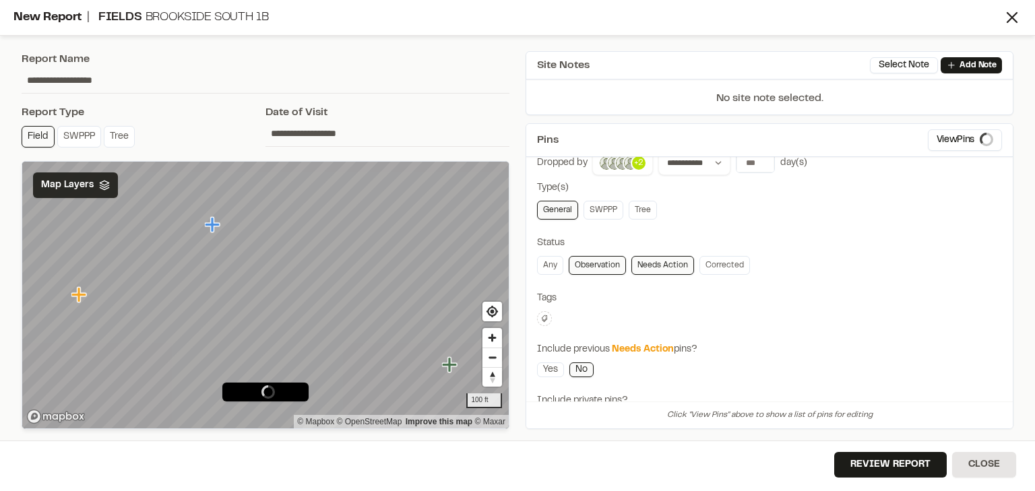
scroll to position [54, 0]
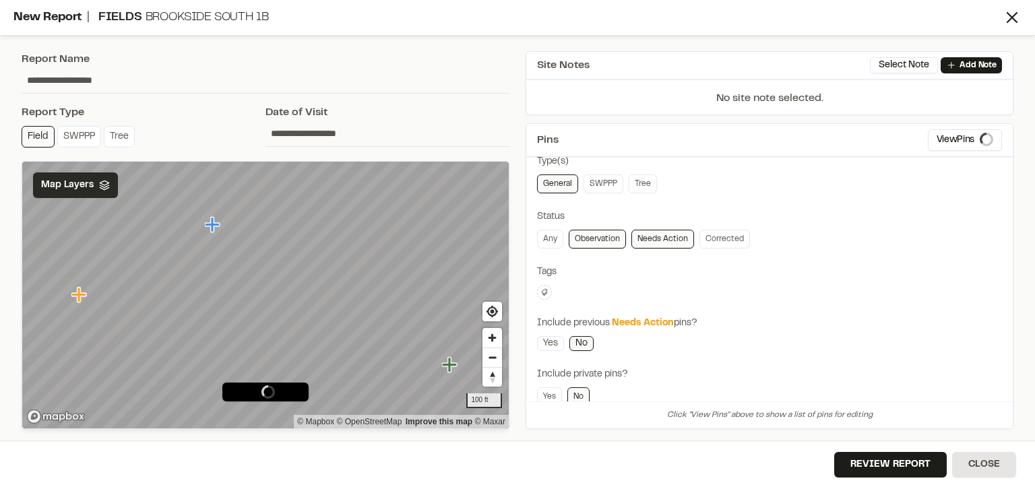
click at [545, 289] on icon at bounding box center [545, 292] width 6 height 7
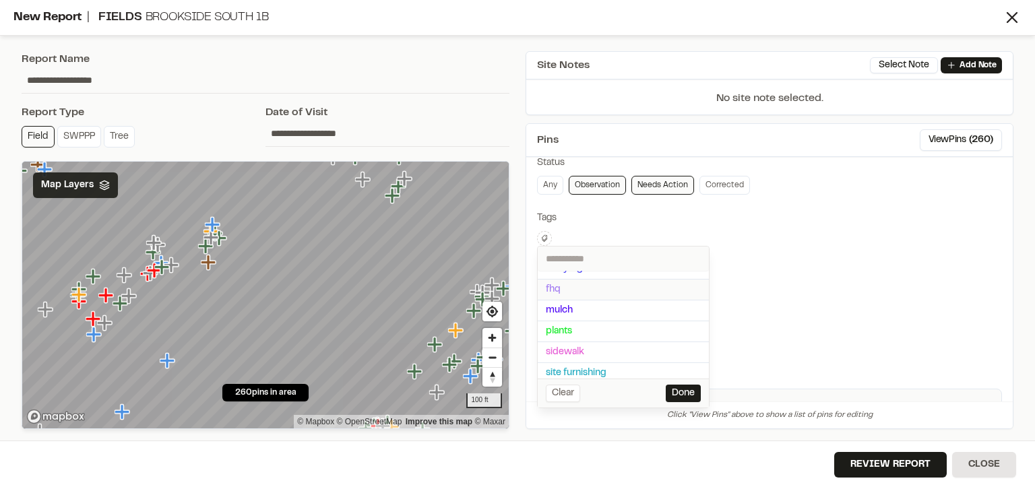
click at [565, 289] on span "fhq" at bounding box center [623, 289] width 155 height 15
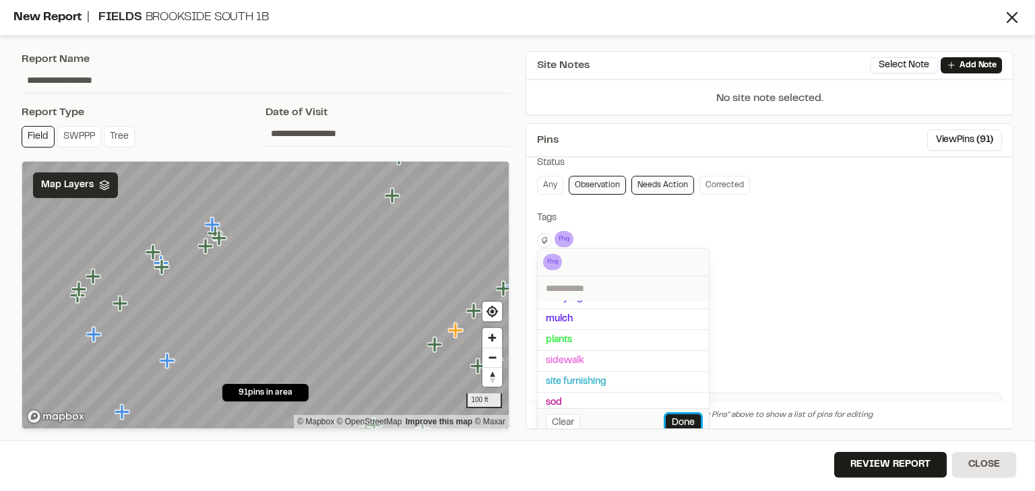
click at [678, 423] on button "Done" at bounding box center [683, 424] width 35 height 18
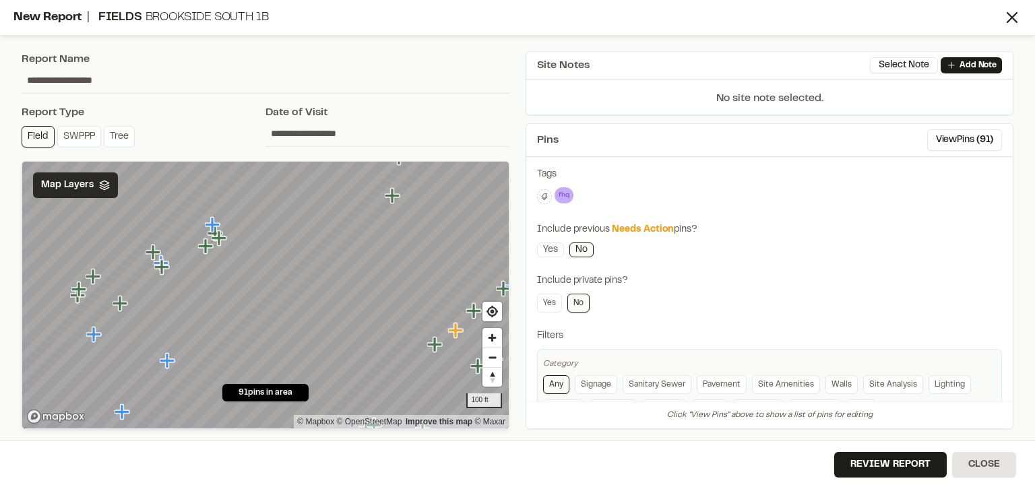
scroll to position [195, 0]
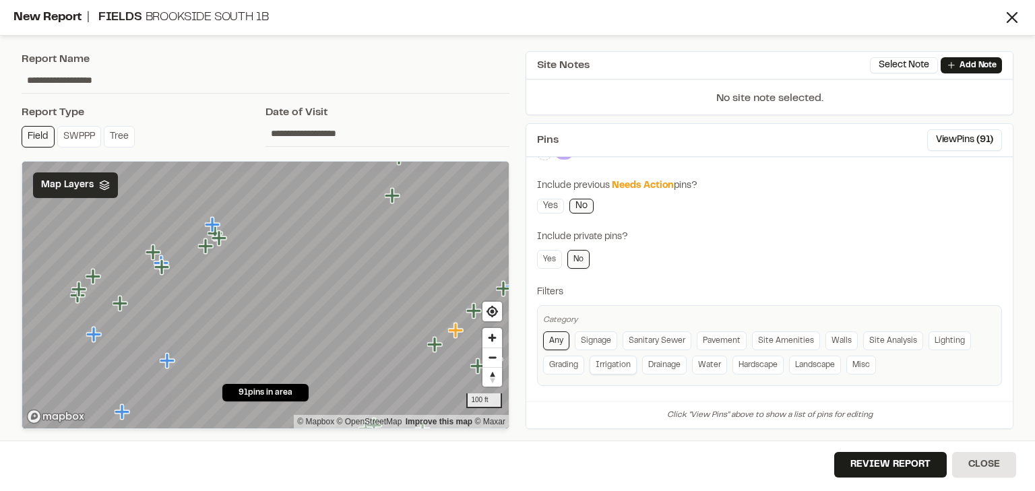
click at [600, 364] on link "Irrigation" at bounding box center [613, 365] width 47 height 19
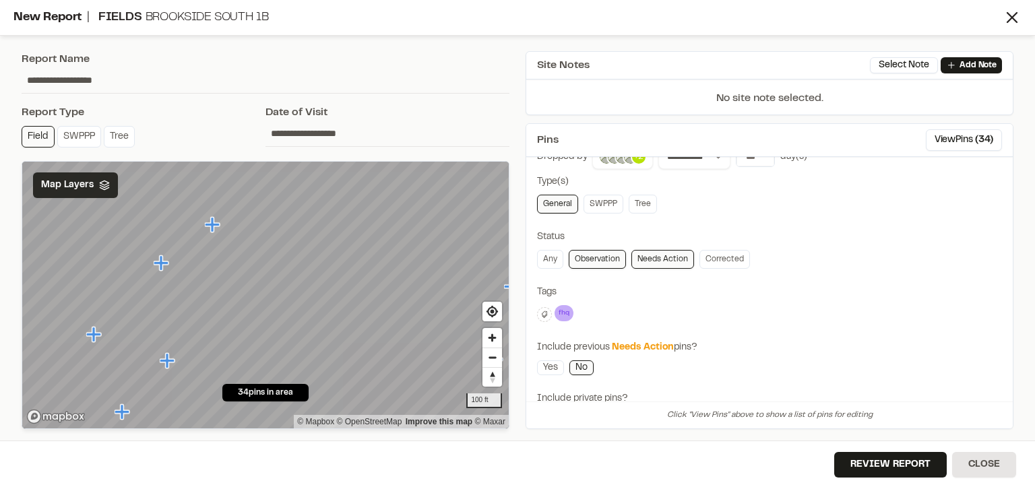
scroll to position [0, 0]
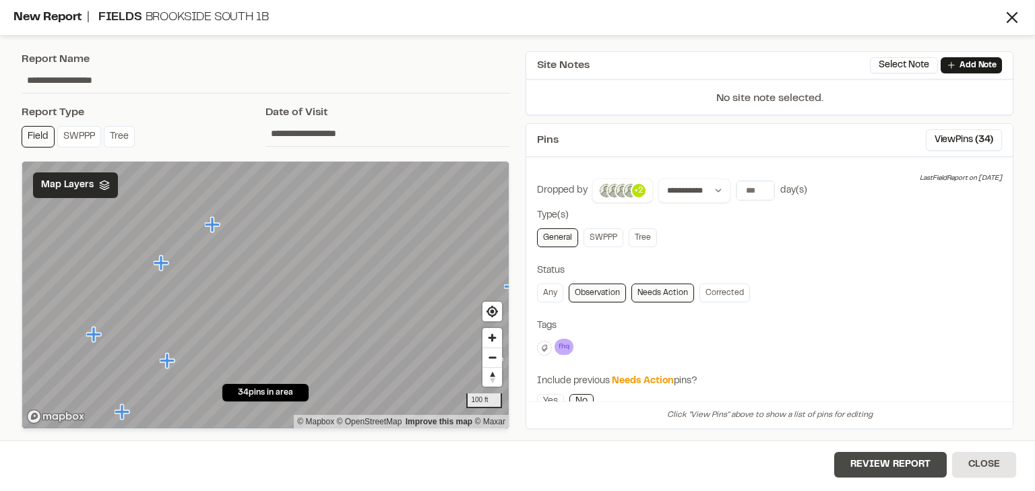
click at [888, 460] on button "Review Report" at bounding box center [890, 465] width 113 height 26
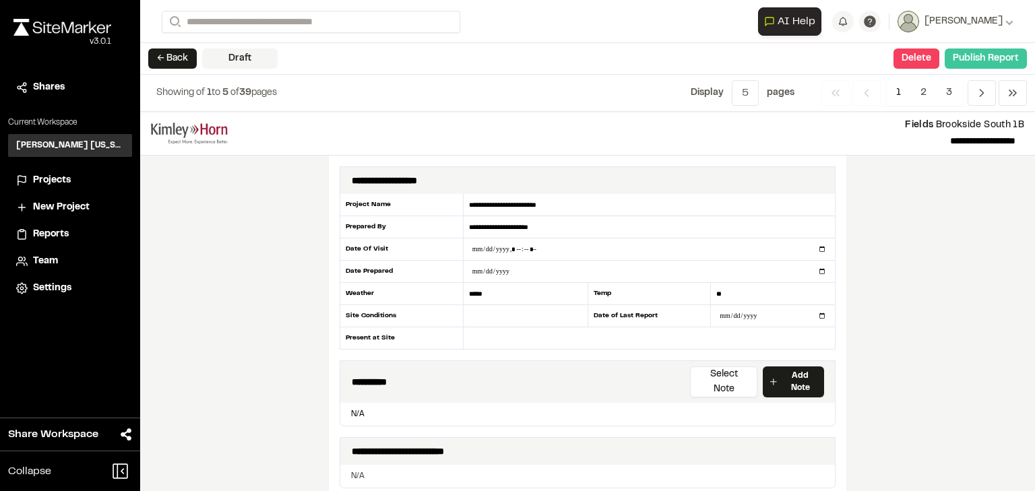
click at [976, 58] on button "Publish Report" at bounding box center [986, 59] width 82 height 20
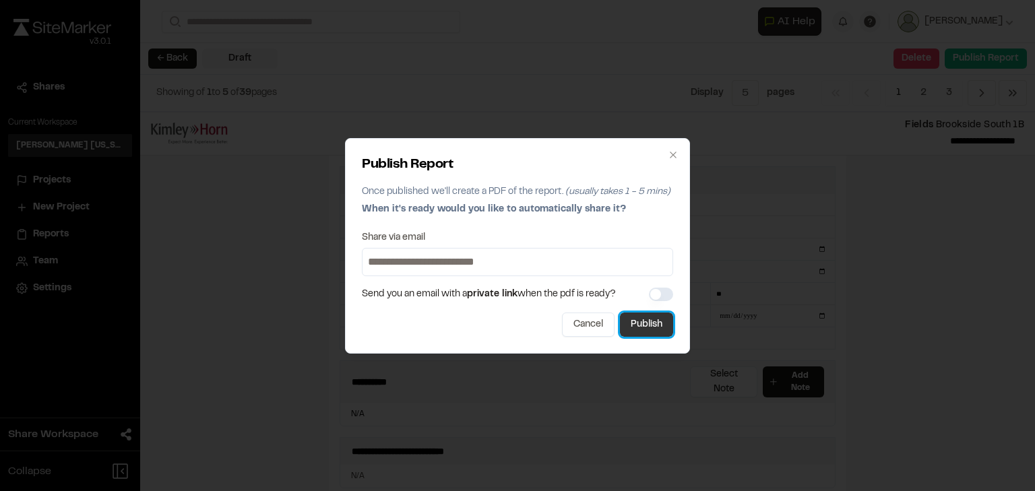
click at [658, 319] on button "Publish" at bounding box center [646, 325] width 53 height 24
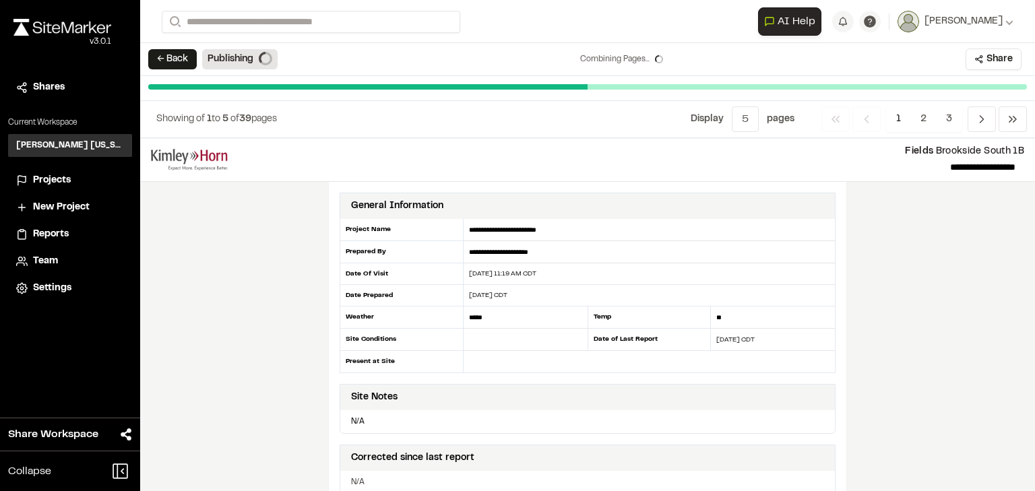
click at [928, 302] on div "**********" at bounding box center [587, 314] width 895 height 353
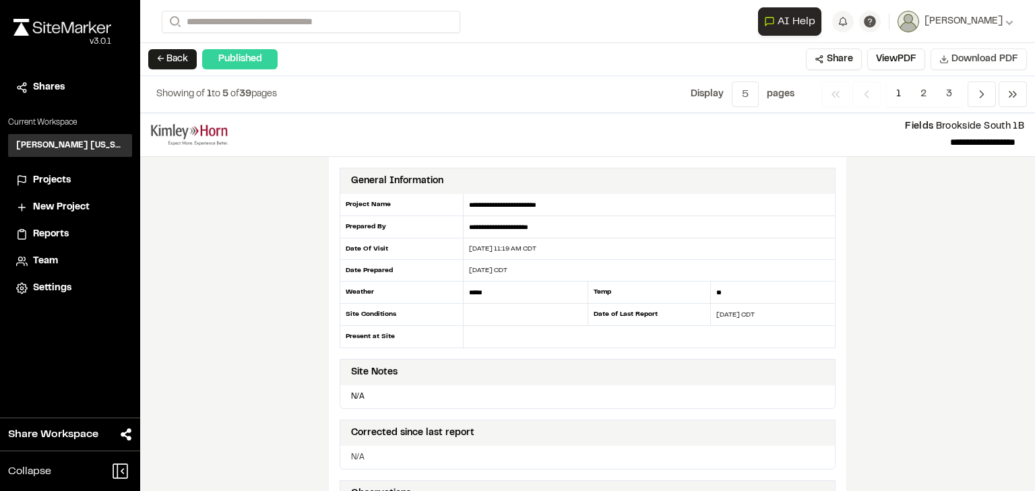
click at [962, 57] on span "Download PDF" at bounding box center [985, 59] width 67 height 15
drag, startPoint x: 933, startPoint y: 232, endPoint x: 932, endPoint y: 218, distance: 14.2
click at [933, 232] on div "**********" at bounding box center [587, 302] width 895 height 378
click at [164, 57] on button "← Back" at bounding box center [172, 59] width 49 height 20
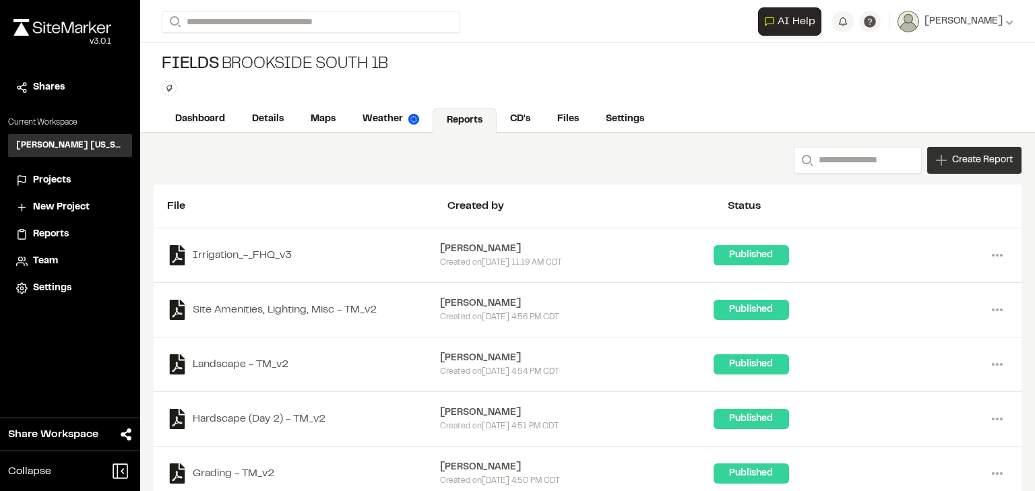
click at [971, 165] on span "Create Report" at bounding box center [982, 160] width 61 height 15
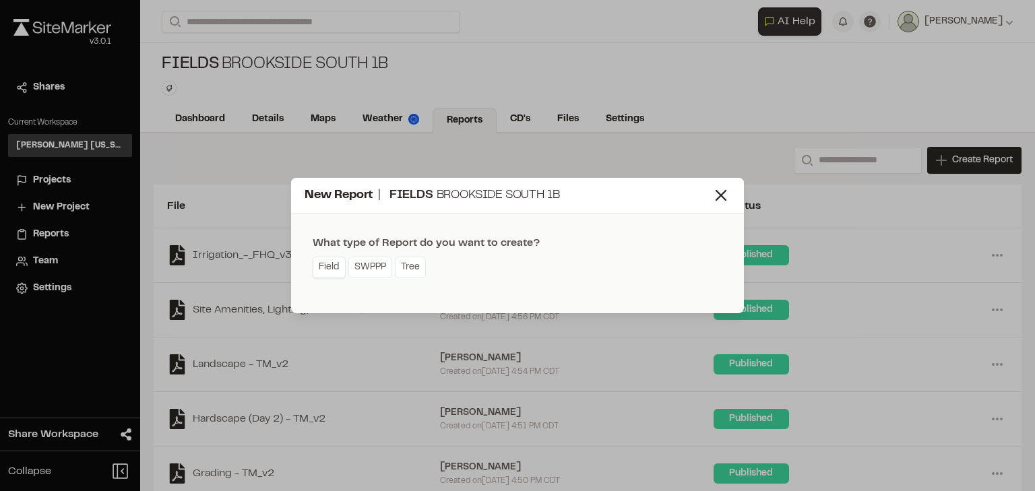
click at [332, 266] on link "Field" at bounding box center [329, 268] width 33 height 22
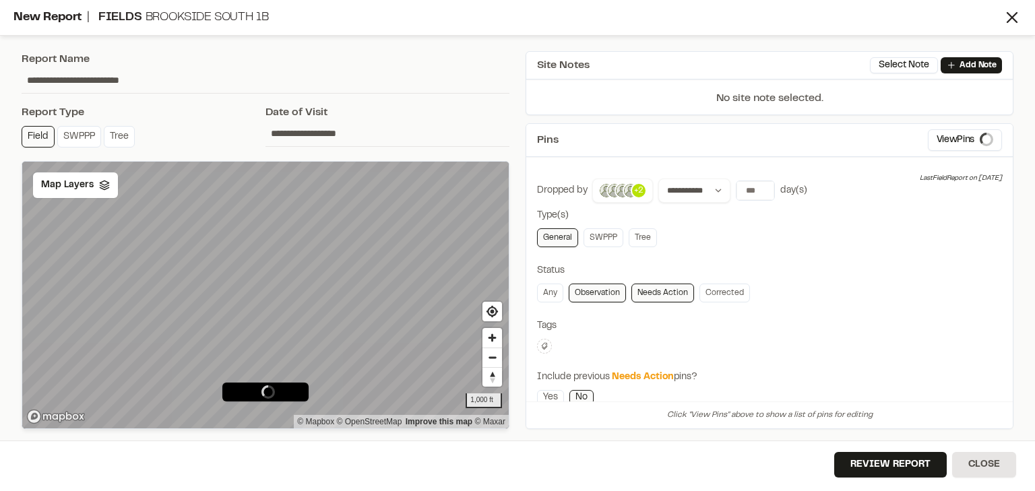
click at [143, 78] on input "**********" at bounding box center [266, 80] width 488 height 26
drag, startPoint x: 177, startPoint y: 79, endPoint x: 23, endPoint y: 77, distance: 154.4
click at [18, 80] on div "**********" at bounding box center [265, 240] width 504 height 394
paste input "text"
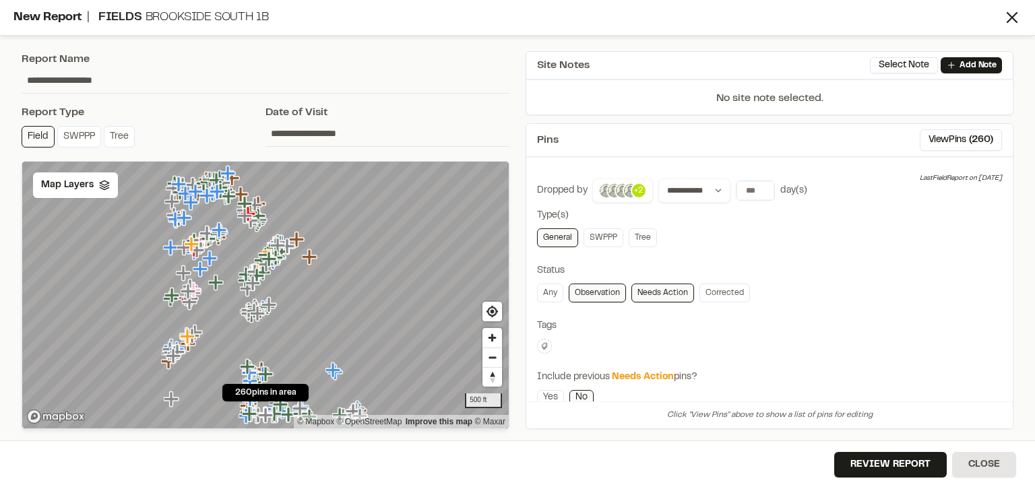
drag, startPoint x: 100, startPoint y: 78, endPoint x: 81, endPoint y: 75, distance: 19.1
click at [81, 75] on input "**********" at bounding box center [266, 80] width 488 height 26
type input "**********"
click at [101, 187] on icon at bounding box center [104, 185] width 11 height 11
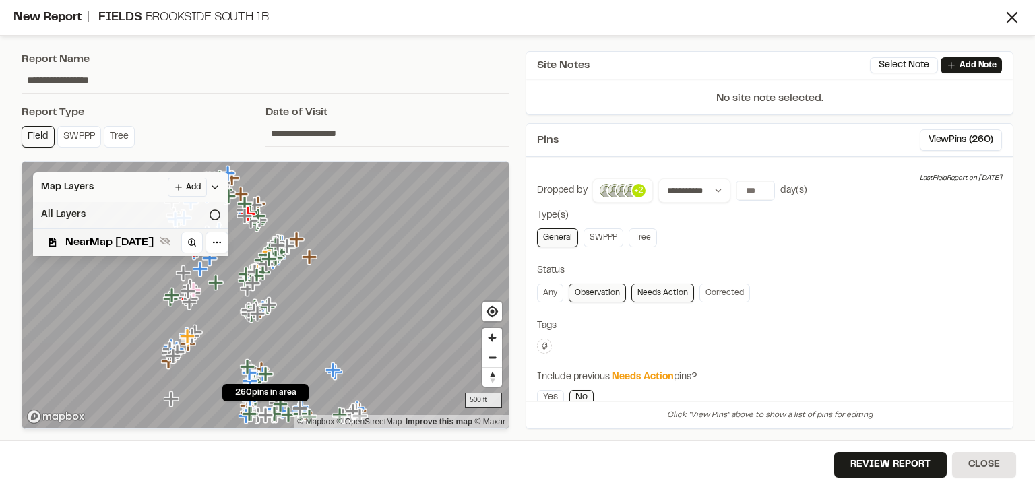
click at [220, 213] on icon at bounding box center [215, 215] width 11 height 11
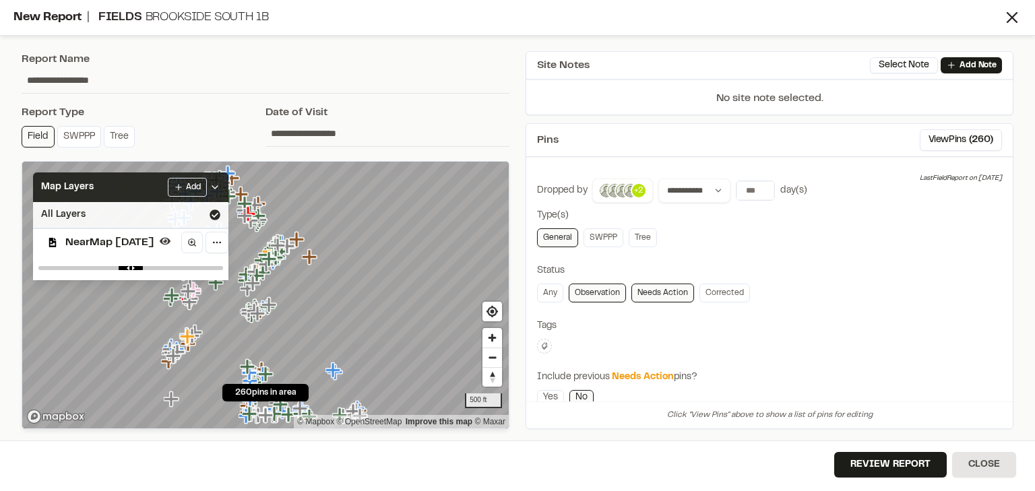
click at [220, 189] on icon at bounding box center [215, 187] width 11 height 11
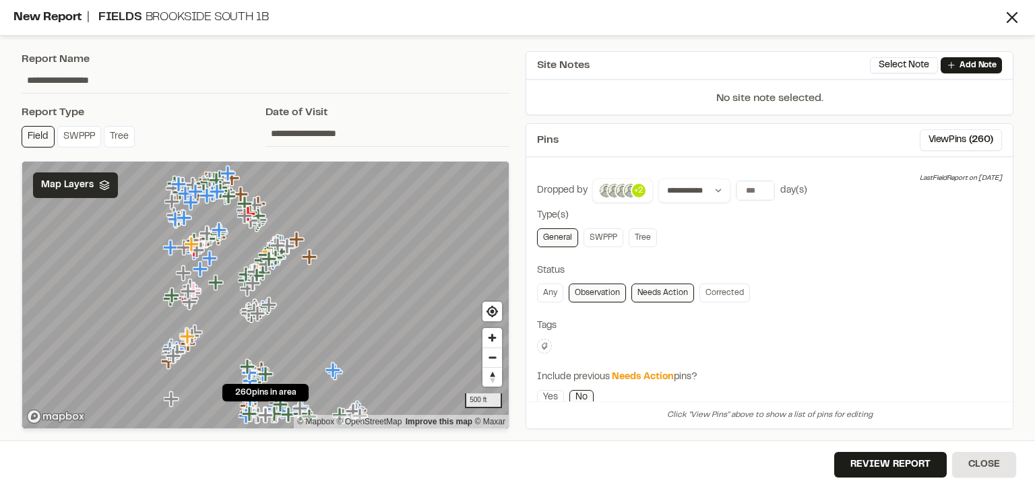
click at [547, 343] on icon at bounding box center [545, 346] width 8 height 8
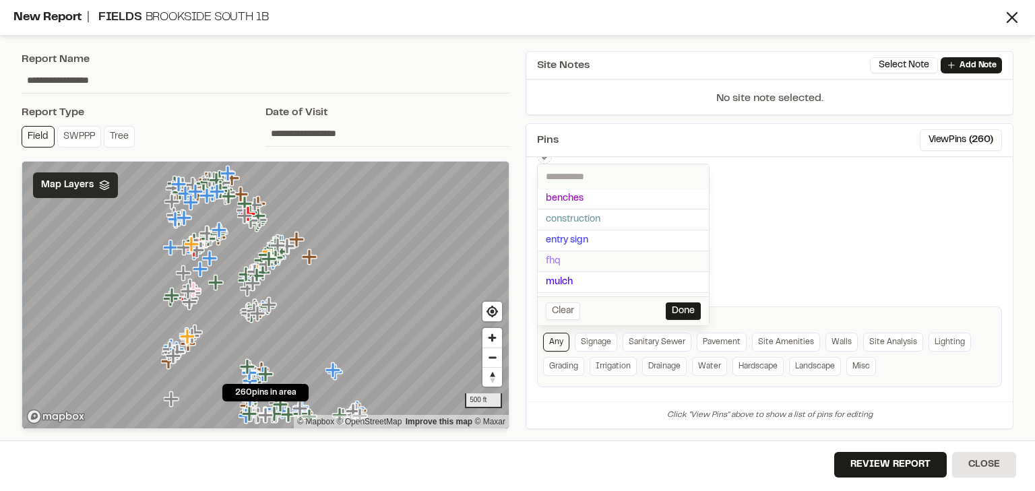
scroll to position [191, 0]
click at [597, 243] on span "[PERSON_NAME]" at bounding box center [623, 244] width 155 height 15
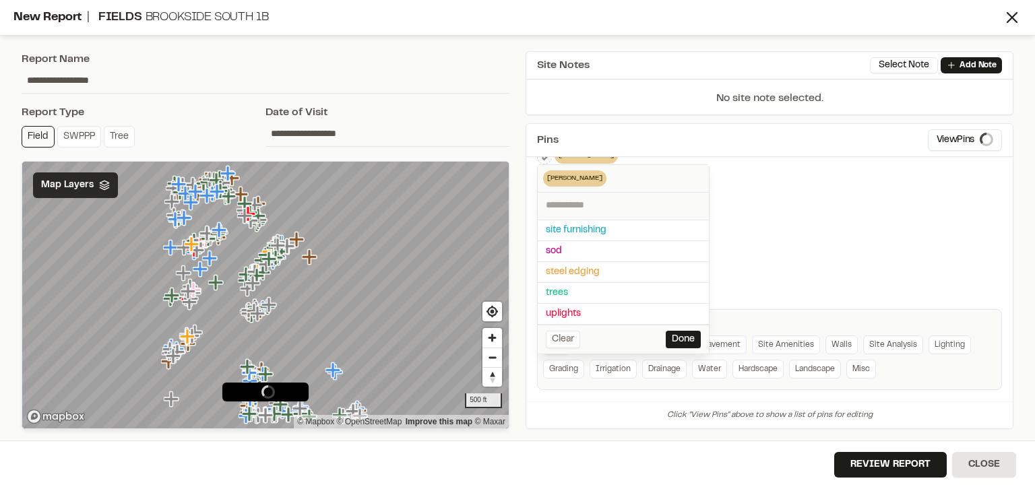
scroll to position [141, 0]
click at [687, 335] on button "Done" at bounding box center [683, 340] width 35 height 18
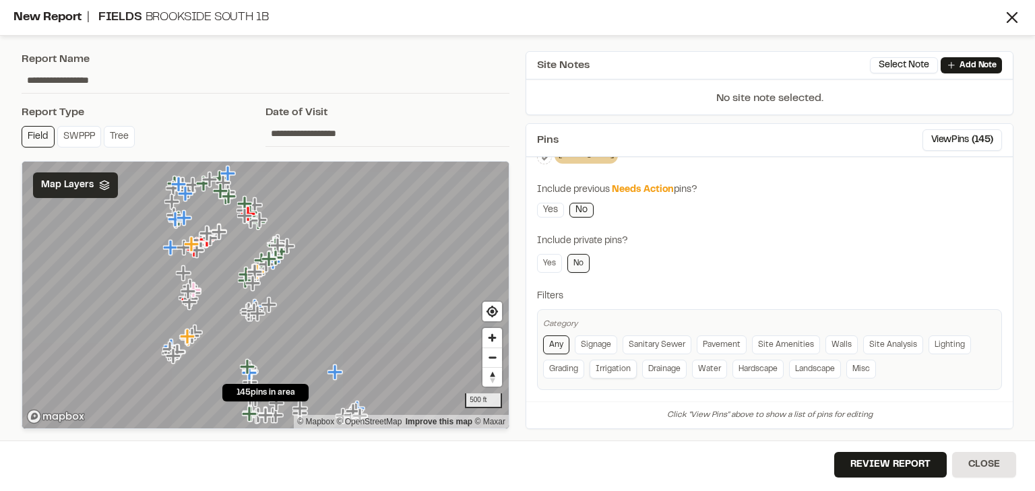
click at [604, 362] on link "Irrigation" at bounding box center [613, 369] width 47 height 19
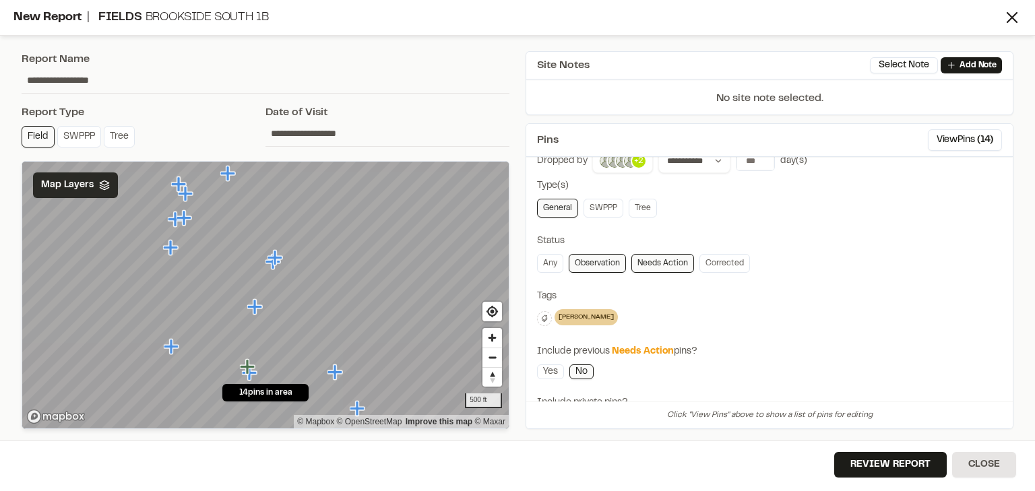
scroll to position [0, 0]
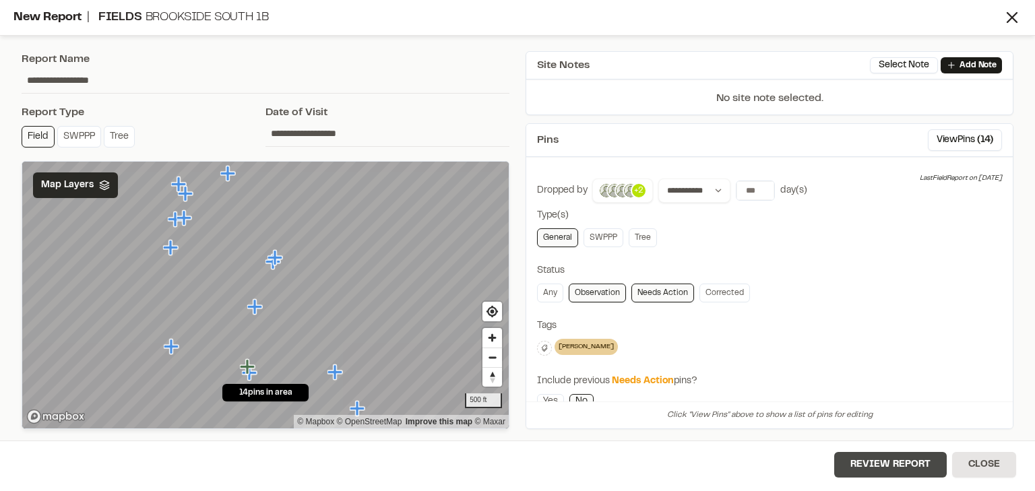
click at [876, 464] on button "Review Report" at bounding box center [890, 465] width 113 height 26
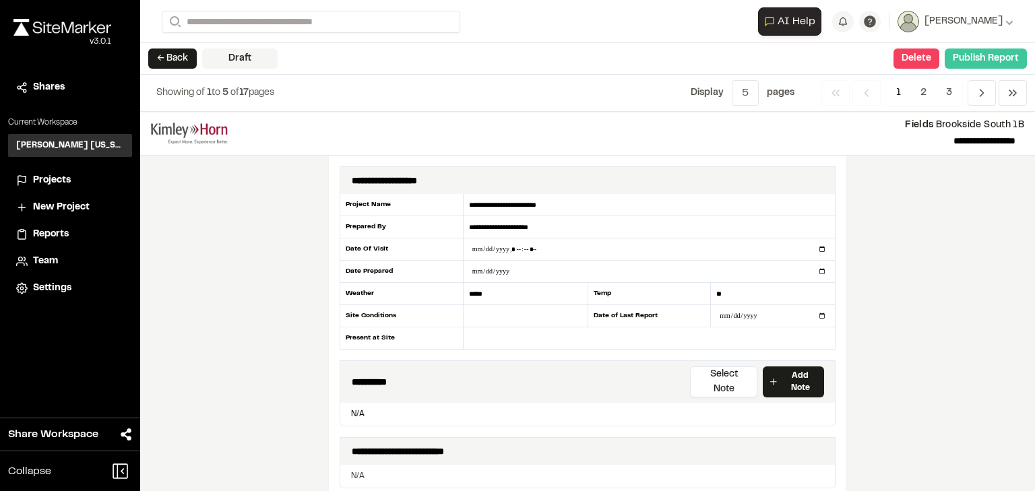
click at [983, 53] on button "Publish Report" at bounding box center [986, 59] width 82 height 20
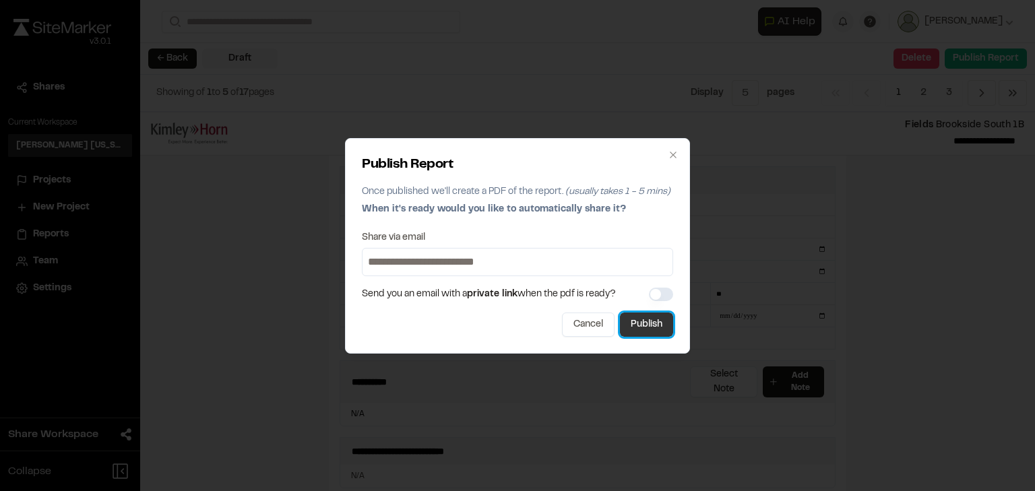
click at [642, 321] on button "Publish" at bounding box center [646, 325] width 53 height 24
